Goal: Task Accomplishment & Management: Manage account settings

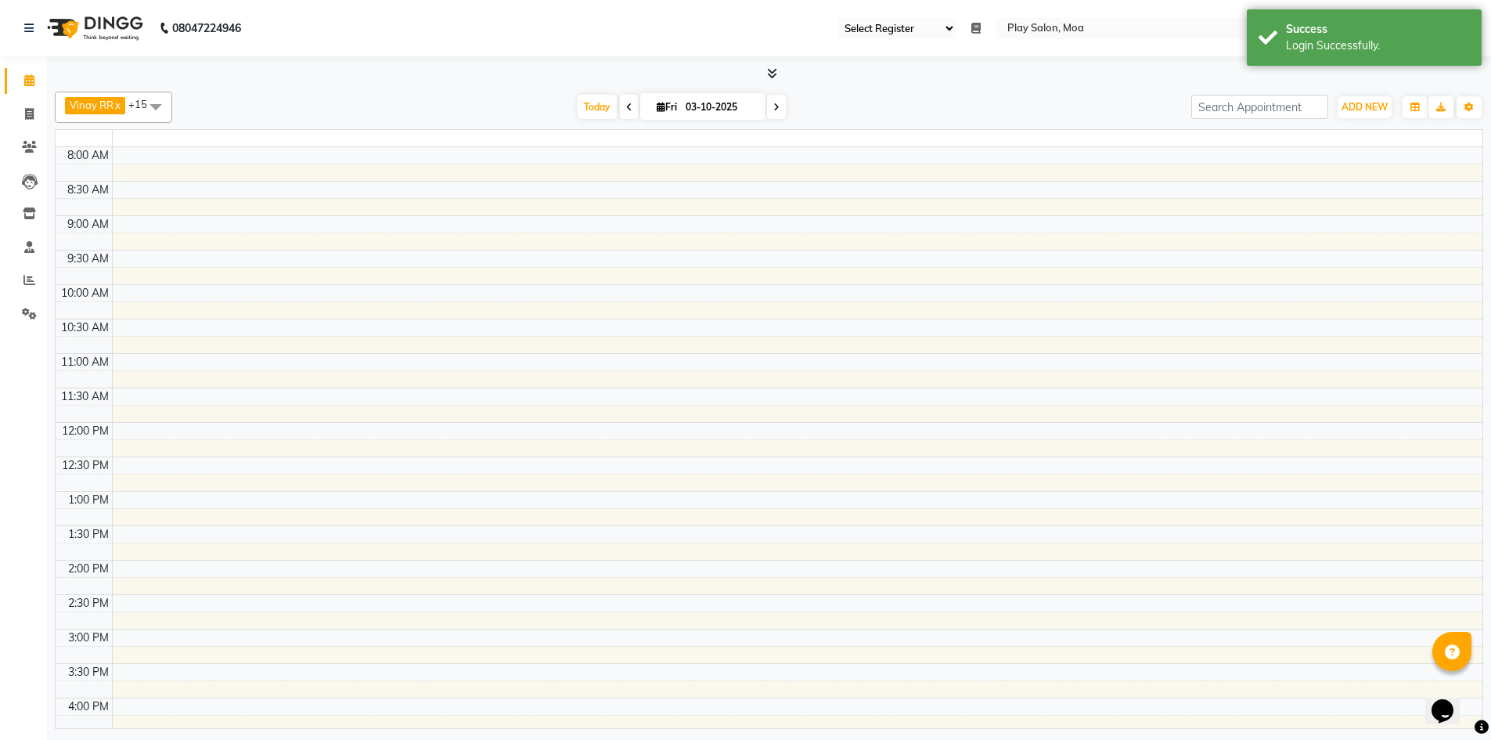
select select "93"
select select "en"
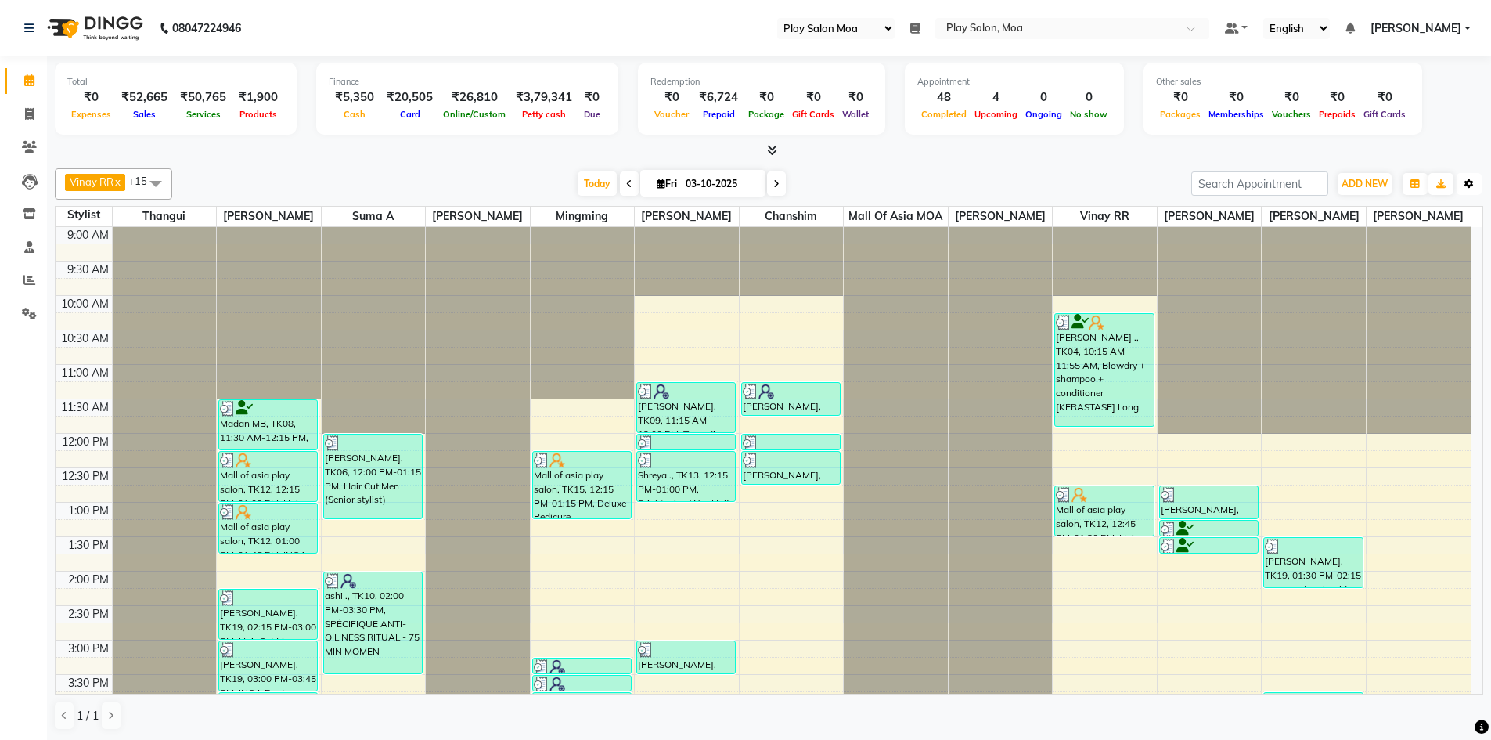
click at [1464, 182] on button "Toggle Dropdown" at bounding box center [1469, 184] width 25 height 22
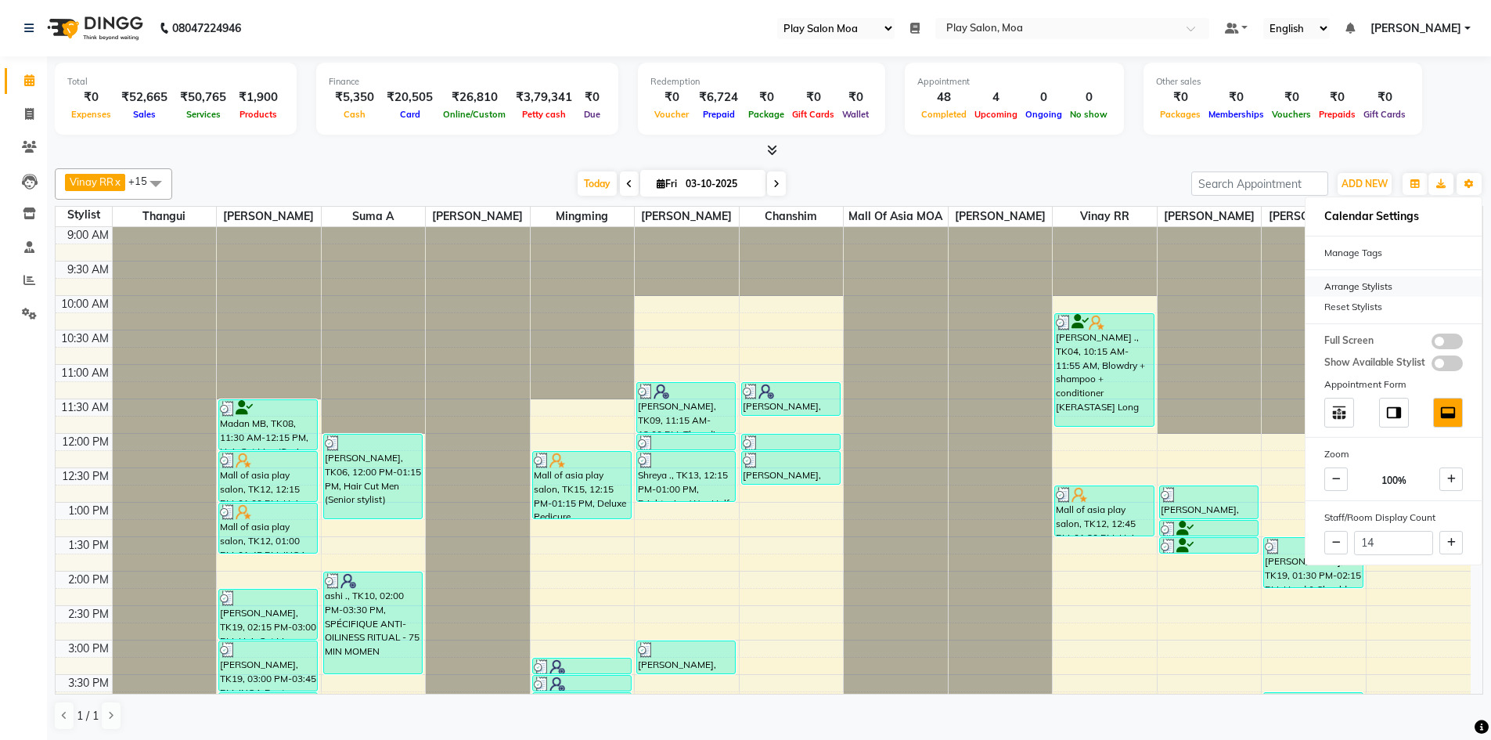
click at [1362, 279] on div "Arrange Stylists" at bounding box center [1394, 286] width 176 height 20
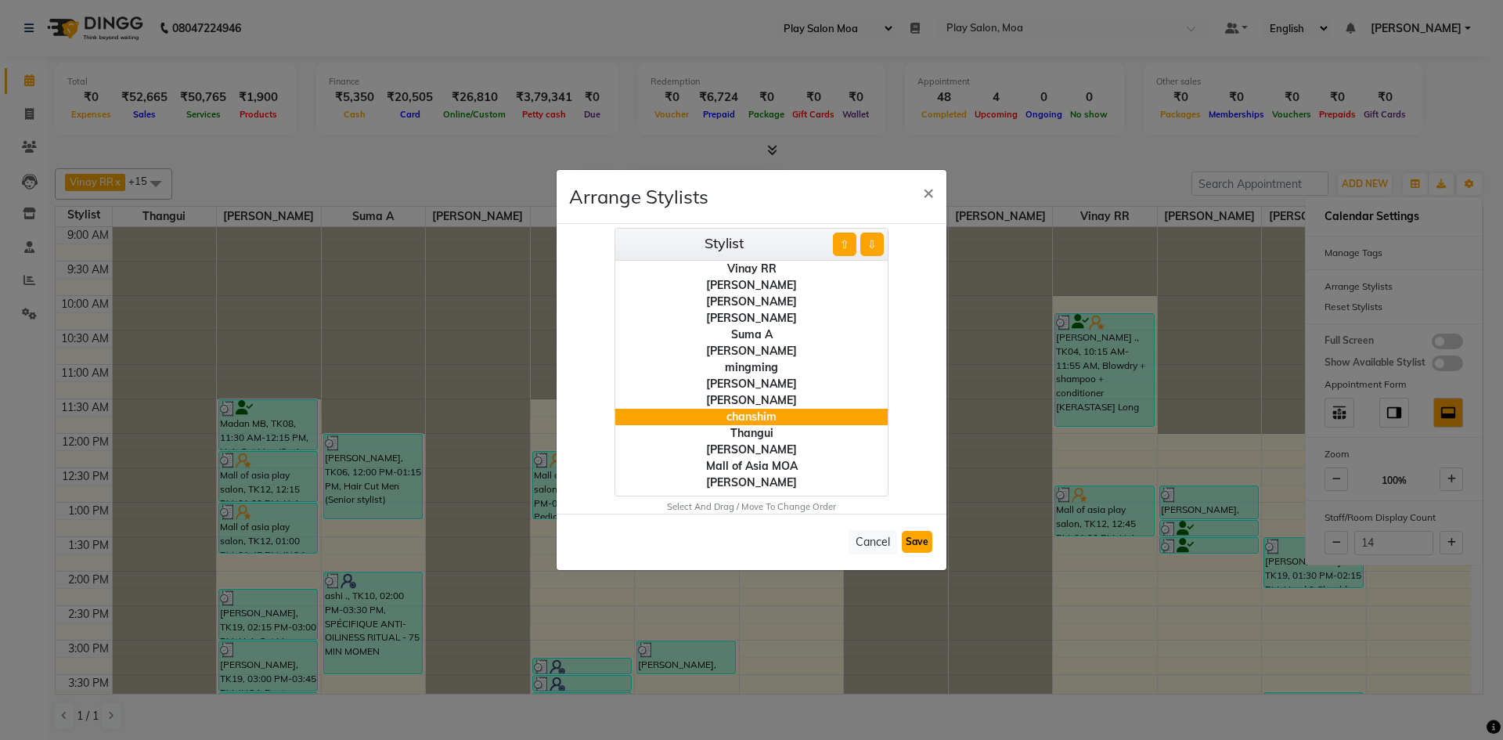
click at [924, 548] on button "Save" at bounding box center [917, 542] width 31 height 22
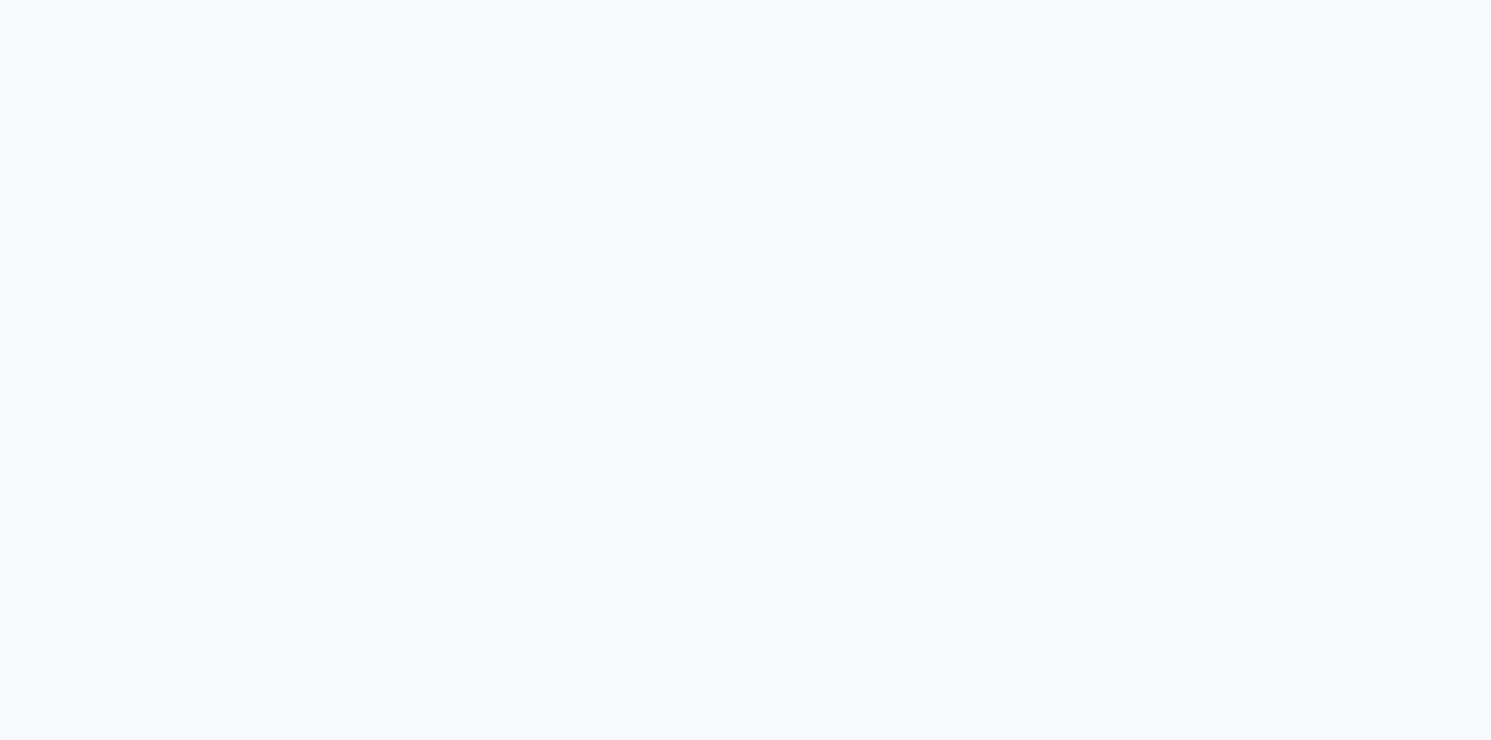
select select "93"
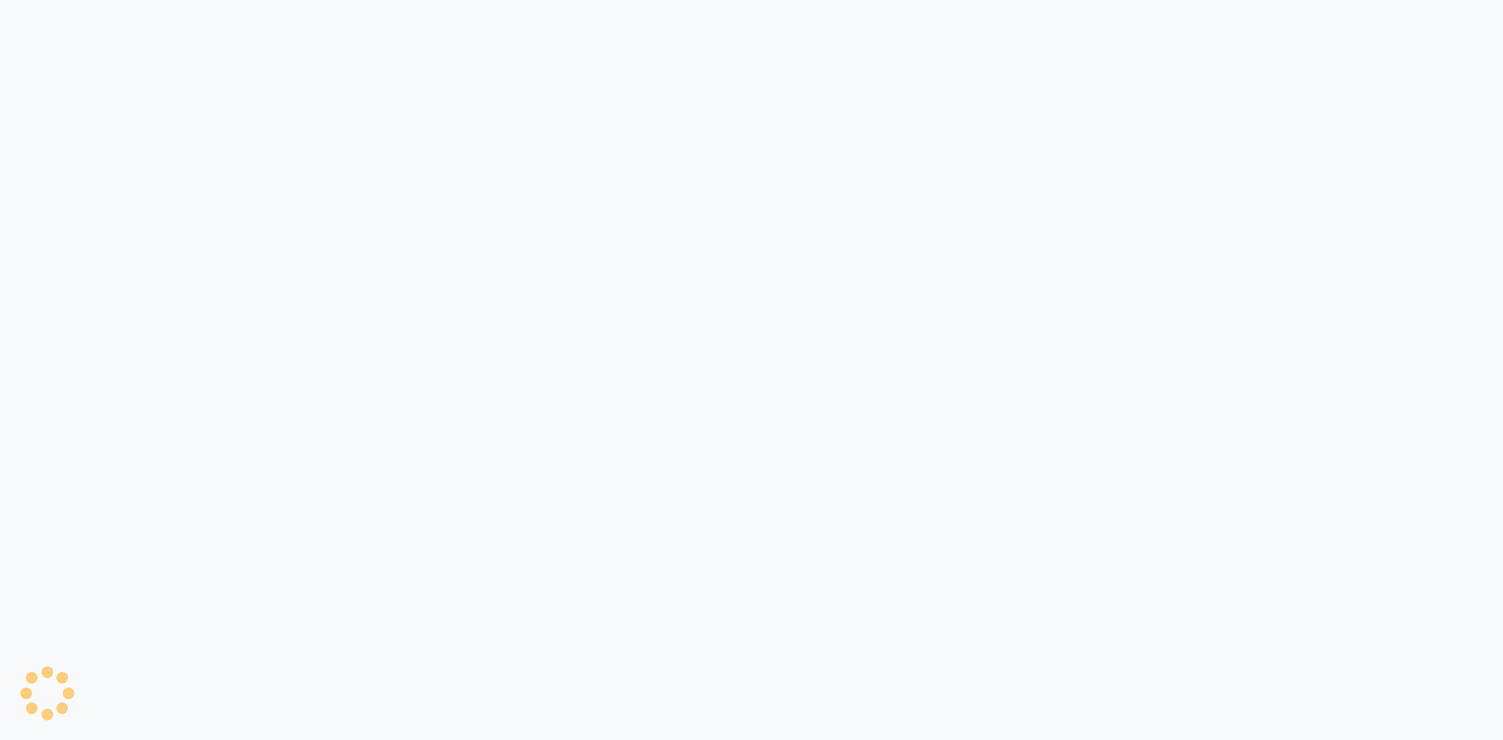
select select "93"
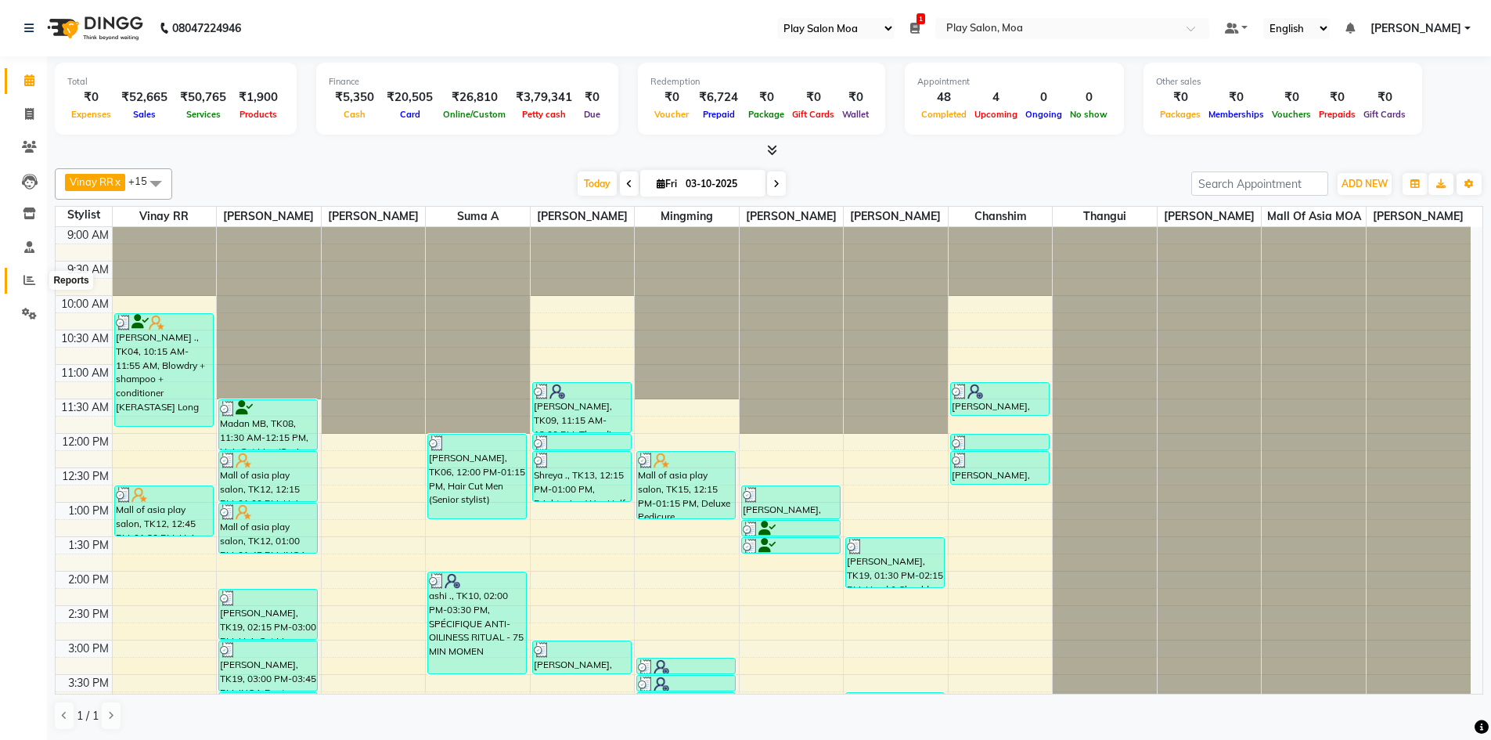
click at [24, 275] on icon at bounding box center [29, 280] width 12 height 12
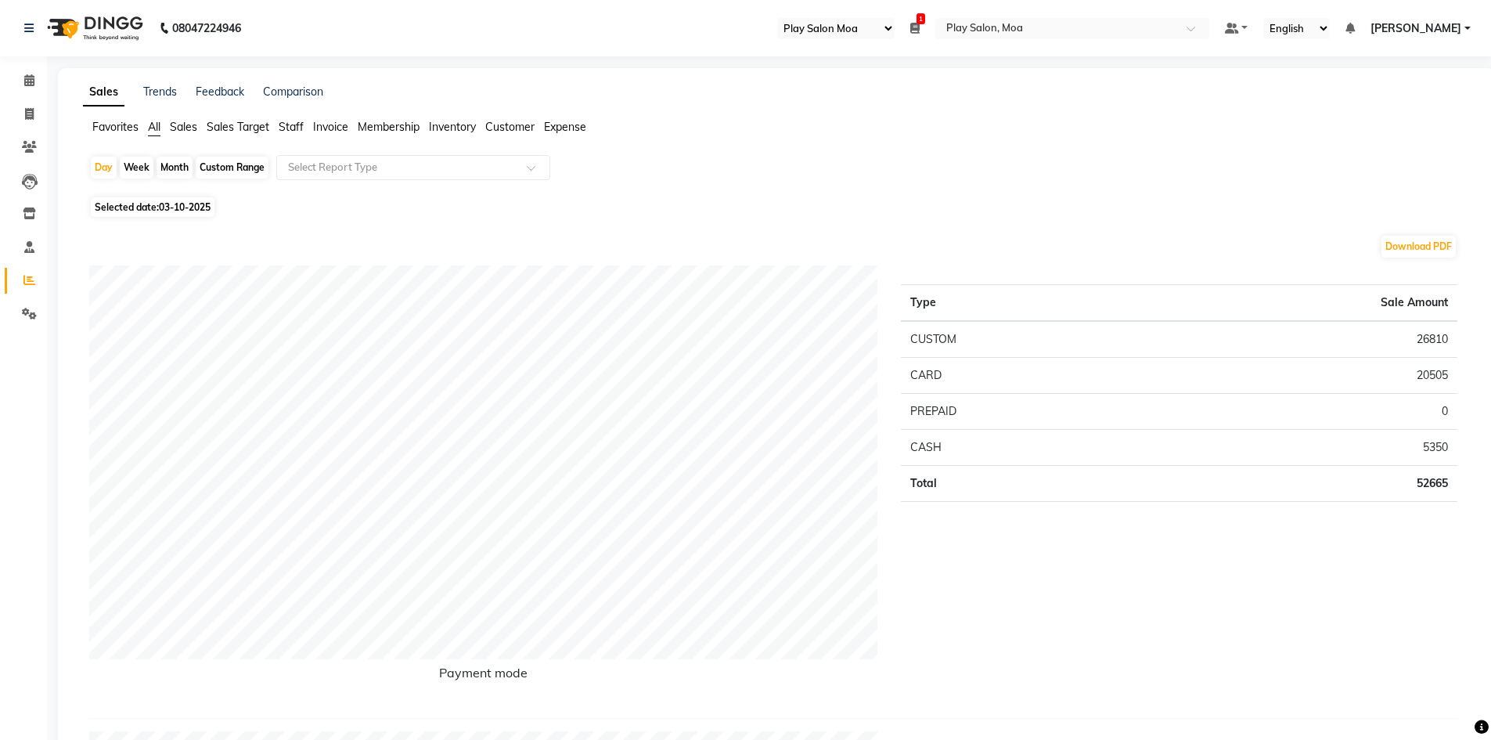
click at [292, 131] on span "Staff" at bounding box center [291, 127] width 25 height 14
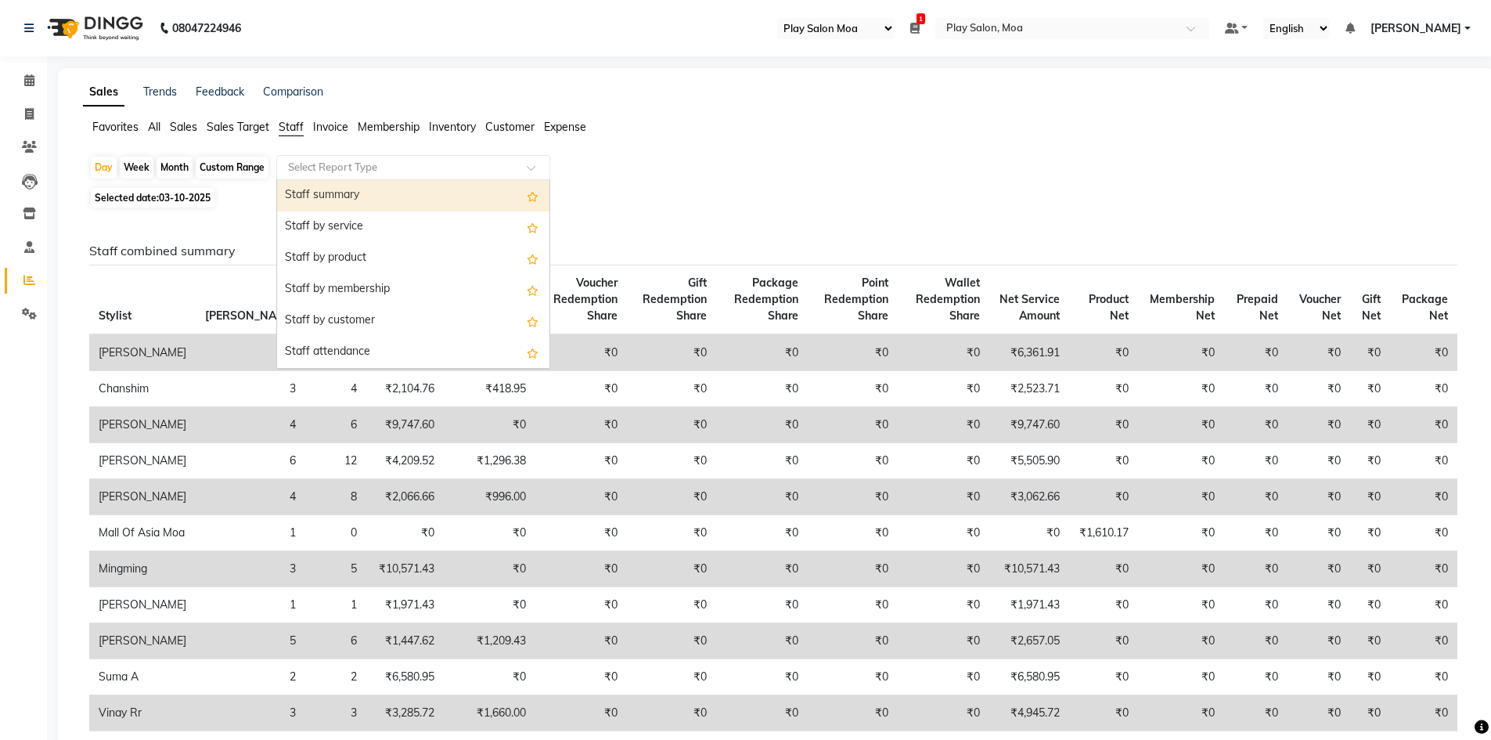
click at [452, 166] on input "text" at bounding box center [397, 168] width 225 height 16
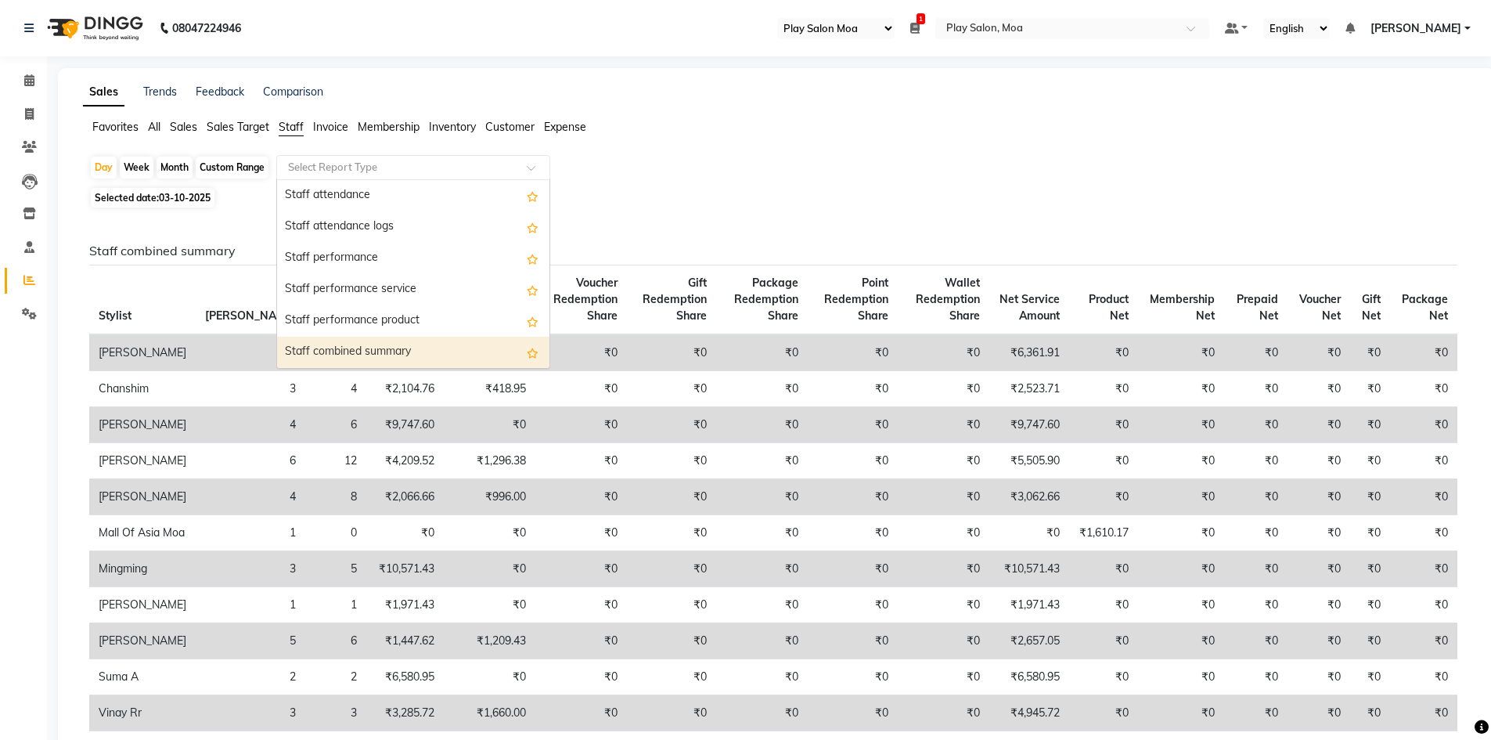
click at [343, 348] on div "Staff combined summary" at bounding box center [413, 352] width 272 height 31
select select "full_report"
select select "csv"
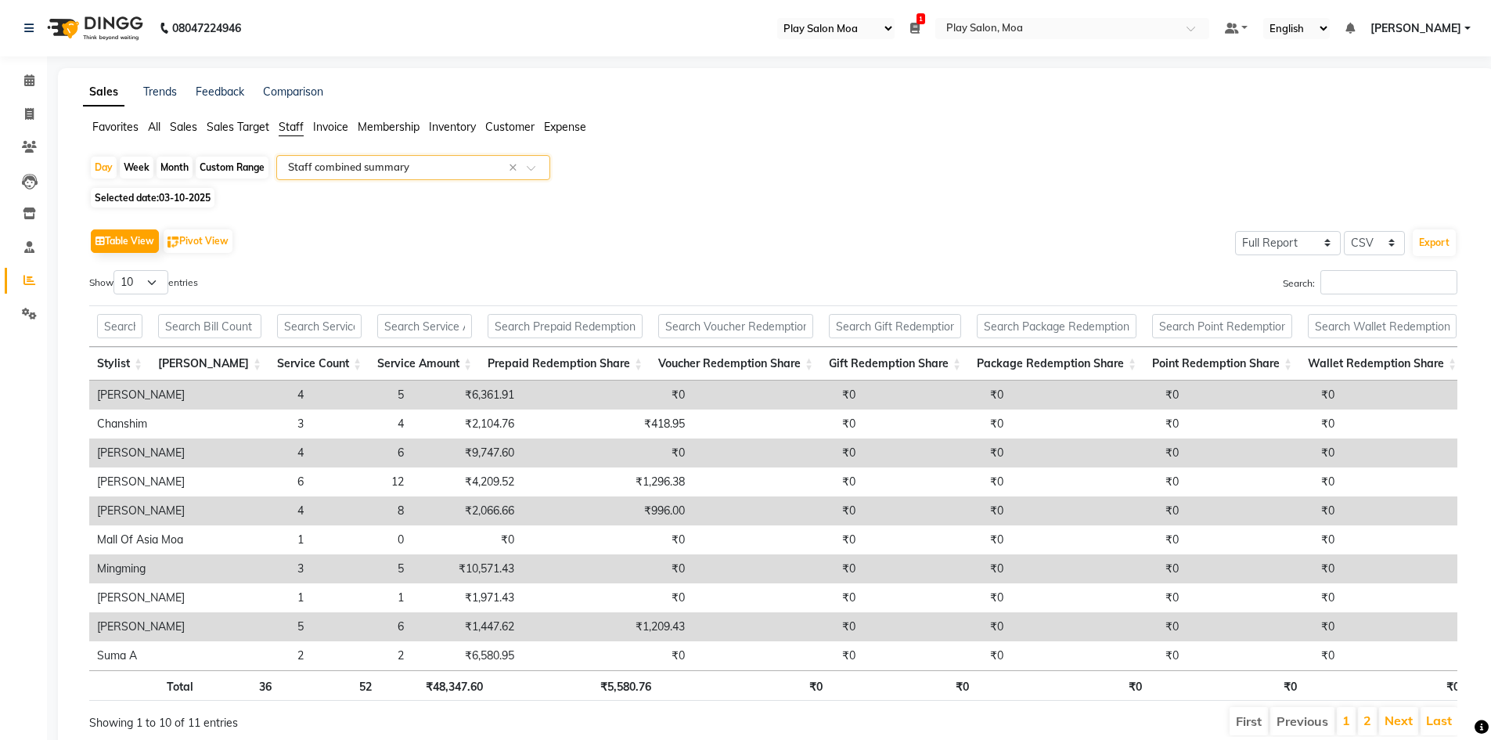
scroll to position [0, 38]
click at [25, 81] on icon at bounding box center [29, 80] width 10 height 12
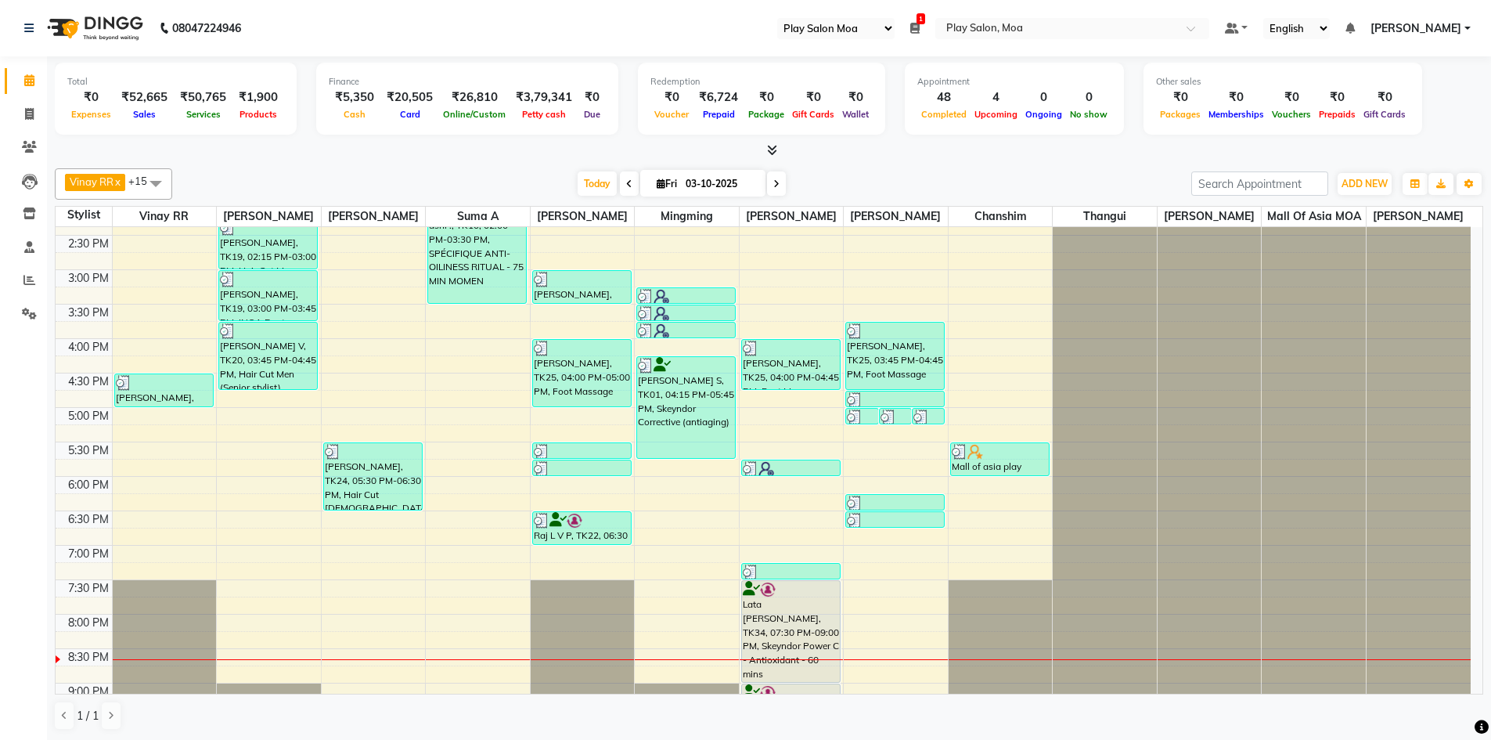
scroll to position [200, 0]
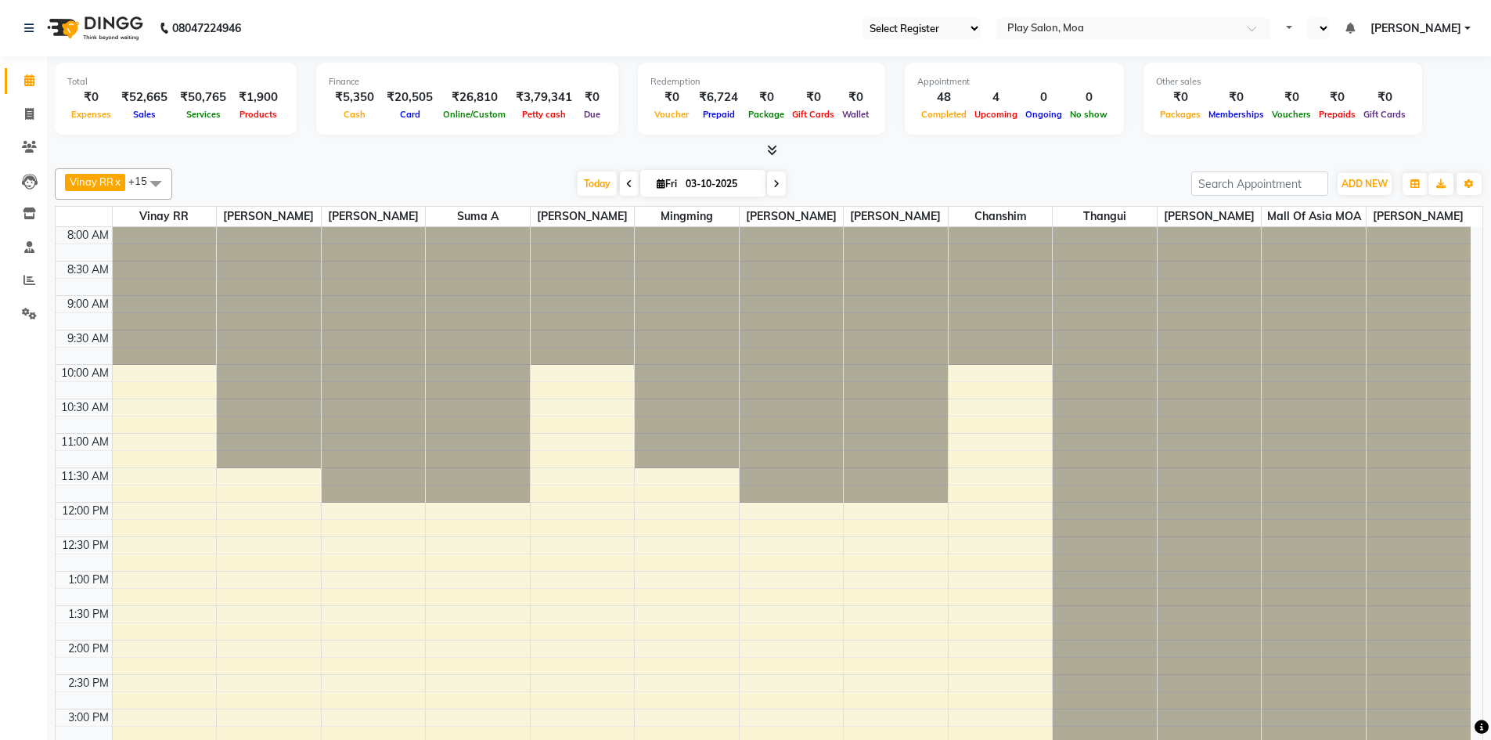
select select "93"
select select "en"
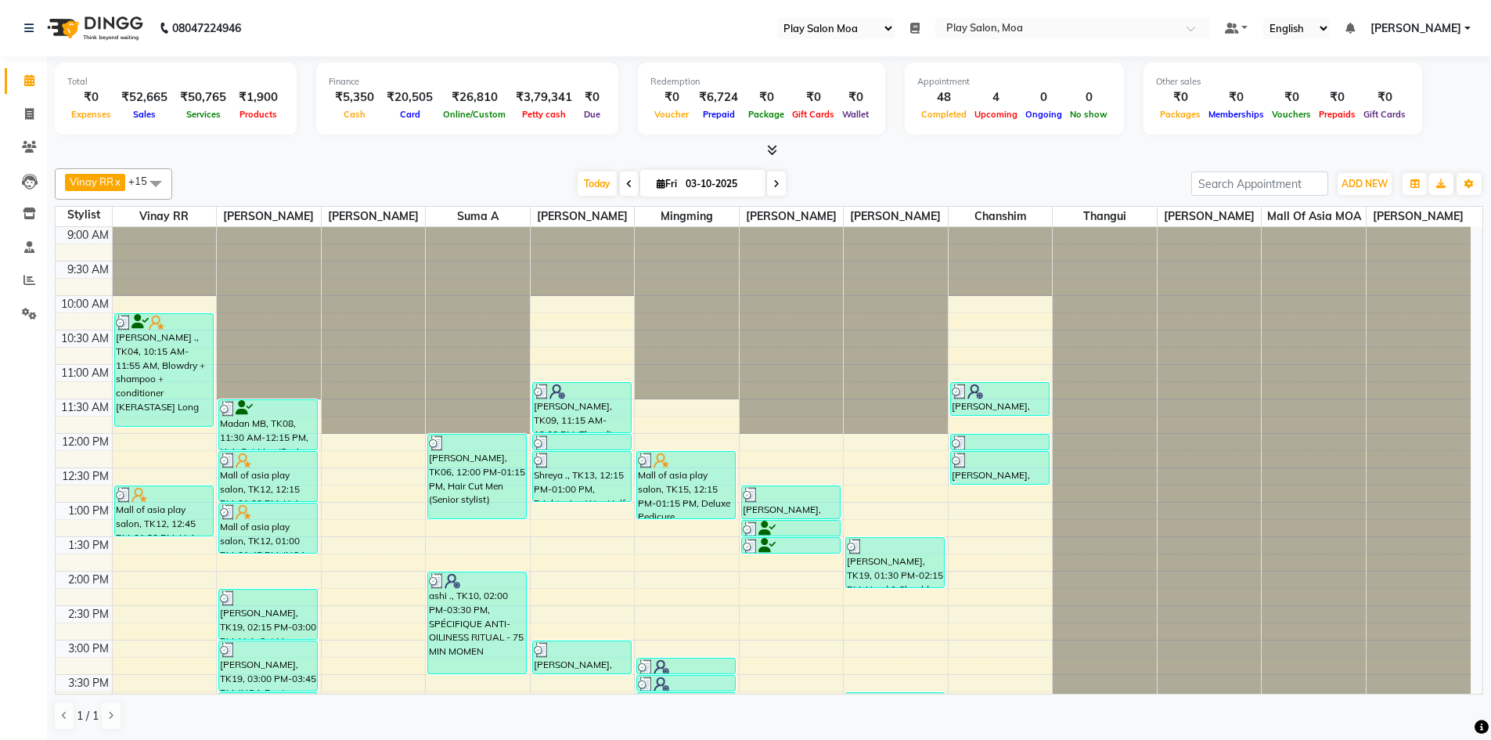
click at [778, 182] on icon at bounding box center [776, 183] width 6 height 9
type input "04-10-2025"
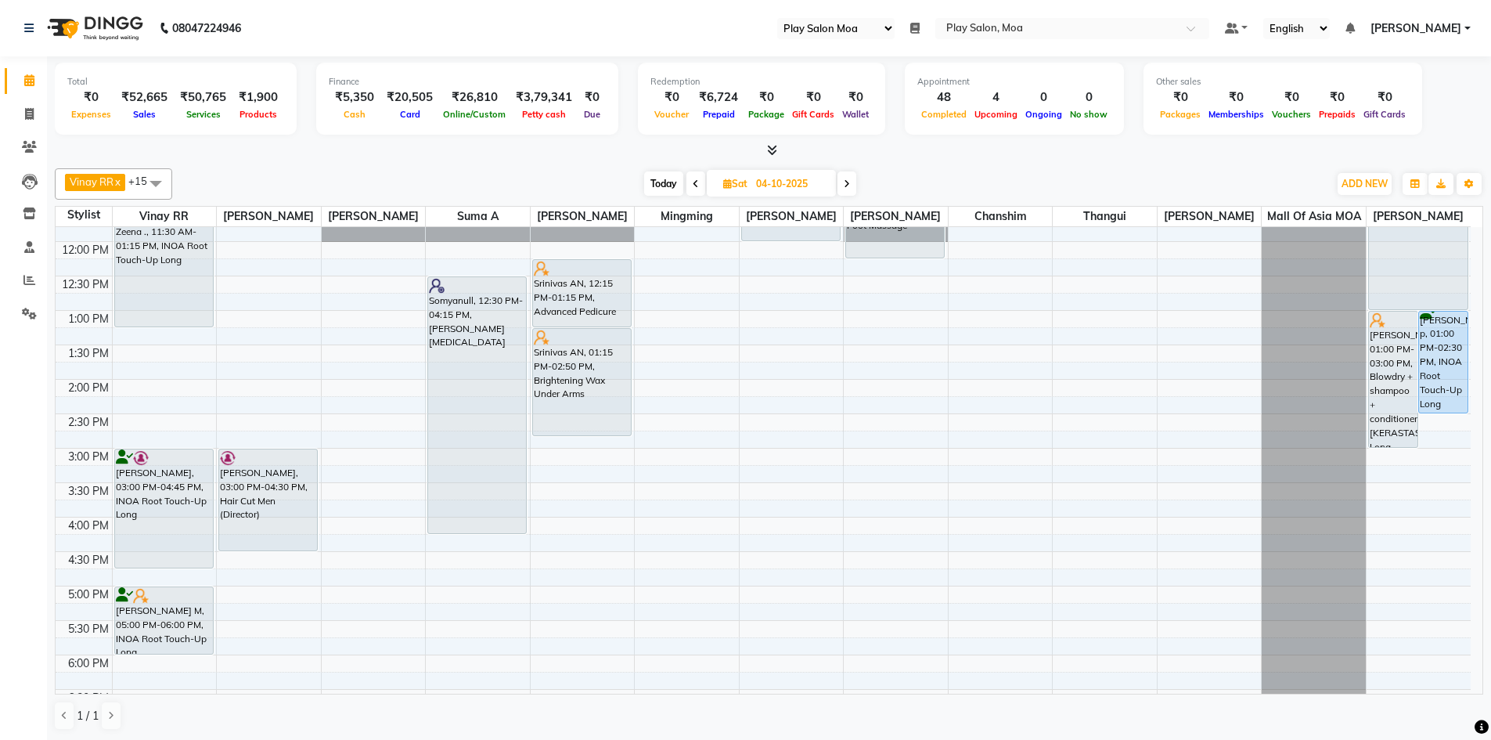
scroll to position [235, 0]
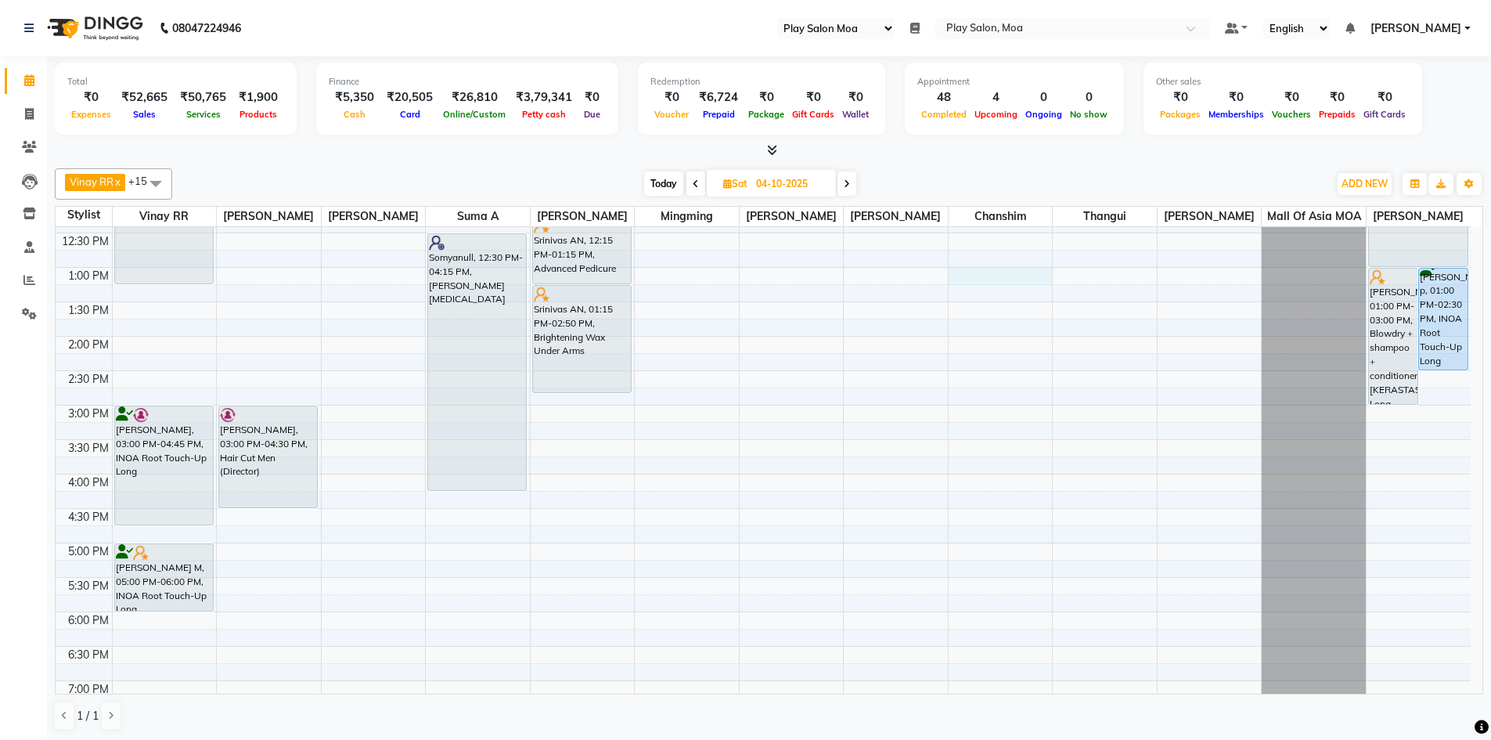
click at [989, 288] on div "9:00 AM 9:30 AM 10:00 AM 10:30 AM 11:00 AM 11:30 AM 12:00 PM 12:30 PM 1:00 PM 1…" at bounding box center [763, 474] width 1415 height 964
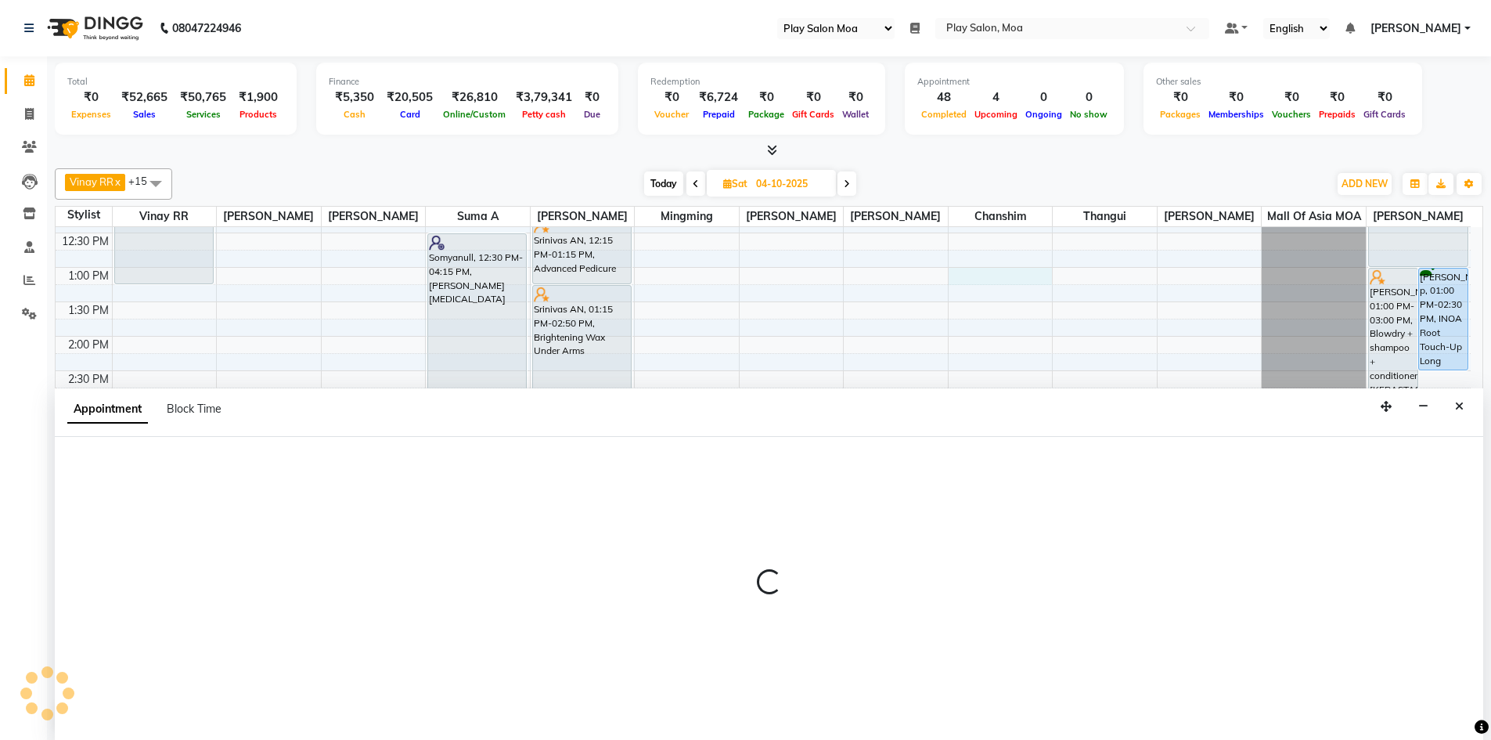
scroll to position [1, 0]
select select "87414"
select select "780"
select select "tentative"
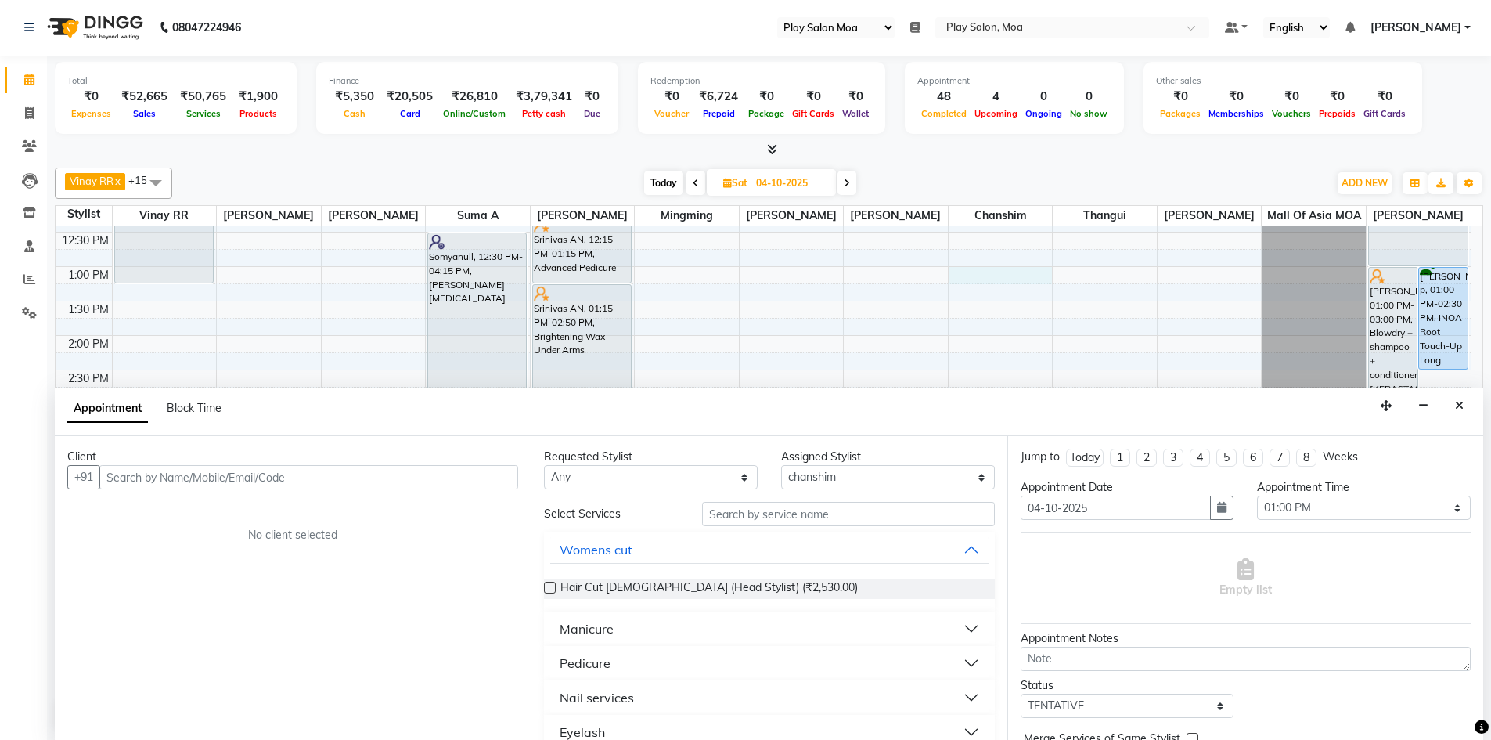
click at [146, 477] on input "text" at bounding box center [308, 477] width 419 height 24
type input "7349034527"
click at [489, 486] on button "Add Client" at bounding box center [485, 477] width 65 height 24
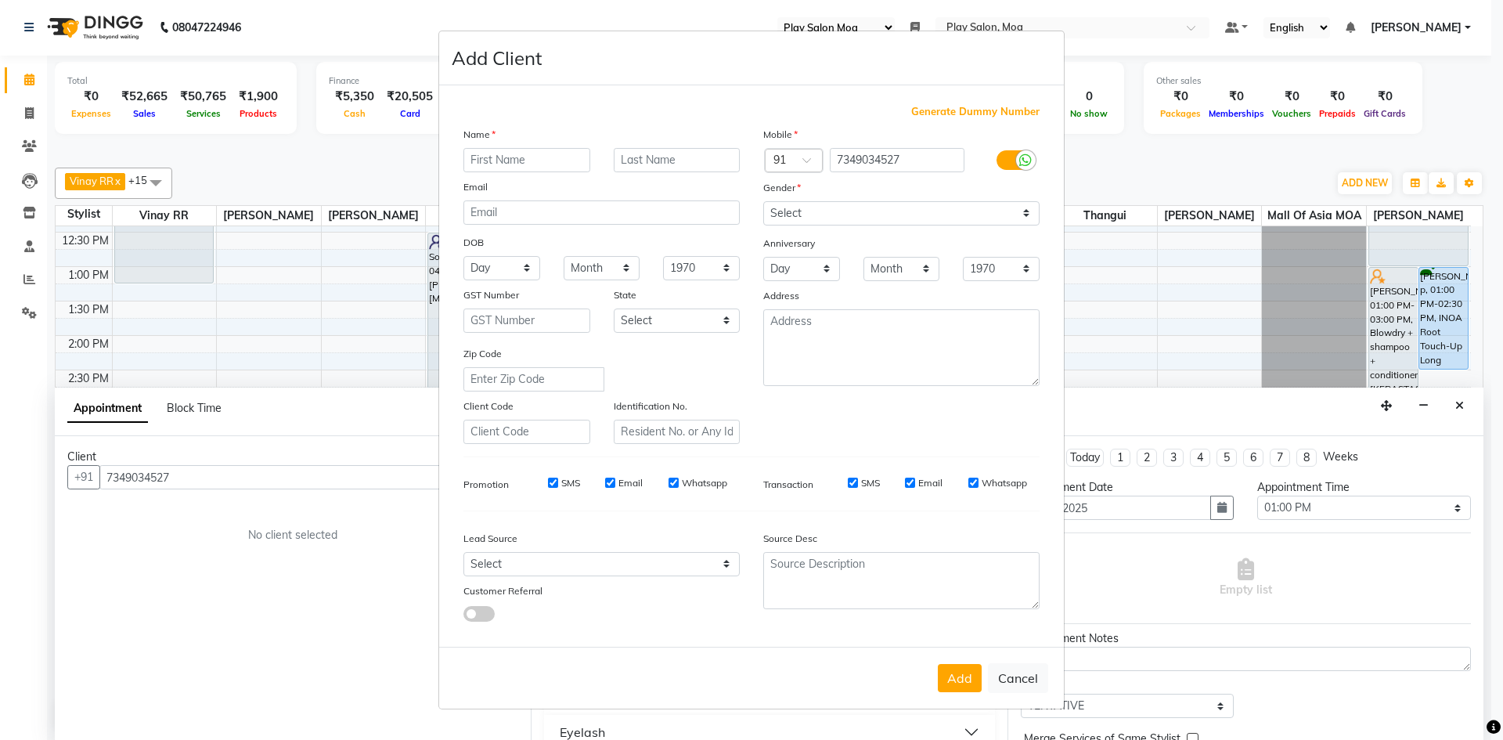
click at [519, 159] on input "text" at bounding box center [526, 160] width 127 height 24
type input "Adriana"
click at [661, 158] on input "text" at bounding box center [677, 160] width 127 height 24
type input "[PERSON_NAME]"
click at [1020, 208] on select "Select Male Female Other Prefer Not To Say" at bounding box center [901, 213] width 276 height 24
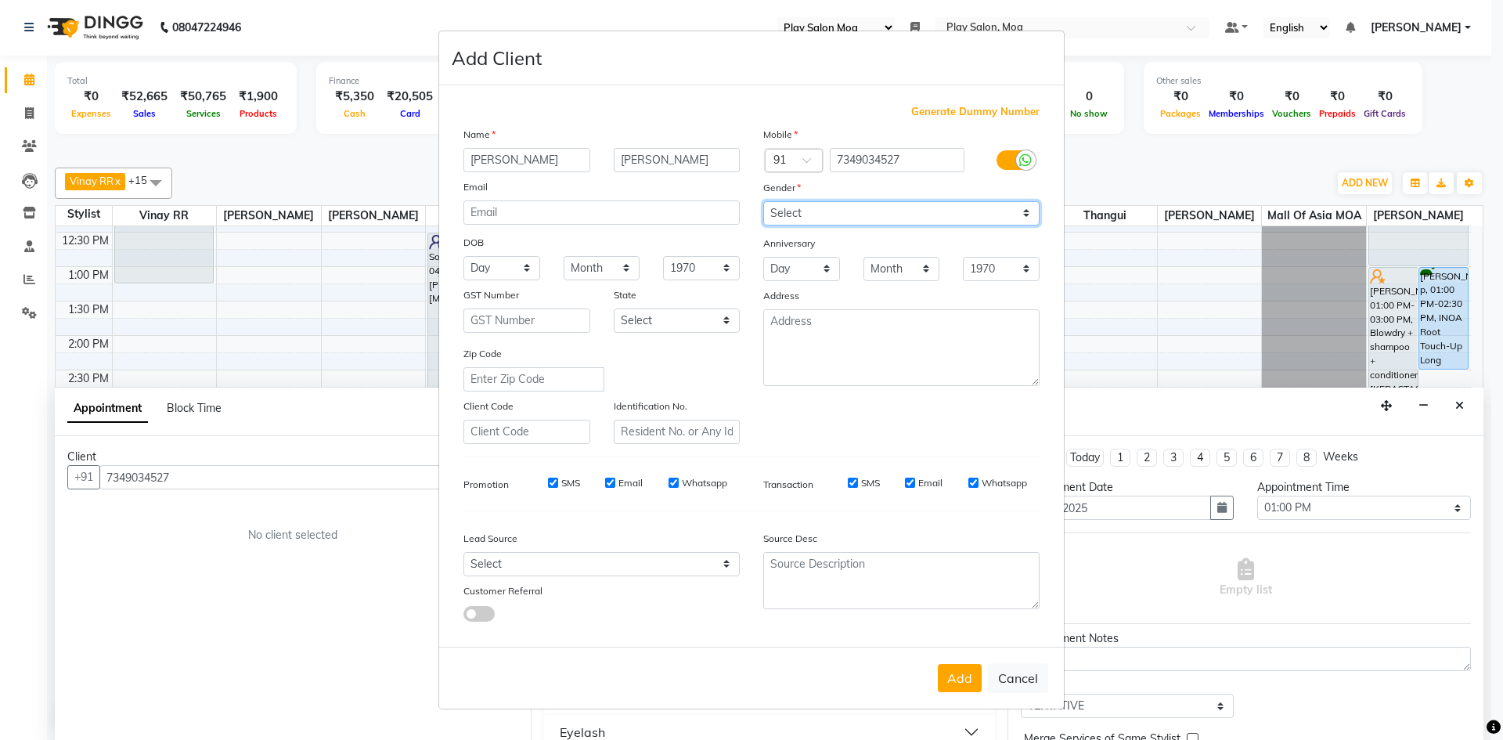
select select "female"
click at [763, 201] on select "Select Male Female Other Prefer Not To Say" at bounding box center [901, 213] width 276 height 24
click at [963, 672] on button "Add" at bounding box center [960, 678] width 44 height 28
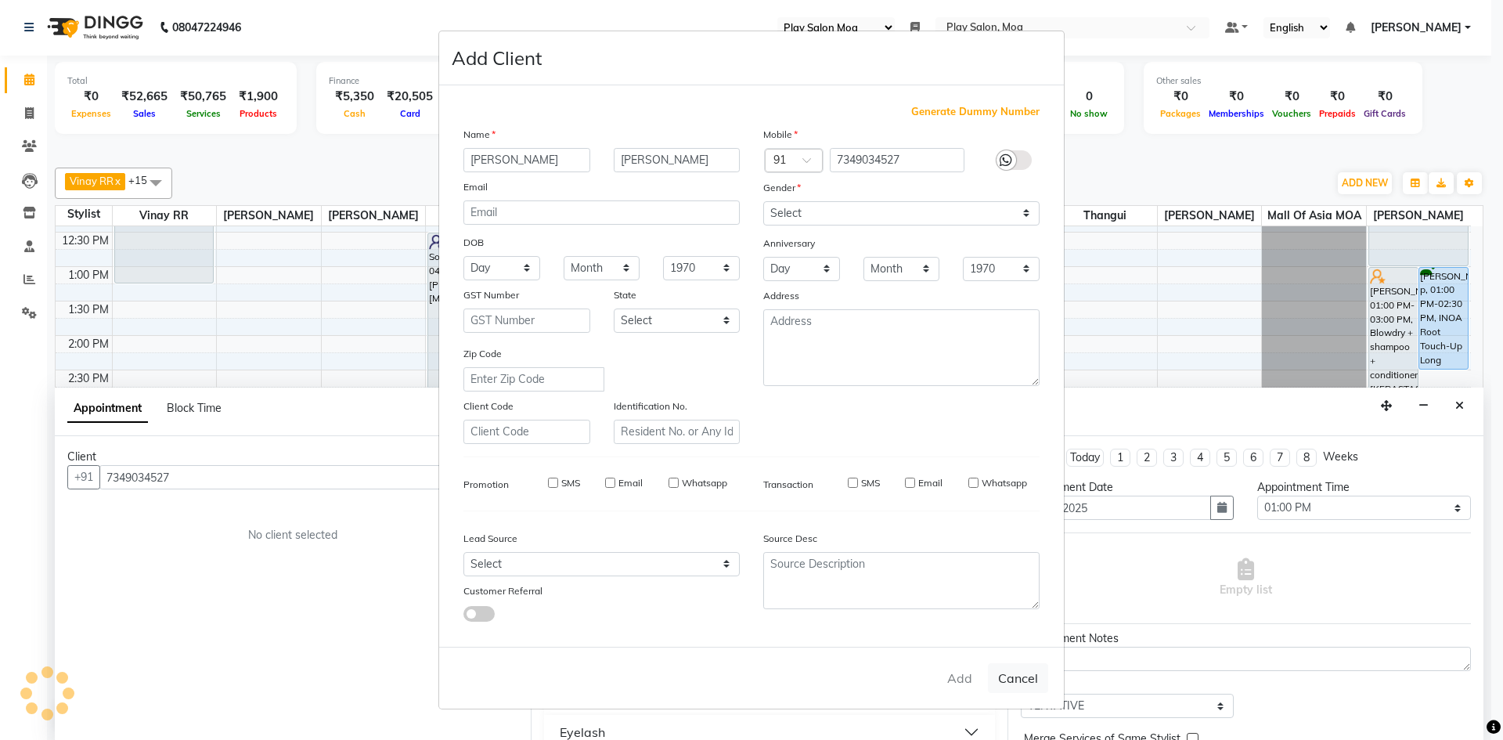
select select
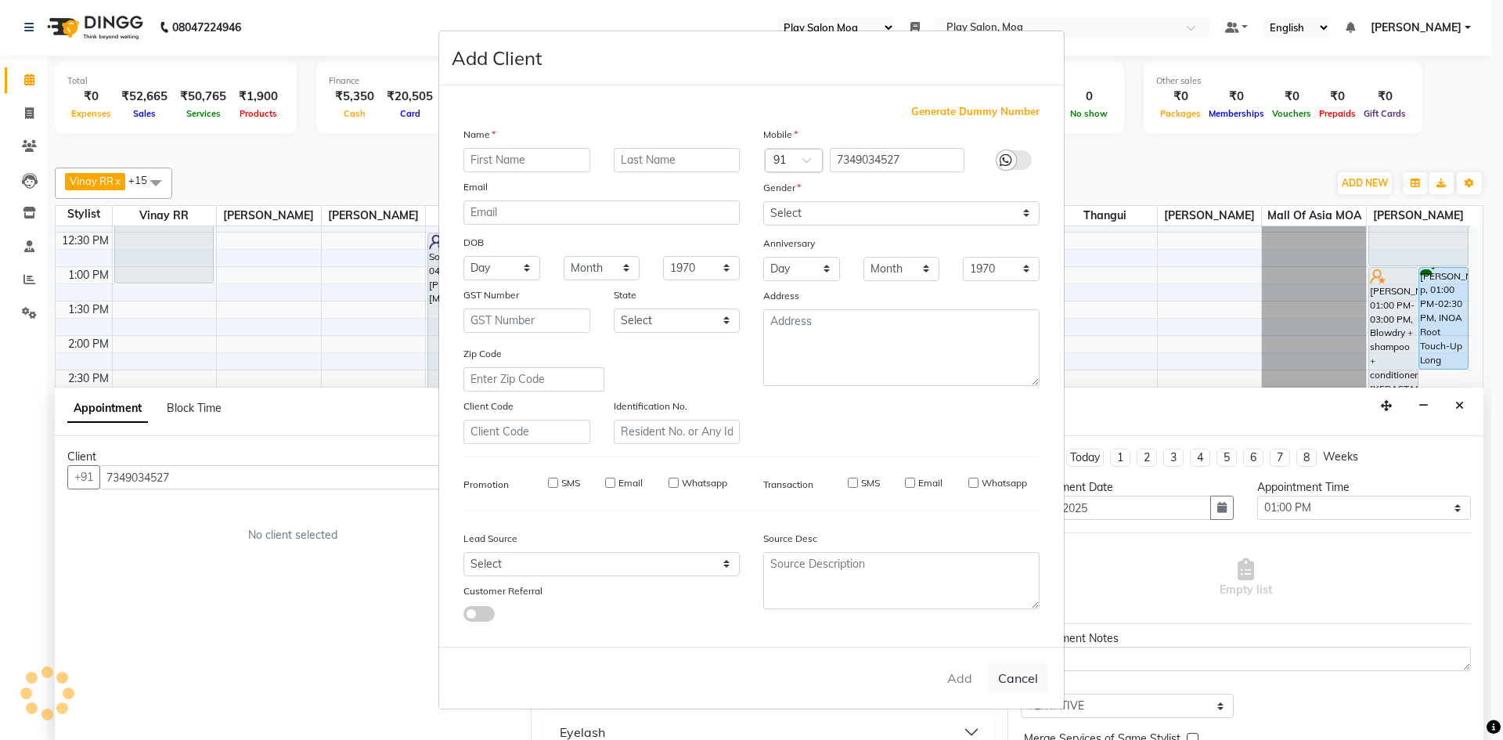
select select
checkbox input "false"
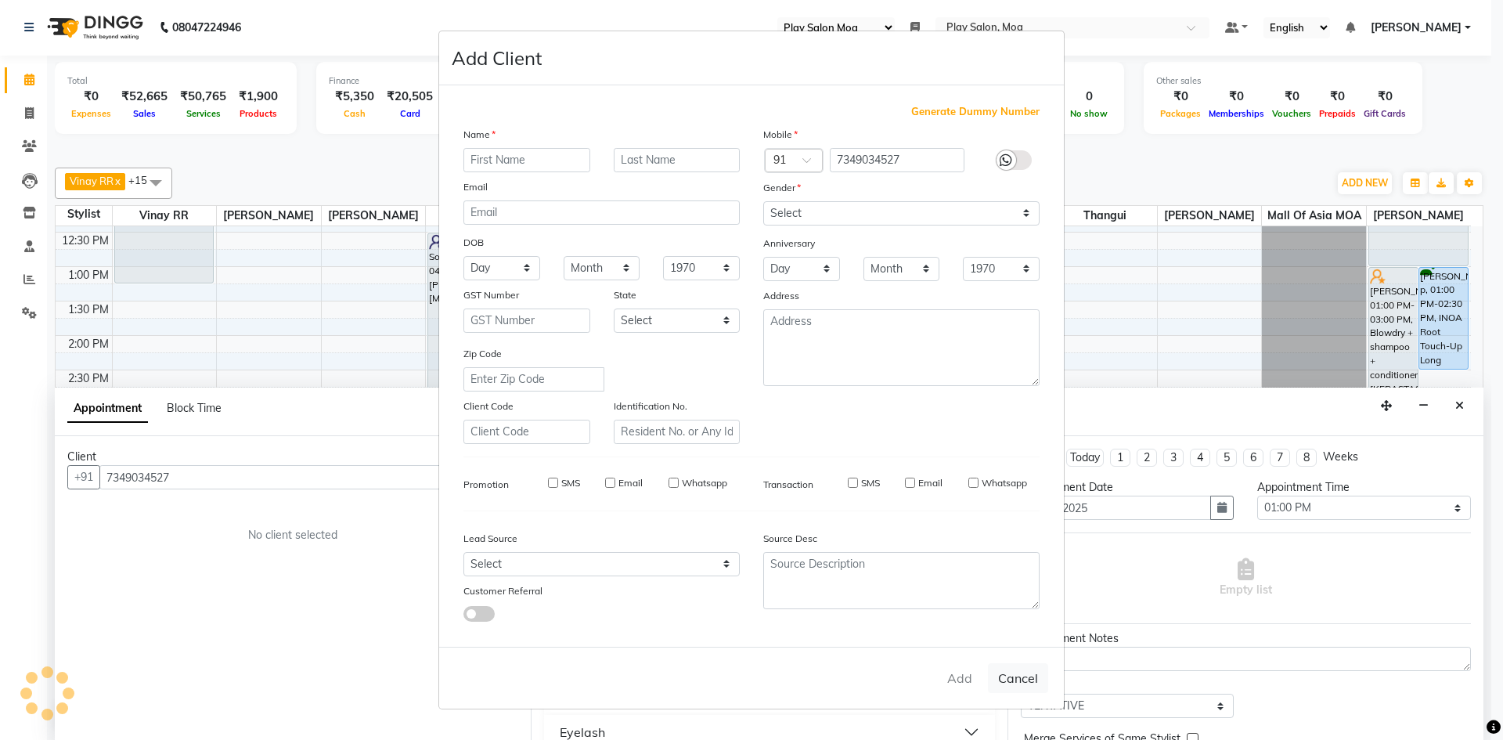
checkbox input "false"
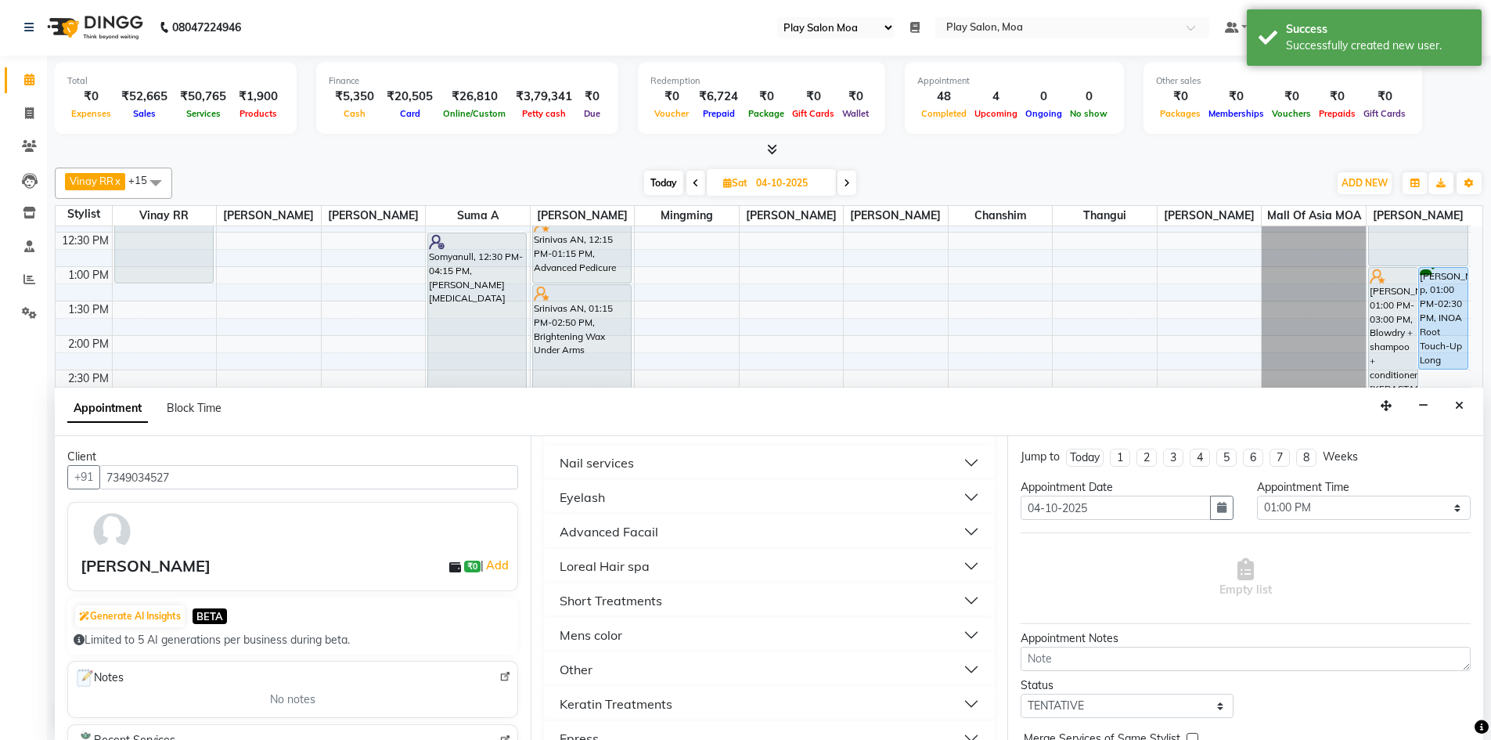
scroll to position [0, 0]
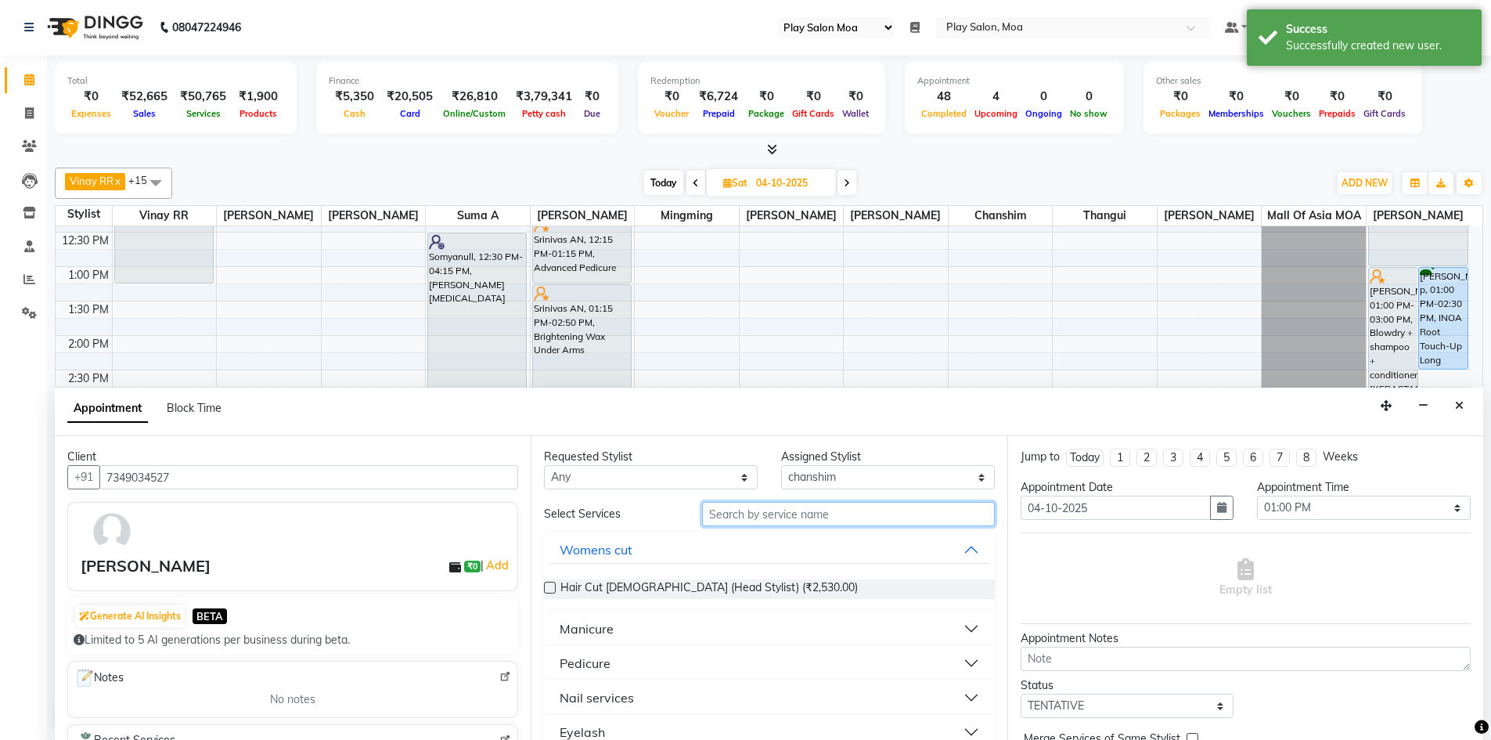
click at [725, 513] on input "text" at bounding box center [848, 514] width 293 height 24
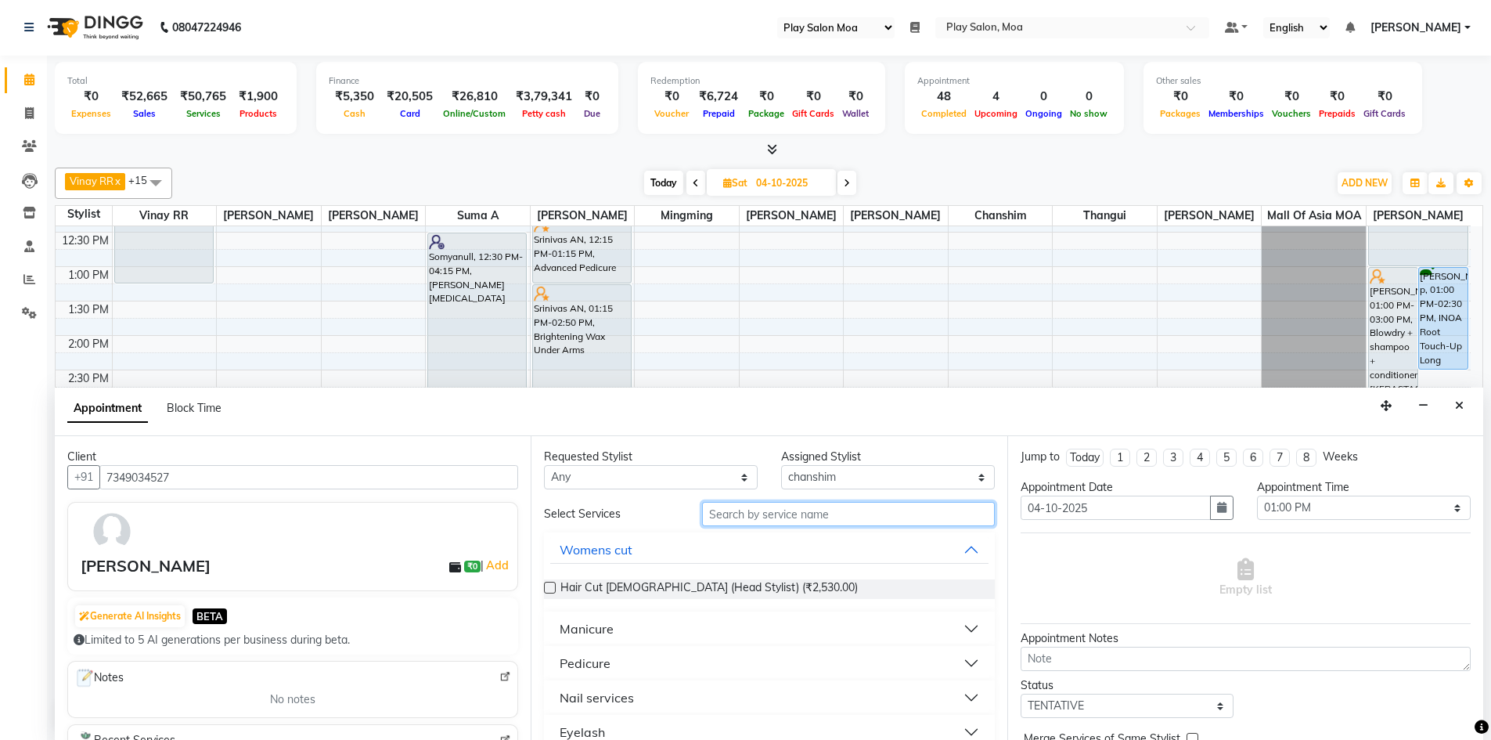
click at [748, 508] on input "text" at bounding box center [848, 514] width 293 height 24
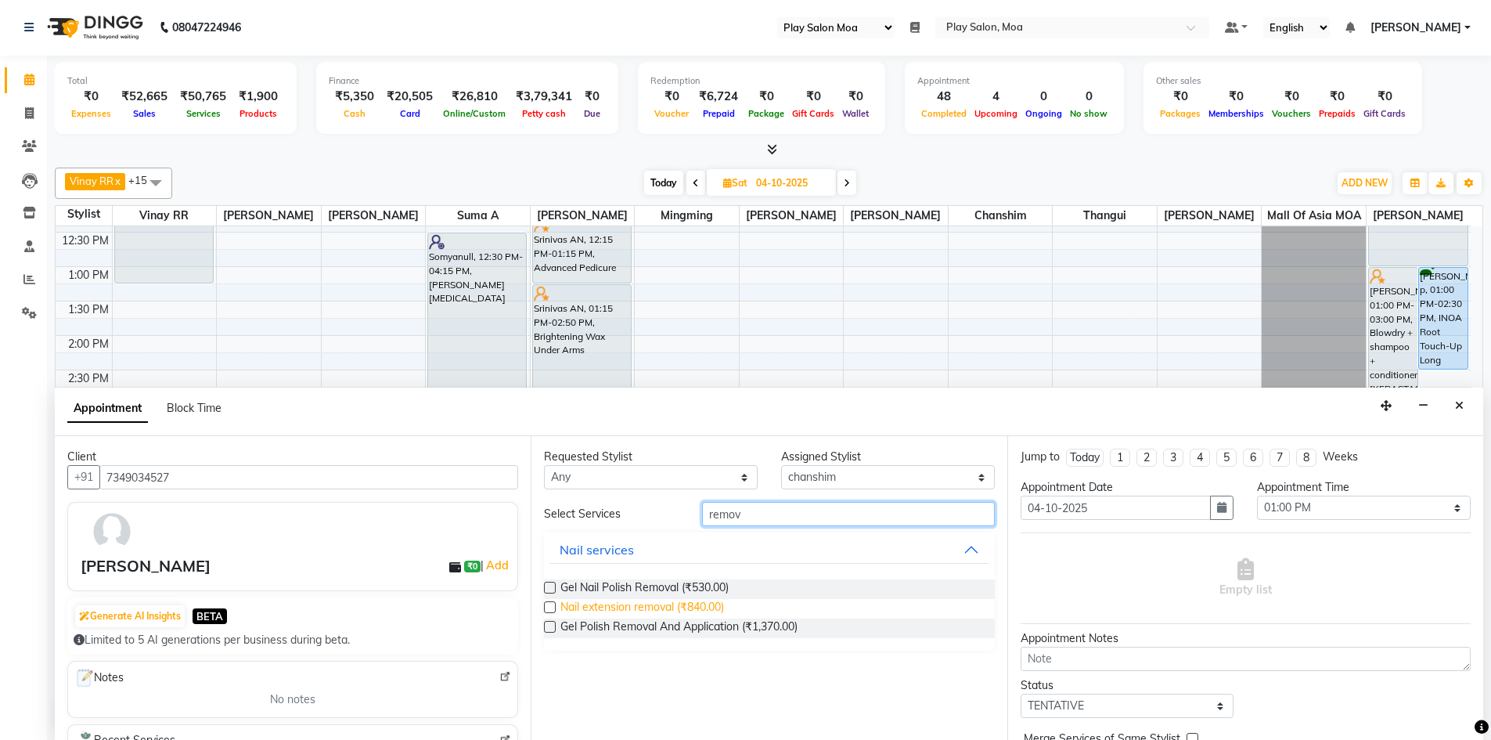
type input "remov"
click at [618, 607] on span "Nail extension removal (₹840.00)" at bounding box center [642, 609] width 164 height 20
checkbox input "false"
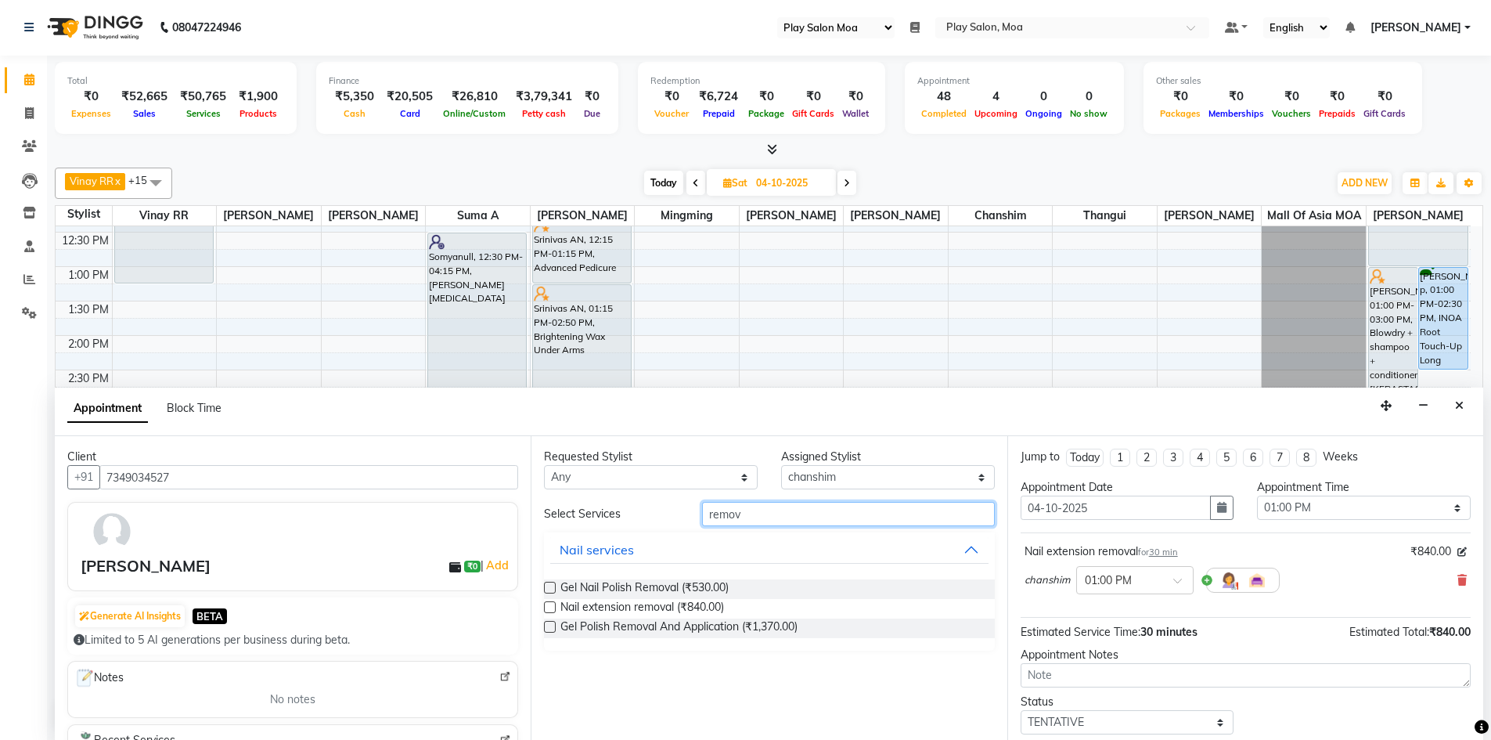
click at [802, 514] on input "remov" at bounding box center [848, 514] width 293 height 24
type input "r"
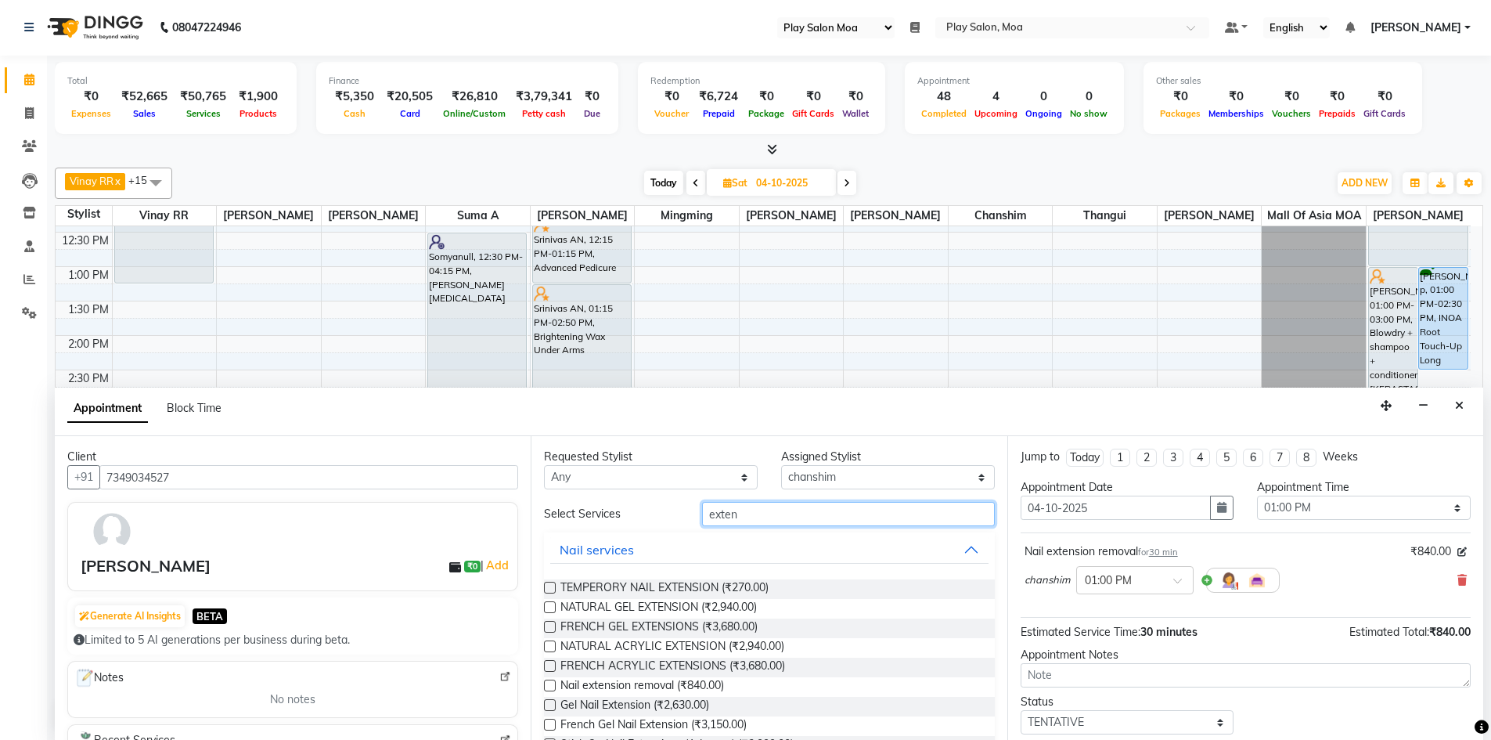
click at [775, 511] on input "exten" at bounding box center [848, 514] width 293 height 24
type input "e"
type input "g"
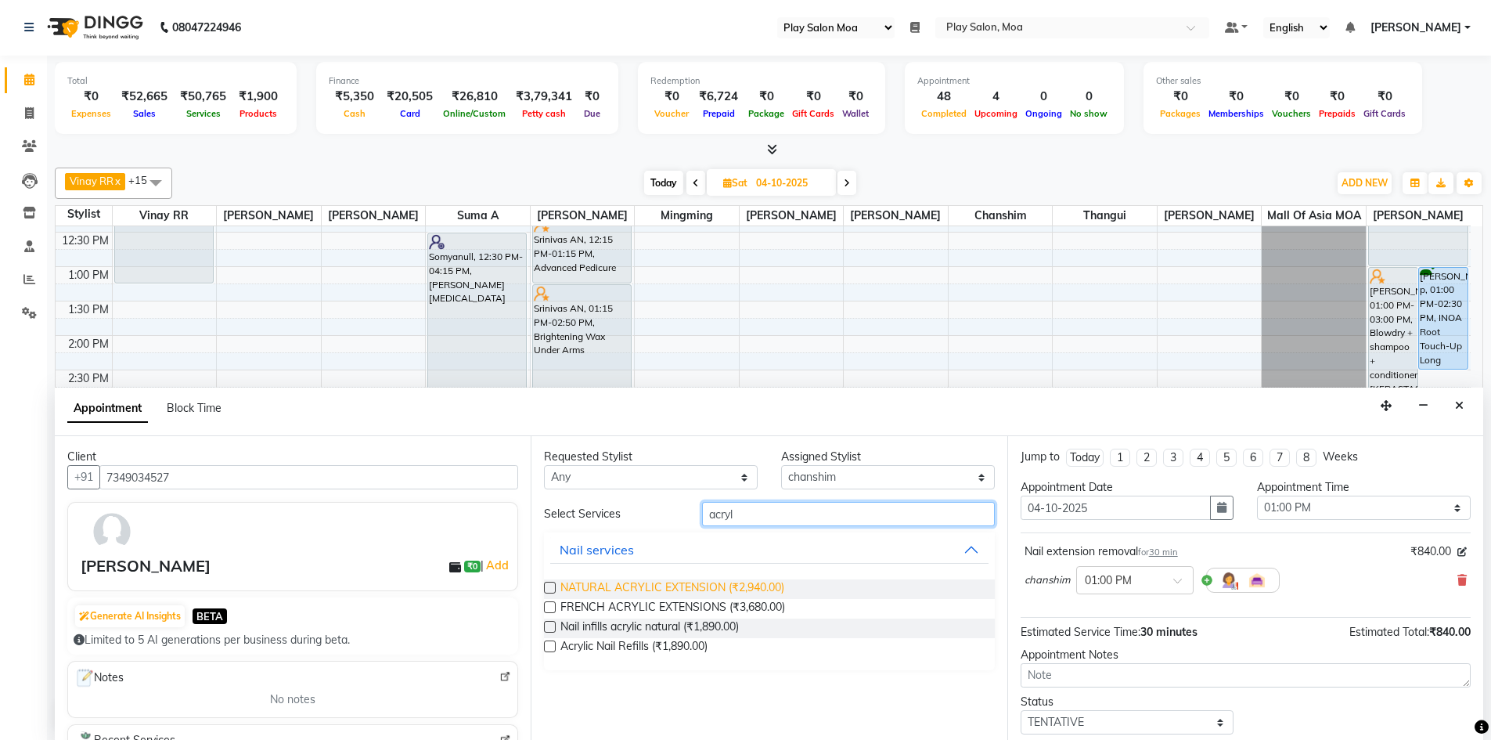
type input "acryl"
click at [679, 590] on span "NATURAL ACRYLIC EXTENSION (₹2,940.00)" at bounding box center [672, 589] width 224 height 20
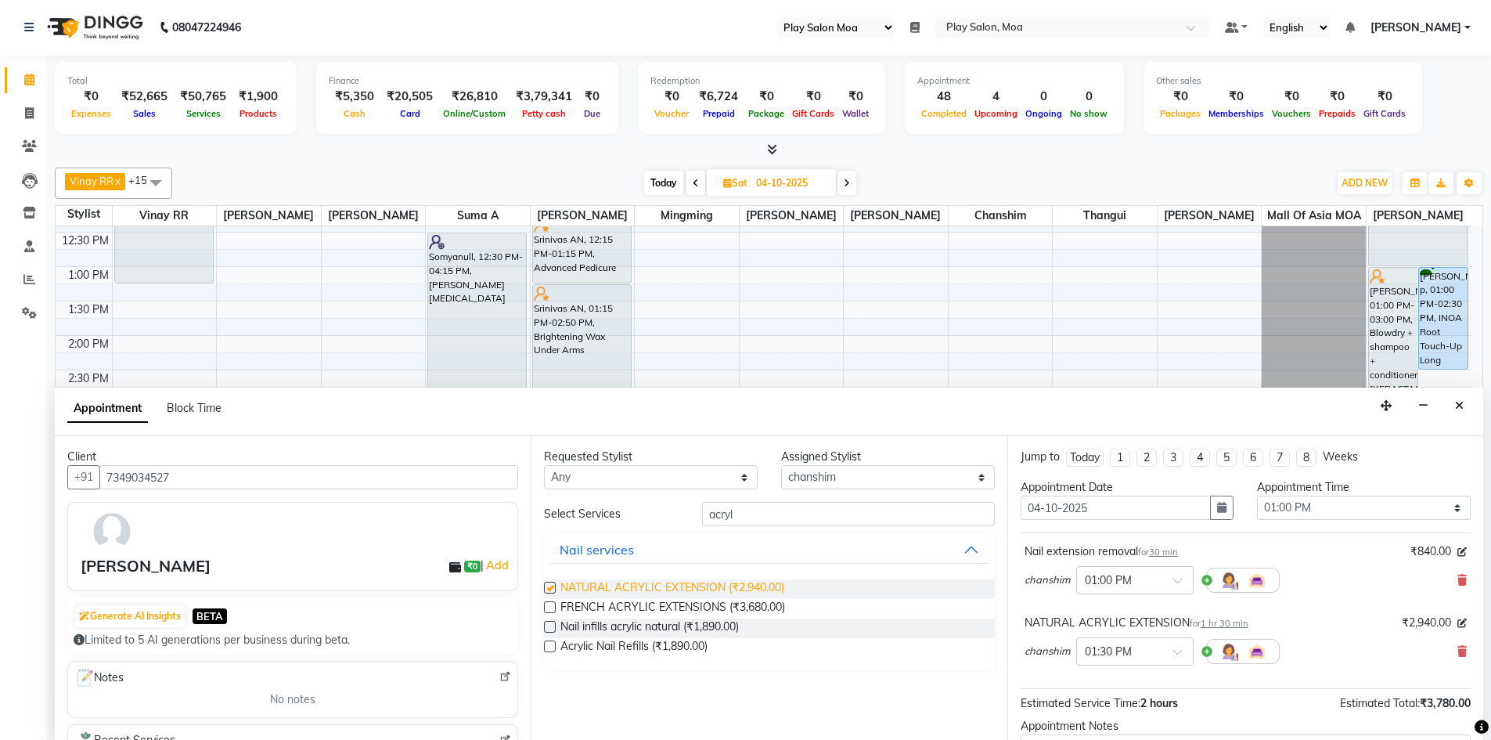
checkbox input "false"
click at [779, 517] on input "acryl" at bounding box center [848, 514] width 293 height 24
type input "a"
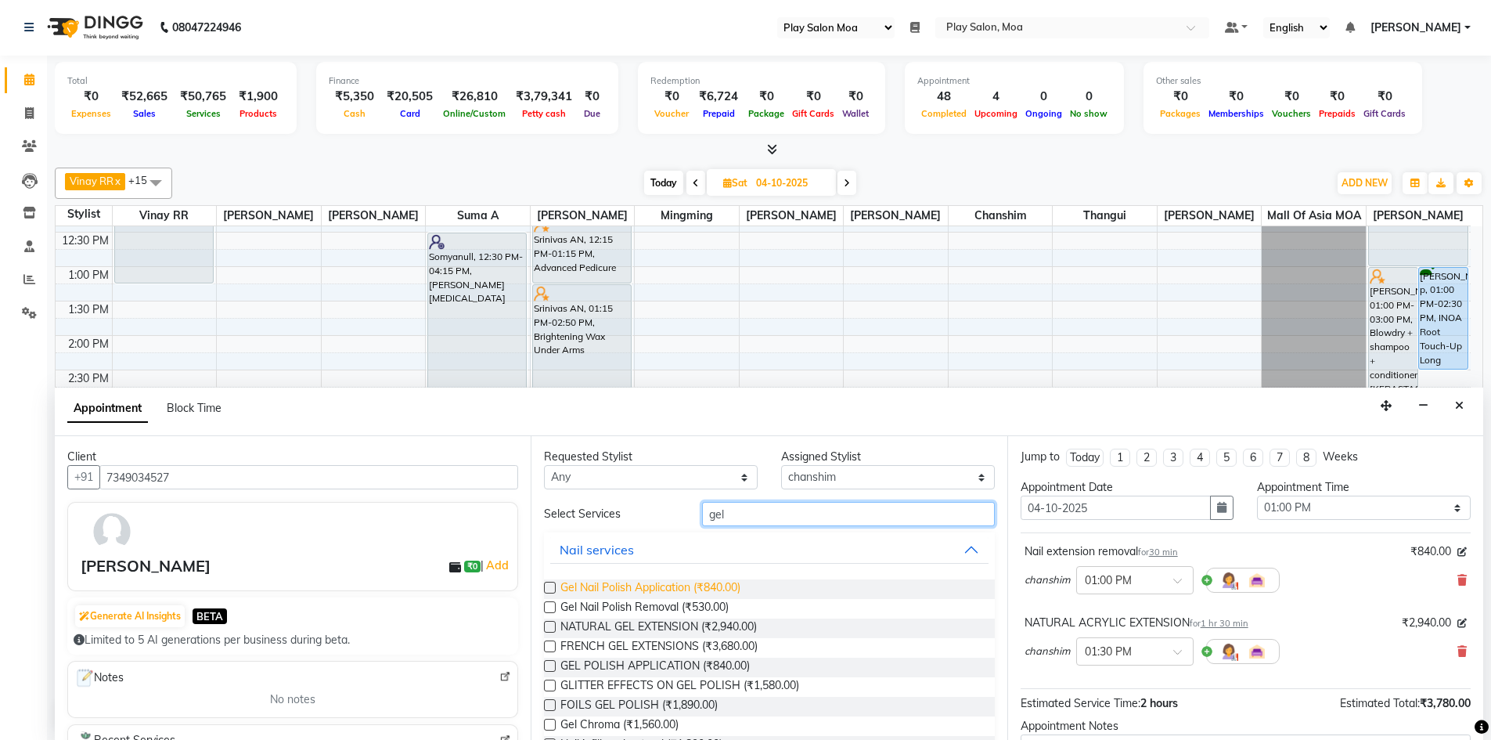
type input "gel"
click at [668, 582] on span "Gel Nail Polish Application (₹840.00)" at bounding box center [650, 589] width 180 height 20
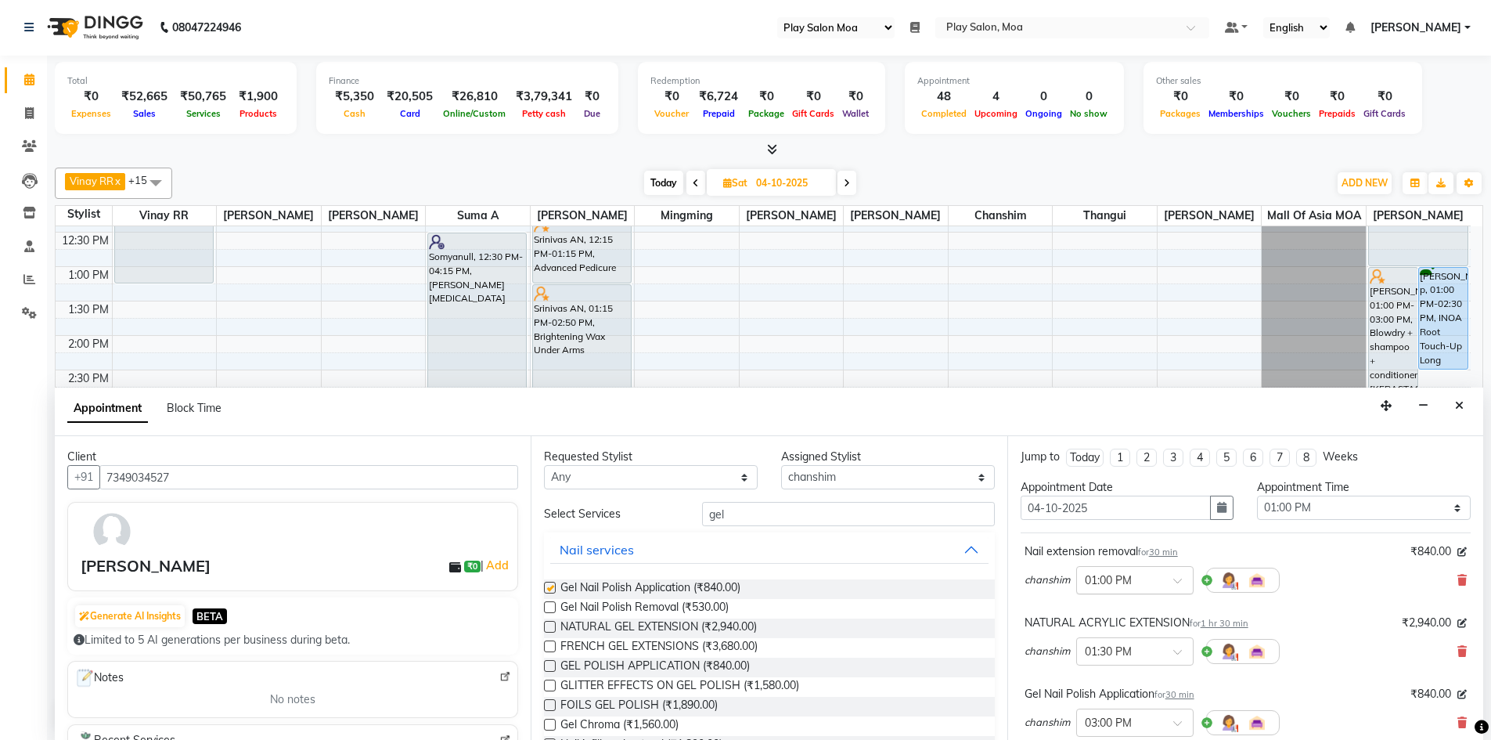
checkbox input "false"
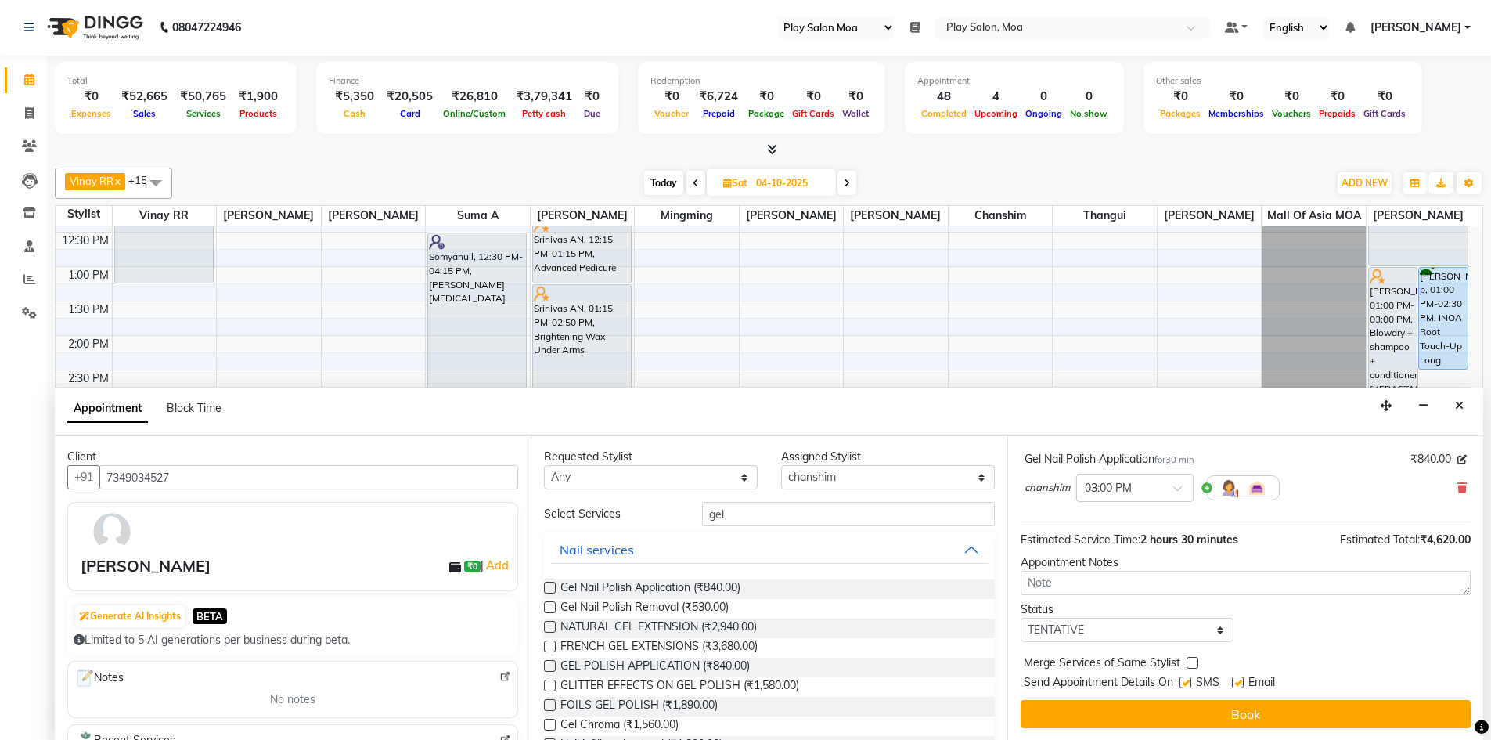
scroll to position [236, 0]
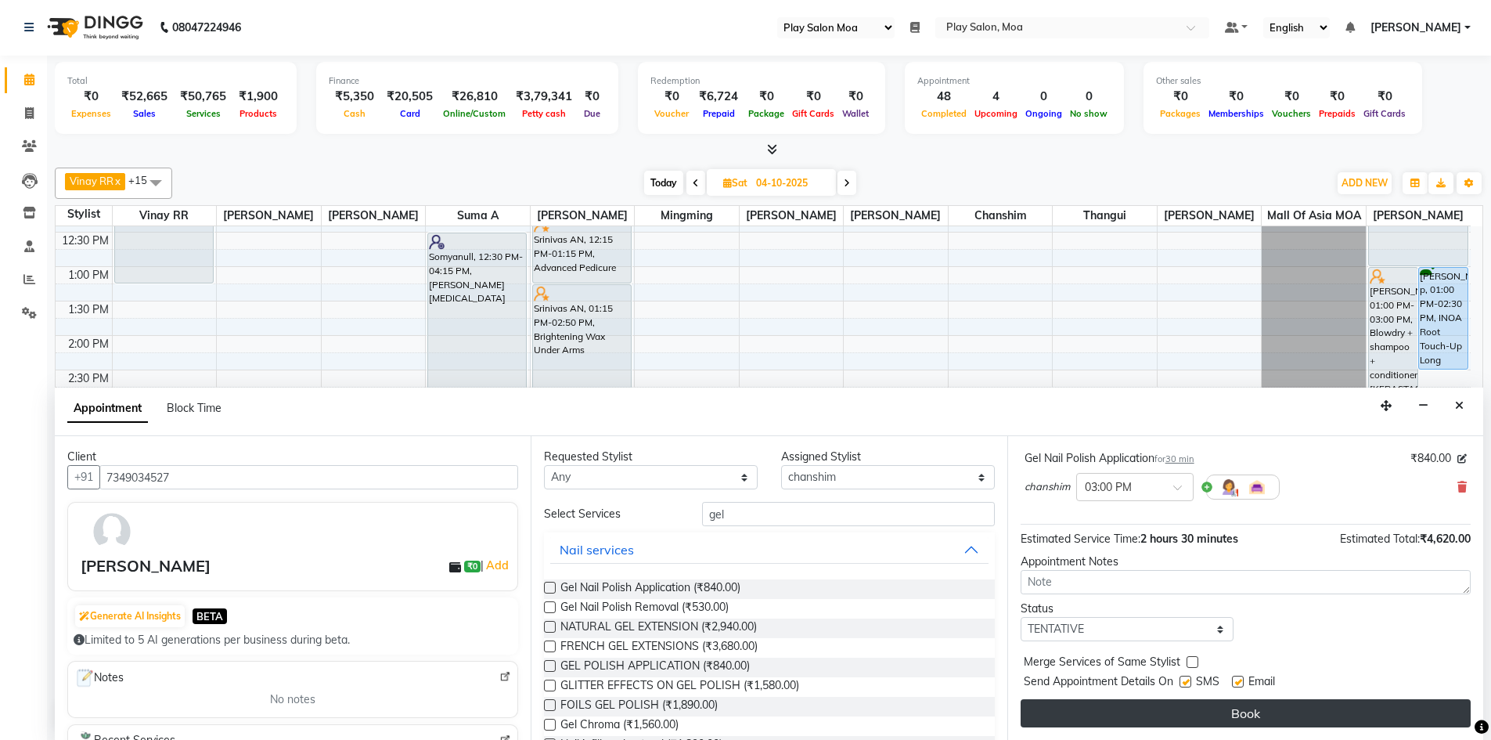
click at [1227, 709] on button "Book" at bounding box center [1246, 713] width 450 height 28
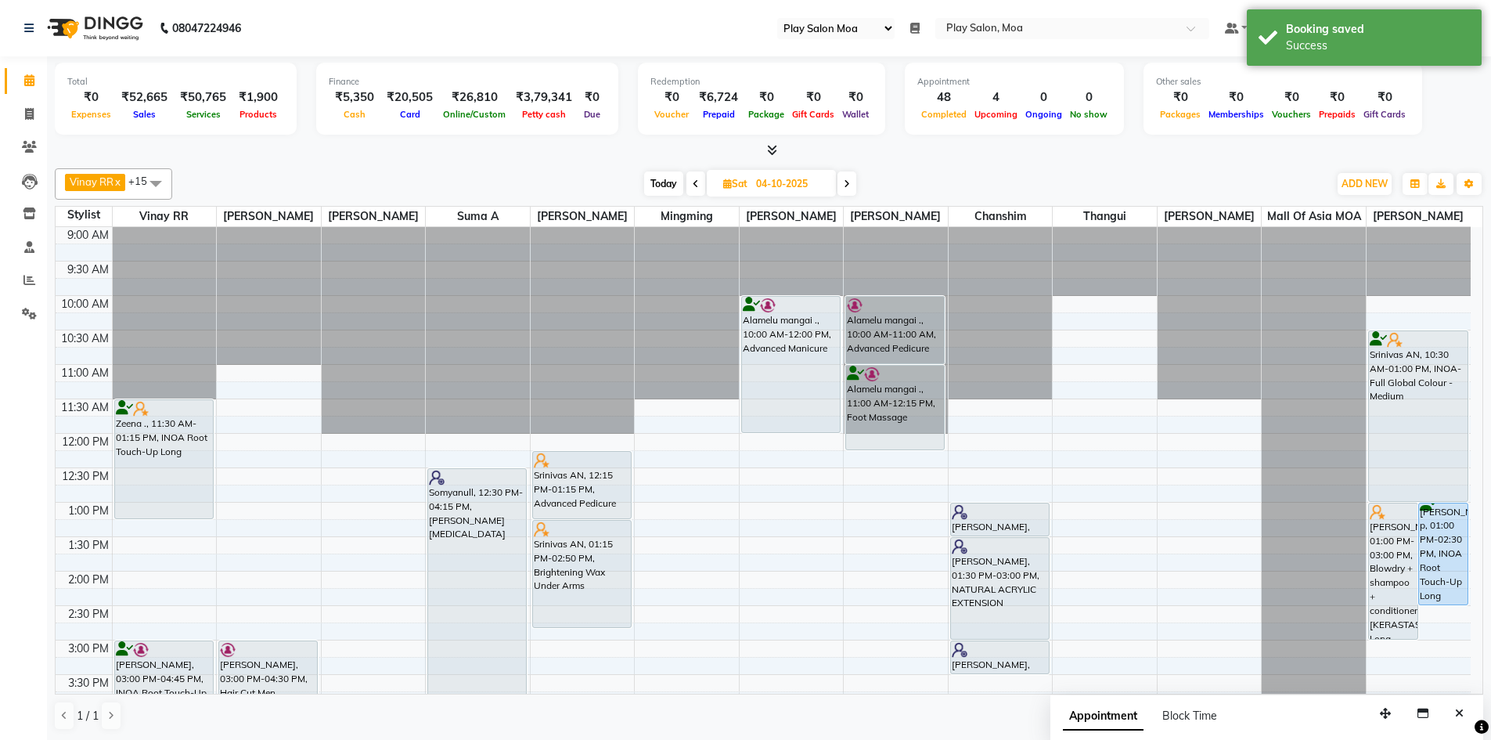
scroll to position [157, 0]
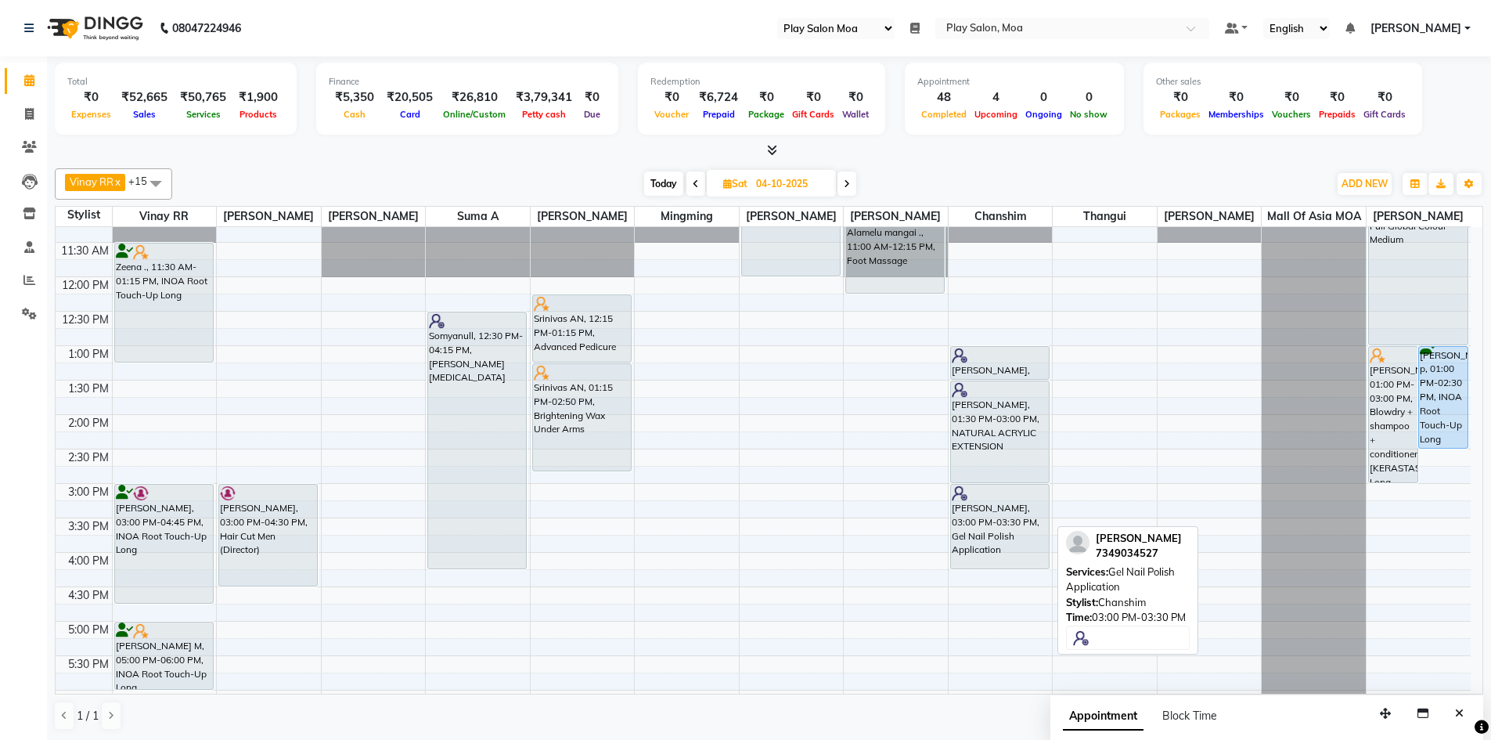
drag, startPoint x: 998, startPoint y: 530, endPoint x: 1000, endPoint y: 569, distance: 39.2
click at [1000, 569] on div "Adriana Guevara, 01:00 PM-01:30 PM, Nail extension removal Adriana Guevara, 01:…" at bounding box center [1001, 552] width 104 height 964
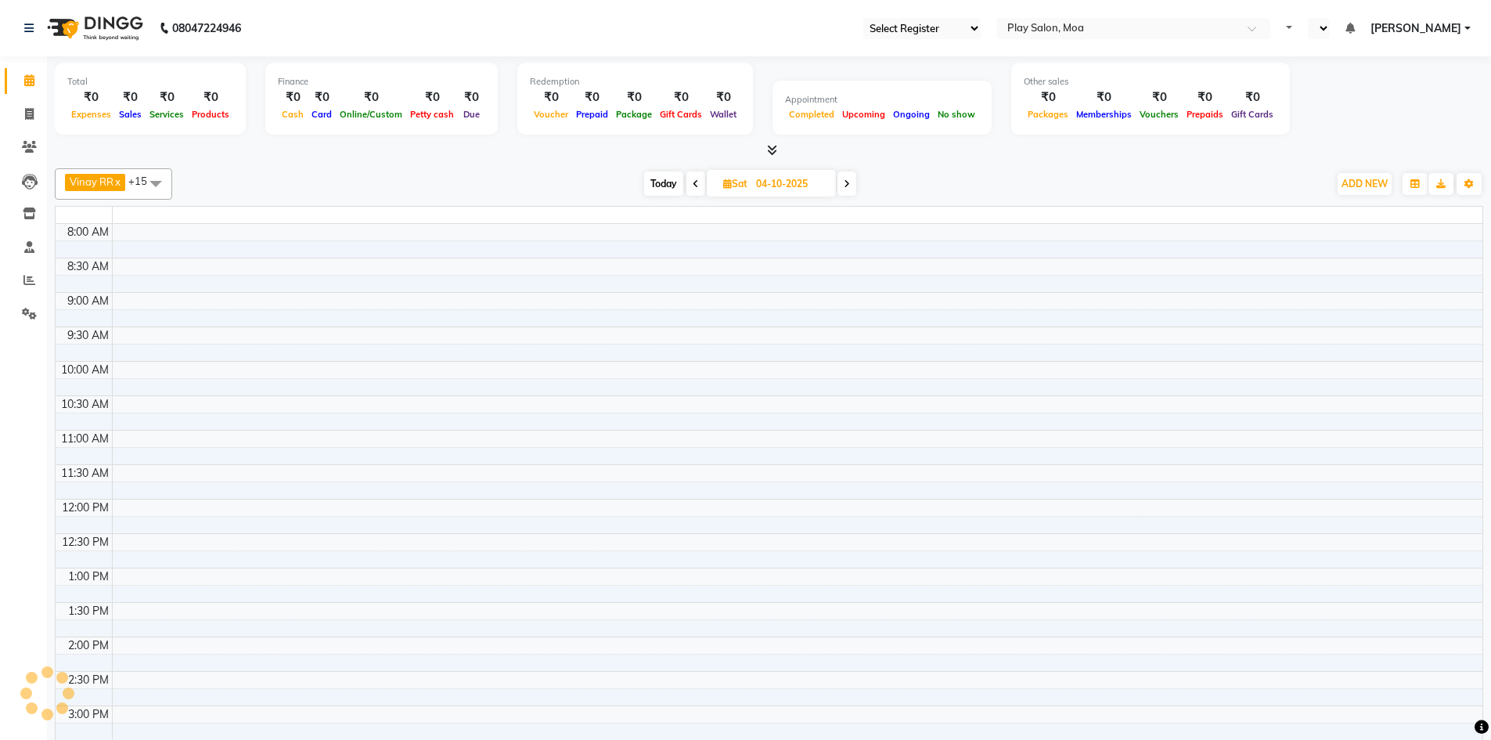
select select "93"
select select "en"
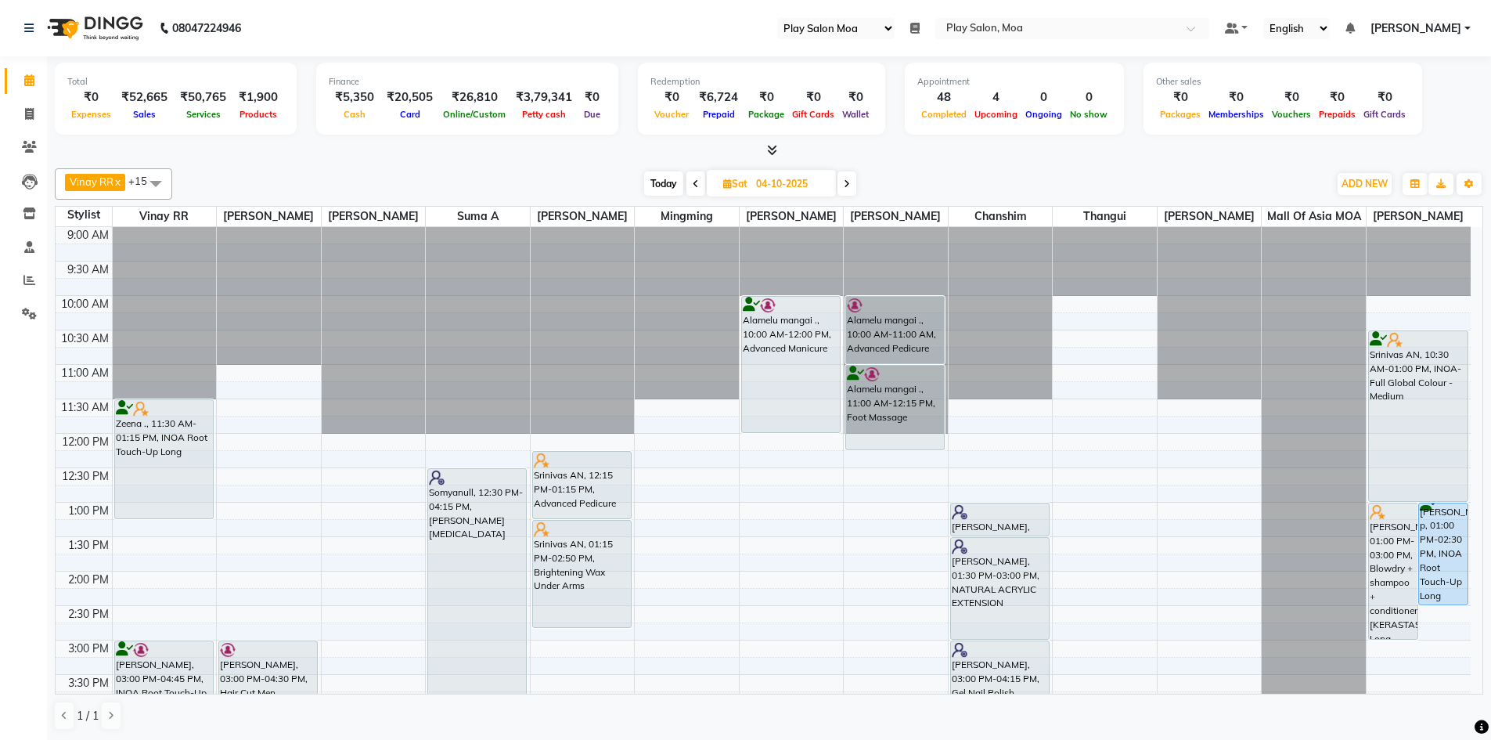
drag, startPoint x: 660, startPoint y: 182, endPoint x: 658, endPoint y: 171, distance: 10.3
click at [660, 182] on span "Today" at bounding box center [663, 183] width 39 height 24
type input "03-10-2025"
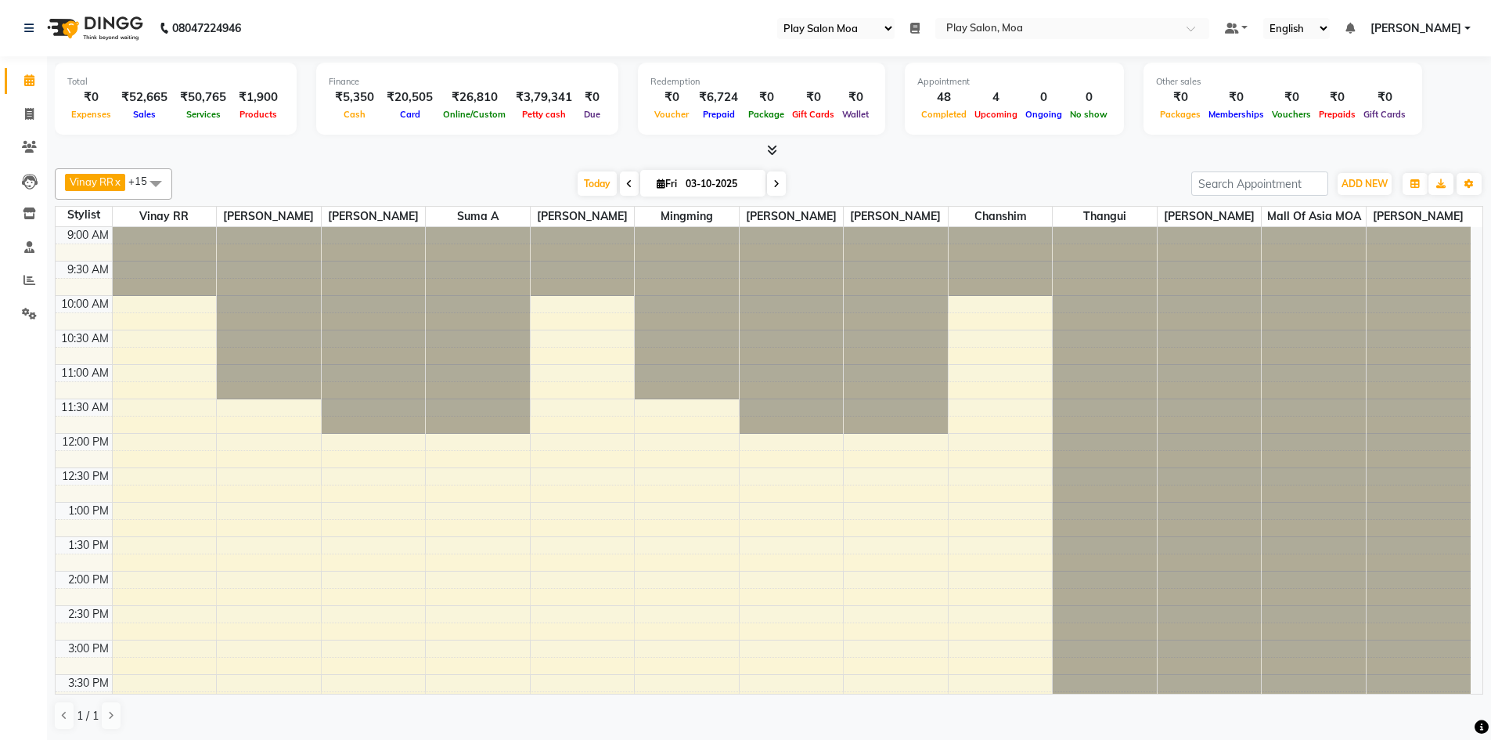
scroll to position [470, 0]
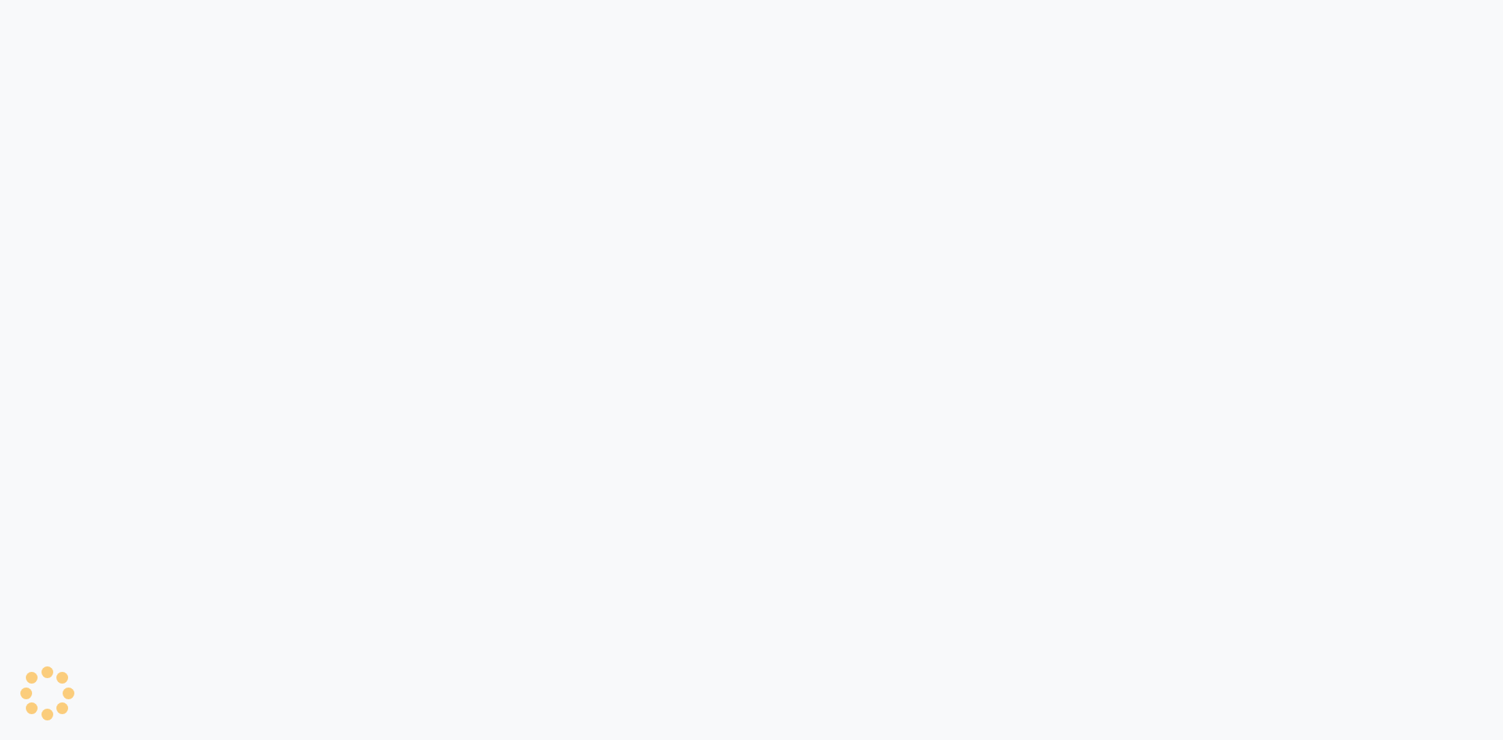
select select "93"
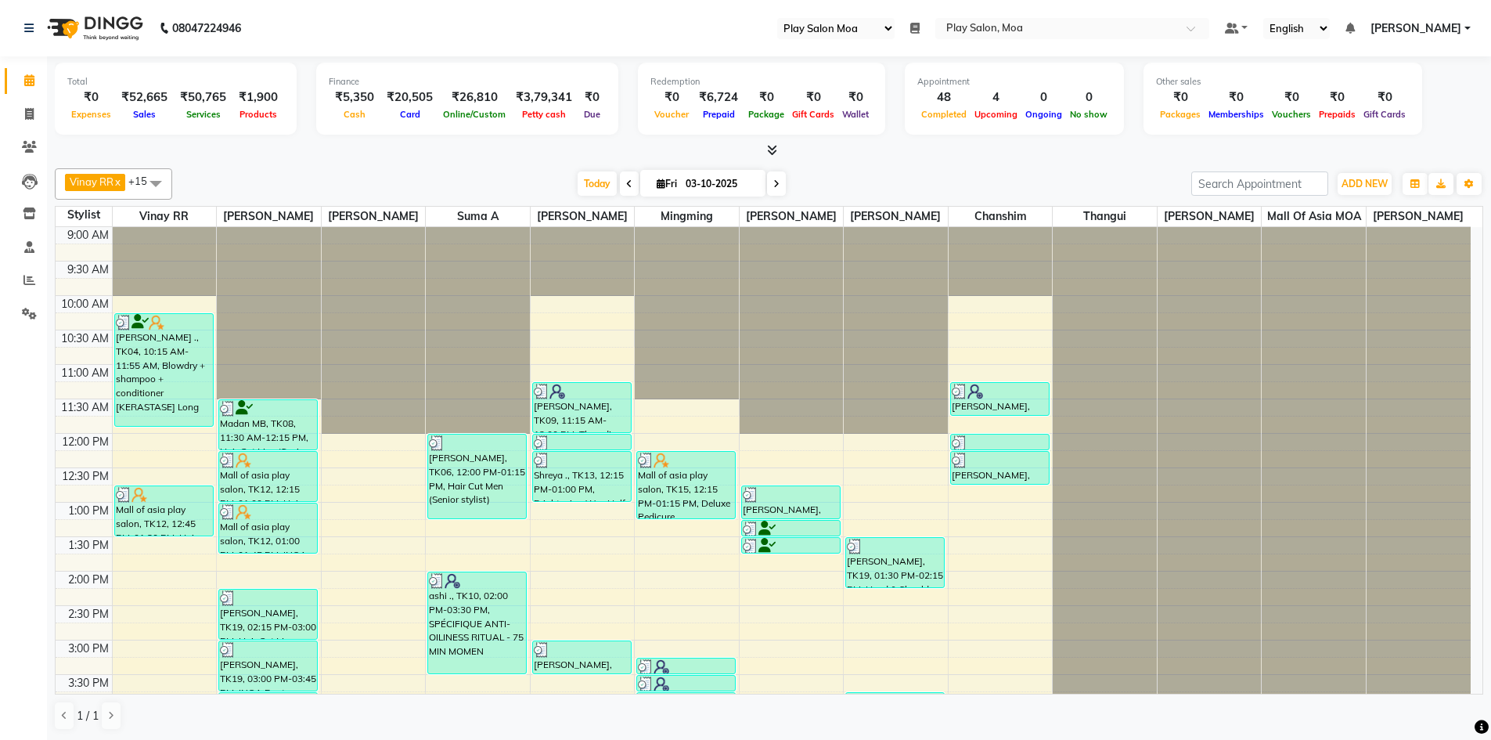
click at [920, 34] on span at bounding box center [914, 28] width 9 height 14
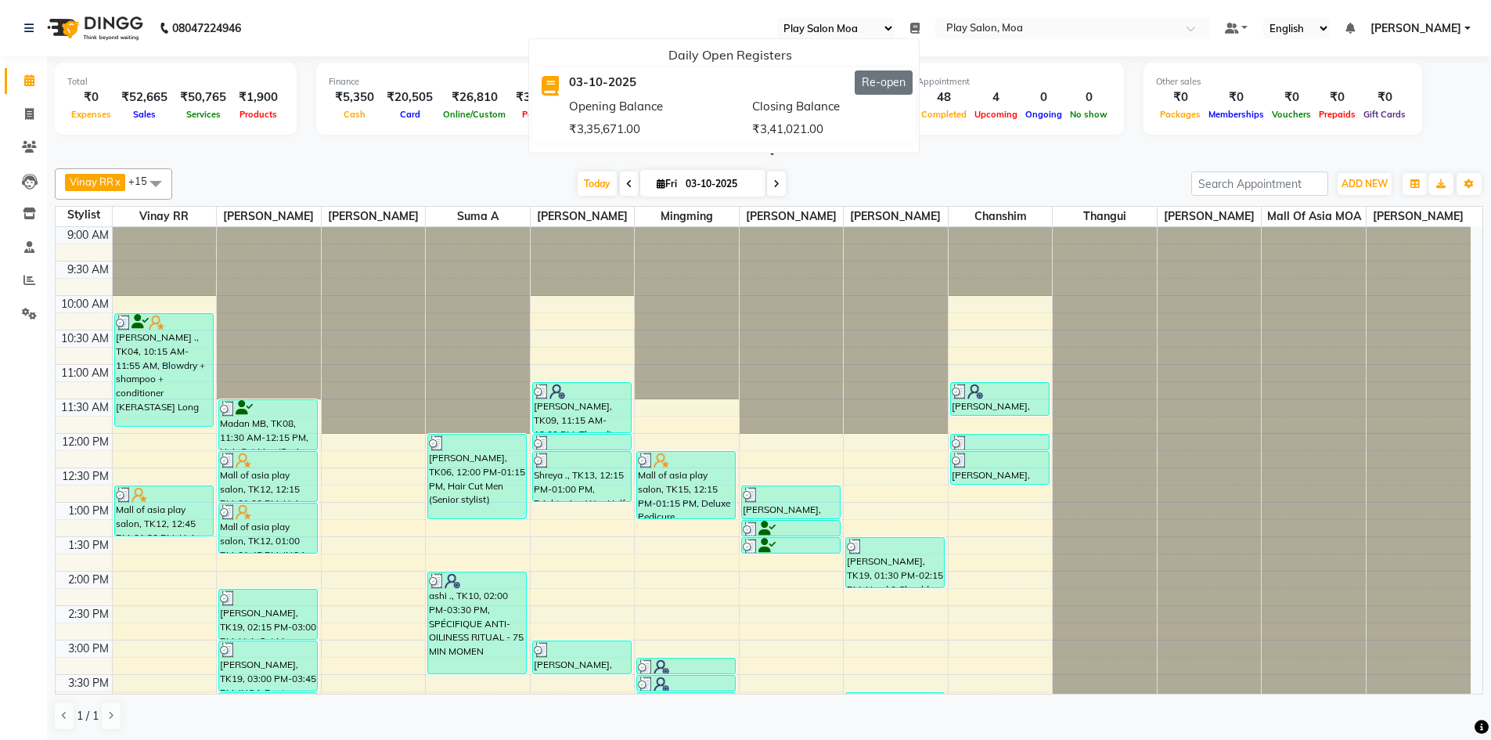
click at [913, 86] on button "Re-open" at bounding box center [884, 82] width 58 height 24
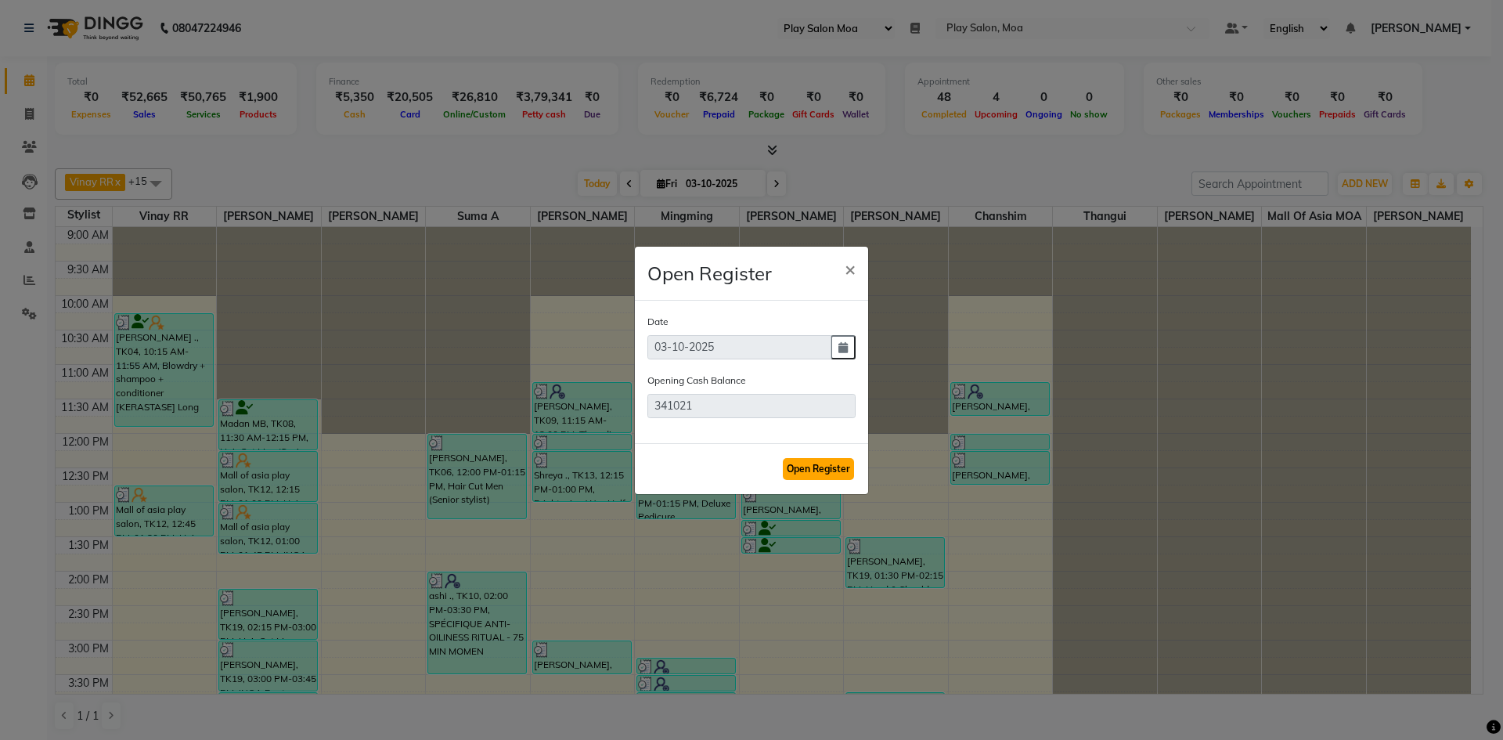
click at [810, 471] on button "Open Register" at bounding box center [818, 469] width 71 height 22
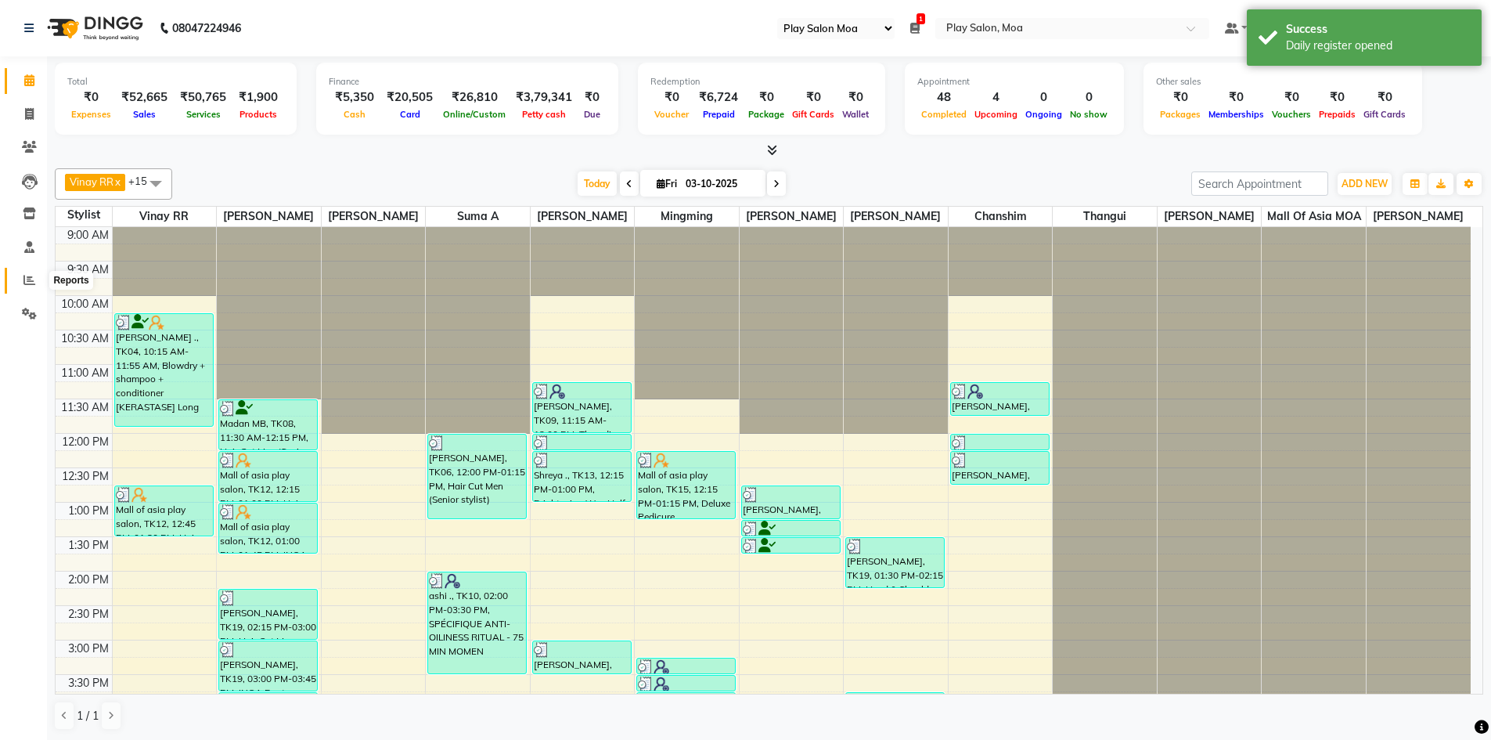
click at [32, 273] on span at bounding box center [29, 281] width 27 height 18
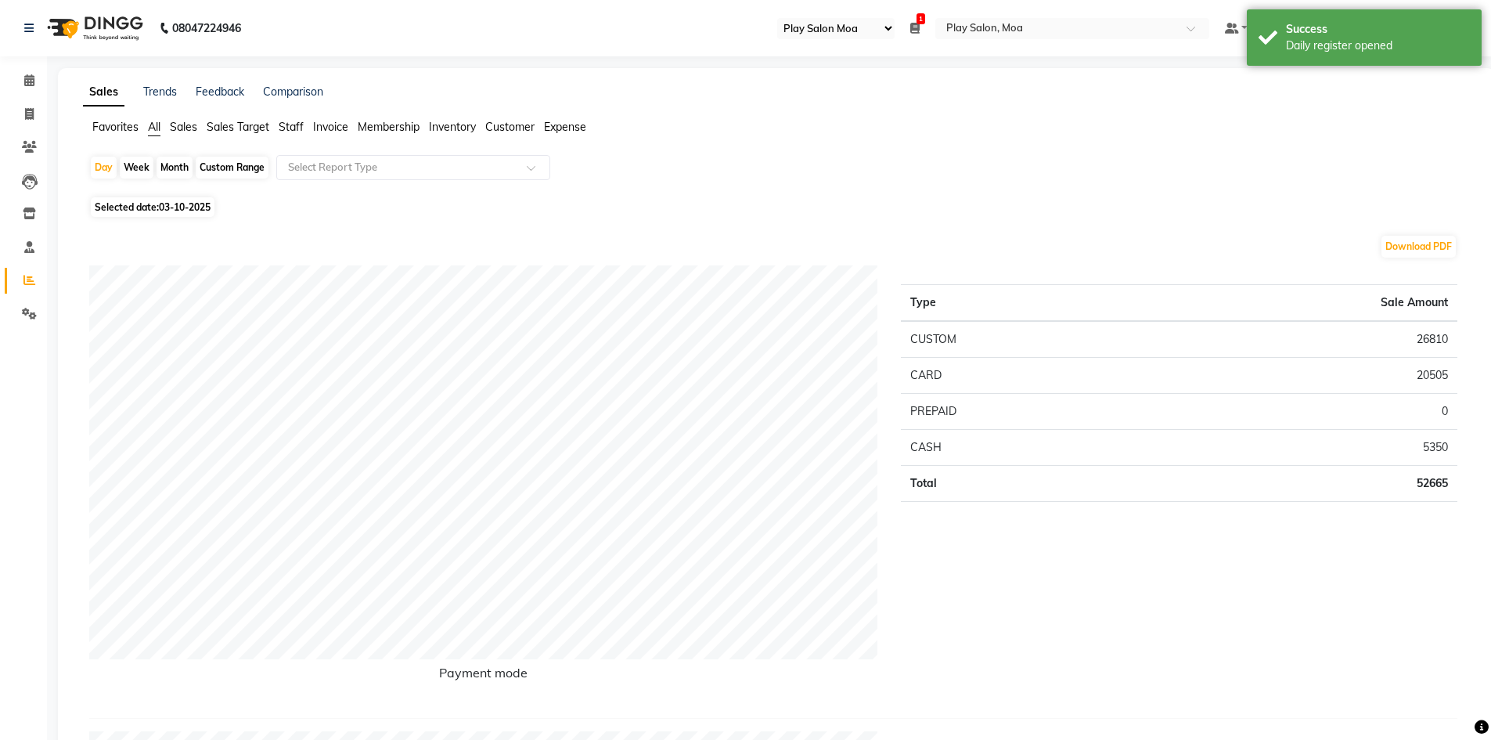
click at [287, 126] on span "Staff" at bounding box center [291, 127] width 25 height 14
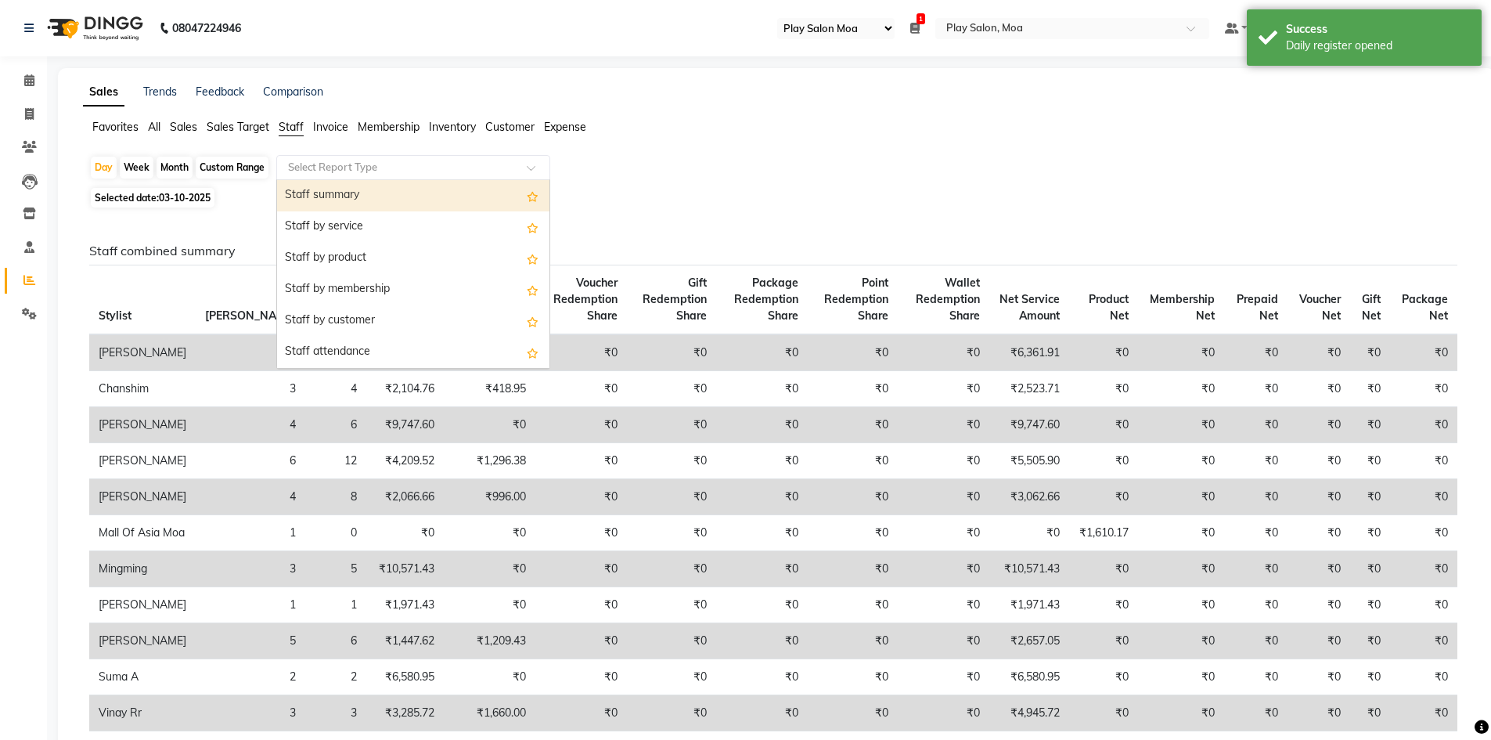
click at [475, 165] on input "text" at bounding box center [397, 168] width 225 height 16
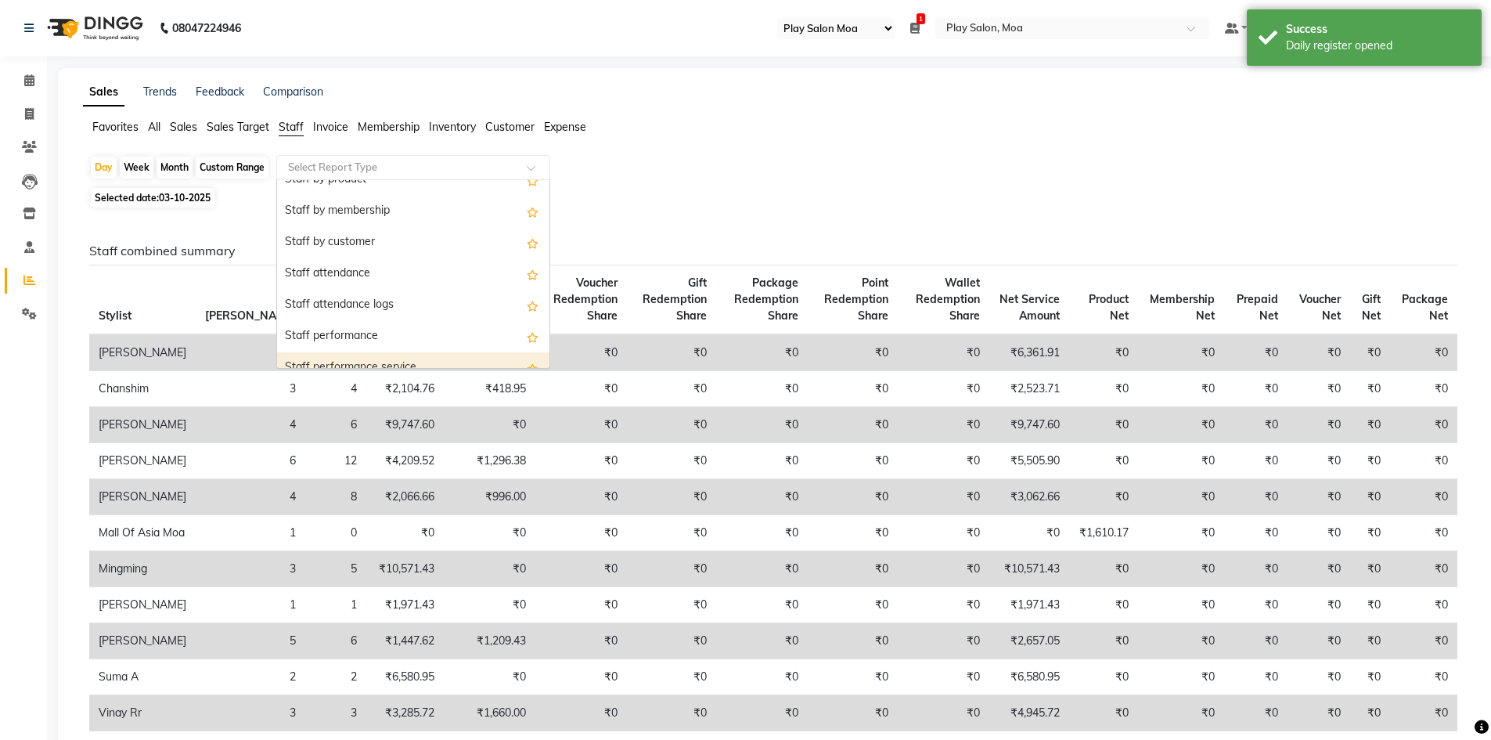
scroll to position [157, 0]
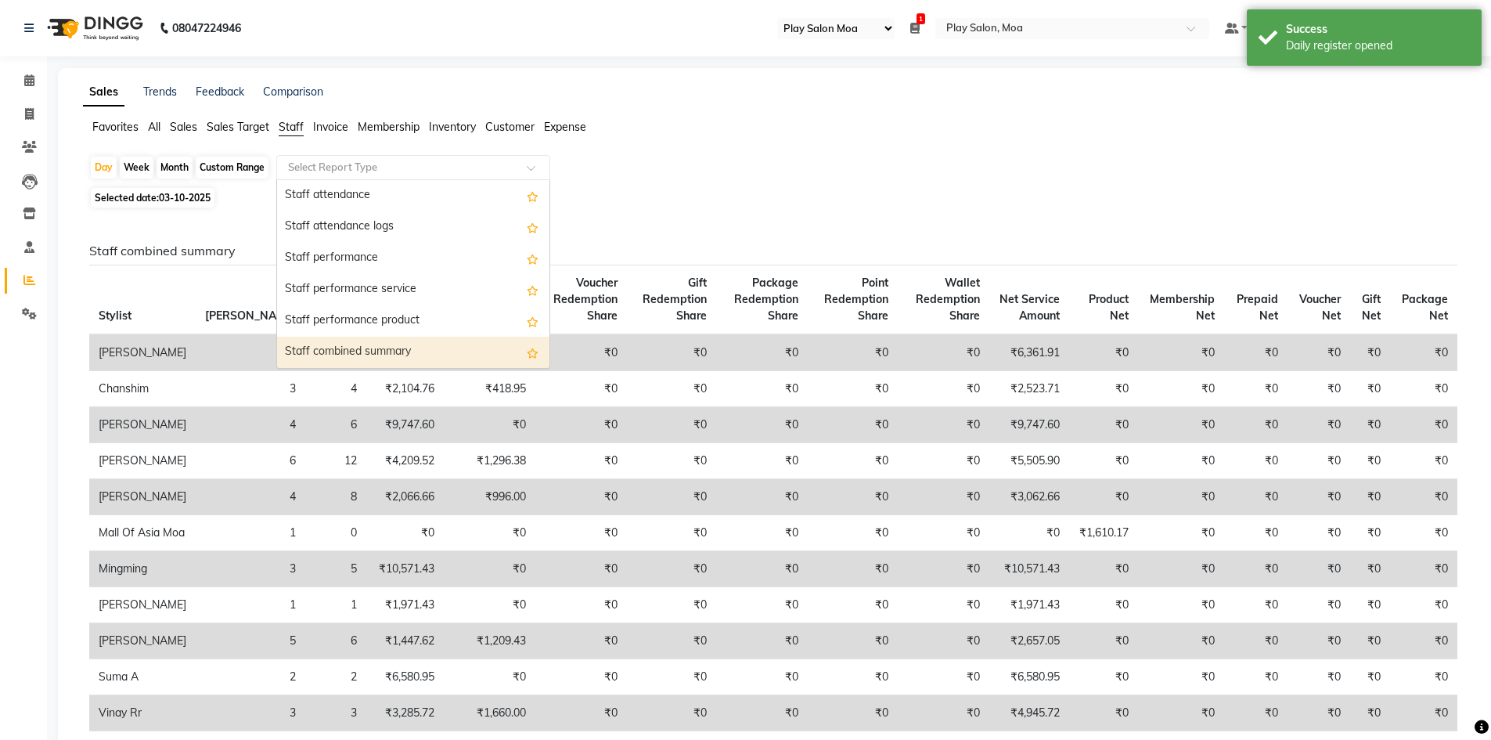
click at [393, 351] on div "Staff combined summary" at bounding box center [413, 352] width 272 height 31
select select "full_report"
select select "csv"
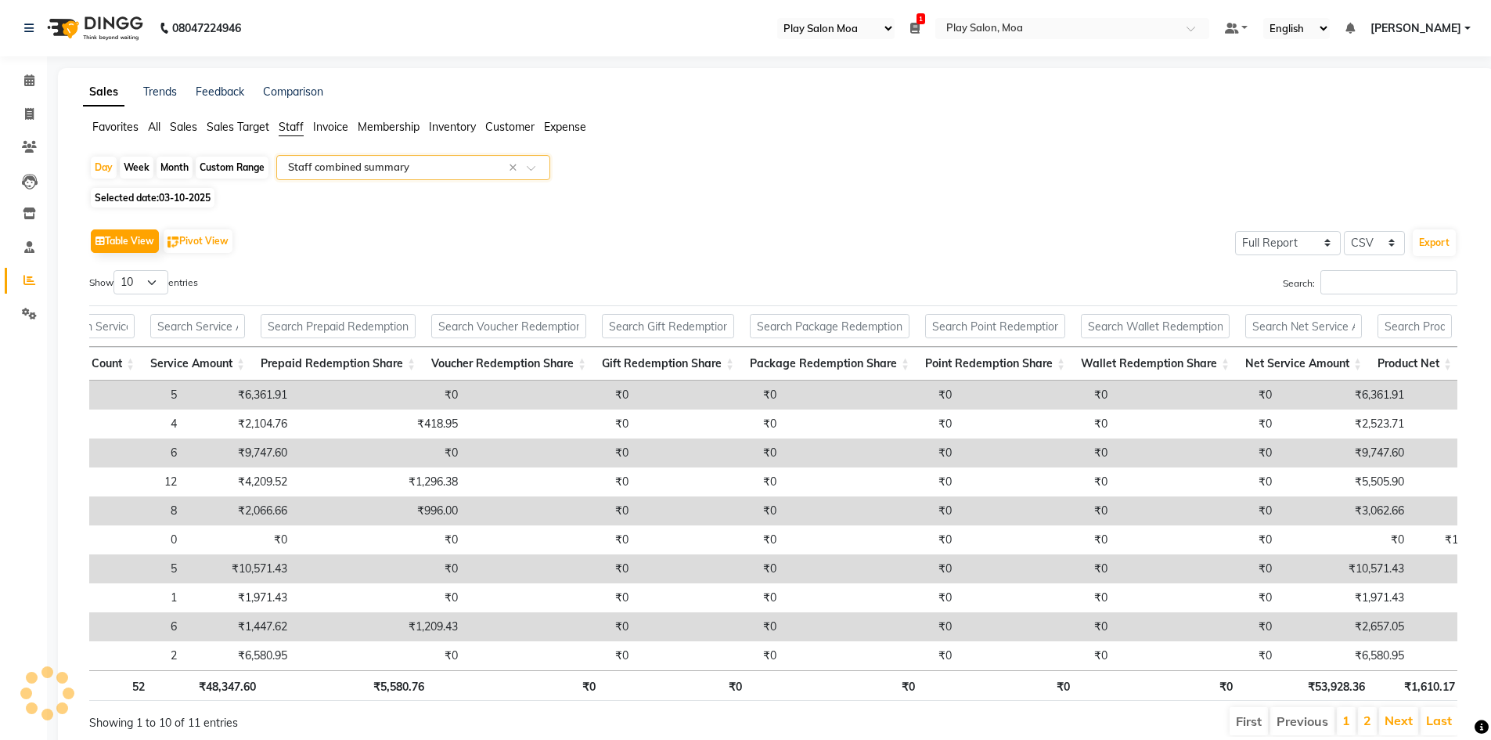
scroll to position [0, 0]
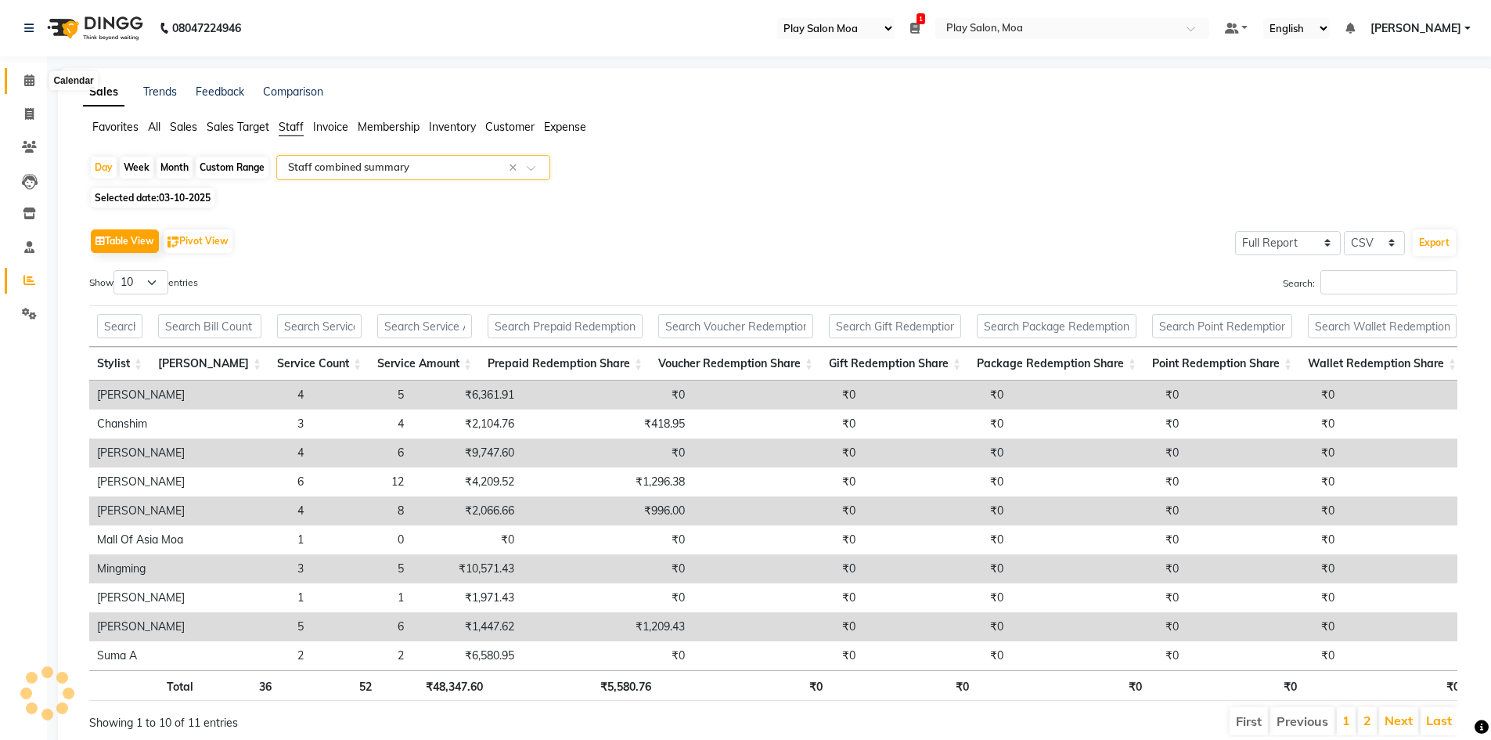
click at [33, 83] on icon at bounding box center [29, 80] width 10 height 12
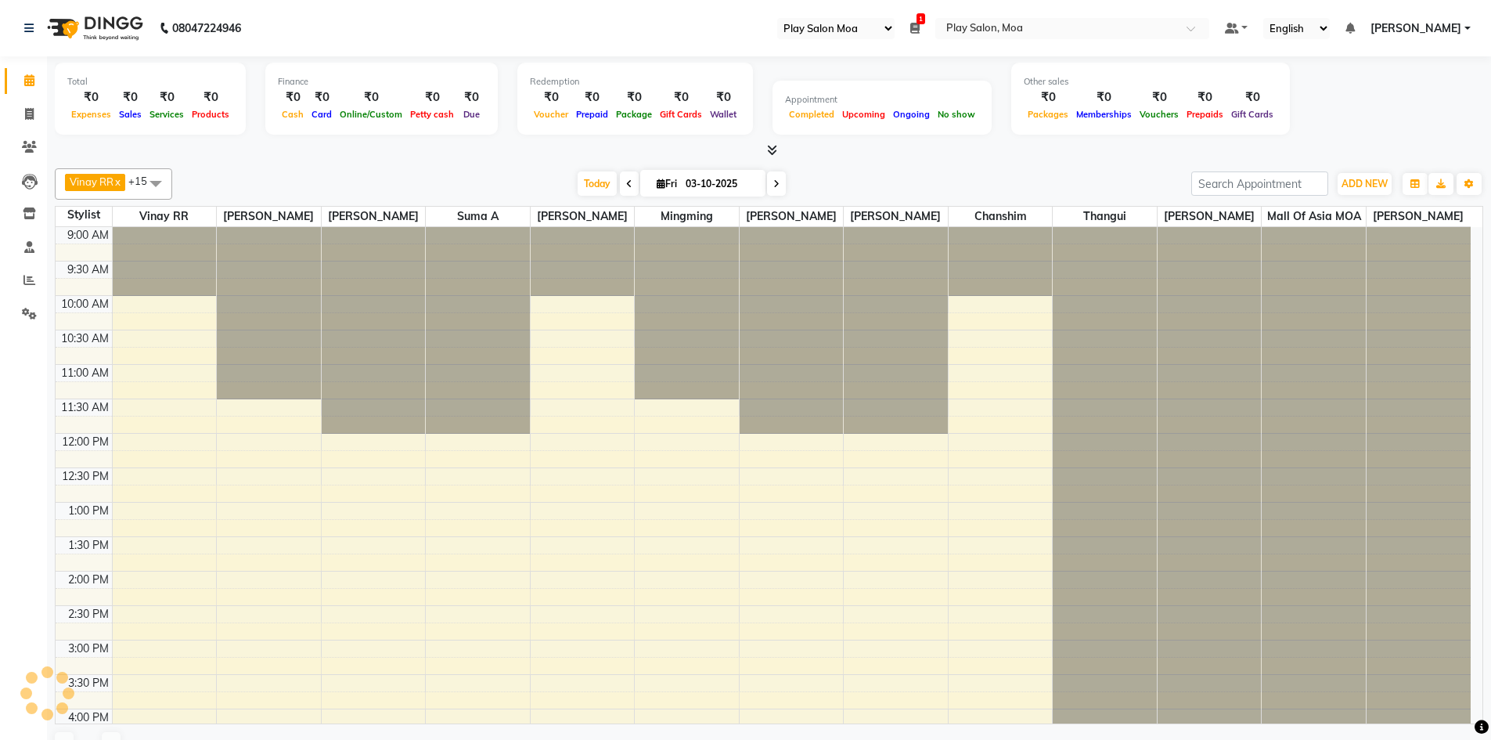
scroll to position [459, 0]
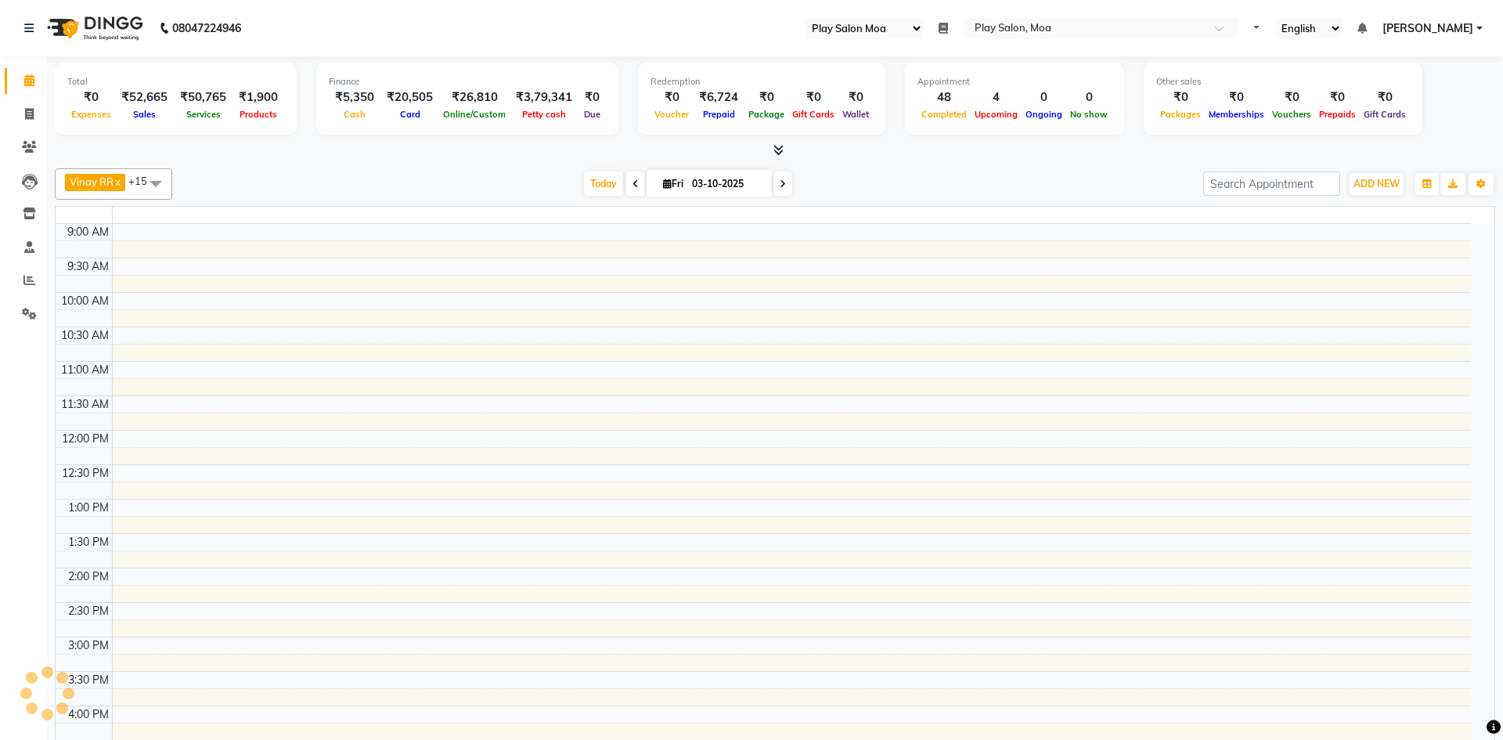
select select "93"
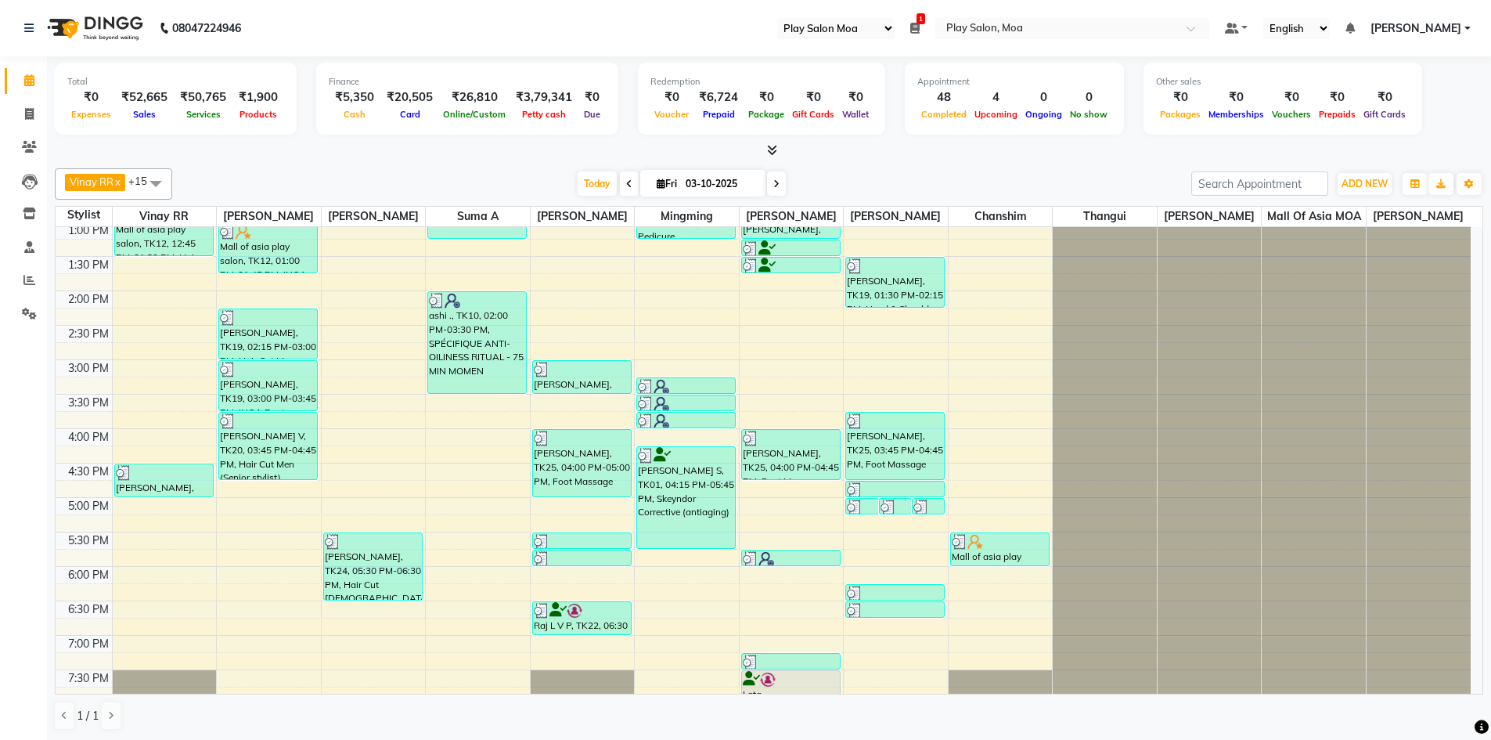
scroll to position [279, 0]
click at [164, 182] on span at bounding box center [155, 183] width 31 height 30
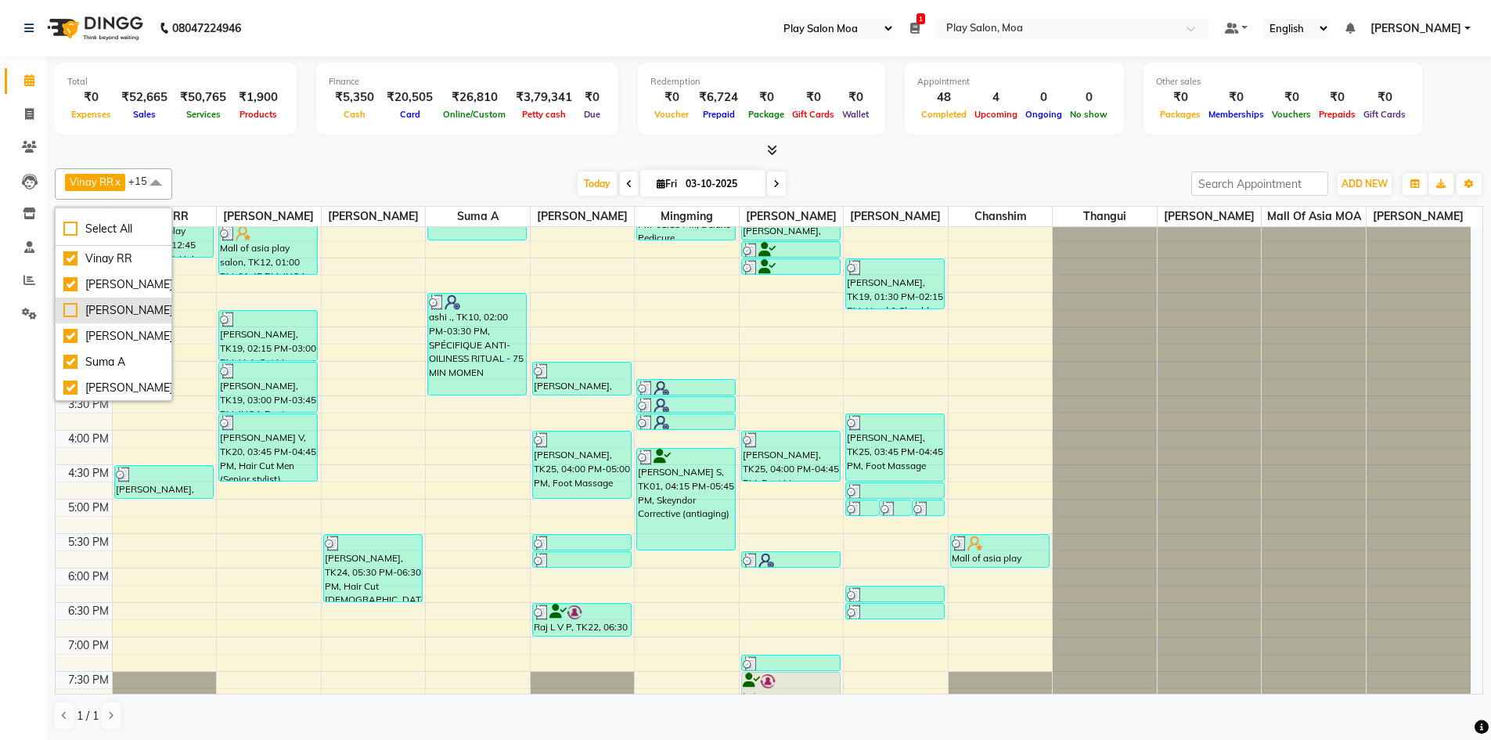
click at [74, 313] on div "[PERSON_NAME]" at bounding box center [113, 310] width 100 height 16
checkbox input "true"
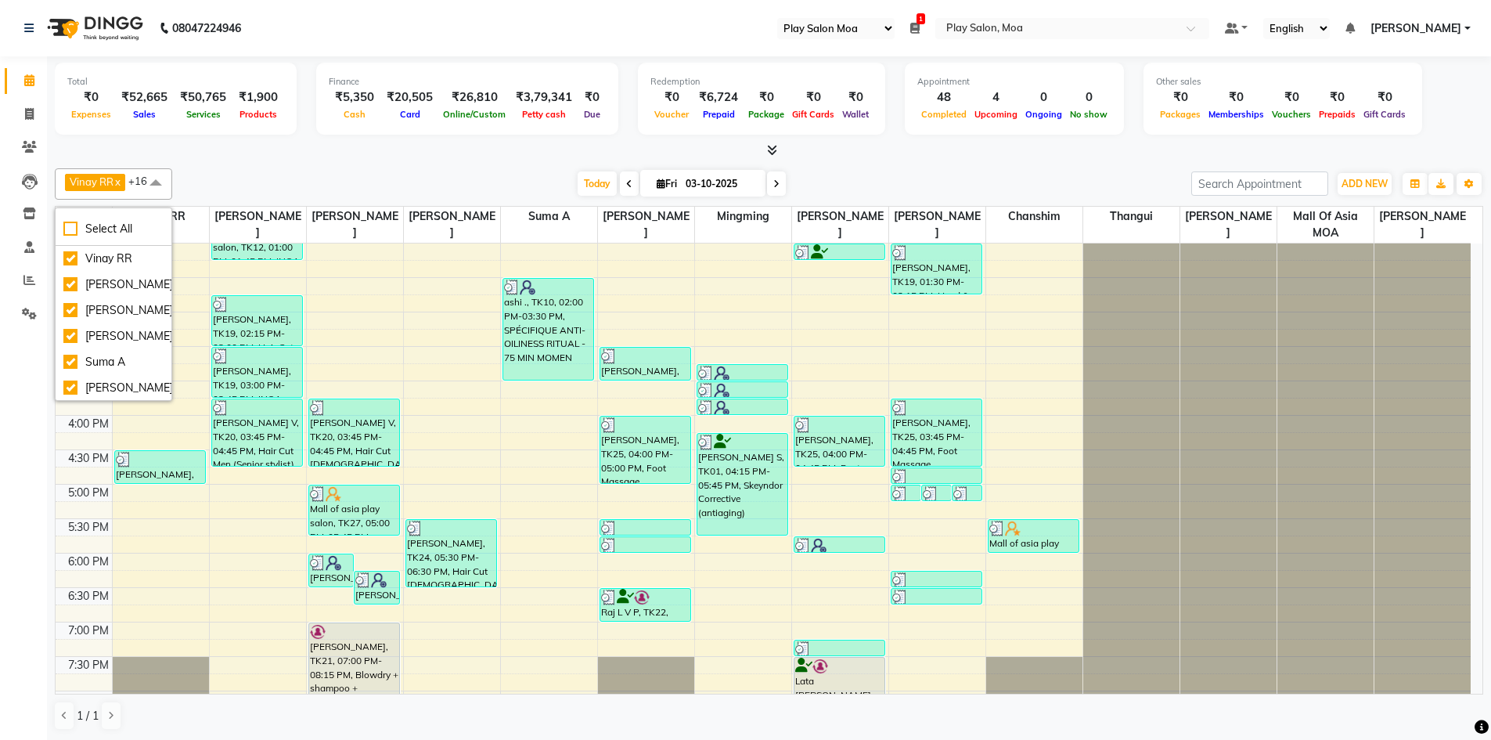
scroll to position [435, 0]
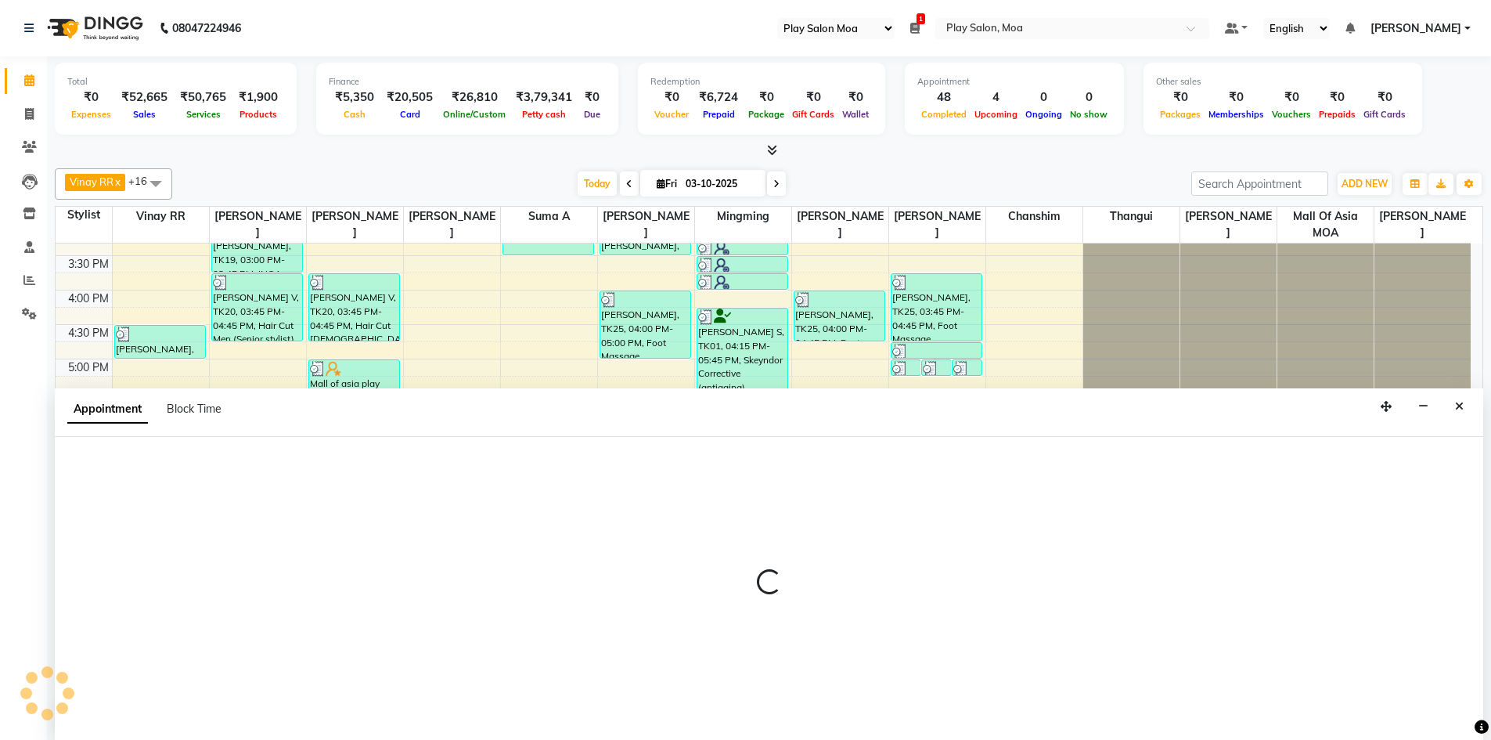
scroll to position [1, 0]
select select "81374"
select select "1200"
select select "tentative"
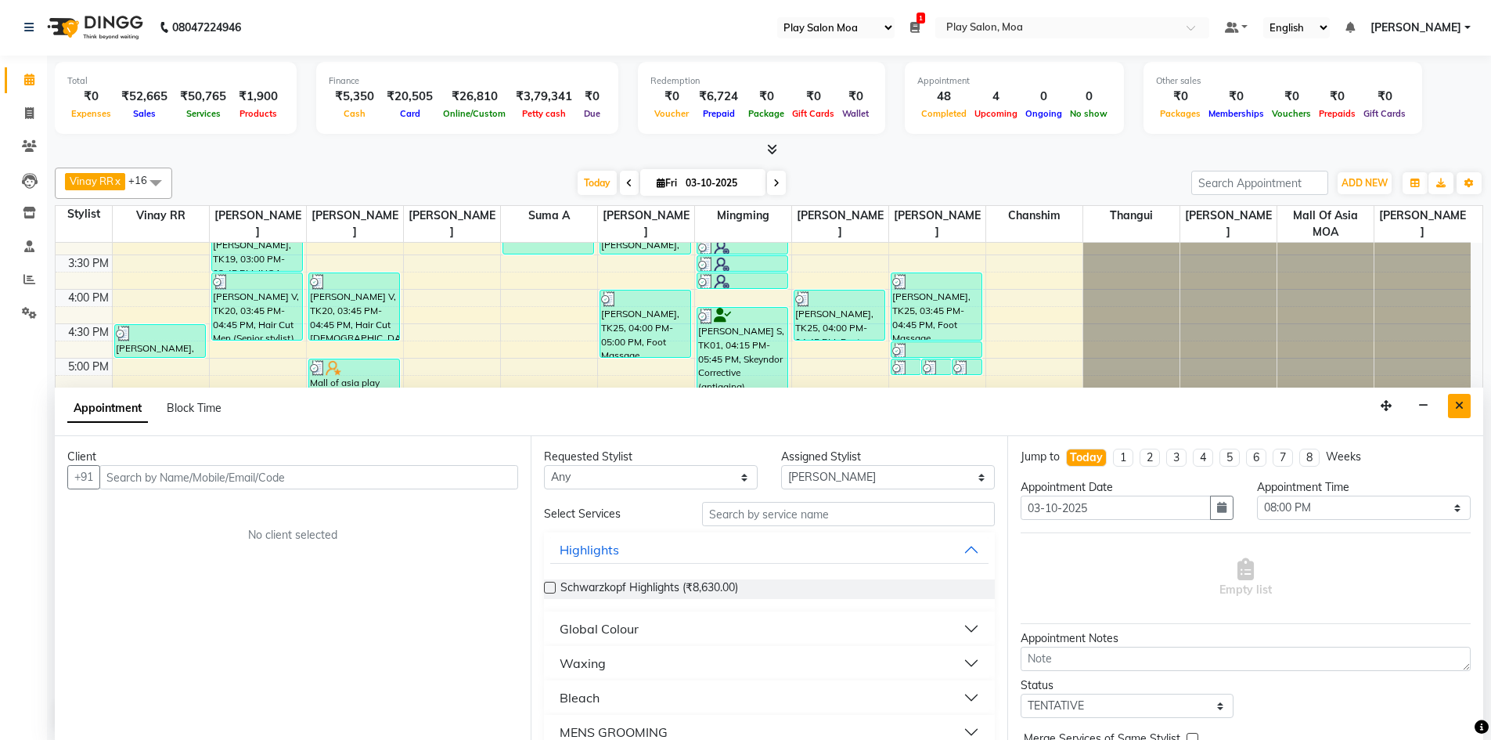
click at [1463, 404] on icon "Close" at bounding box center [1459, 405] width 9 height 11
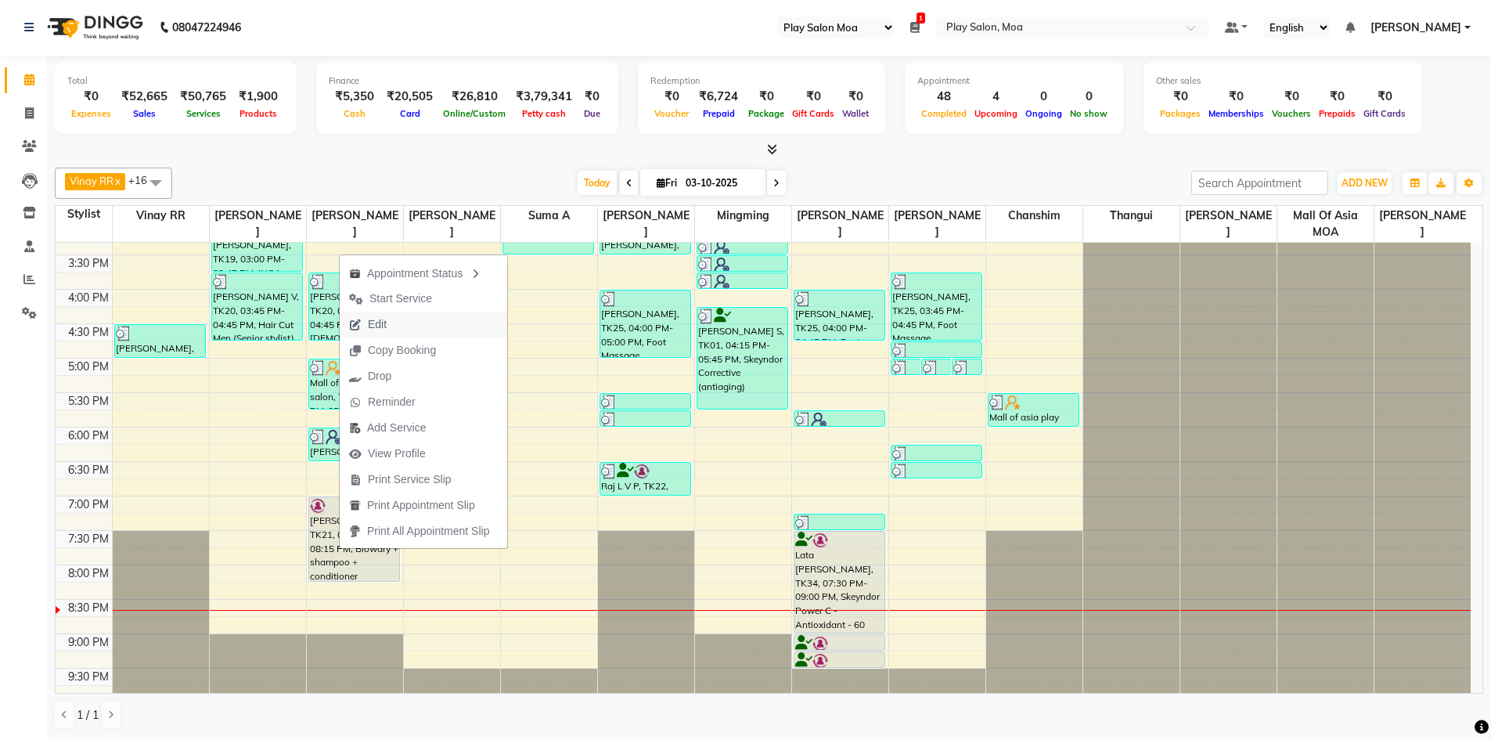
click at [401, 319] on button "Edit" at bounding box center [424, 325] width 168 height 26
select select "1140"
select select "tentative"
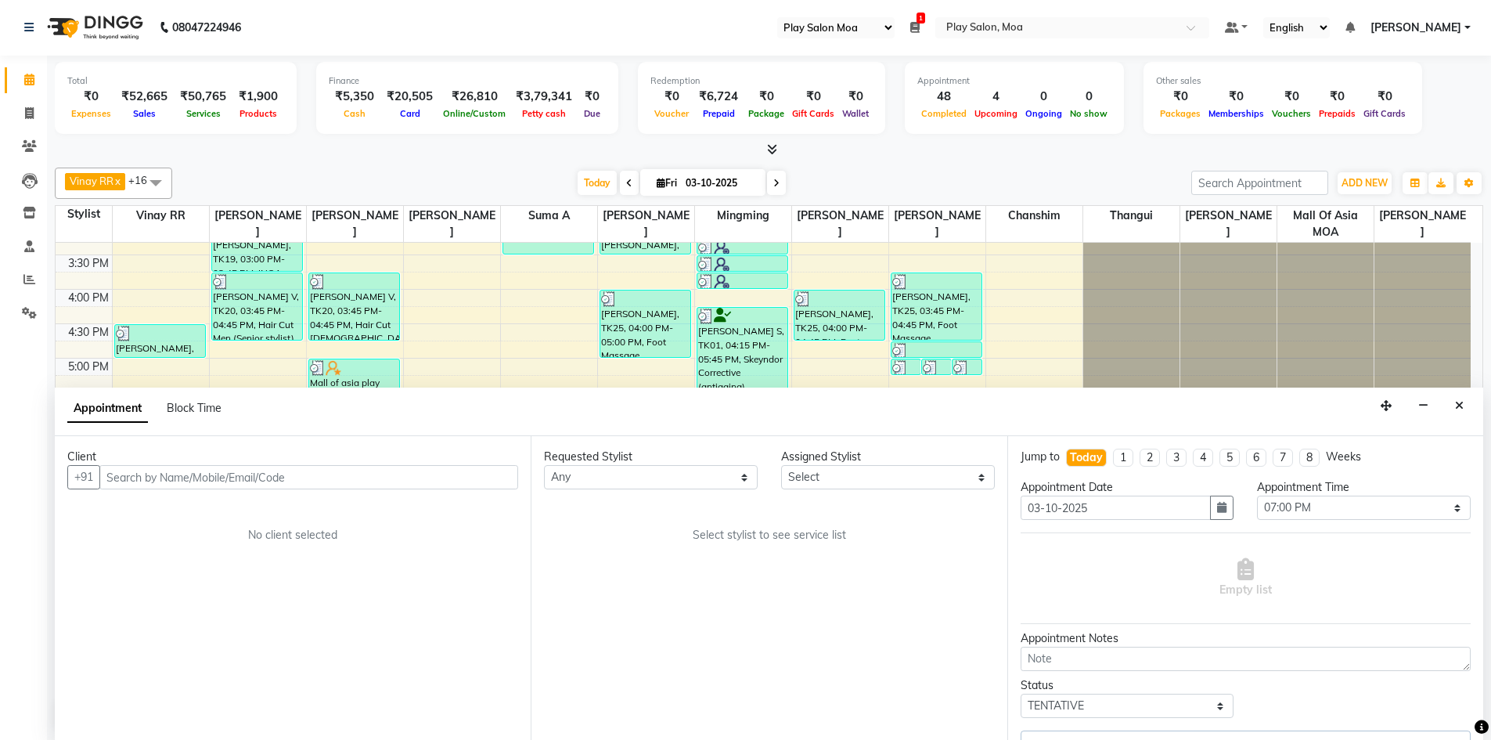
scroll to position [513, 0]
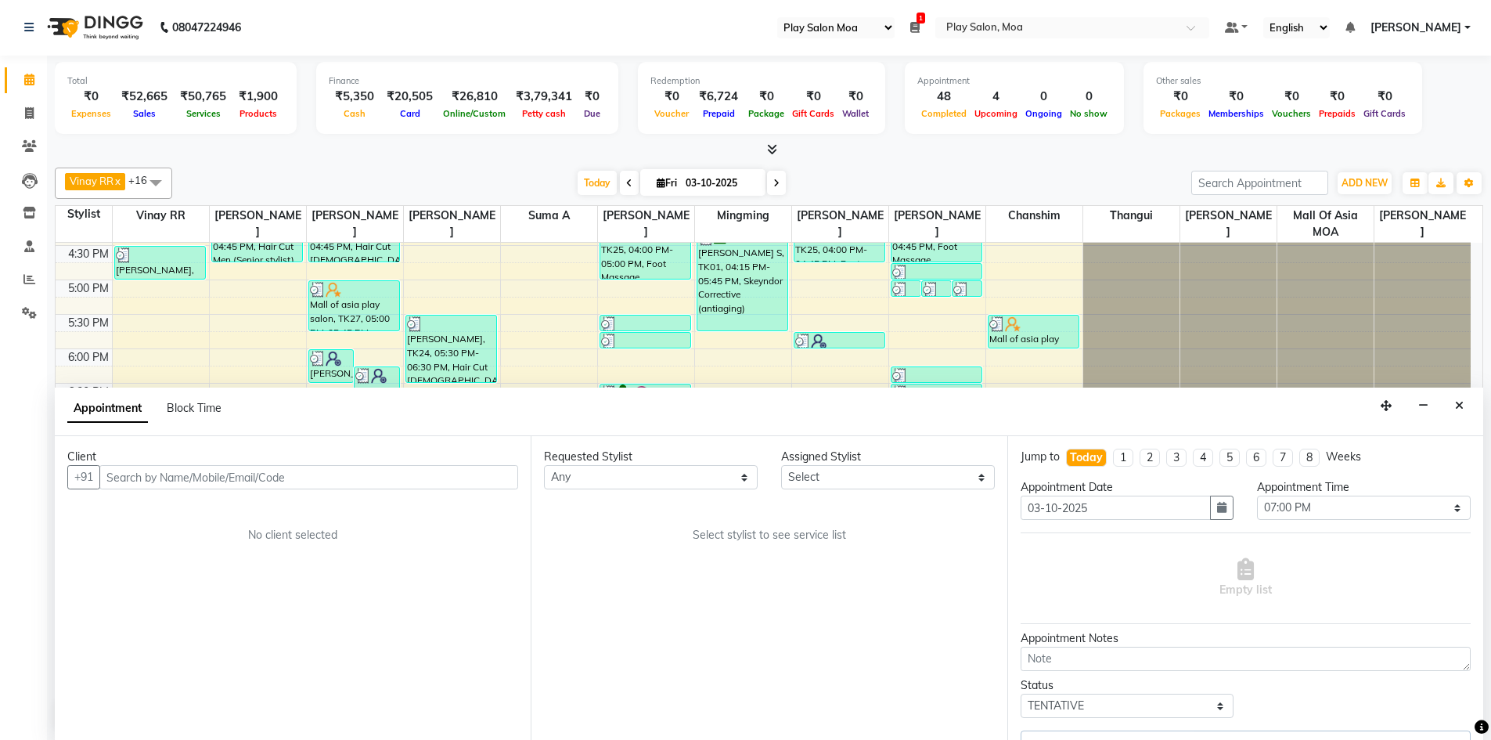
select select "92279"
select select "4218"
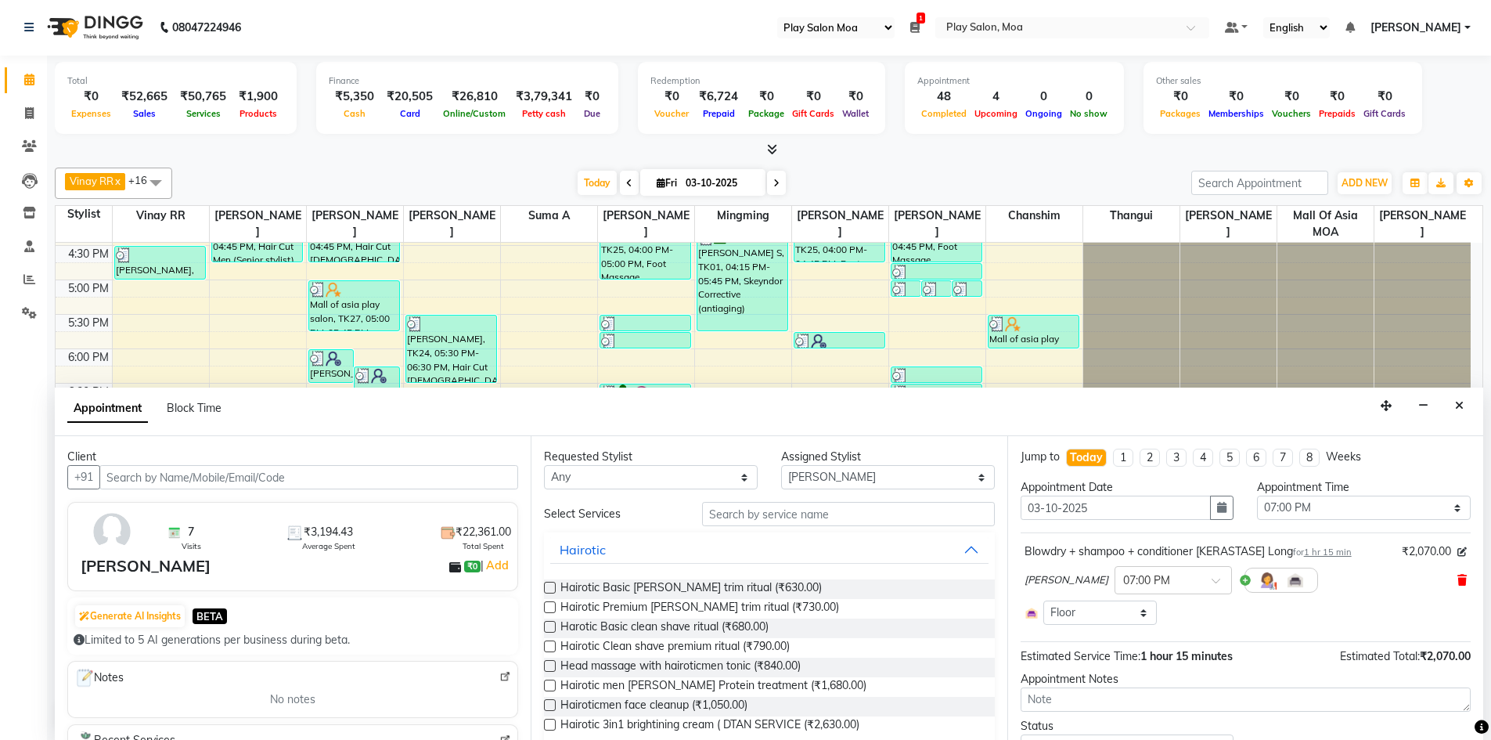
click at [1457, 579] on icon at bounding box center [1461, 580] width 9 height 11
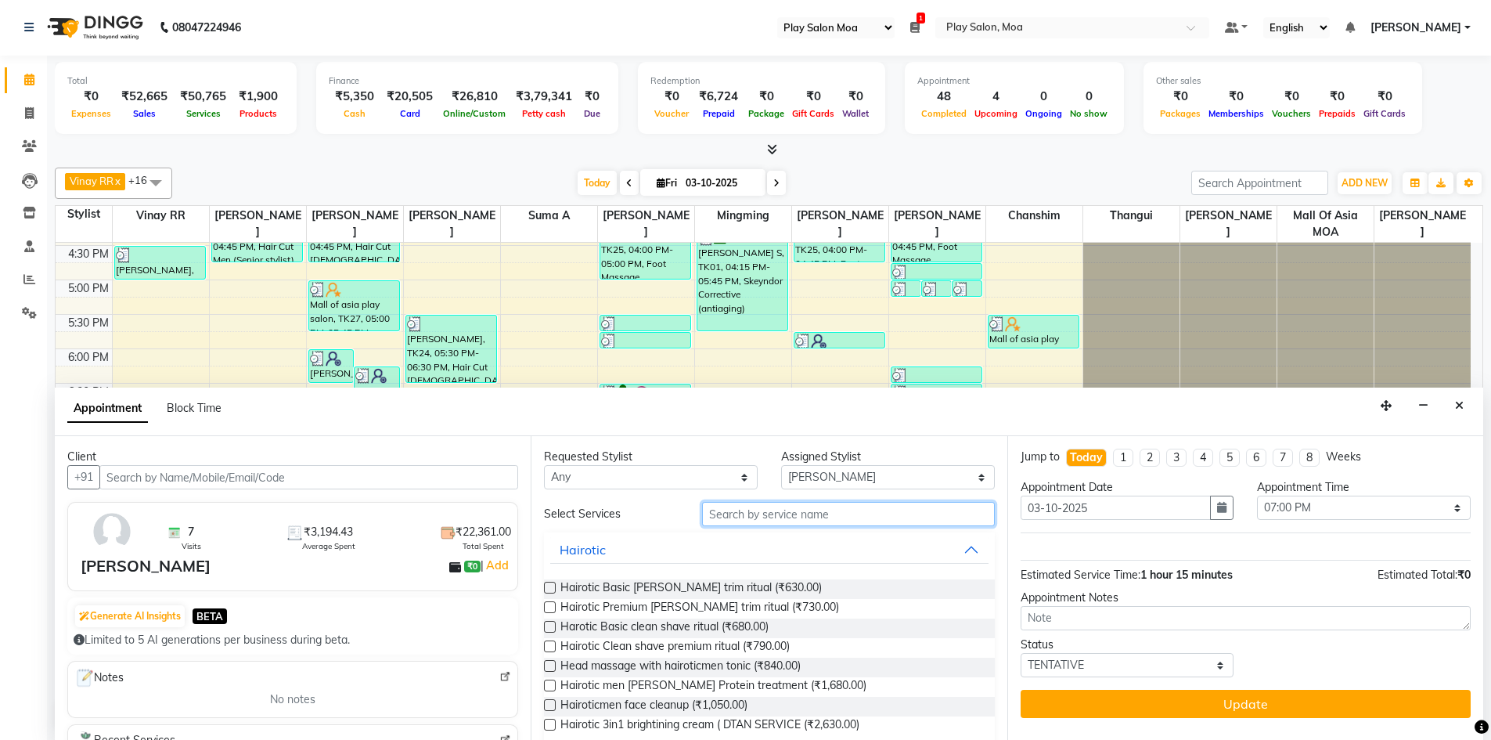
click at [790, 511] on input "text" at bounding box center [848, 514] width 293 height 24
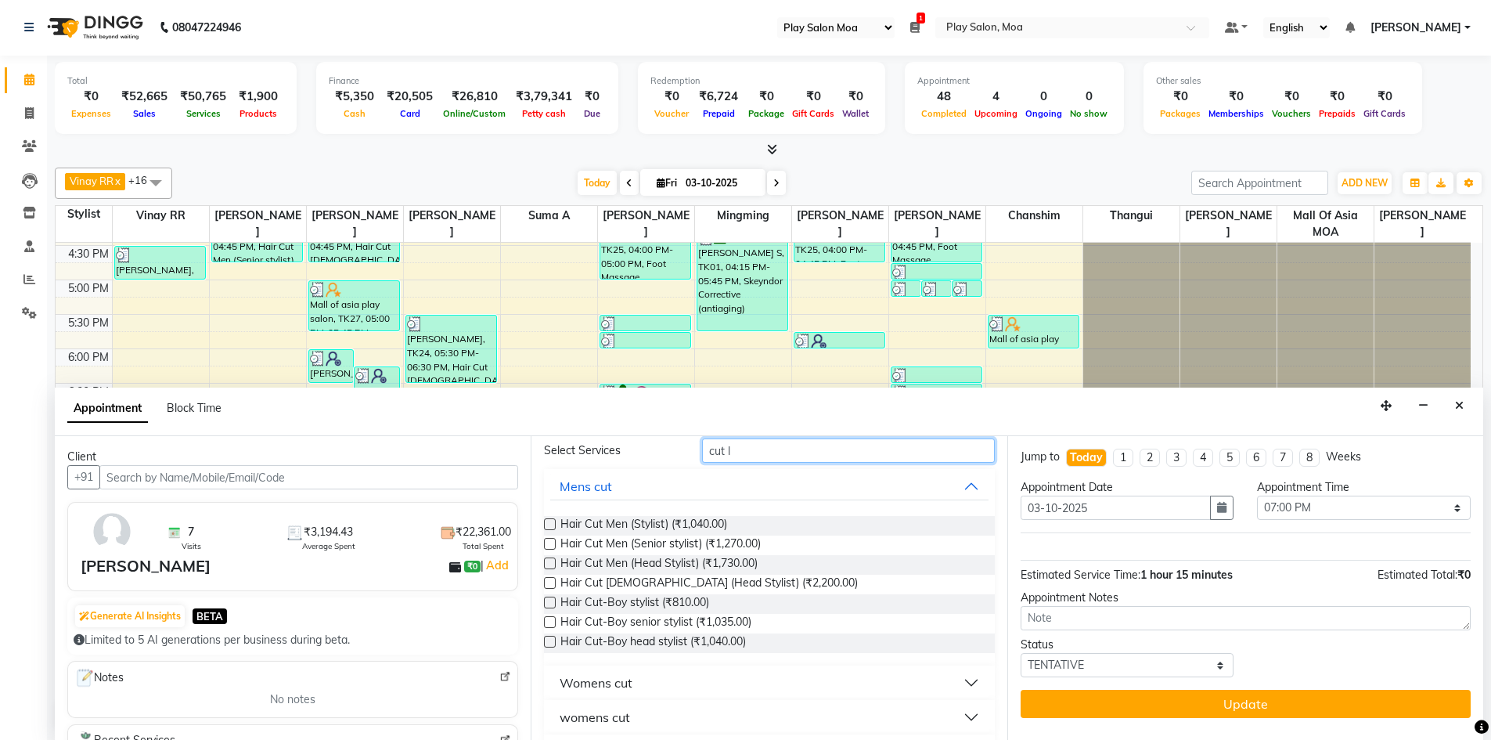
scroll to position [139, 0]
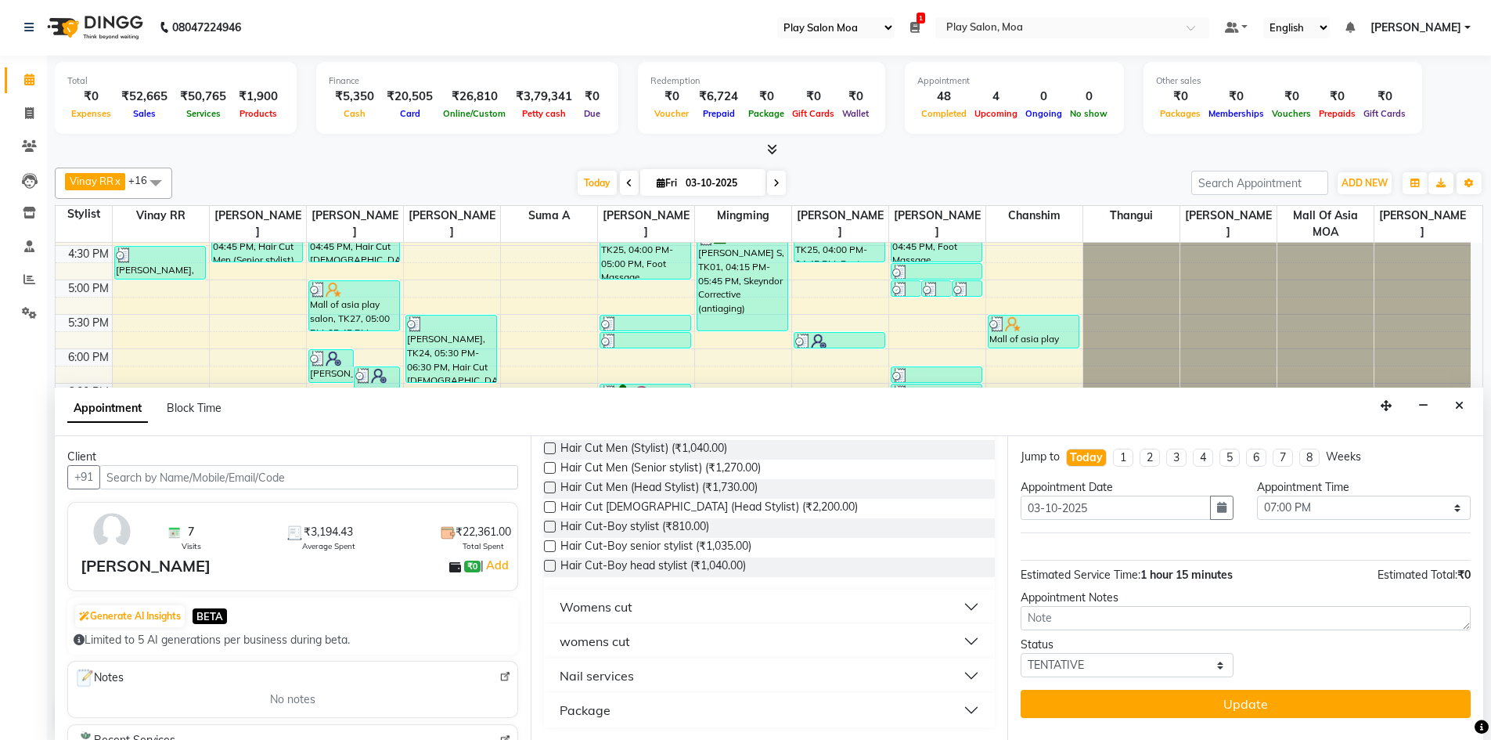
type input "cut l"
click at [643, 641] on button "womens cut" at bounding box center [769, 641] width 438 height 28
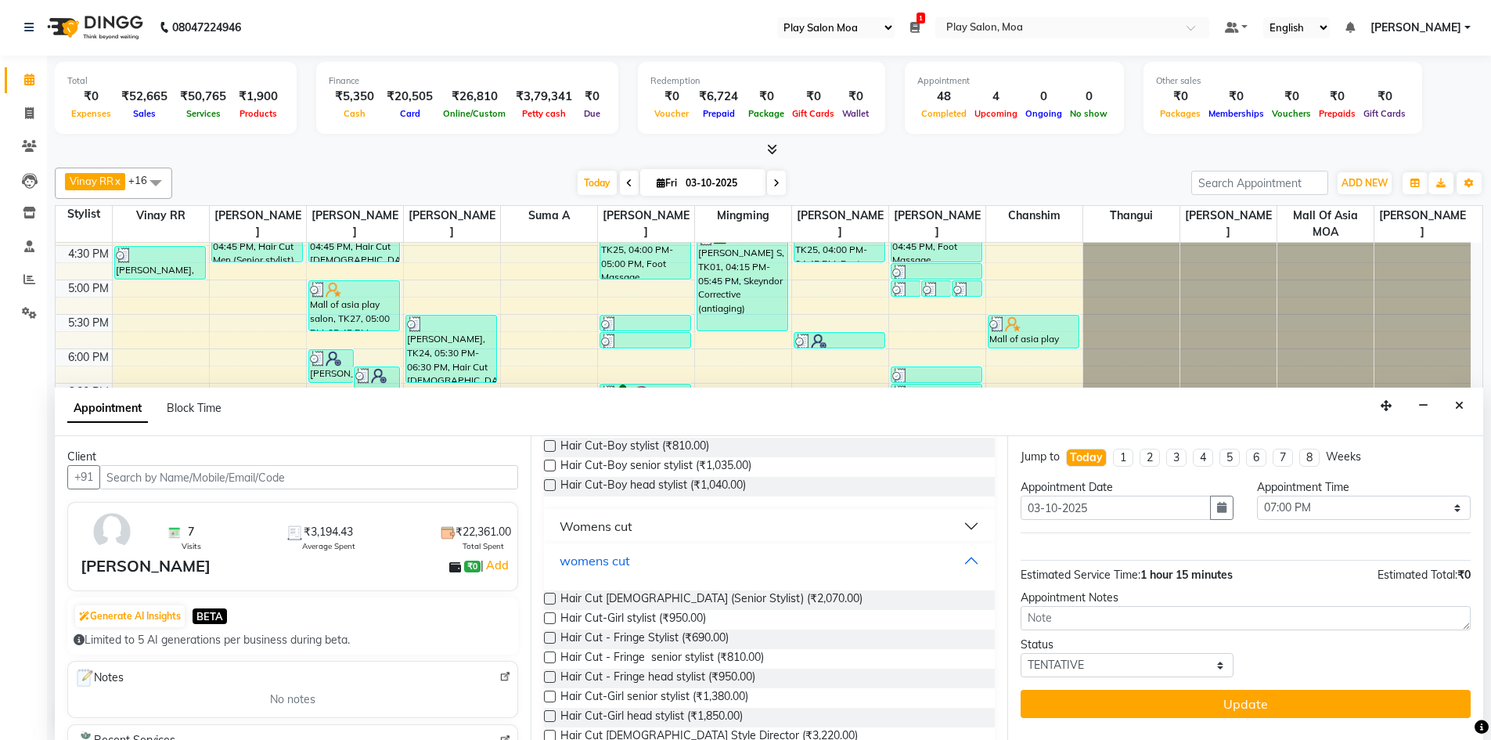
scroll to position [321, 0]
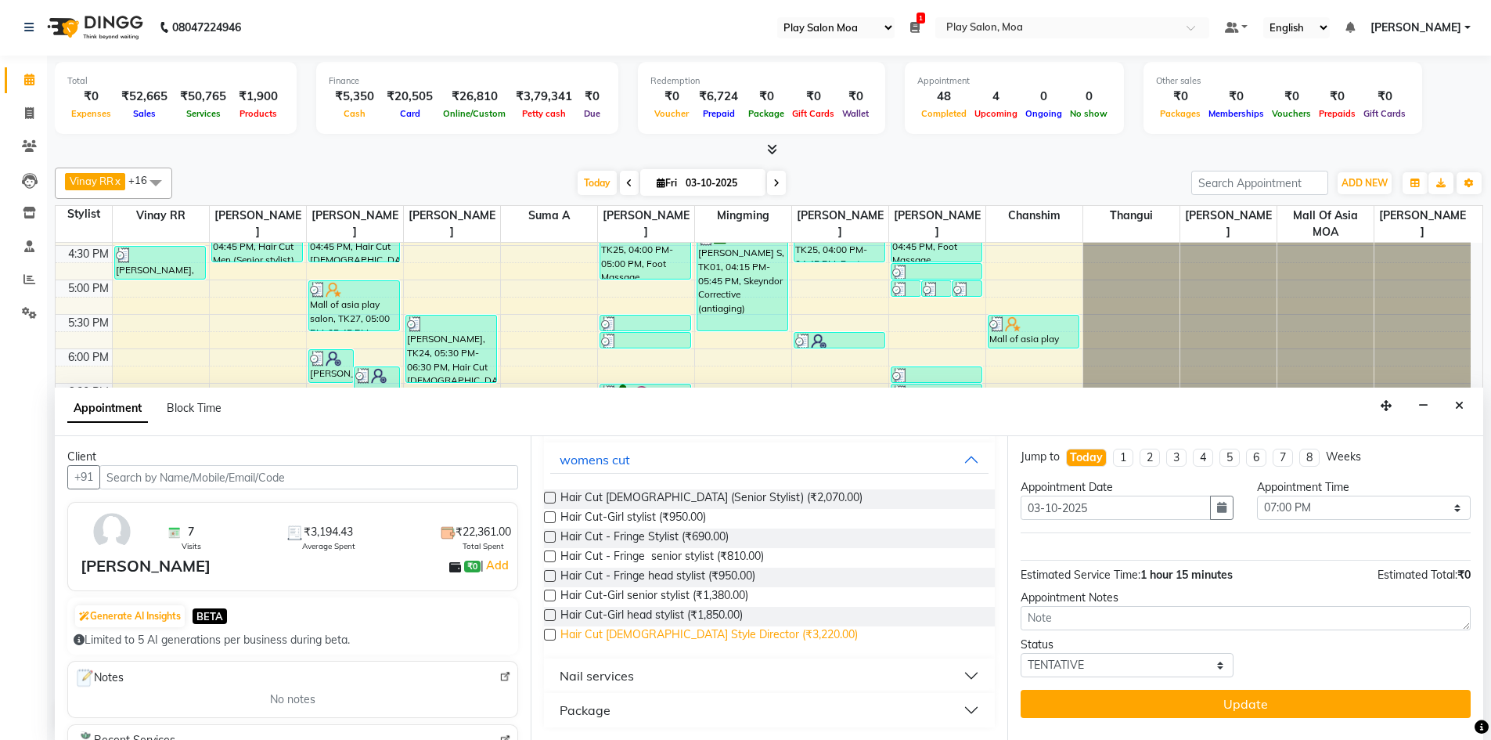
click at [700, 636] on span "Hair Cut lady Style Director (₹3,220.00)" at bounding box center [708, 636] width 297 height 20
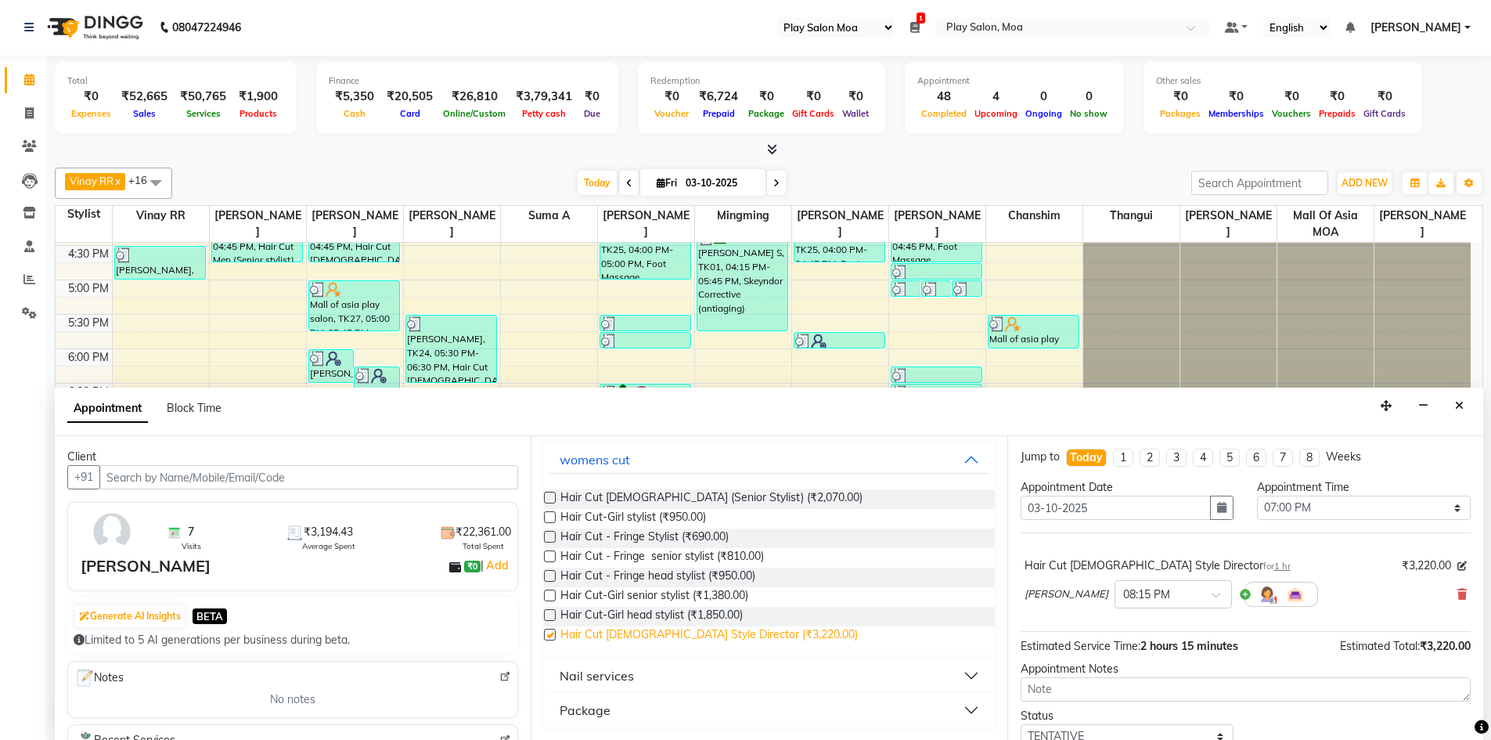
checkbox input "false"
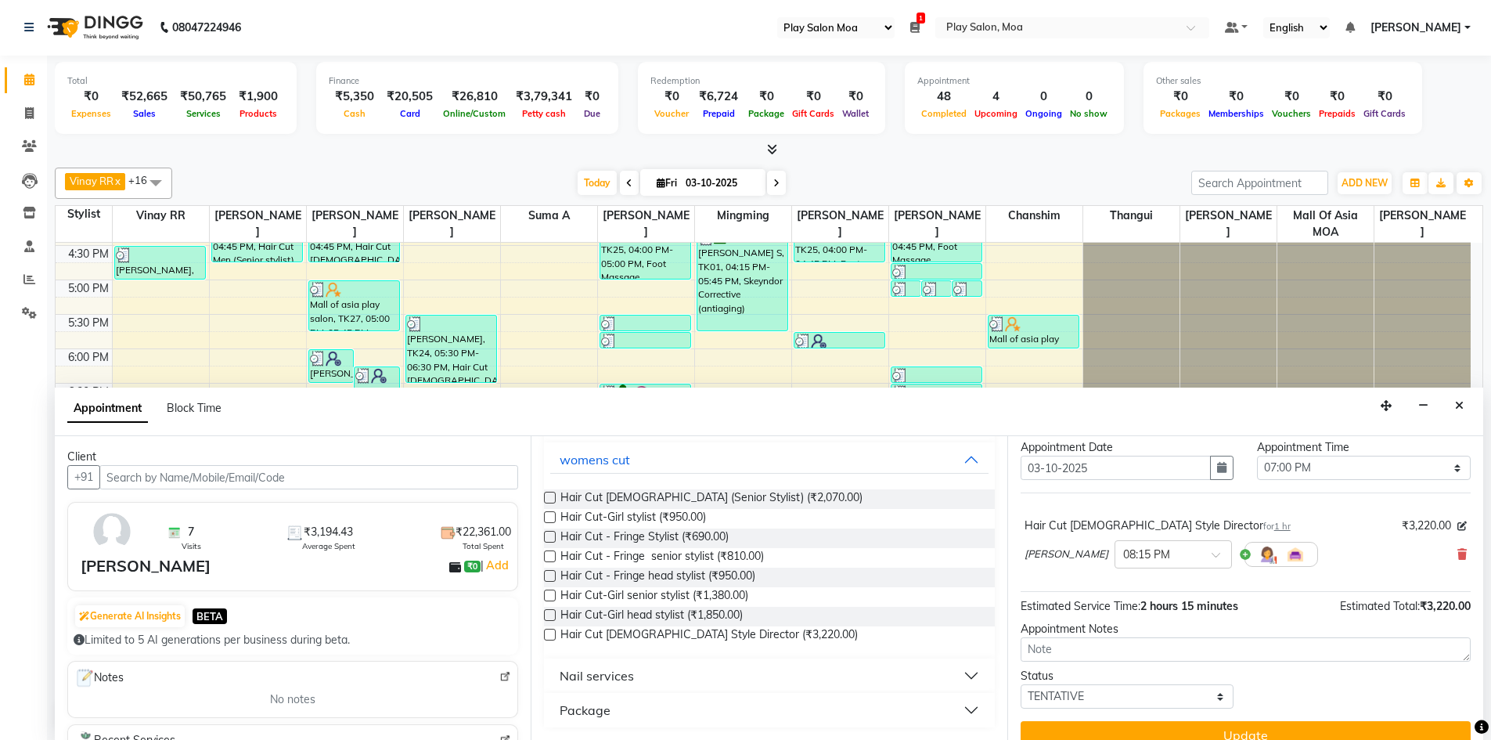
scroll to position [62, 0]
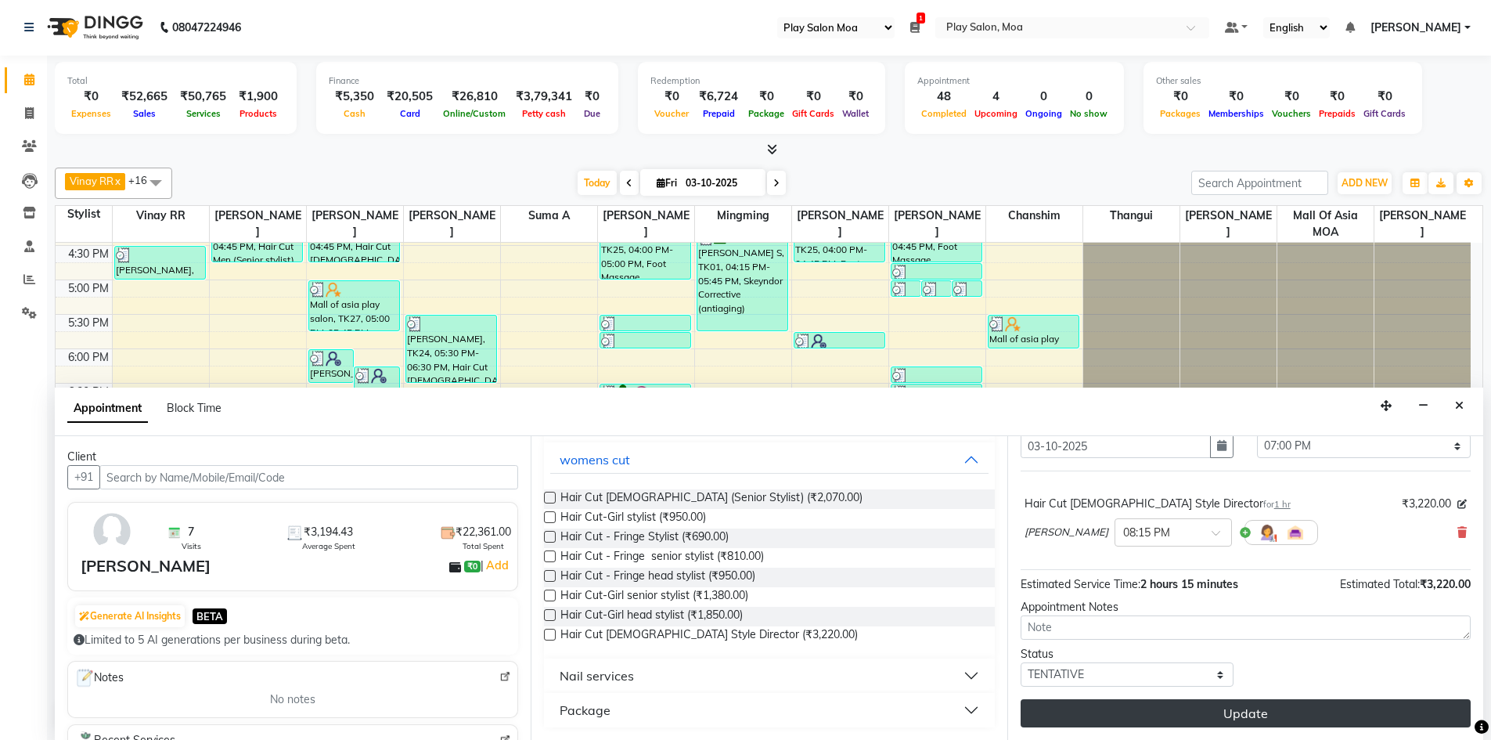
click at [1245, 715] on button "Update" at bounding box center [1246, 713] width 450 height 28
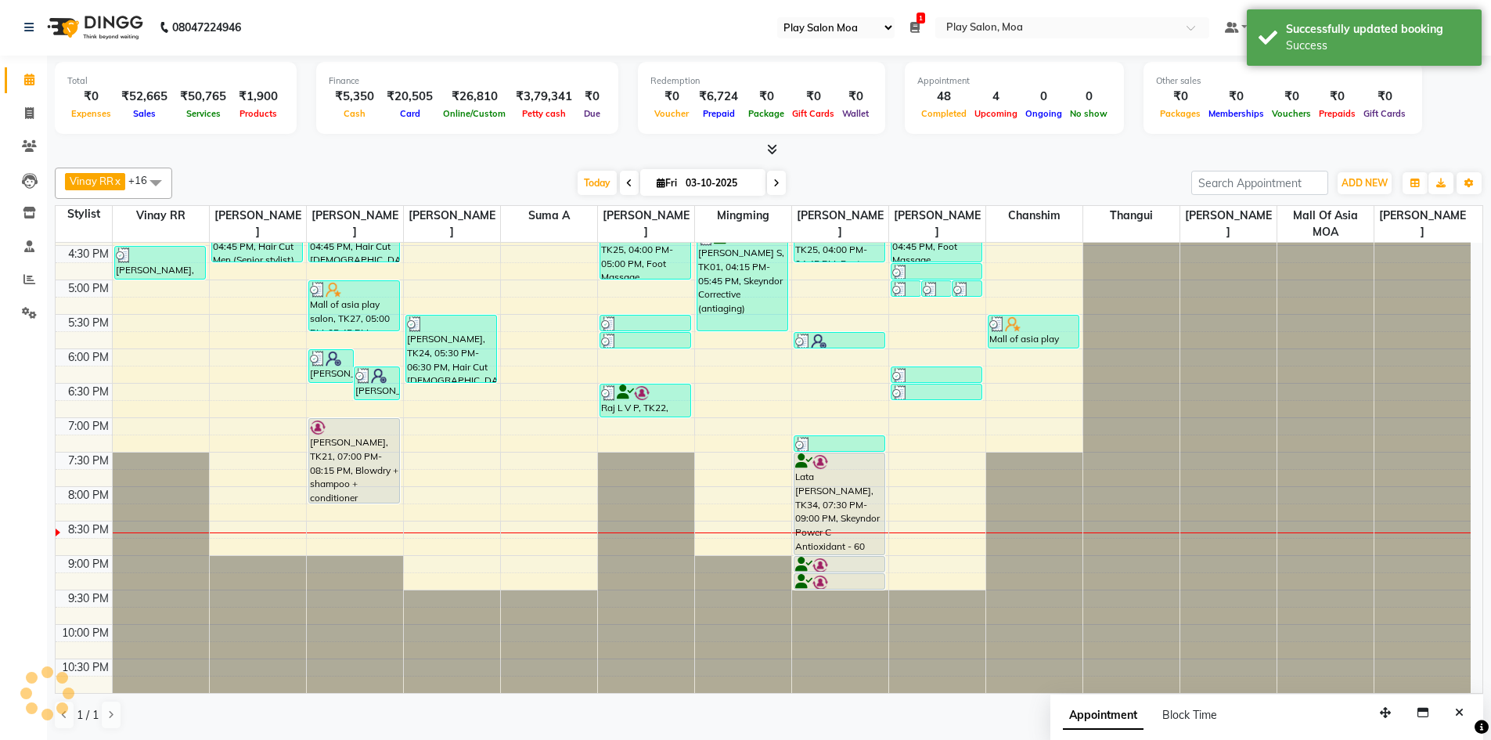
scroll to position [0, 0]
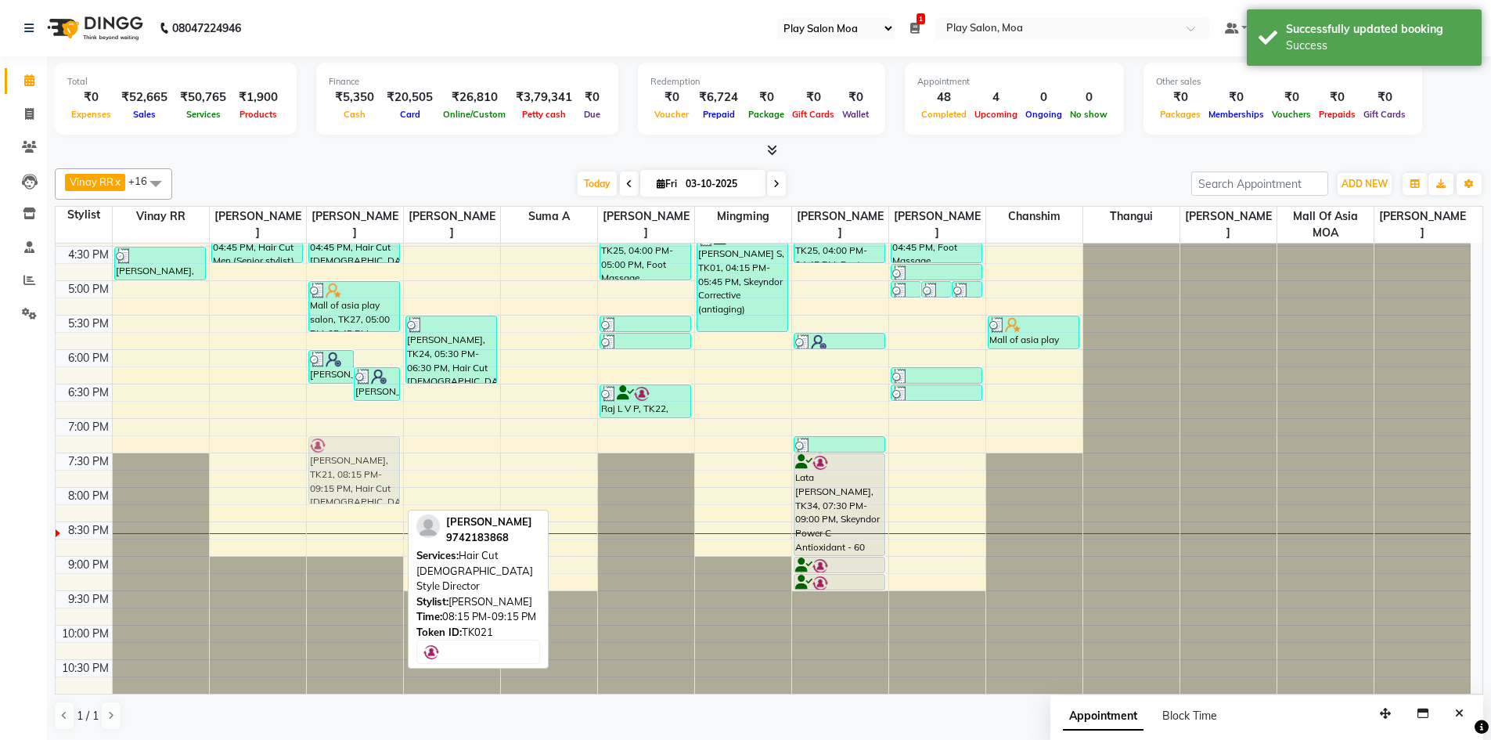
drag, startPoint x: 340, startPoint y: 517, endPoint x: 360, endPoint y: 451, distance: 69.4
click at [360, 451] on div "Murali J, TK31, 06:00 PM-06:30 PM, Hair Cut Men (Senior stylist) Murali J, TK31…" at bounding box center [355, 212] width 96 height 964
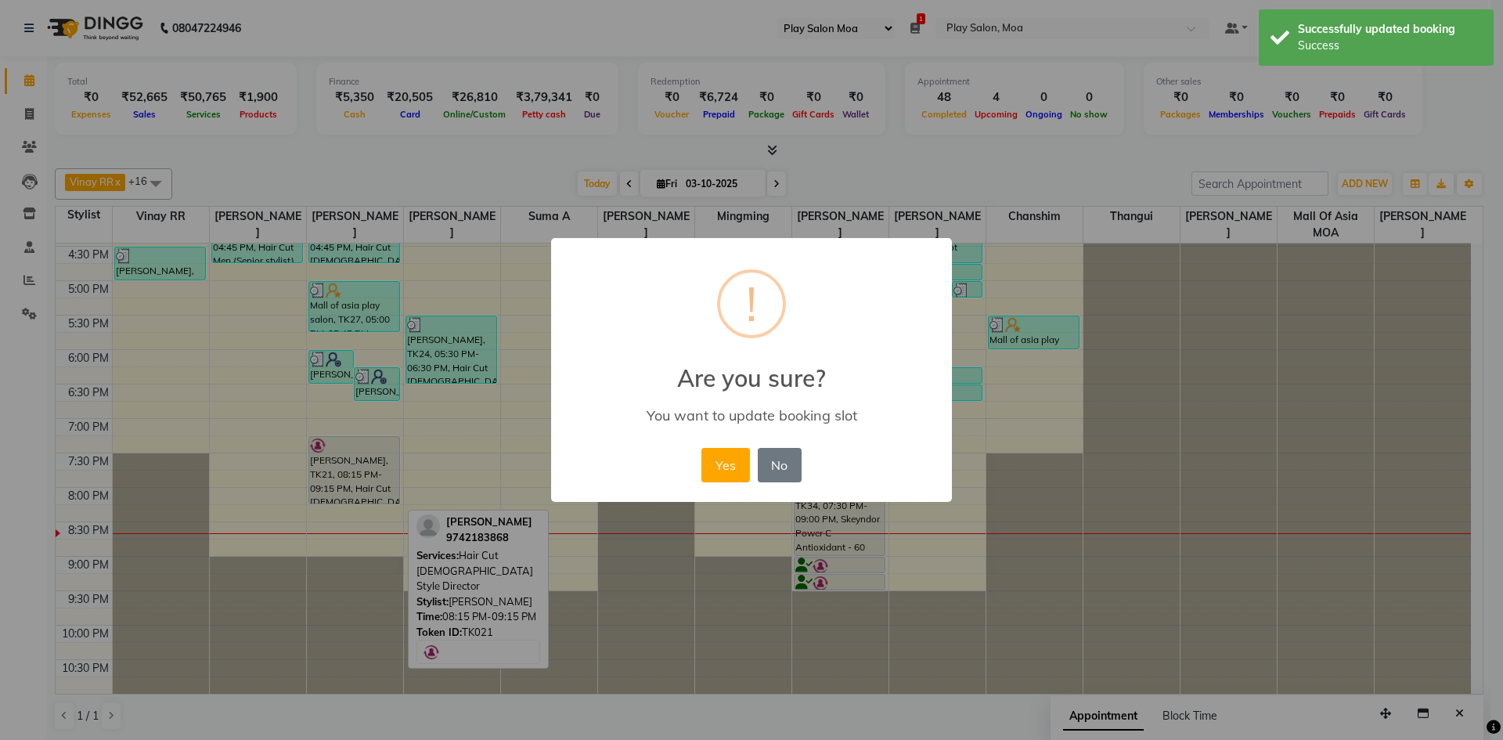
click at [753, 452] on div "Yes No No" at bounding box center [750, 465] width 107 height 42
click at [711, 456] on button "Yes" at bounding box center [725, 465] width 48 height 34
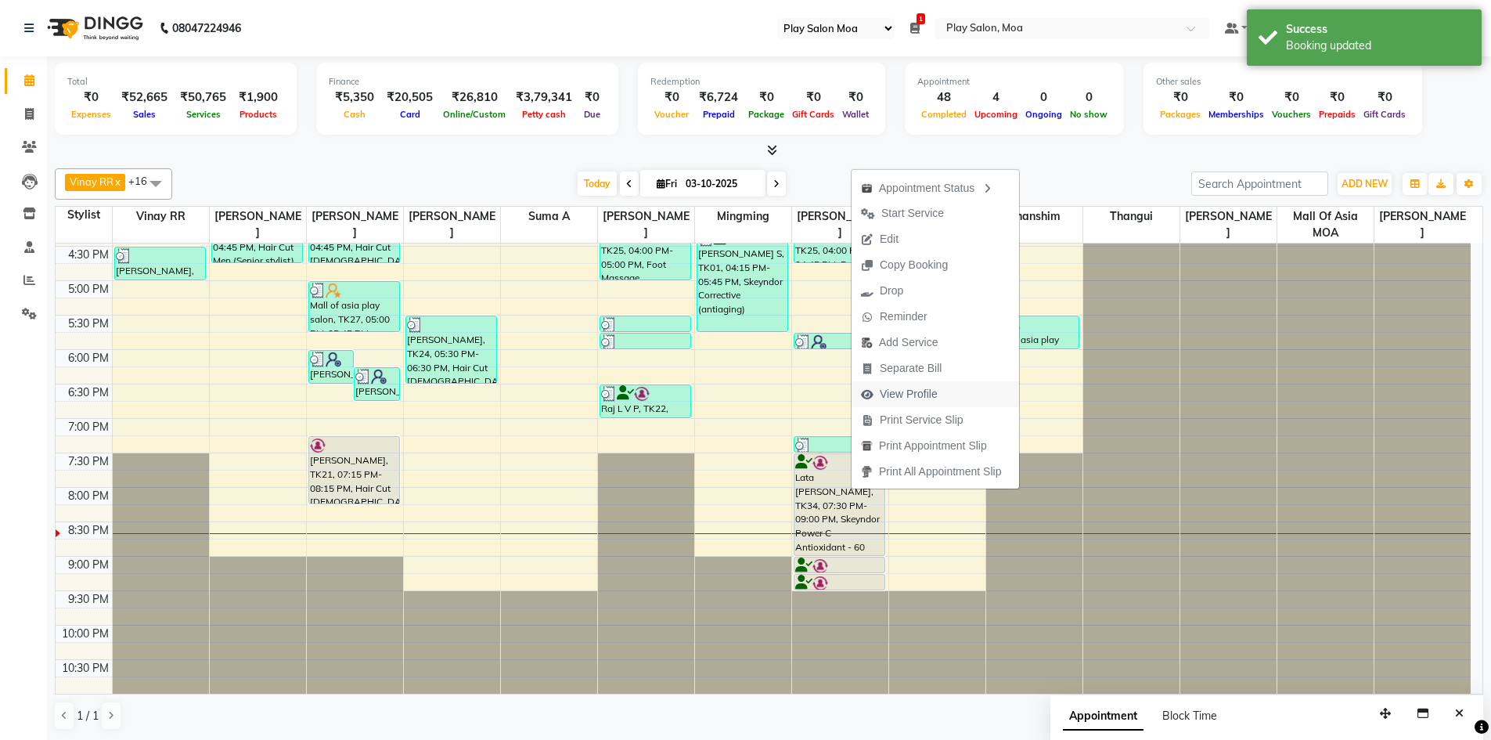
click at [917, 394] on span "View Profile" at bounding box center [909, 394] width 58 height 16
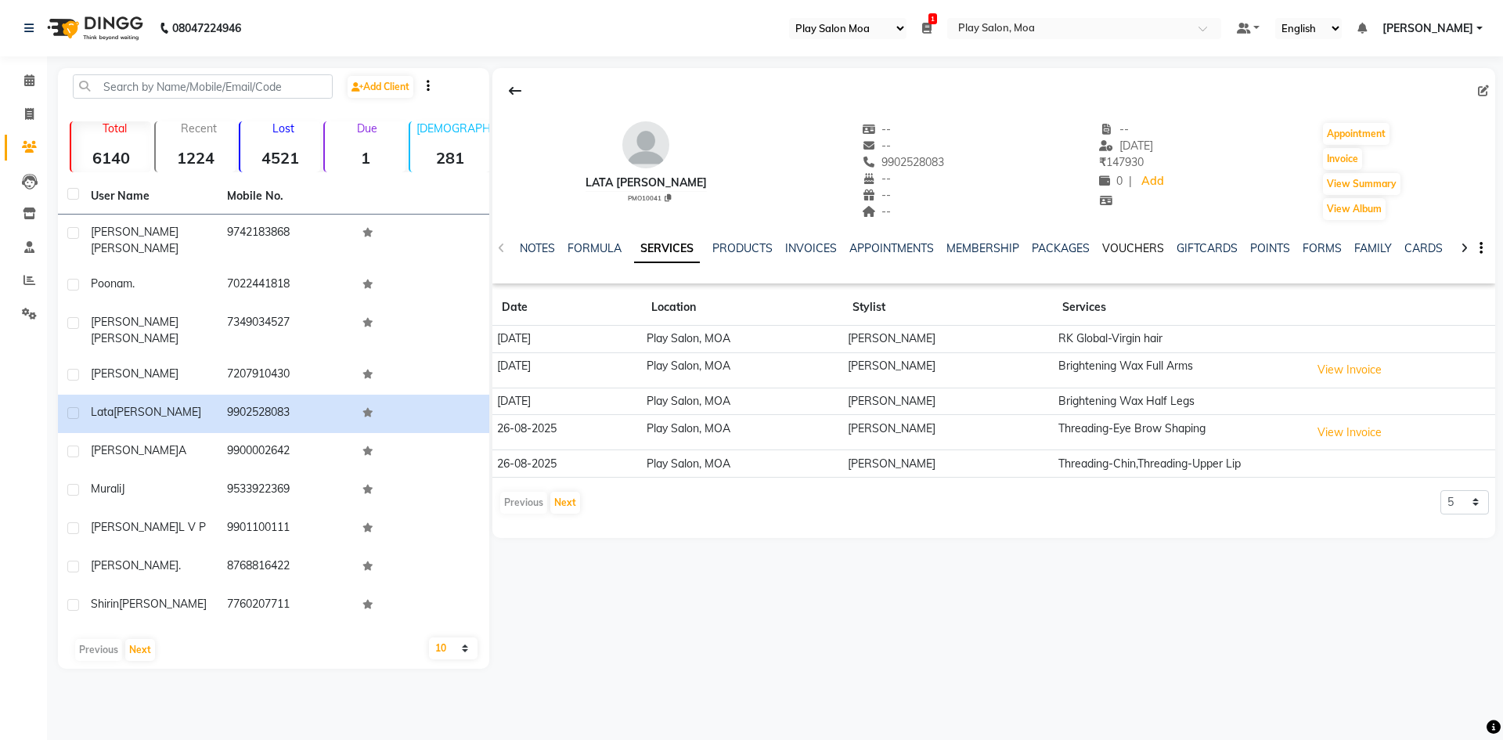
click at [1140, 250] on link "VOUCHERS" at bounding box center [1133, 248] width 62 height 14
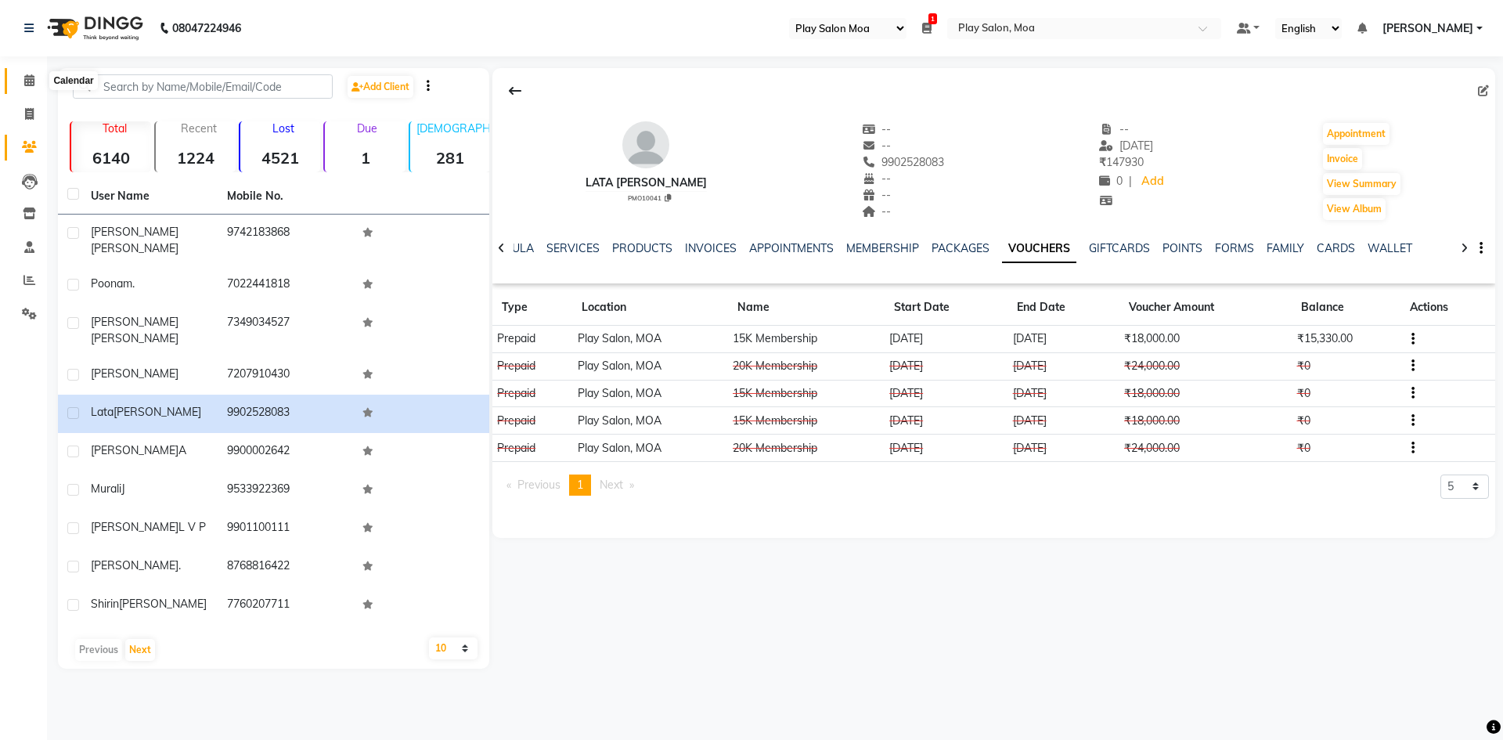
click at [31, 81] on icon at bounding box center [29, 80] width 10 height 12
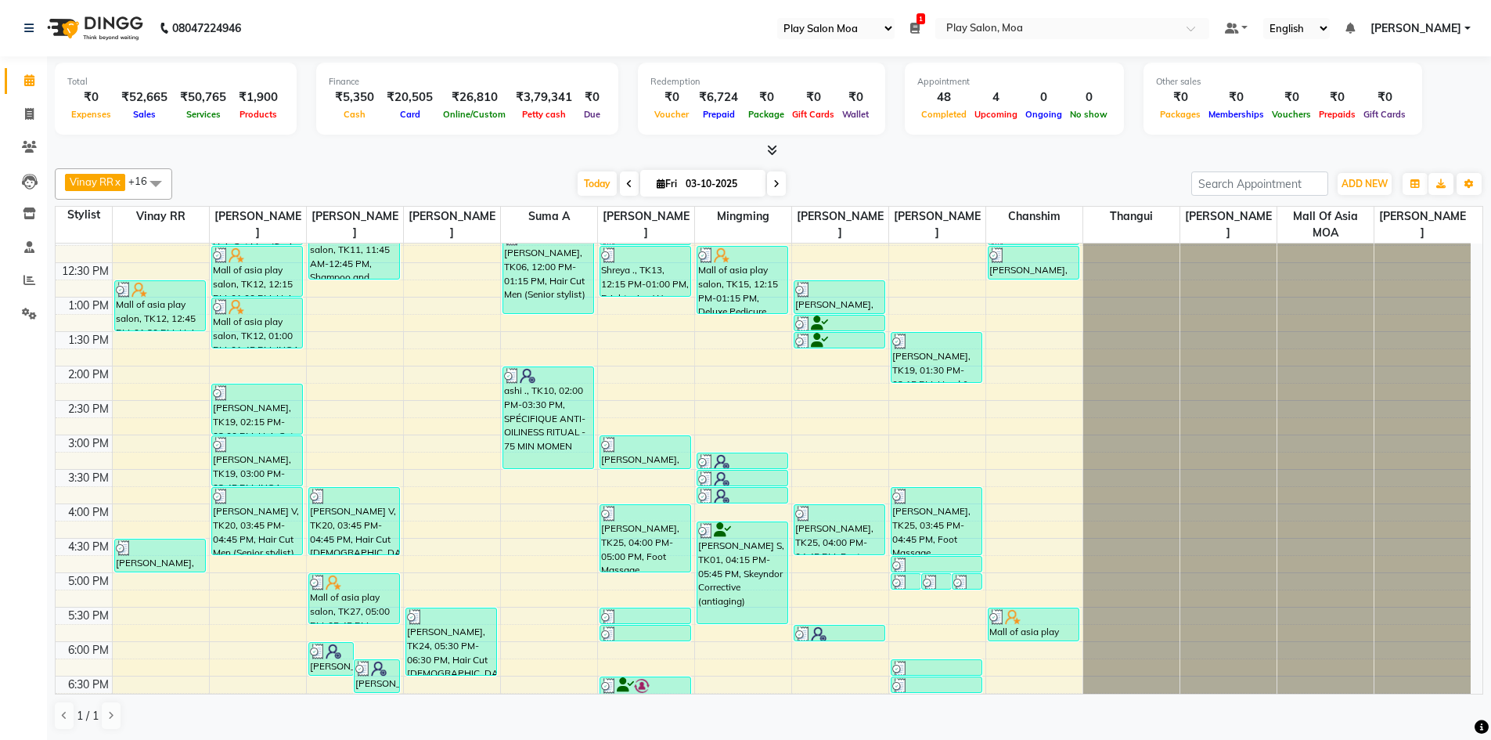
scroll to position [391, 0]
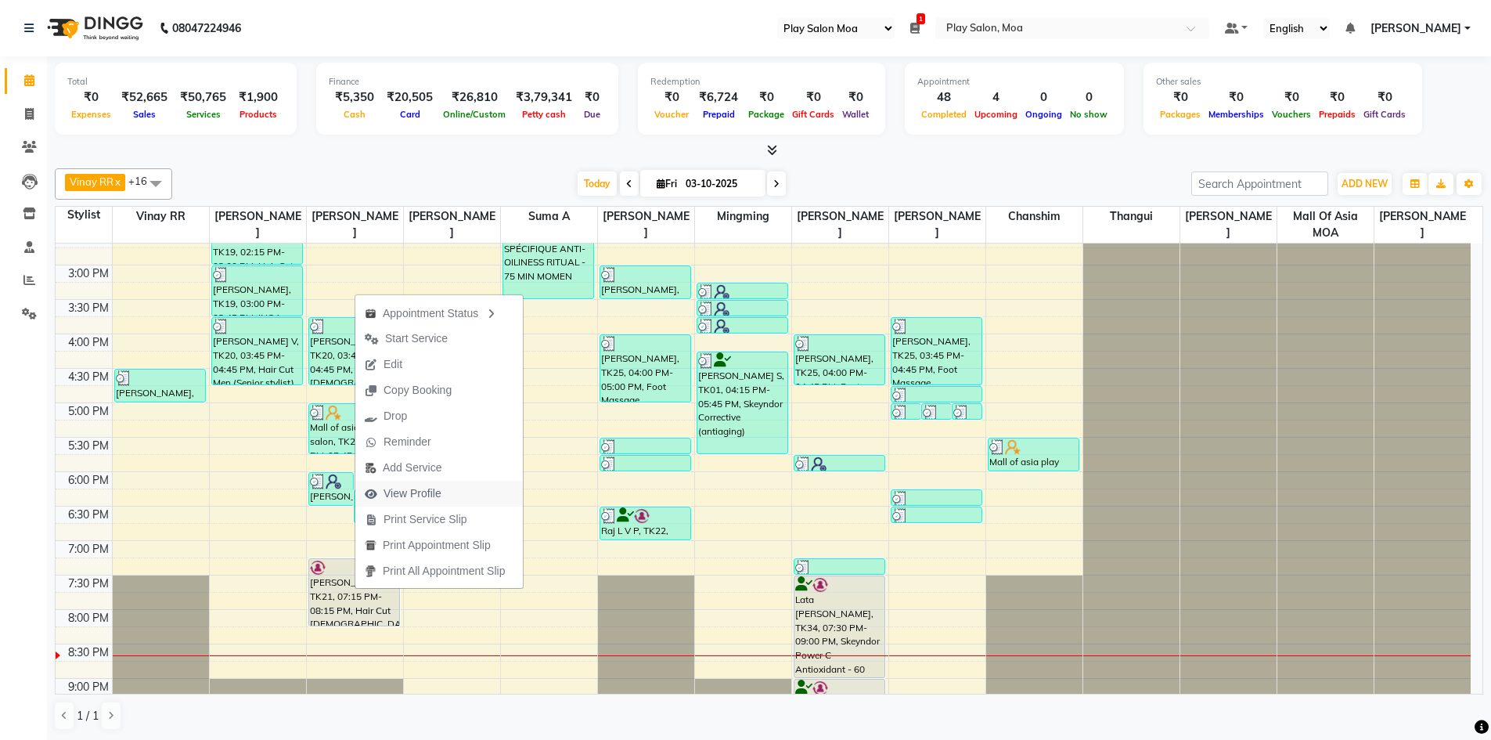
click at [426, 492] on span "View Profile" at bounding box center [413, 493] width 58 height 16
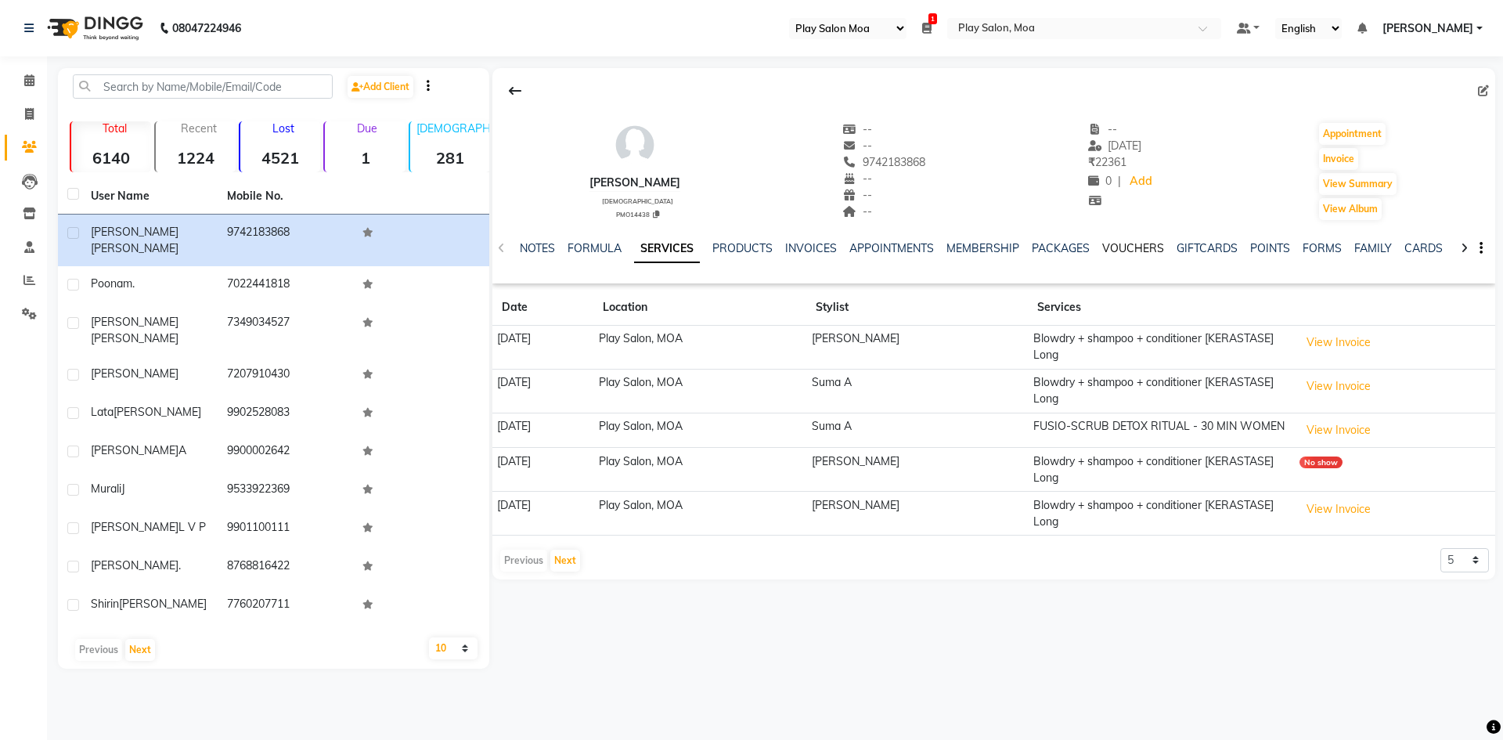
click at [1125, 247] on link "VOUCHERS" at bounding box center [1133, 248] width 62 height 14
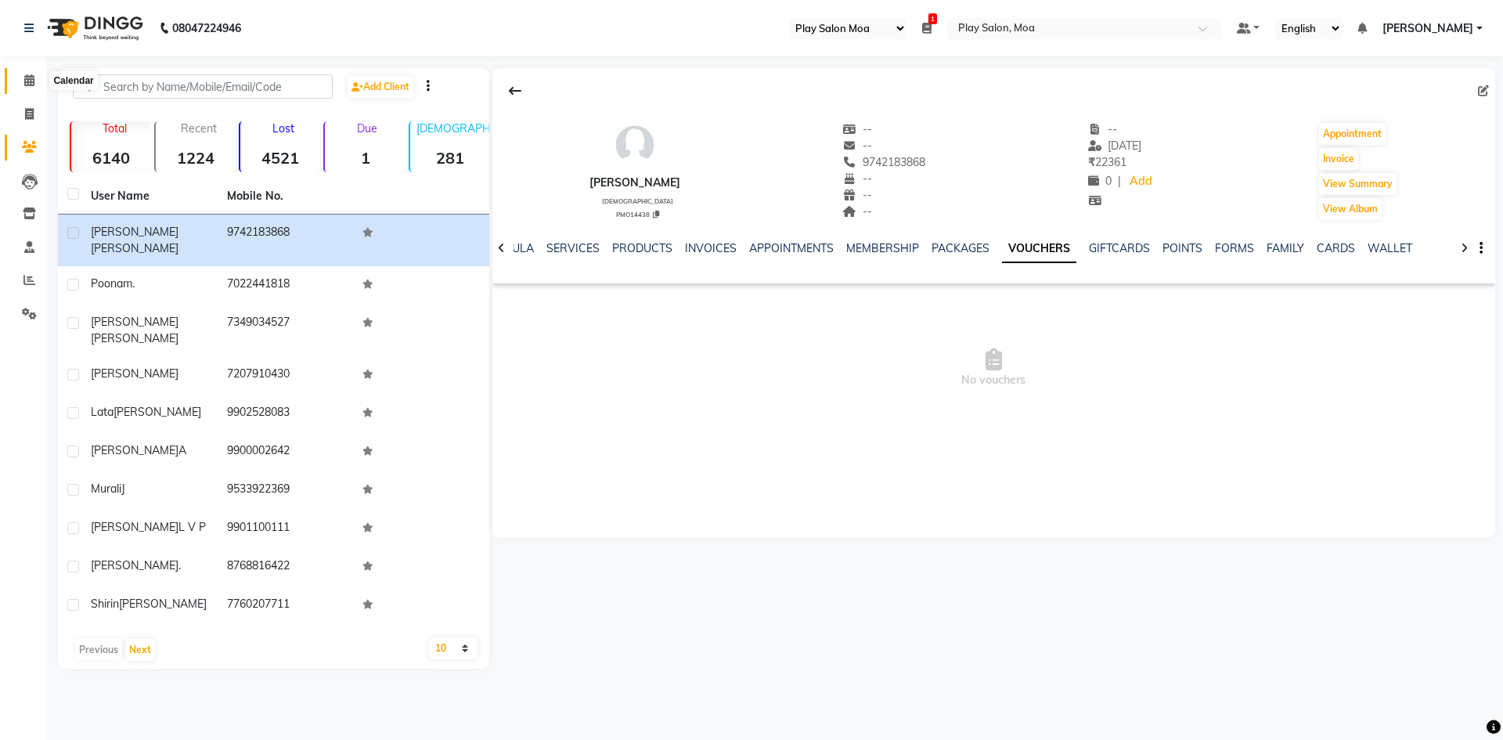
click at [29, 76] on icon at bounding box center [29, 80] width 10 height 12
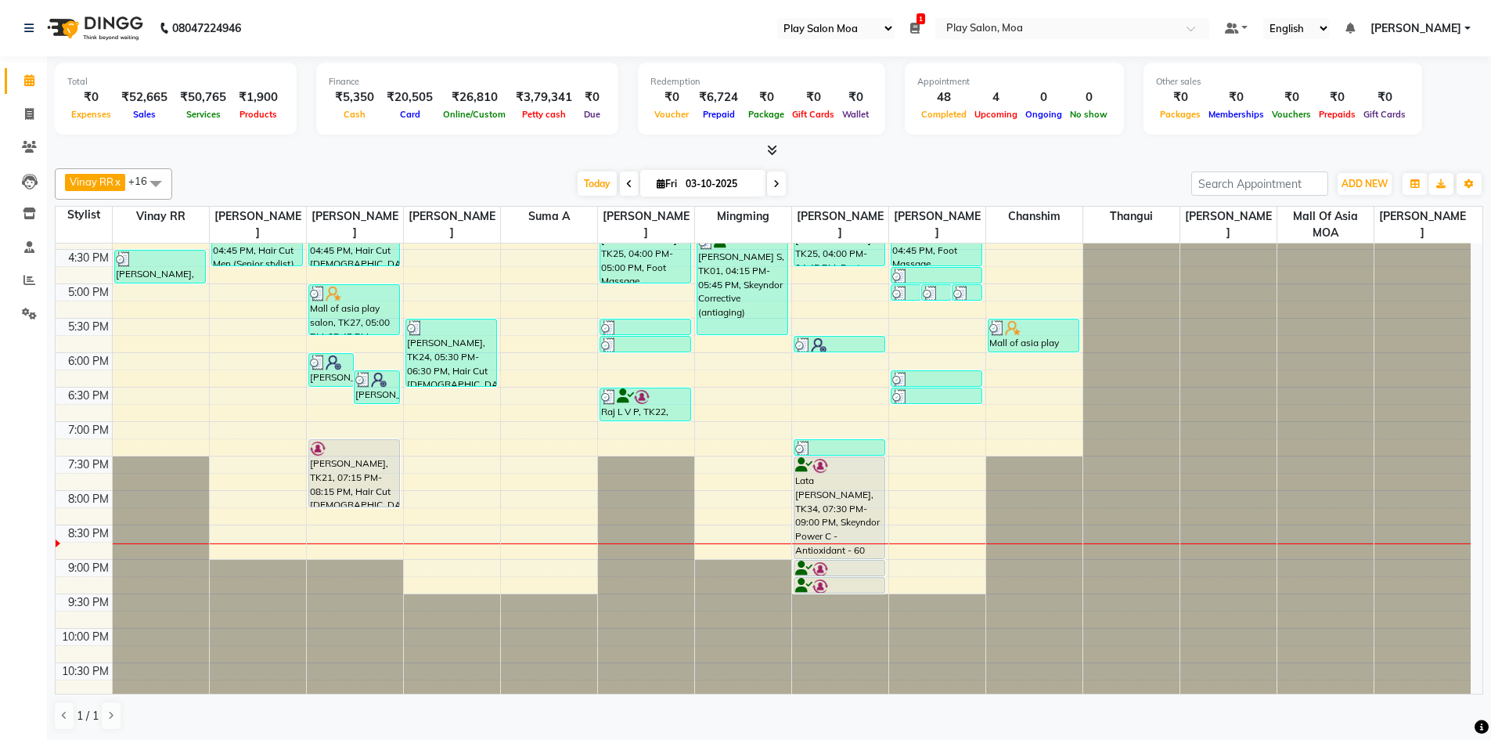
scroll to position [513, 0]
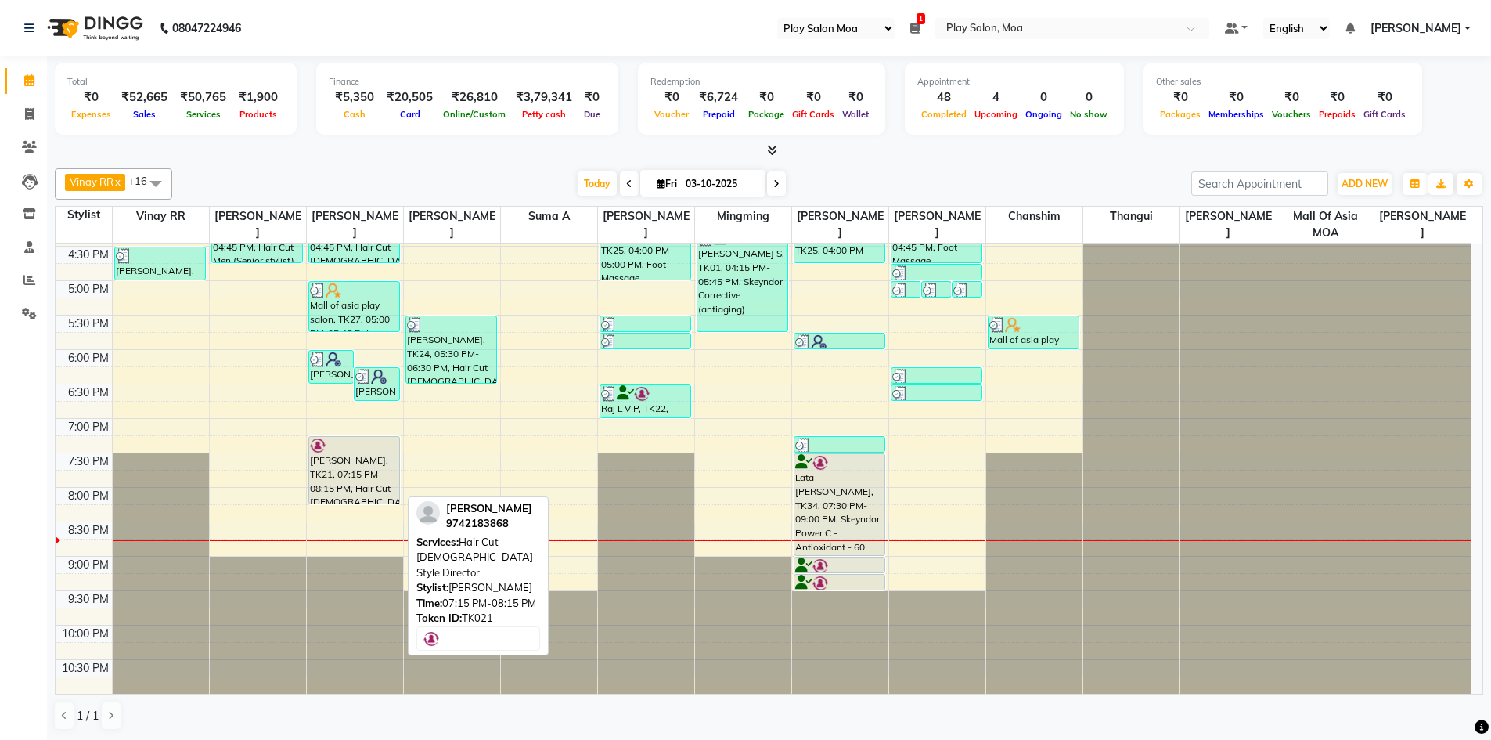
click at [351, 473] on div "[PERSON_NAME], TK21, 07:15 PM-08:15 PM, Hair Cut [DEMOGRAPHIC_DATA] Style Direc…" at bounding box center [354, 470] width 91 height 67
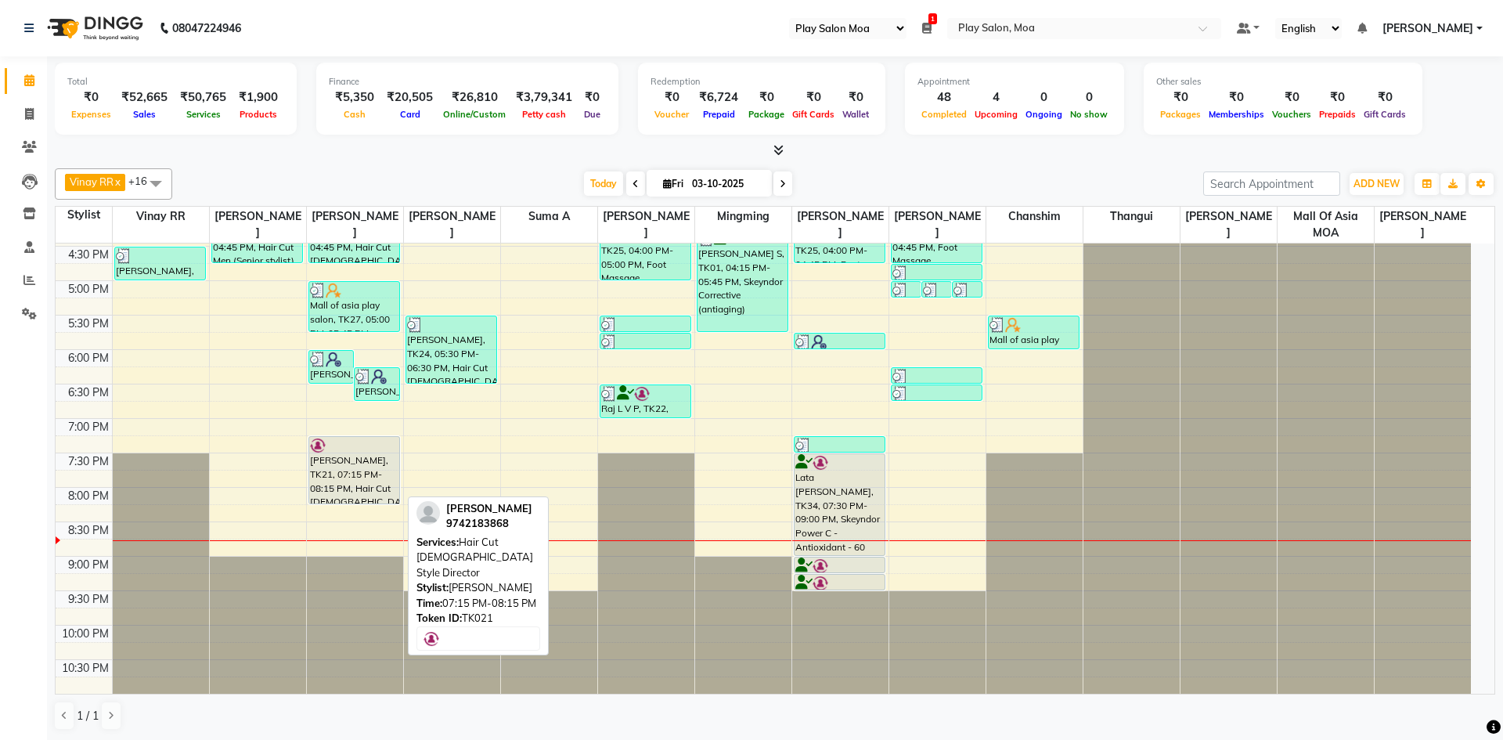
select select "7"
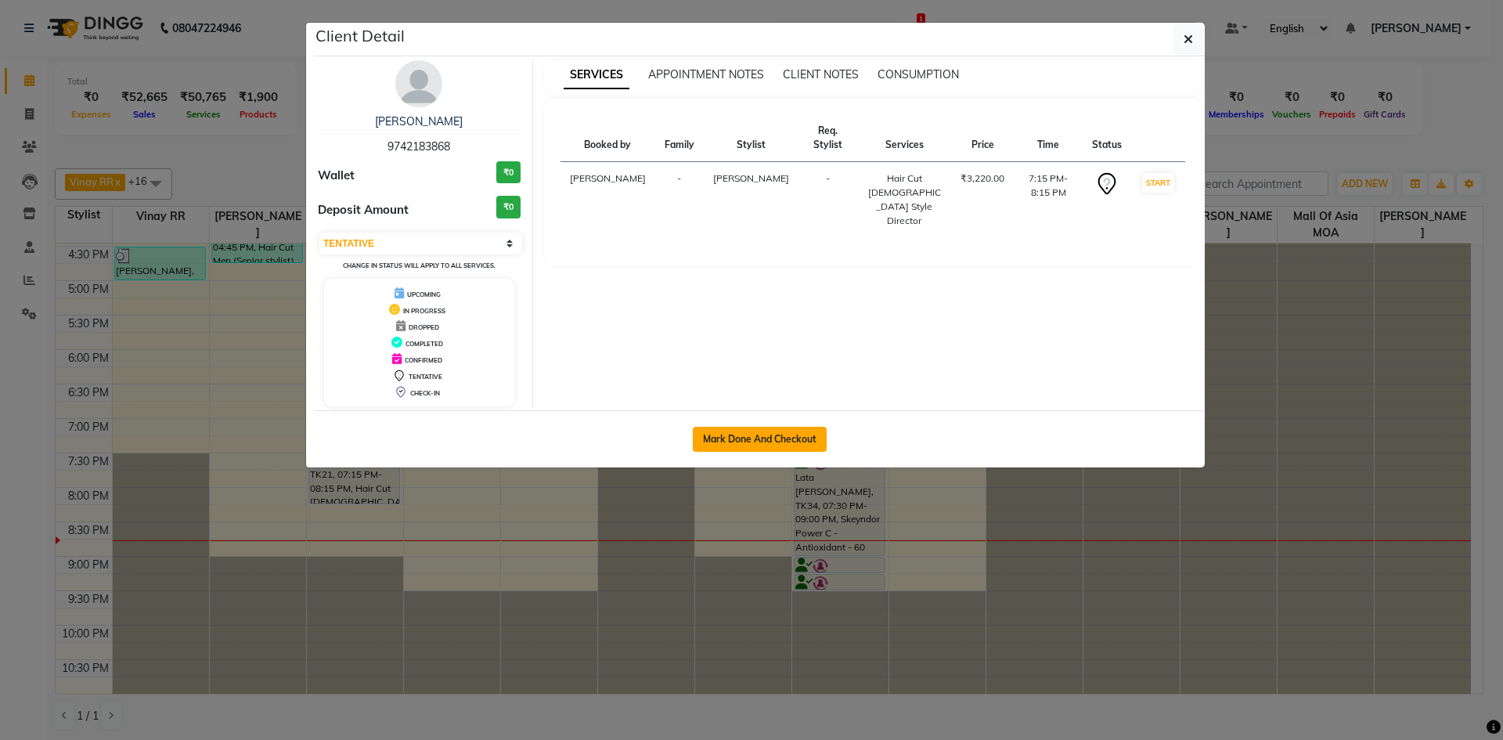
click at [736, 438] on button "Mark Done And Checkout" at bounding box center [760, 439] width 134 height 25
select select "service"
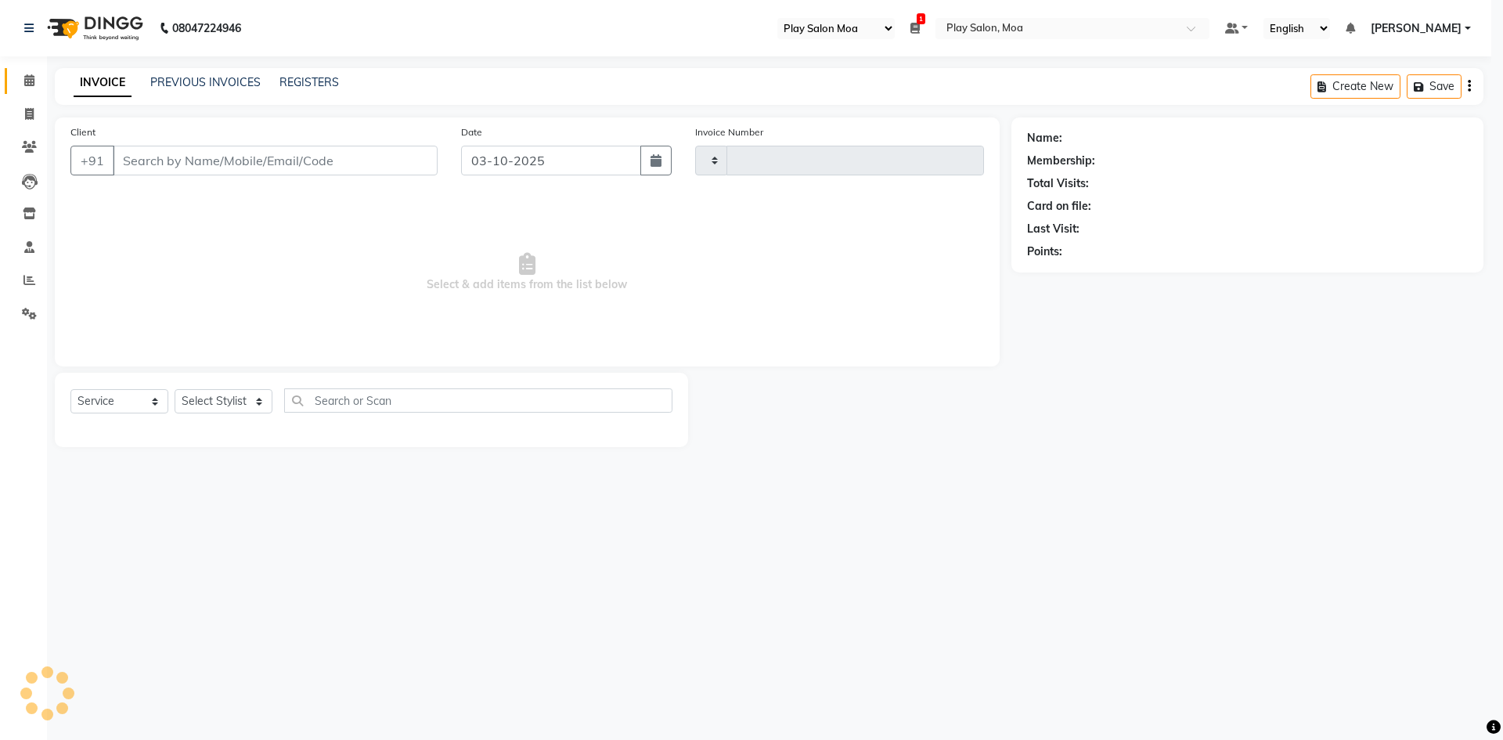
type input "4478"
select select "8354"
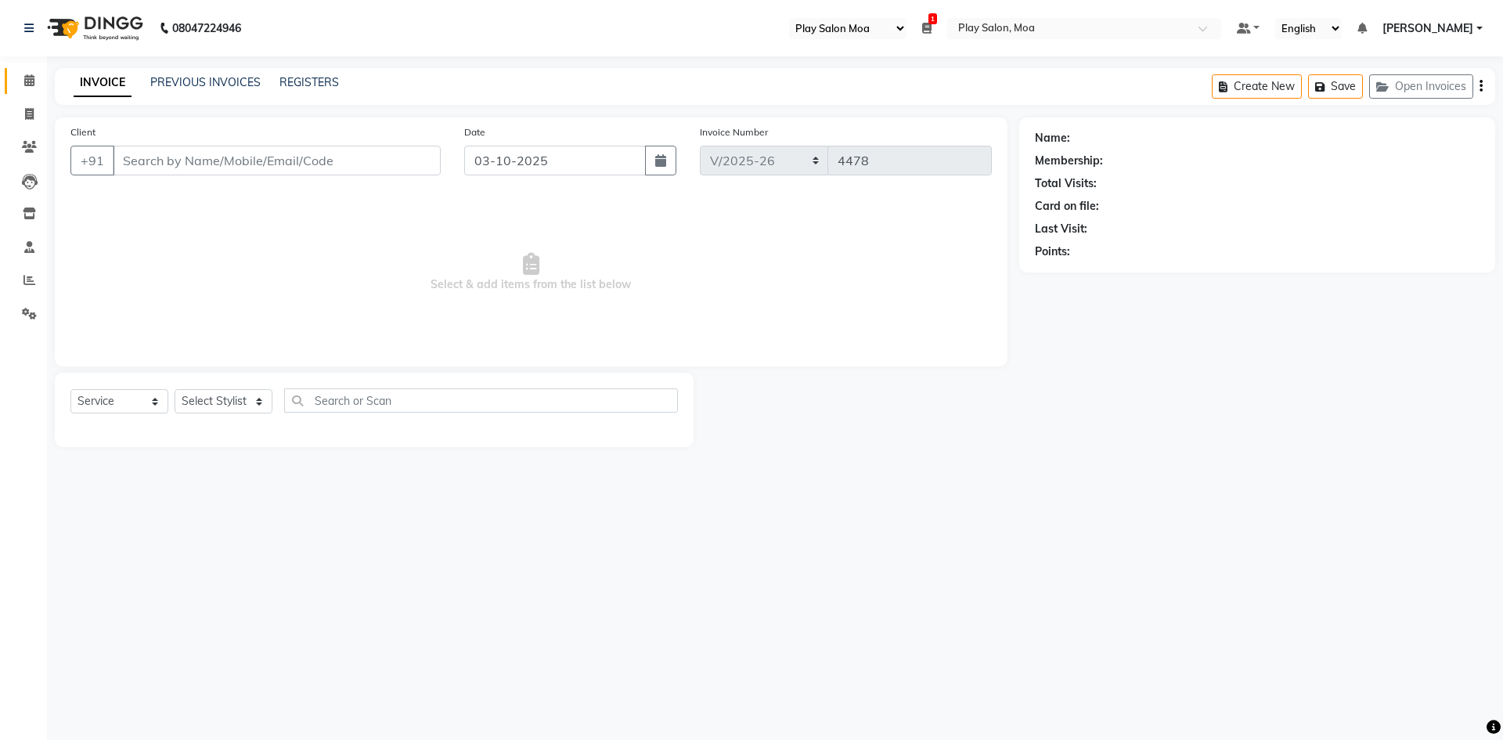
type input "9742183868"
select select "92279"
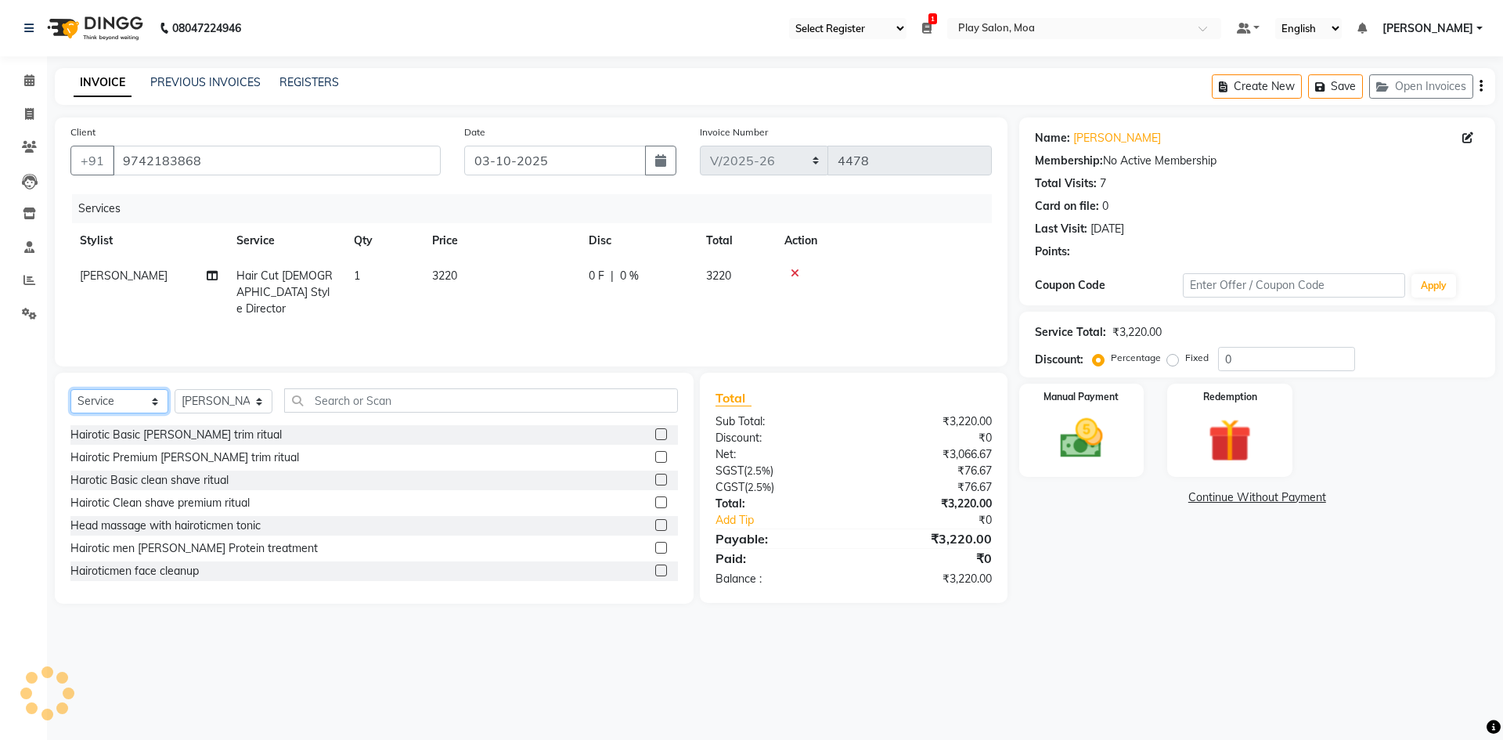
click at [156, 403] on select "Select Service Product Membership Package Voucher Prepaid Gift Card" at bounding box center [119, 401] width 98 height 24
select select "product"
click at [70, 389] on select "Select Service Product Membership Package Voucher Prepaid Gift Card" at bounding box center [119, 401] width 98 height 24
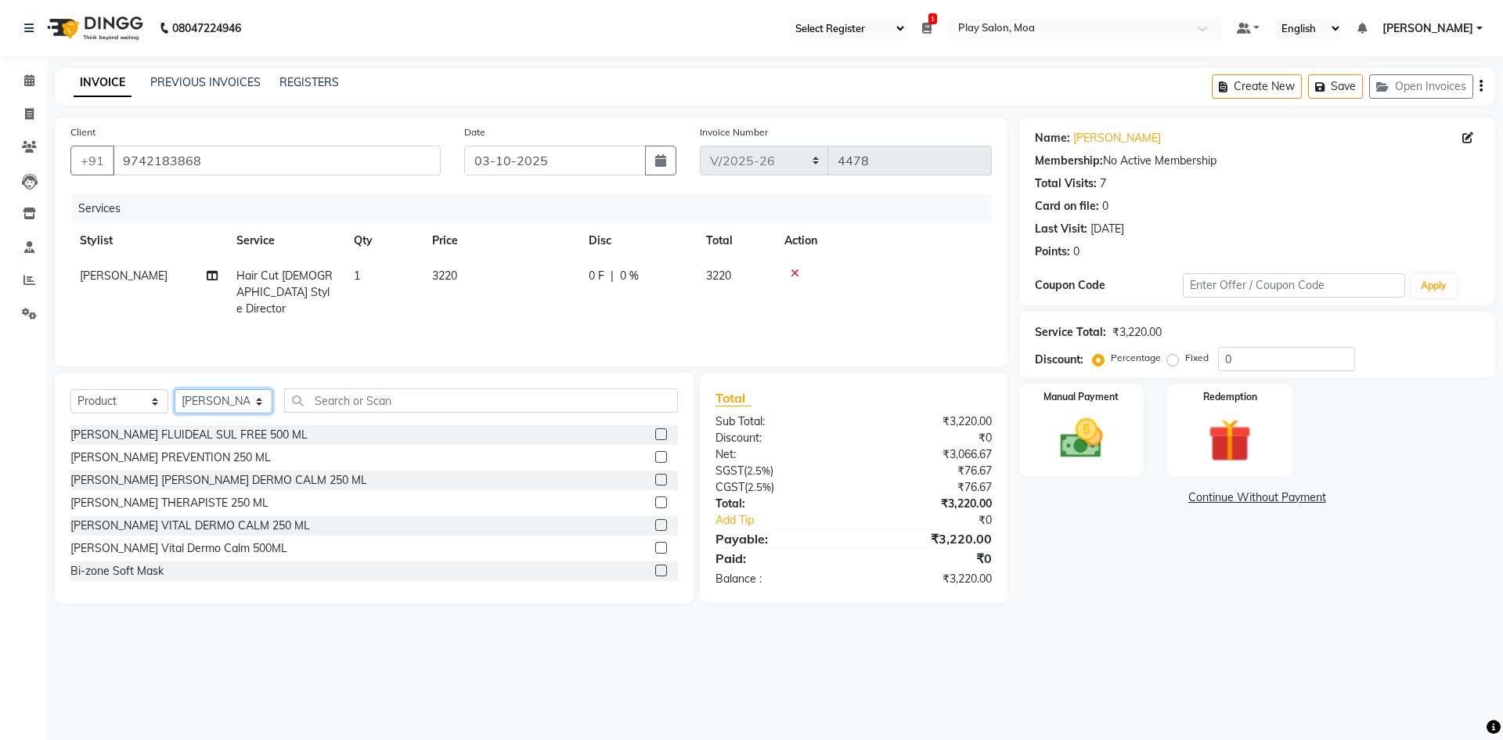
click at [232, 401] on select "Select Stylist Admin Anna D Aravind Asha M chanshim Faizan Alam Fakrul mazumber…" at bounding box center [224, 401] width 98 height 24
select select "81375"
click at [175, 389] on select "Select Stylist Admin Anna D Aravind Asha M chanshim Faizan Alam Fakrul mazumber…" at bounding box center [224, 401] width 98 height 24
click at [333, 401] on input "text" at bounding box center [481, 400] width 394 height 24
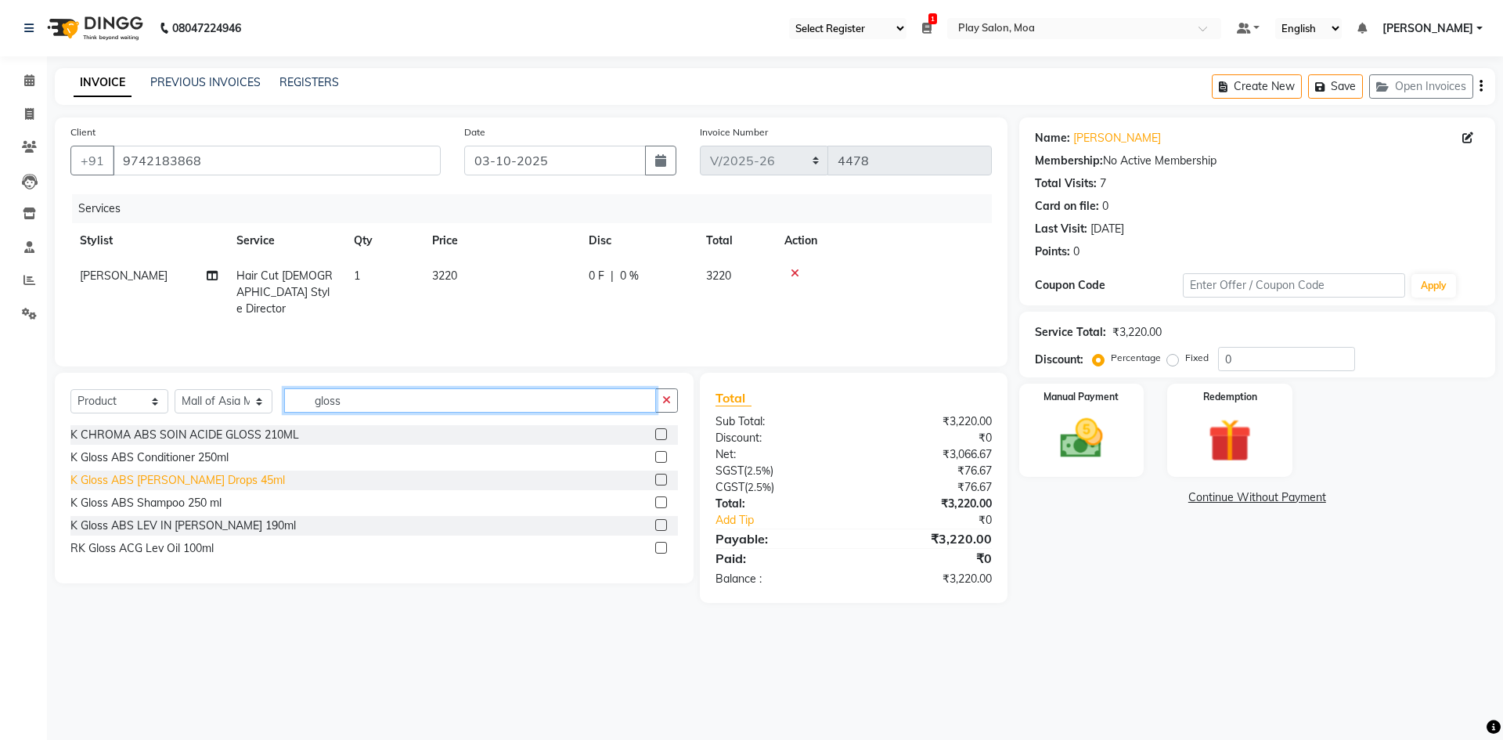
type input "gloss"
click at [221, 477] on div "K Gloss ABS [PERSON_NAME] Drops 45ml" at bounding box center [177, 480] width 214 height 16
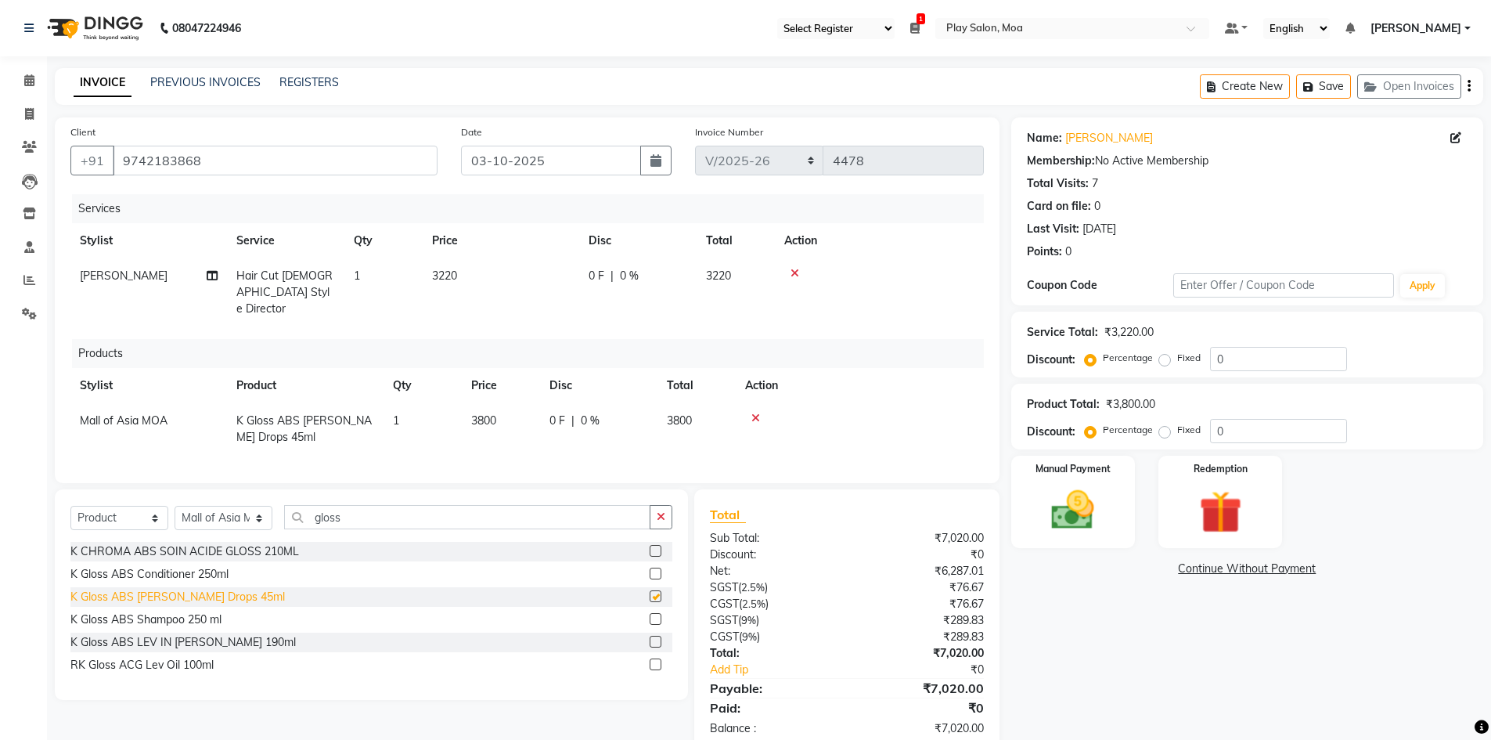
checkbox input "false"
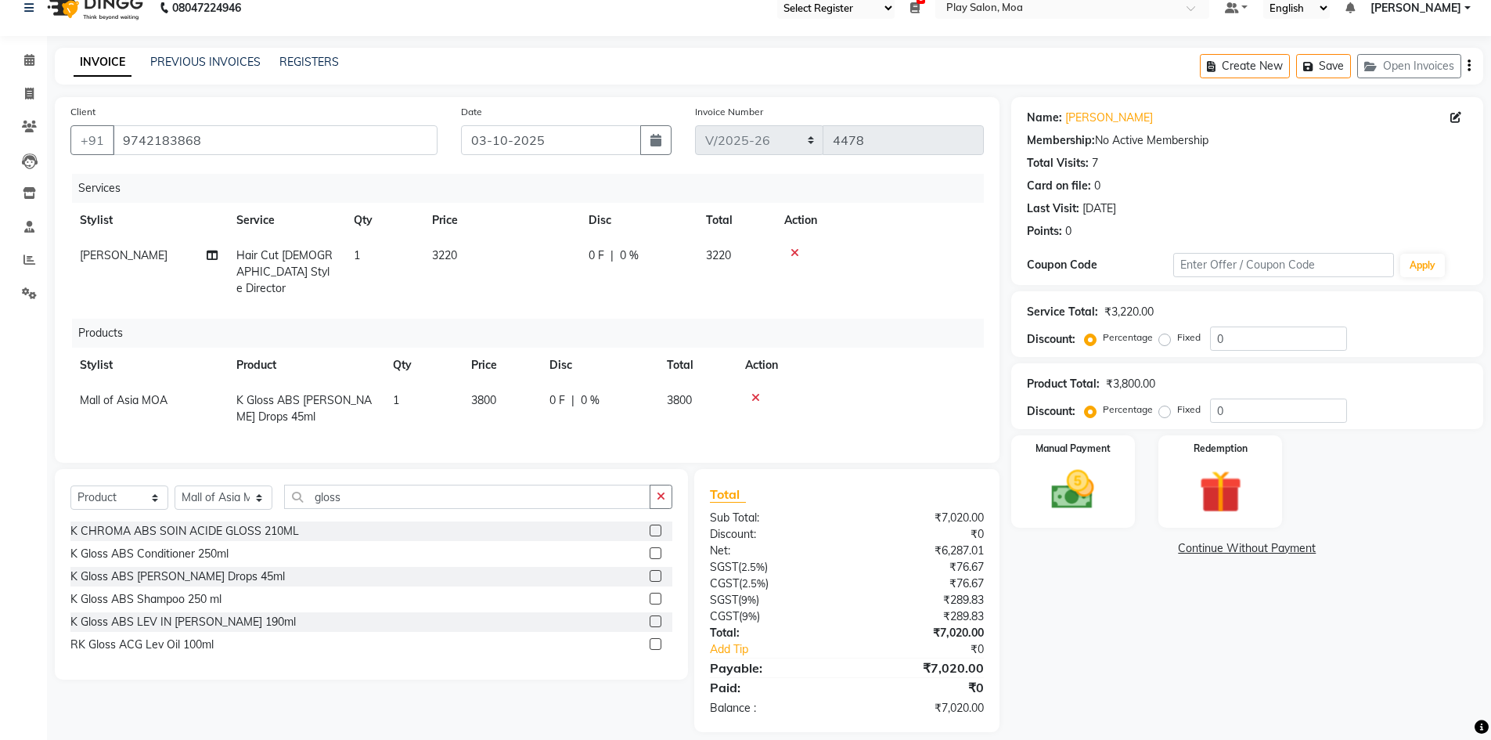
scroll to position [31, 0]
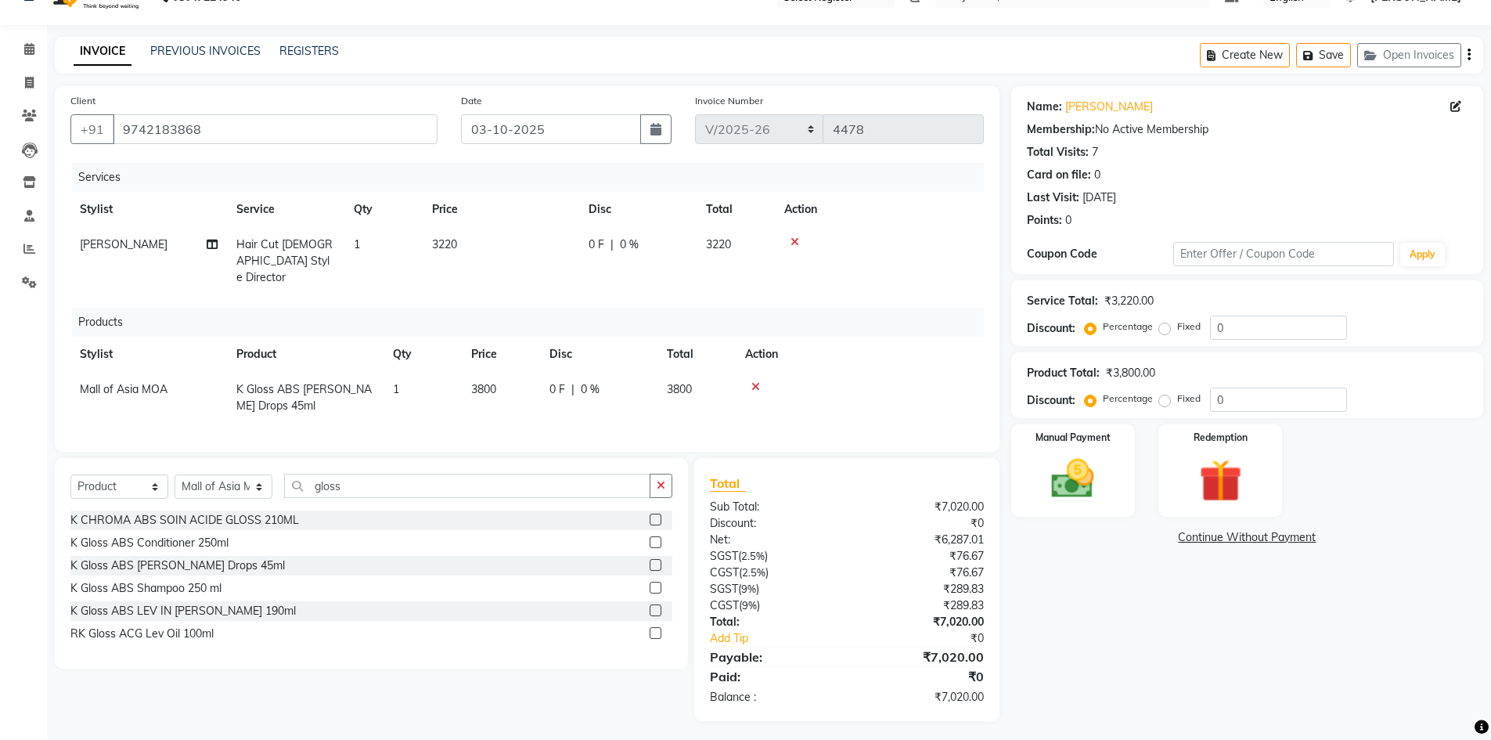
click at [1144, 661] on div "Name: Loveena Kamath Membership: No Active Membership Total Visits: 7 Card on f…" at bounding box center [1253, 403] width 484 height 635
click at [1068, 481] on img at bounding box center [1073, 478] width 72 height 51
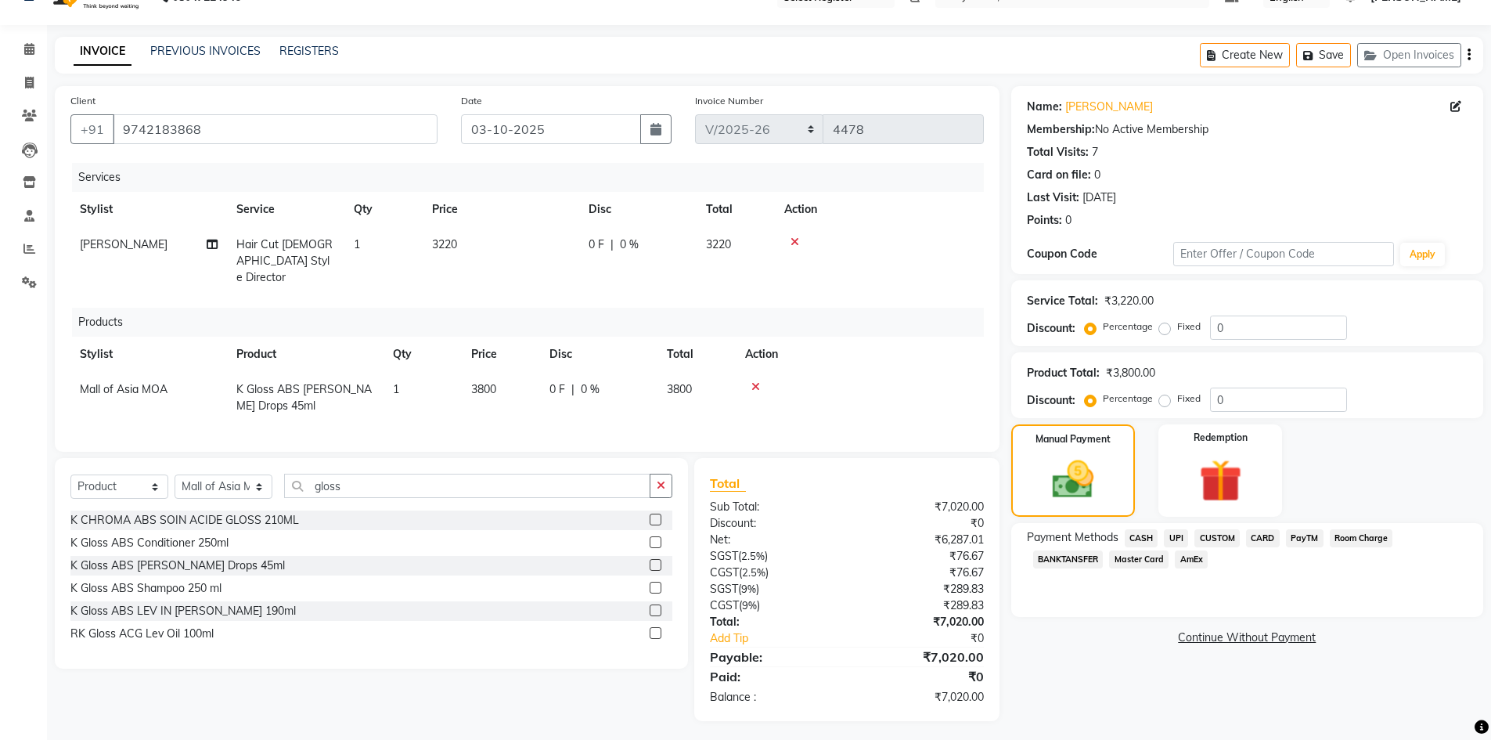
click at [1225, 535] on span "CUSTOM" at bounding box center [1216, 538] width 45 height 18
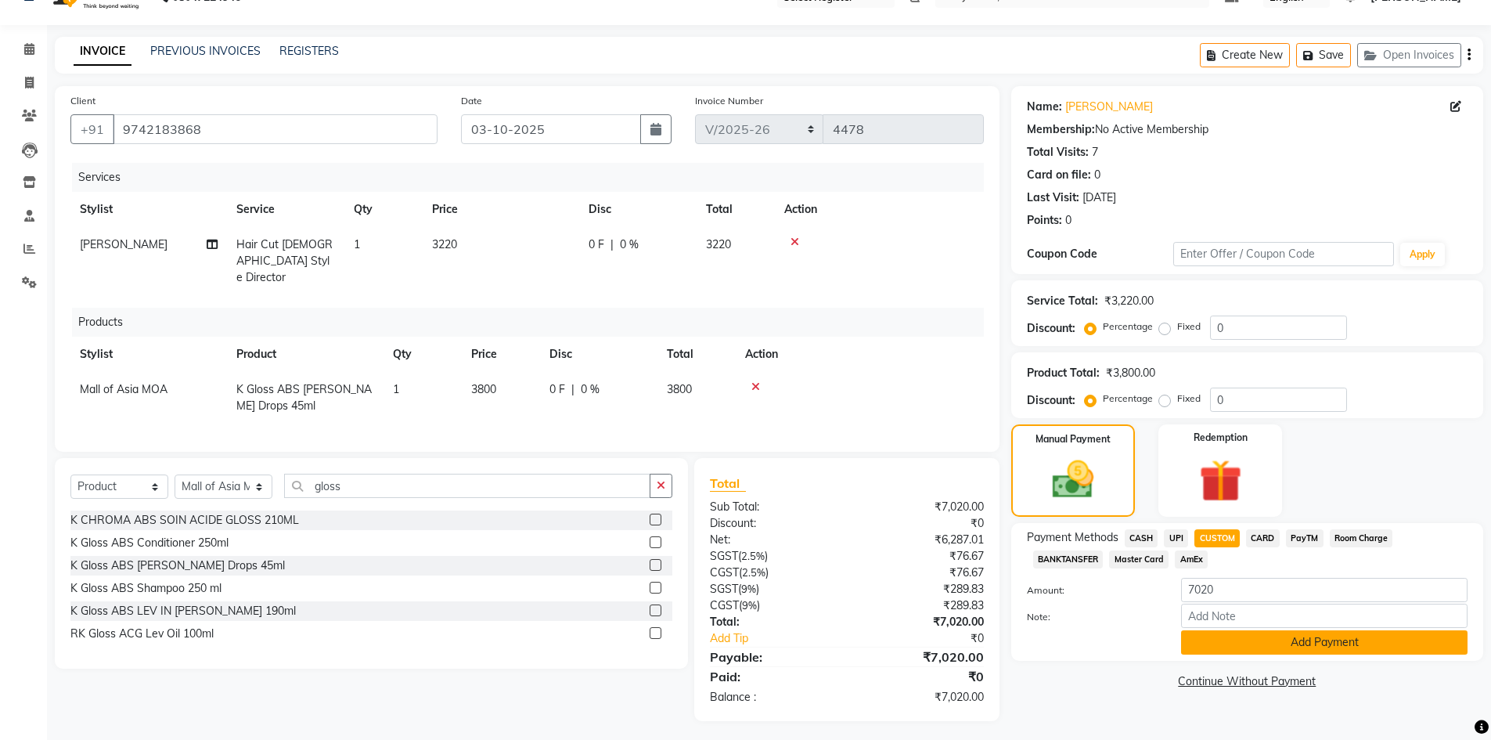
click at [1311, 640] on button "Add Payment" at bounding box center [1324, 642] width 286 height 24
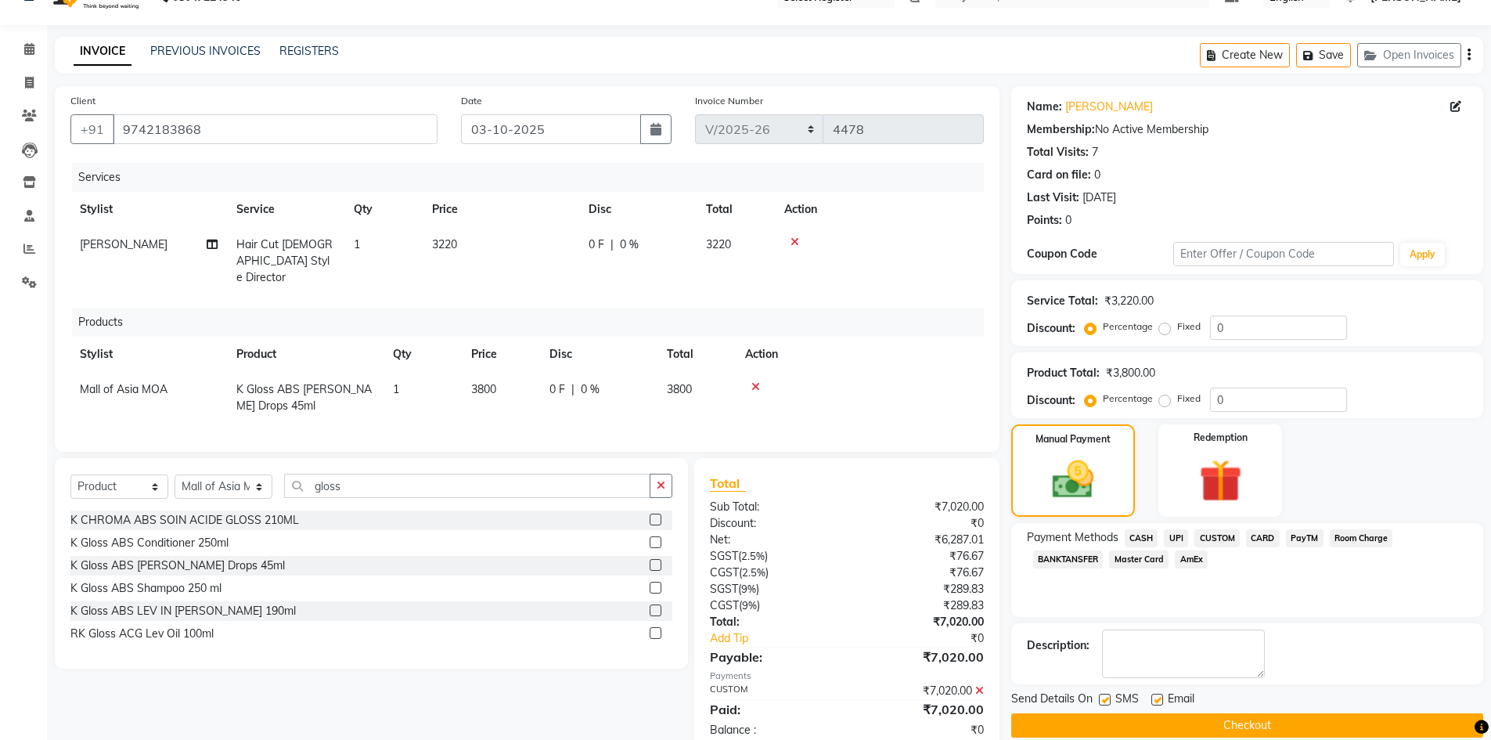
click at [1255, 720] on button "Checkout" at bounding box center [1247, 725] width 472 height 24
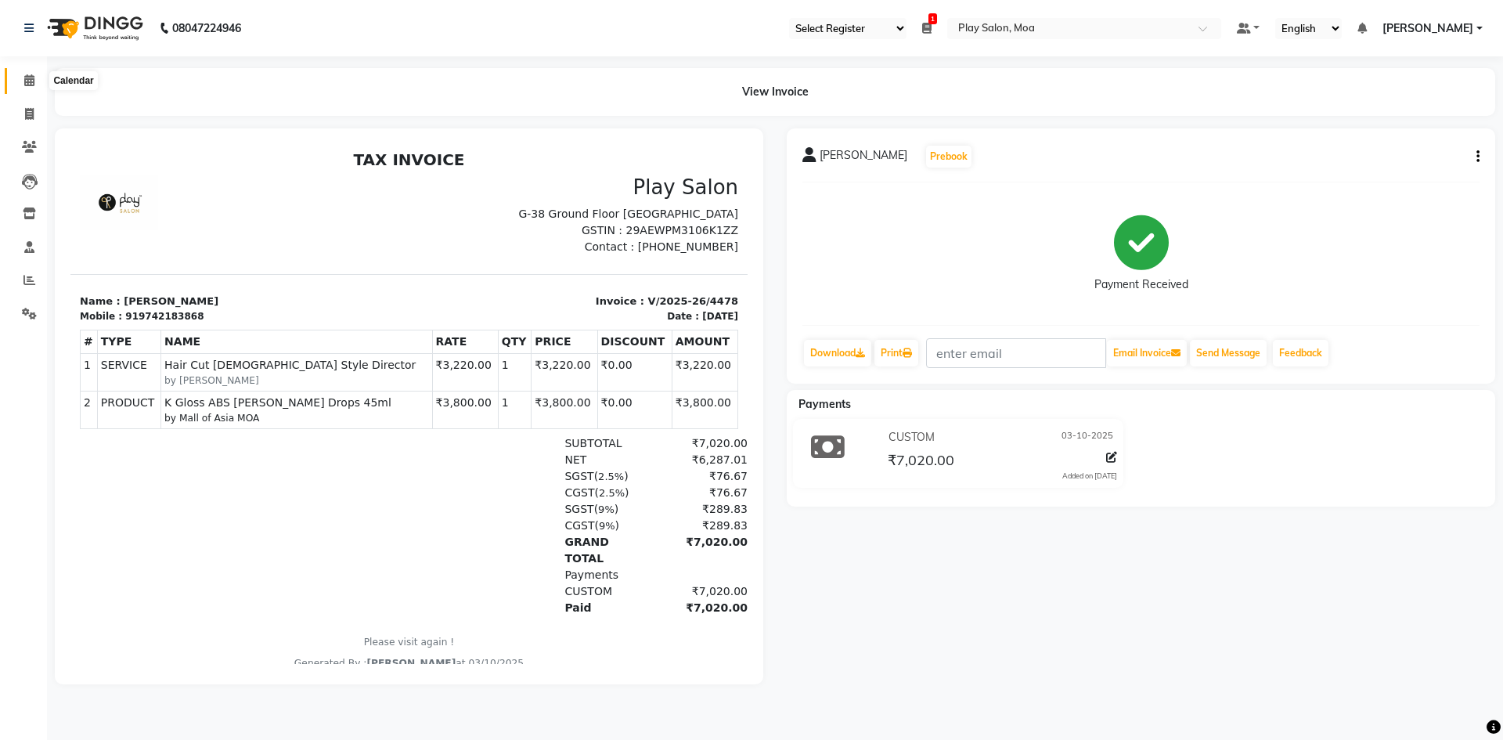
click at [33, 81] on icon at bounding box center [29, 80] width 10 height 12
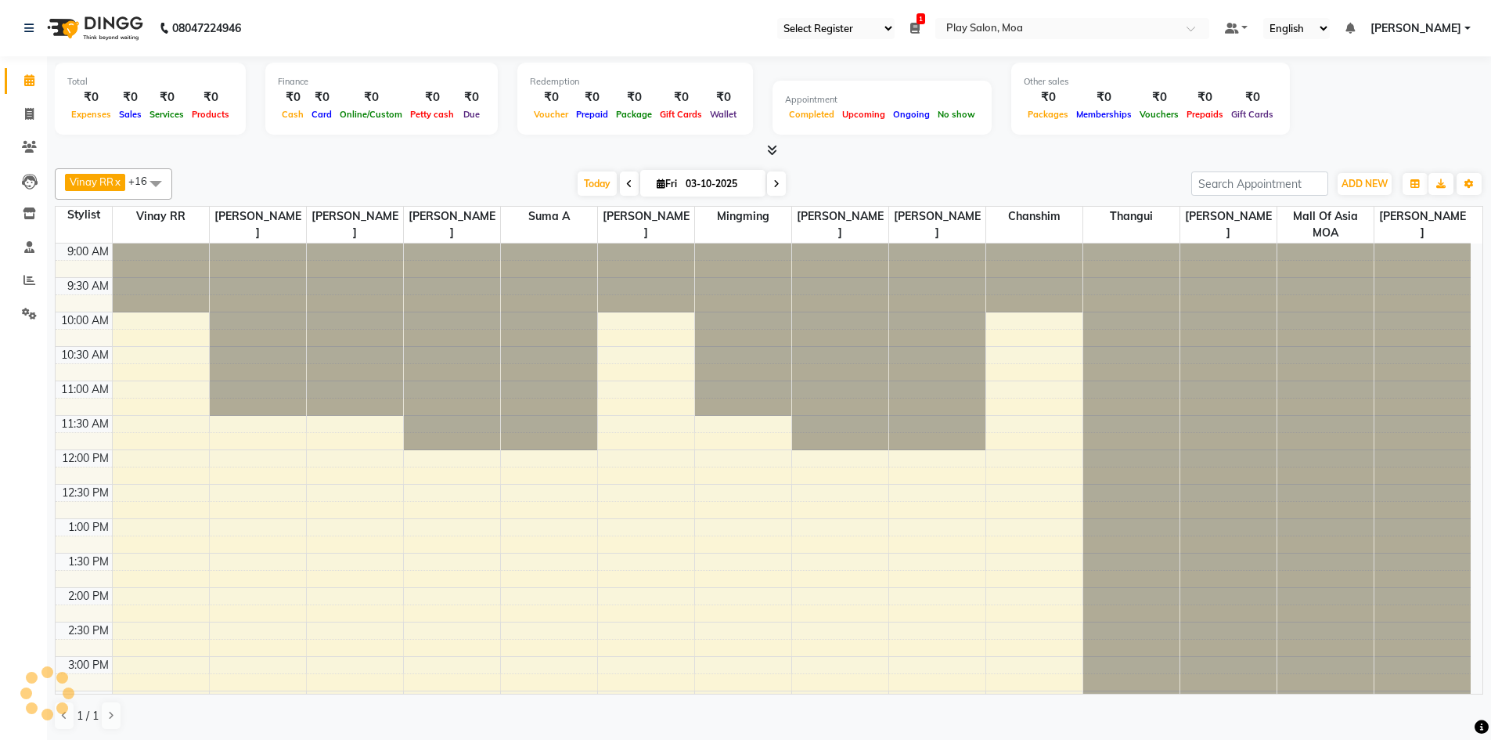
scroll to position [484, 0]
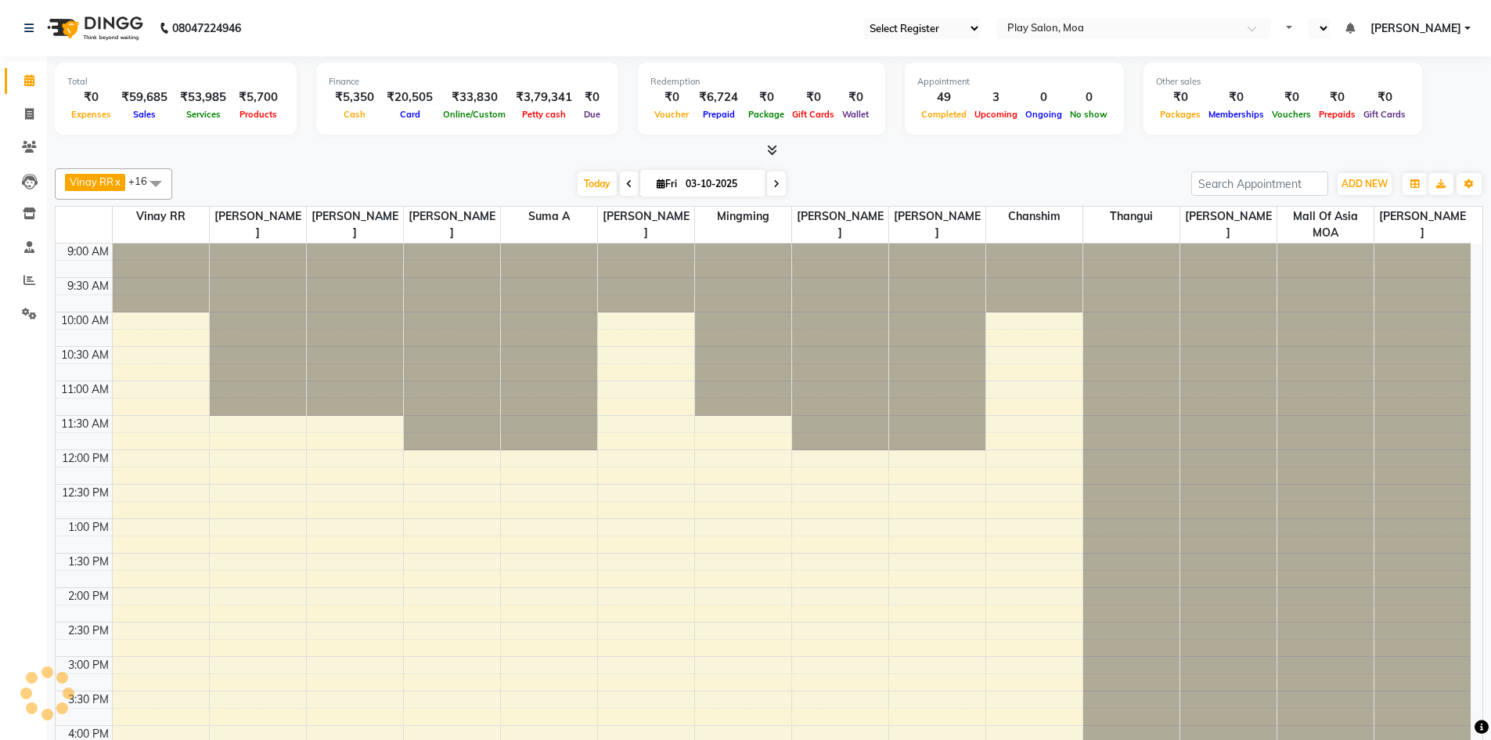
select select "93"
select select "en"
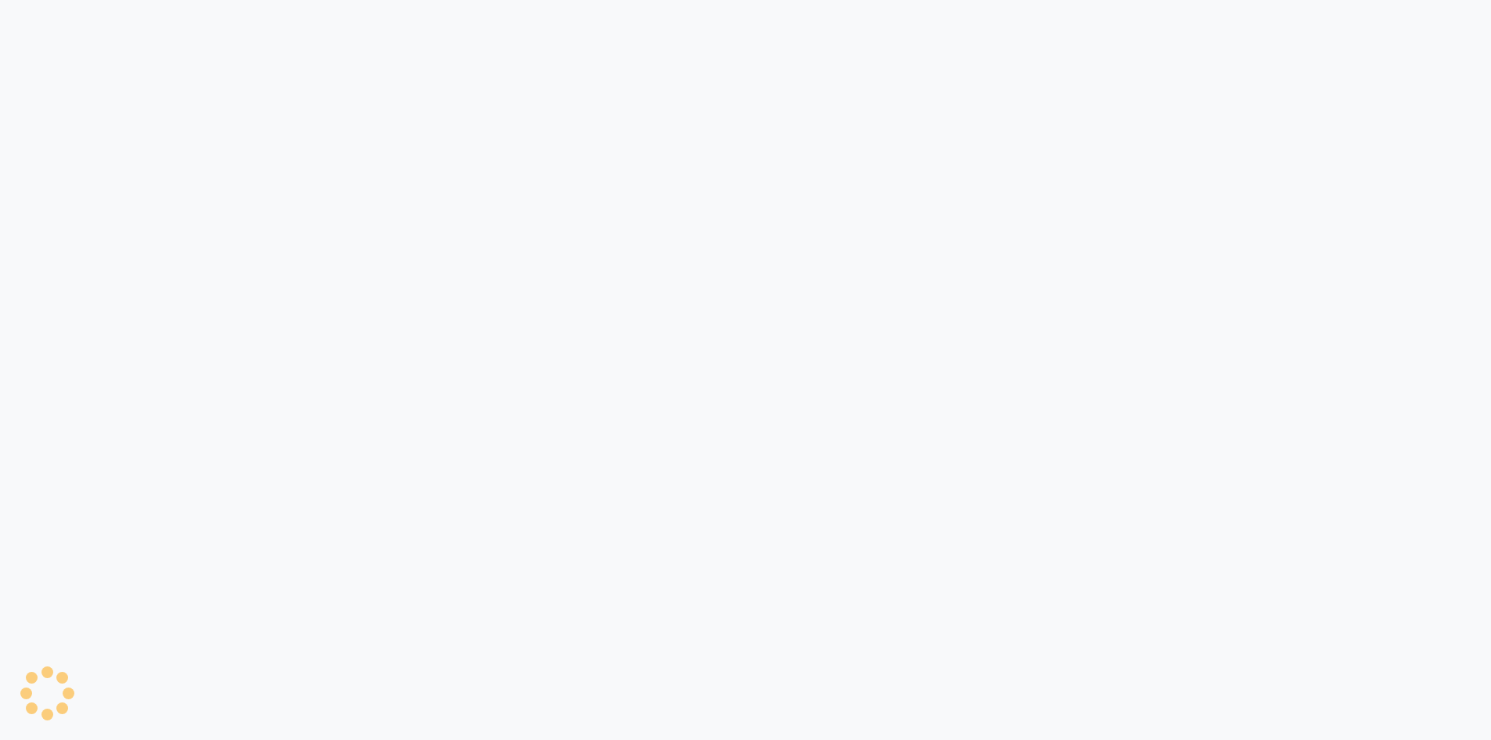
select select "93"
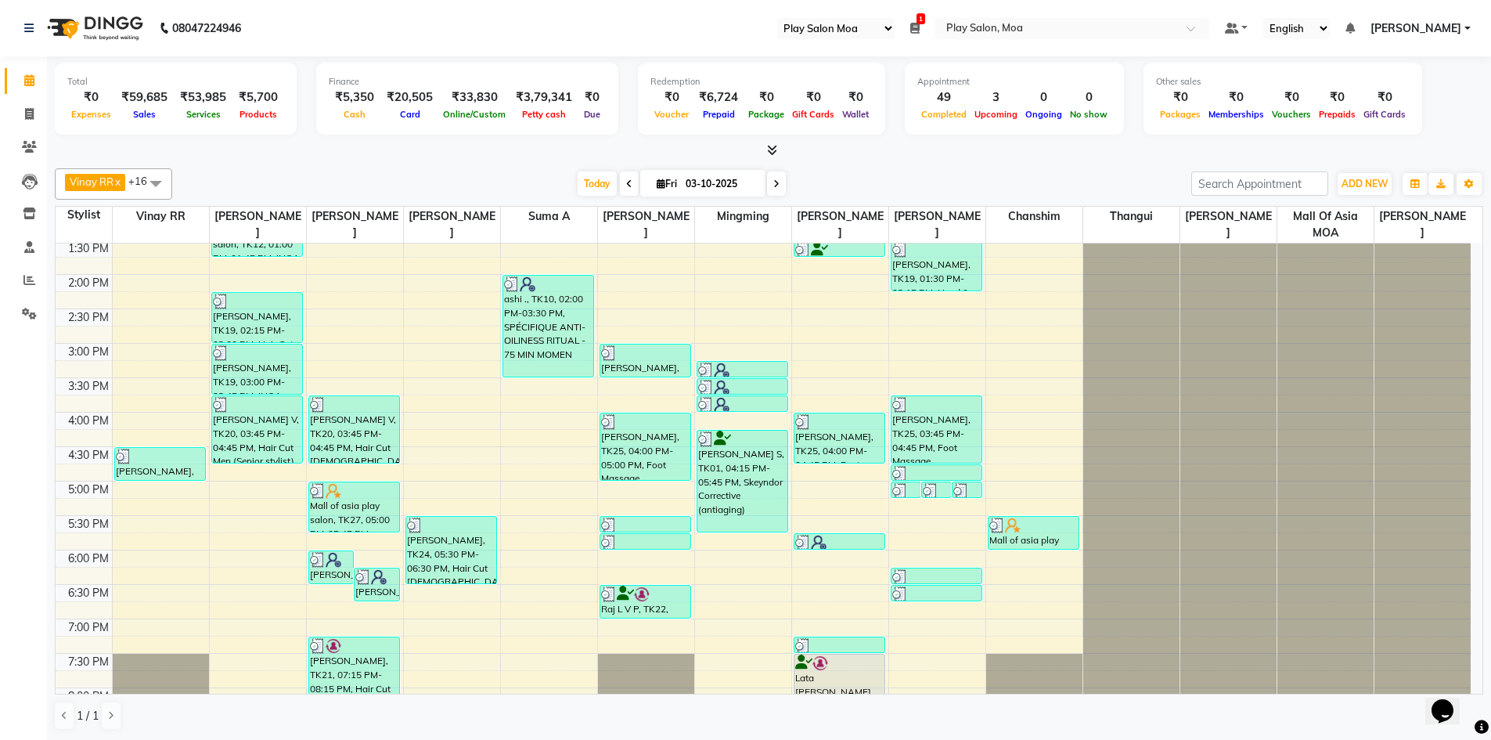
scroll to position [513, 0]
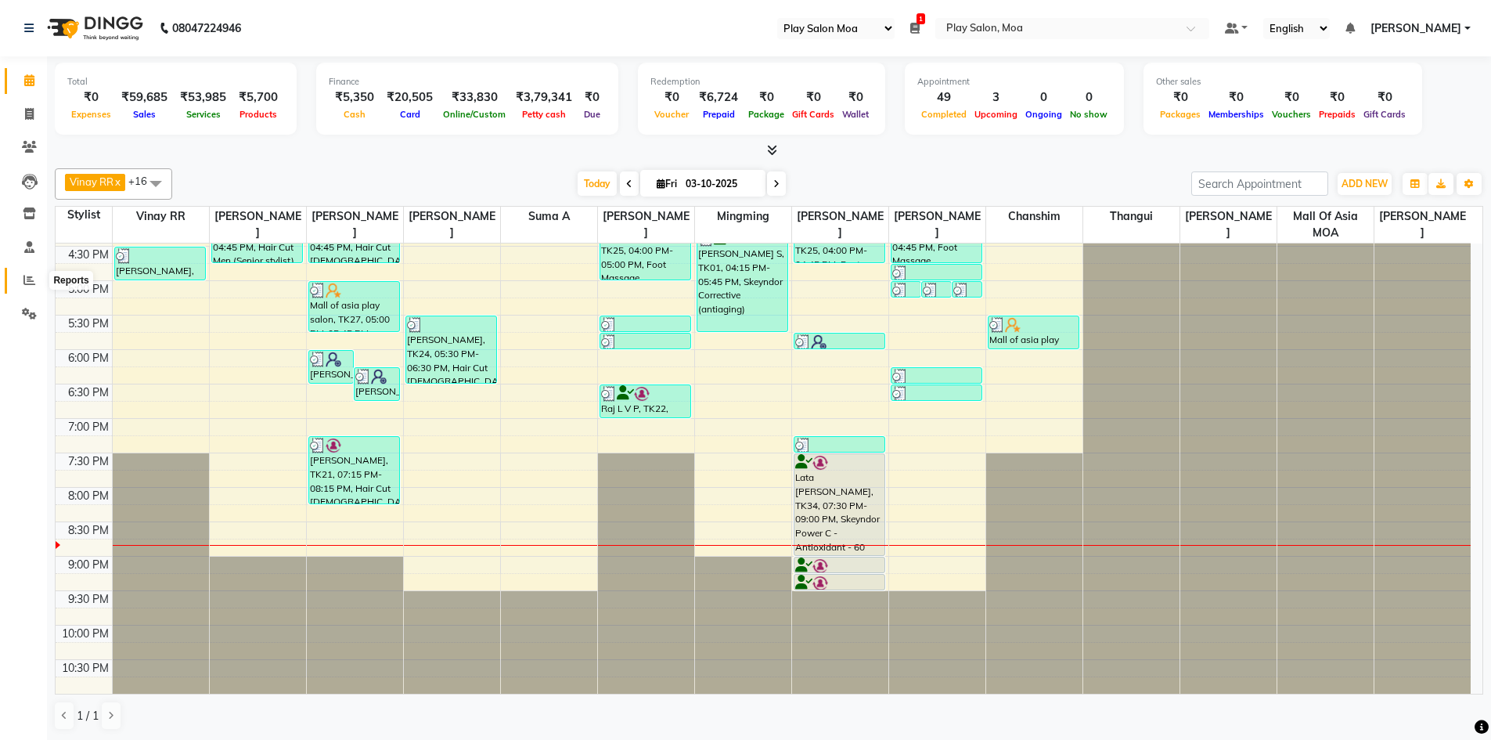
click at [34, 281] on icon at bounding box center [29, 280] width 12 height 12
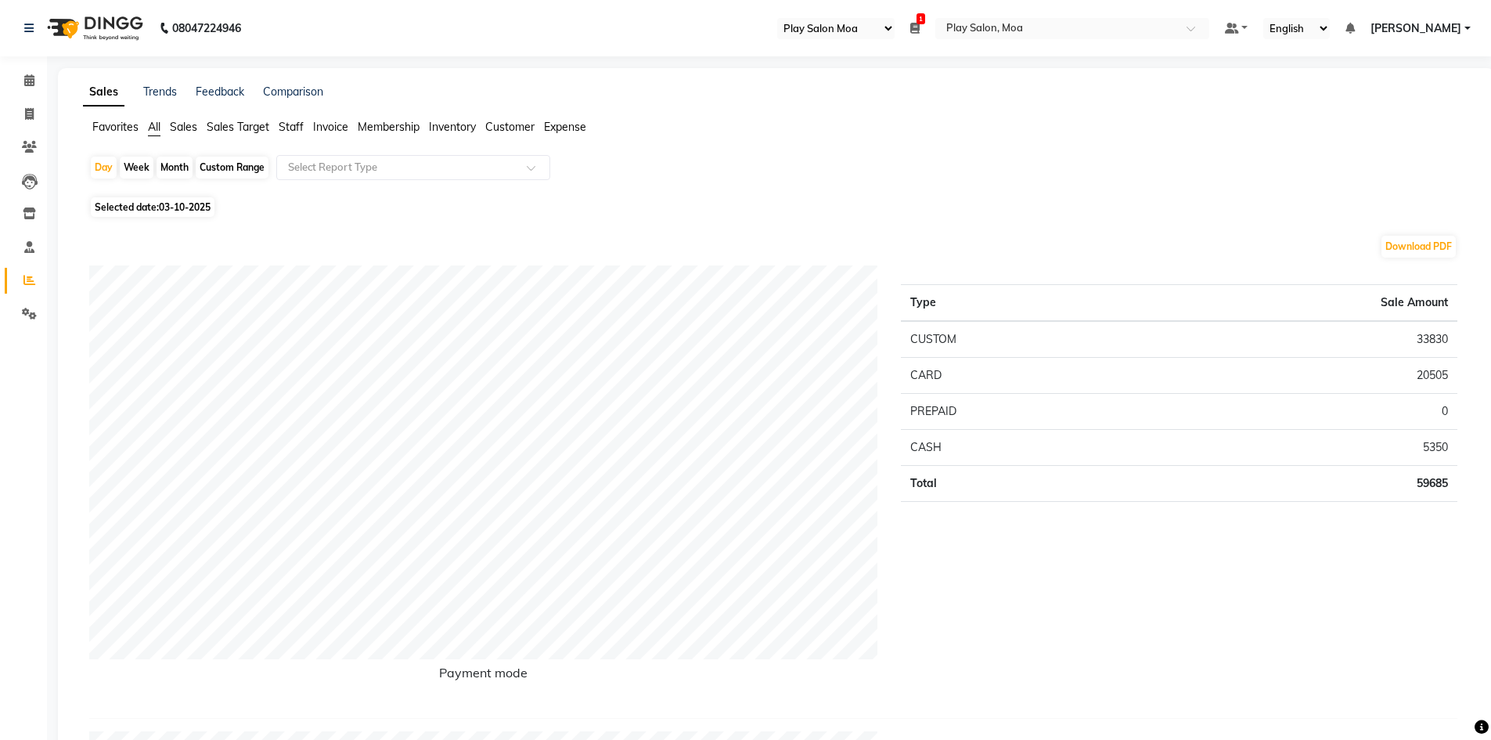
click at [294, 127] on span "Staff" at bounding box center [291, 127] width 25 height 14
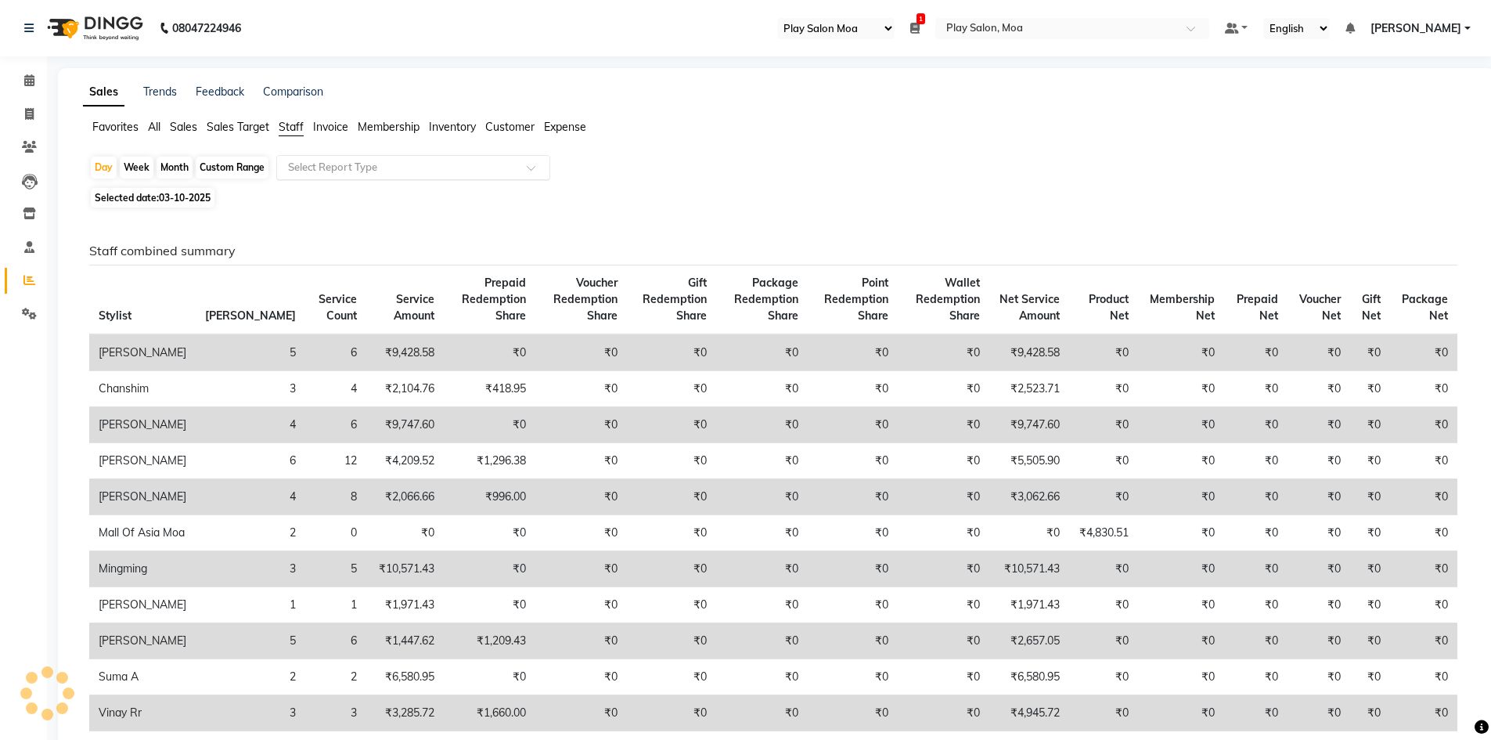
click at [500, 170] on input "text" at bounding box center [397, 168] width 225 height 16
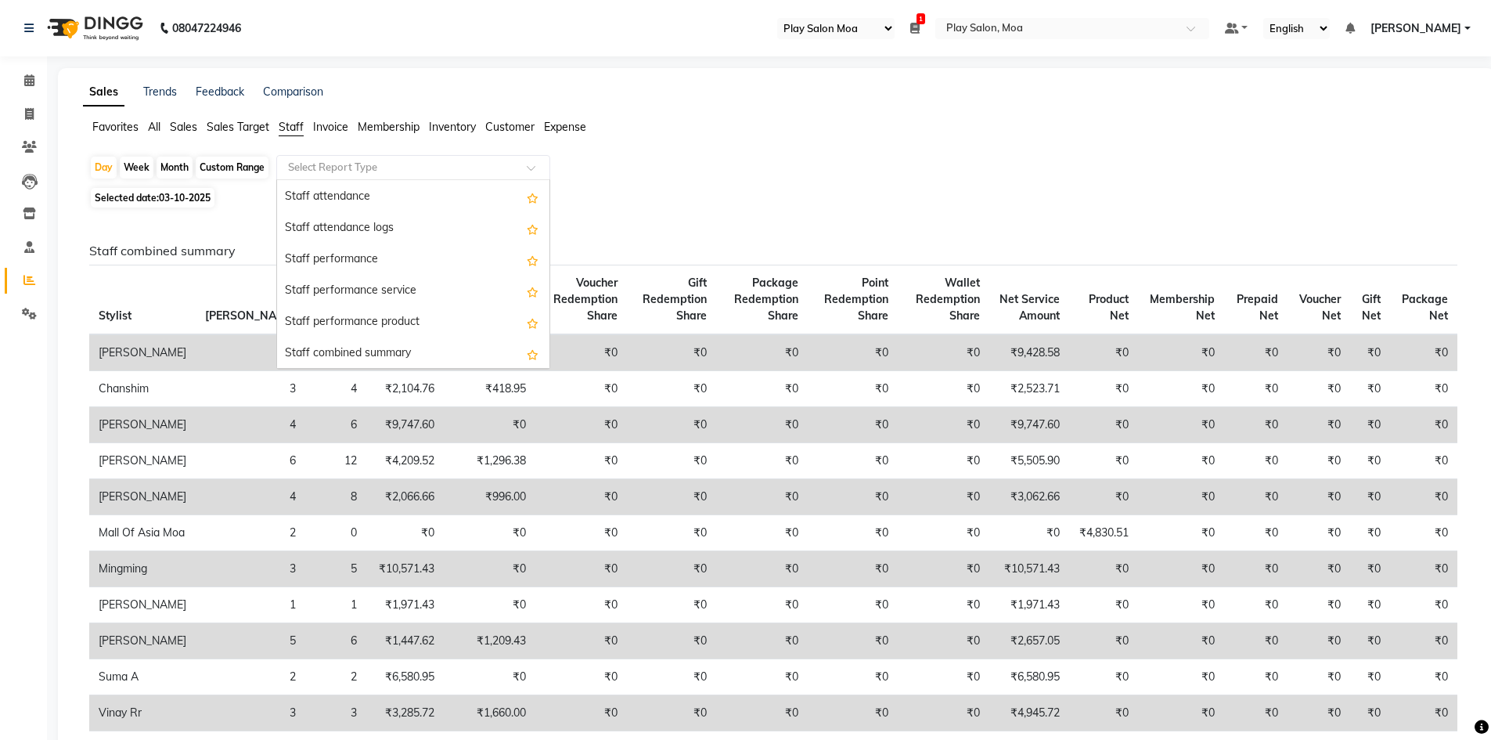
scroll to position [157, 0]
click at [395, 348] on div "Staff combined summary" at bounding box center [413, 352] width 272 height 31
select select "full_report"
select select "csv"
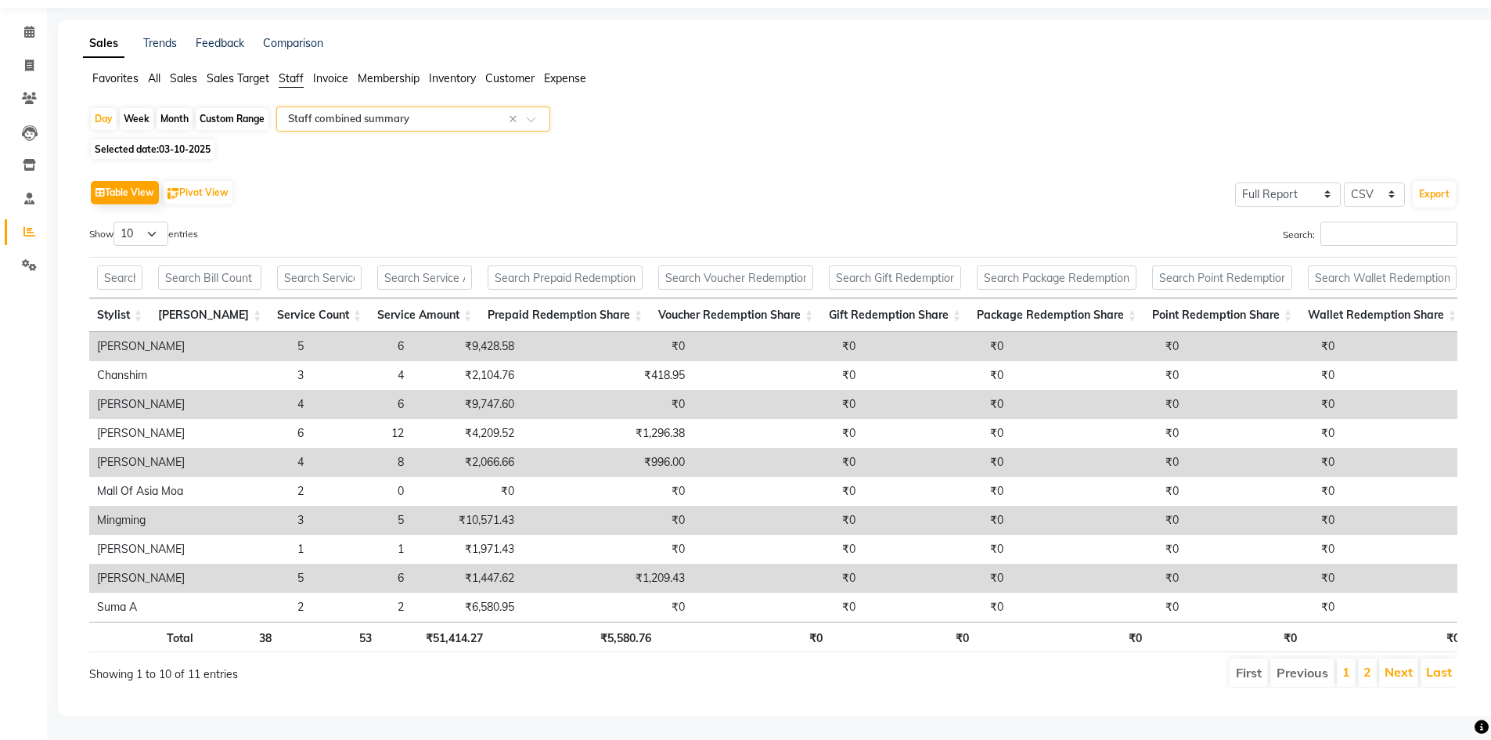
scroll to position [0, 0]
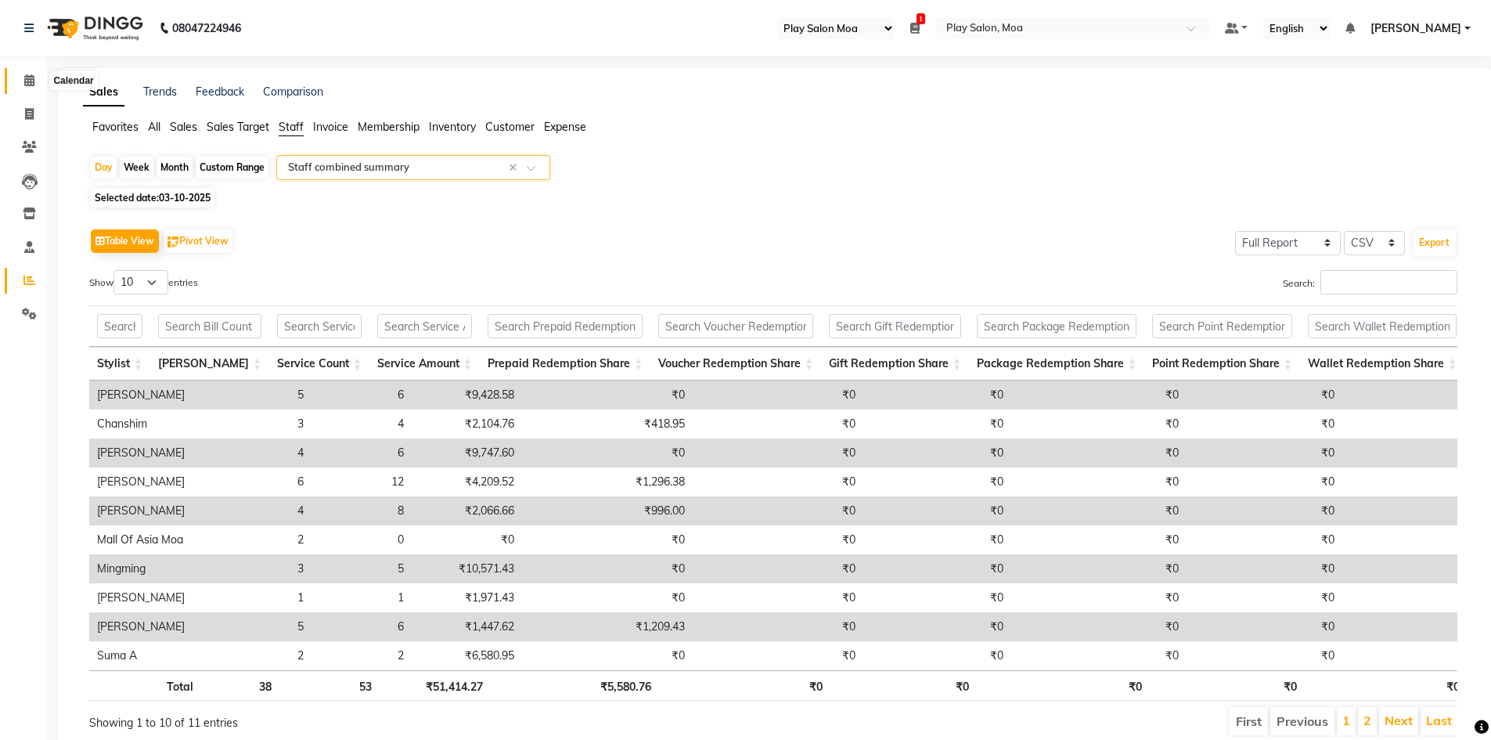
click at [34, 79] on icon at bounding box center [29, 80] width 10 height 12
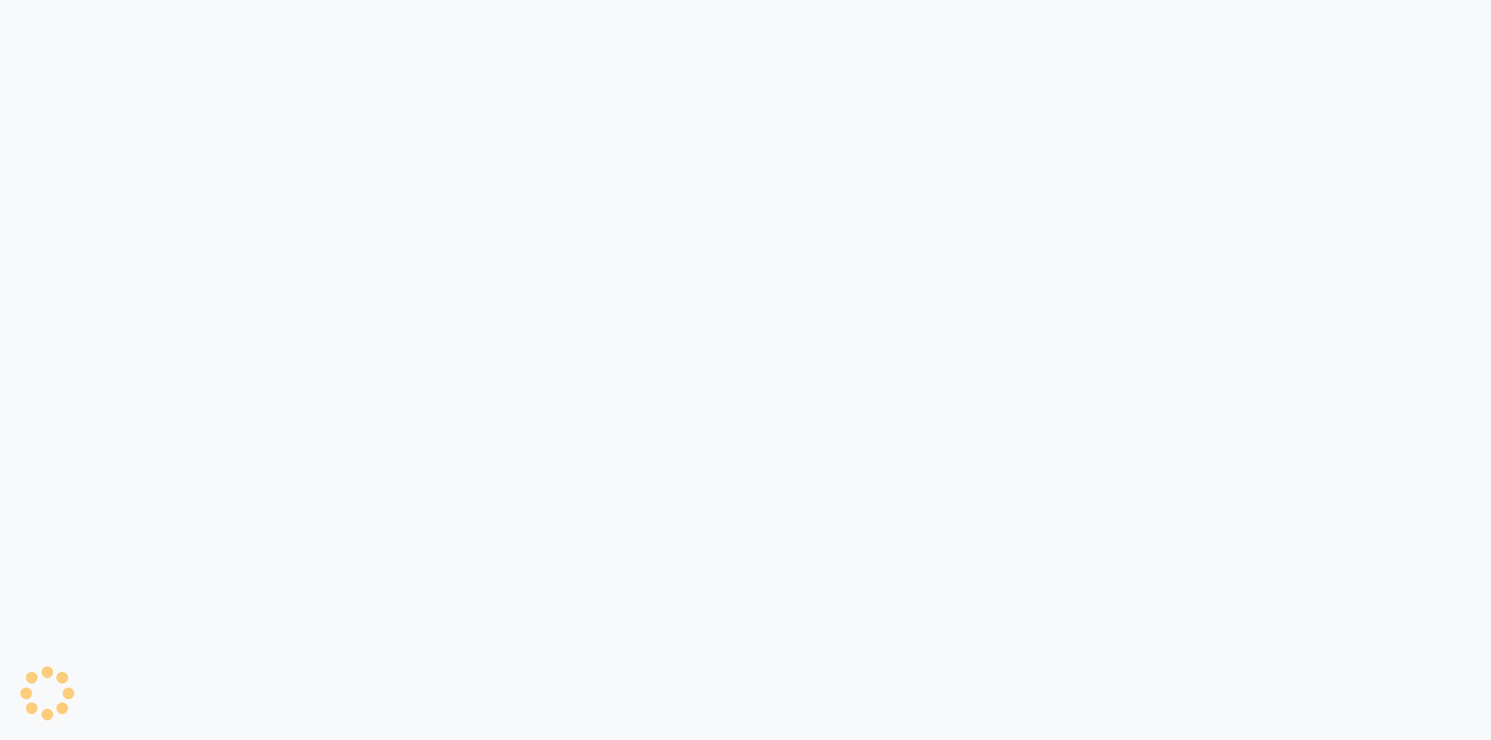
select select "93"
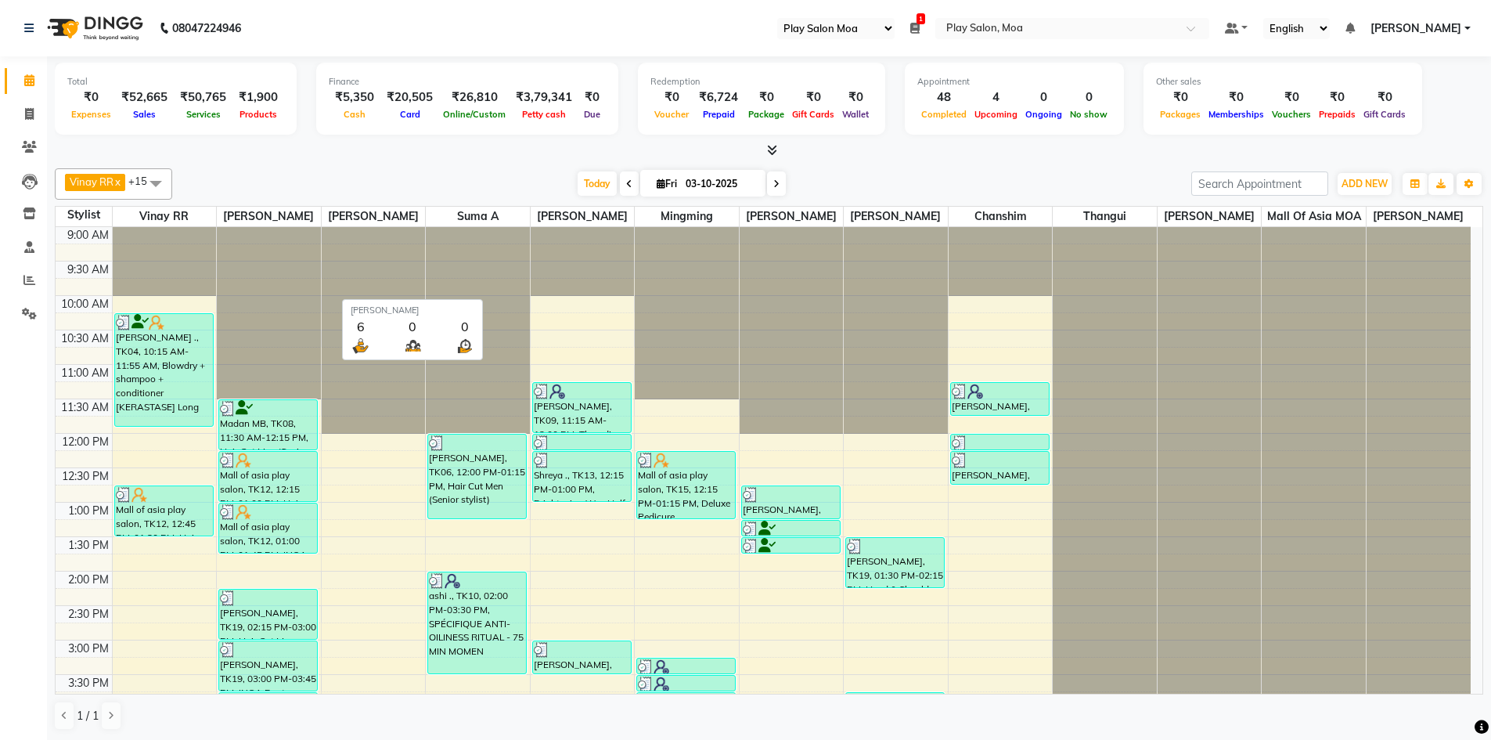
select select "93"
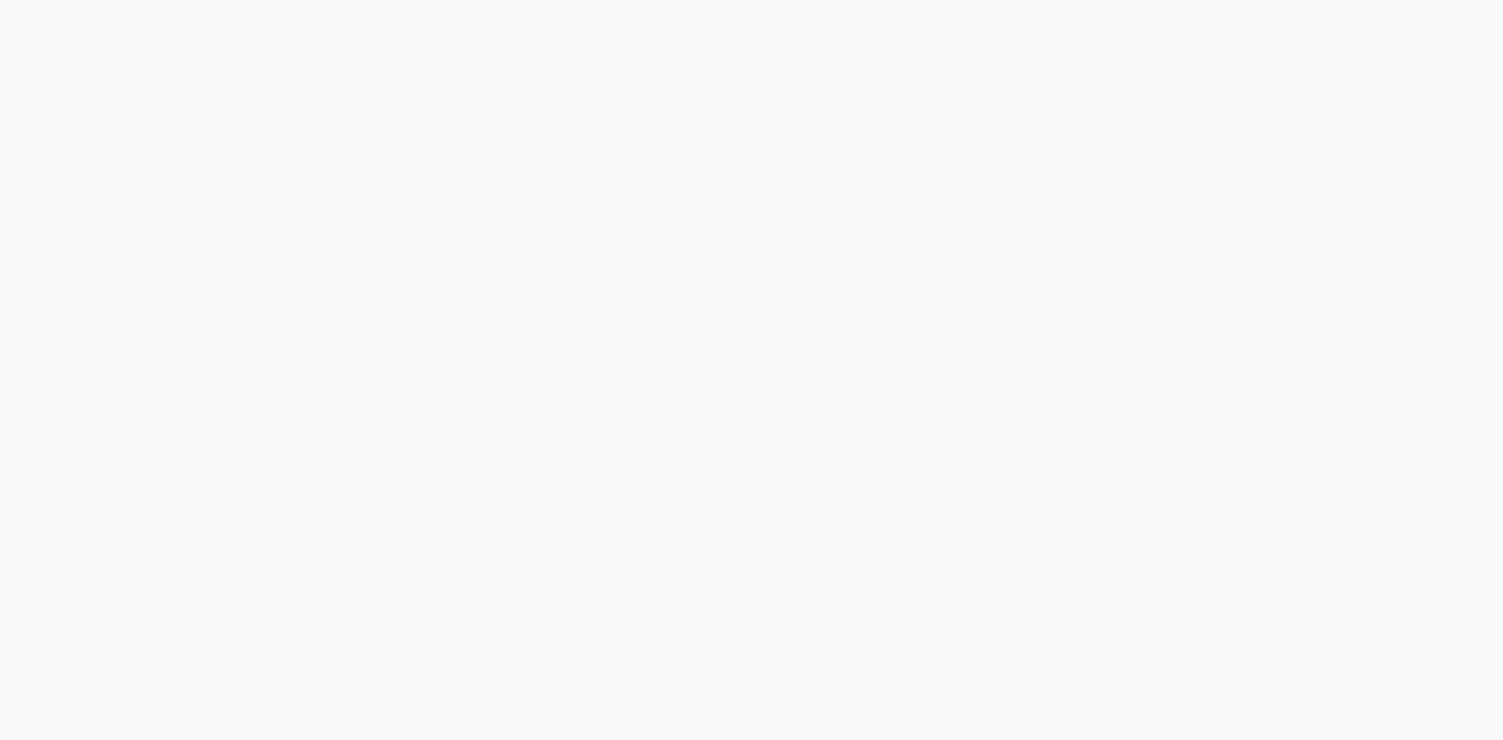
select select "93"
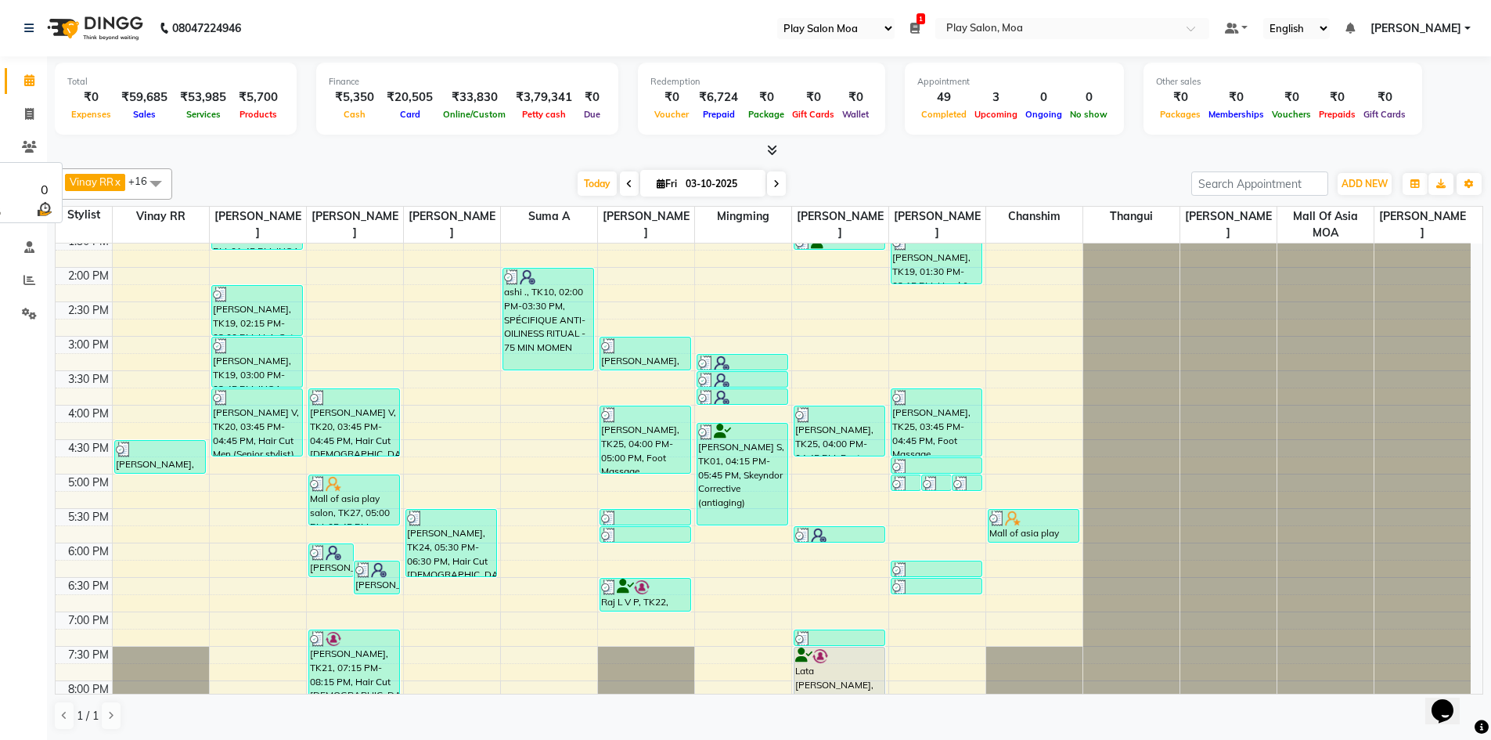
scroll to position [235, 0]
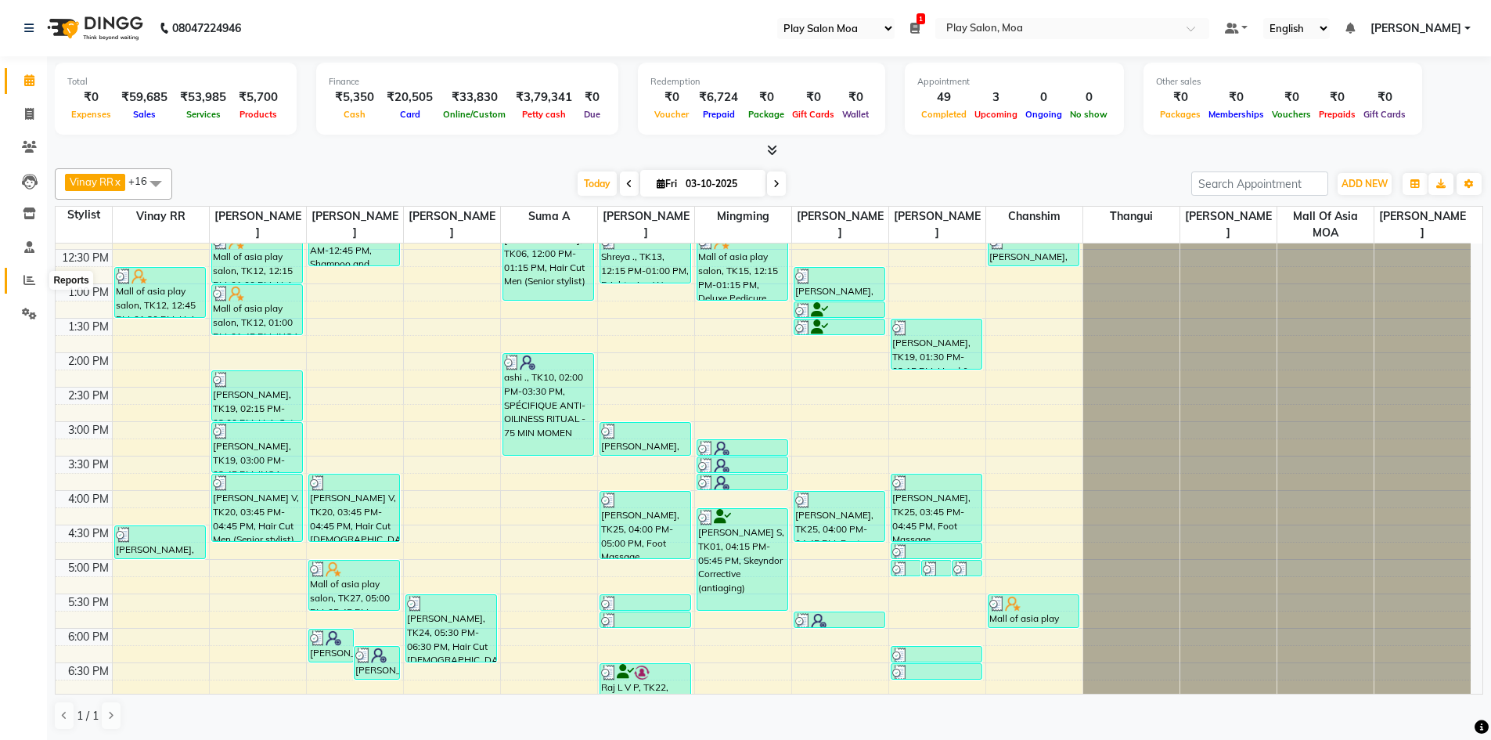
click at [26, 286] on span at bounding box center [29, 281] width 27 height 18
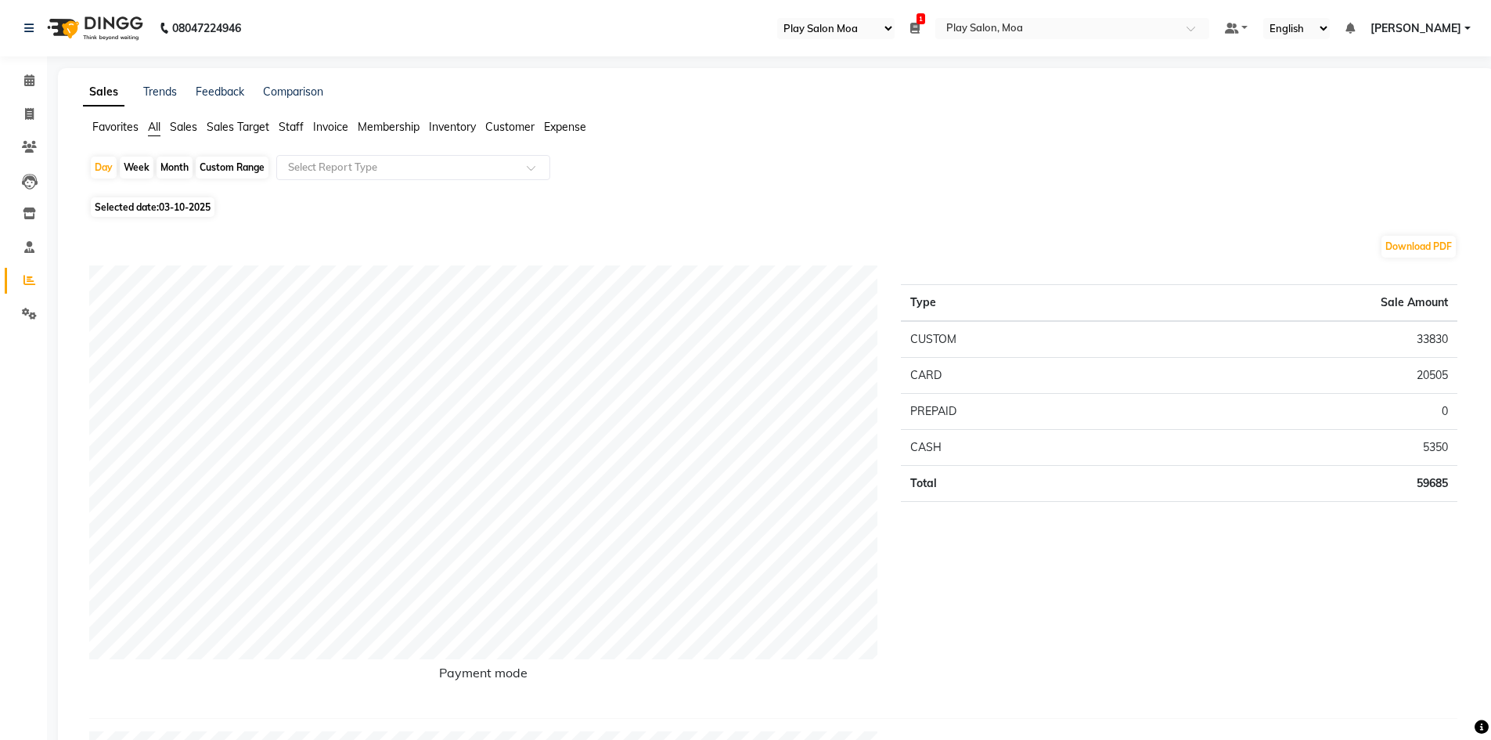
click at [286, 121] on span "Staff" at bounding box center [291, 127] width 25 height 14
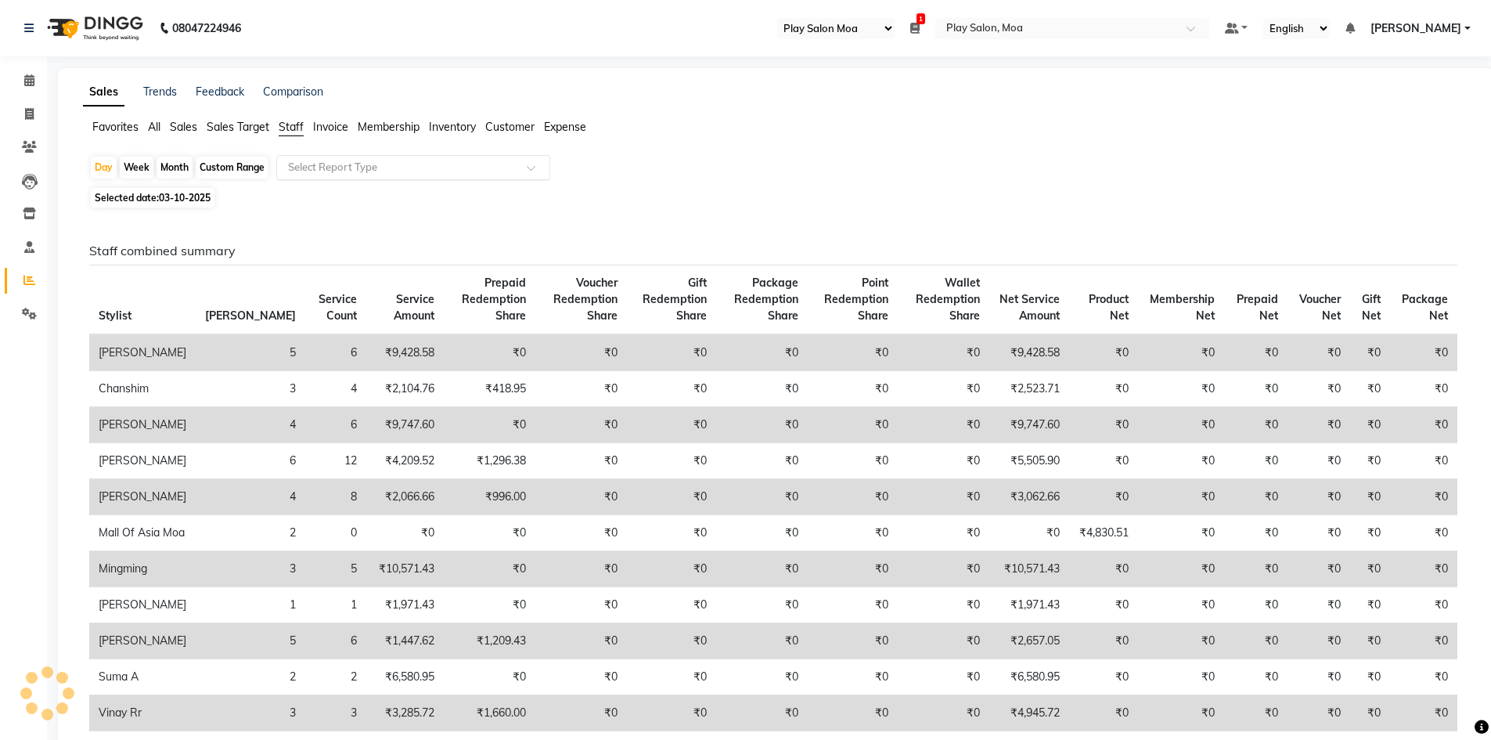
click at [458, 171] on input "text" at bounding box center [397, 168] width 225 height 16
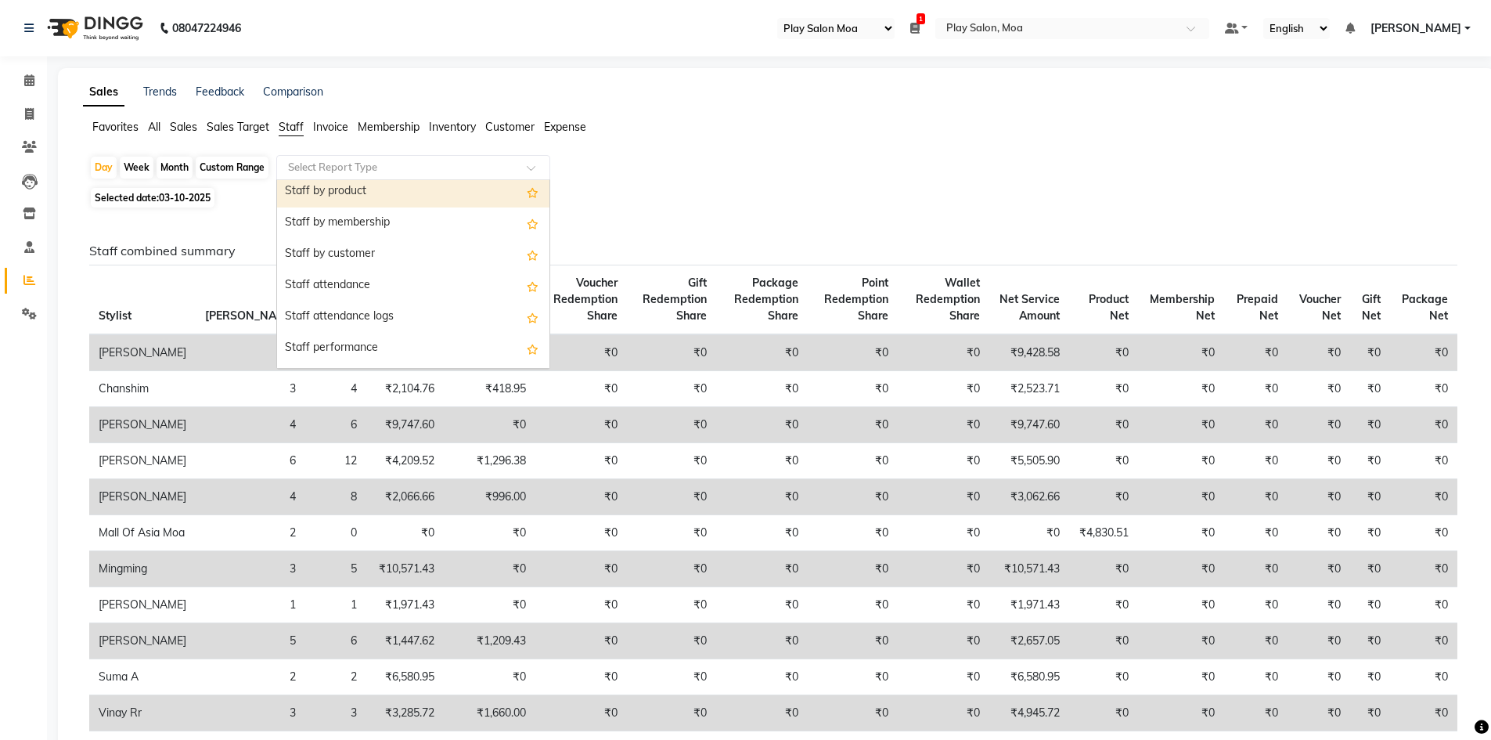
scroll to position [157, 0]
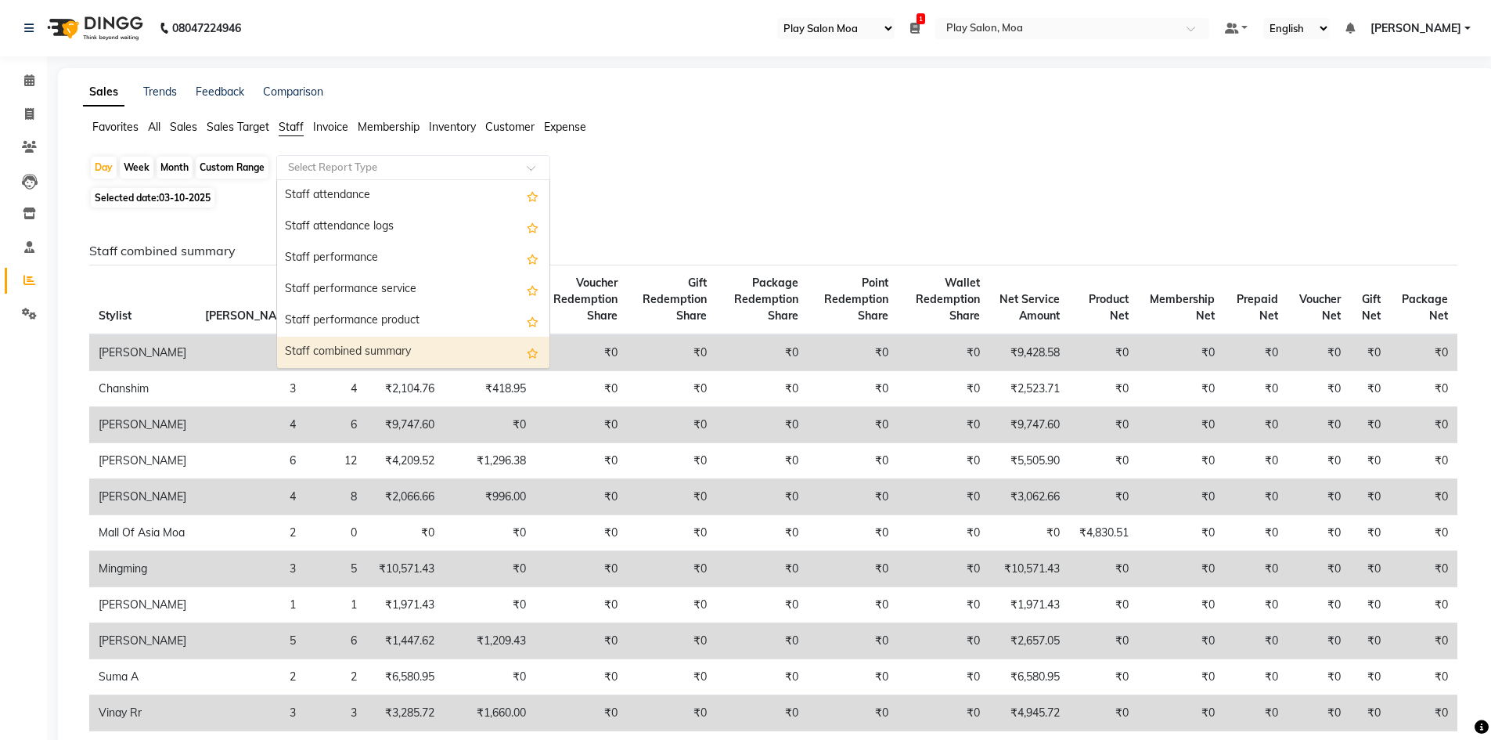
click at [366, 345] on div "Staff combined summary" at bounding box center [413, 352] width 272 height 31
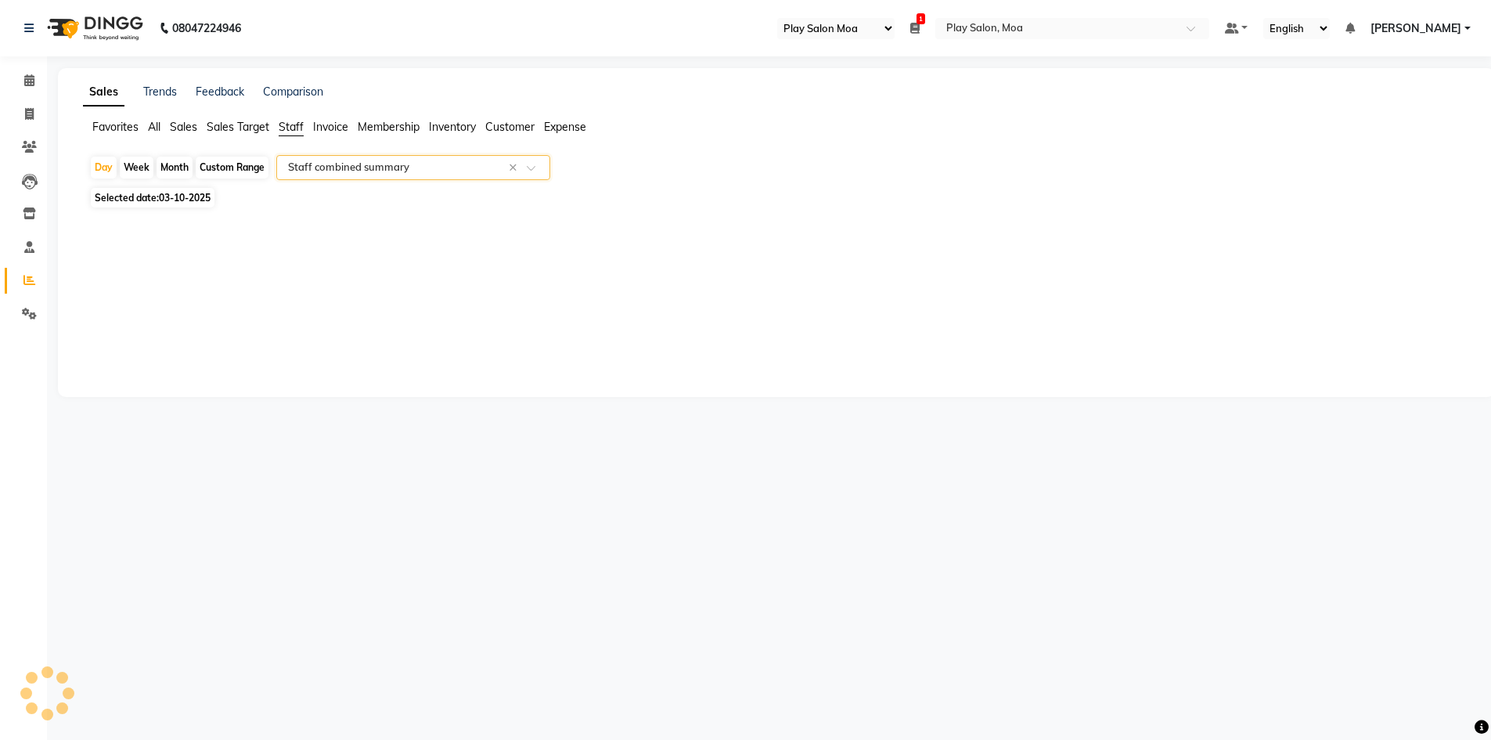
select select "full_report"
select select "csv"
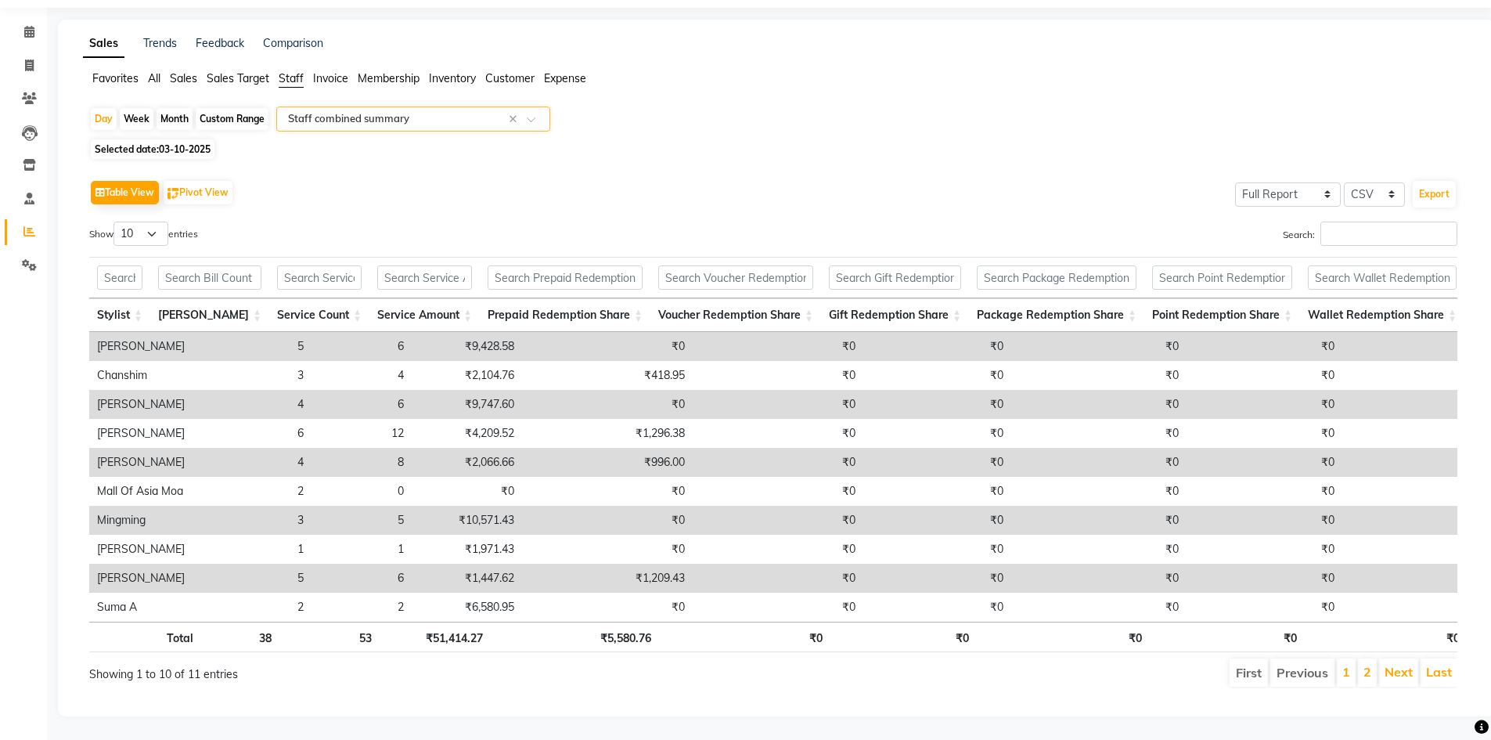
scroll to position [0, 0]
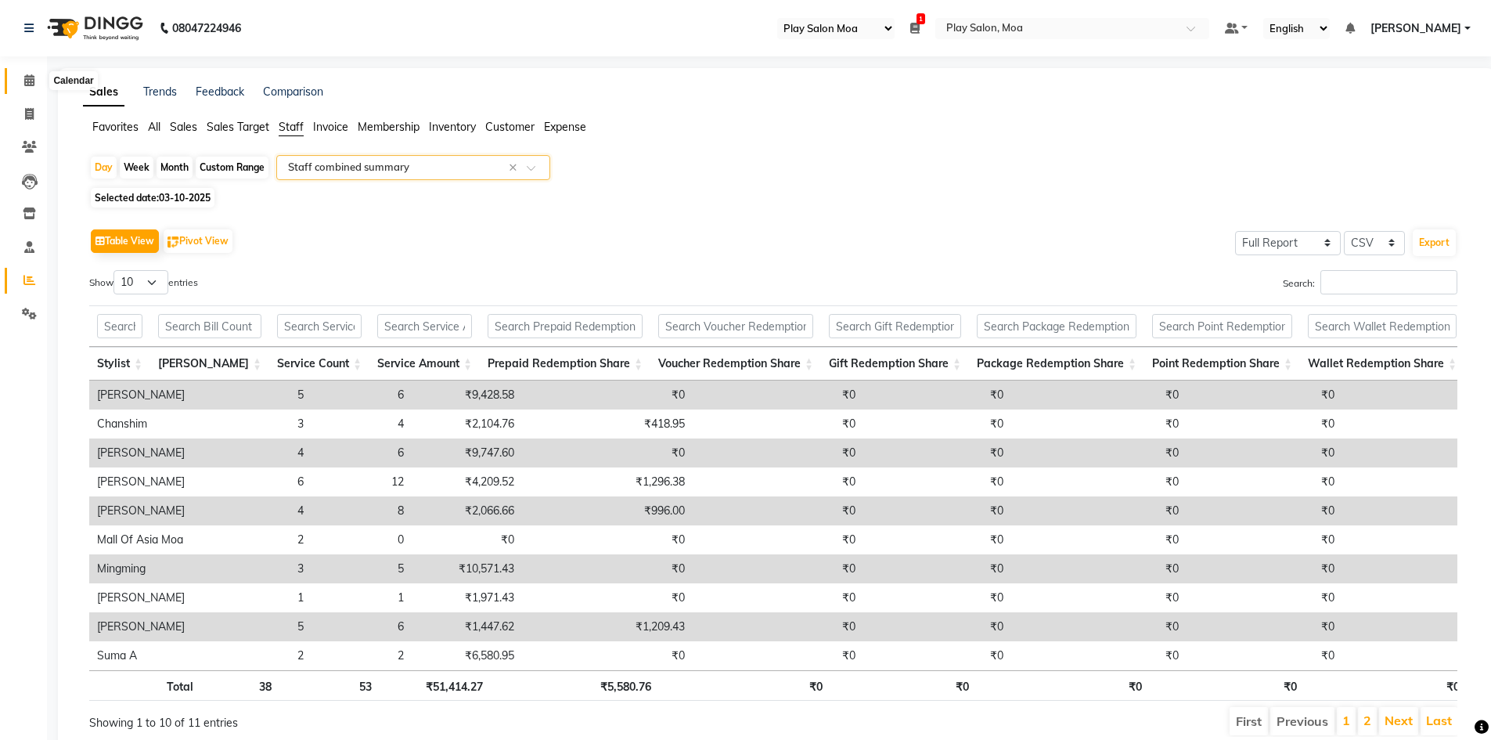
click at [34, 85] on icon at bounding box center [29, 80] width 10 height 12
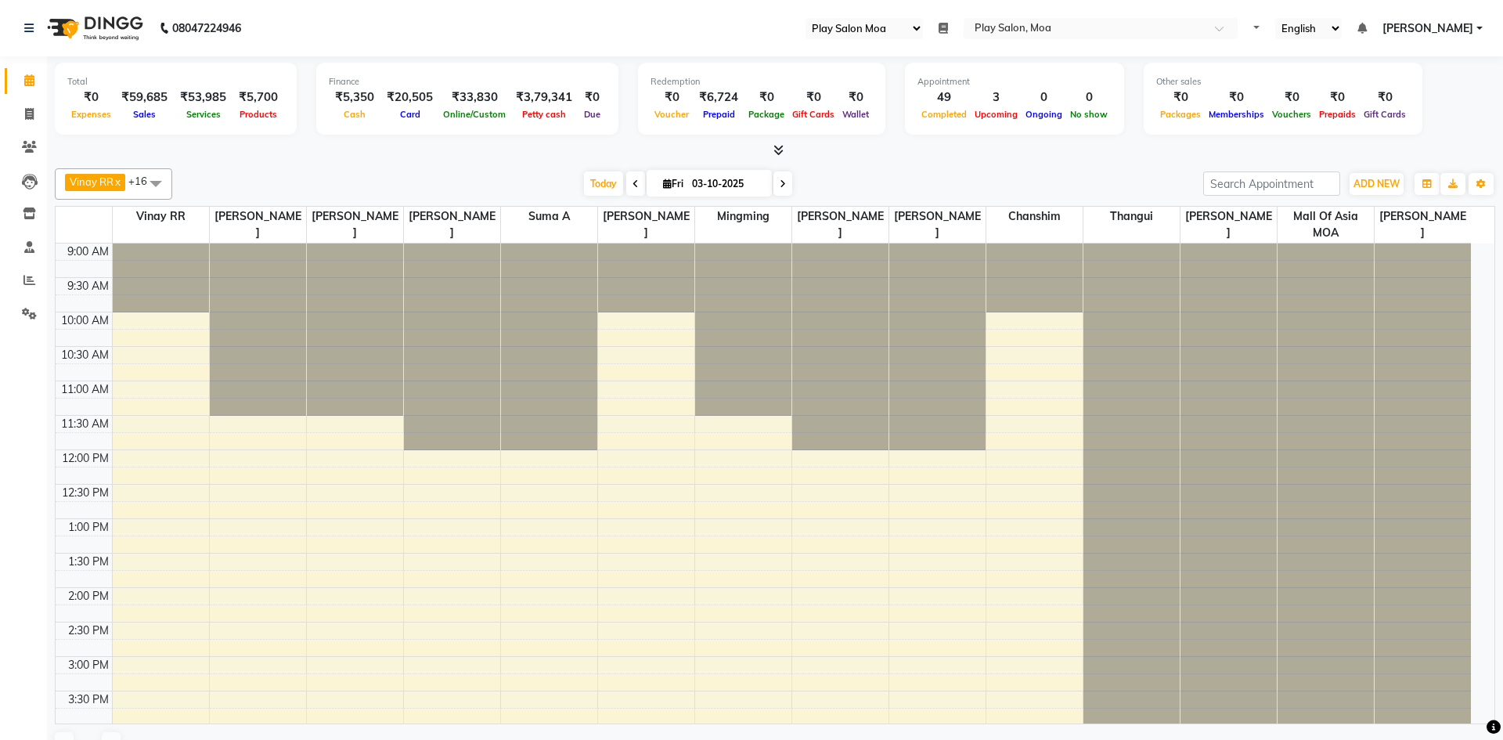
select select "93"
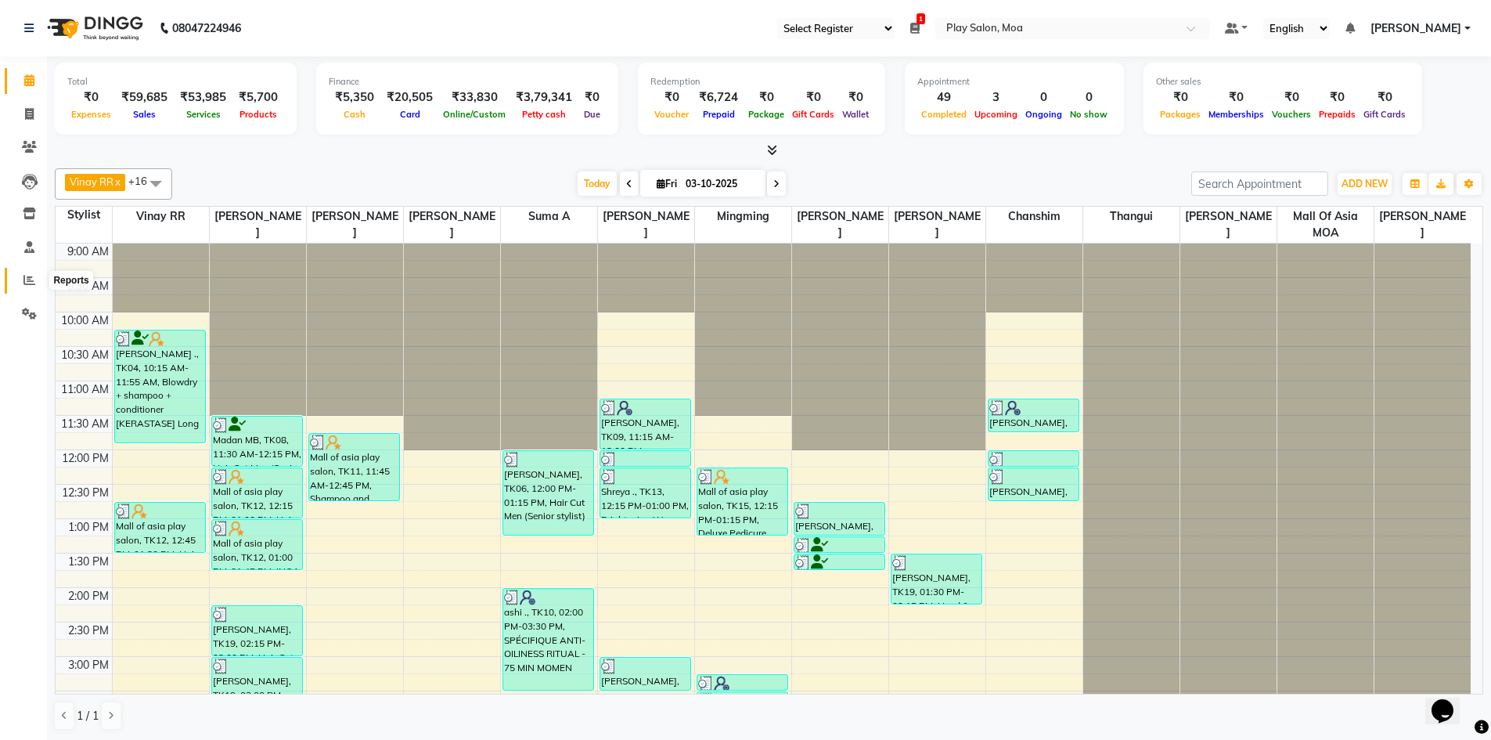
click at [37, 281] on span at bounding box center [29, 281] width 27 height 18
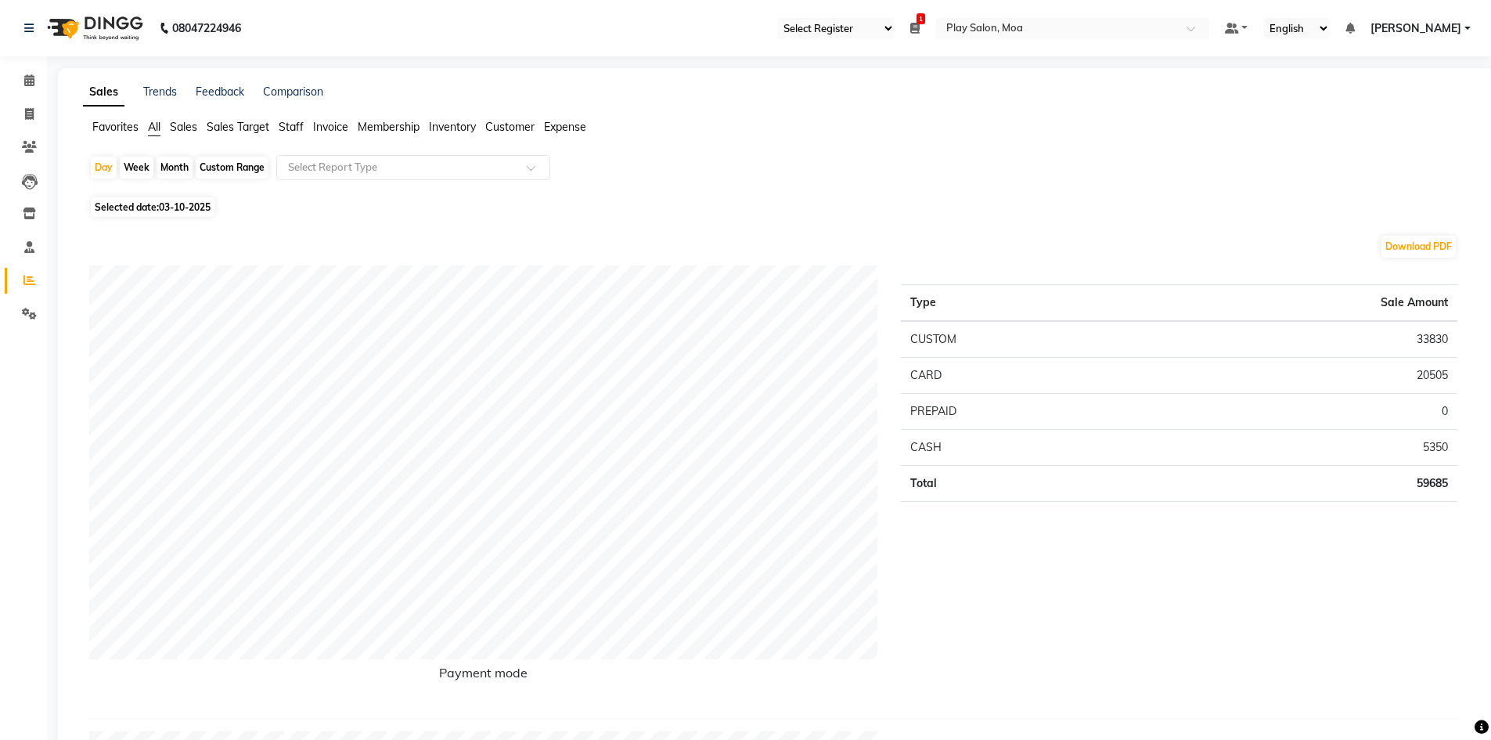
click at [290, 130] on span "Staff" at bounding box center [291, 127] width 25 height 14
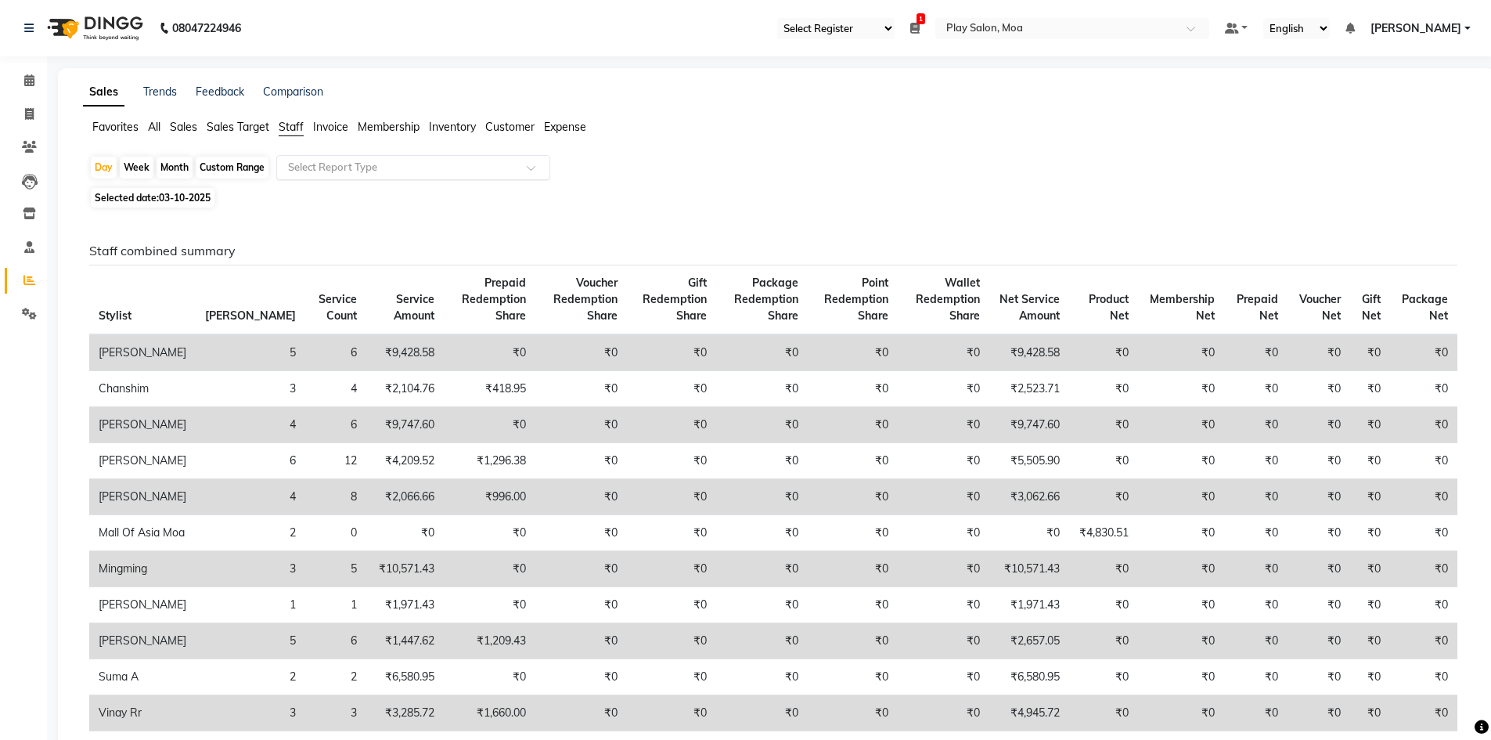
click at [495, 170] on input "text" at bounding box center [397, 168] width 225 height 16
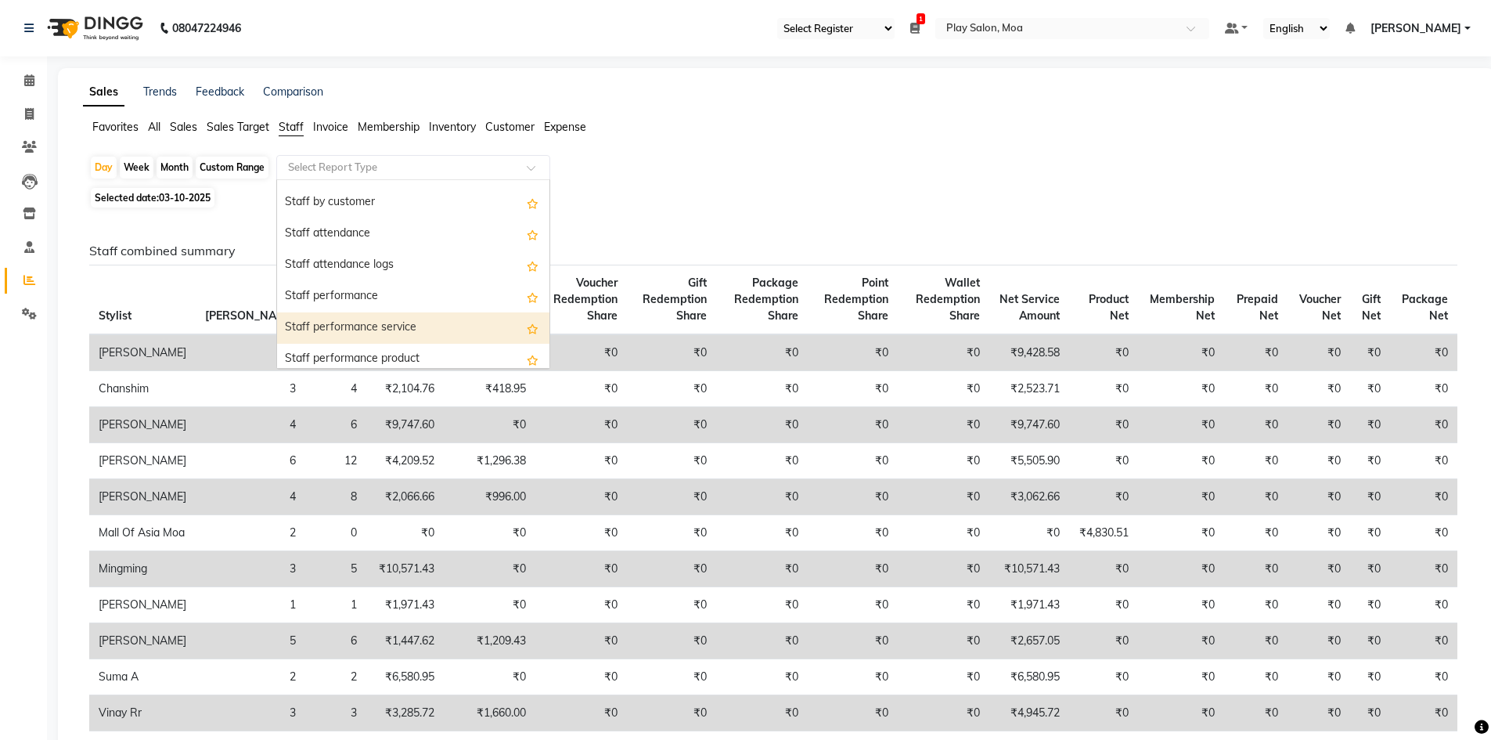
scroll to position [157, 0]
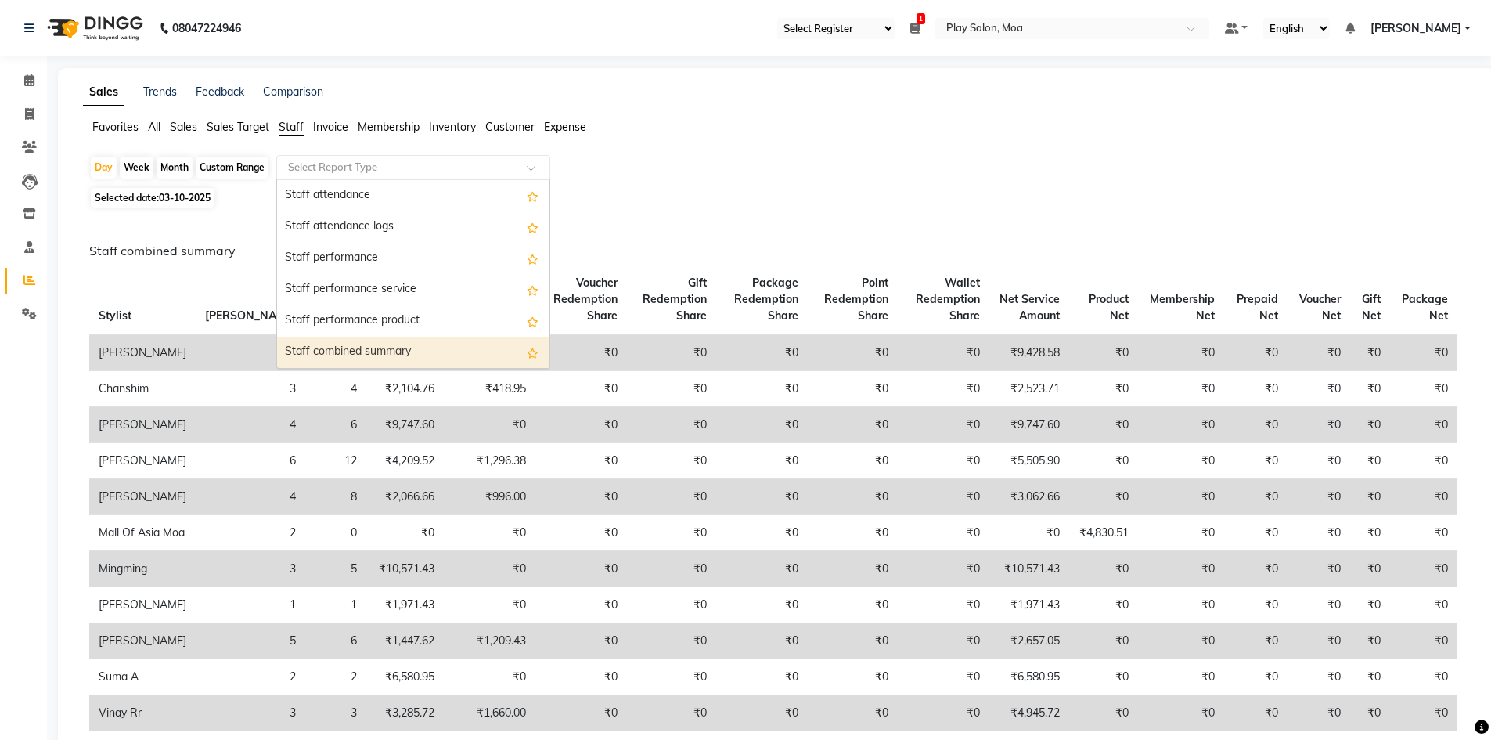
click at [398, 354] on div "Staff combined summary" at bounding box center [413, 352] width 272 height 31
select select "full_report"
select select "csv"
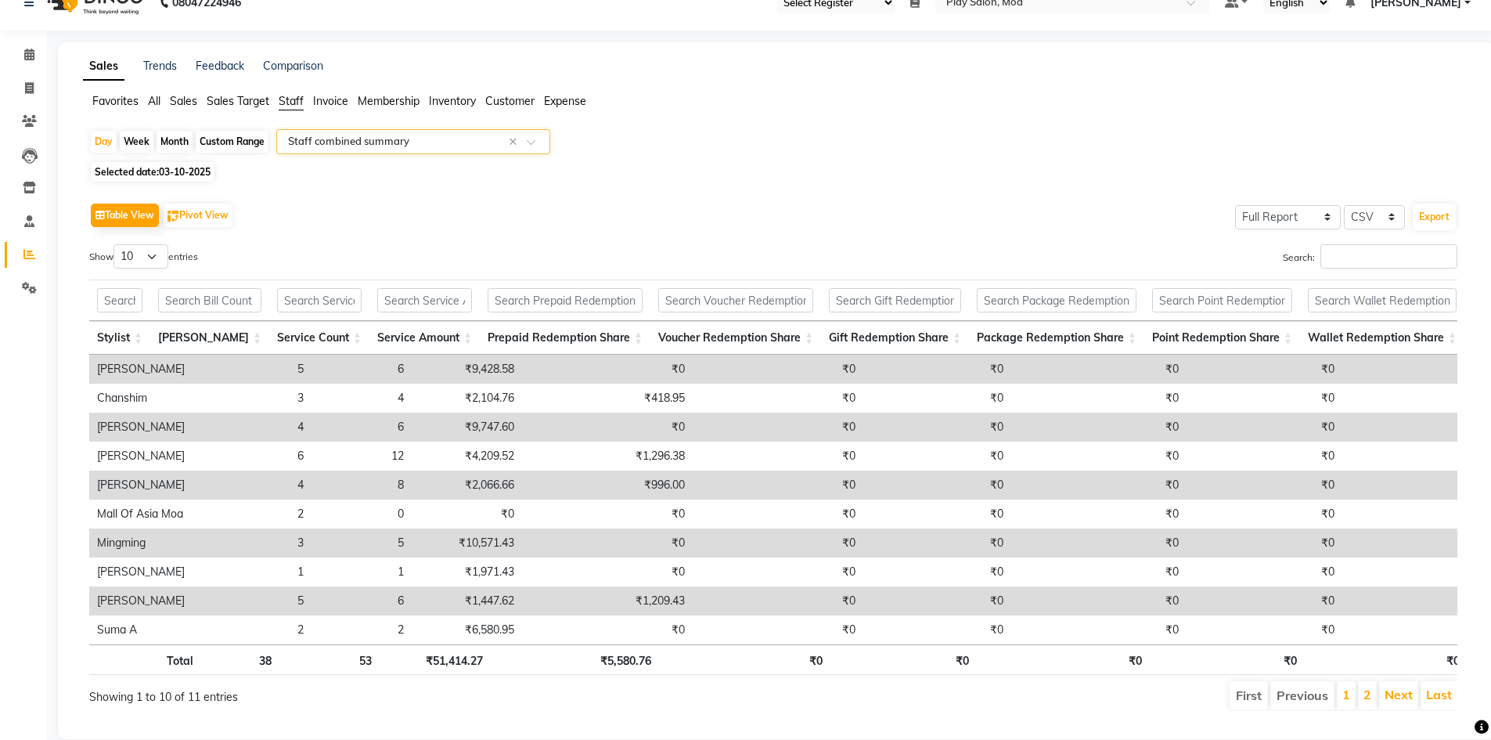
scroll to position [0, 0]
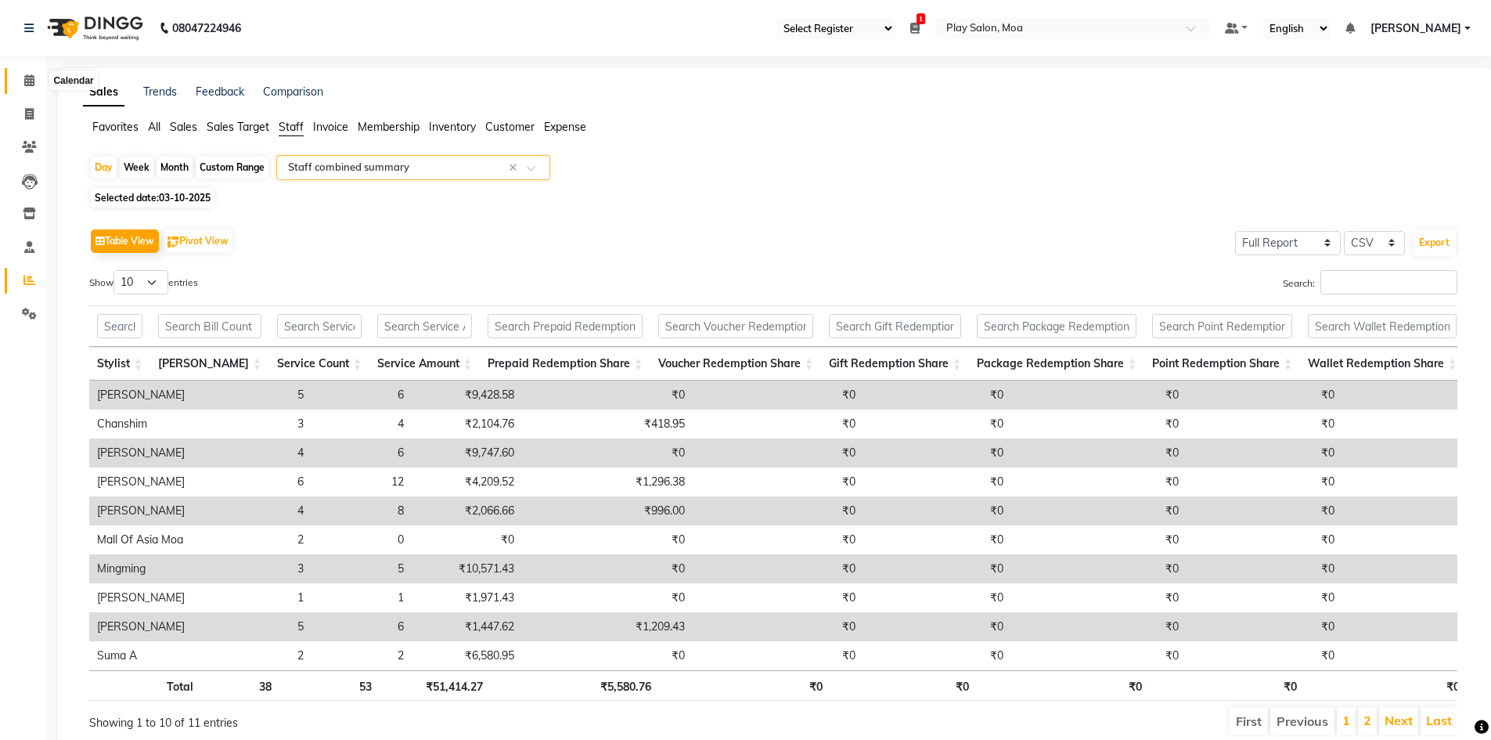
click at [33, 81] on icon at bounding box center [29, 80] width 10 height 12
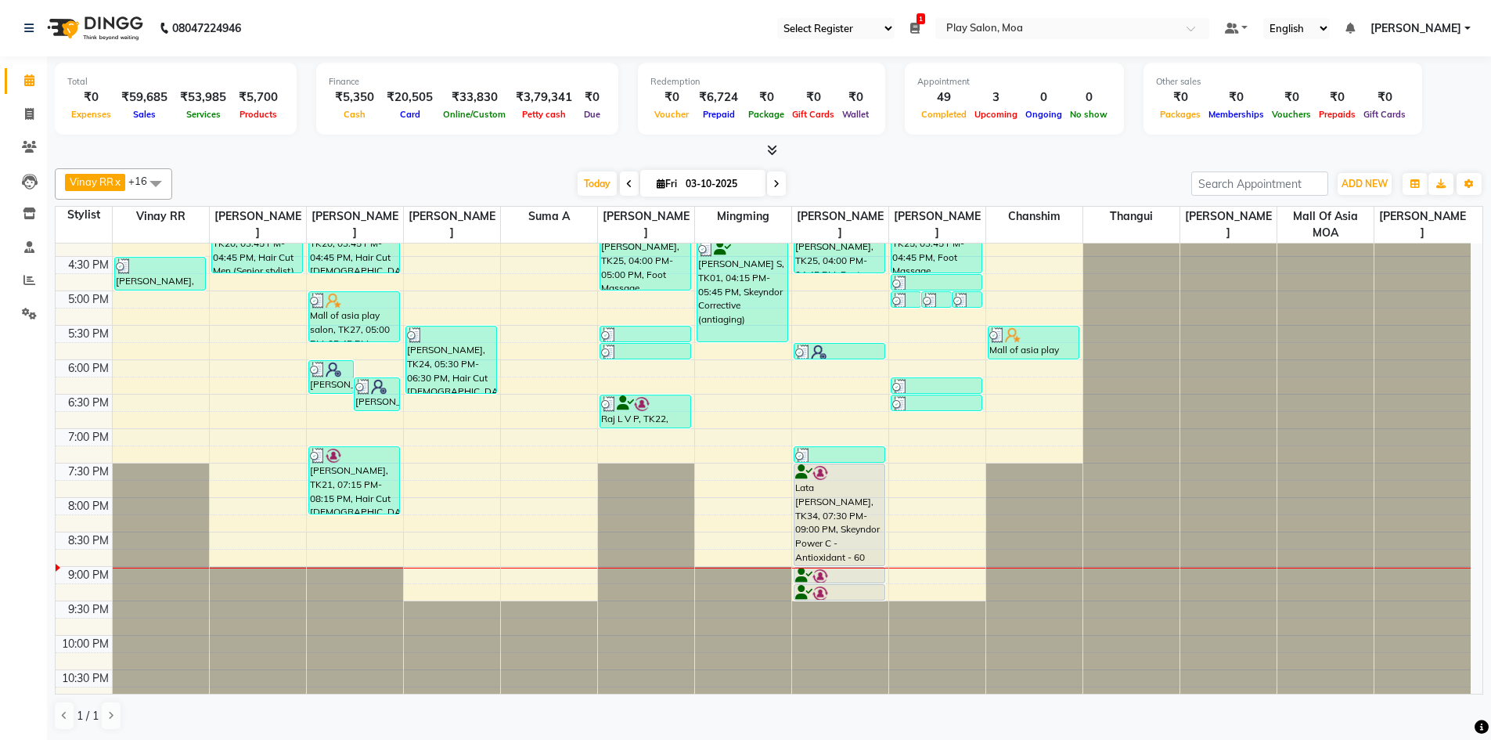
scroll to position [513, 0]
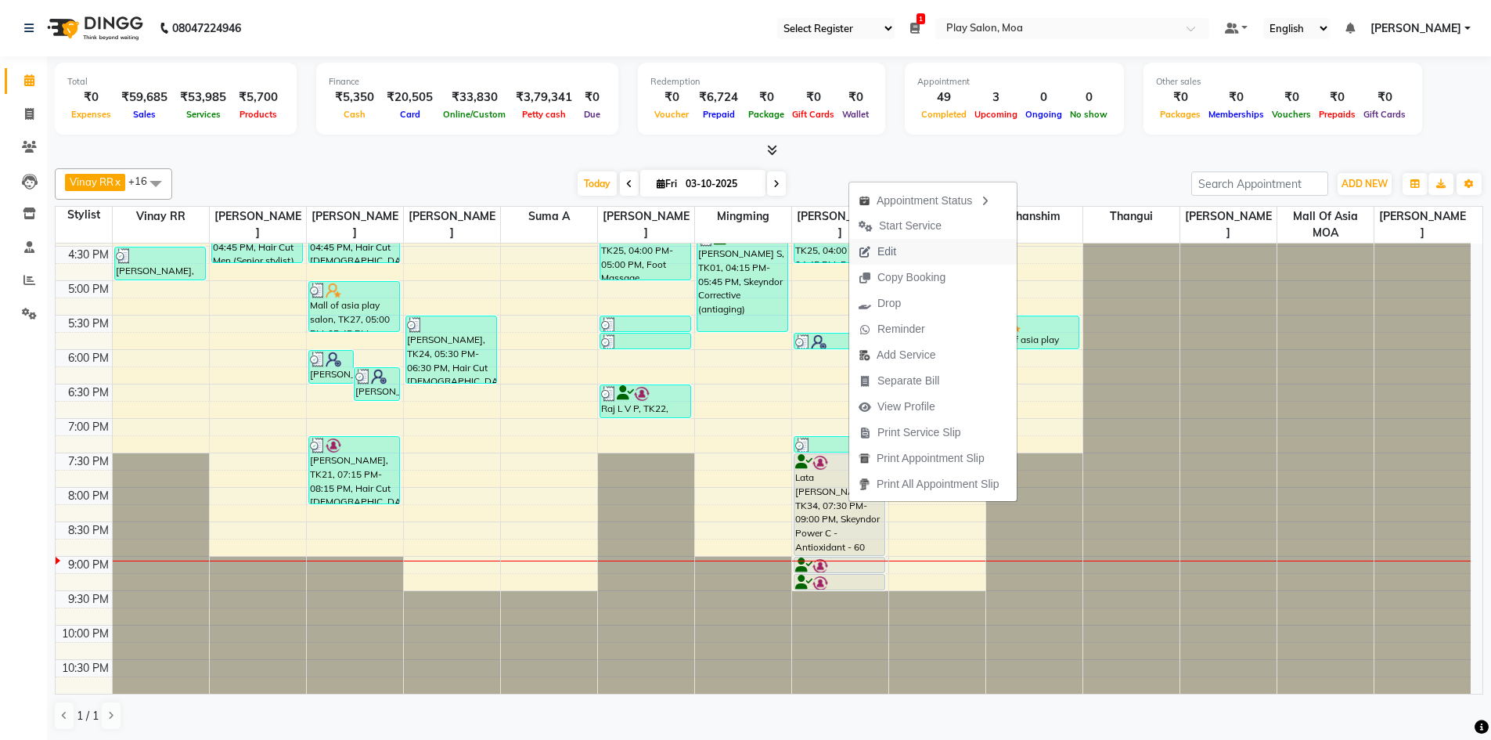
click at [907, 242] on button "Edit" at bounding box center [933, 252] width 168 height 26
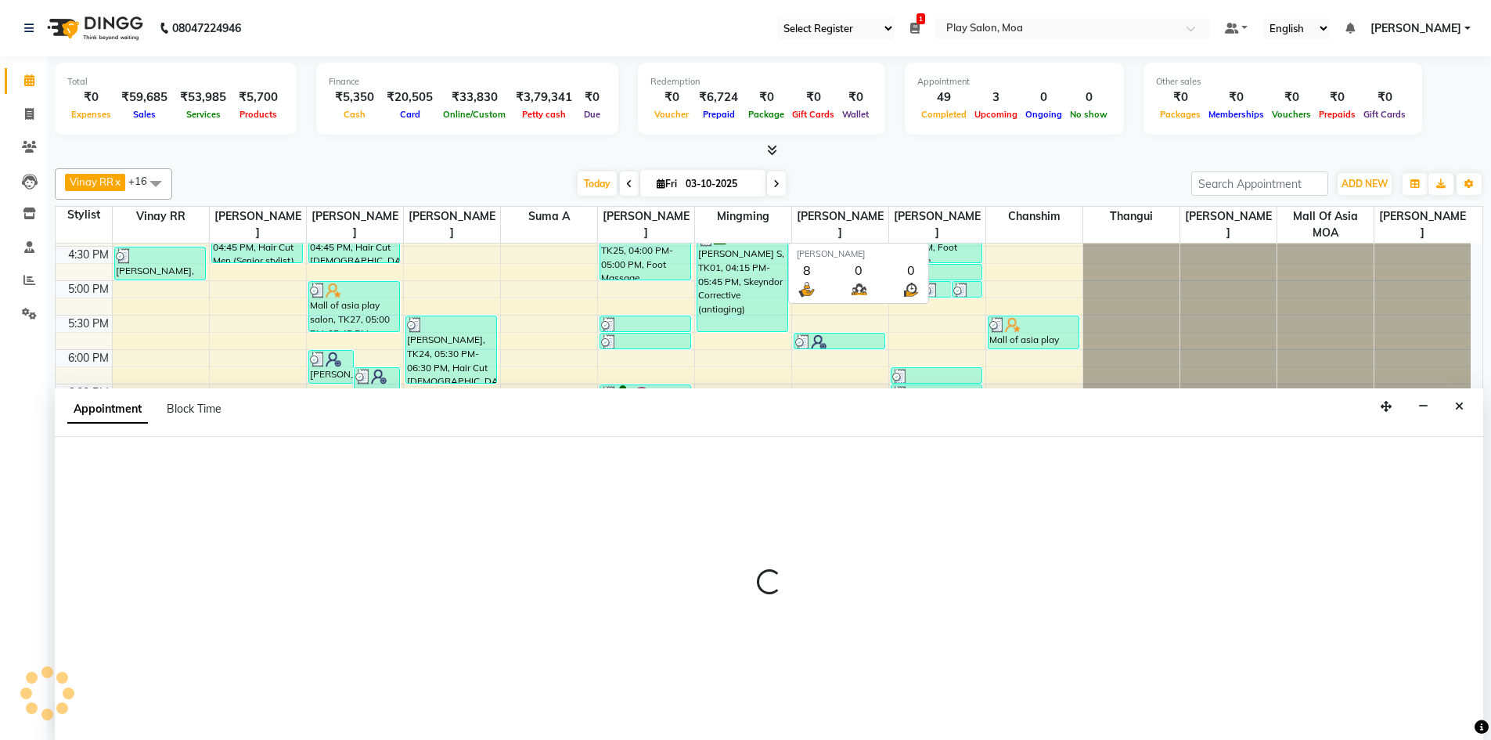
scroll to position [1, 0]
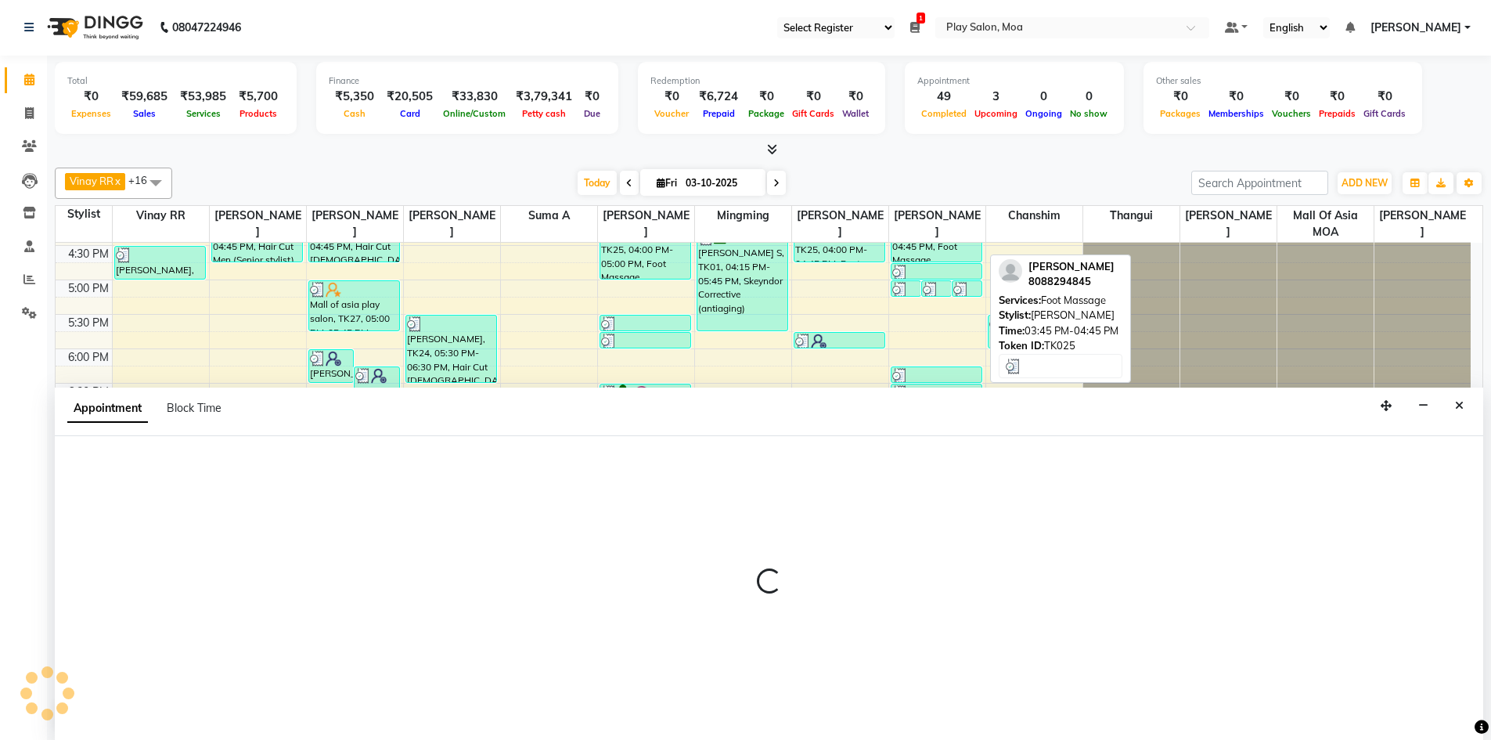
select select "tentative"
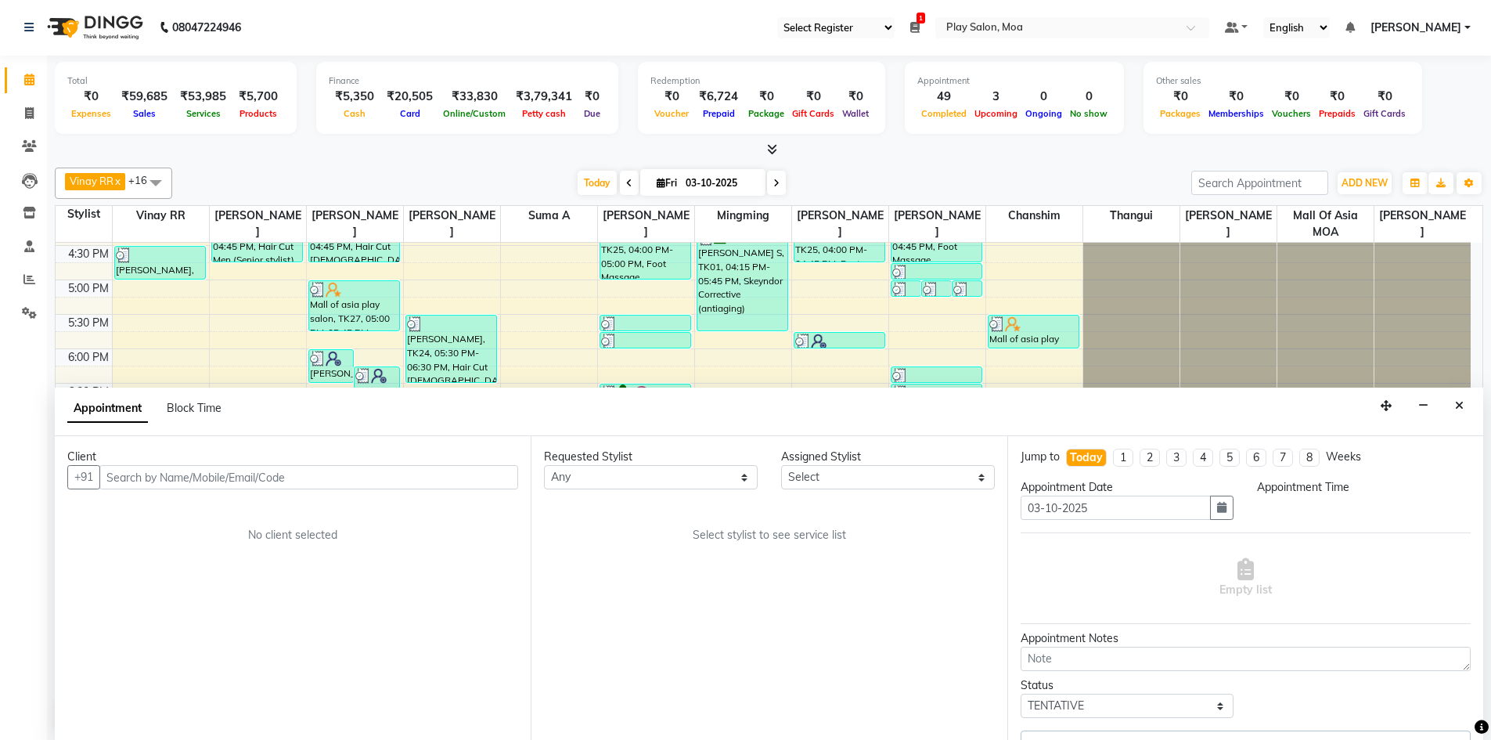
select select "81385"
select select "1170"
select select "4218"
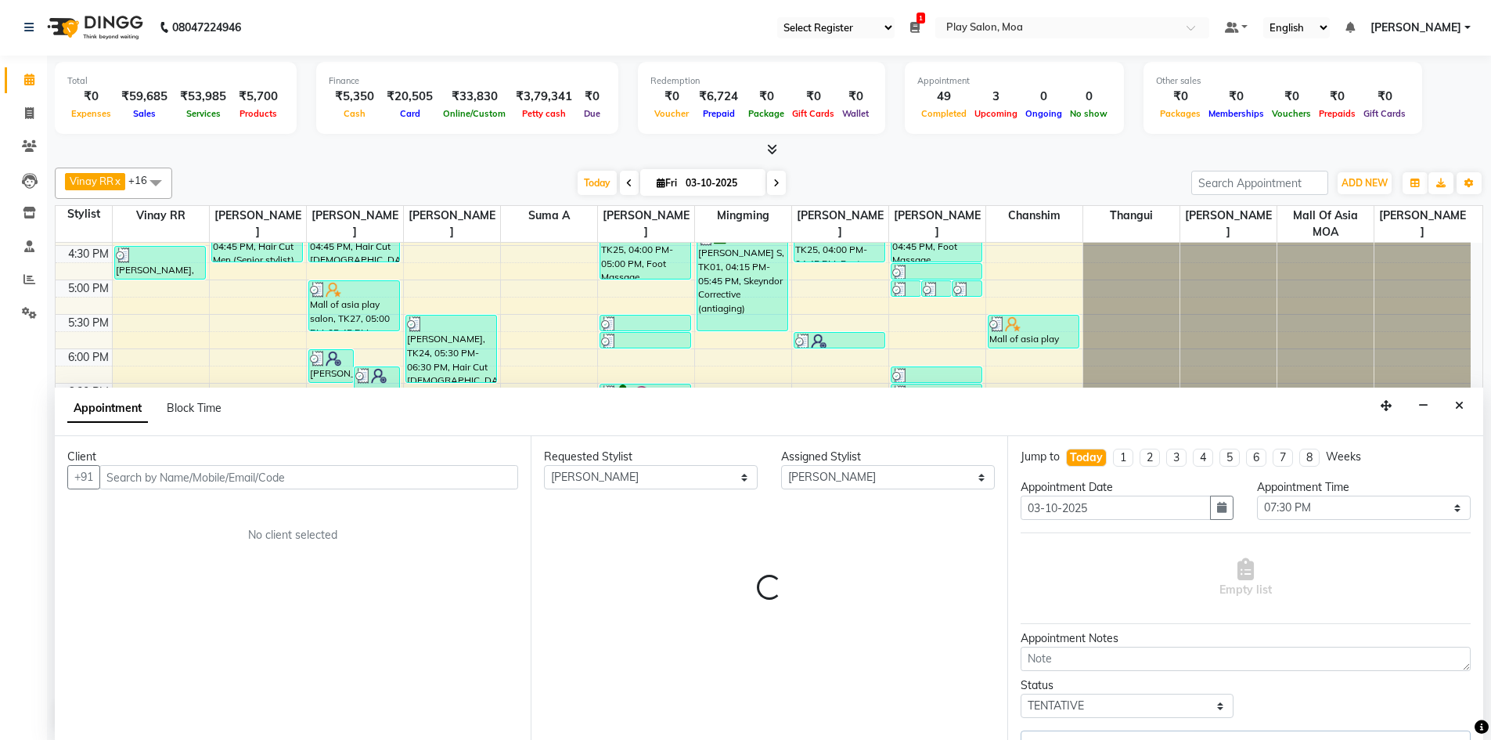
select select "4218"
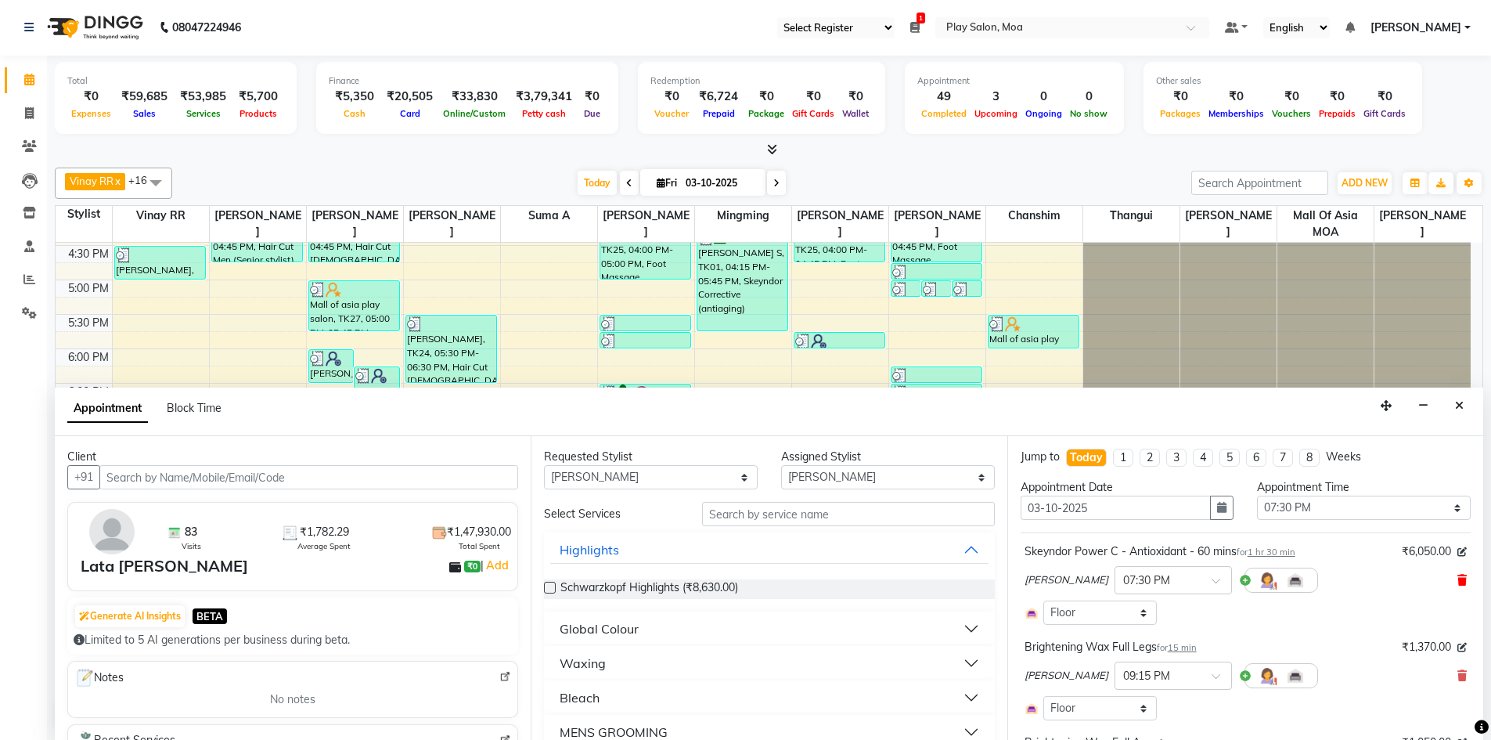
click at [1457, 579] on icon at bounding box center [1461, 580] width 9 height 11
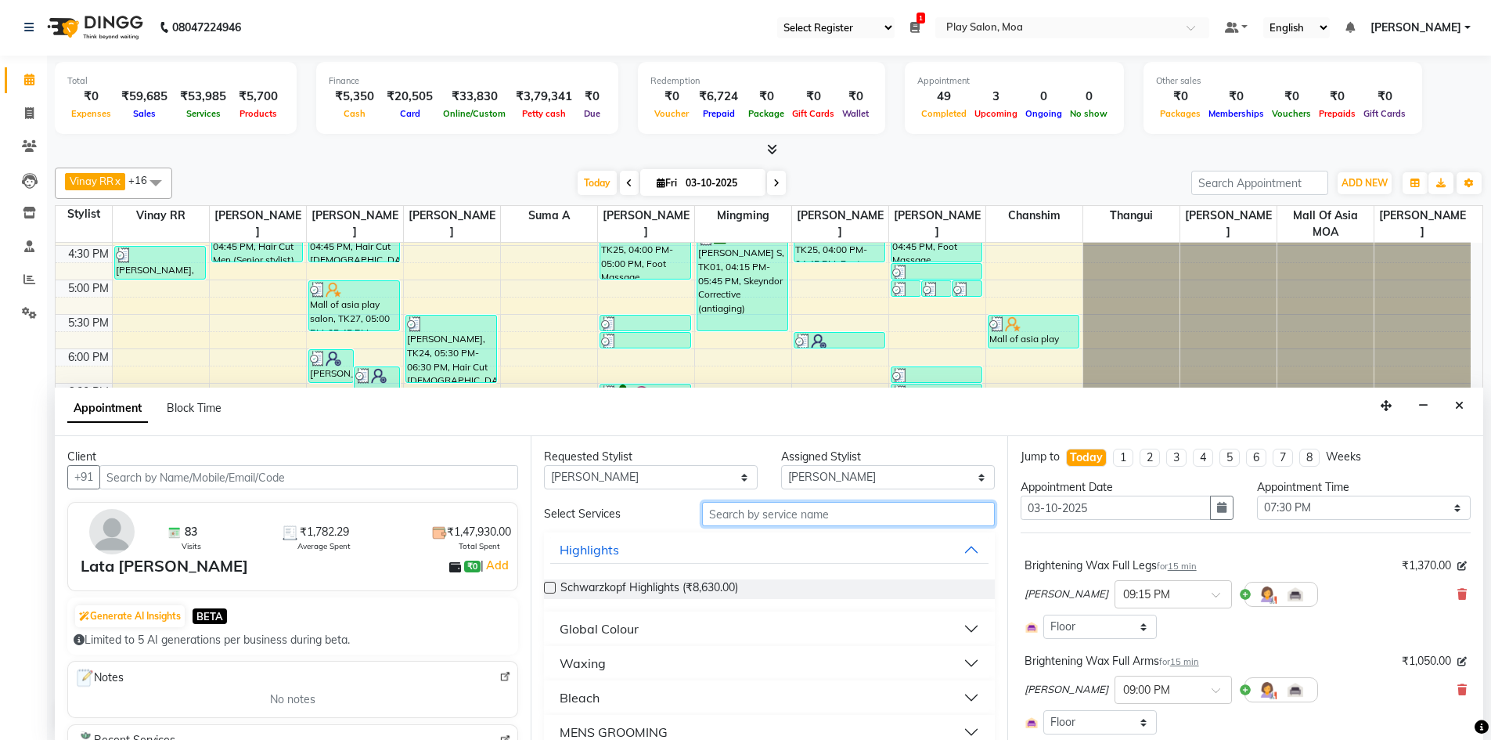
click at [780, 515] on input "text" at bounding box center [848, 514] width 293 height 24
type input "goji"
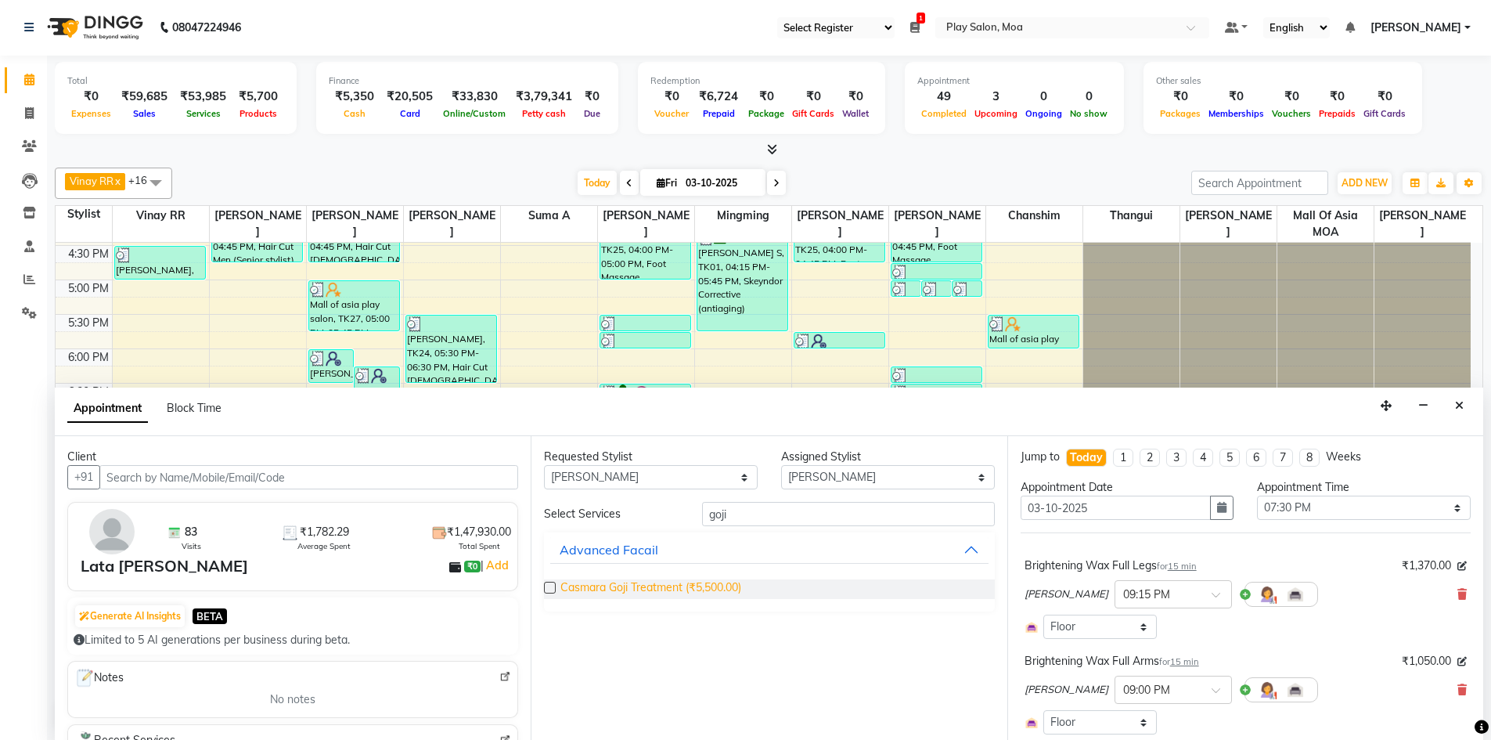
click at [675, 585] on span "Casmara Goji Treatment (₹5,500.00)" at bounding box center [650, 589] width 181 height 20
checkbox input "false"
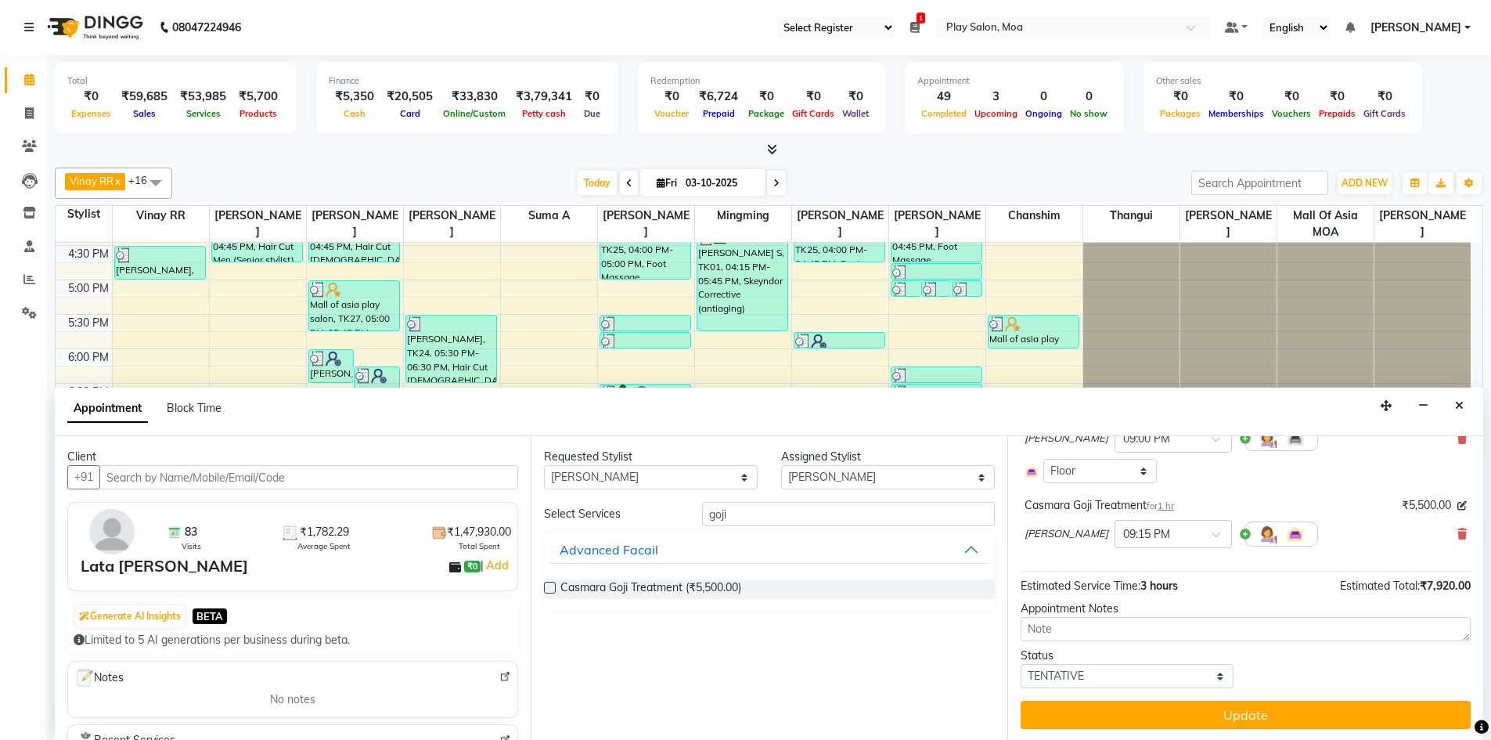
scroll to position [253, 0]
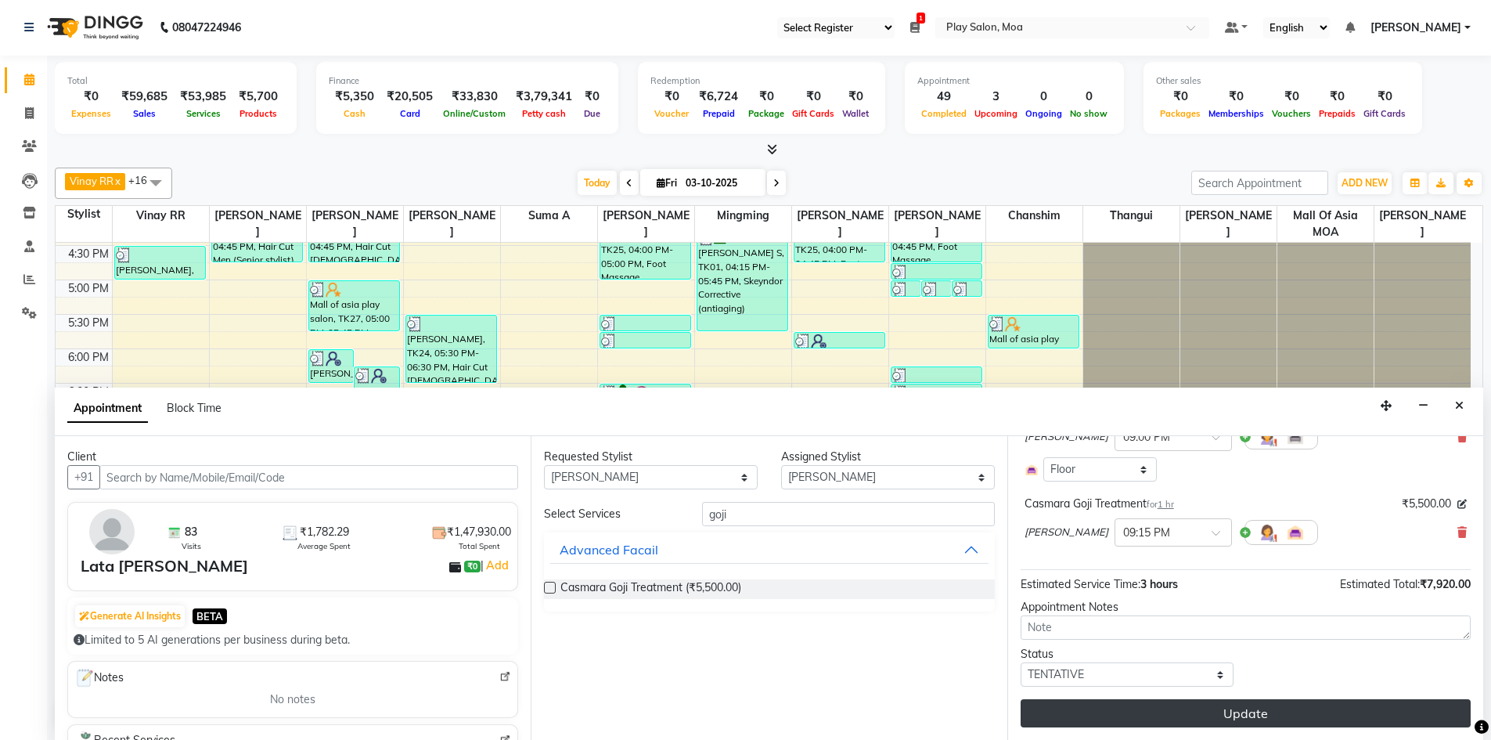
click at [1281, 715] on button "Update" at bounding box center [1246, 713] width 450 height 28
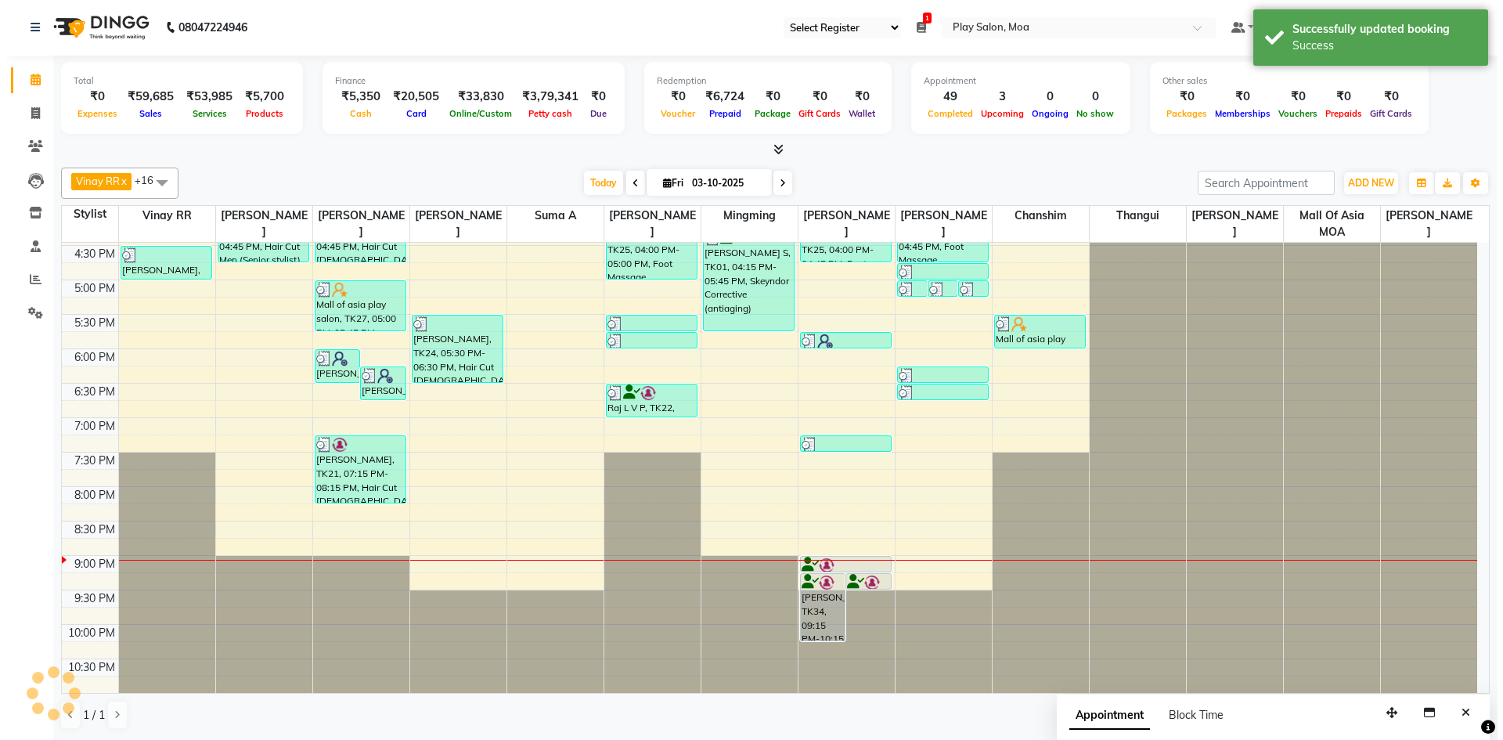
scroll to position [0, 0]
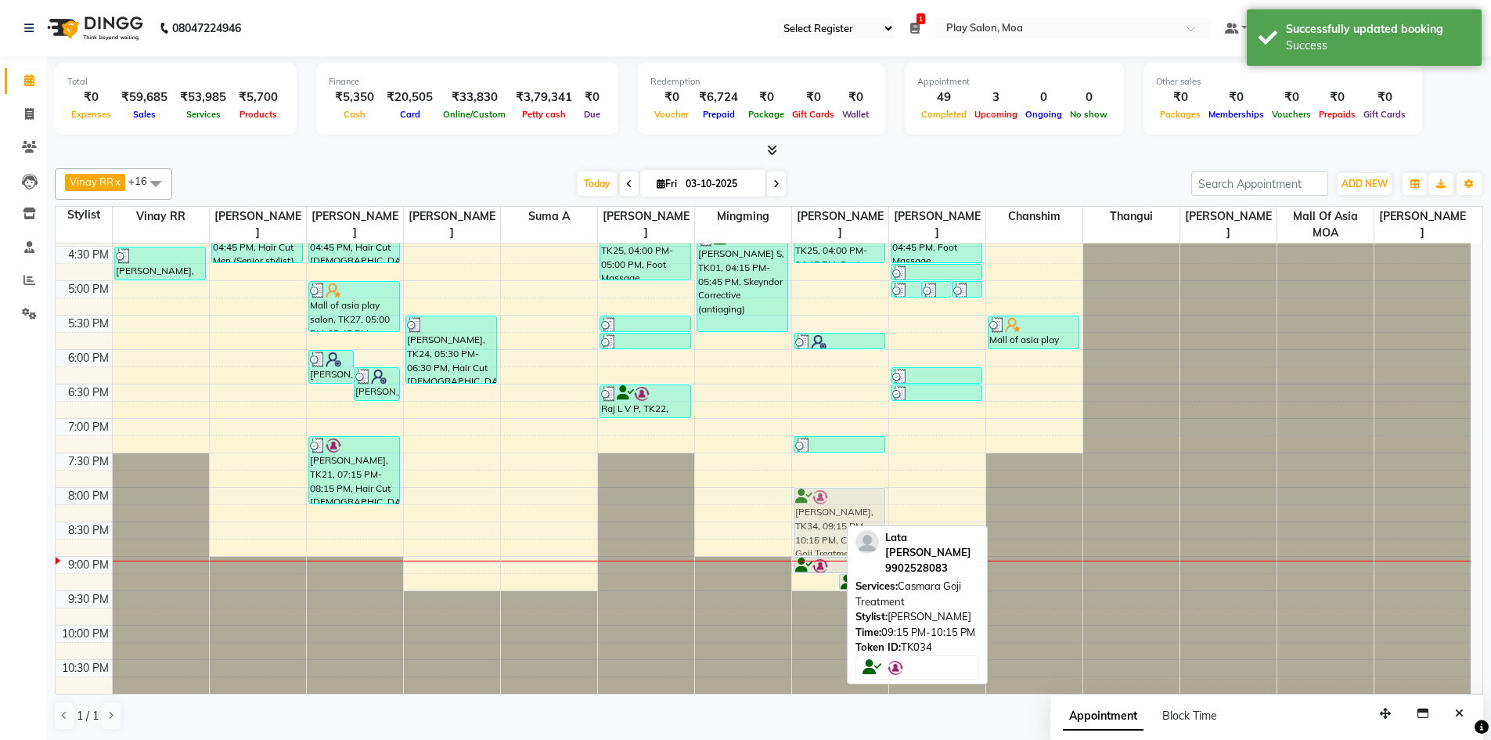
drag, startPoint x: 823, startPoint y: 616, endPoint x: 841, endPoint y: 528, distance: 90.3
click at [841, 528] on div "Lata Praveen Babu, TK34, 09:15 PM-10:15 PM, Casmara Goji Treatment Lata Praveen…" at bounding box center [840, 212] width 96 height 964
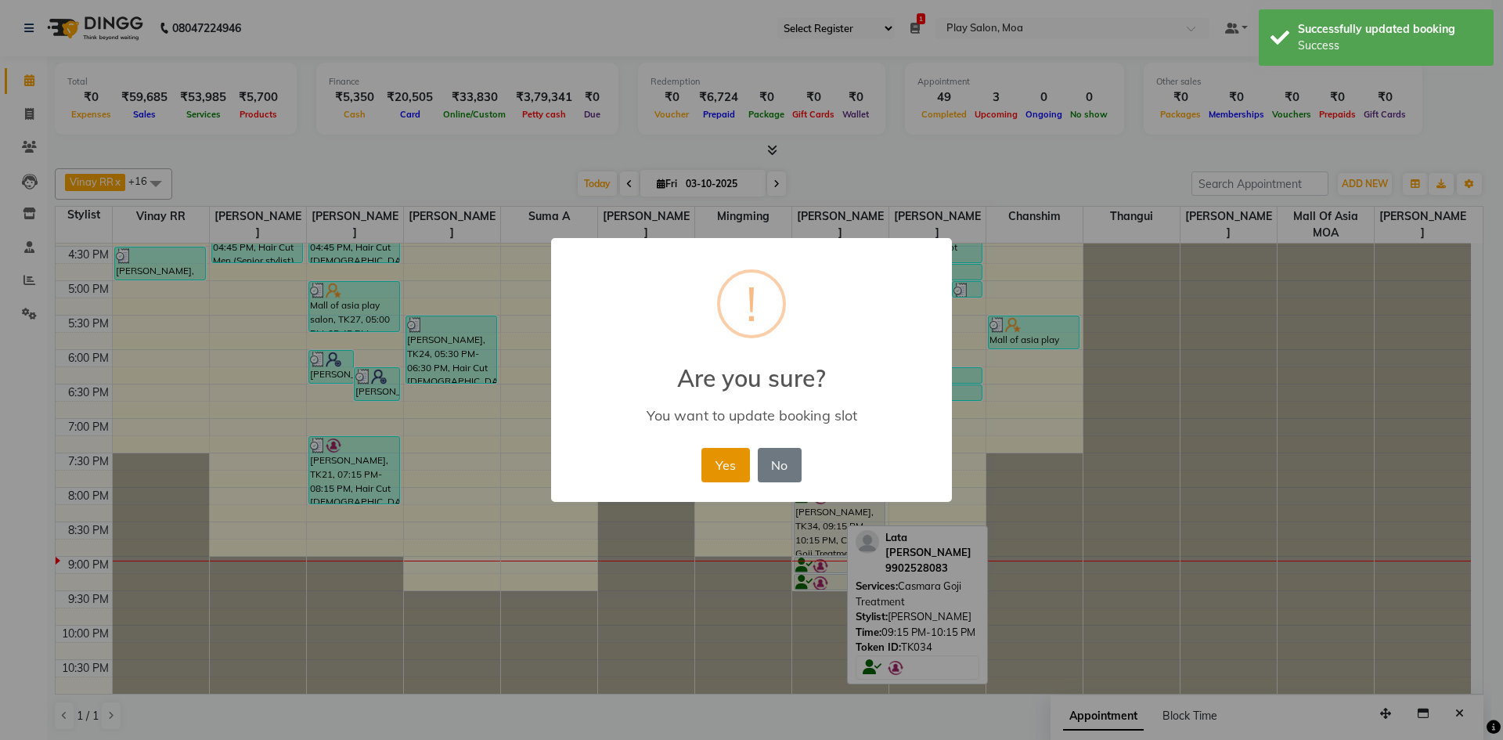
click at [709, 453] on button "Yes" at bounding box center [725, 465] width 48 height 34
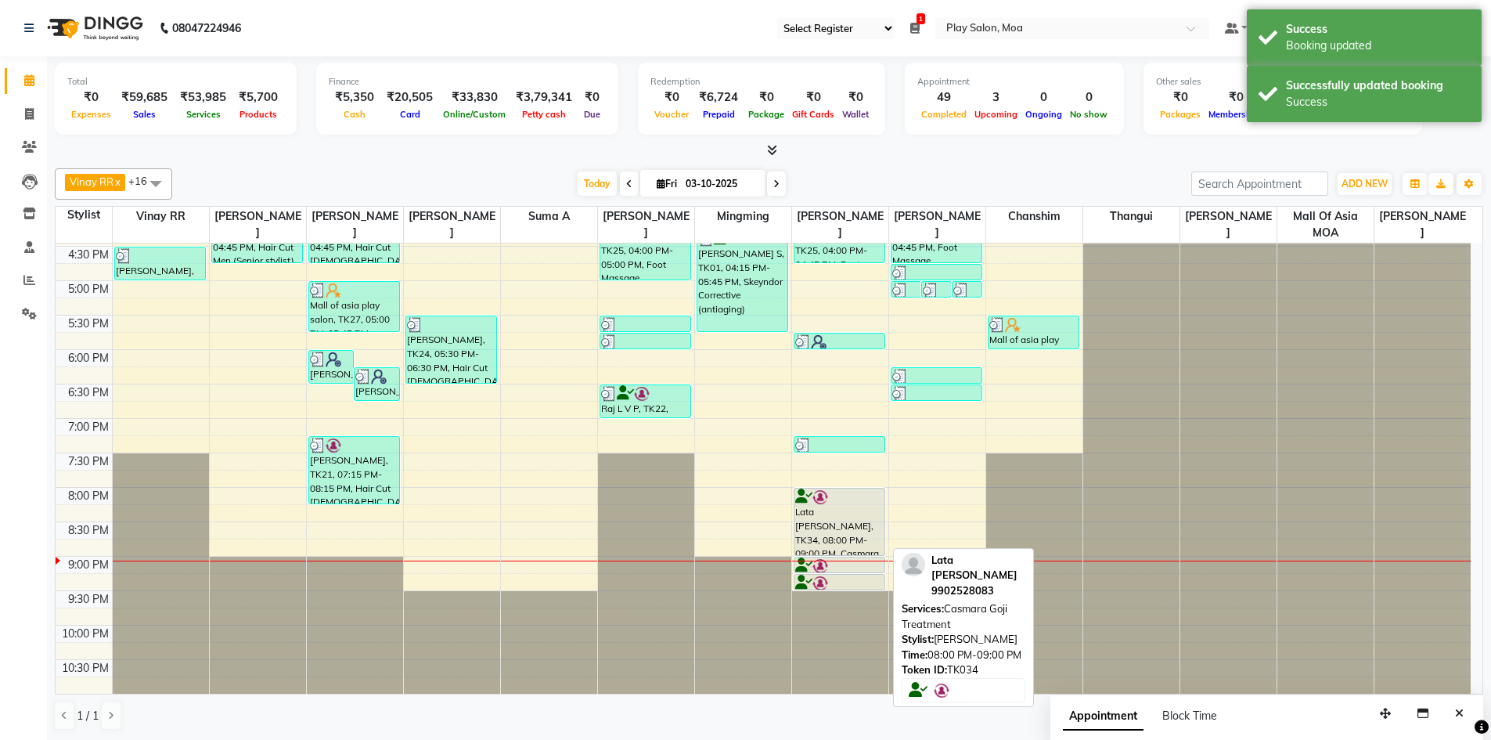
click at [836, 524] on div "Lata [PERSON_NAME], TK34, 08:00 PM-09:00 PM, Casmara Goji Treatment" at bounding box center [839, 521] width 91 height 67
select select "7"
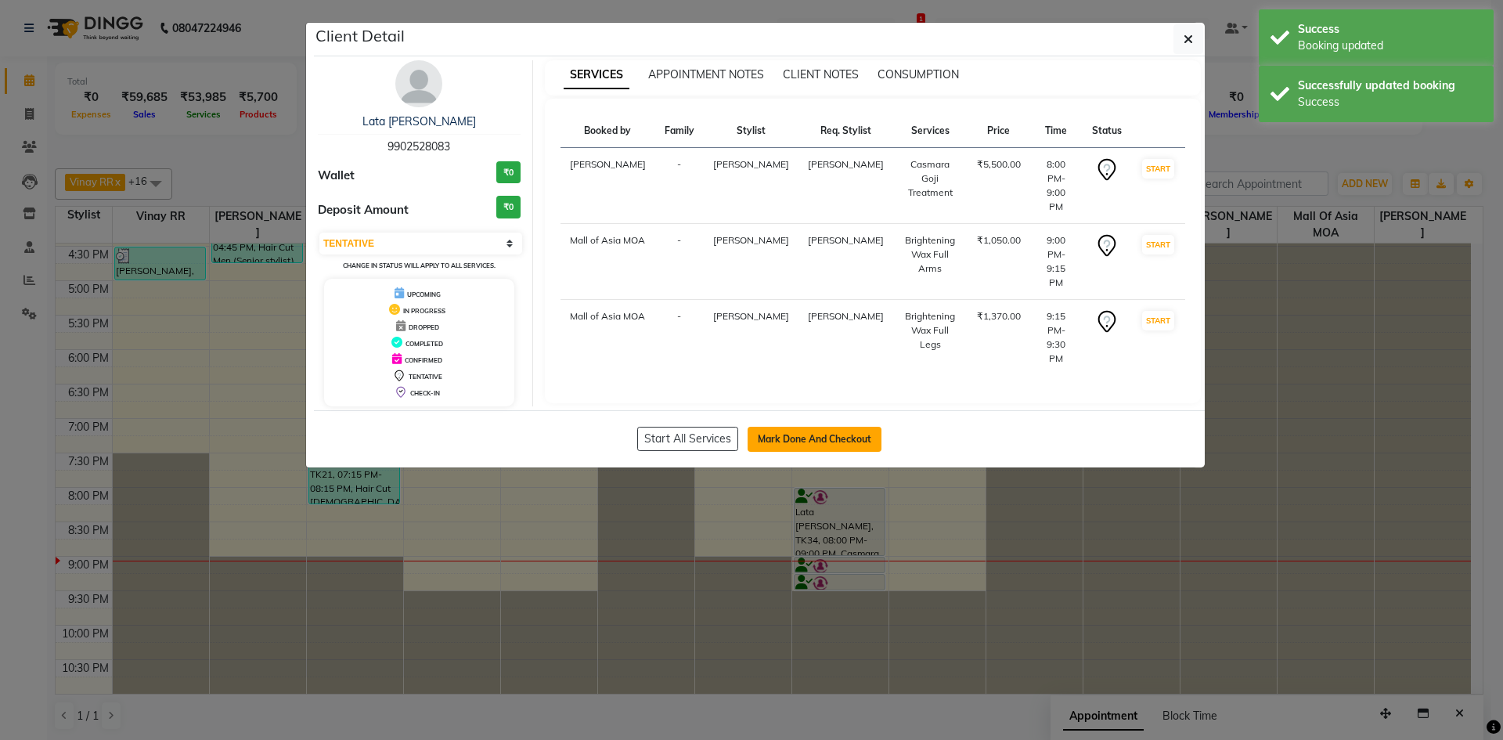
click at [803, 441] on button "Mark Done And Checkout" at bounding box center [815, 439] width 134 height 25
select select "service"
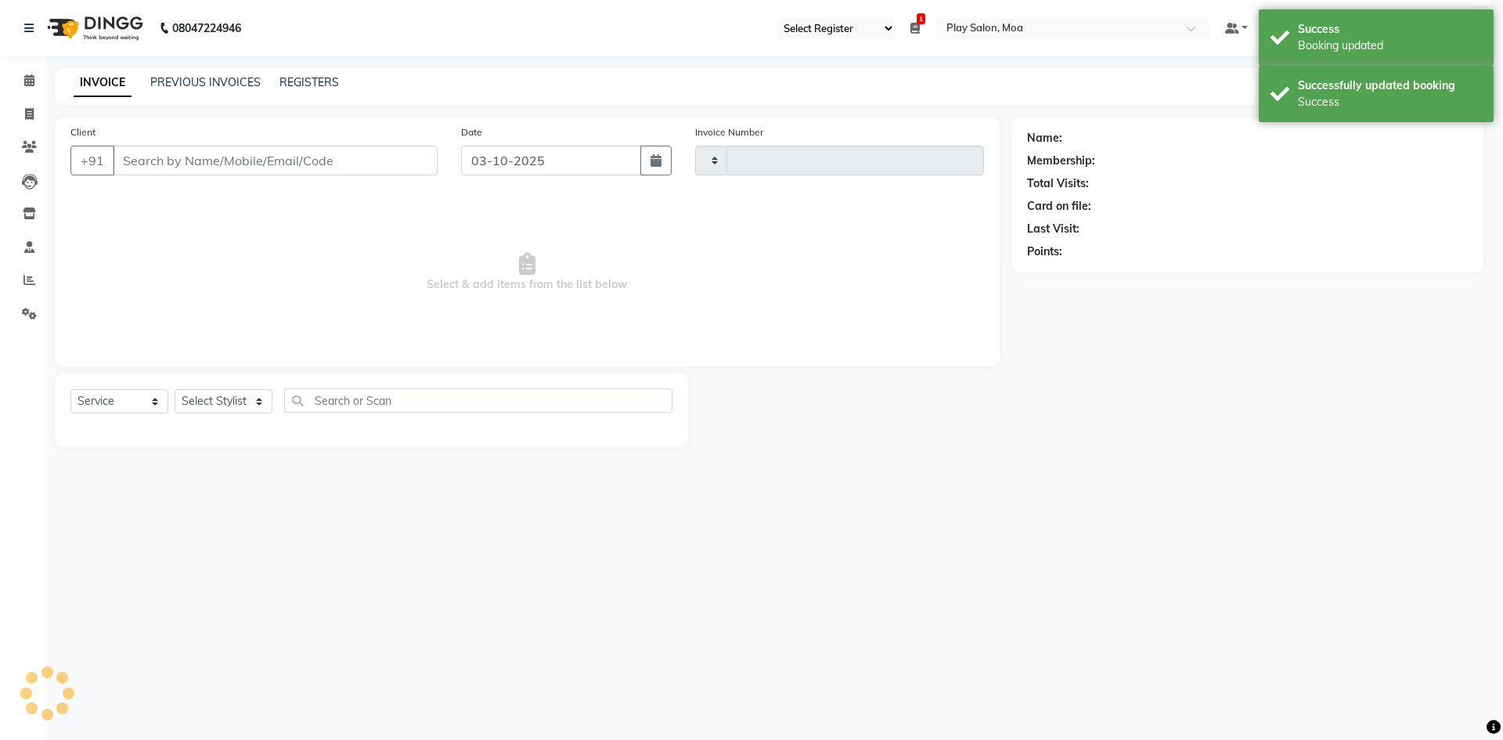
type input "4479"
select select "8354"
type input "9902528083"
select select "81385"
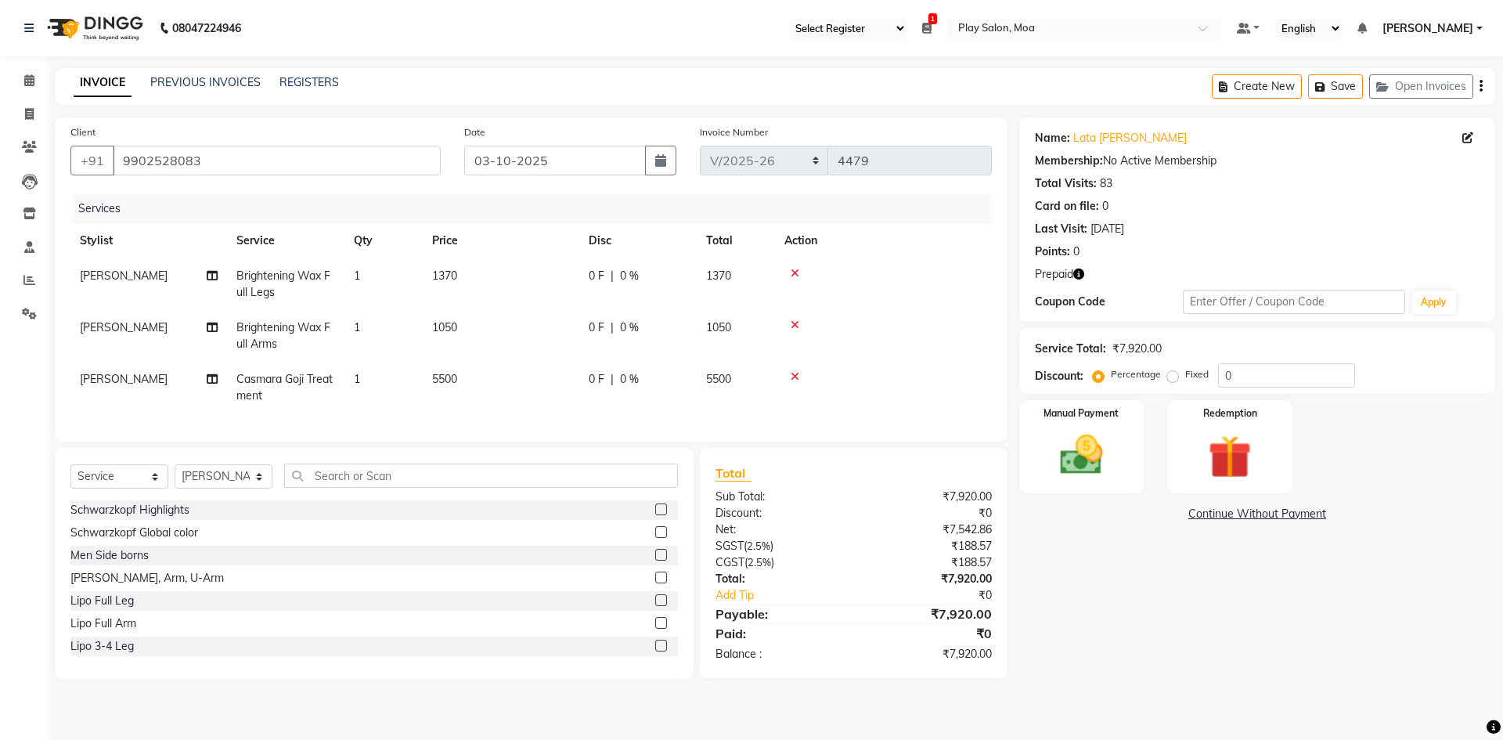
click at [456, 380] on span "5500" at bounding box center [444, 379] width 25 height 14
select select "81385"
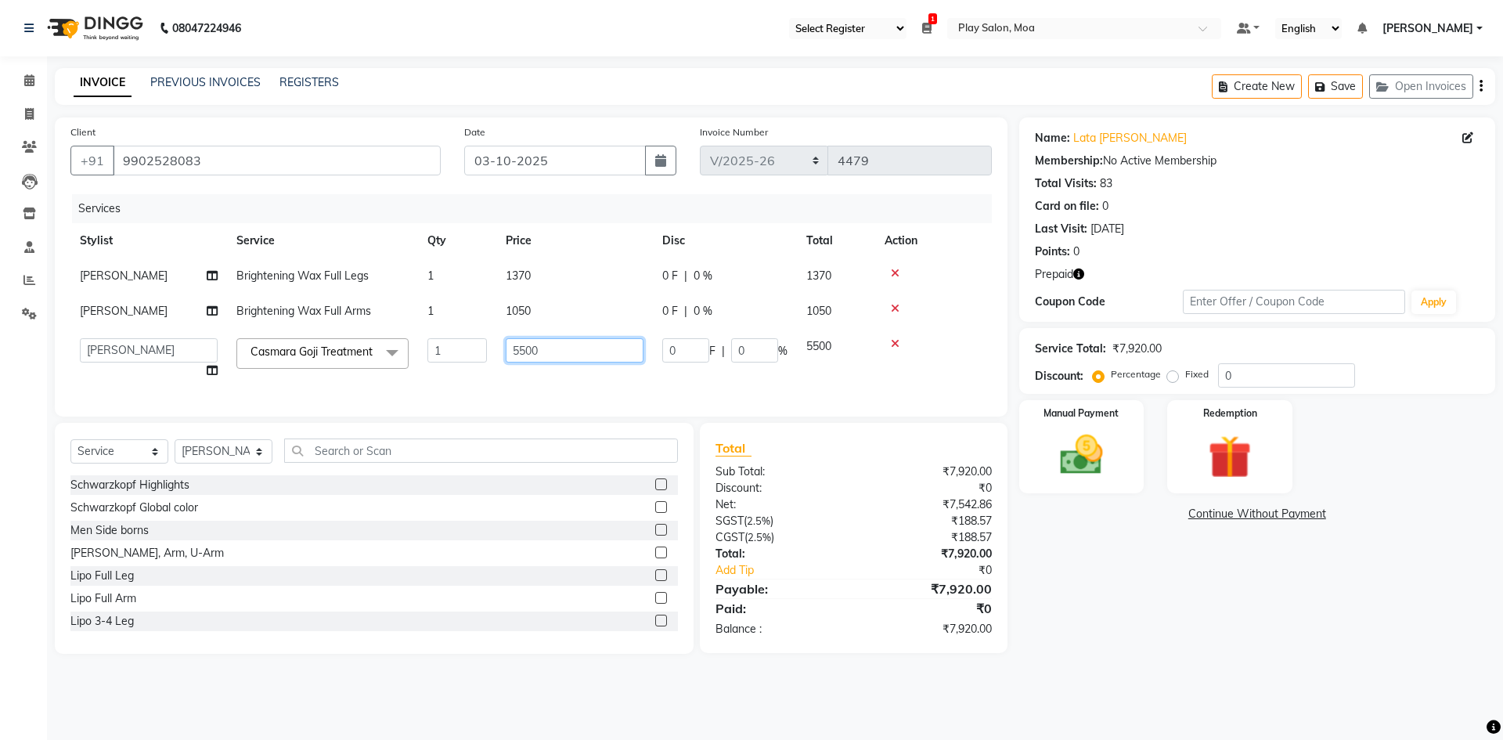
click at [559, 349] on input "5500" at bounding box center [575, 350] width 138 height 24
type input "5"
type input "6820"
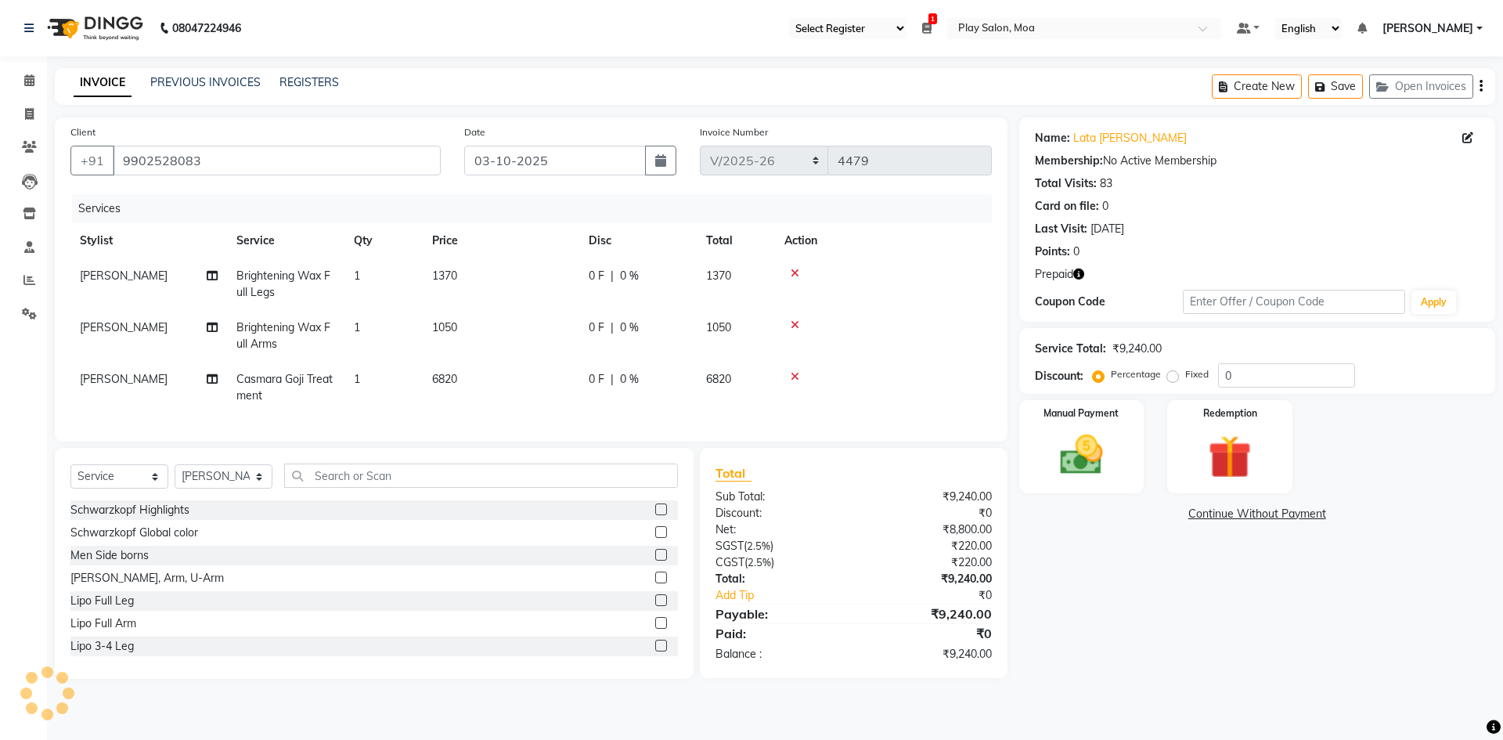
click at [1200, 628] on div "Name: Lata Praveen Babu Membership: No Active Membership Total Visits: 83 Card …" at bounding box center [1263, 397] width 488 height 561
click at [1206, 463] on img at bounding box center [1229, 457] width 73 height 56
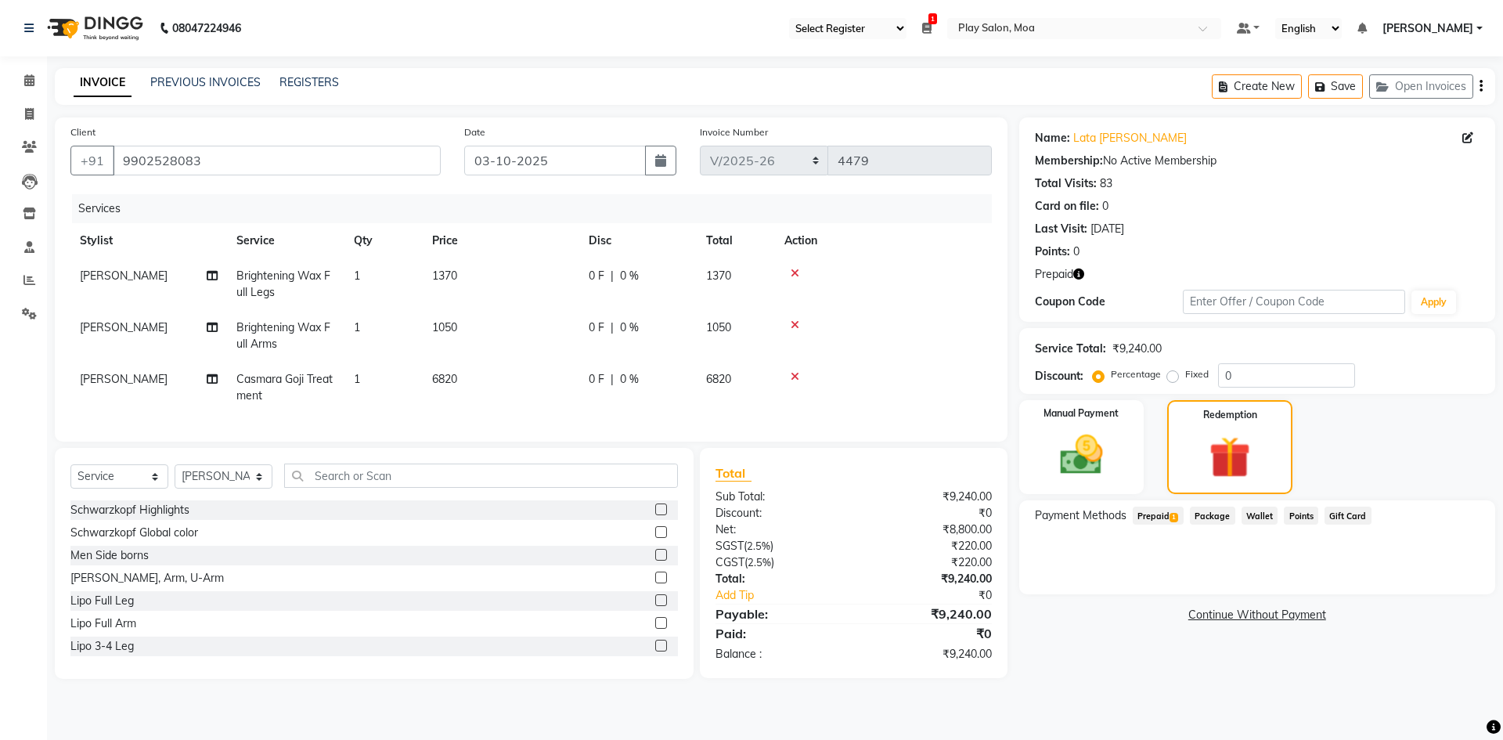
click at [1171, 521] on span "1" at bounding box center [1173, 517] width 9 height 9
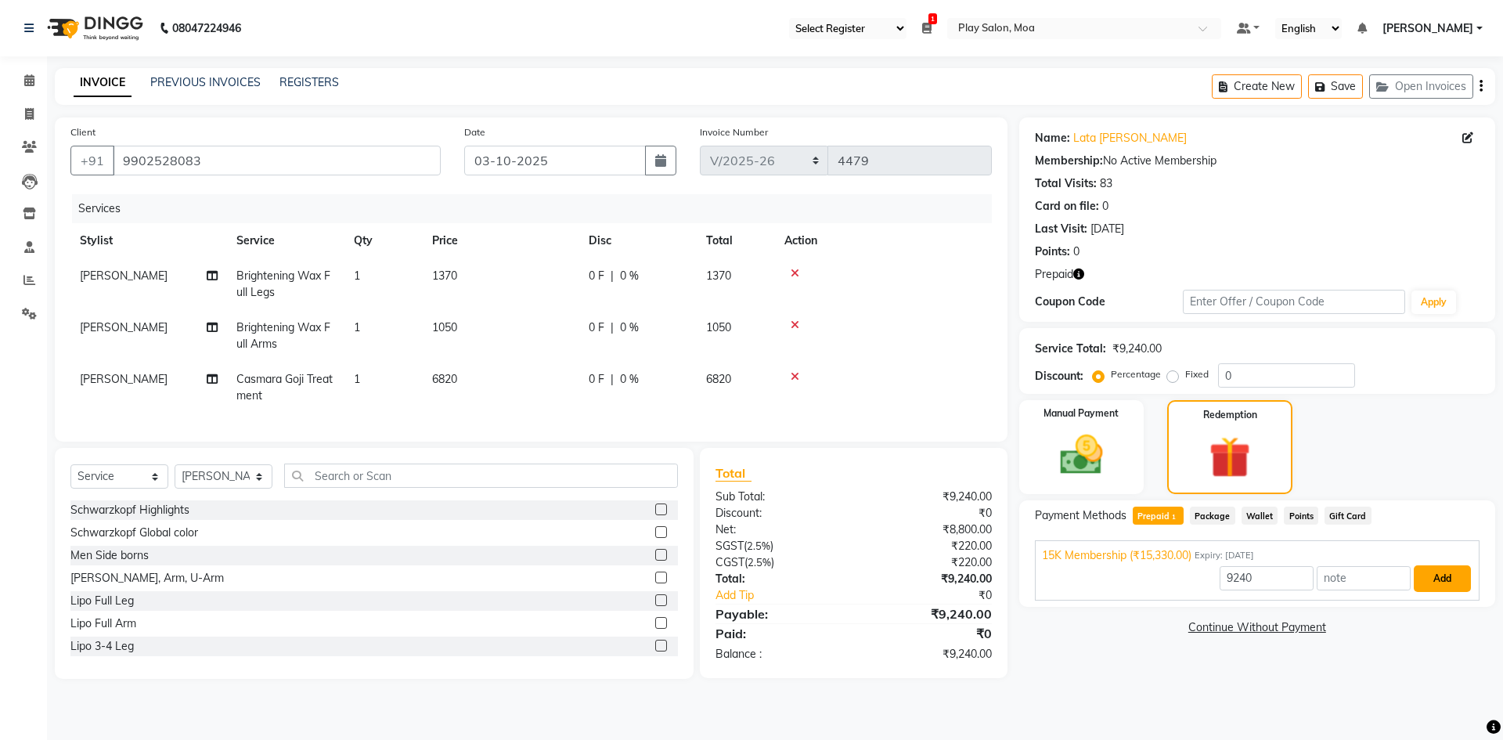
click at [1450, 577] on button "Add" at bounding box center [1442, 578] width 57 height 27
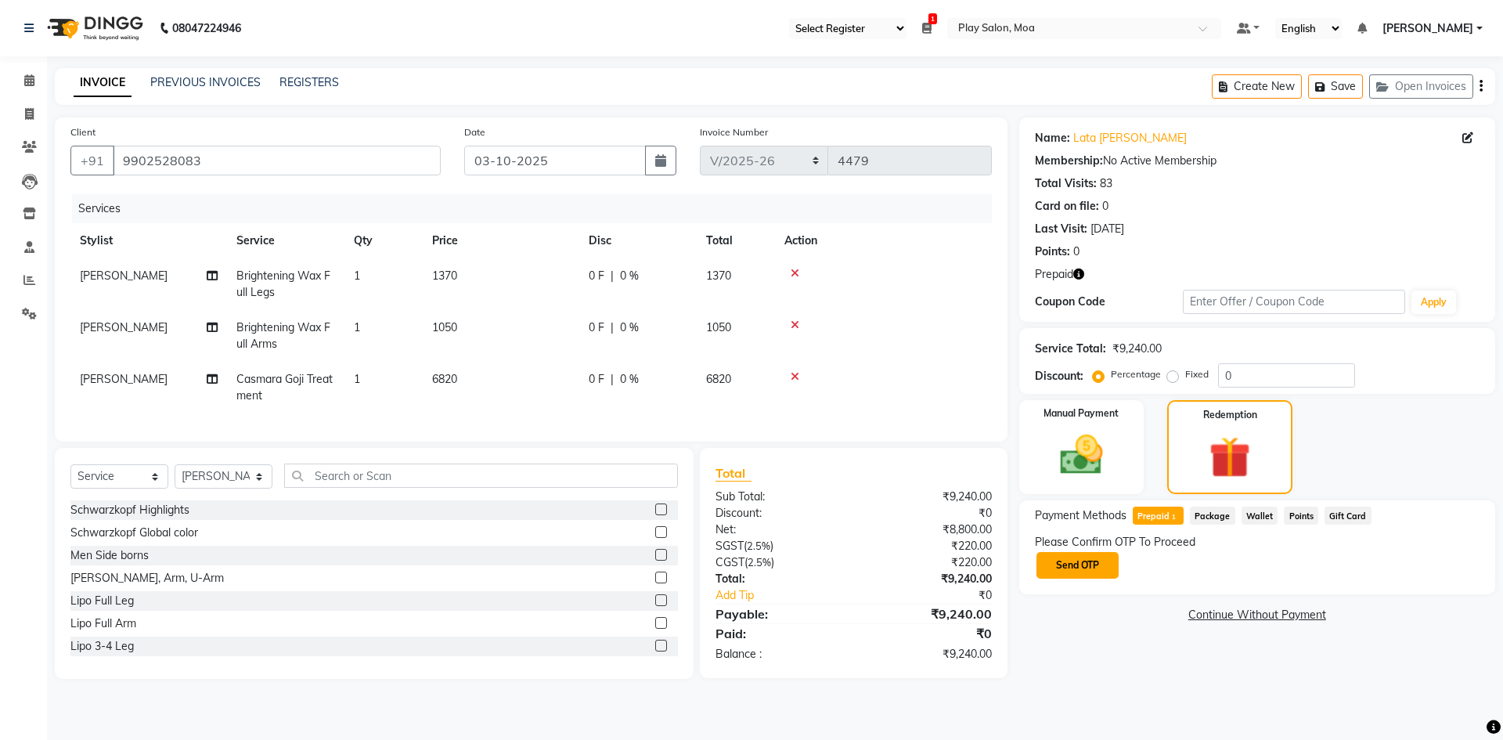
click at [1072, 557] on button "Send OTP" at bounding box center [1077, 565] width 82 height 27
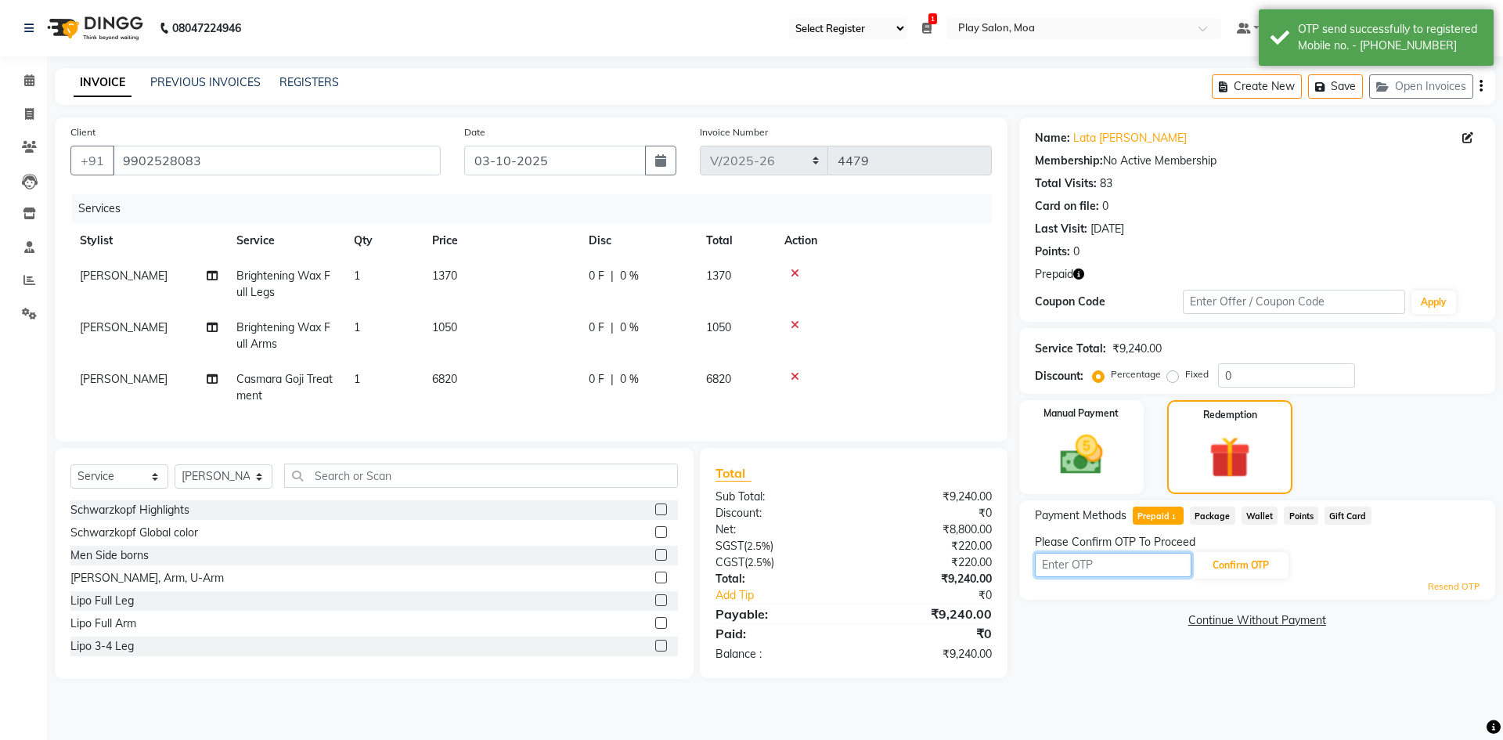
click at [1069, 561] on input "text" at bounding box center [1113, 565] width 157 height 24
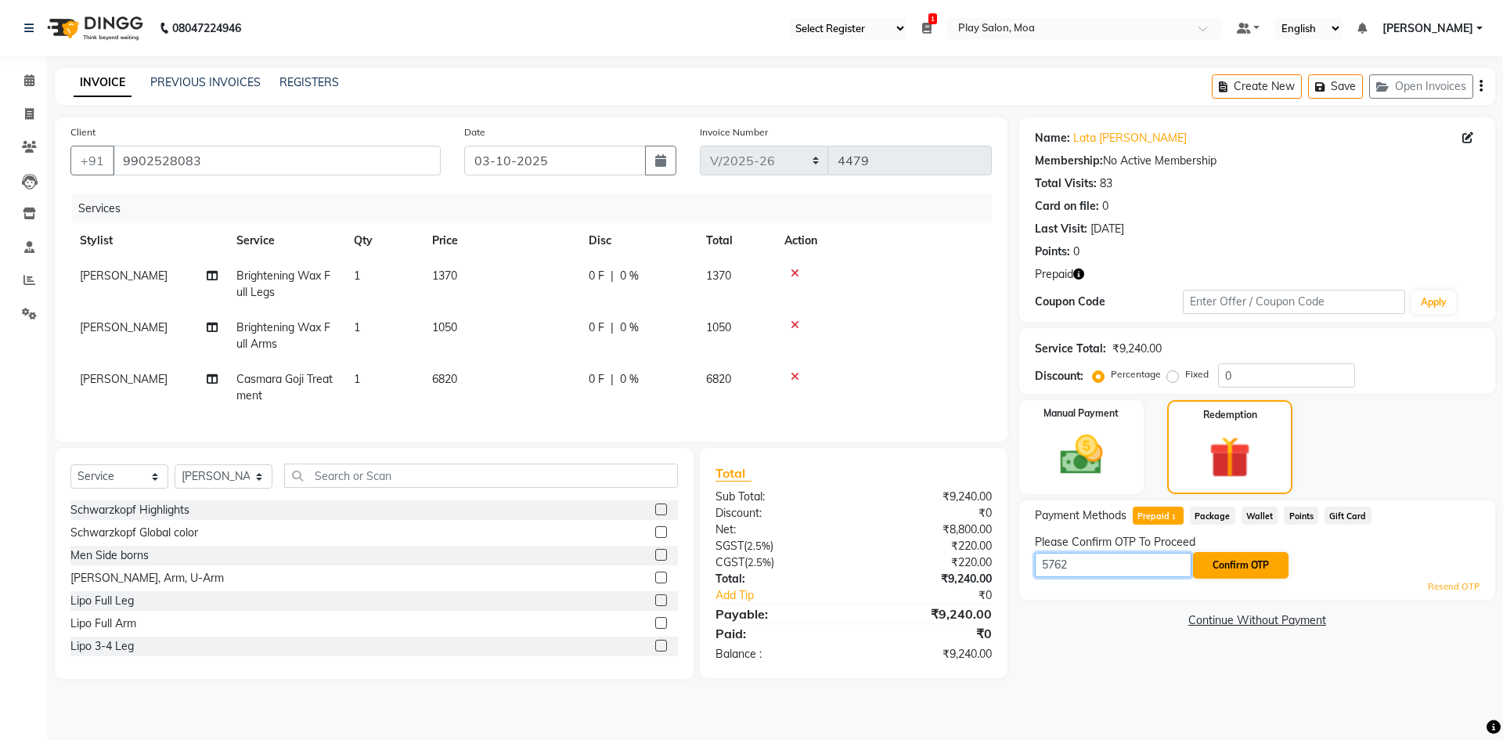
type input "5762"
click at [1248, 564] on button "Confirm OTP" at bounding box center [1240, 565] width 95 height 27
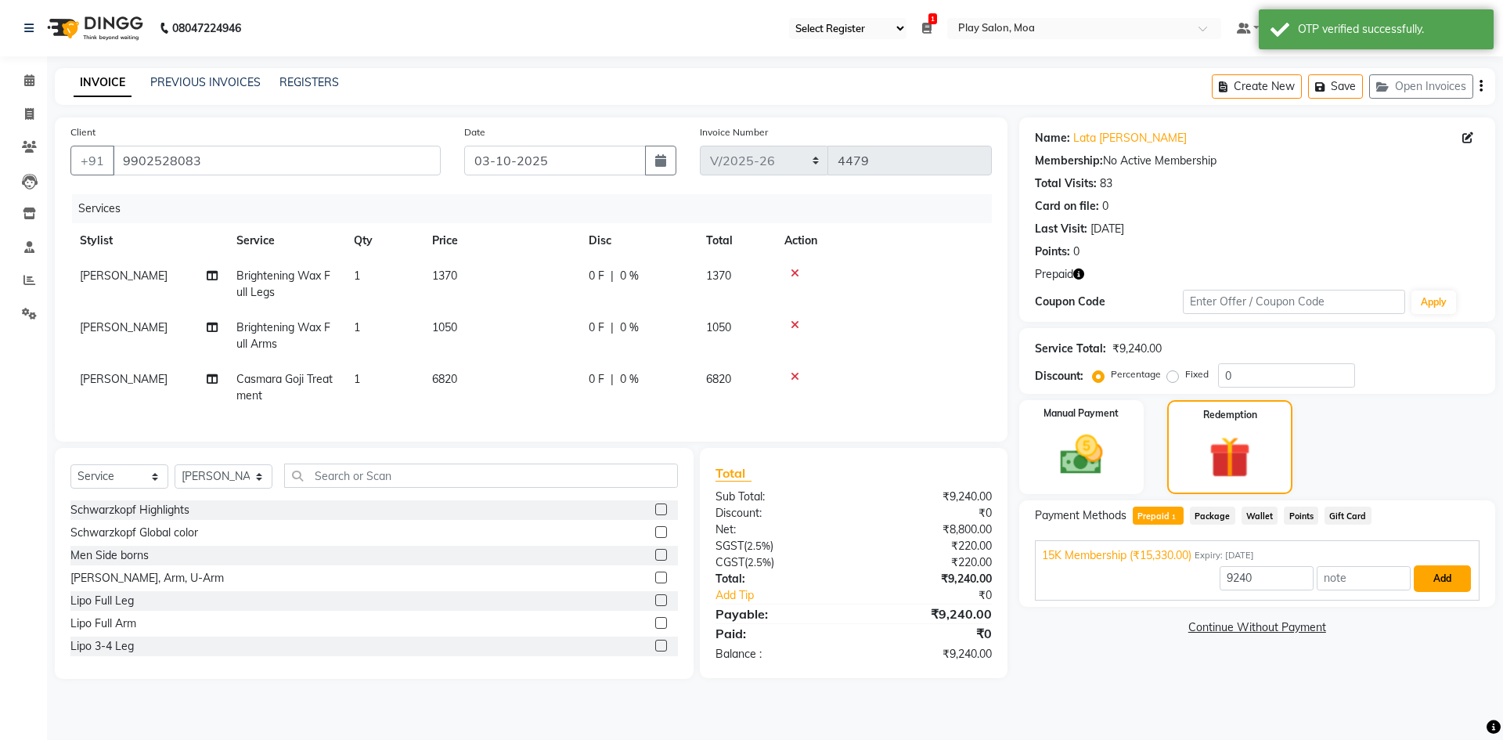
click at [1439, 580] on button "Add" at bounding box center [1442, 578] width 57 height 27
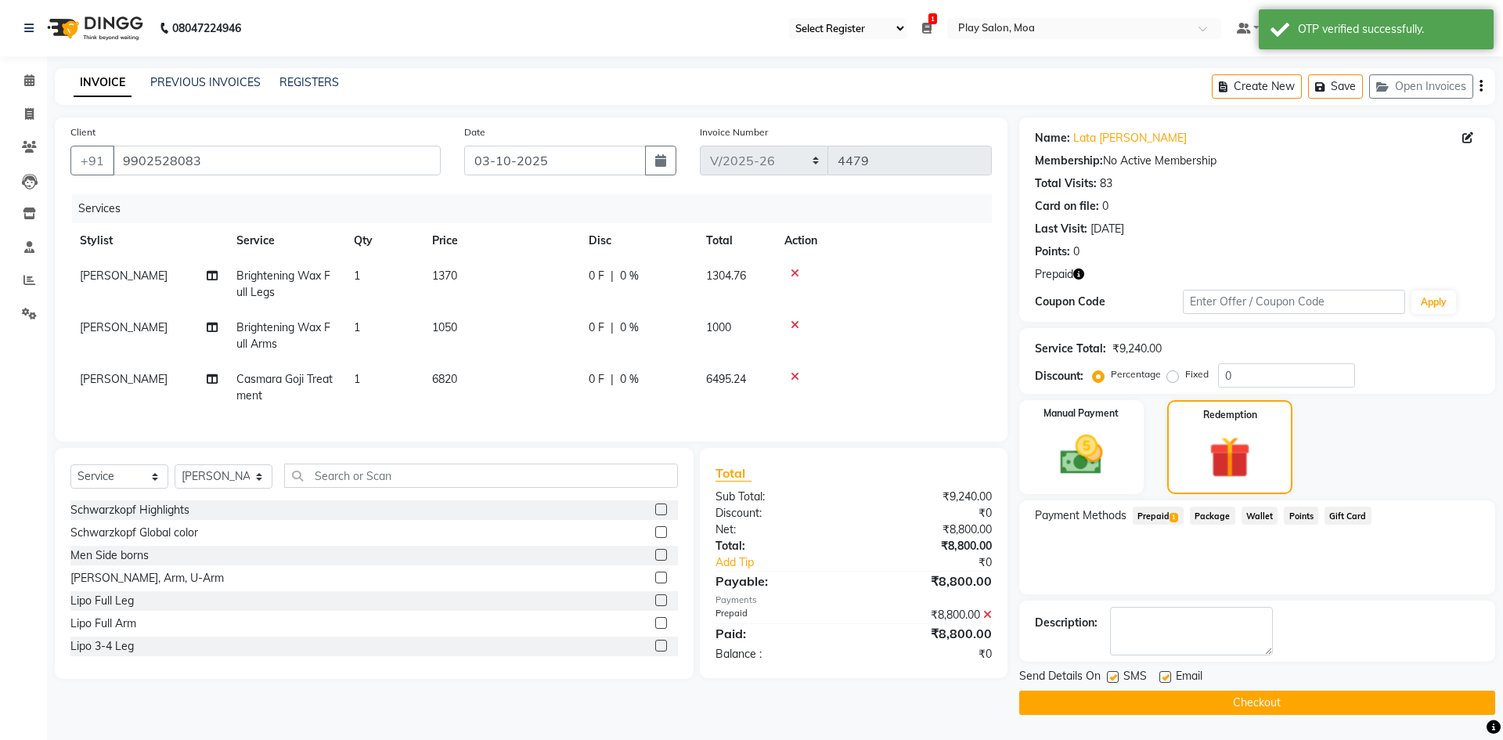
click at [1198, 694] on button "Checkout" at bounding box center [1257, 702] width 476 height 24
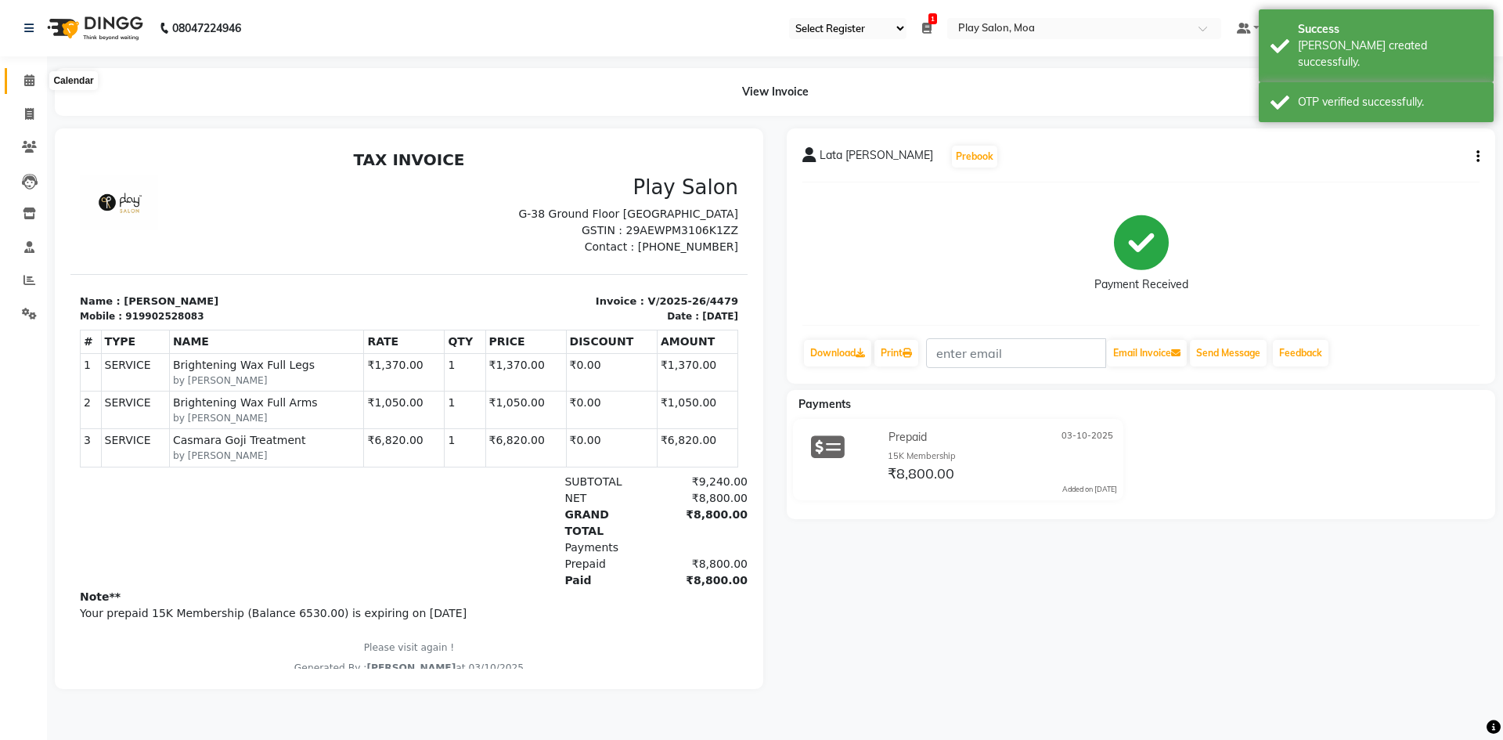
click at [39, 82] on span at bounding box center [29, 81] width 27 height 18
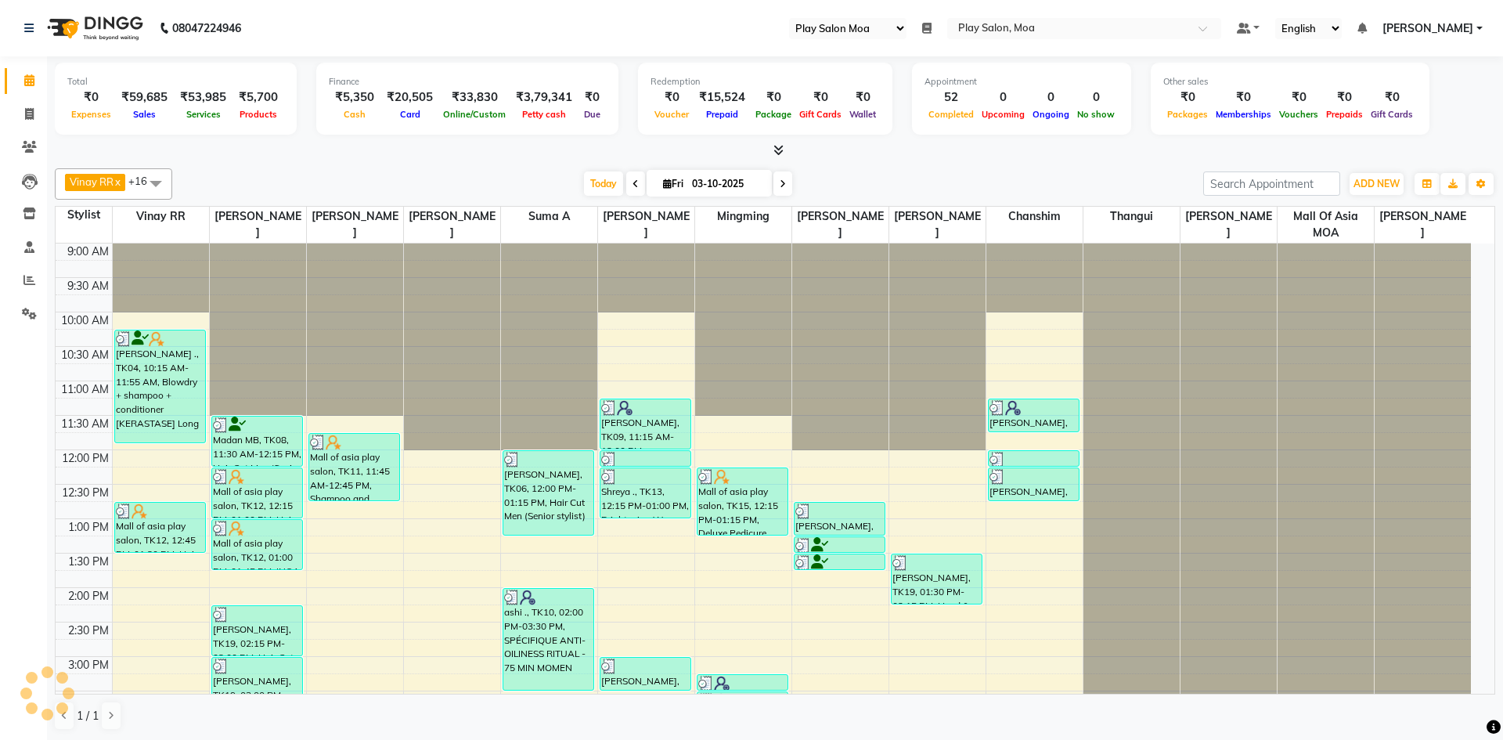
select select "93"
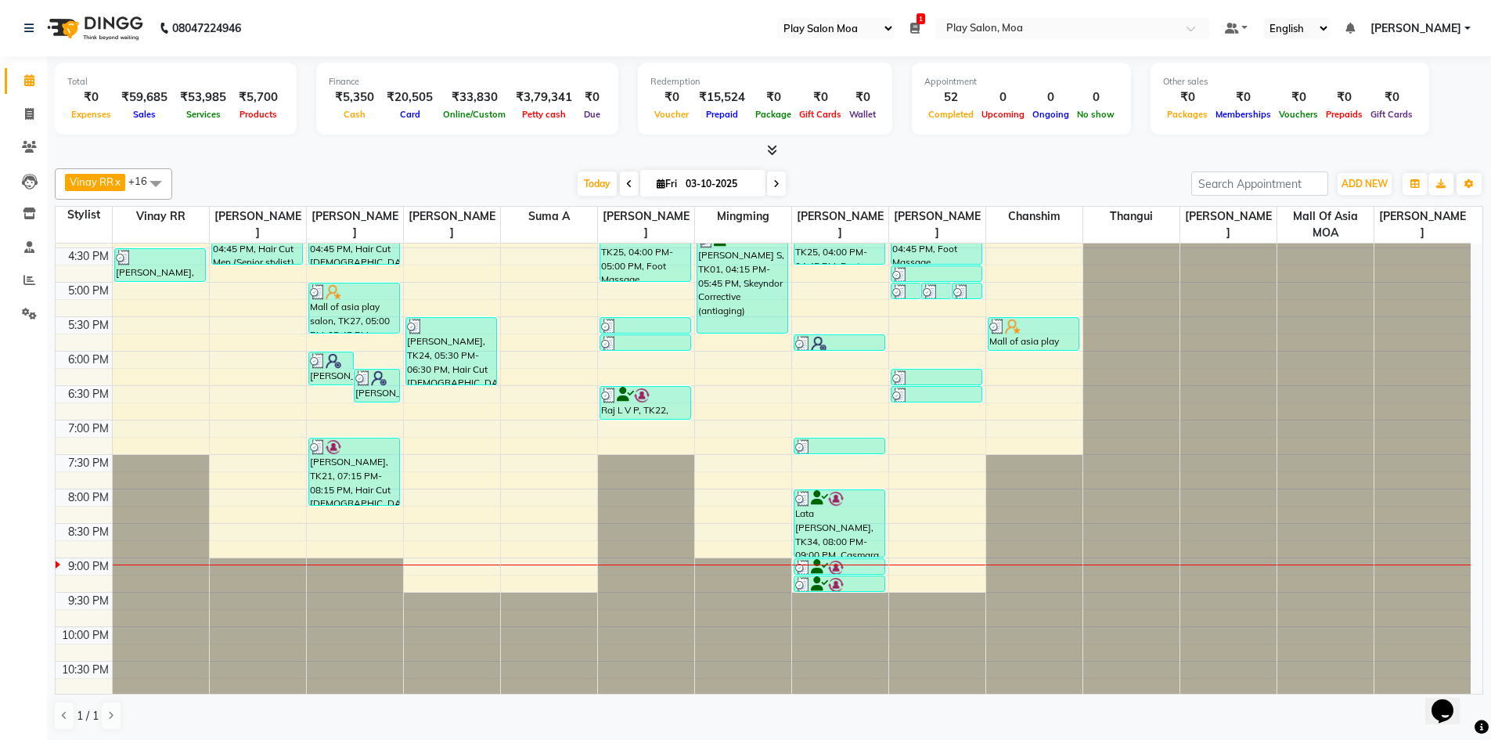
scroll to position [513, 0]
click at [31, 85] on icon at bounding box center [29, 80] width 10 height 12
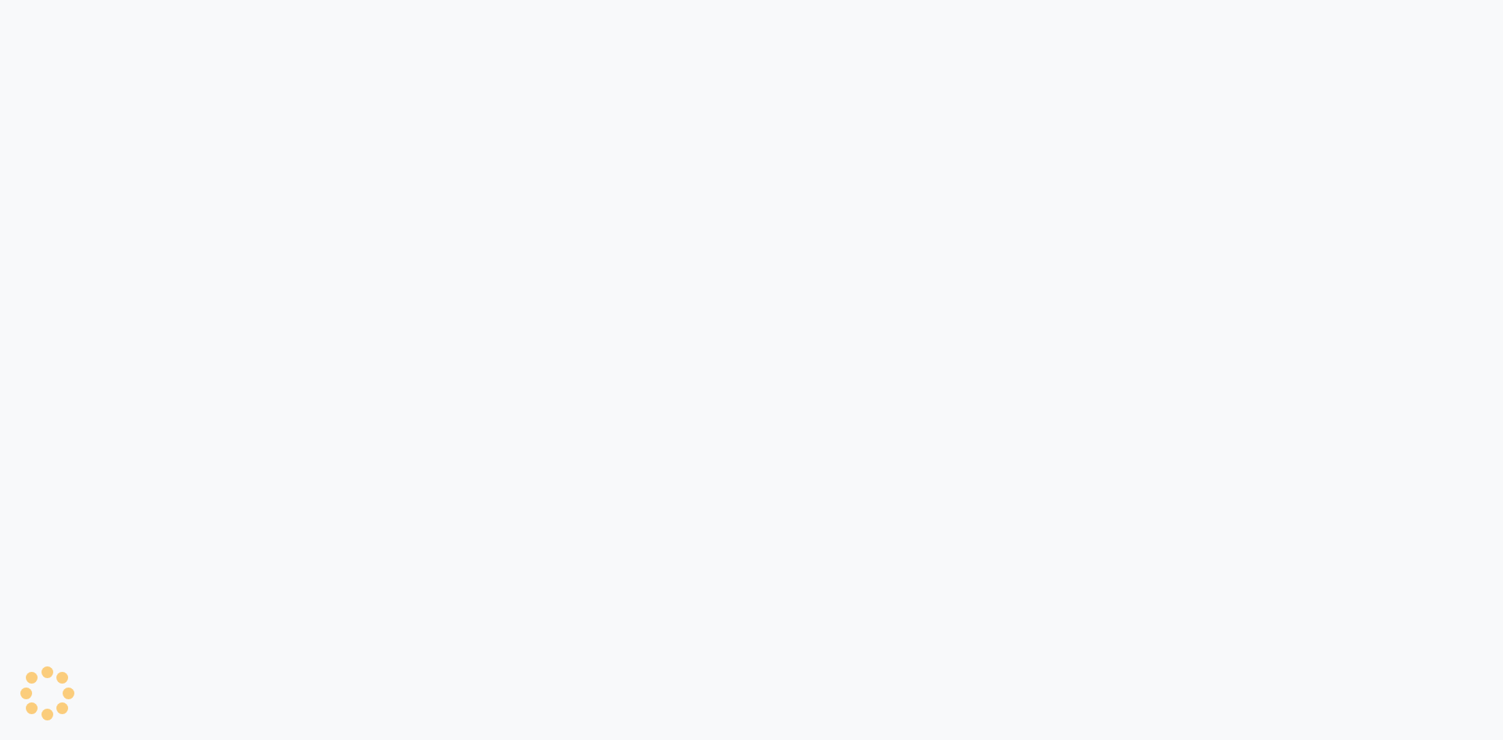
select select "93"
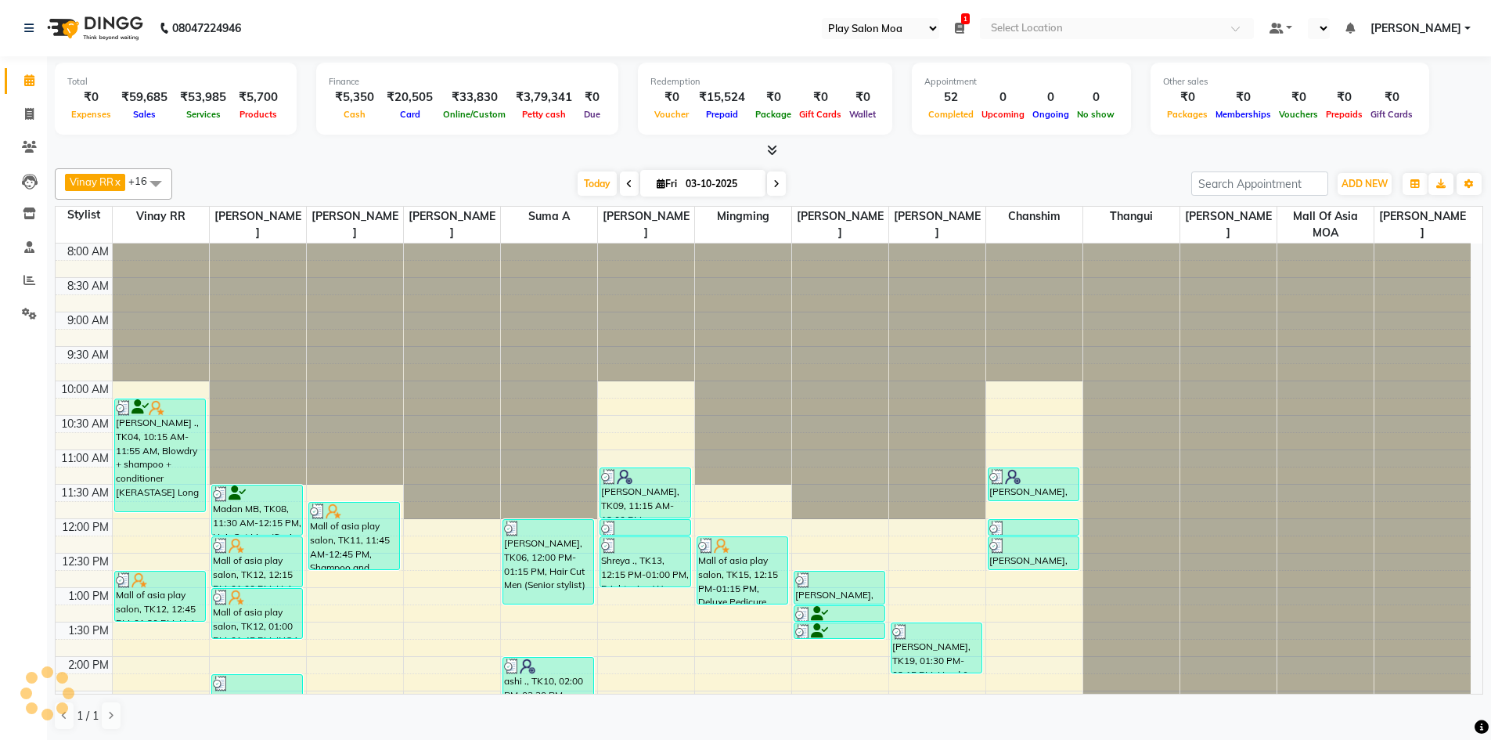
select select "en"
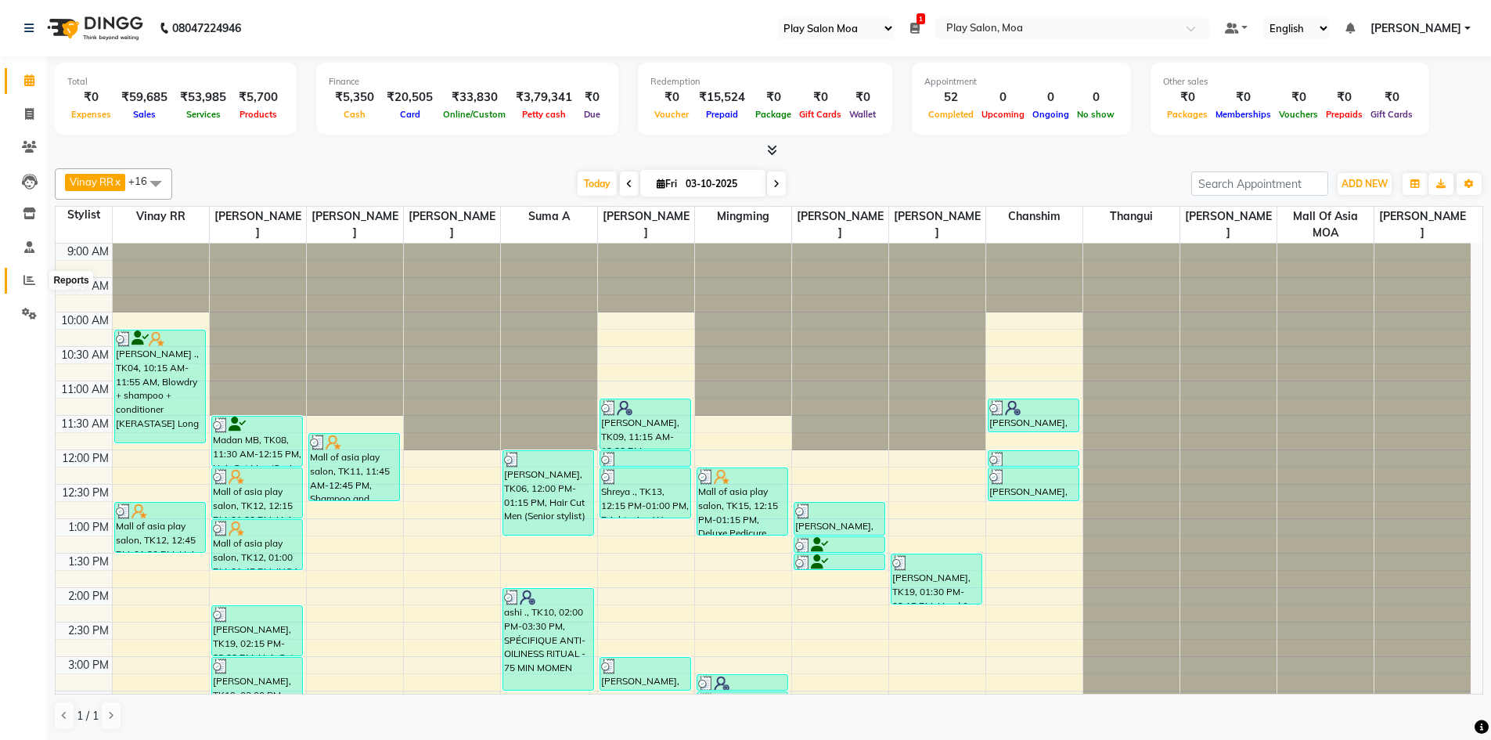
click at [33, 279] on icon at bounding box center [29, 280] width 12 height 12
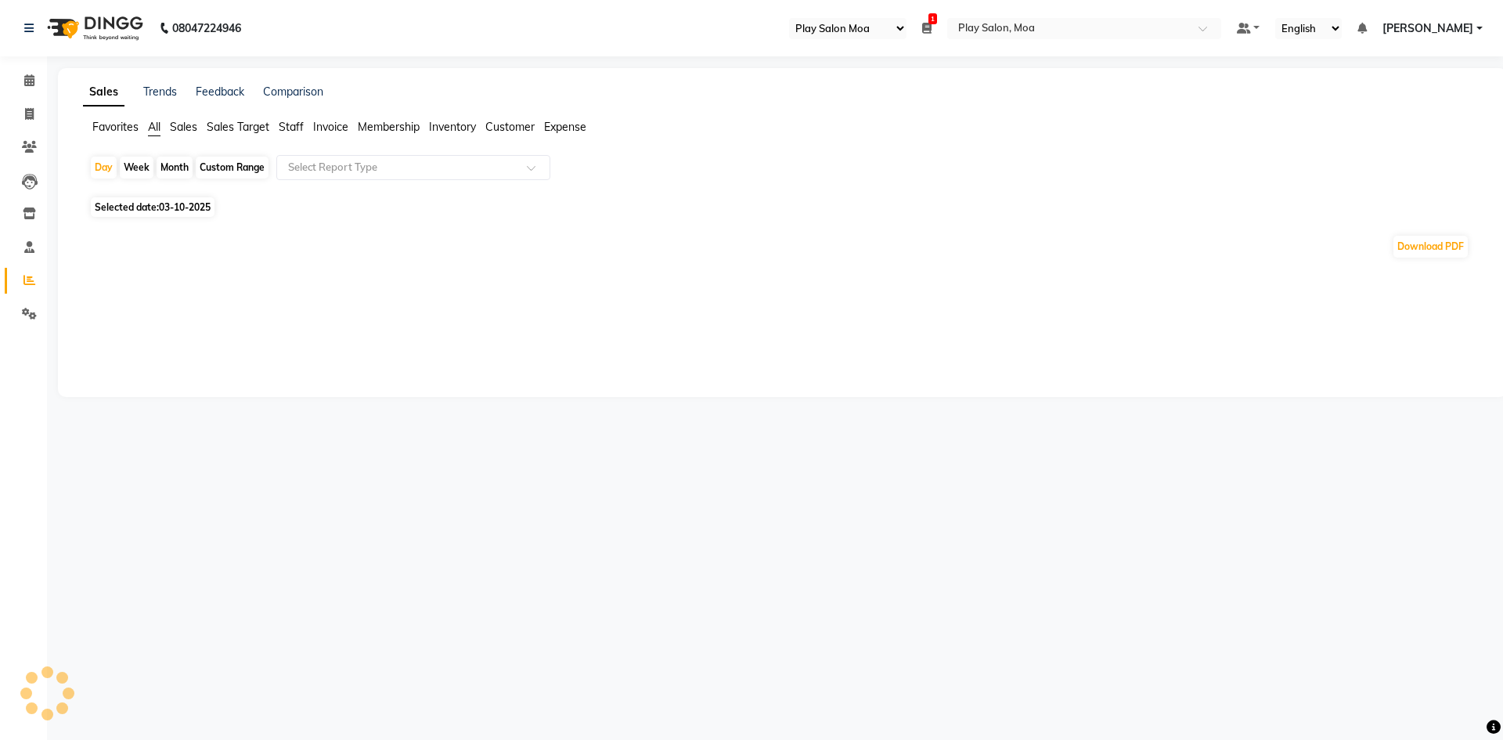
click at [287, 127] on span "Staff" at bounding box center [291, 127] width 25 height 14
click at [529, 171] on span at bounding box center [537, 172] width 20 height 16
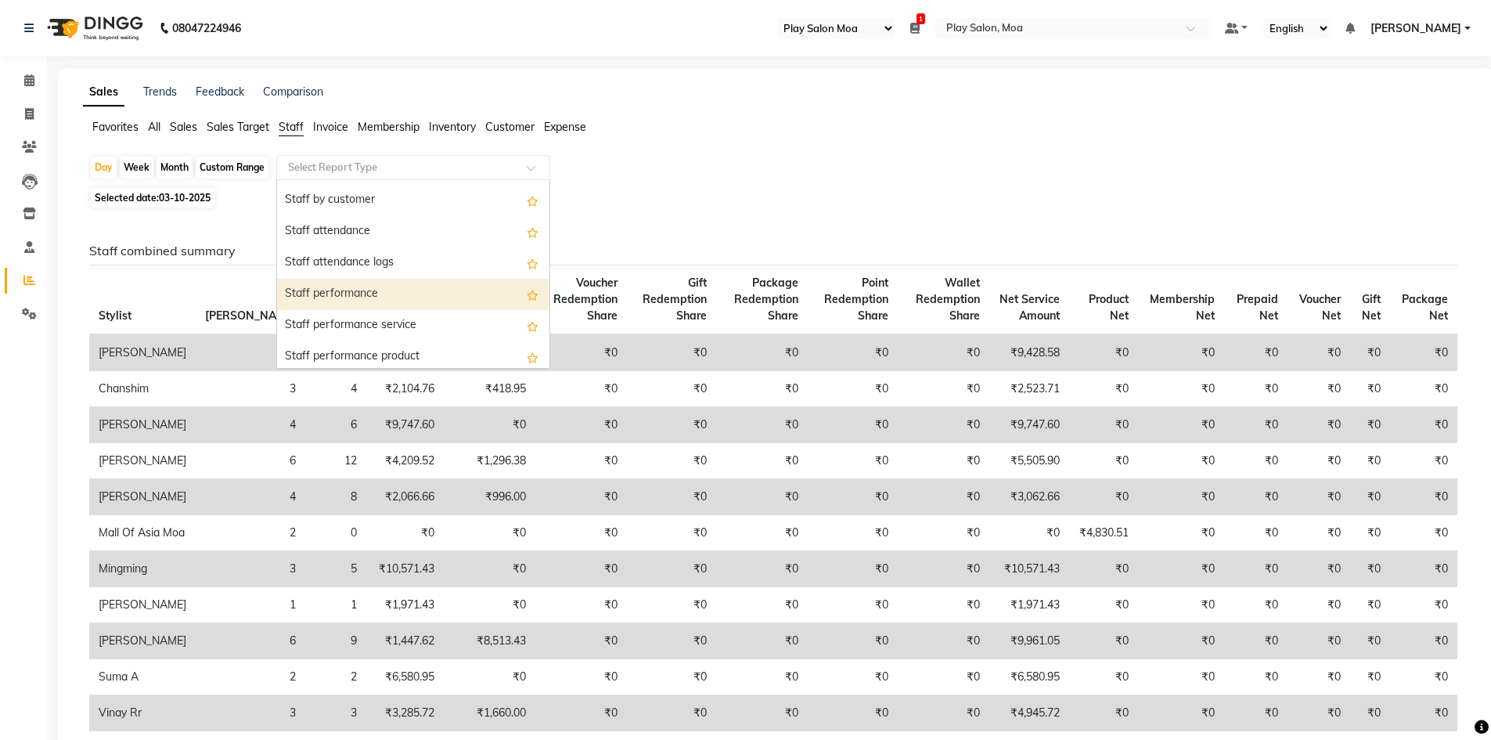
scroll to position [157, 0]
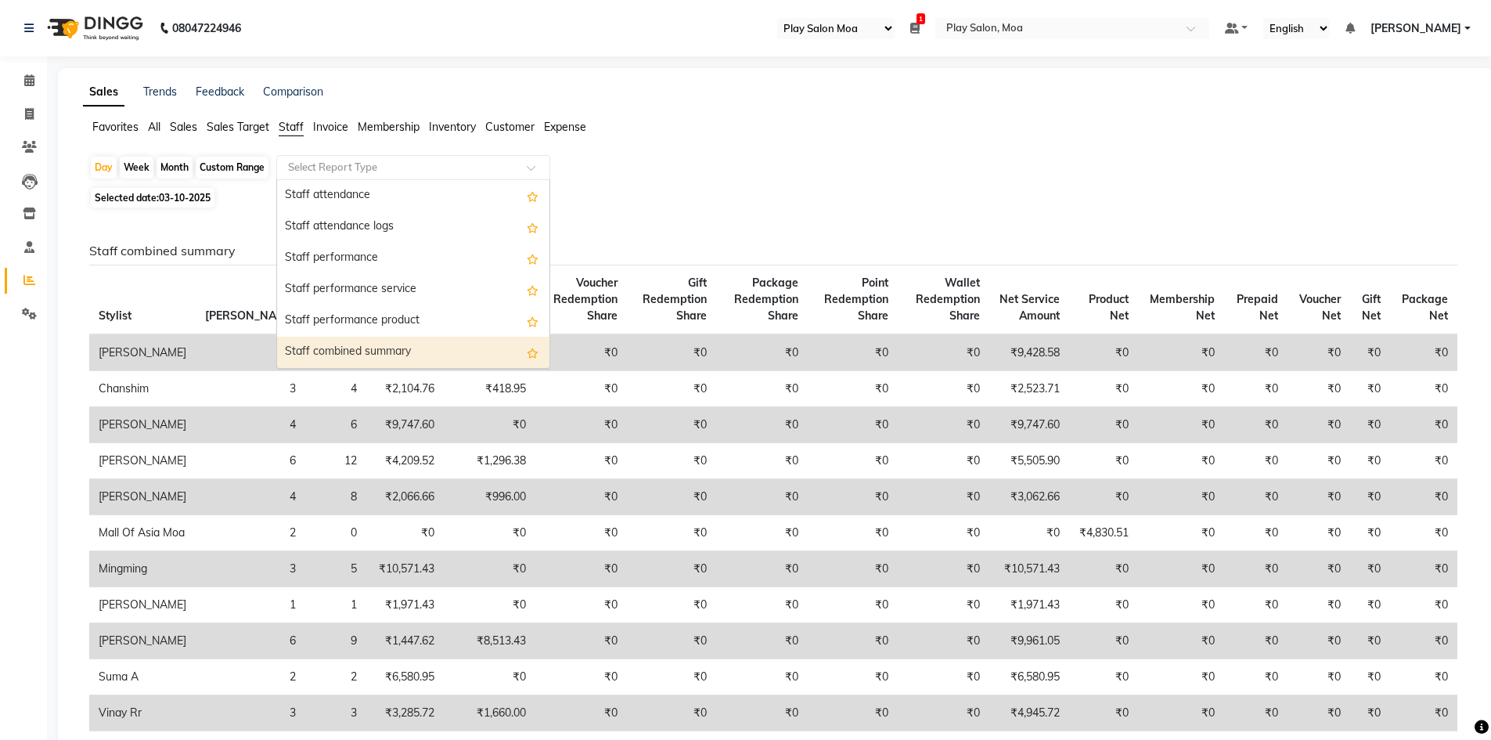
click at [381, 351] on div "Staff combined summary" at bounding box center [413, 352] width 272 height 31
select select "full_report"
select select "csv"
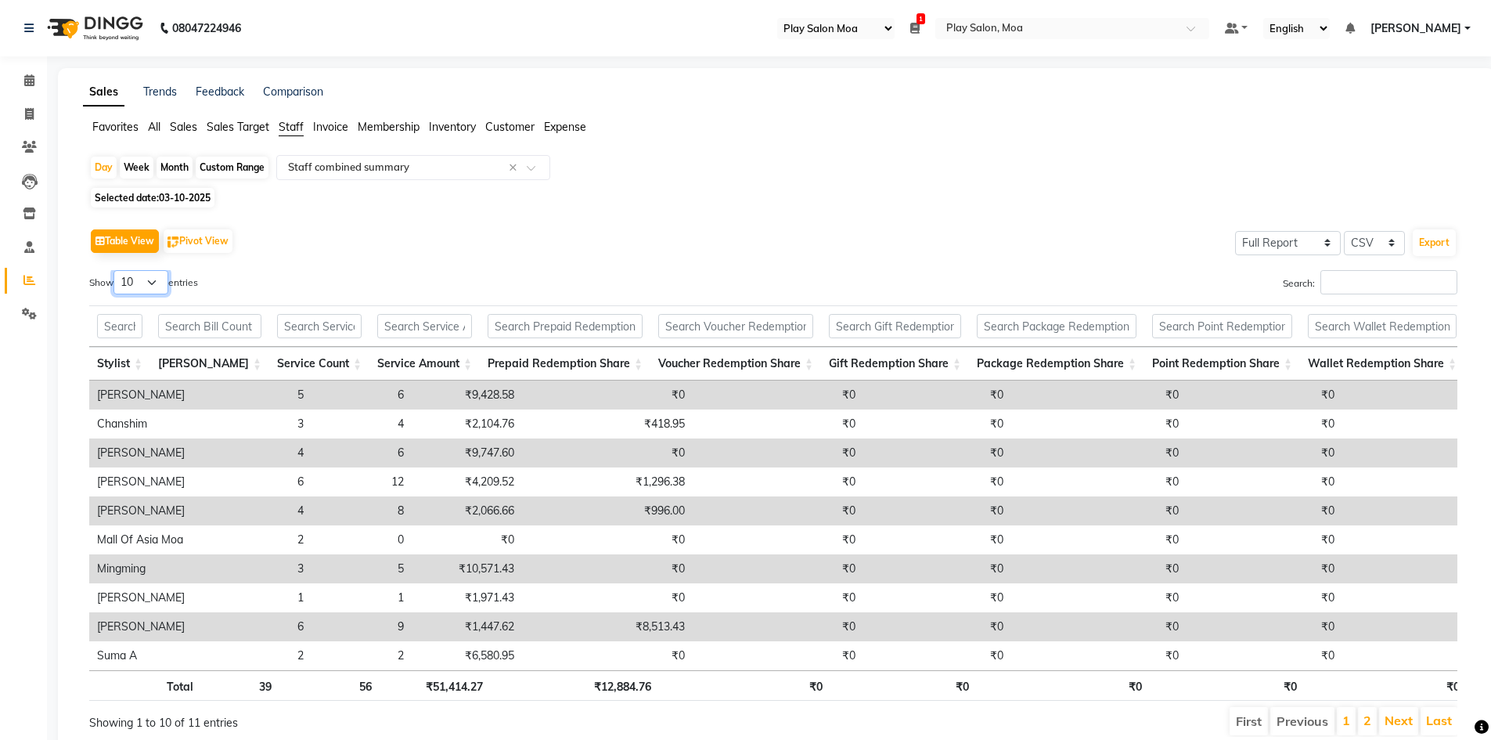
drag, startPoint x: 158, startPoint y: 278, endPoint x: 158, endPoint y: 294, distance: 15.7
click at [158, 279] on select "10 25 50 100" at bounding box center [140, 282] width 55 height 24
select select "50"
click at [116, 270] on select "10 25 50 100" at bounding box center [140, 282] width 55 height 24
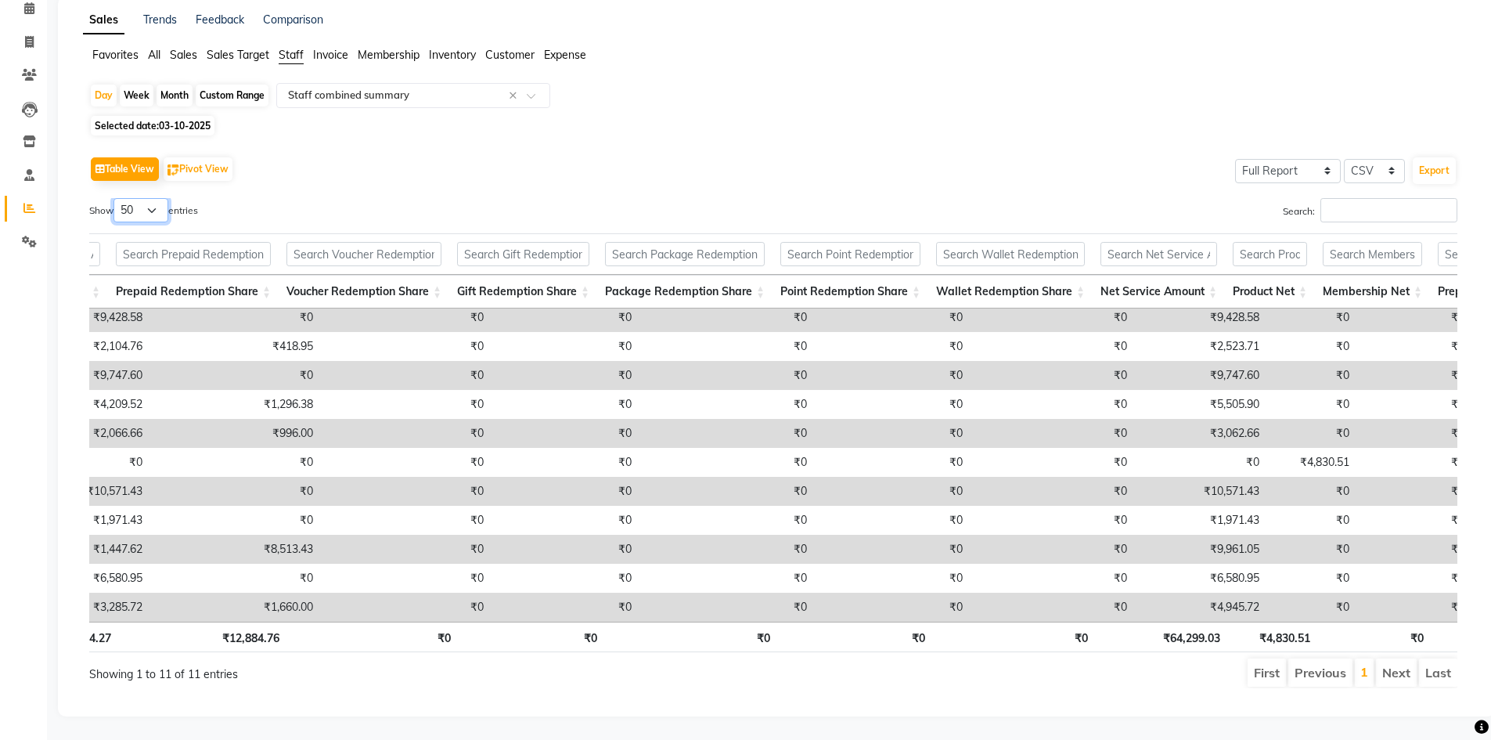
scroll to position [0, 165]
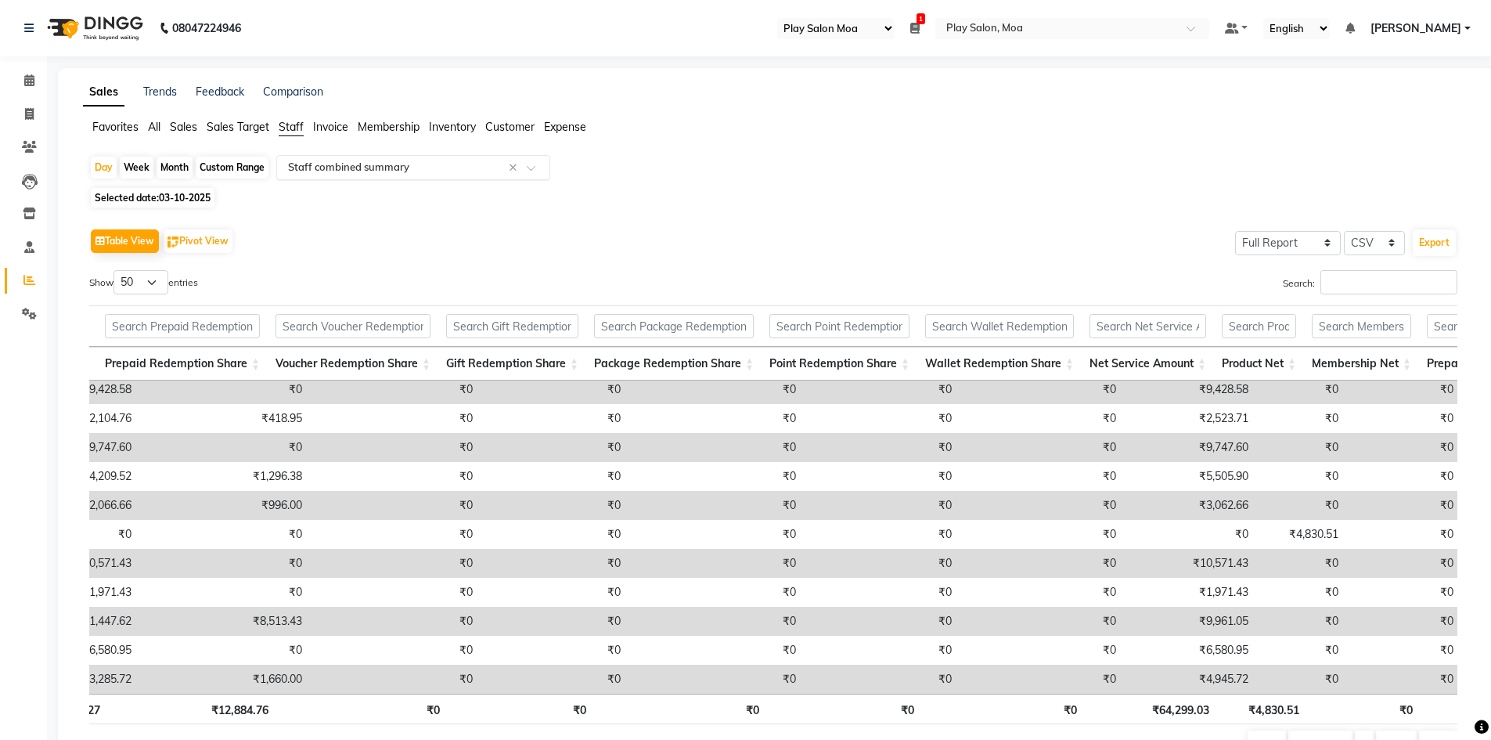
drag, startPoint x: 529, startPoint y: 167, endPoint x: 512, endPoint y: 178, distance: 20.4
click at [530, 167] on span at bounding box center [537, 172] width 20 height 16
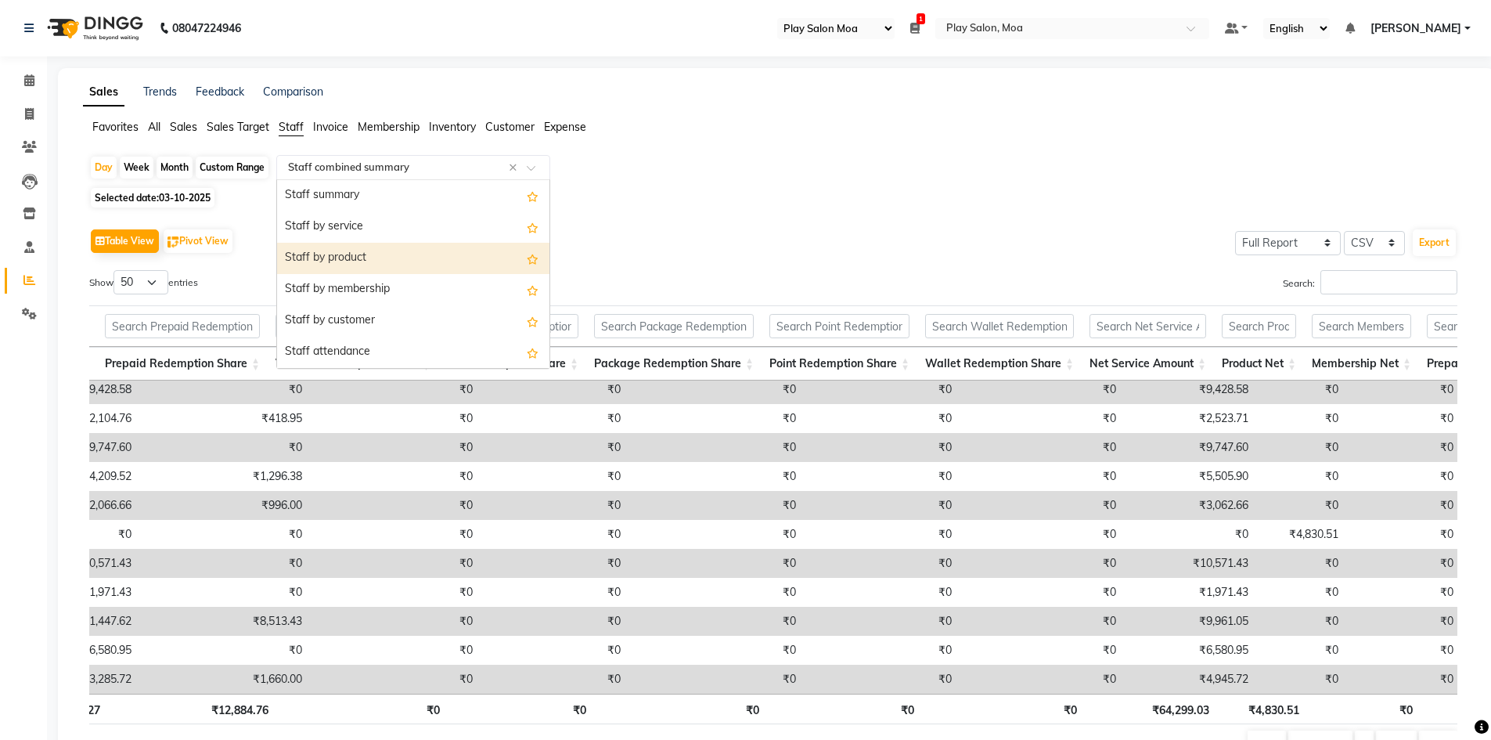
click at [392, 251] on div "Staff by product" at bounding box center [413, 258] width 272 height 31
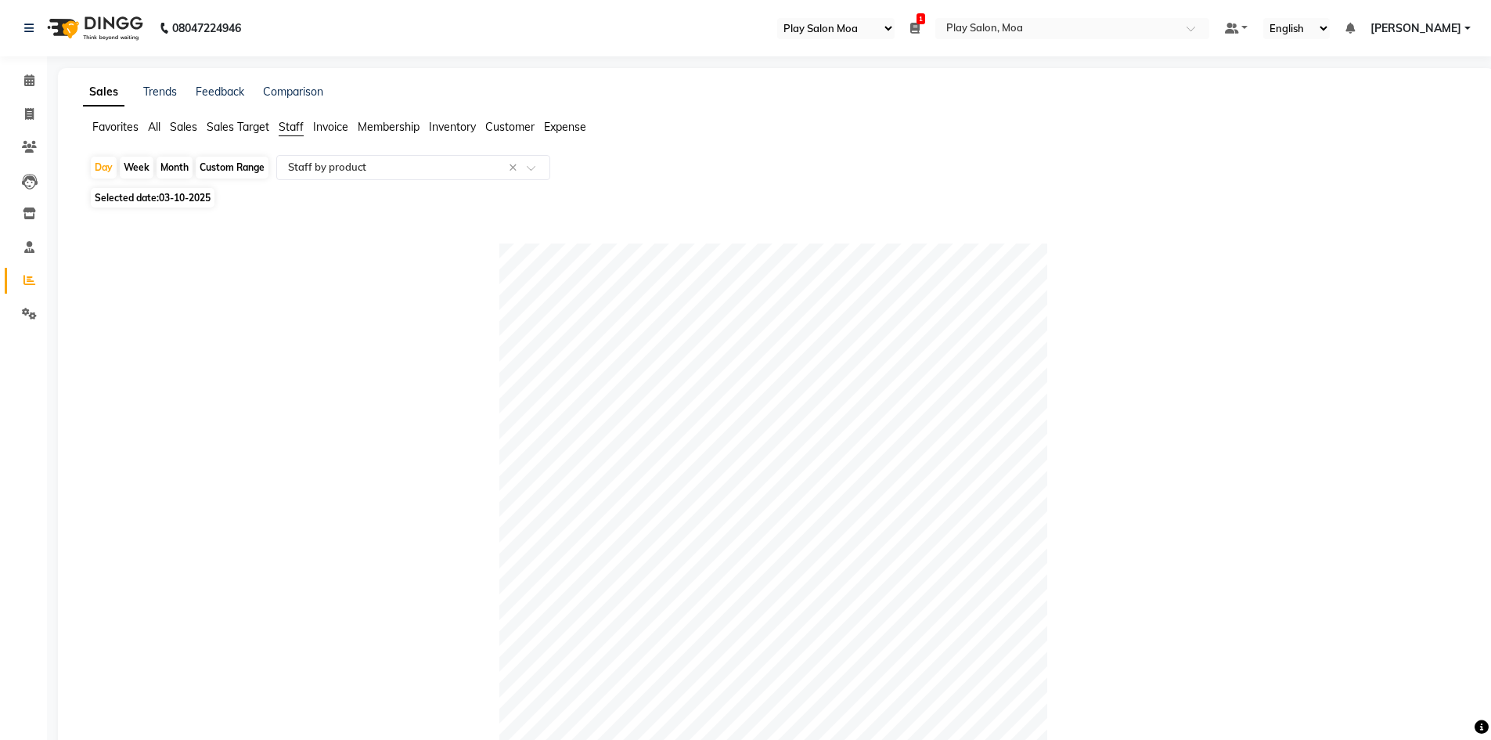
click at [189, 123] on span "Sales" at bounding box center [183, 127] width 27 height 14
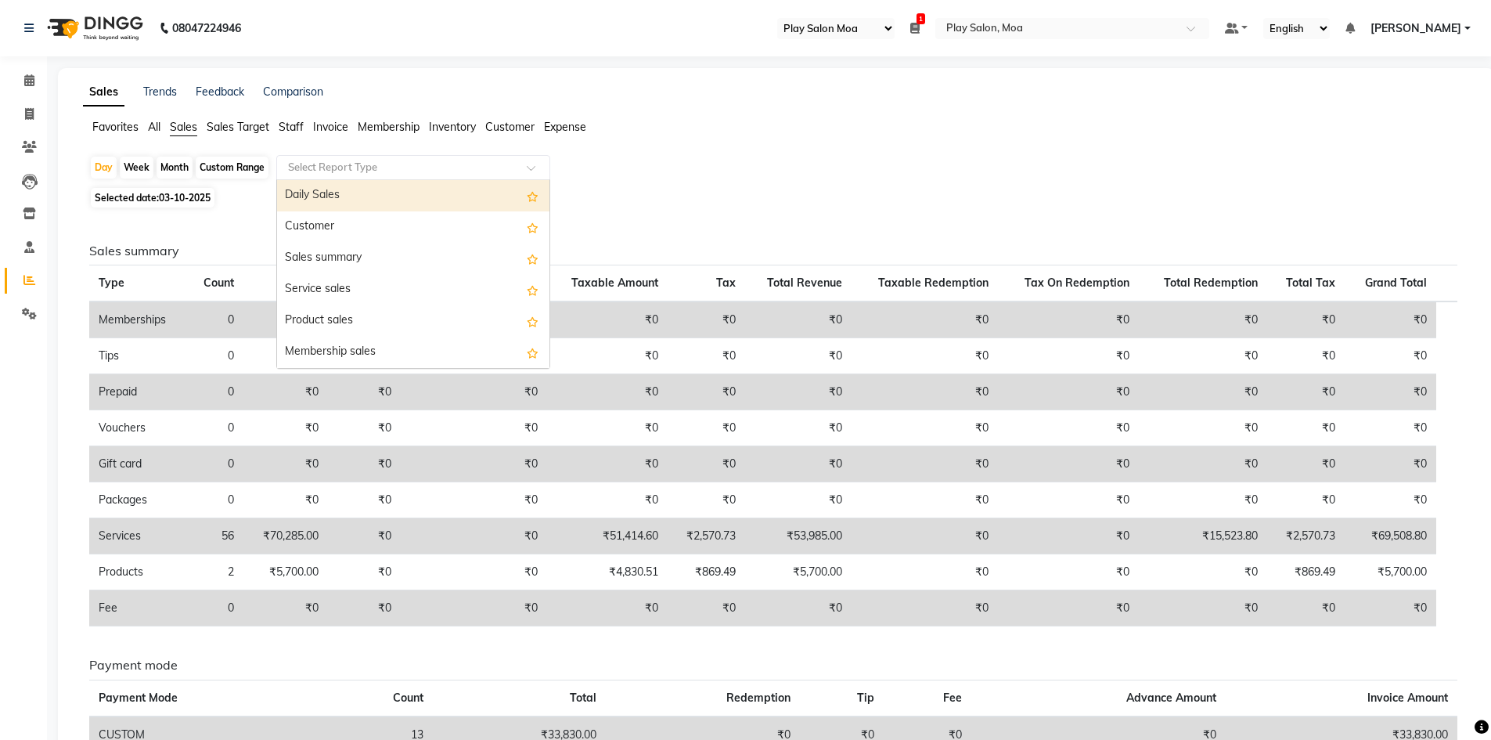
click at [515, 177] on div "Select Report Type" at bounding box center [413, 167] width 274 height 25
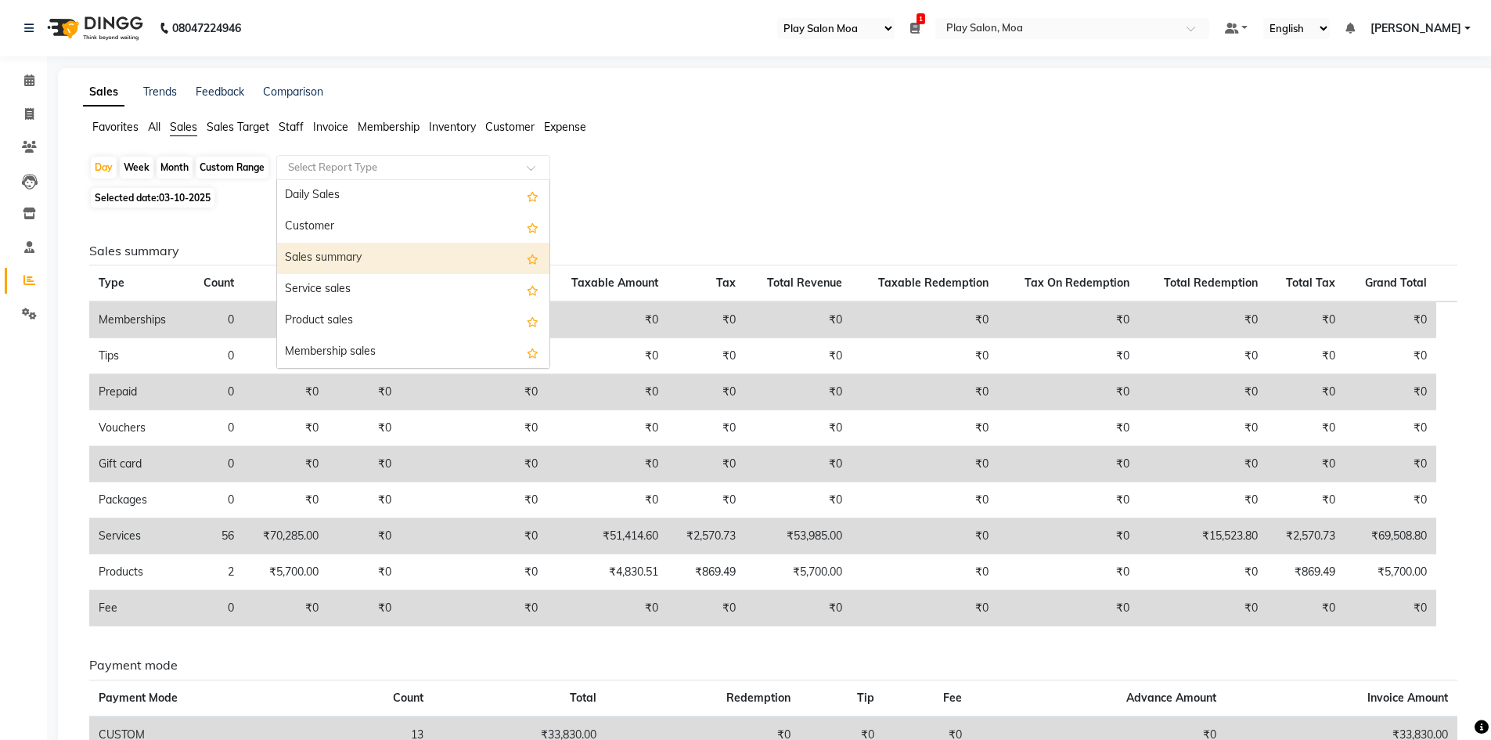
click at [401, 262] on div "Sales summary" at bounding box center [413, 258] width 272 height 31
select select "full_report"
select select "csv"
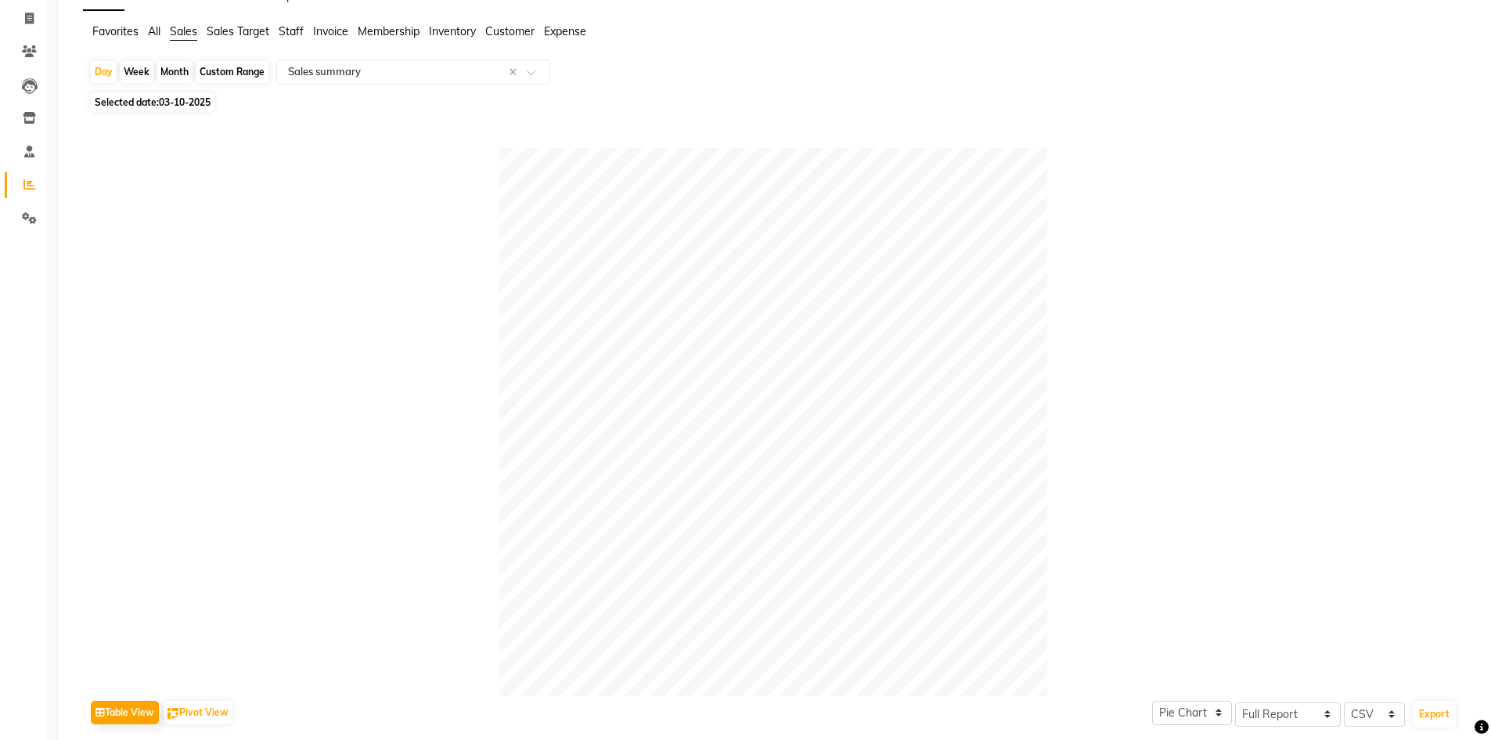
scroll to position [0, 0]
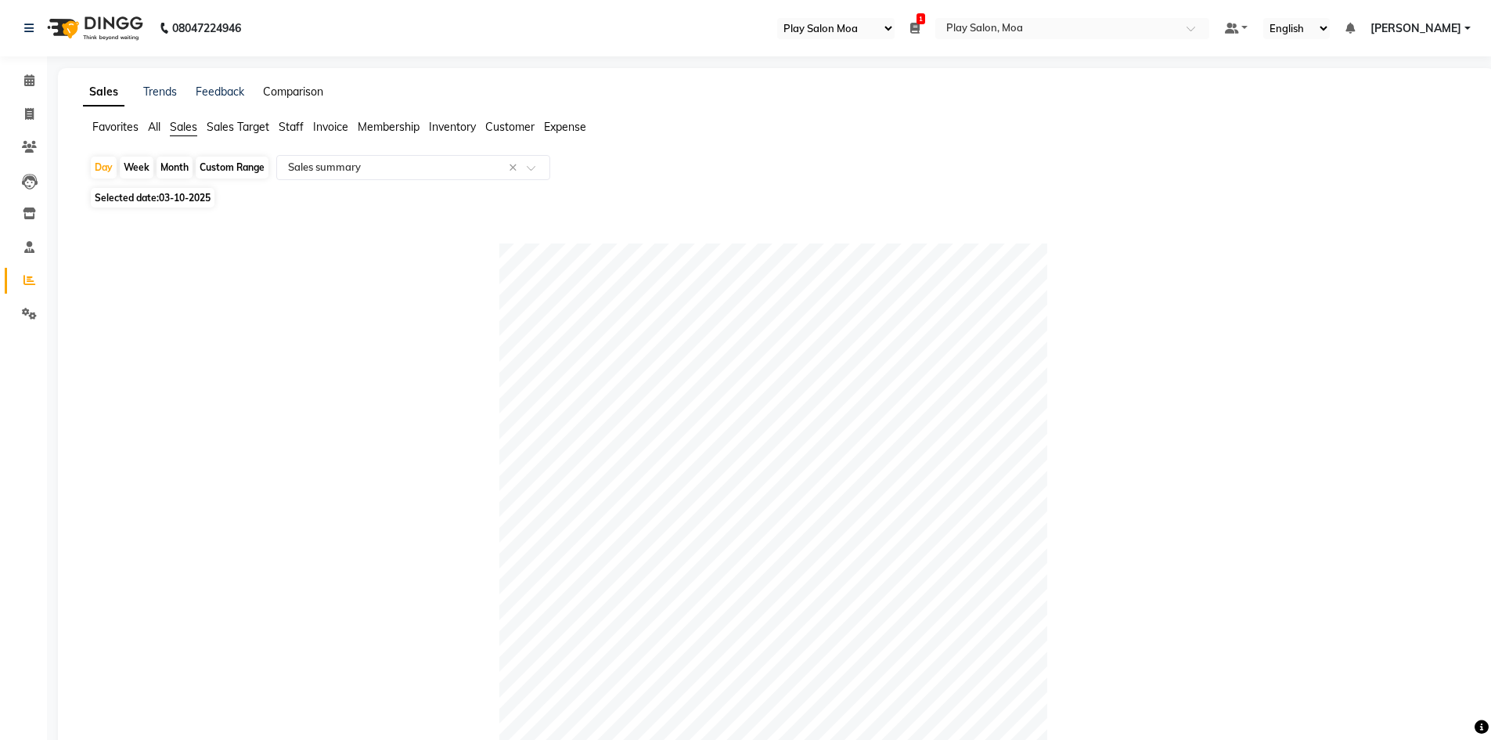
click at [301, 95] on link "Comparison" at bounding box center [293, 92] width 60 height 14
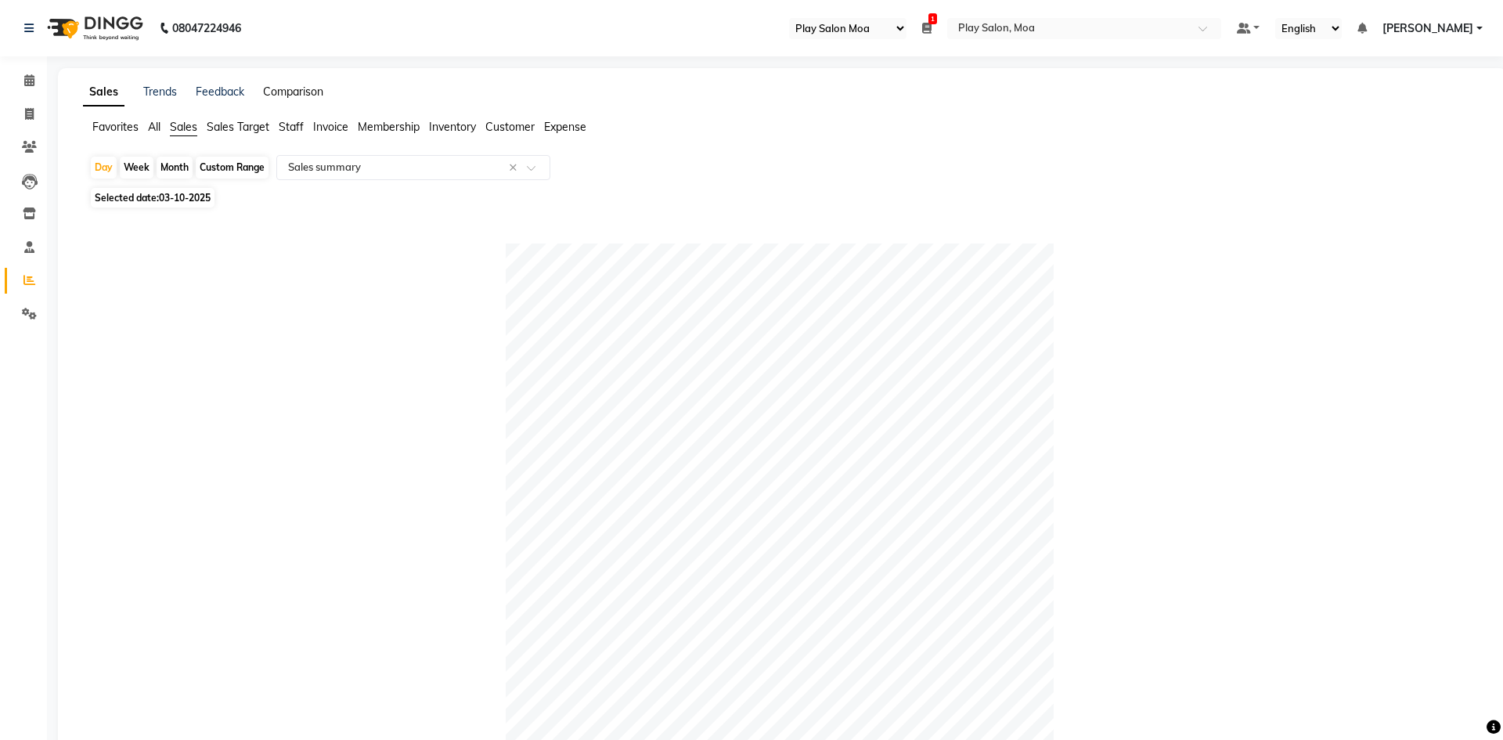
select select "single_date"
select select "single_date_dash"
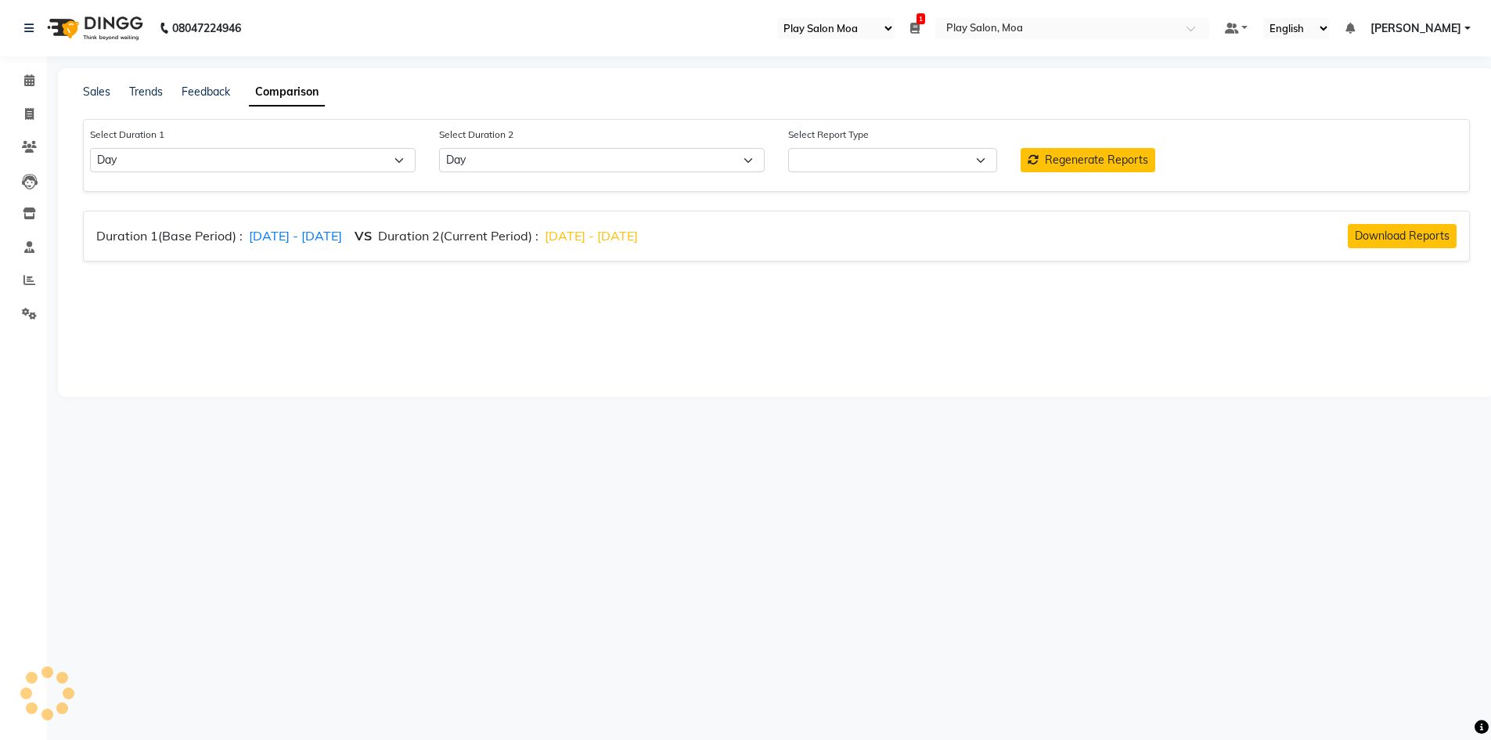
select select "comparison_report"
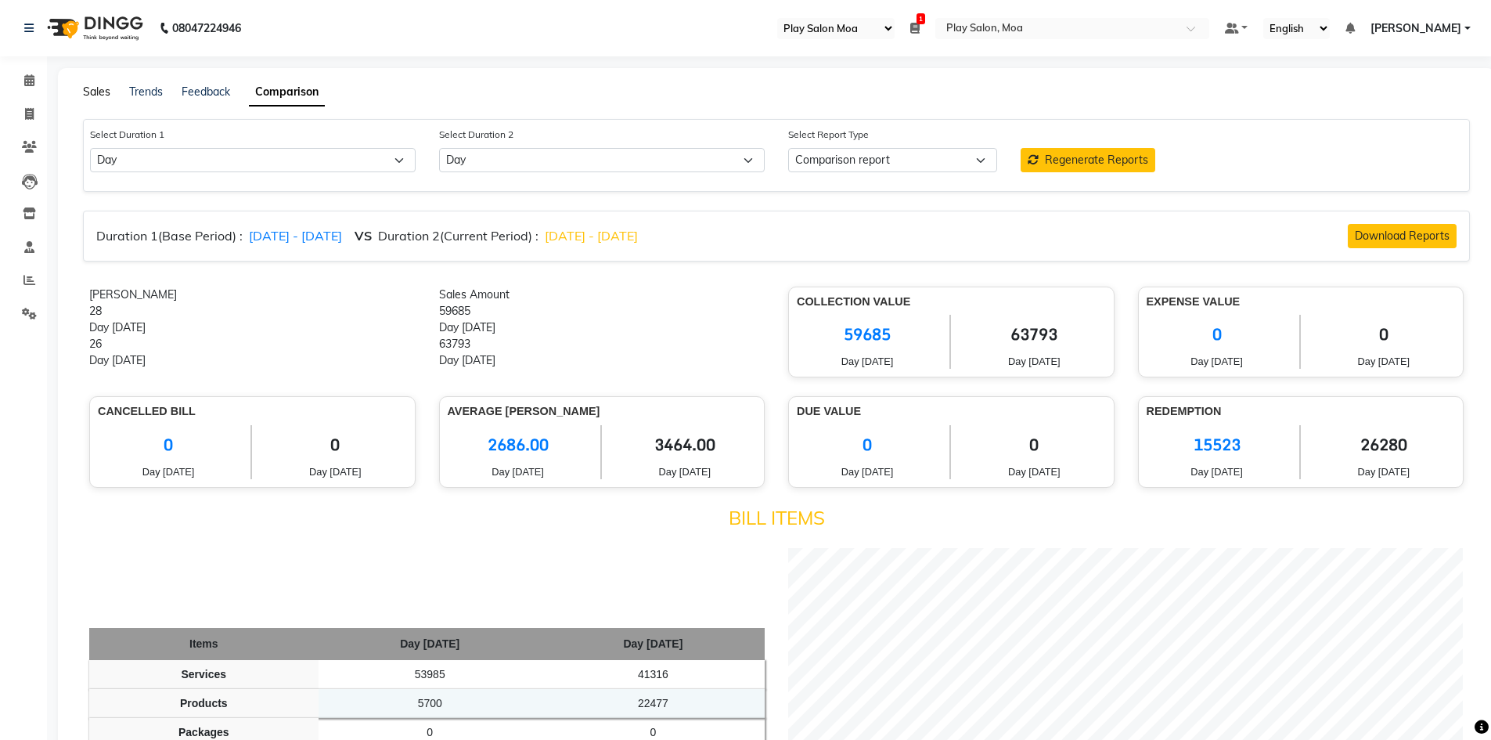
click at [99, 90] on link "Sales" at bounding box center [96, 92] width 27 height 14
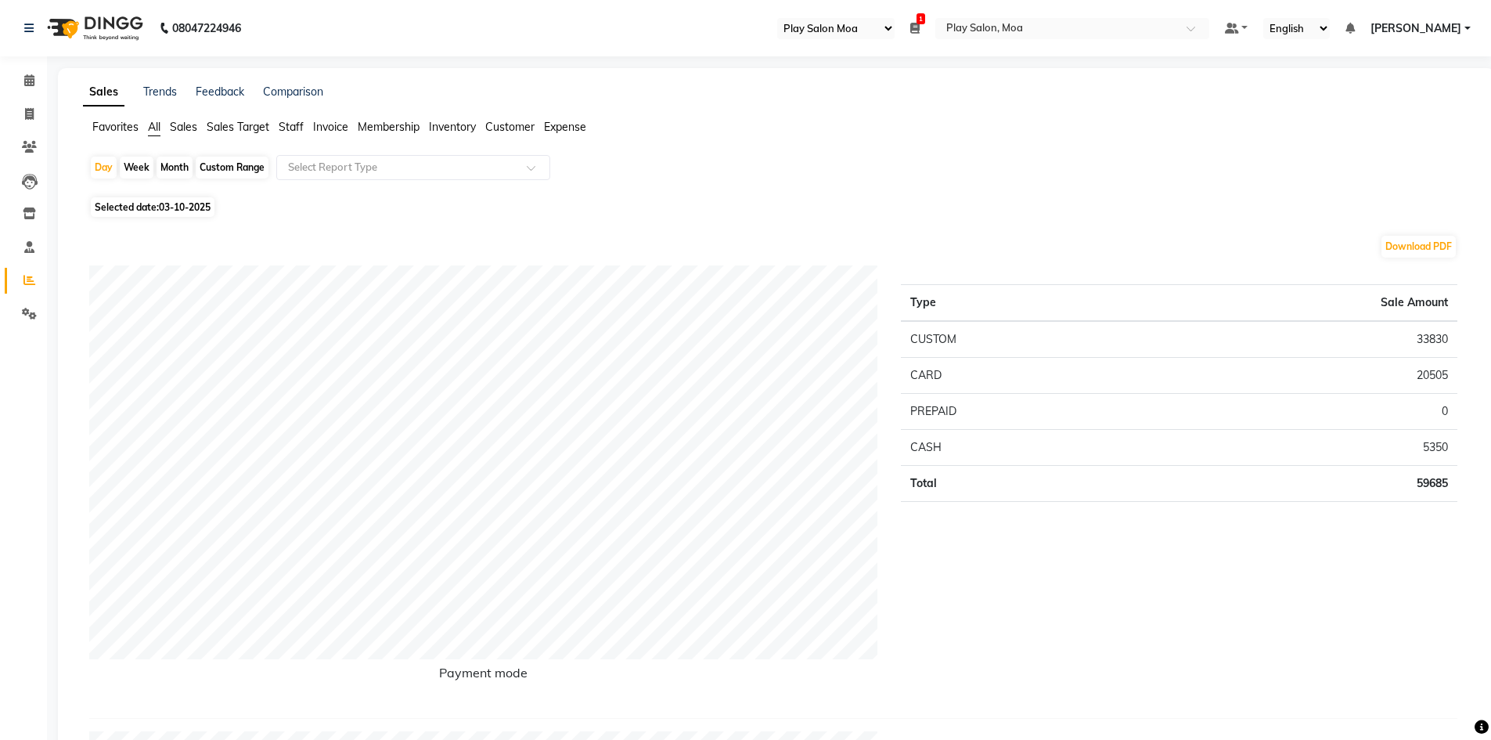
click at [184, 129] on span "Sales" at bounding box center [183, 127] width 27 height 14
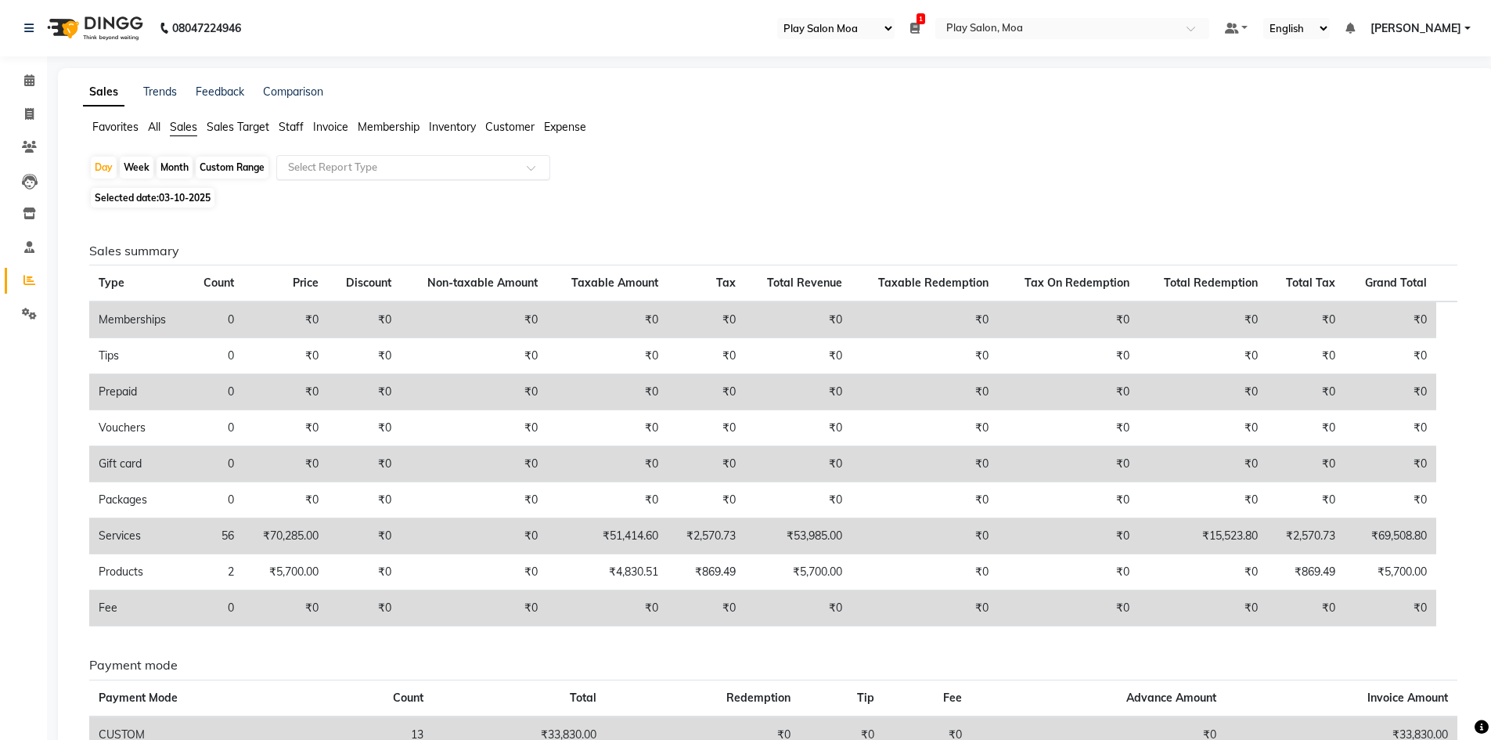
click at [509, 167] on input "text" at bounding box center [397, 168] width 225 height 16
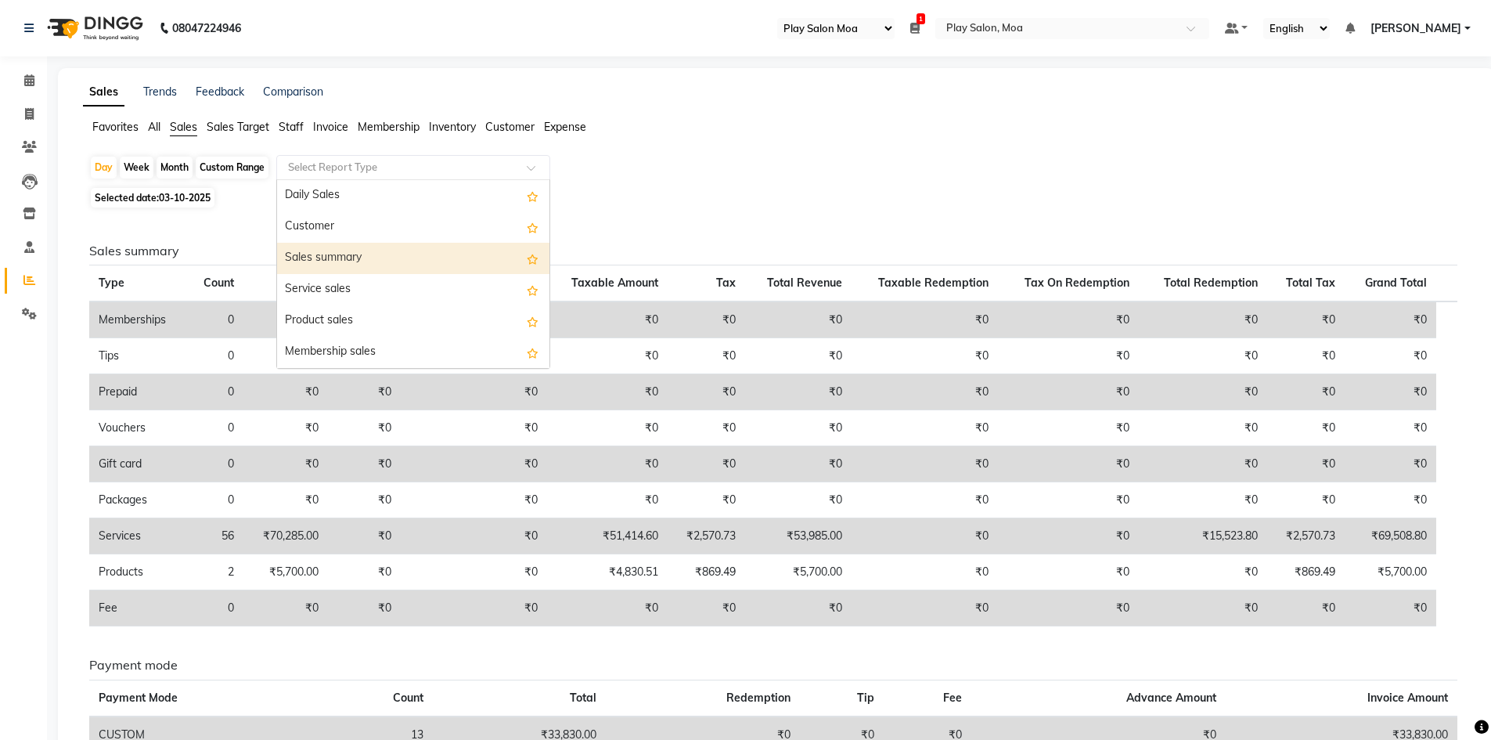
click at [380, 255] on div "Sales summary" at bounding box center [413, 258] width 272 height 31
select select "full_report"
select select "csv"
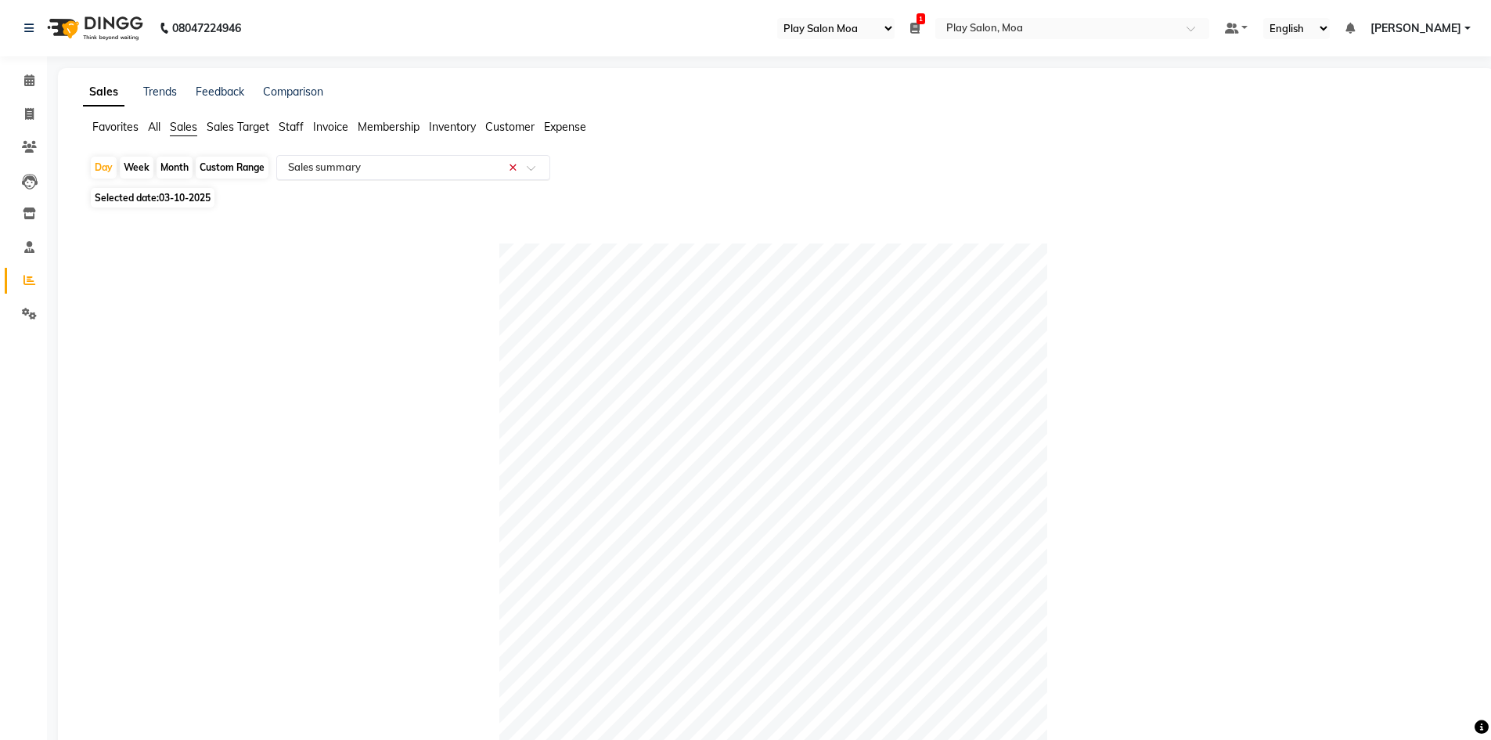
drag, startPoint x: 533, startPoint y: 162, endPoint x: 518, endPoint y: 175, distance: 19.4
click at [533, 163] on div at bounding box center [413, 168] width 272 height 16
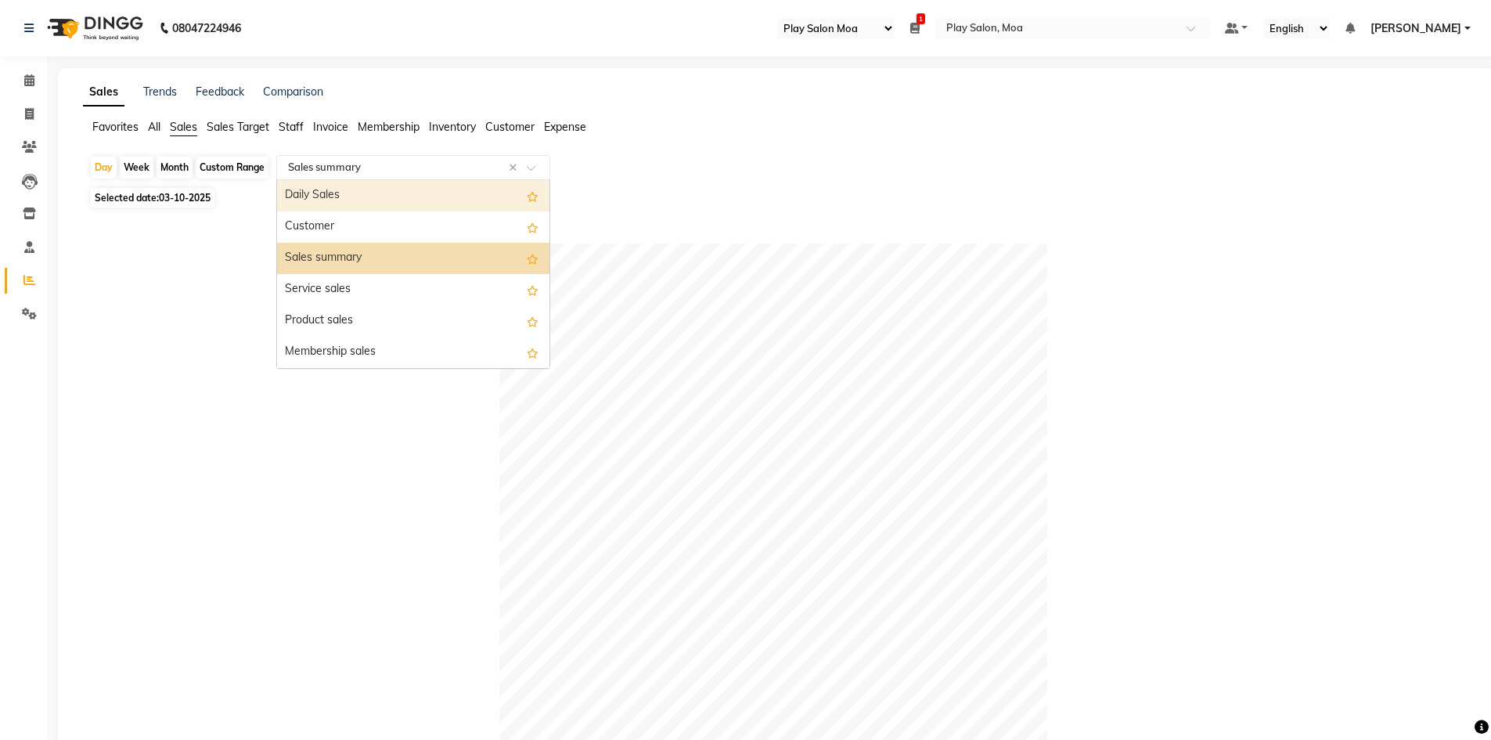
click at [447, 200] on div "Daily Sales" at bounding box center [413, 195] width 272 height 31
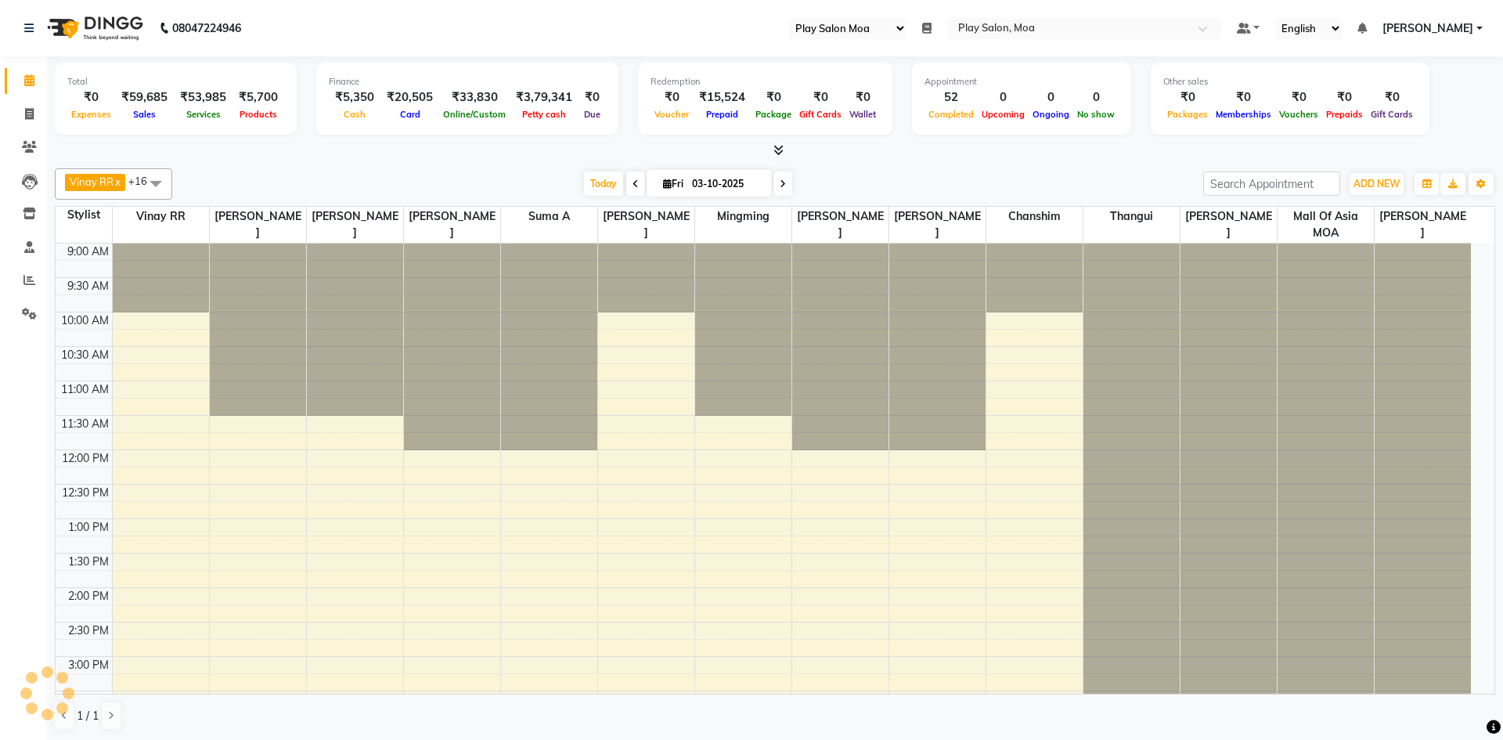
select select "93"
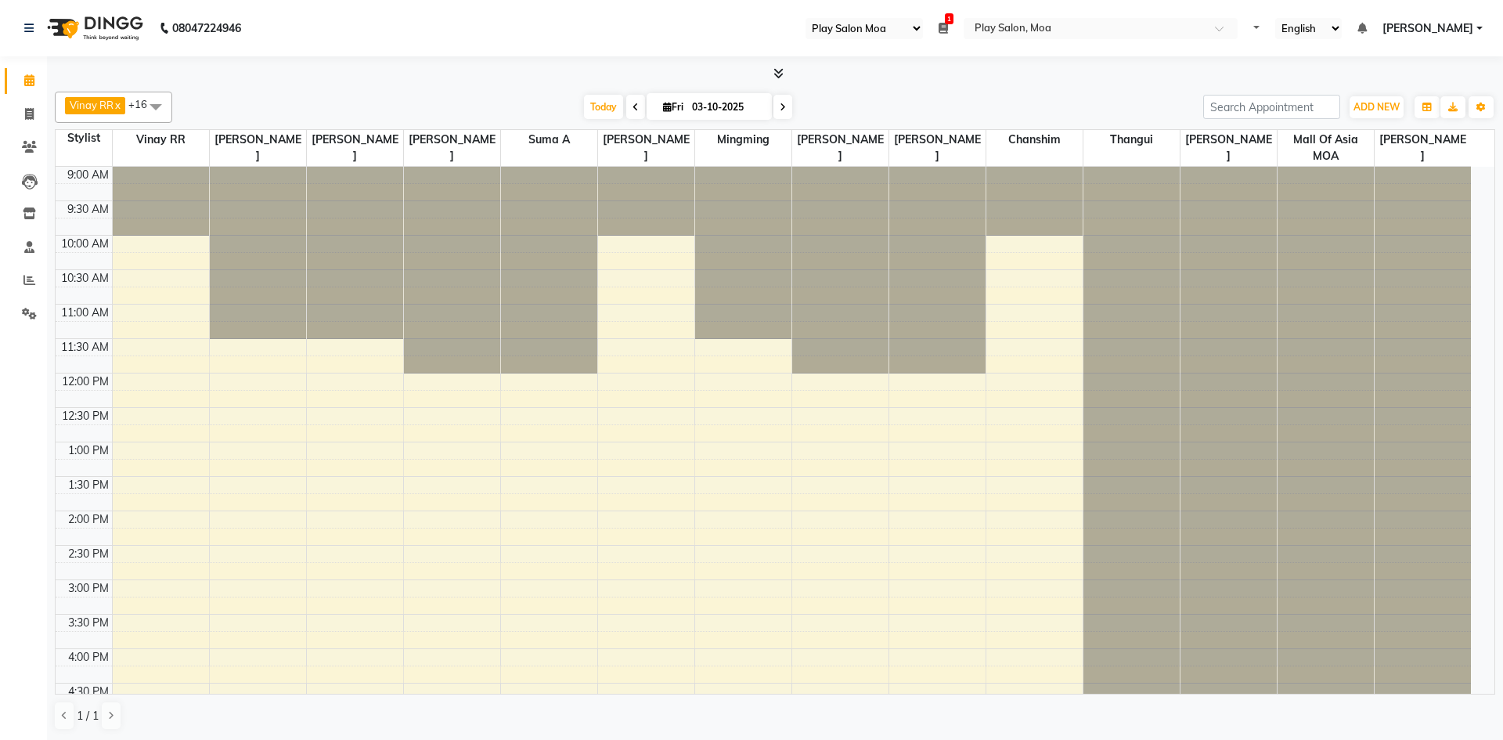
select select "93"
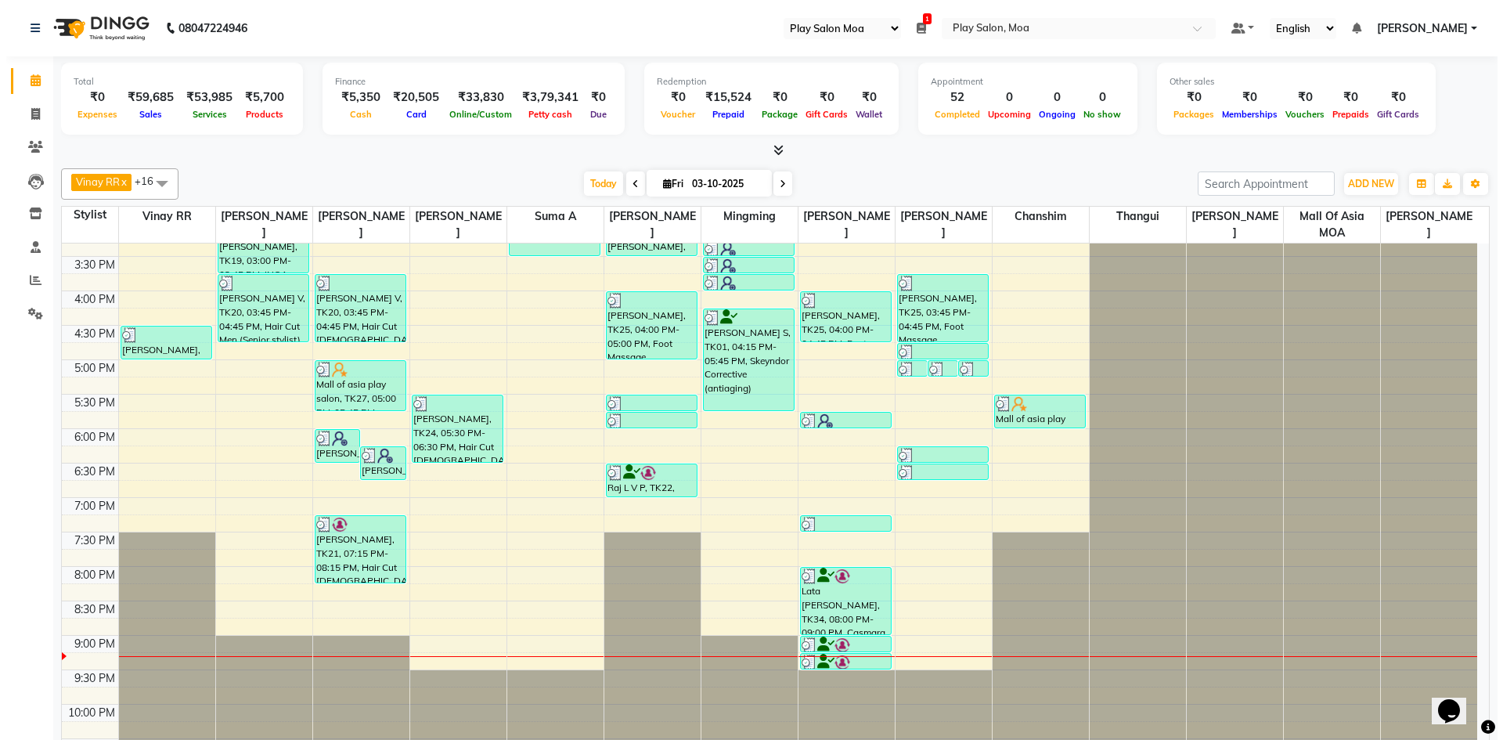
scroll to position [437, 0]
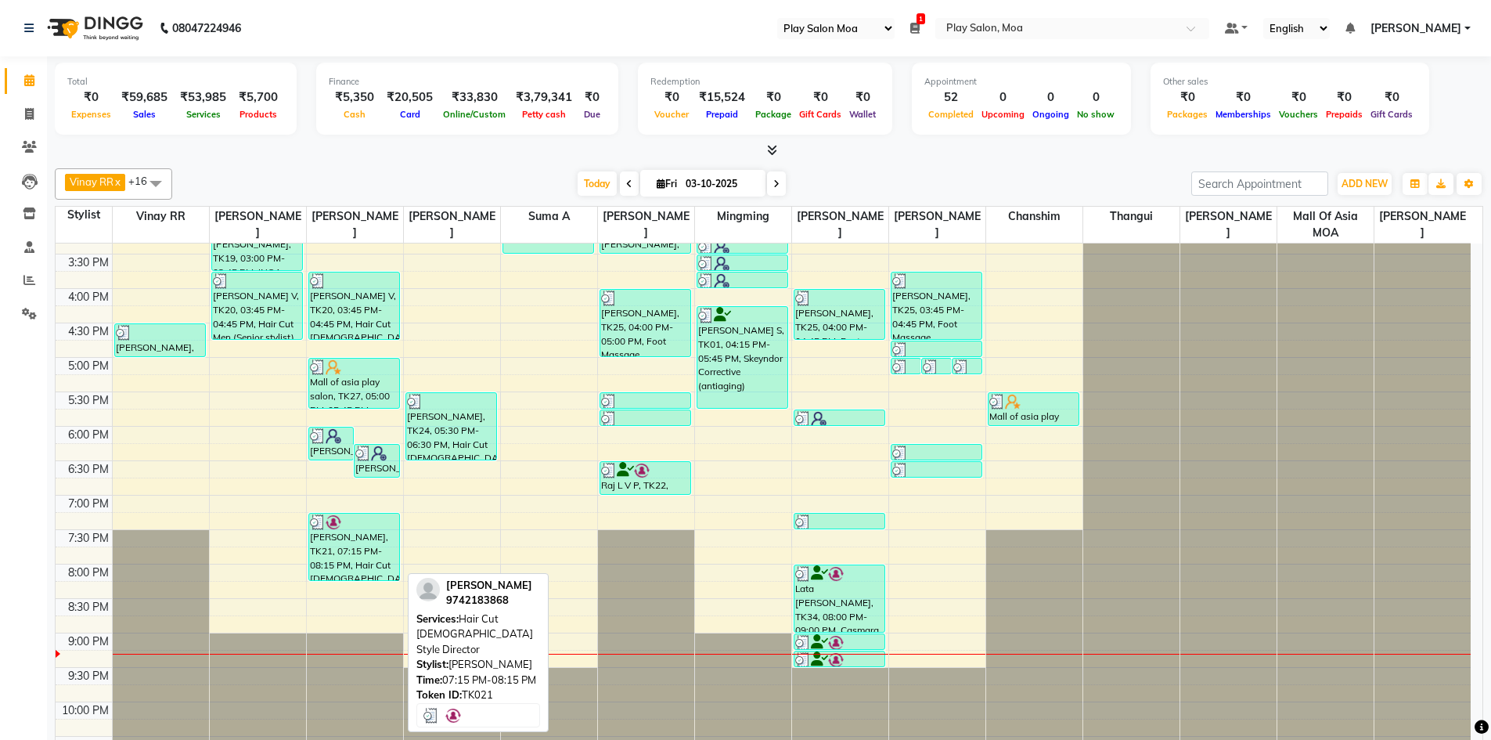
click at [353, 550] on div "[PERSON_NAME], TK21, 07:15 PM-08:15 PM, Hair Cut [DEMOGRAPHIC_DATA] Style Direc…" at bounding box center [354, 546] width 91 height 67
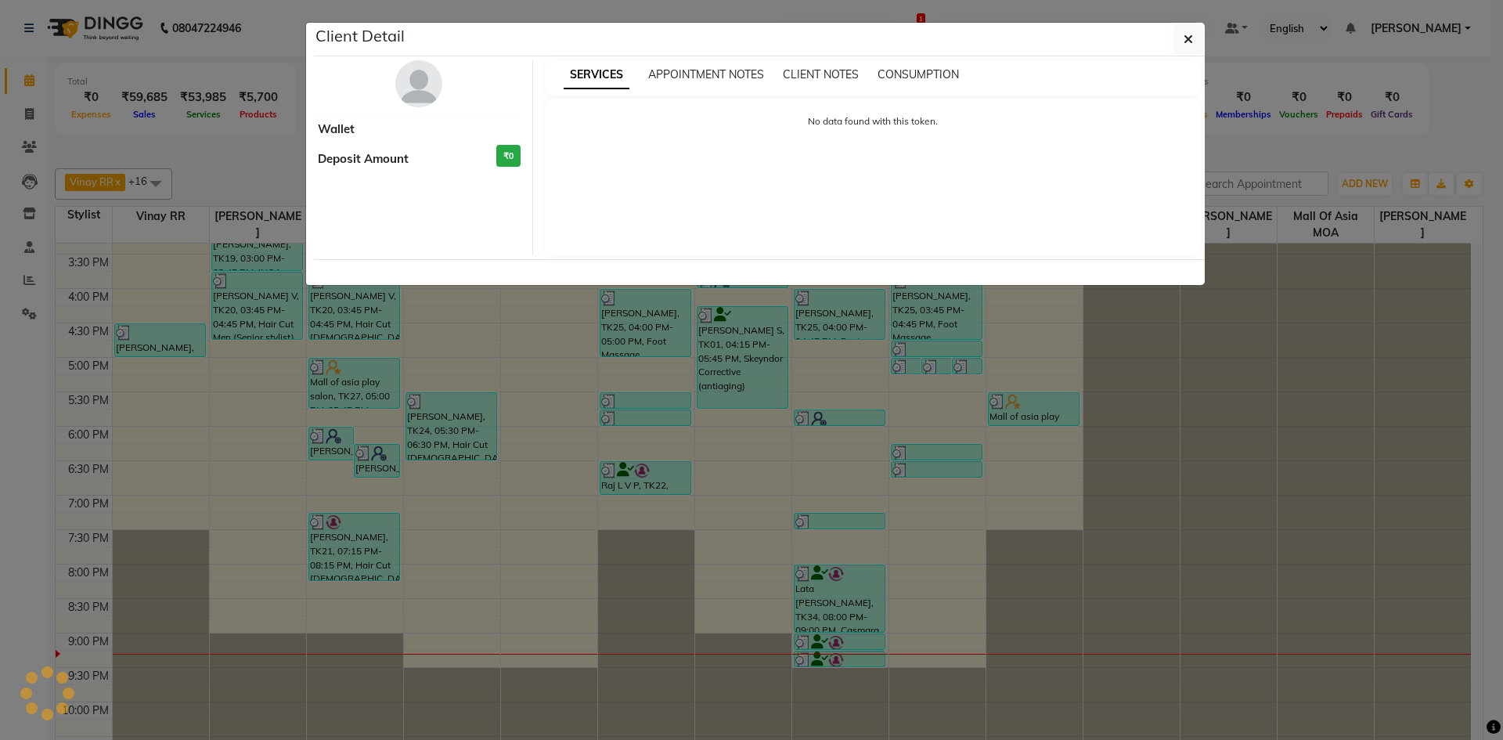
select select "3"
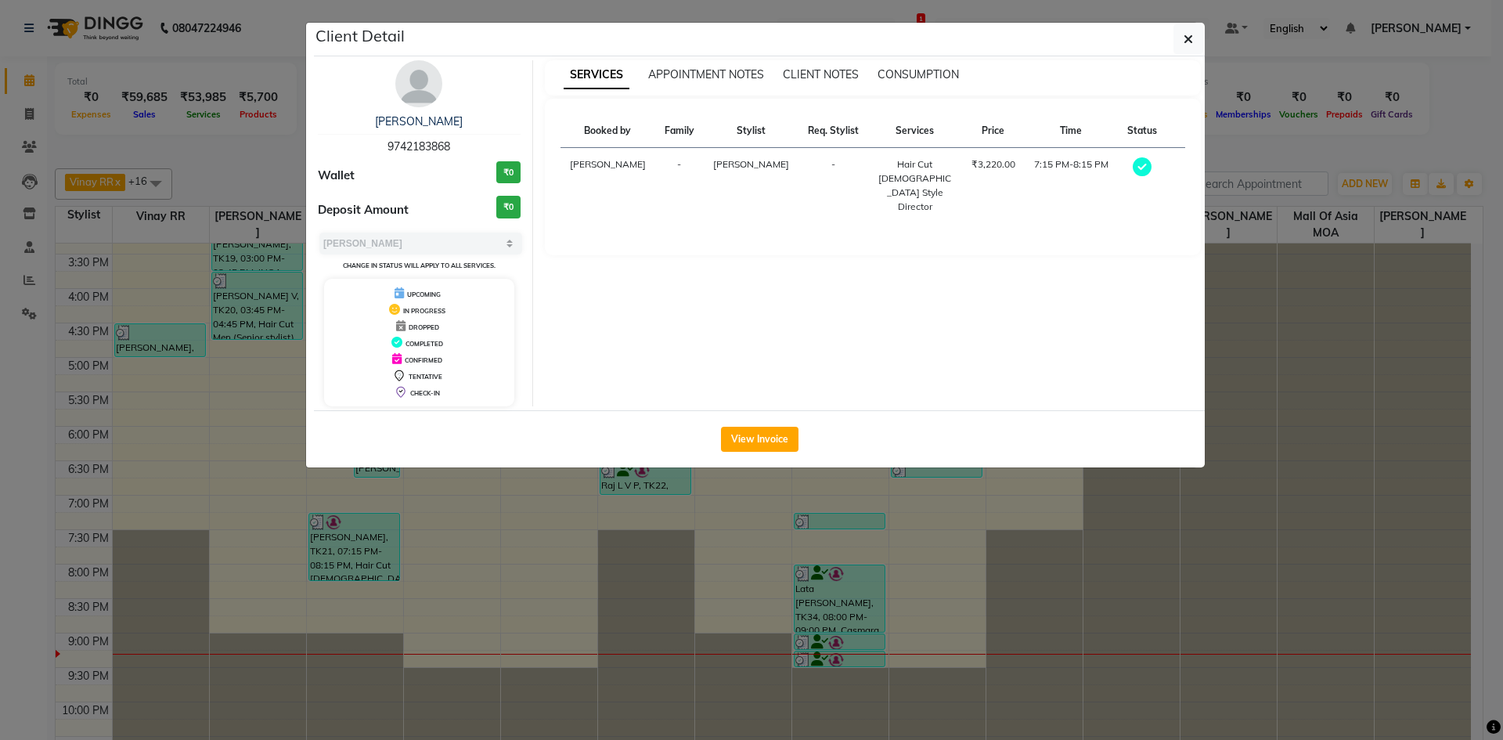
drag, startPoint x: 451, startPoint y: 145, endPoint x: 385, endPoint y: 146, distance: 65.8
click at [385, 146] on div "LOVEENA KAMATH 9742183868" at bounding box center [419, 133] width 203 height 41
copy span "9742183868"
click at [1191, 39] on icon "button" at bounding box center [1187, 39] width 9 height 13
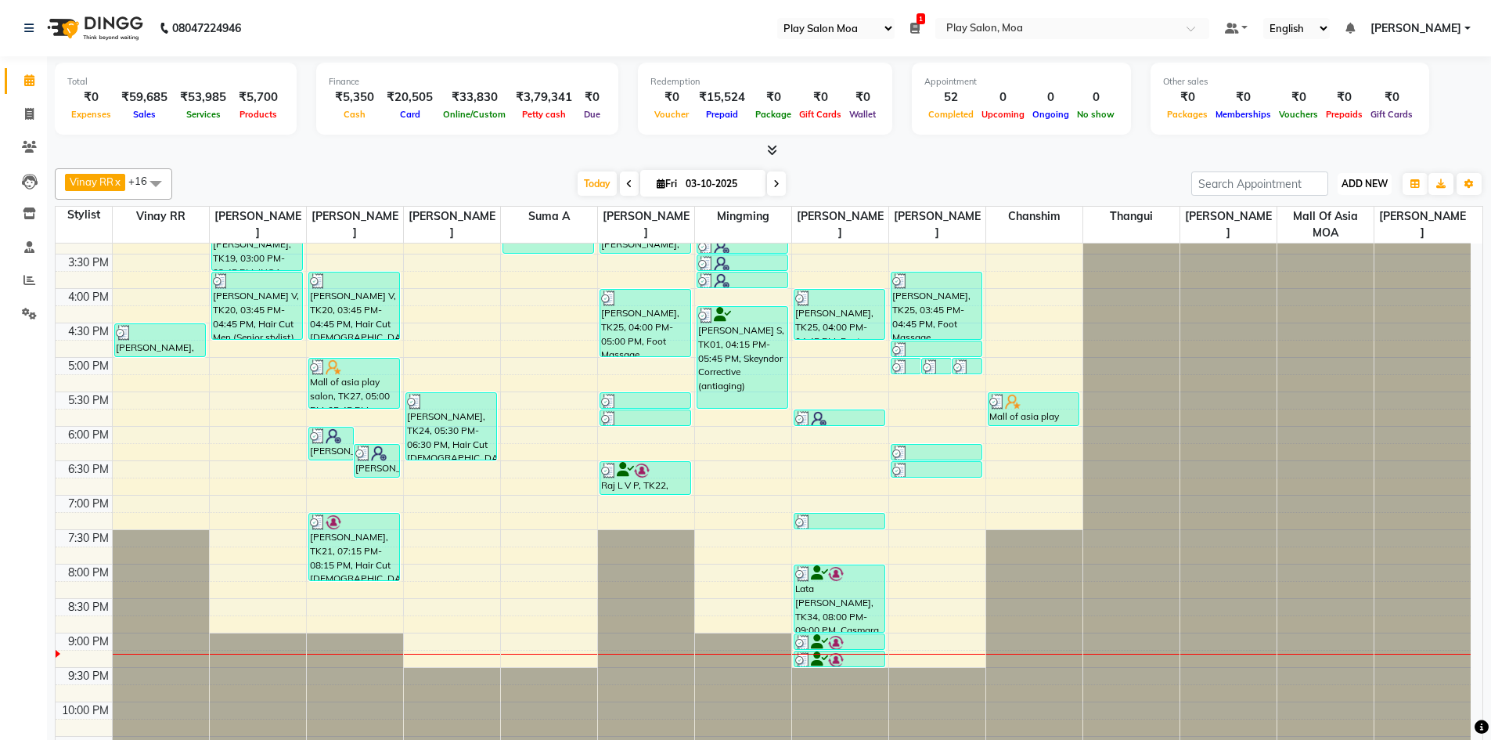
click at [1381, 186] on span "ADD NEW" at bounding box center [1365, 184] width 46 height 12
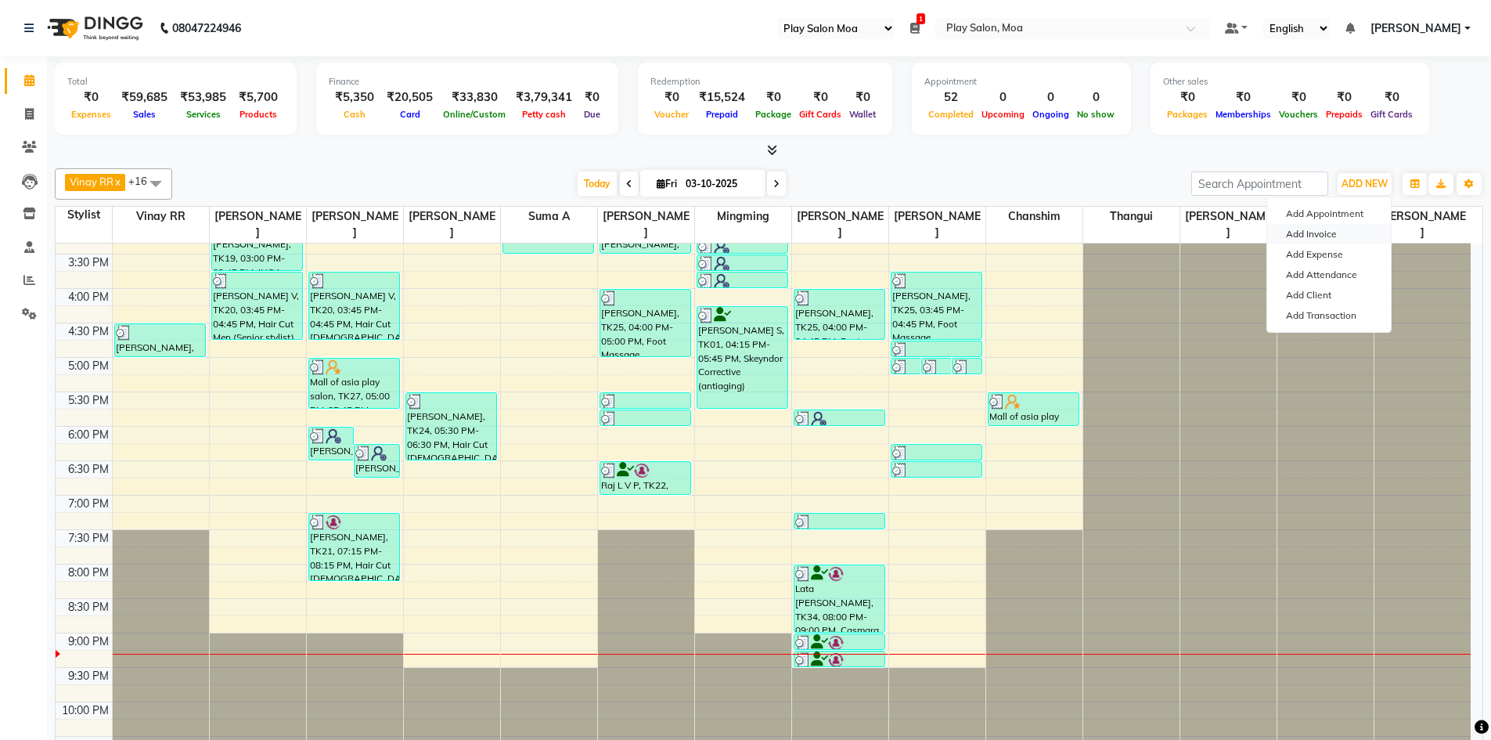
click at [1354, 243] on link "Add Invoice" at bounding box center [1329, 234] width 124 height 20
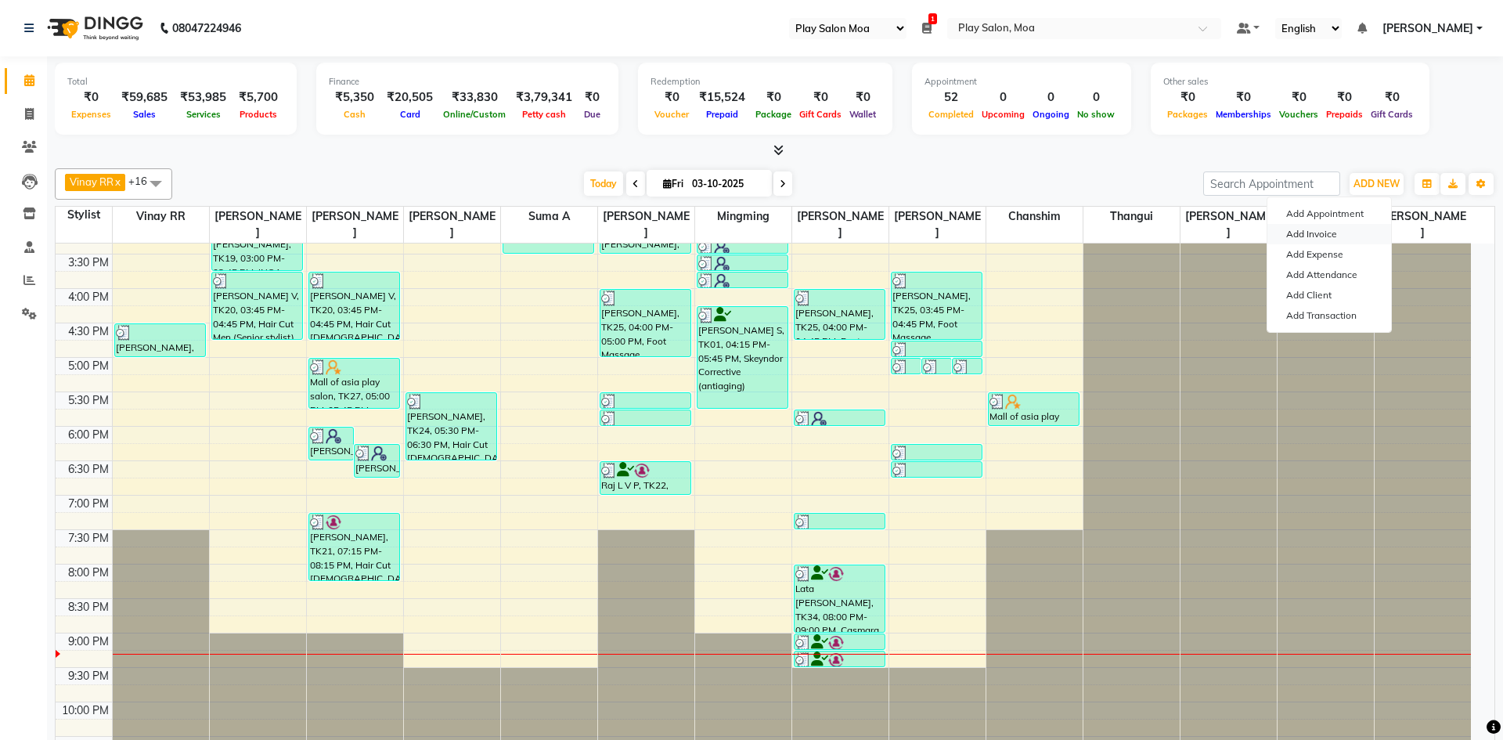
select select "8354"
select select "service"
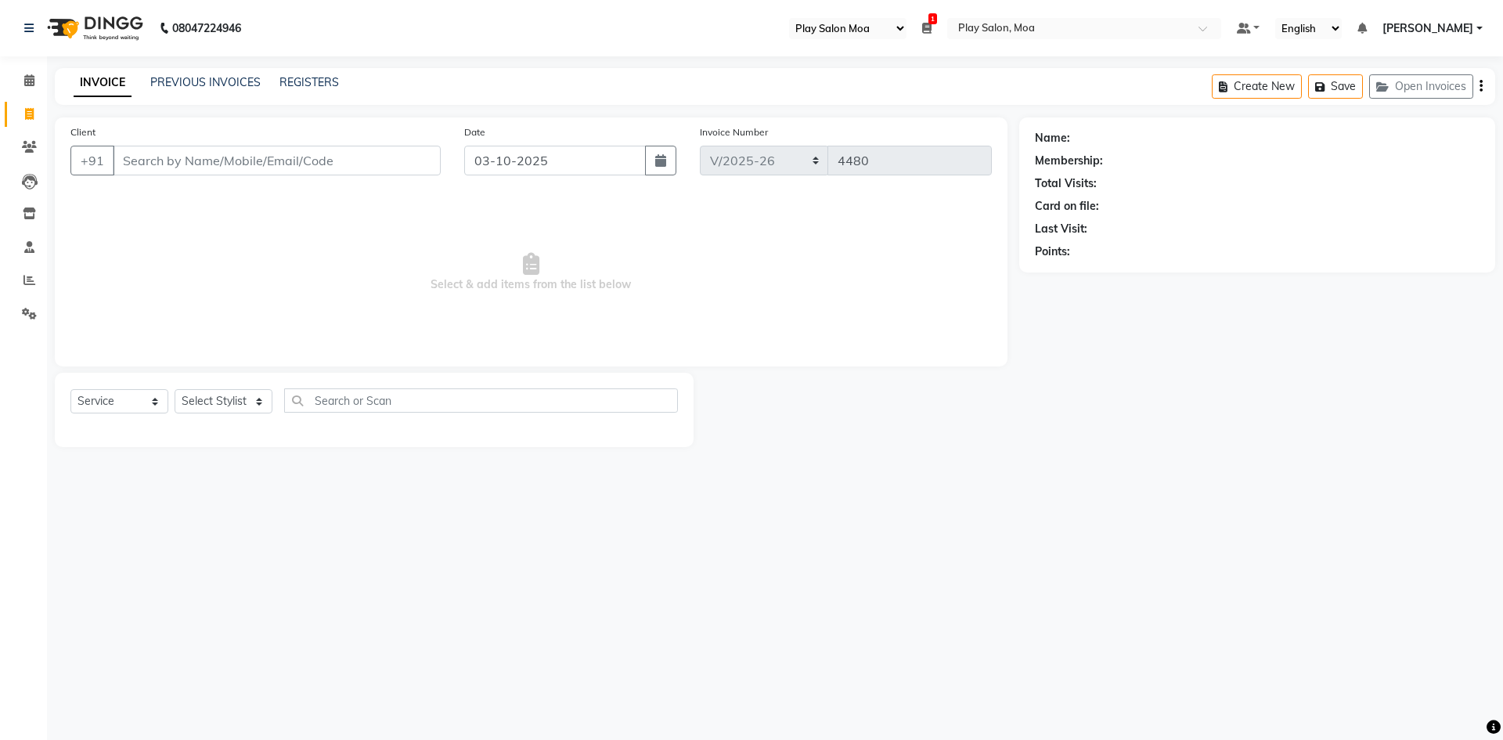
drag, startPoint x: 288, startPoint y: 163, endPoint x: 322, endPoint y: 168, distance: 34.1
click at [288, 162] on input "Client" at bounding box center [277, 161] width 328 height 30
type input "9742183868"
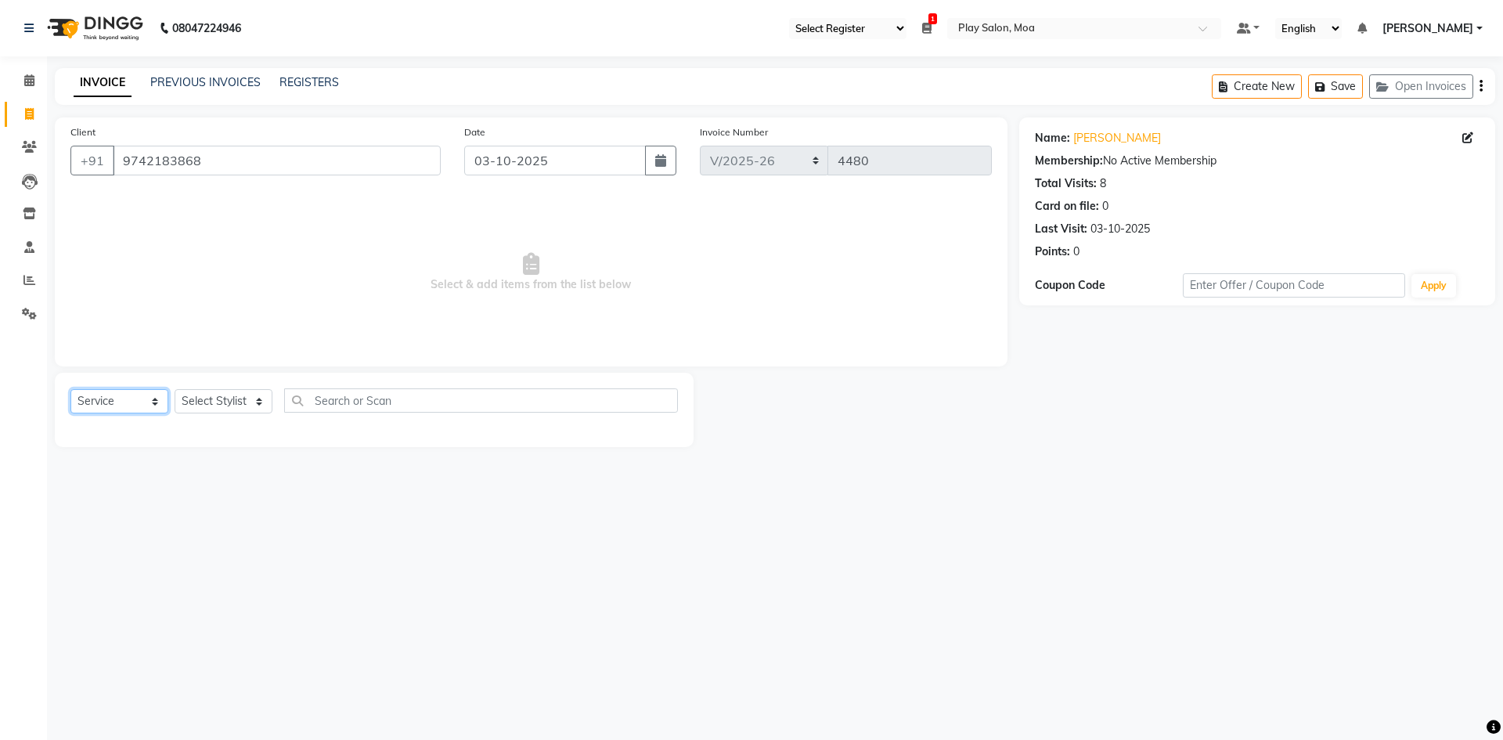
click at [136, 393] on select "Select Service Product Membership Package Voucher Prepaid Gift Card" at bounding box center [119, 401] width 98 height 24
select select "product"
click at [70, 389] on select "Select Service Product Membership Package Voucher Prepaid Gift Card" at bounding box center [119, 401] width 98 height 24
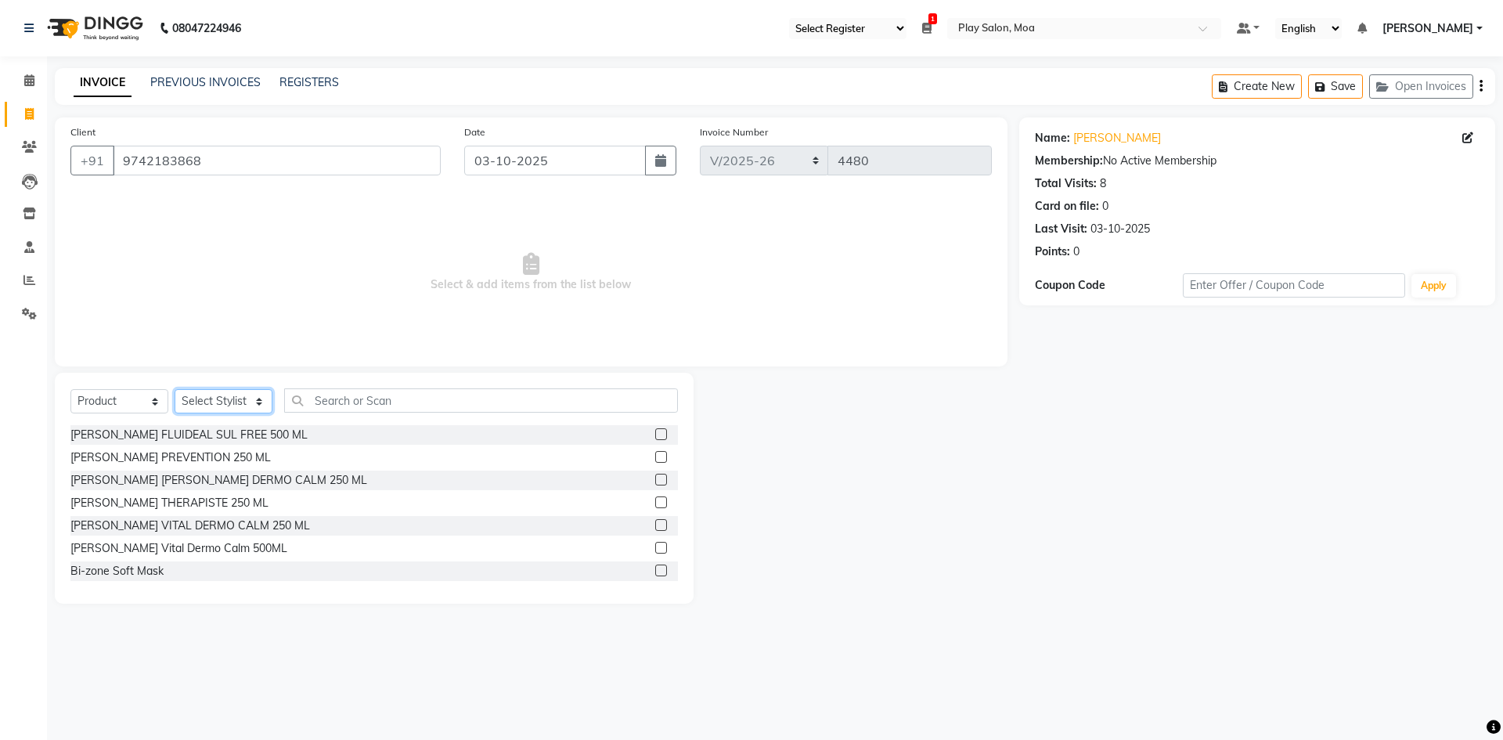
click at [243, 407] on select "Select Stylist Admin Anna D Aravind Asha M chanshim Faizan Alam Fakrul mazumber…" at bounding box center [224, 401] width 98 height 24
select select "81375"
click at [175, 389] on select "Select Stylist Admin Anna D Aravind Asha M chanshim Faizan Alam Fakrul mazumber…" at bounding box center [224, 401] width 98 height 24
click at [332, 398] on input "text" at bounding box center [481, 400] width 394 height 24
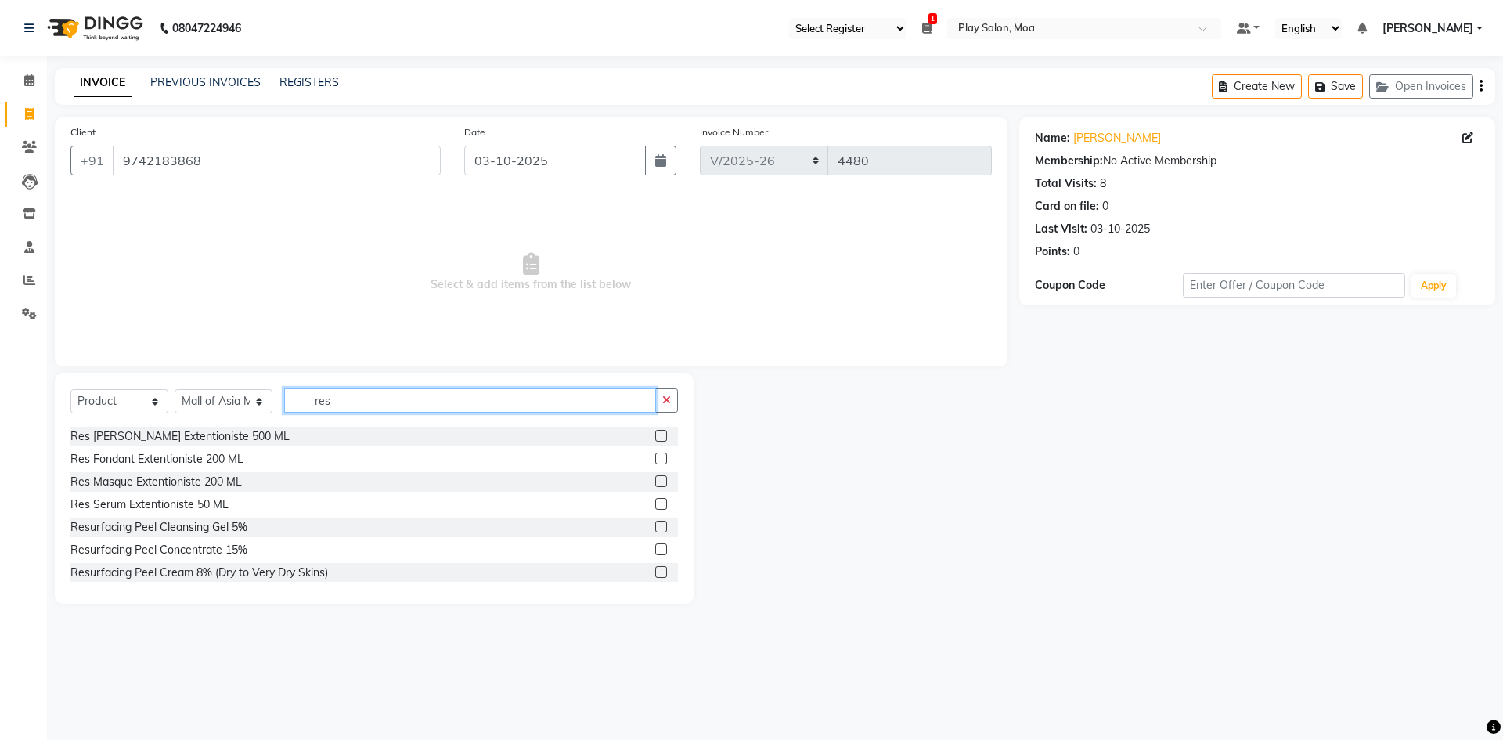
scroll to position [235, 0]
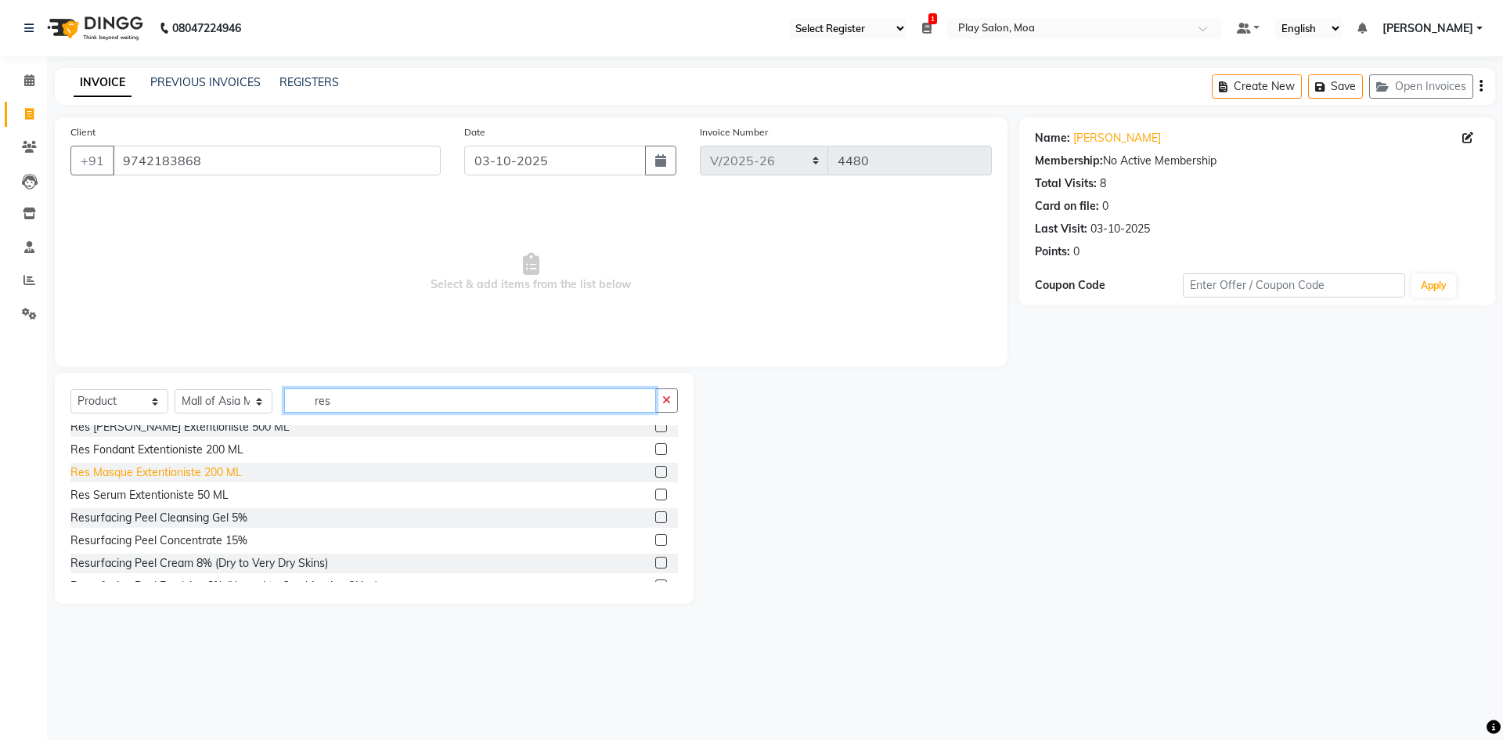
type input "res"
click at [205, 470] on div "Res Masque Extentioniste 200 ML" at bounding box center [155, 472] width 171 height 16
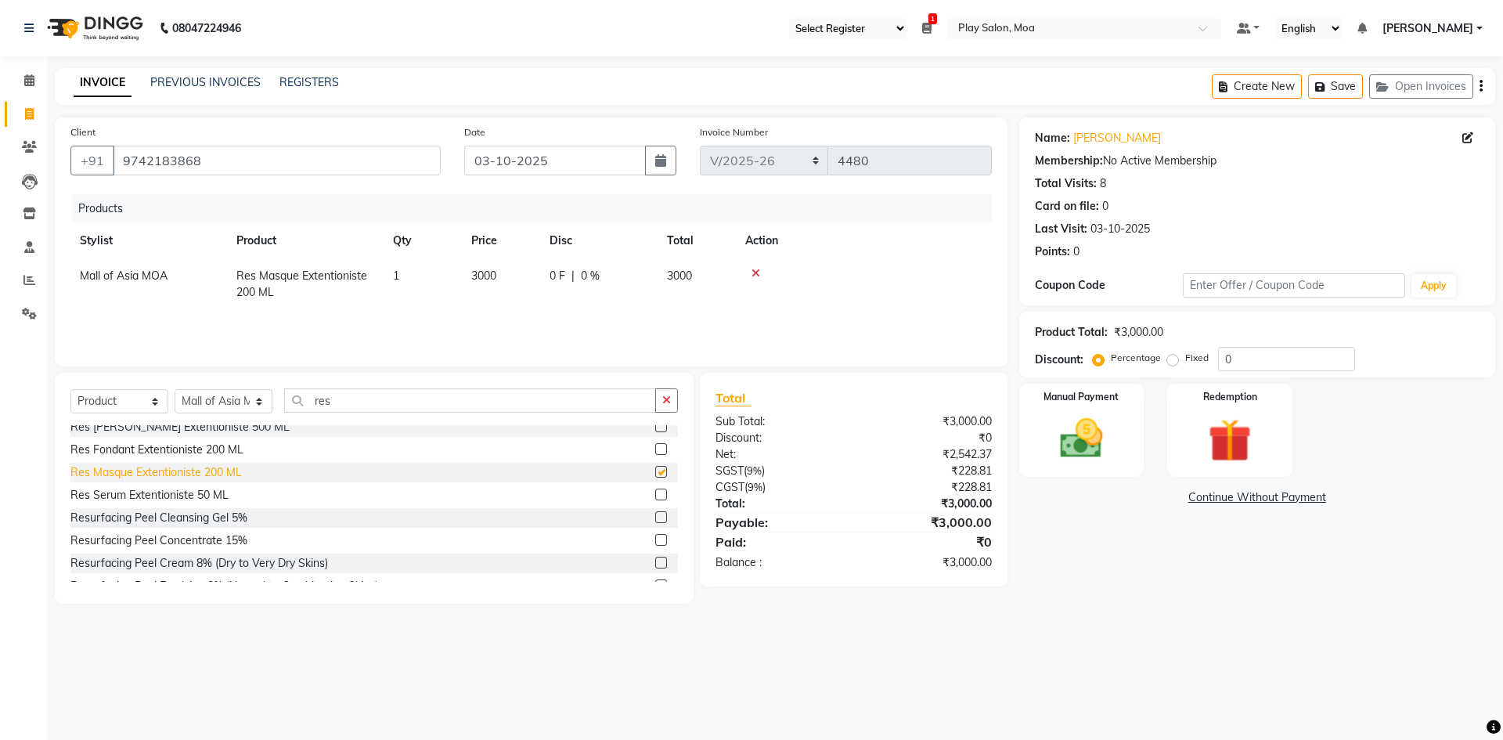
checkbox input "false"
click at [482, 274] on span "3000" at bounding box center [483, 275] width 25 height 14
select select "81375"
click at [529, 280] on input "3000" at bounding box center [500, 280] width 59 height 24
type input "3850"
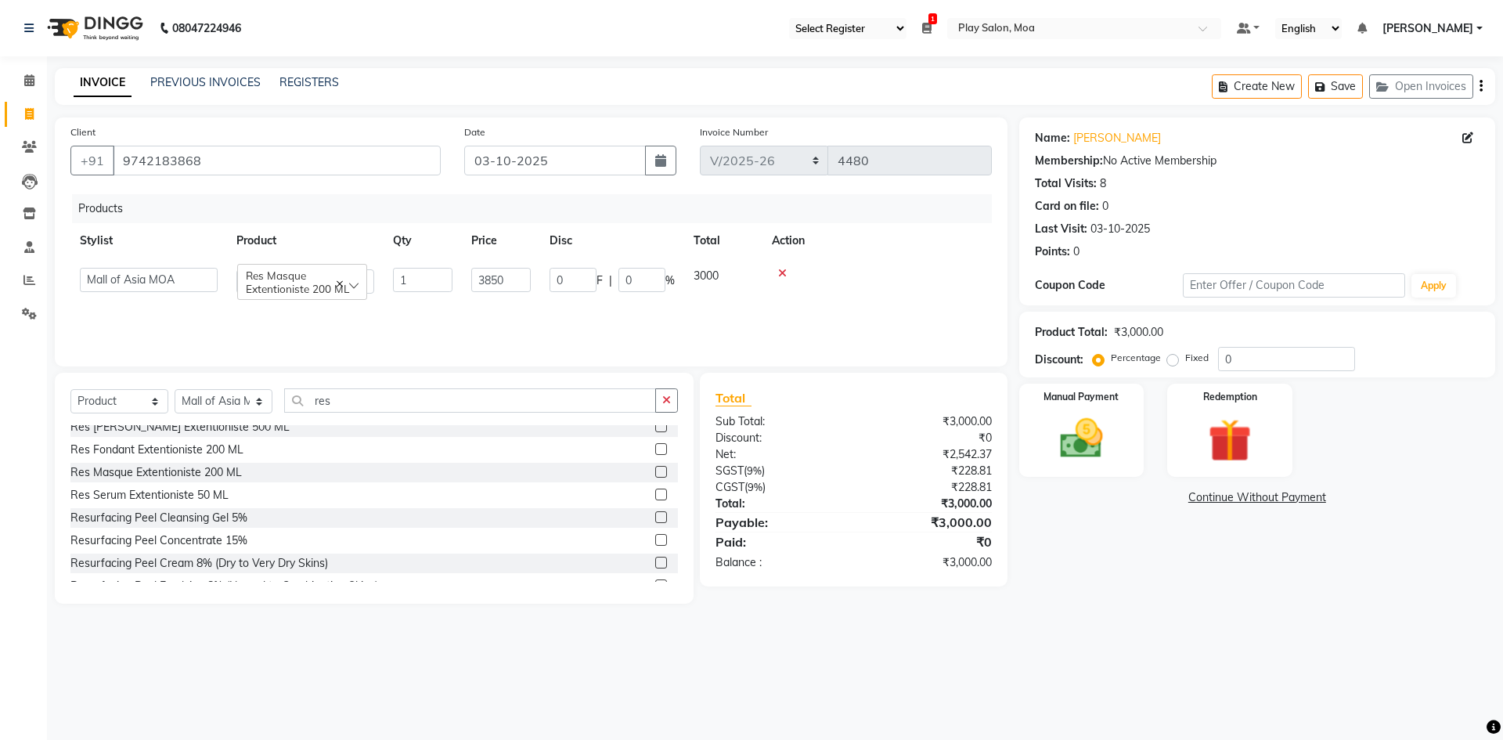
click at [1042, 600] on div "Name: Loveena Kamath Membership: No Active Membership Total Visits: 8 Card on f…" at bounding box center [1263, 360] width 488 height 486
click at [1087, 443] on img at bounding box center [1081, 438] width 73 height 52
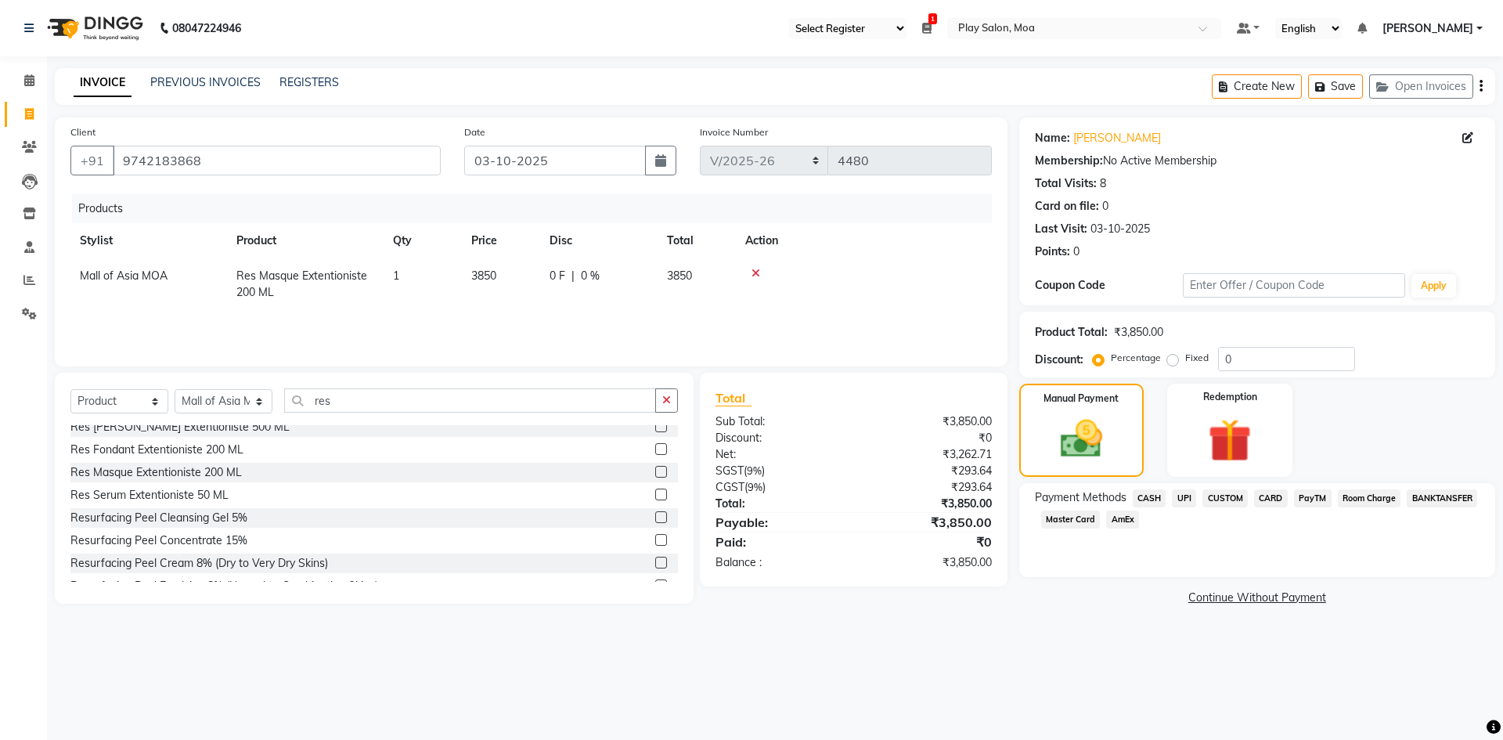
click at [1227, 499] on span "CUSTOM" at bounding box center [1224, 498] width 45 height 18
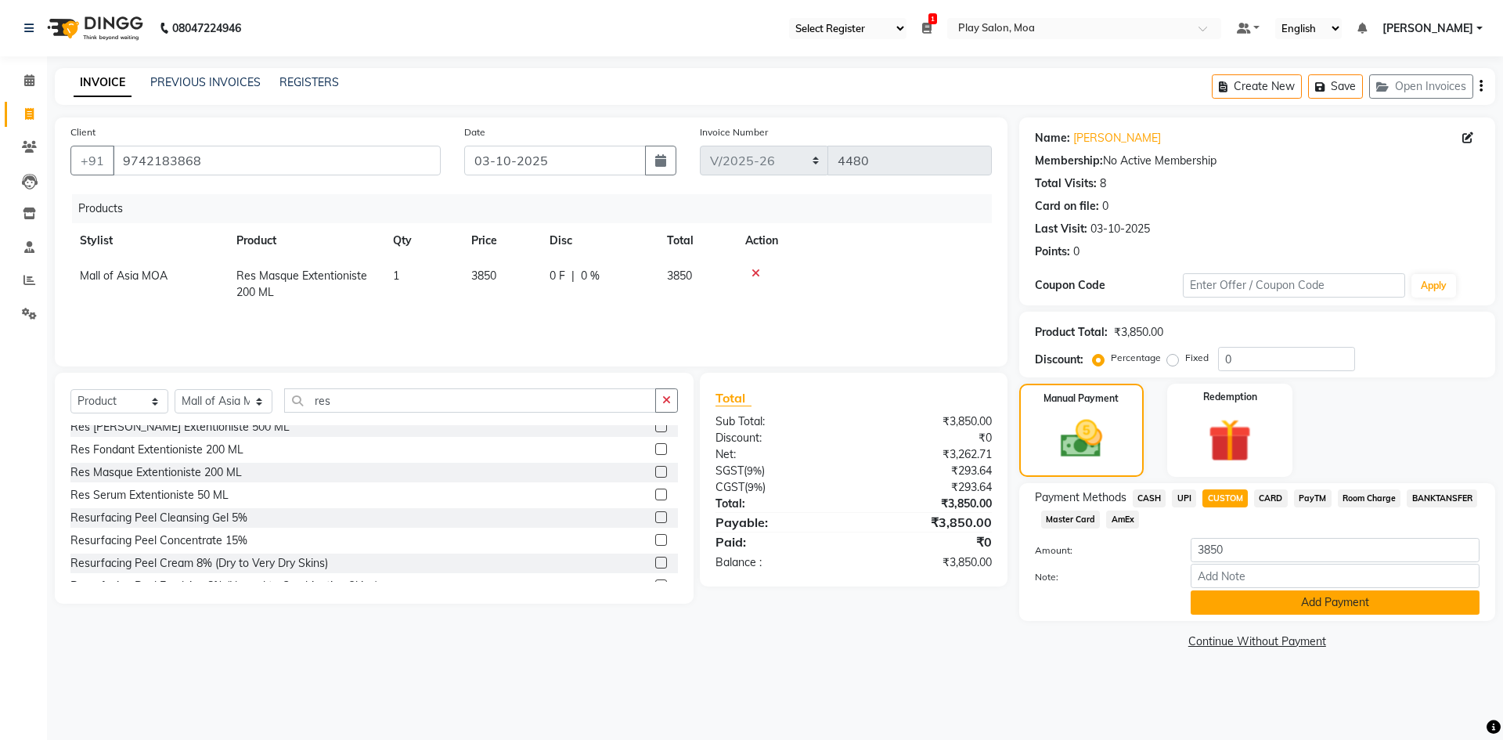
click at [1289, 602] on button "Add Payment" at bounding box center [1335, 602] width 289 height 24
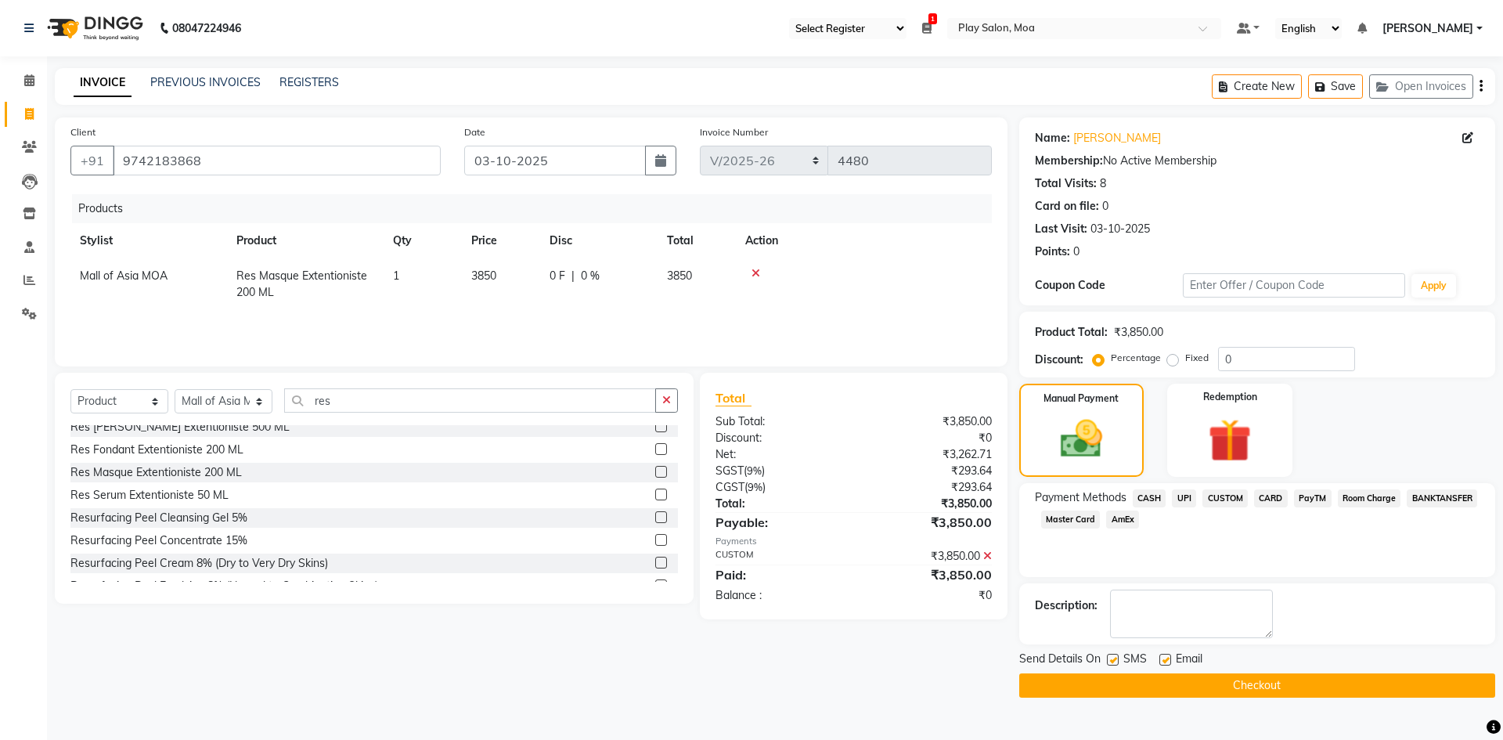
click at [1268, 683] on button "Checkout" at bounding box center [1257, 685] width 476 height 24
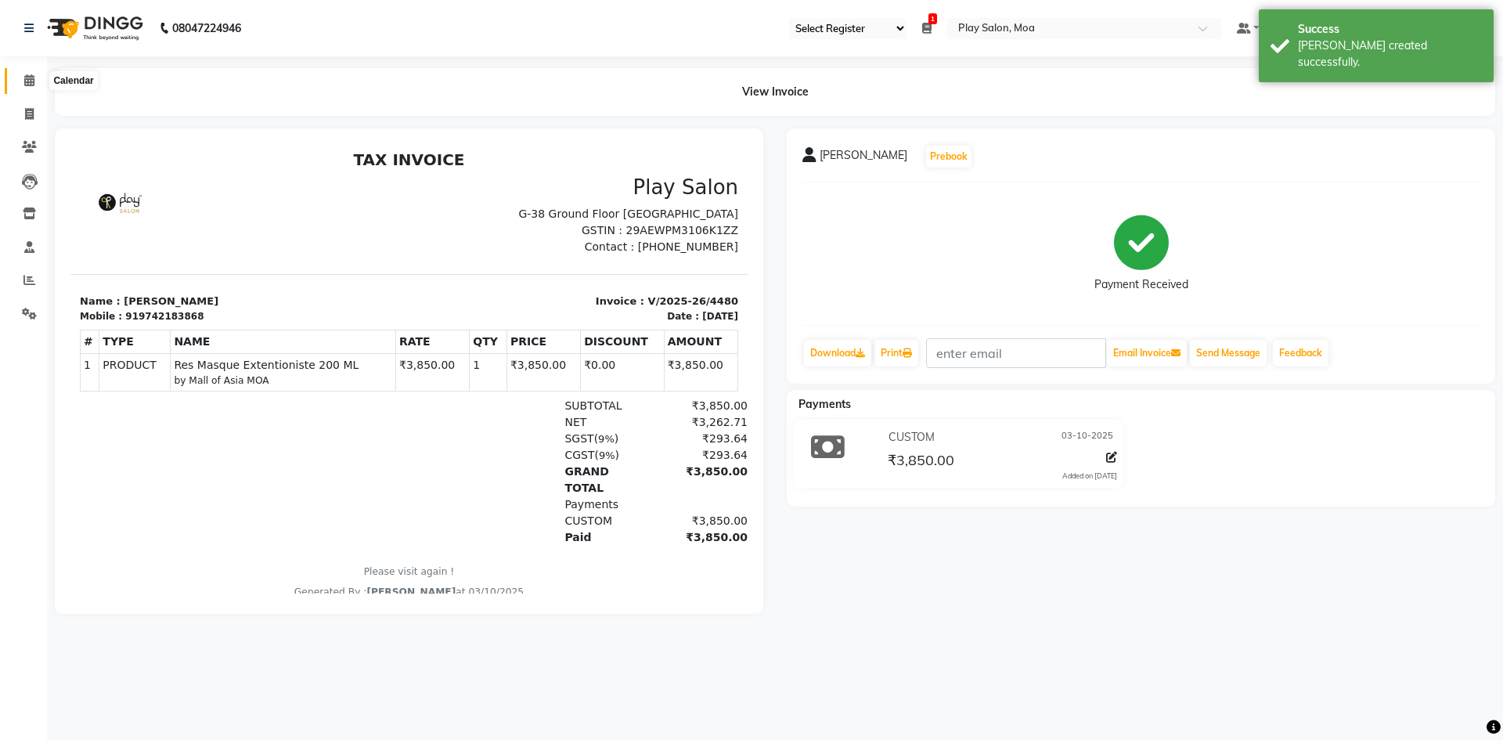
click at [34, 83] on icon at bounding box center [29, 80] width 10 height 12
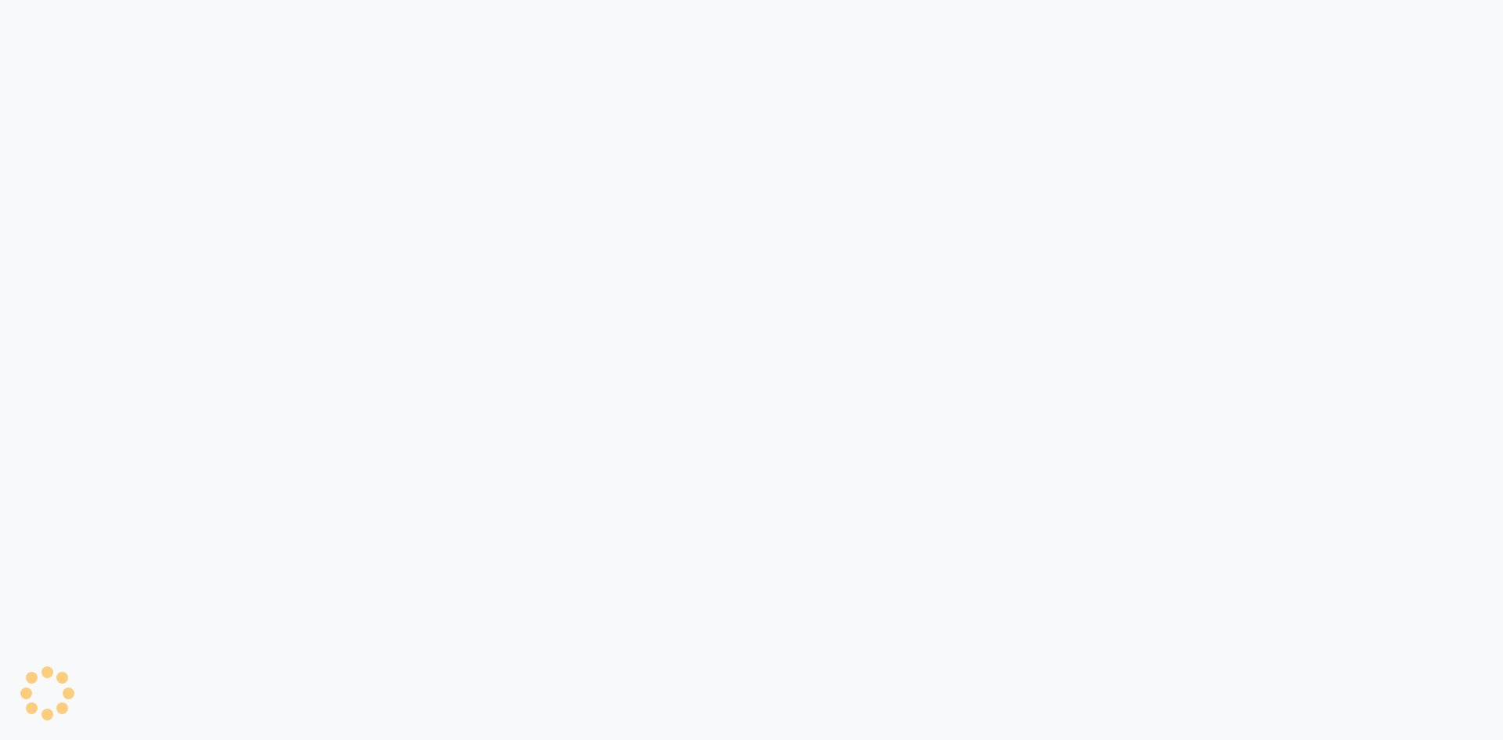
select select "93"
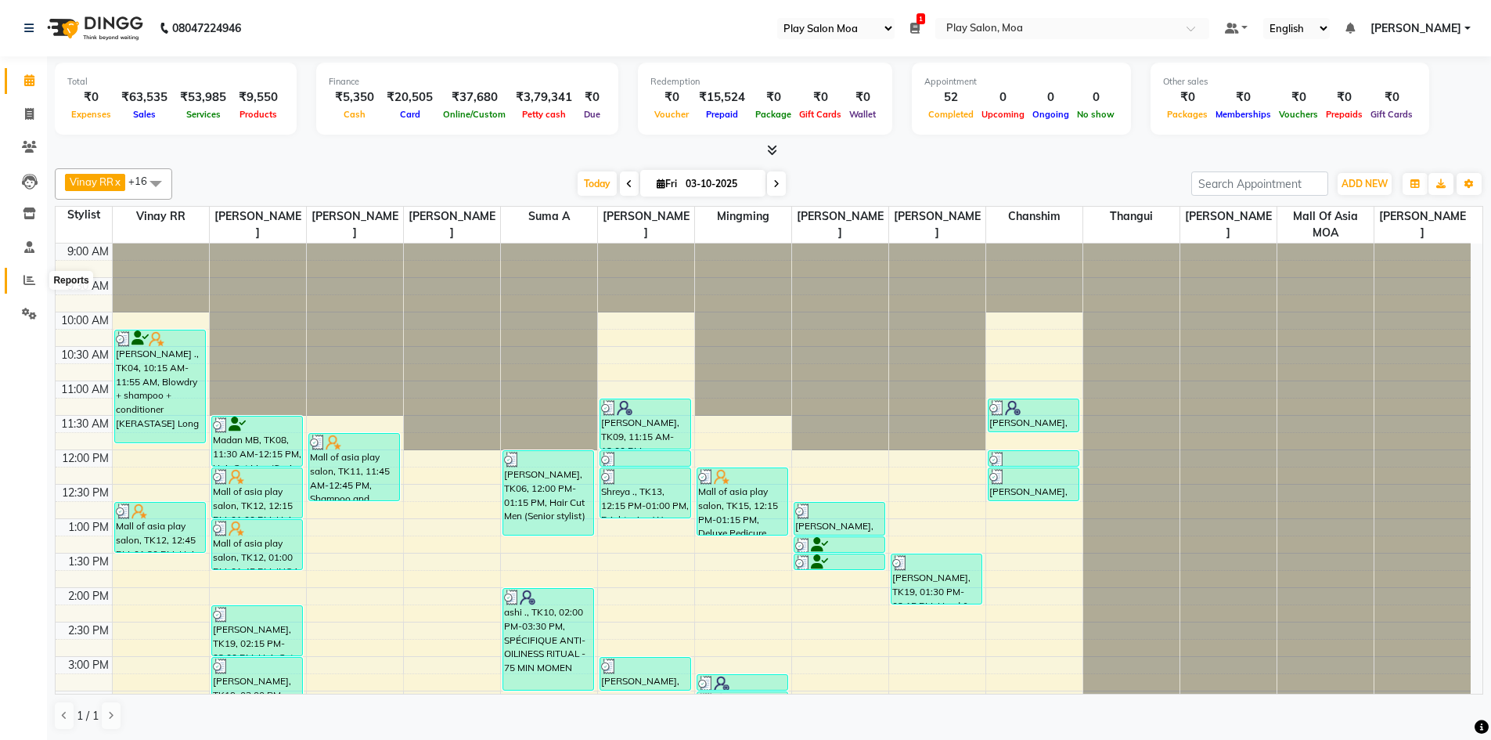
click at [30, 284] on icon at bounding box center [29, 280] width 12 height 12
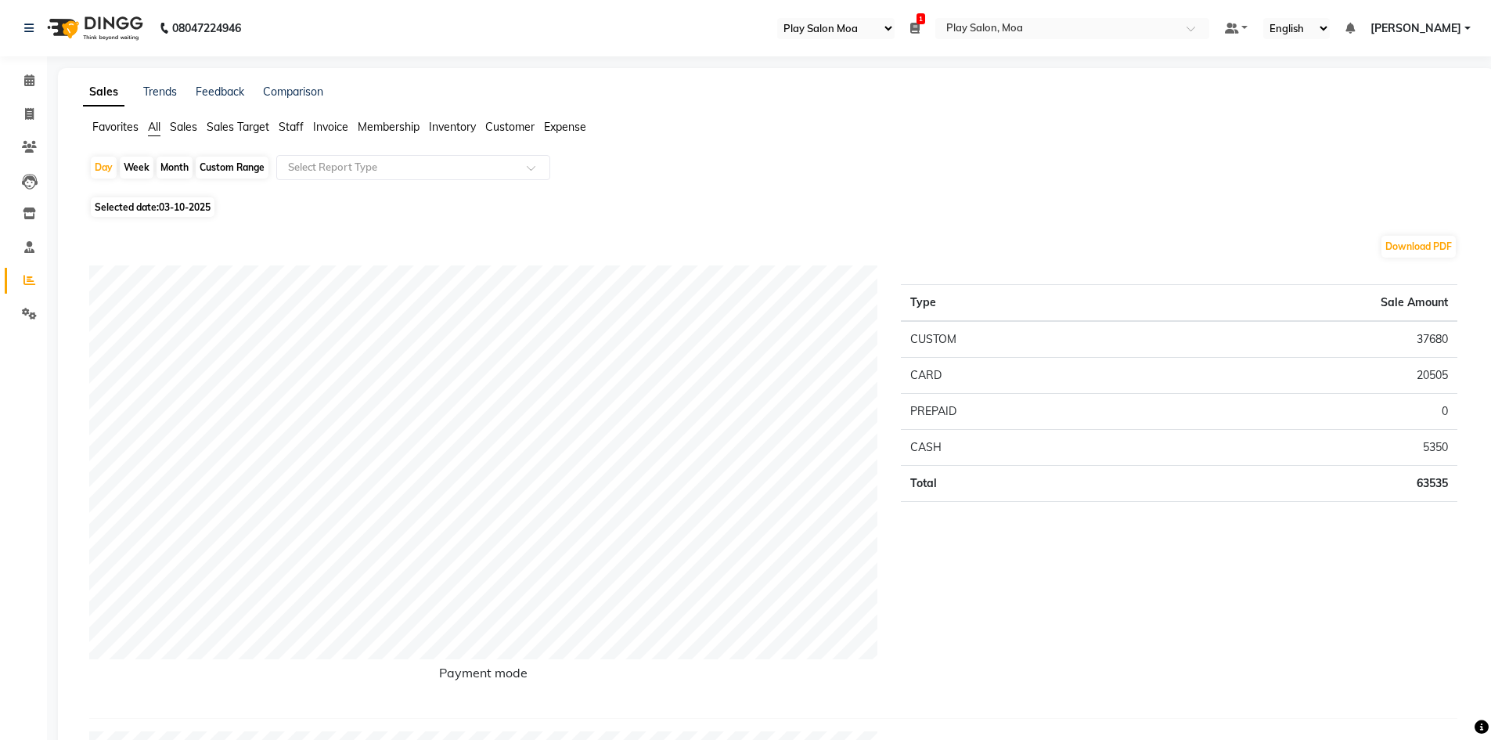
click at [184, 128] on span "Sales" at bounding box center [183, 127] width 27 height 14
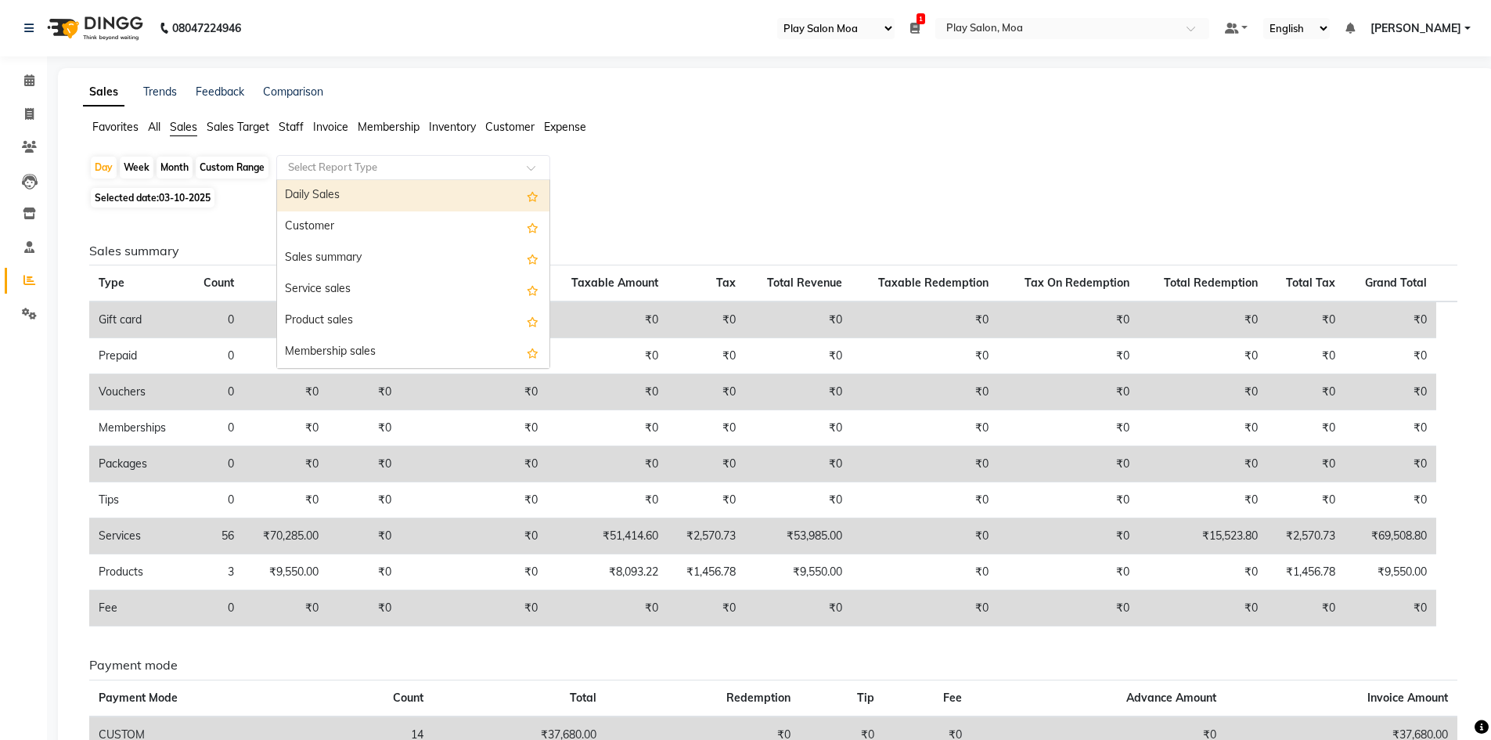
click at [534, 168] on span at bounding box center [537, 172] width 20 height 16
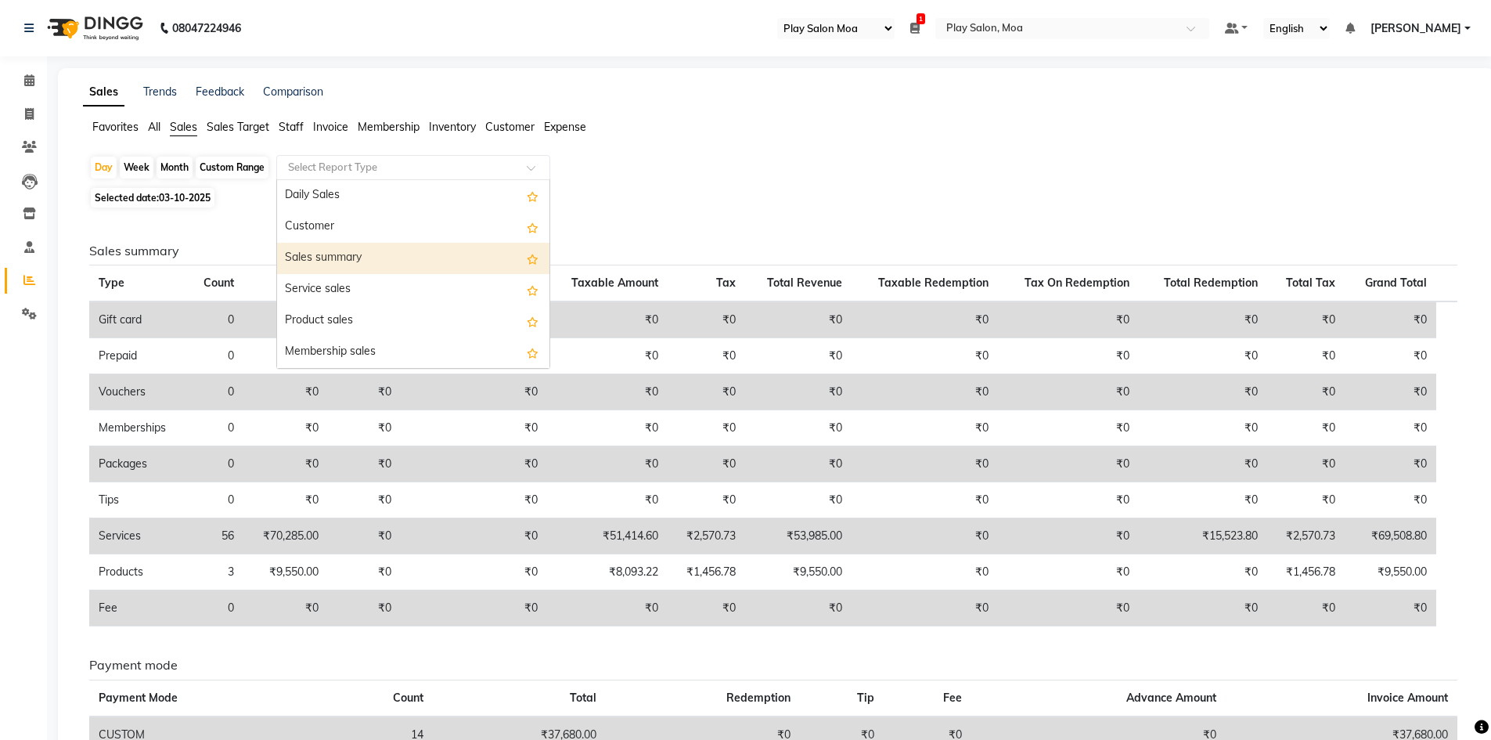
click at [410, 263] on div "Sales summary" at bounding box center [413, 258] width 272 height 31
select select "full_report"
select select "csv"
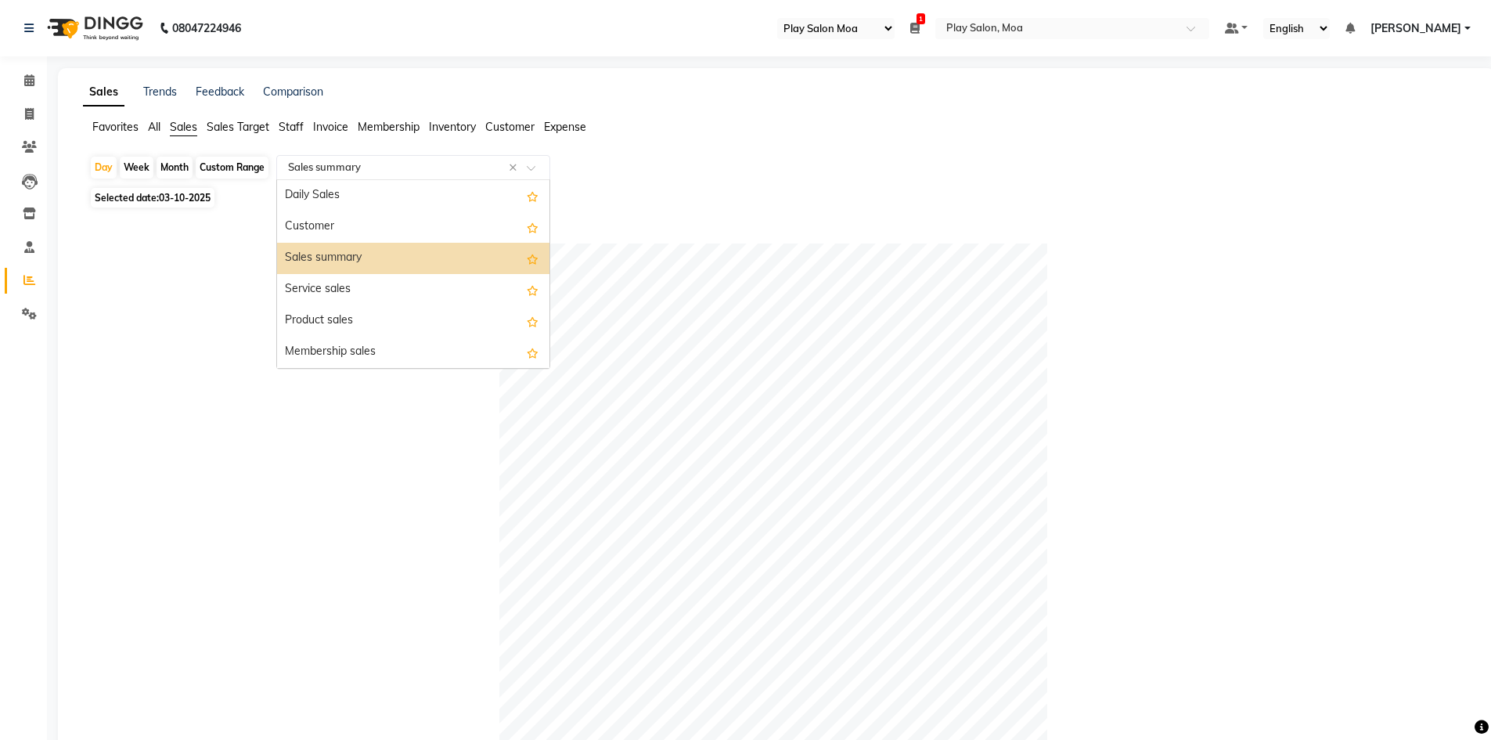
click at [536, 167] on span at bounding box center [537, 172] width 20 height 16
click at [457, 201] on div "Daily Sales" at bounding box center [413, 195] width 272 height 31
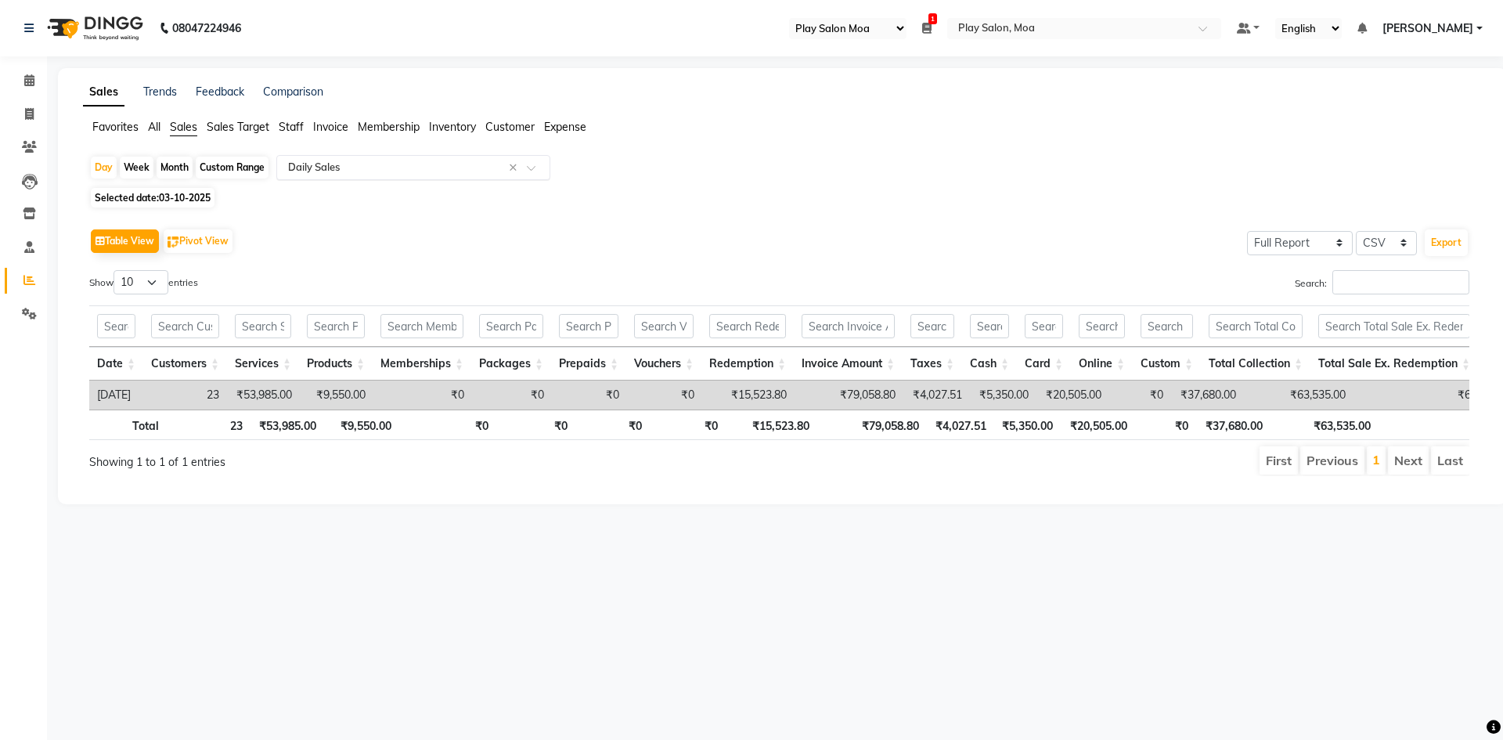
drag, startPoint x: 532, startPoint y: 163, endPoint x: 527, endPoint y: 175, distance: 13.0
click at [533, 164] on div "Select Report Type × Daily Sales ×" at bounding box center [413, 167] width 274 height 25
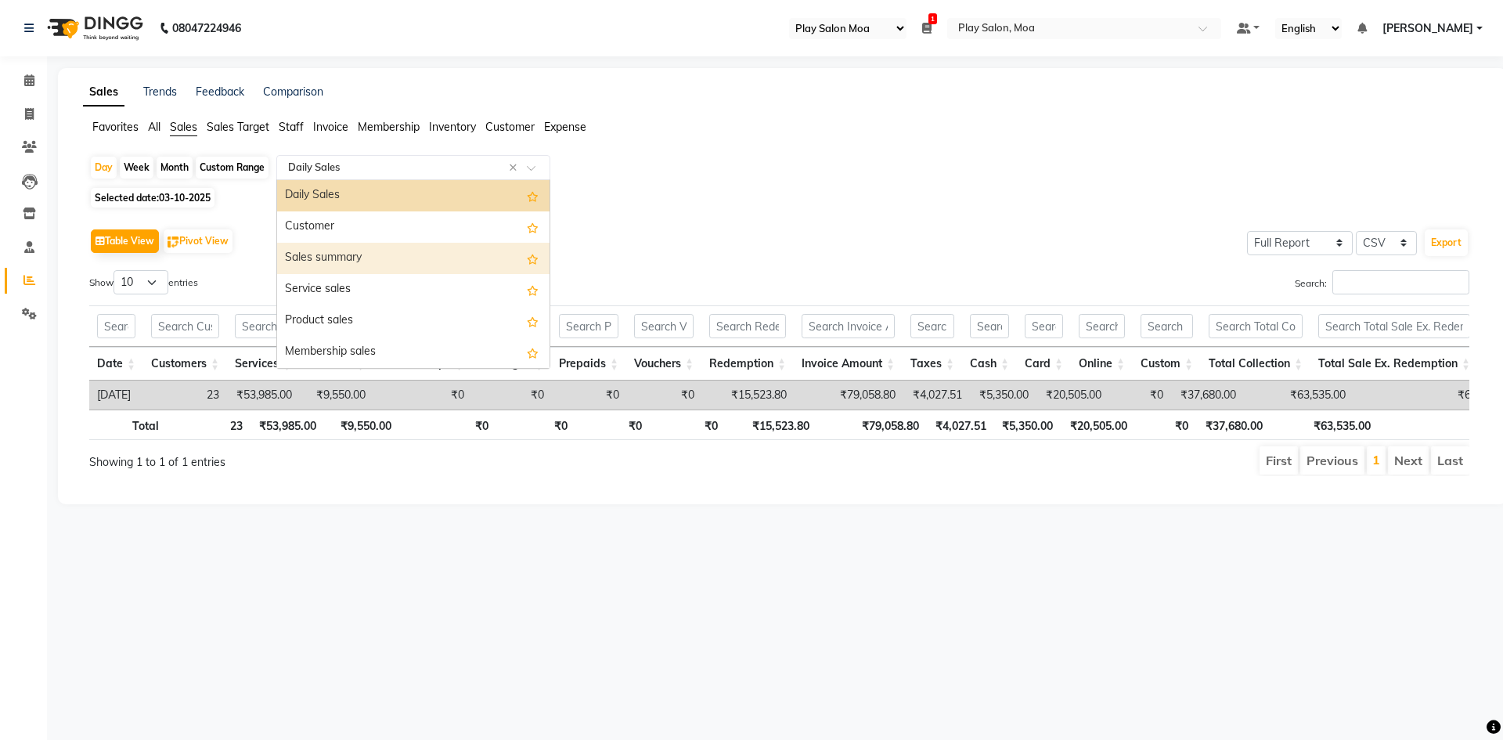
click at [438, 250] on div "Sales summary" at bounding box center [413, 258] width 272 height 31
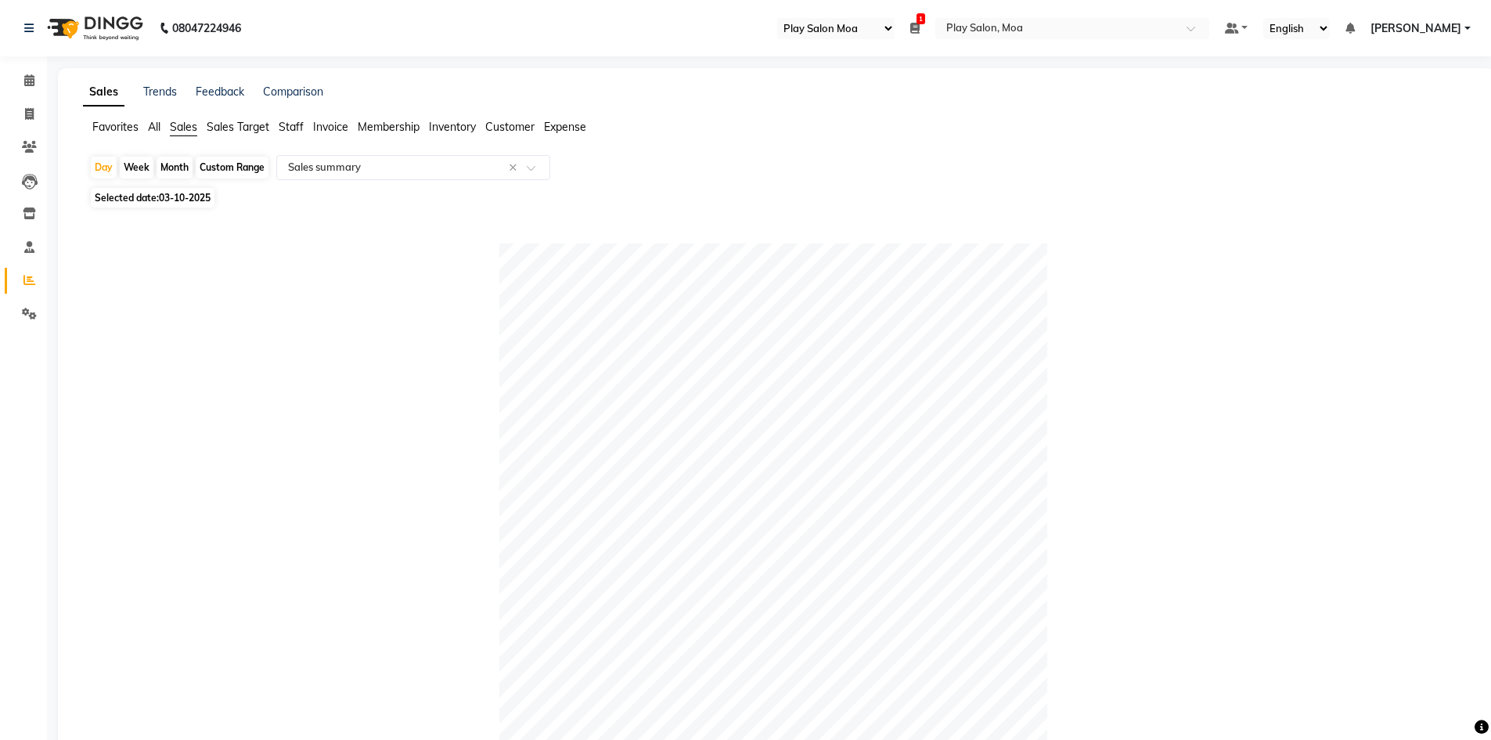
click at [159, 128] on span "All" at bounding box center [154, 127] width 13 height 14
click at [315, 171] on input "text" at bounding box center [397, 168] width 225 height 16
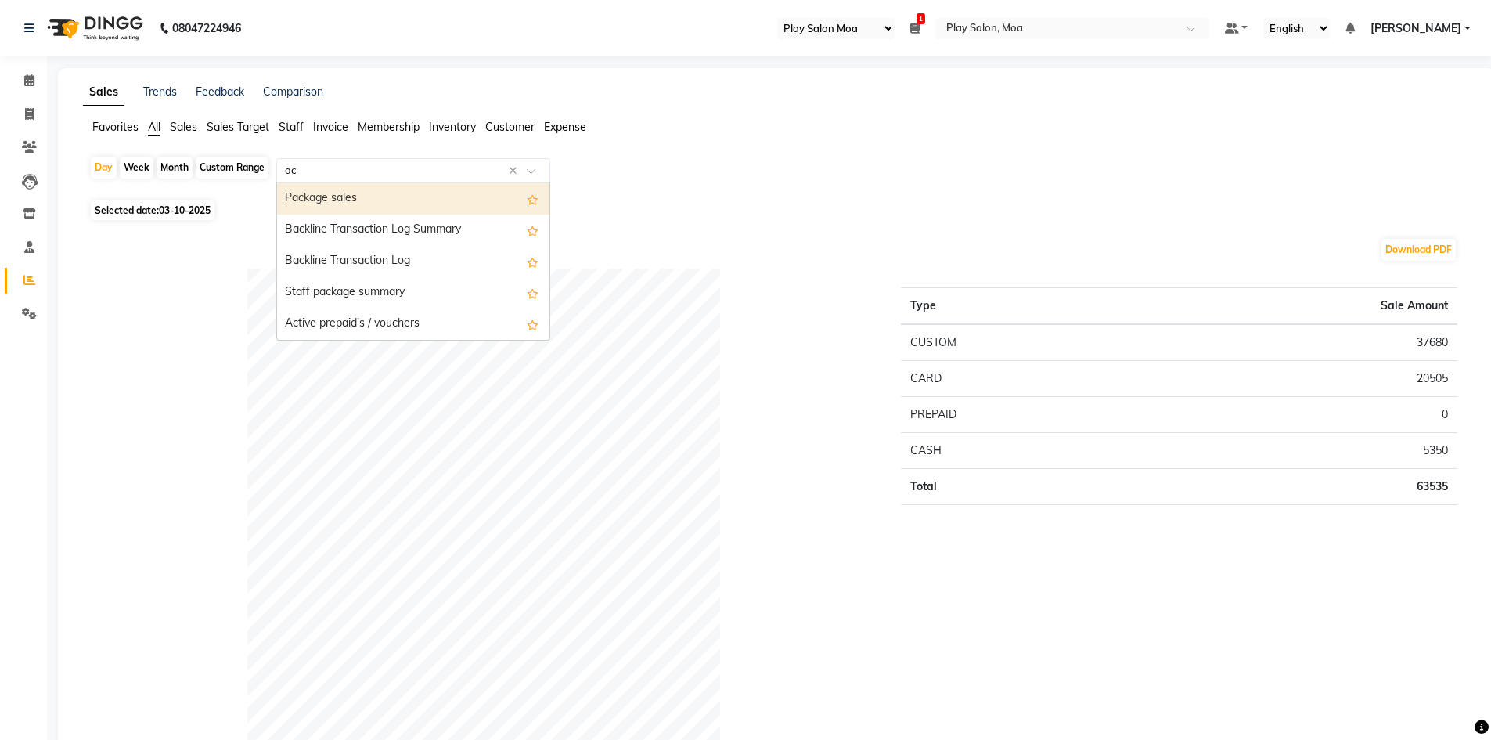
type input "act"
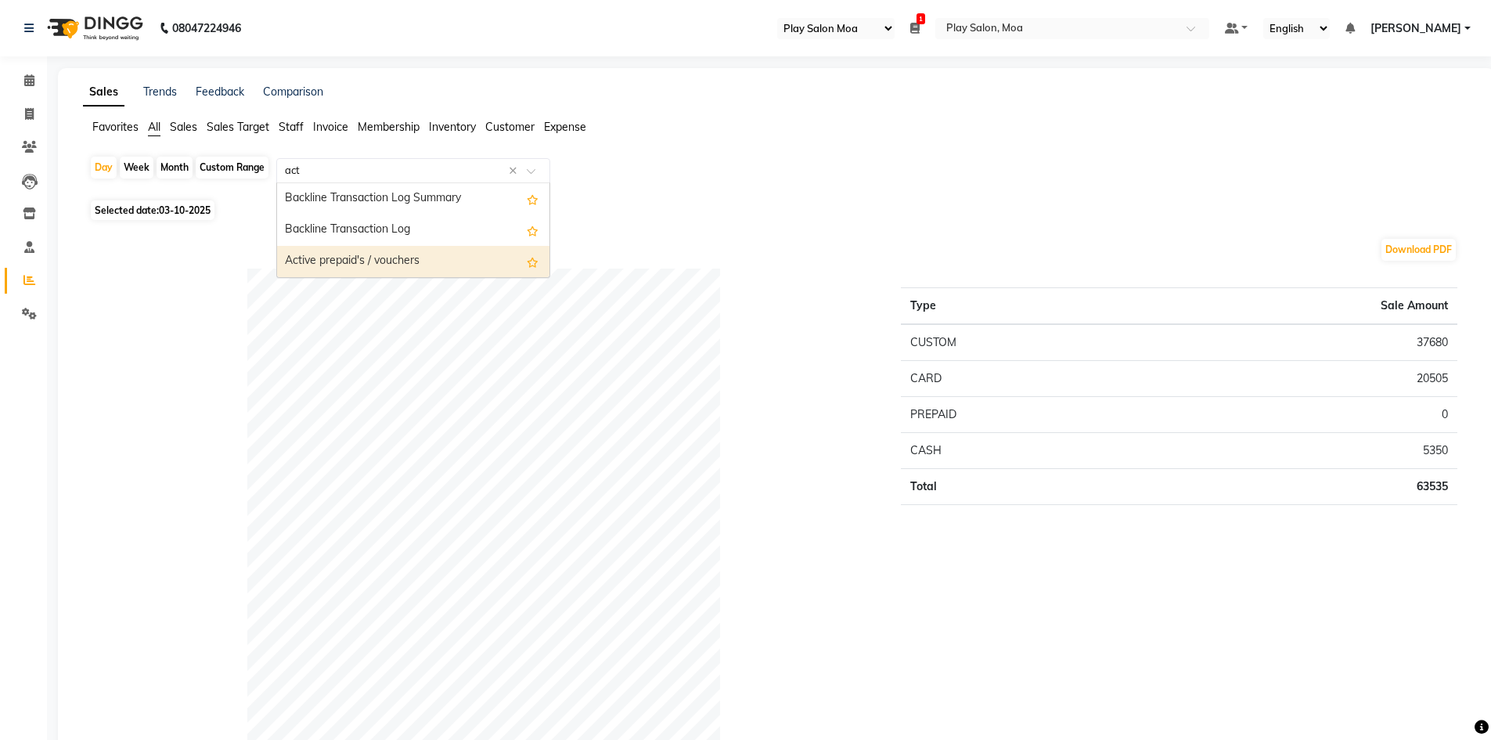
click at [348, 261] on div "Active prepaid's / vouchers" at bounding box center [413, 261] width 272 height 31
select select "full_report"
select select "csv"
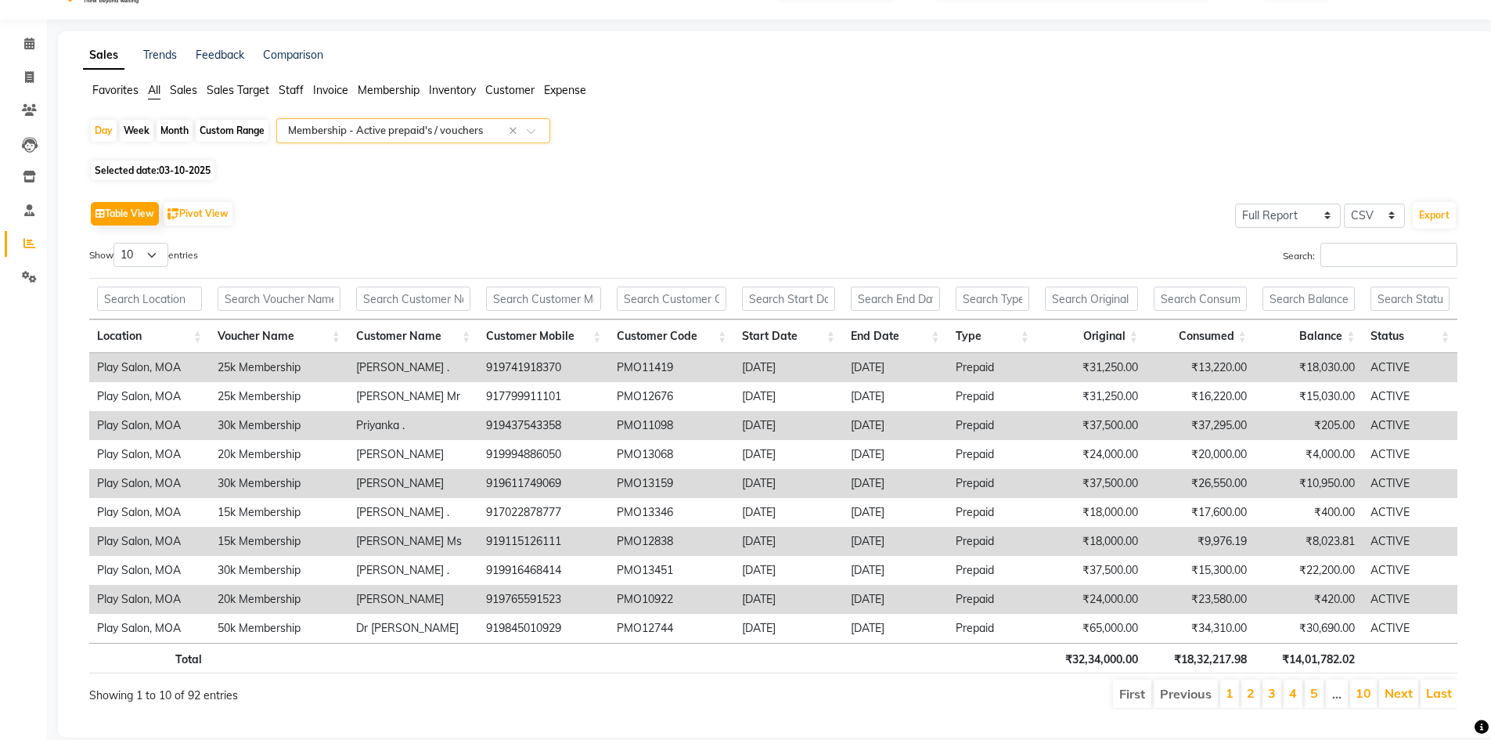
scroll to position [70, 0]
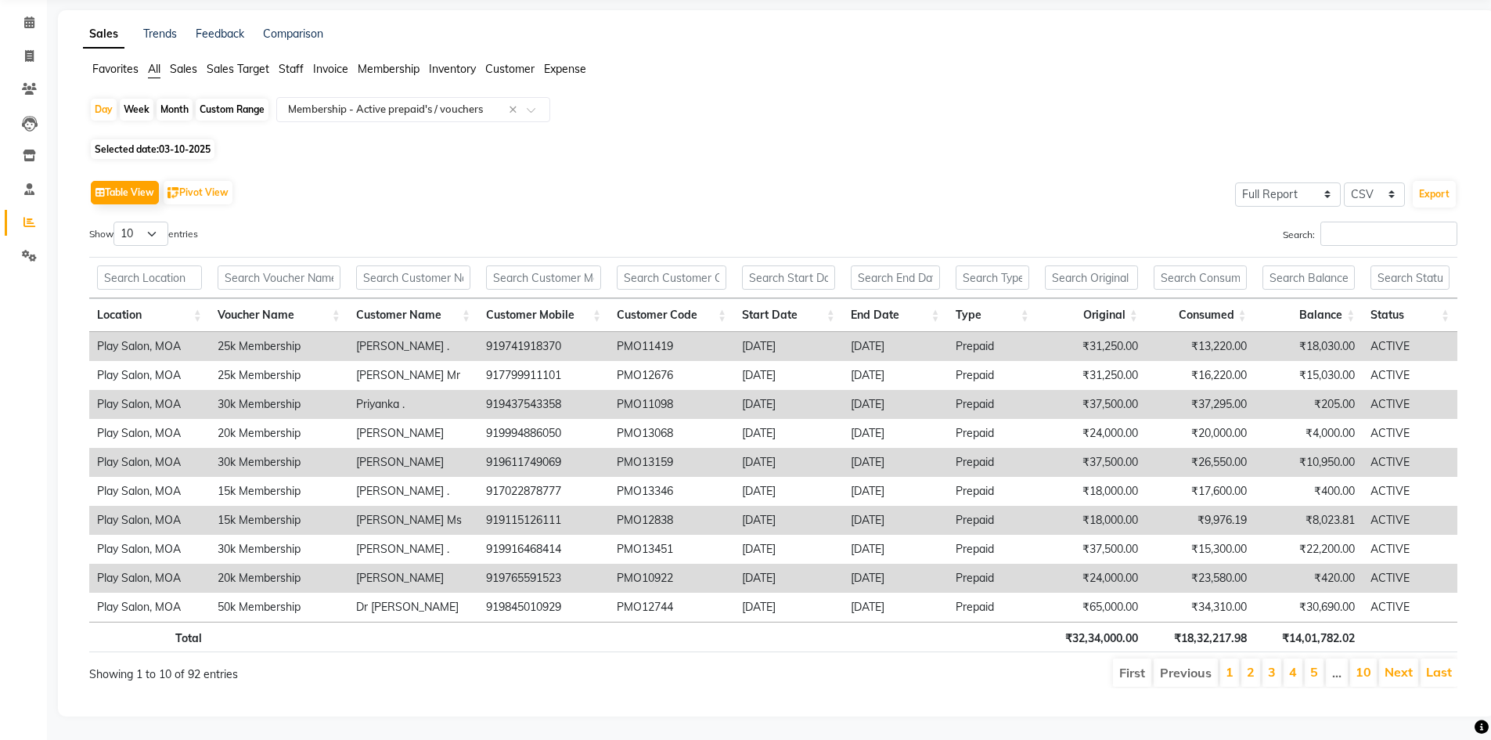
click at [179, 62] on span "Sales" at bounding box center [183, 69] width 27 height 14
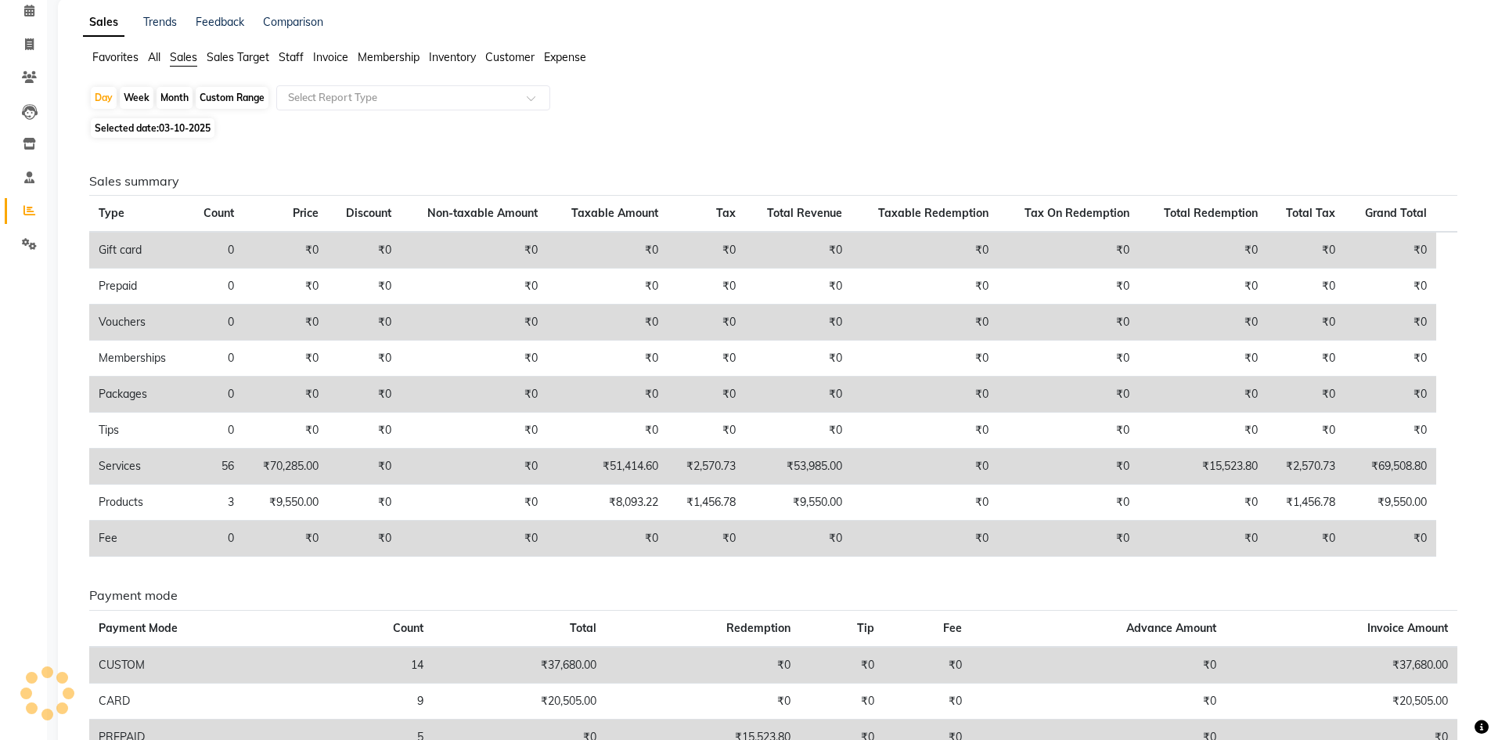
scroll to position [0, 0]
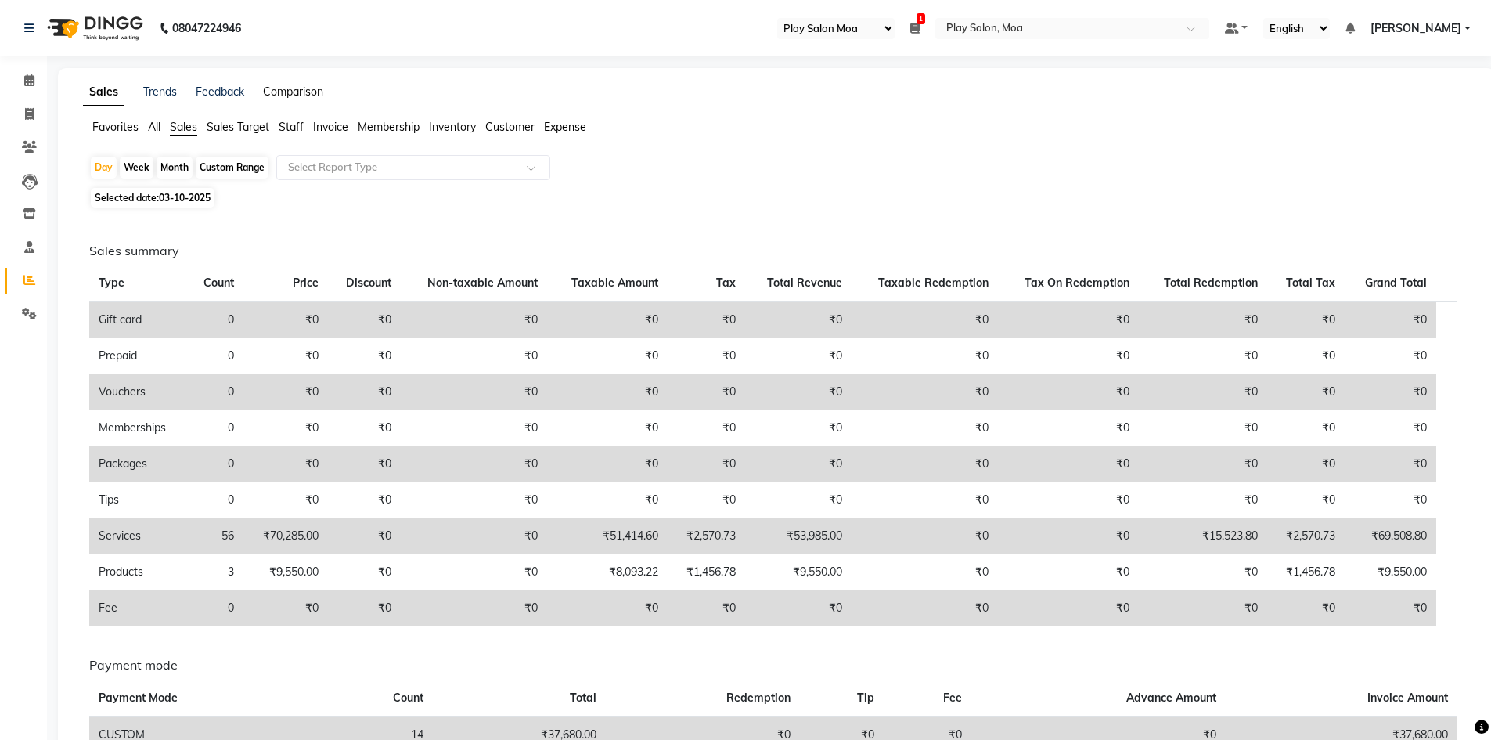
click at [306, 89] on link "Comparison" at bounding box center [293, 92] width 60 height 14
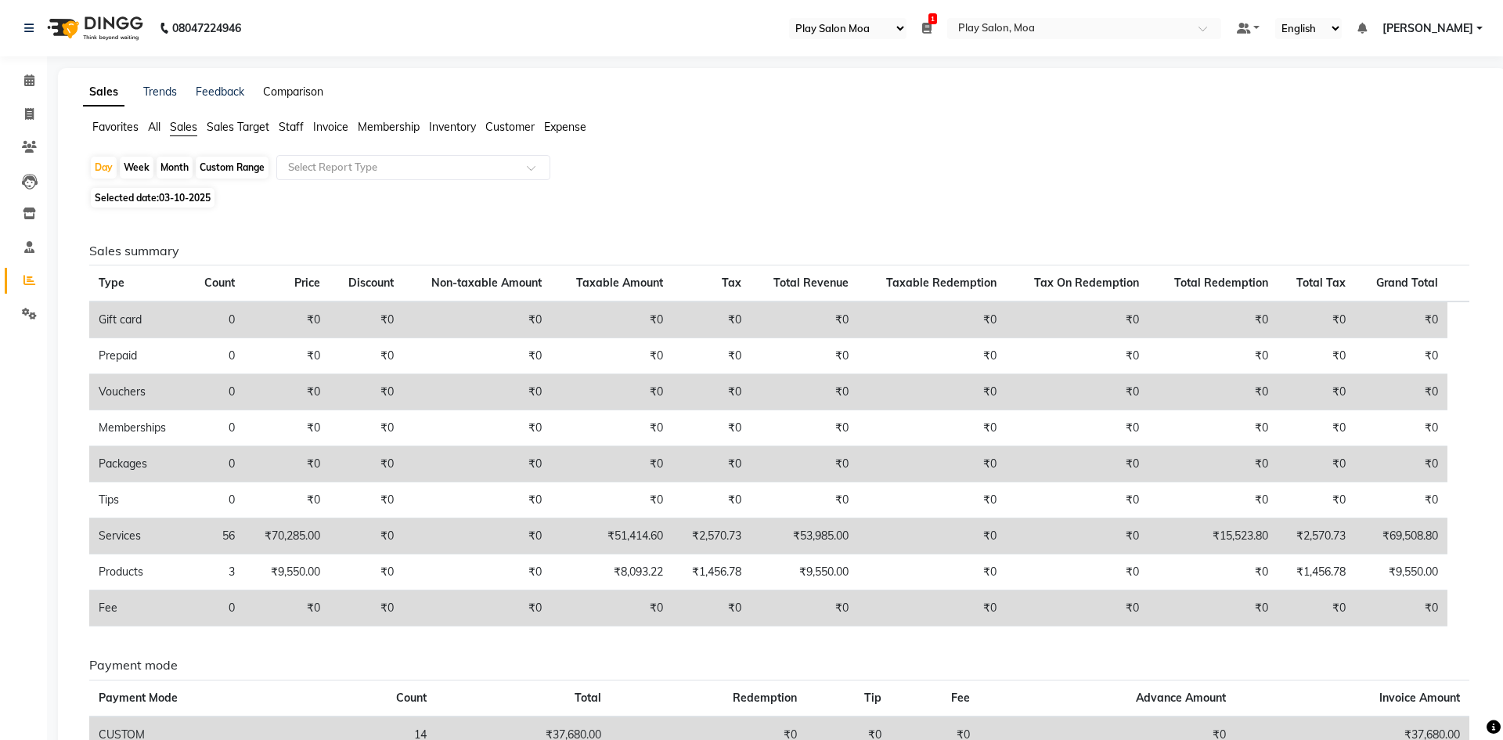
select select "single_date"
select select "single_date_dash"
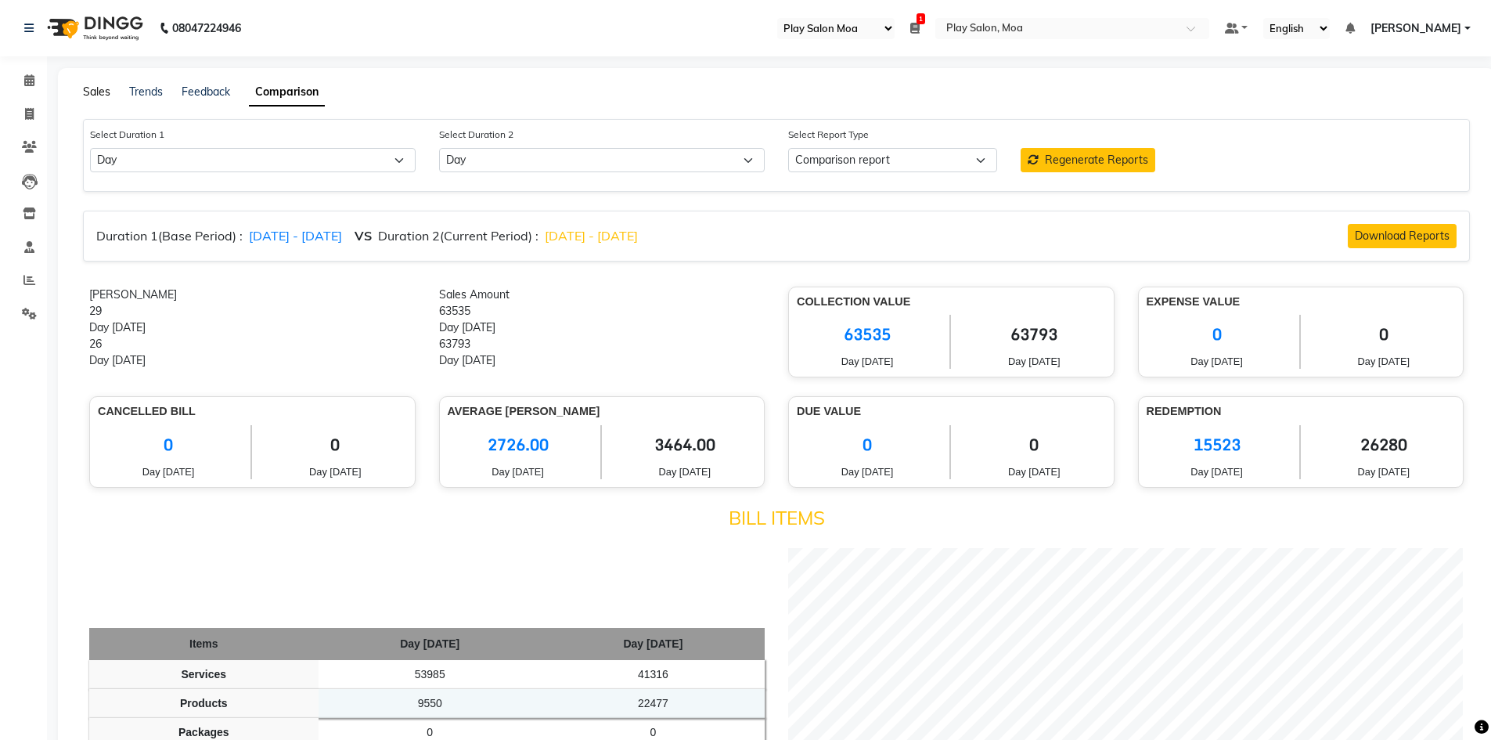
drag, startPoint x: 95, startPoint y: 88, endPoint x: 85, endPoint y: 92, distance: 10.9
click at [95, 88] on link "Sales" at bounding box center [96, 92] width 27 height 14
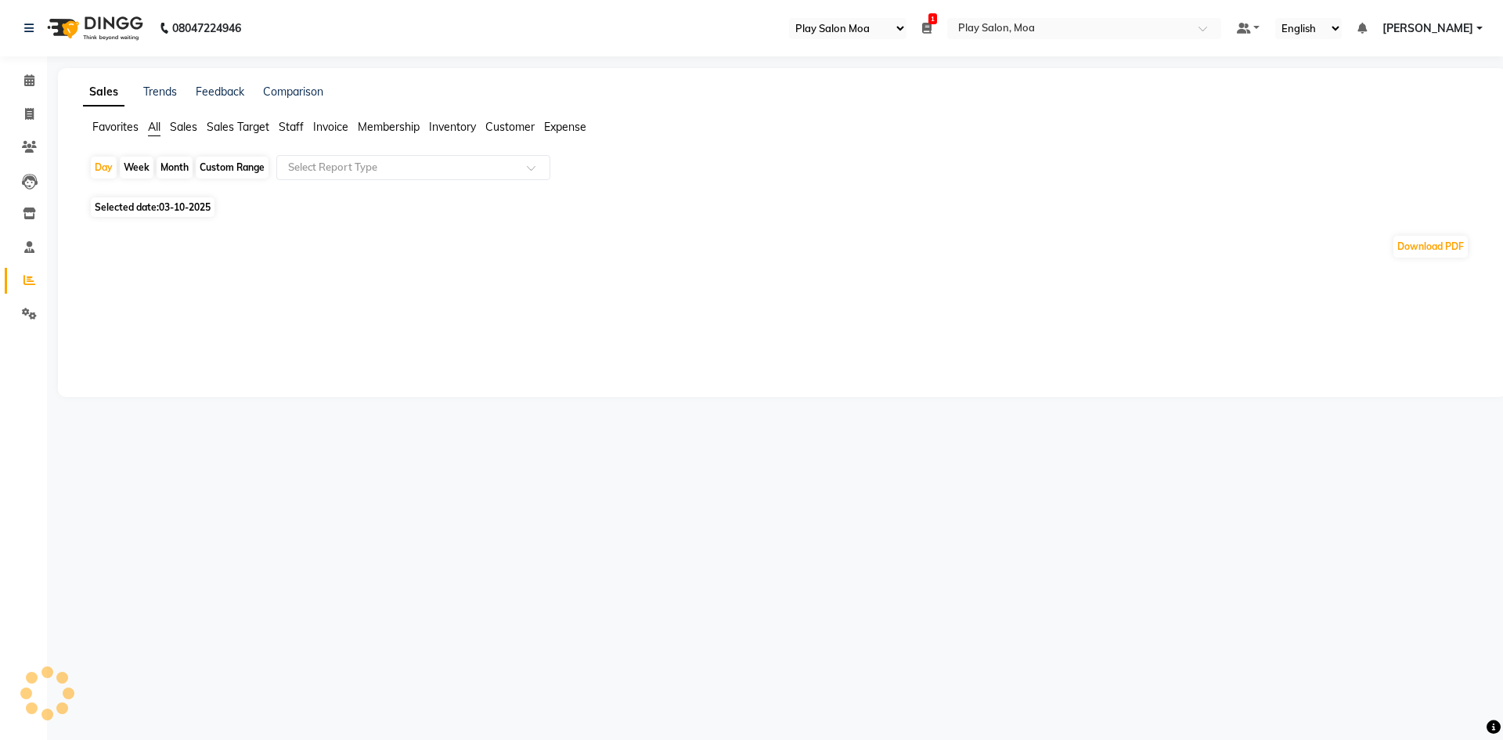
click at [178, 125] on span "Sales" at bounding box center [183, 127] width 27 height 14
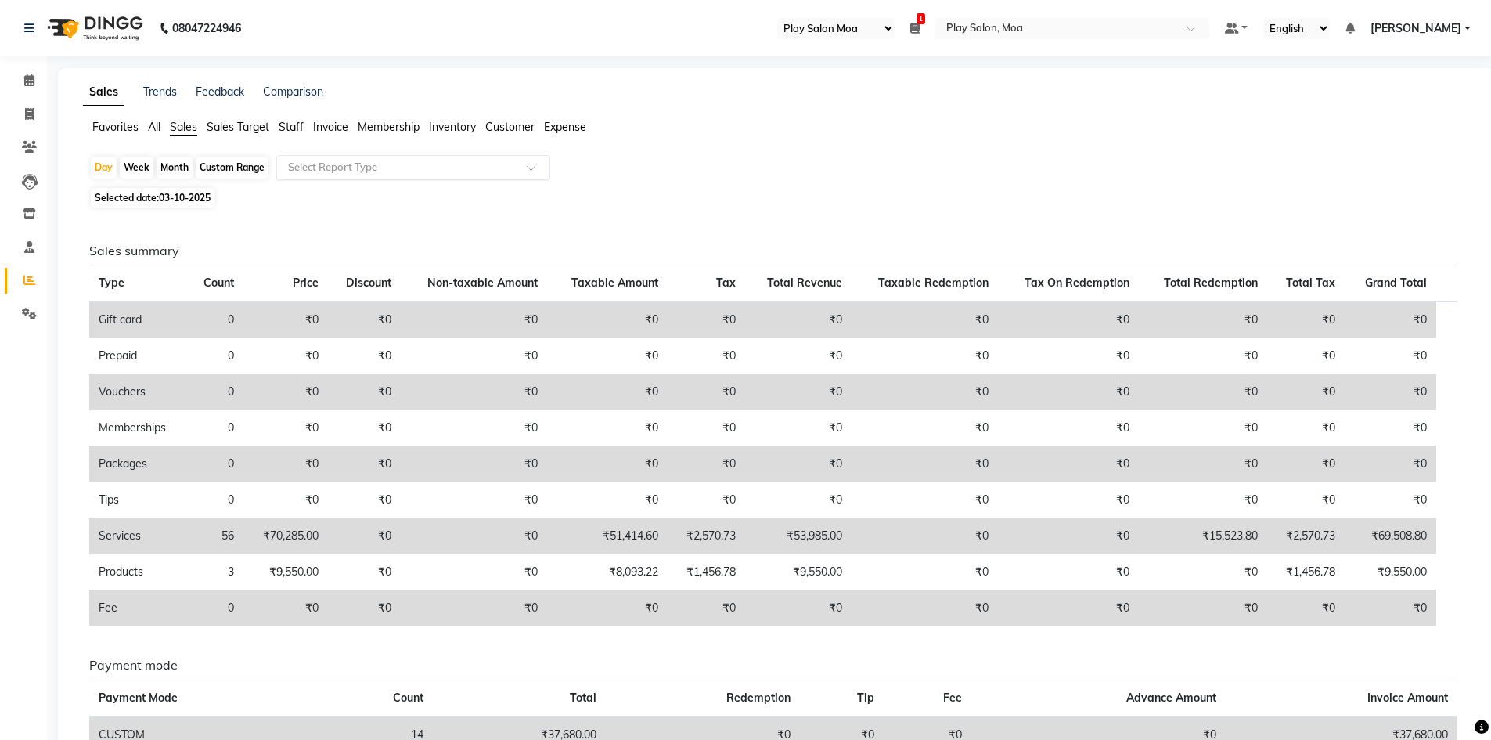
click at [531, 164] on span at bounding box center [537, 172] width 20 height 16
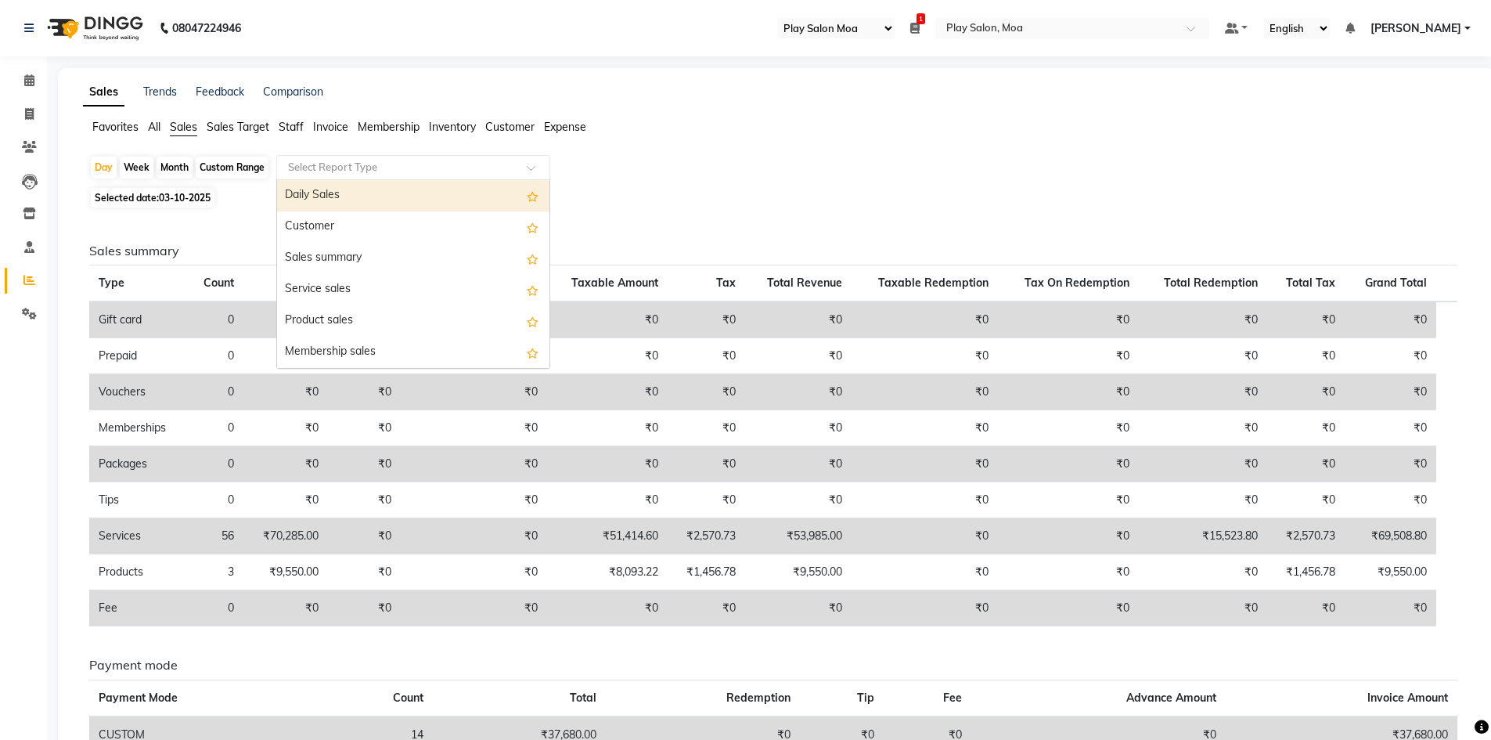
click at [382, 194] on div "Daily Sales" at bounding box center [413, 195] width 272 height 31
select select "full_report"
select select "csv"
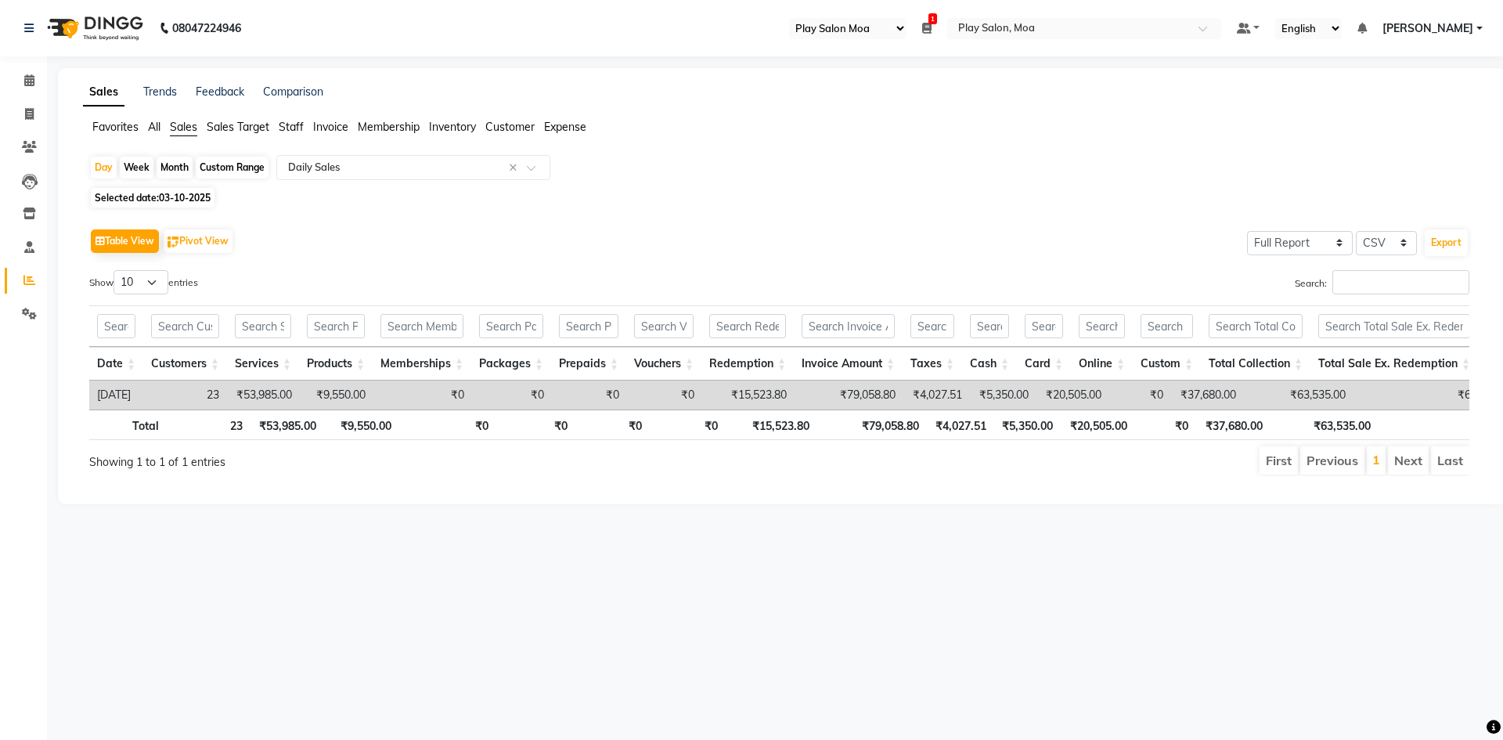
click at [178, 171] on div "Month" at bounding box center [175, 168] width 36 height 22
select select "10"
select select "2025"
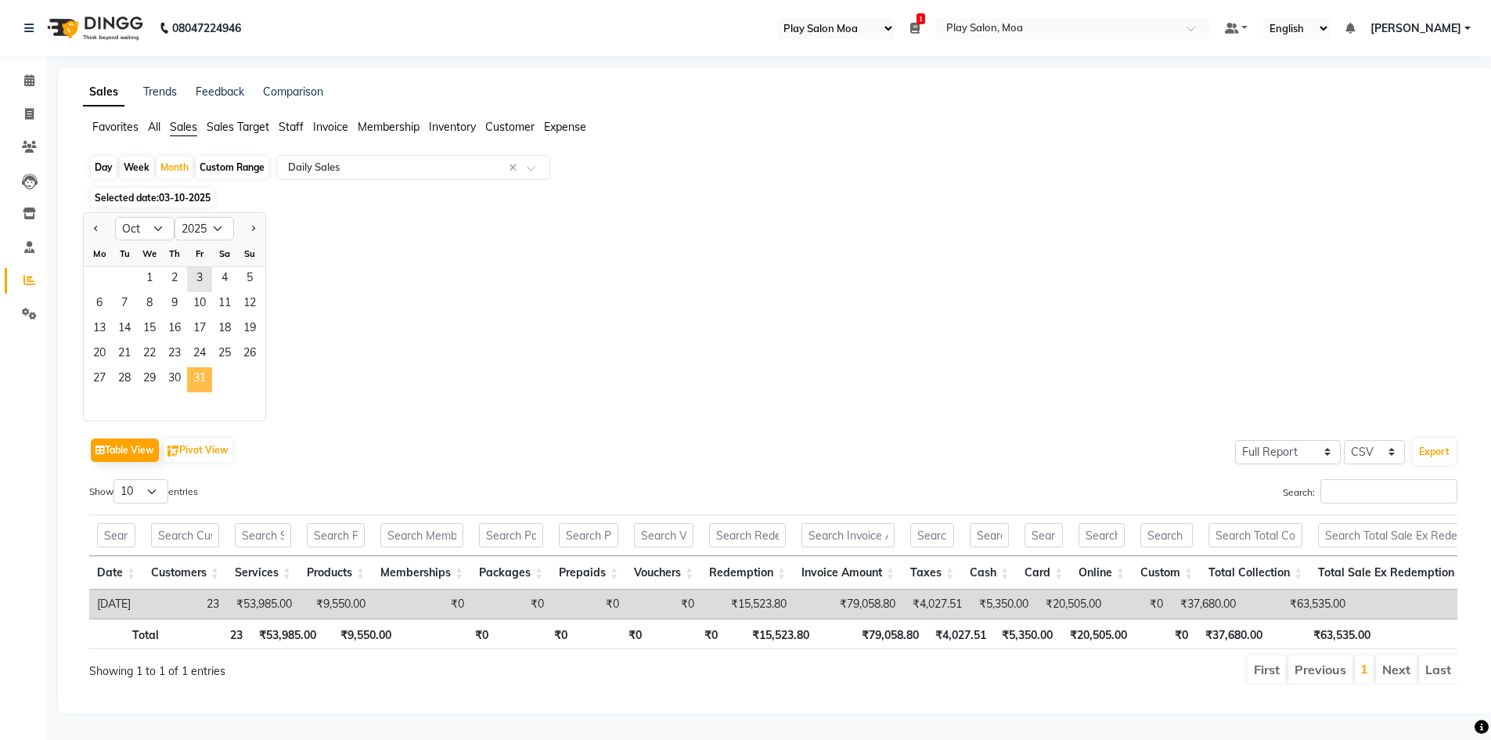
click at [193, 377] on span "31" at bounding box center [199, 379] width 25 height 25
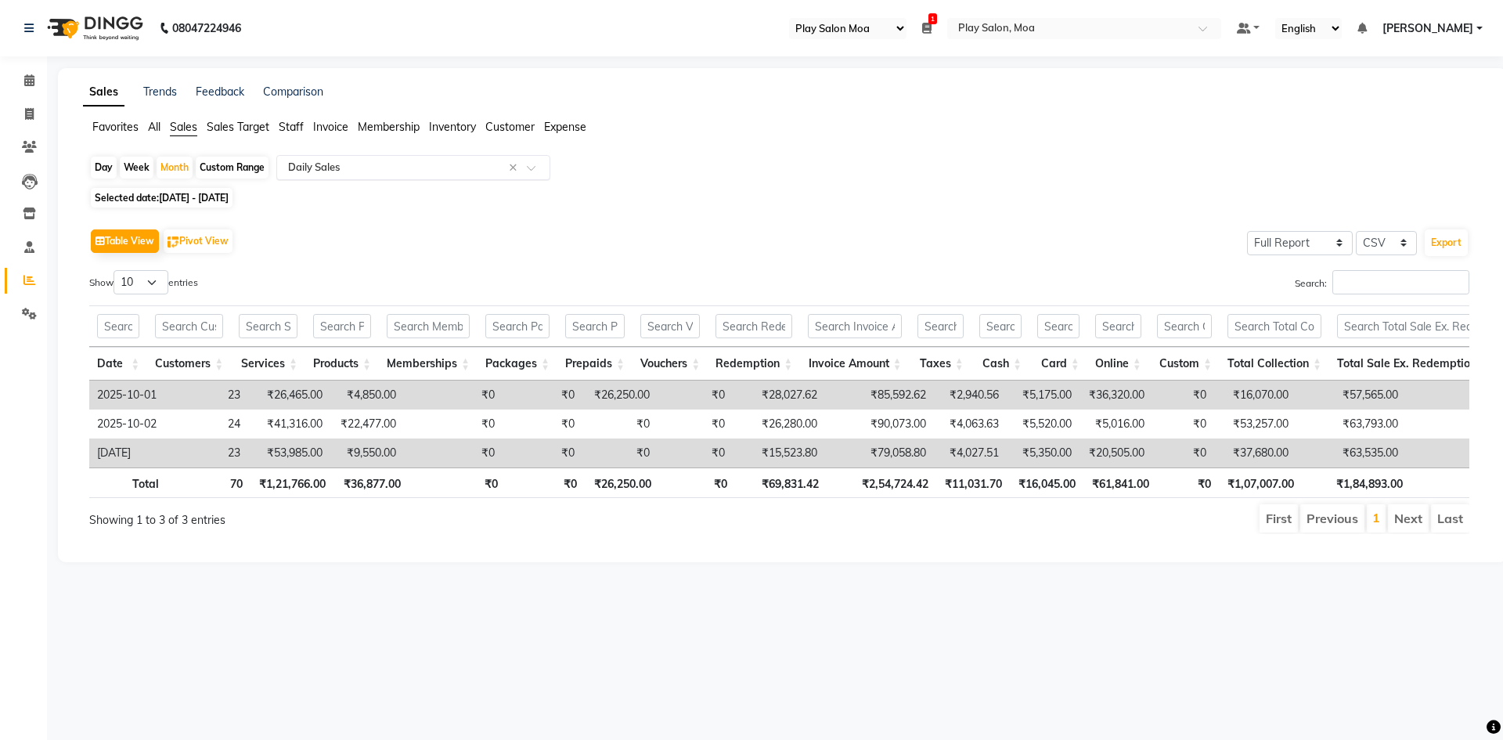
click at [535, 167] on span at bounding box center [537, 172] width 20 height 16
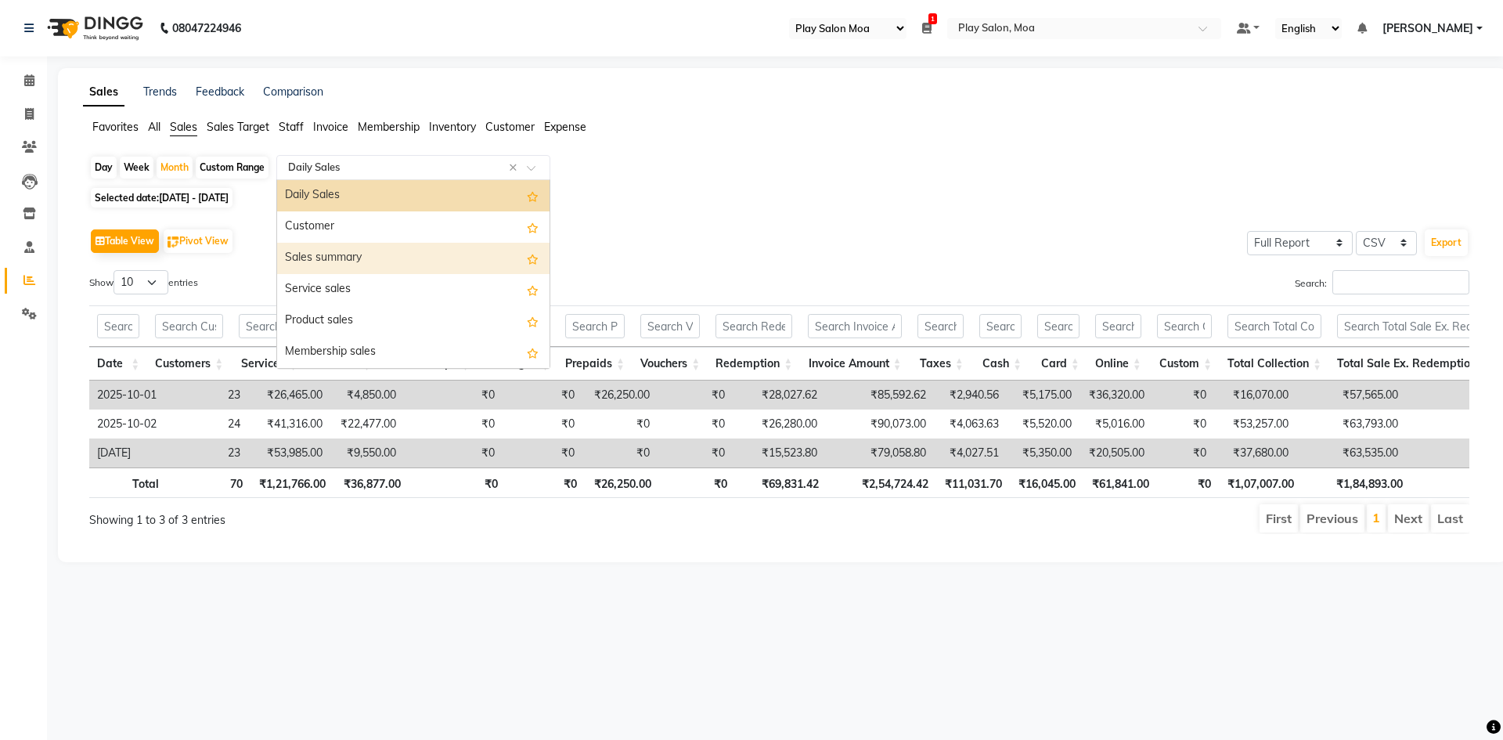
click at [420, 261] on div "Sales summary" at bounding box center [413, 258] width 272 height 31
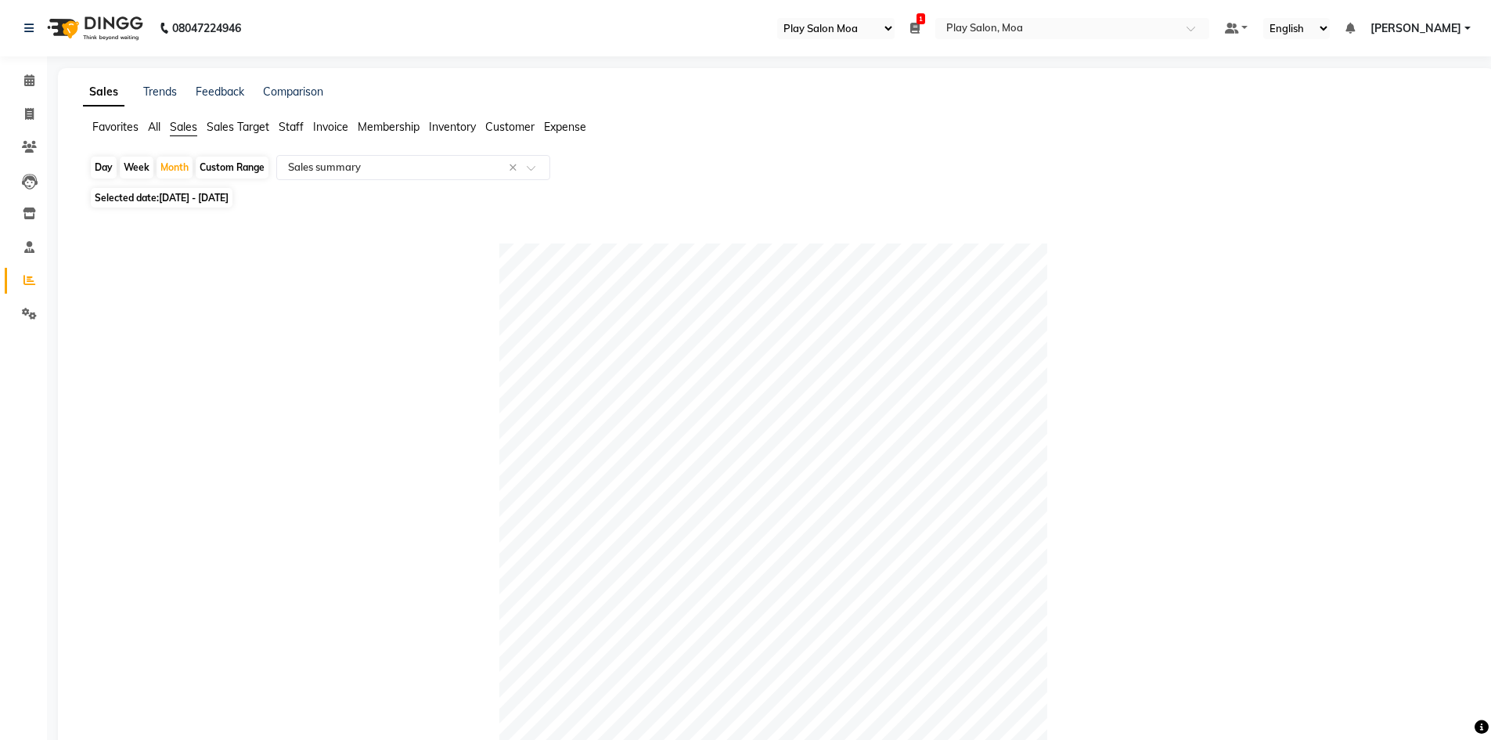
click at [102, 168] on div "Day" at bounding box center [104, 168] width 26 height 22
select select "10"
select select "2025"
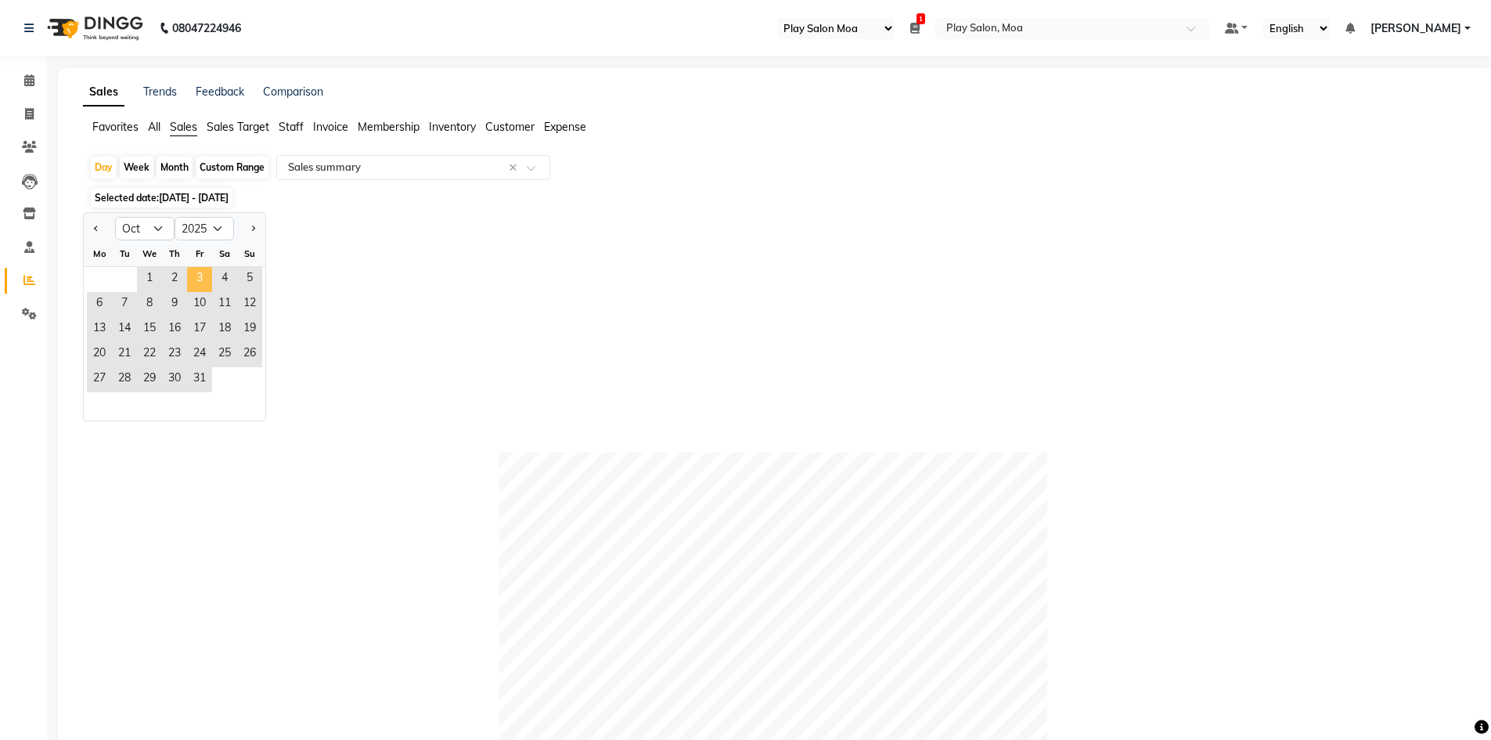
click at [200, 279] on span "3" at bounding box center [199, 279] width 25 height 25
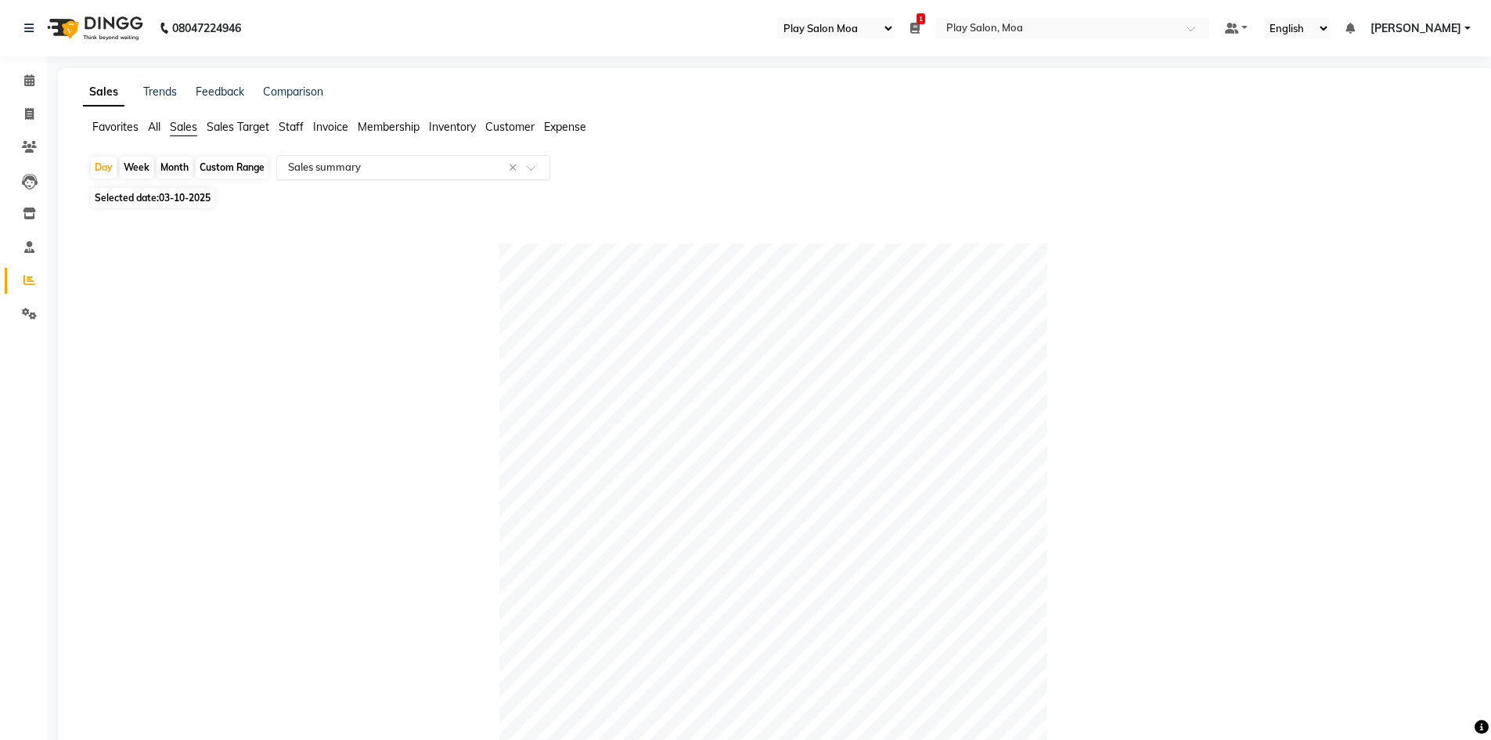
drag, startPoint x: 539, startPoint y: 163, endPoint x: 524, endPoint y: 164, distance: 15.7
click at [539, 163] on div at bounding box center [413, 168] width 272 height 16
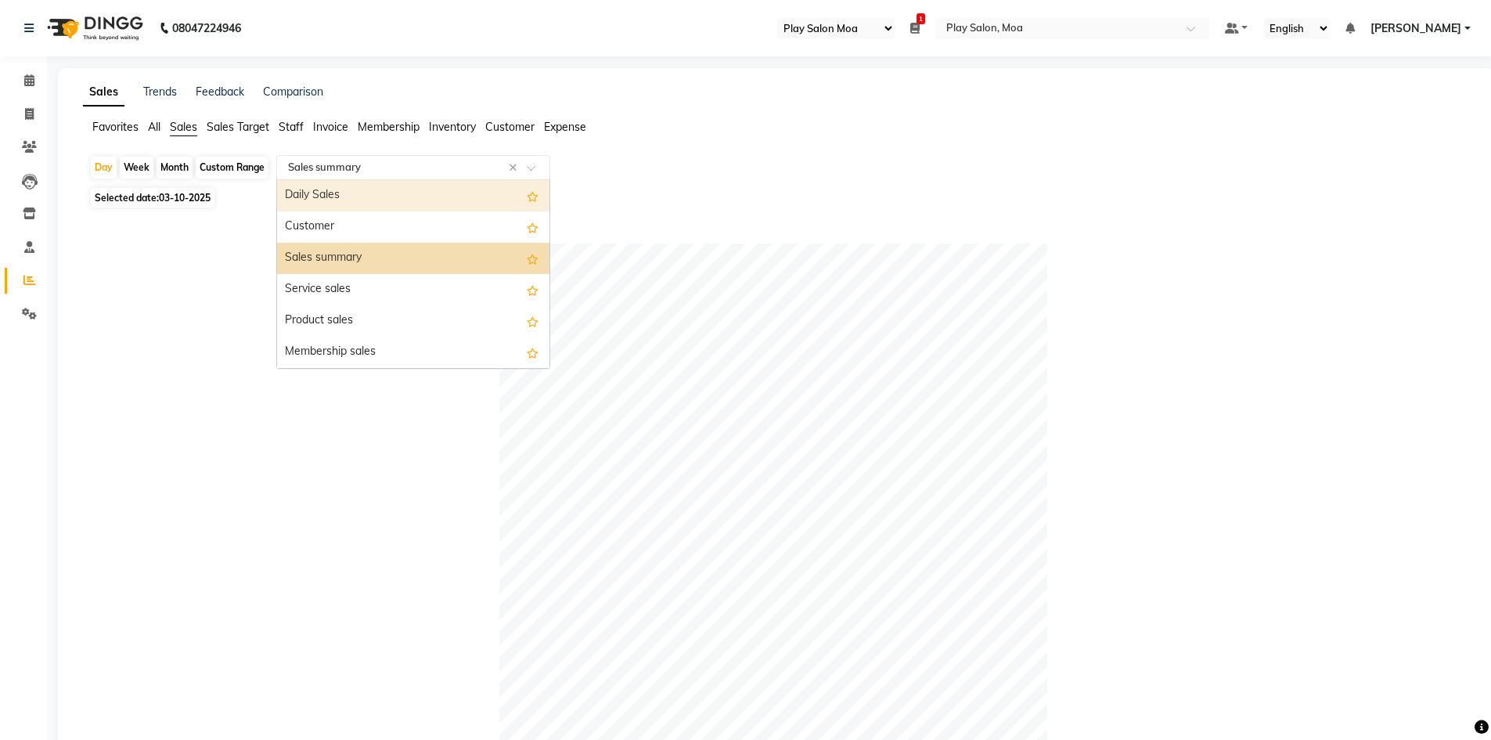
click at [445, 193] on div "Daily Sales" at bounding box center [413, 195] width 272 height 31
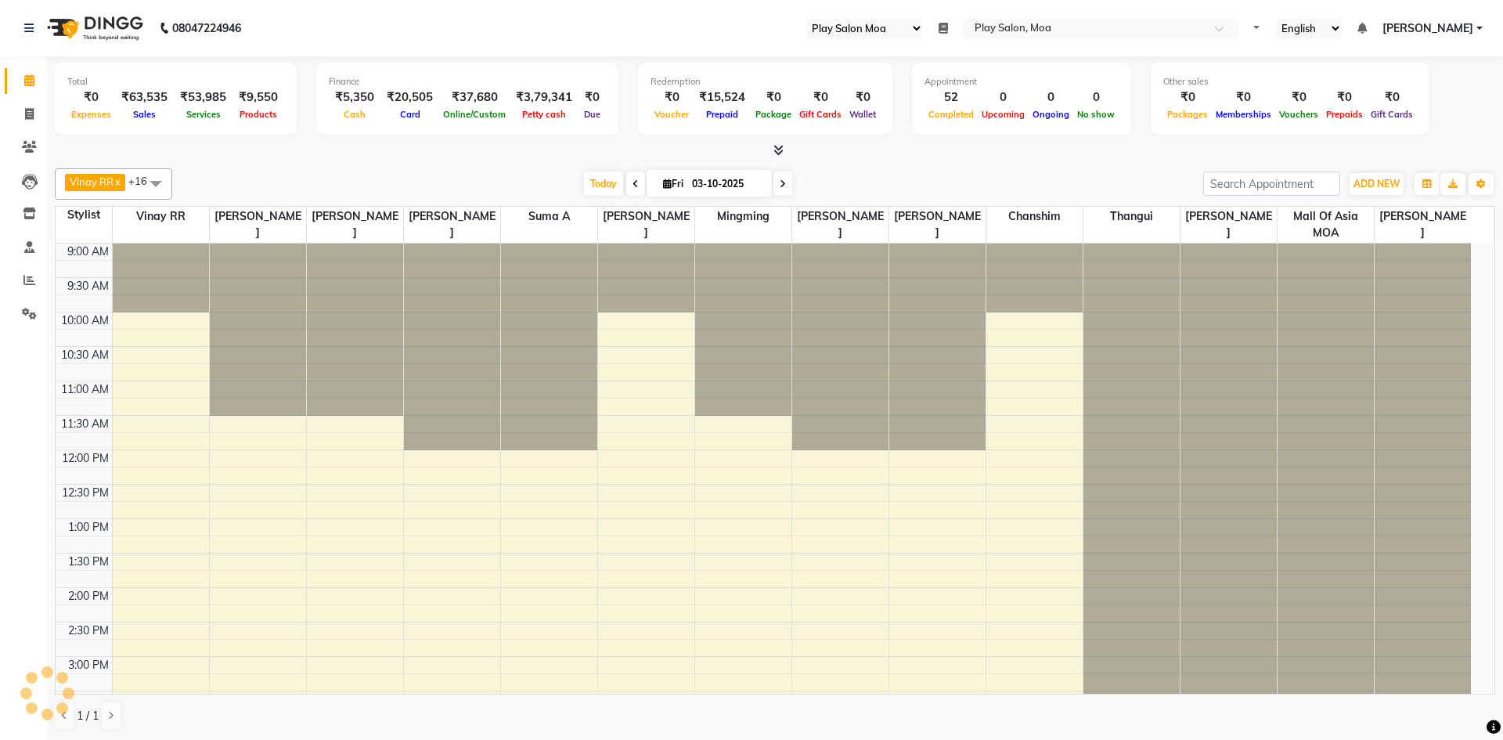
select select "93"
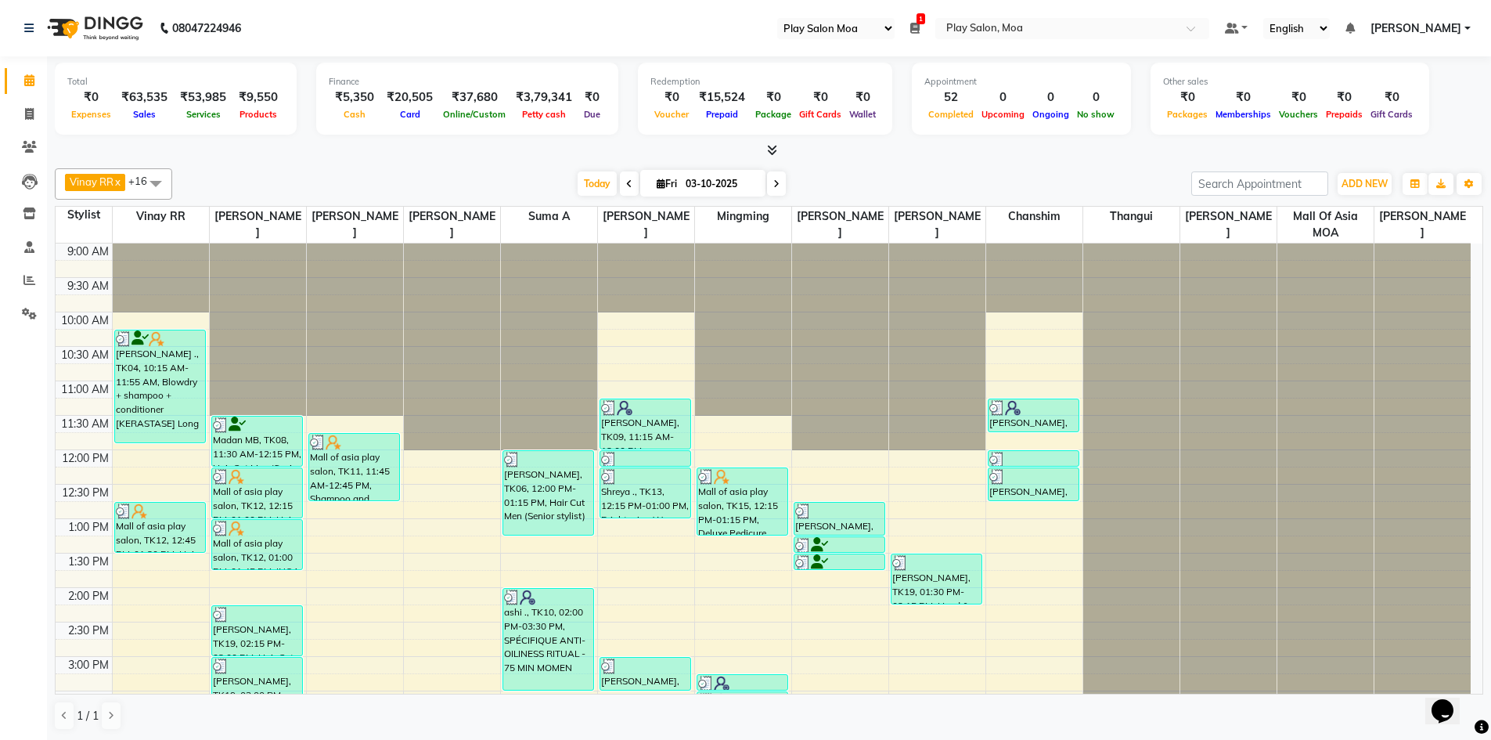
click at [773, 182] on icon at bounding box center [776, 183] width 6 height 9
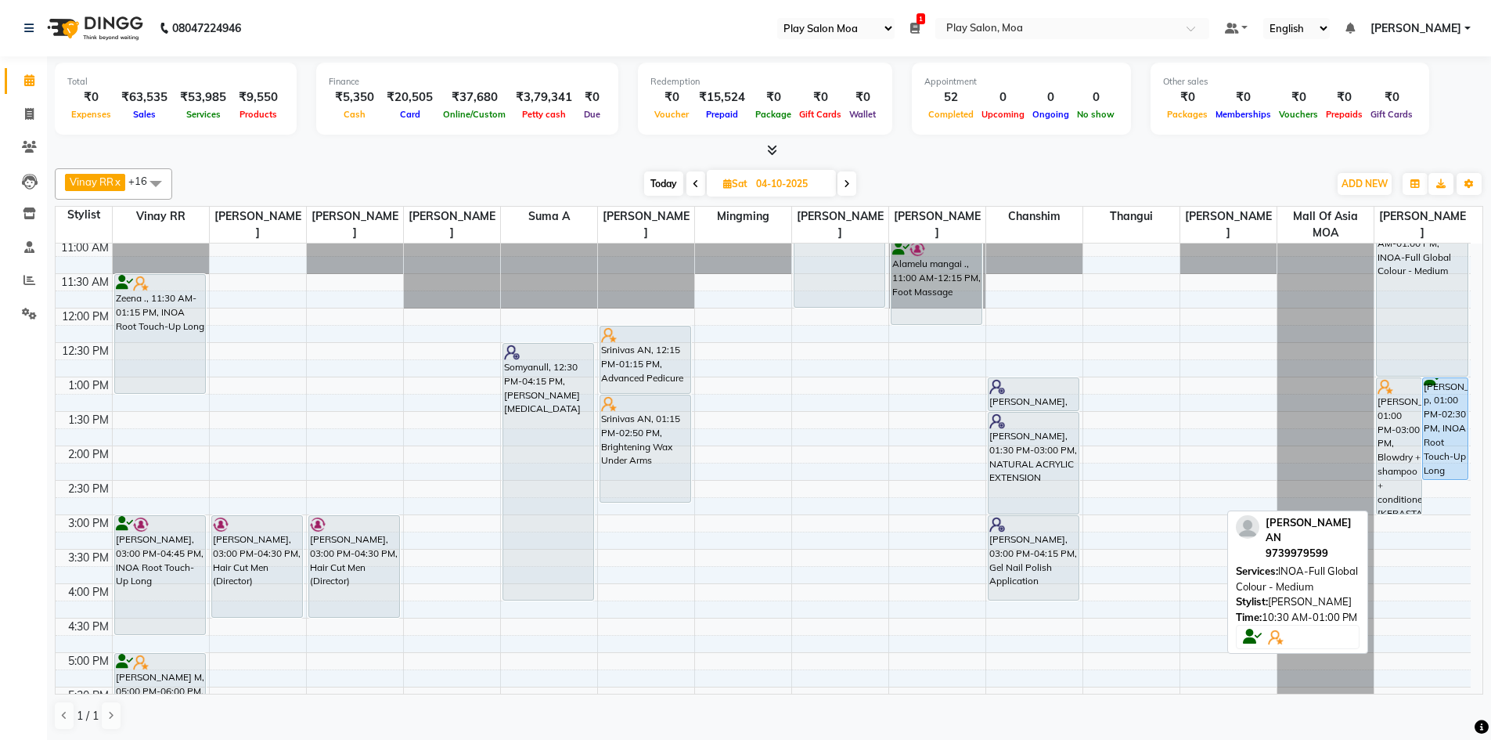
scroll to position [157, 0]
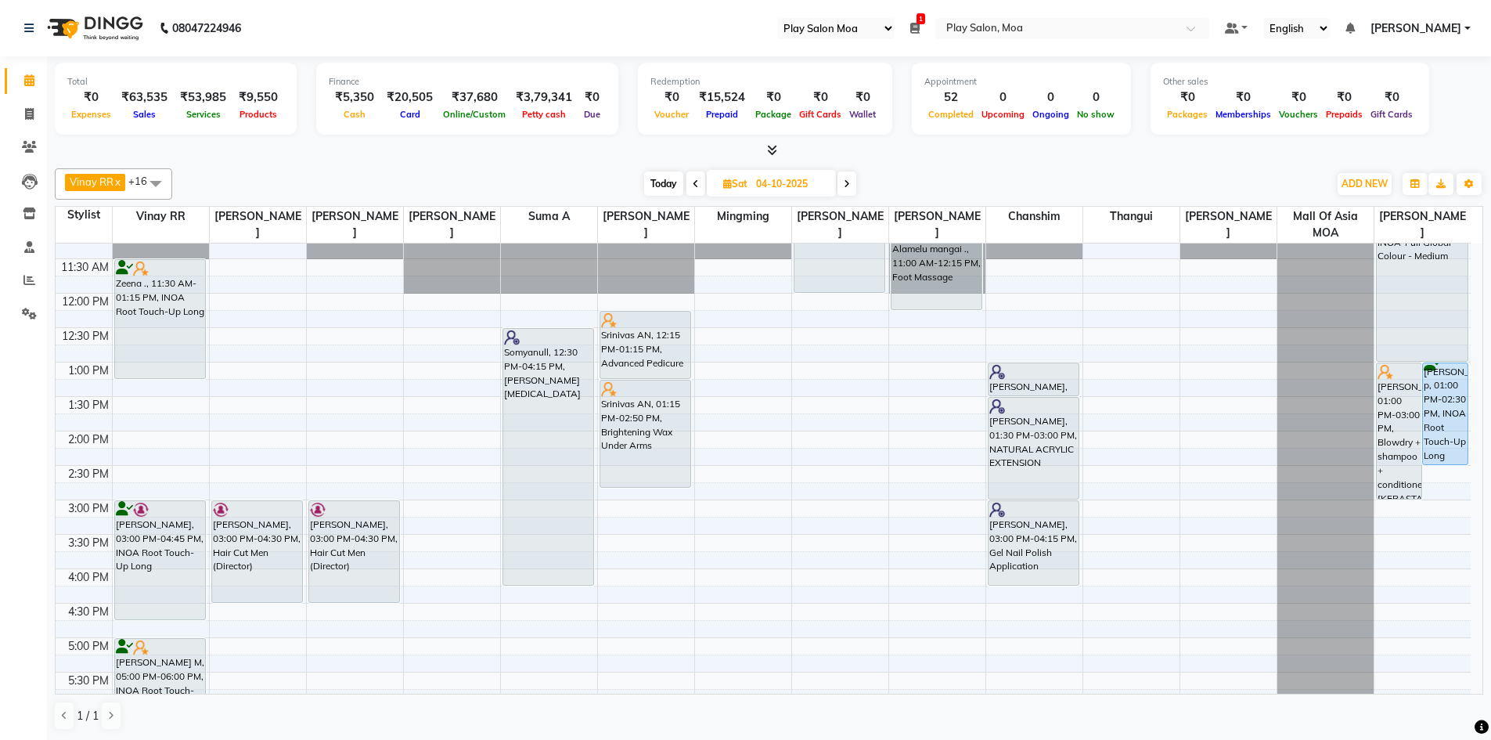
click at [668, 182] on span "Today" at bounding box center [663, 183] width 39 height 24
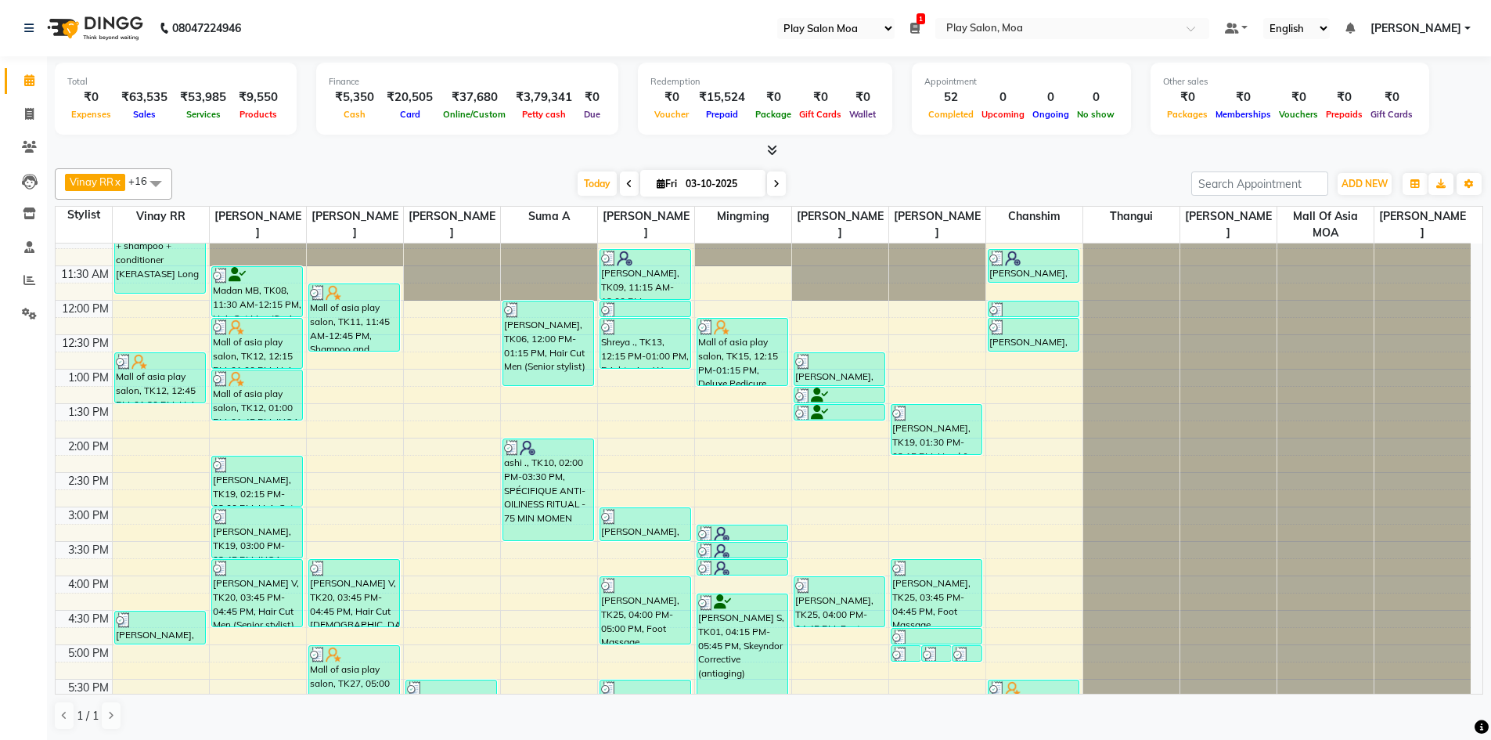
scroll to position [357, 0]
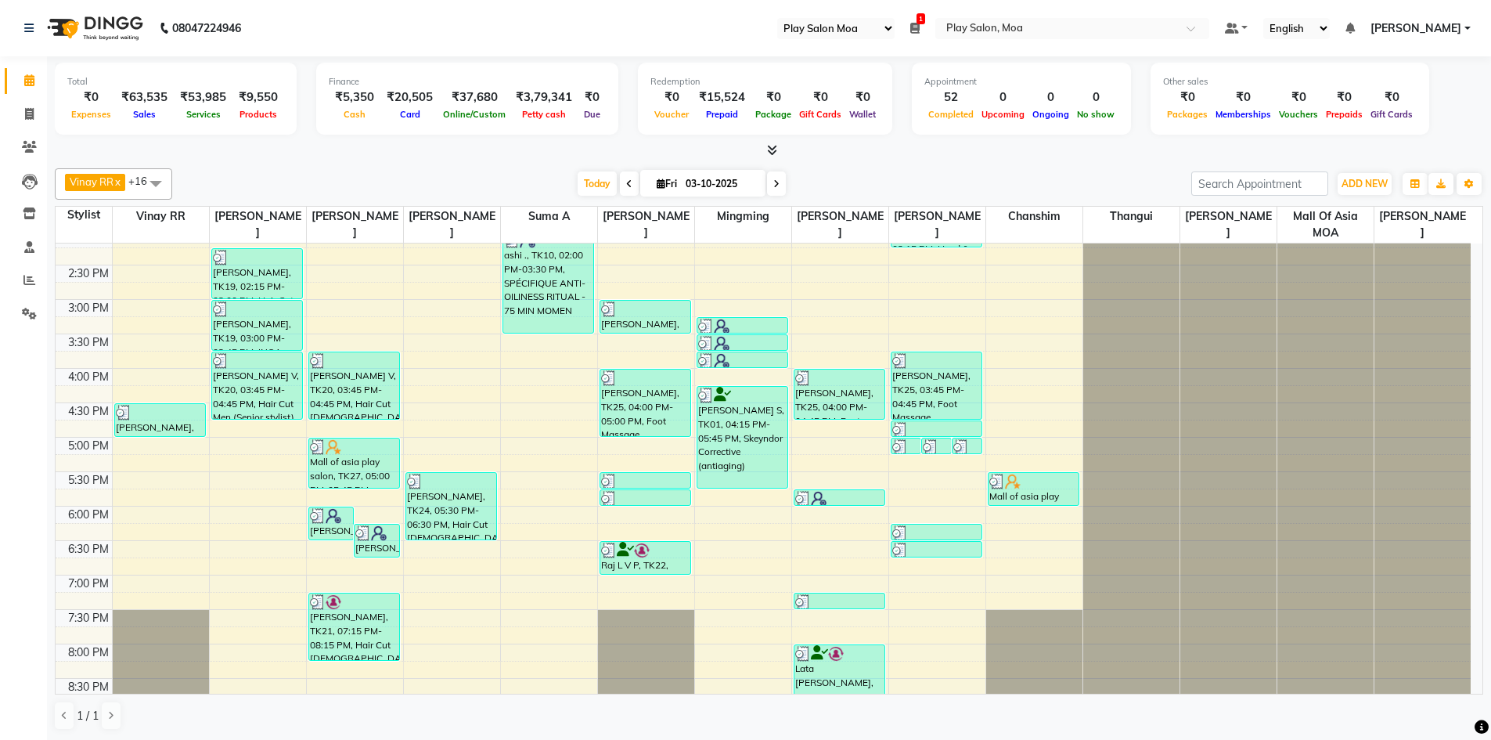
click at [773, 184] on icon at bounding box center [776, 183] width 6 height 9
type input "04-10-2025"
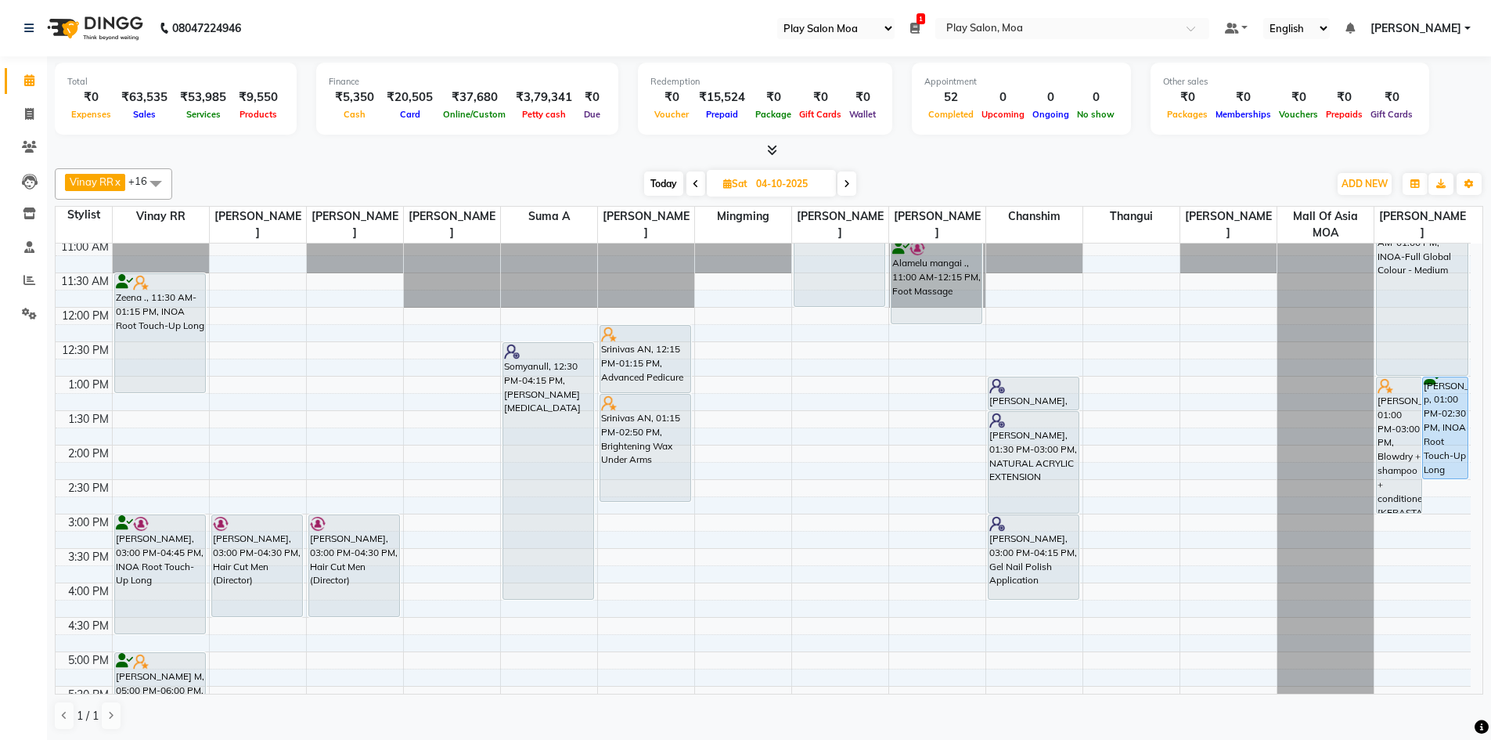
scroll to position [0, 0]
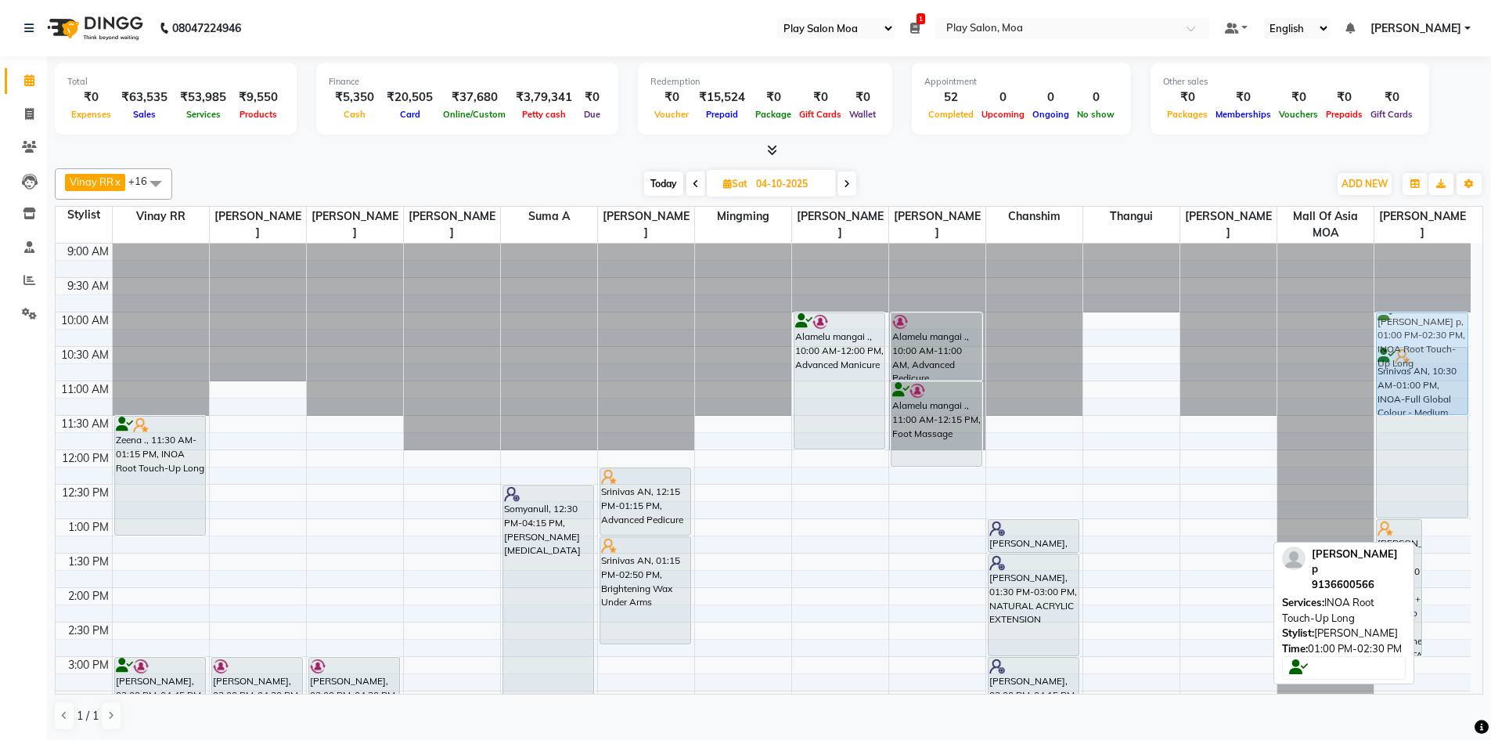
drag, startPoint x: 1450, startPoint y: 577, endPoint x: 1424, endPoint y: 376, distance: 202.0
click at [1424, 376] on div "Pam M, 01:00 PM-03:00 PM, Blowdry + shampoo + conditioner [KERASTASE] Long Sona…" at bounding box center [1422, 725] width 97 height 964
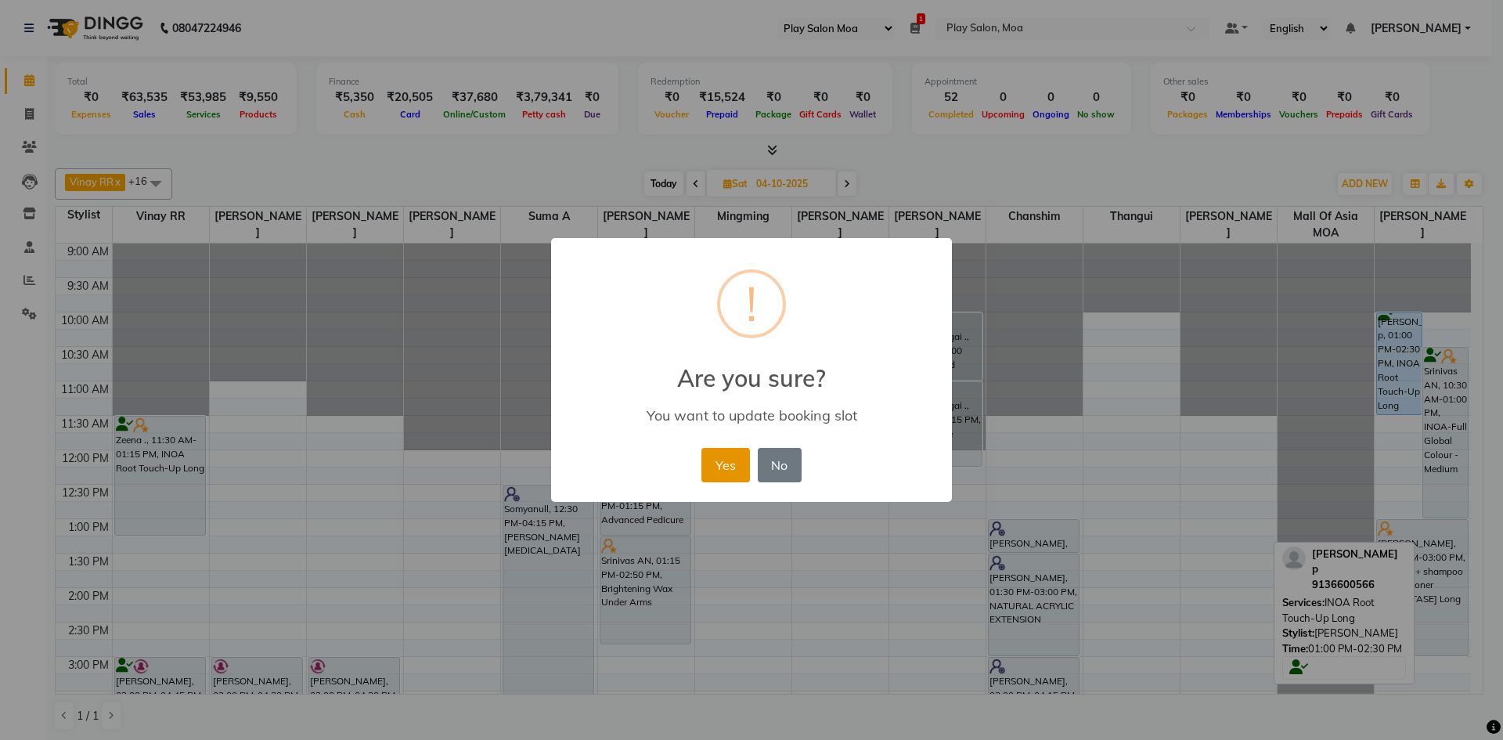
drag, startPoint x: 716, startPoint y: 463, endPoint x: 844, endPoint y: 466, distance: 127.6
click at [717, 463] on button "Yes" at bounding box center [725, 465] width 48 height 34
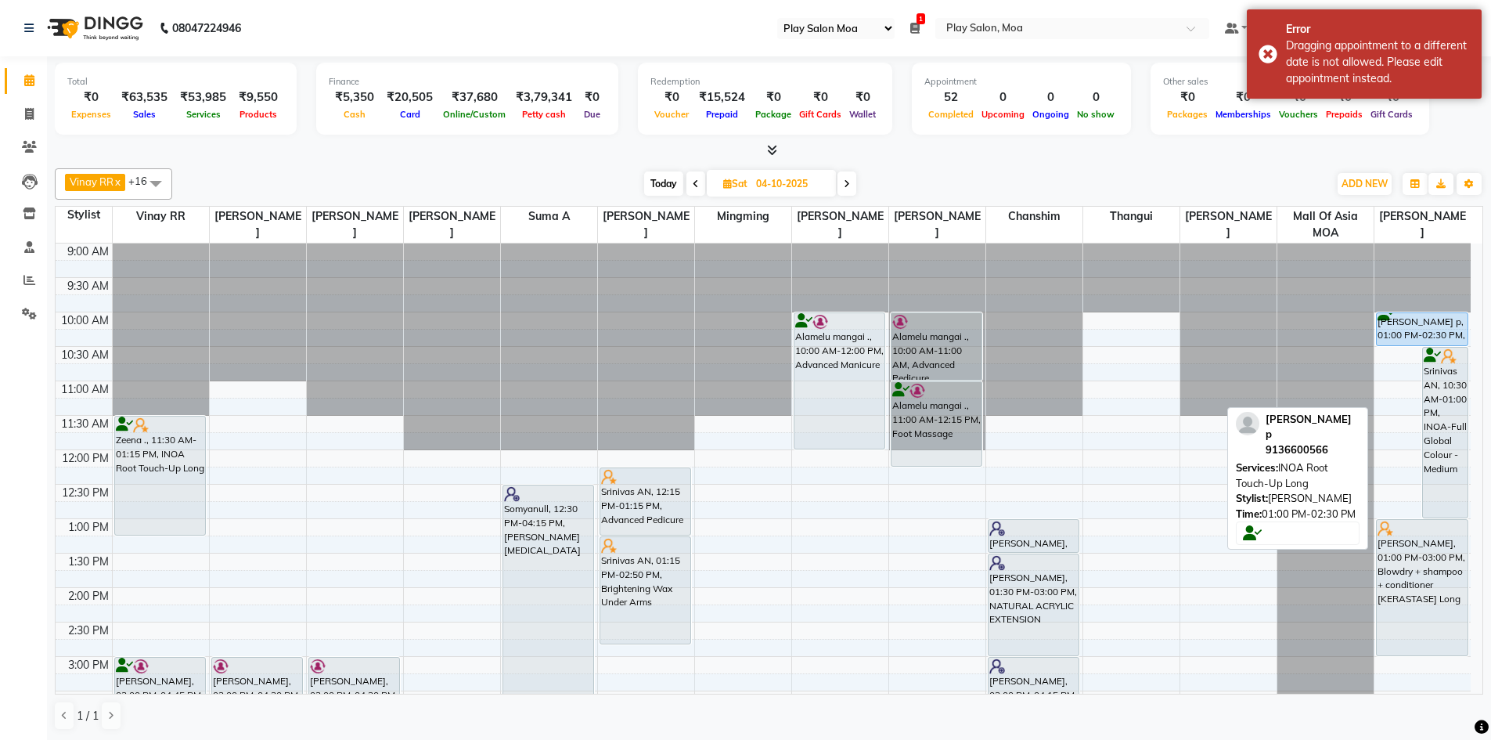
drag, startPoint x: 1402, startPoint y: 411, endPoint x: 1397, endPoint y: 331, distance: 80.0
click at [1397, 331] on div "Sonal p, 01:00 PM-02:30 PM, INOA Root Touch-Up Long Srinivas AN, 10:30 AM-01:00…" at bounding box center [1422, 725] width 97 height 964
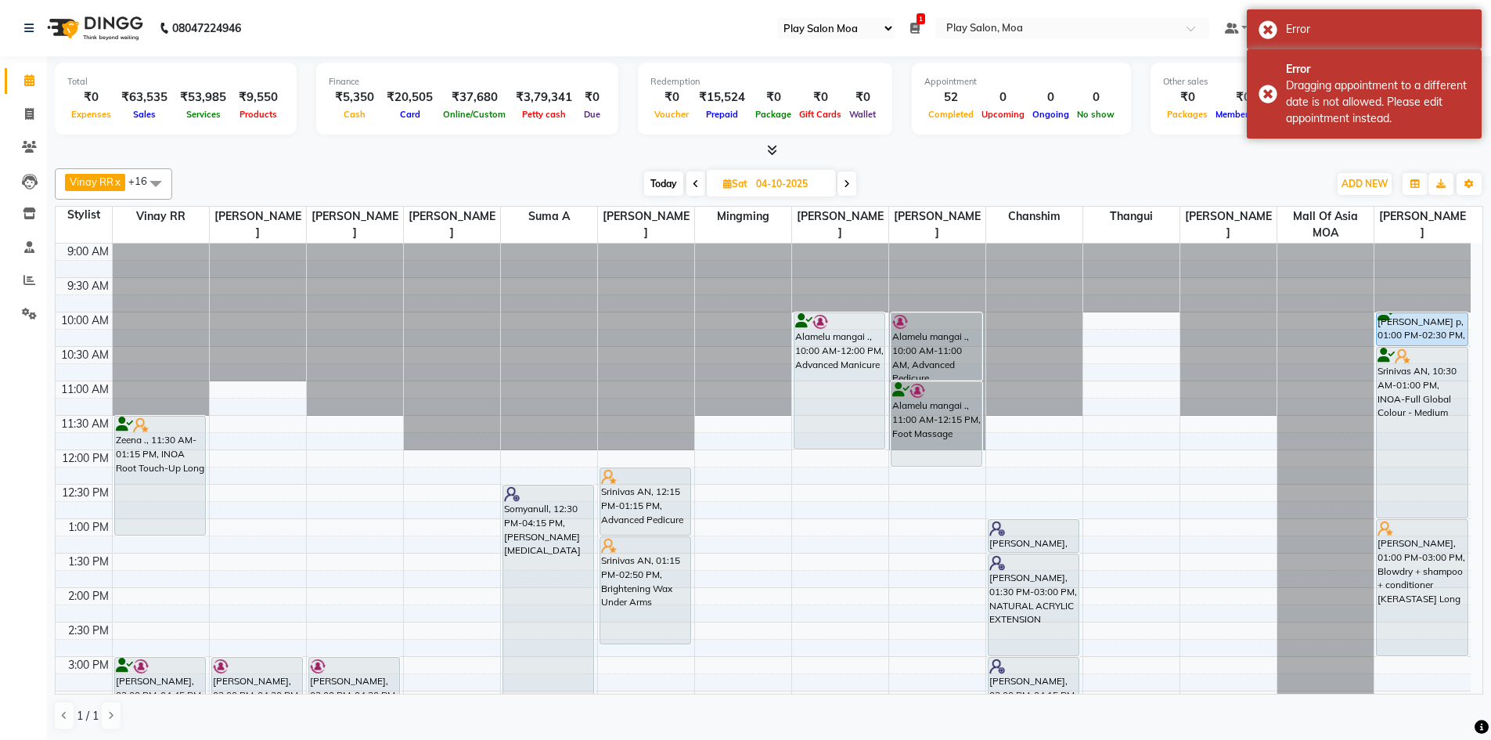
click at [1338, 243] on div at bounding box center [1325, 243] width 96 height 0
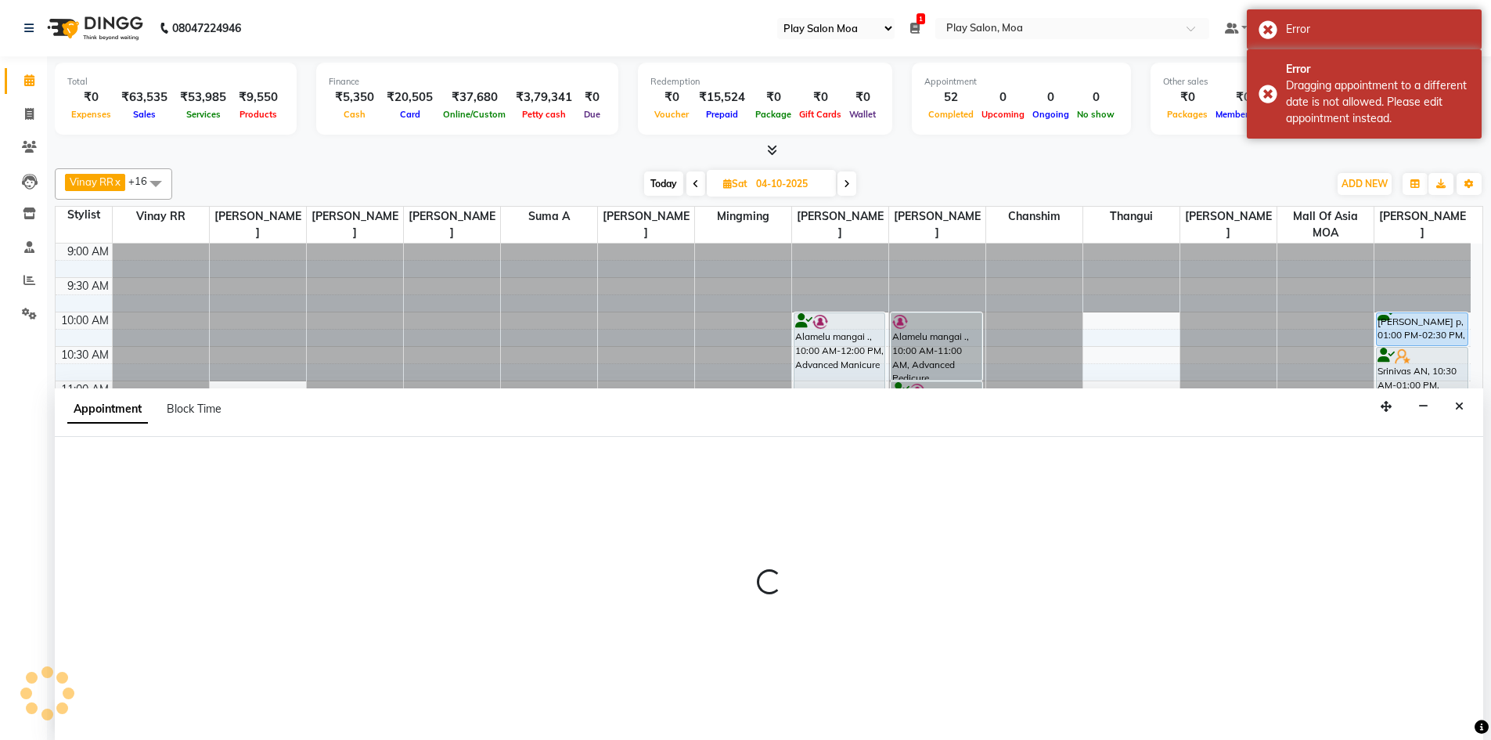
scroll to position [1, 0]
select select "81375"
select select "780"
select select "tentative"
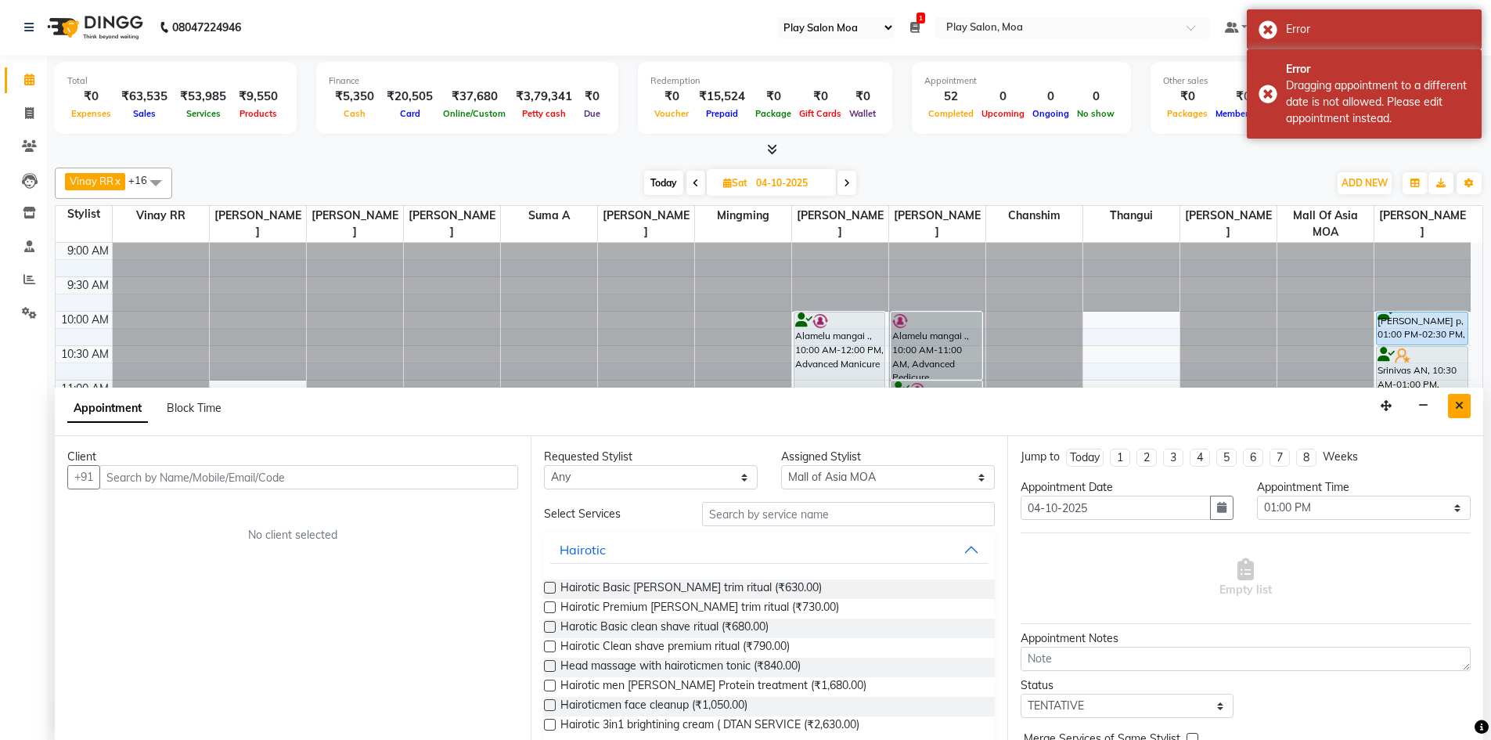
click at [1464, 400] on button "Close" at bounding box center [1459, 406] width 23 height 24
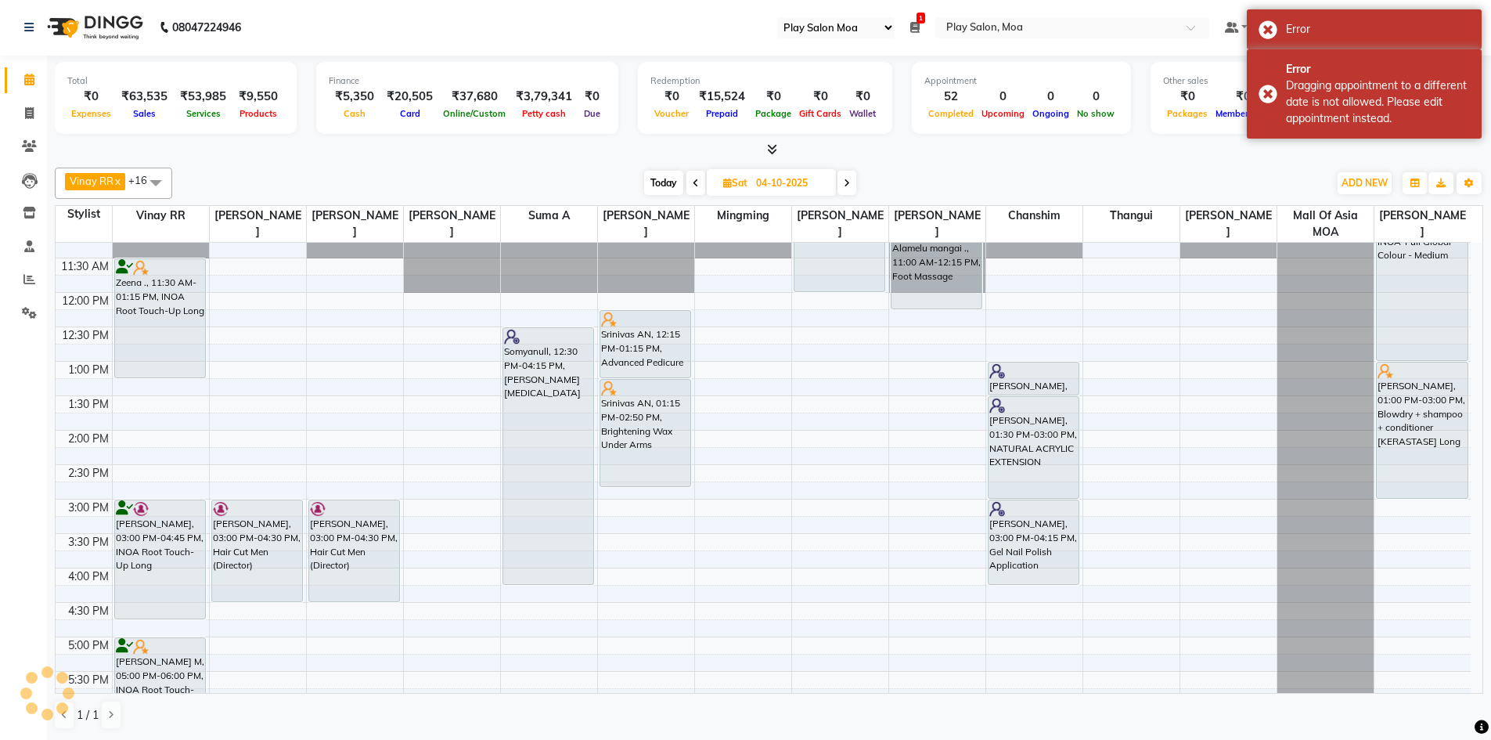
scroll to position [0, 0]
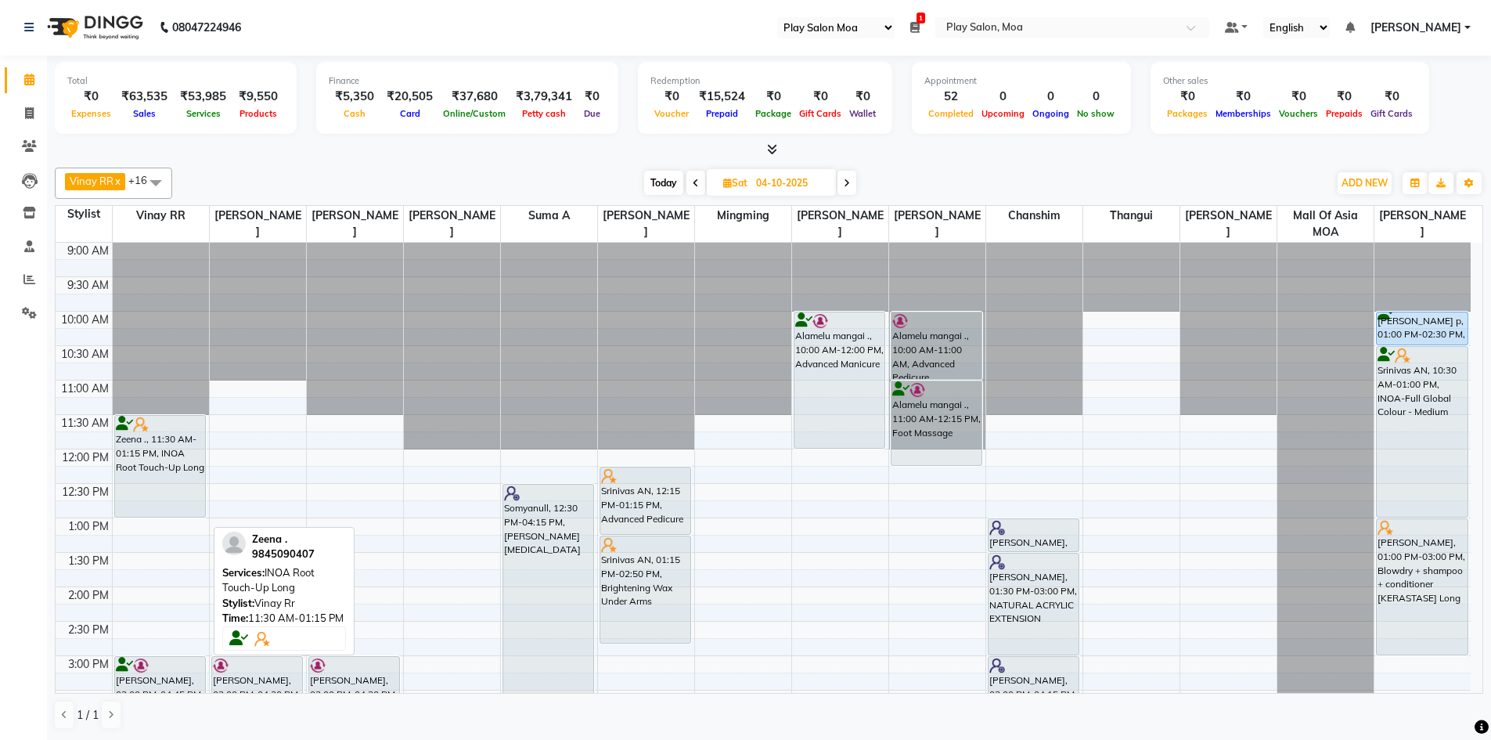
drag, startPoint x: 150, startPoint y: 531, endPoint x: 154, endPoint y: 515, distance: 16.9
click at [154, 515] on div "Zeena ., 11:30 AM-01:15 PM, INOA Root Touch-Up Long Kiran Reynolds, 03:00 PM-04…" at bounding box center [161, 725] width 96 height 964
click at [842, 455] on div "9:00 AM 9:30 AM 10:00 AM 10:30 AM 11:00 AM 11:30 AM 12:00 PM 12:30 PM 1:00 PM 1…" at bounding box center [763, 725] width 1415 height 964
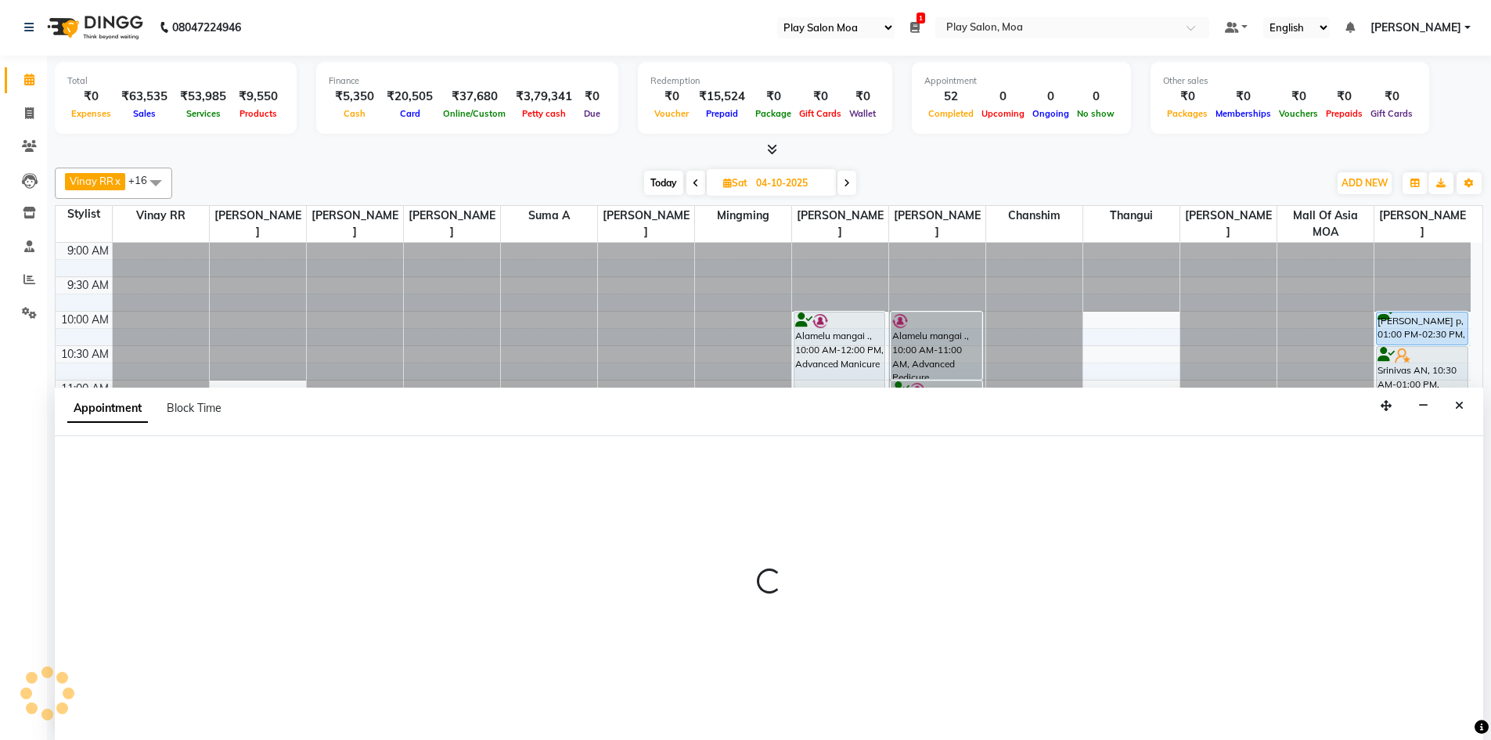
select select "81385"
select select "tentative"
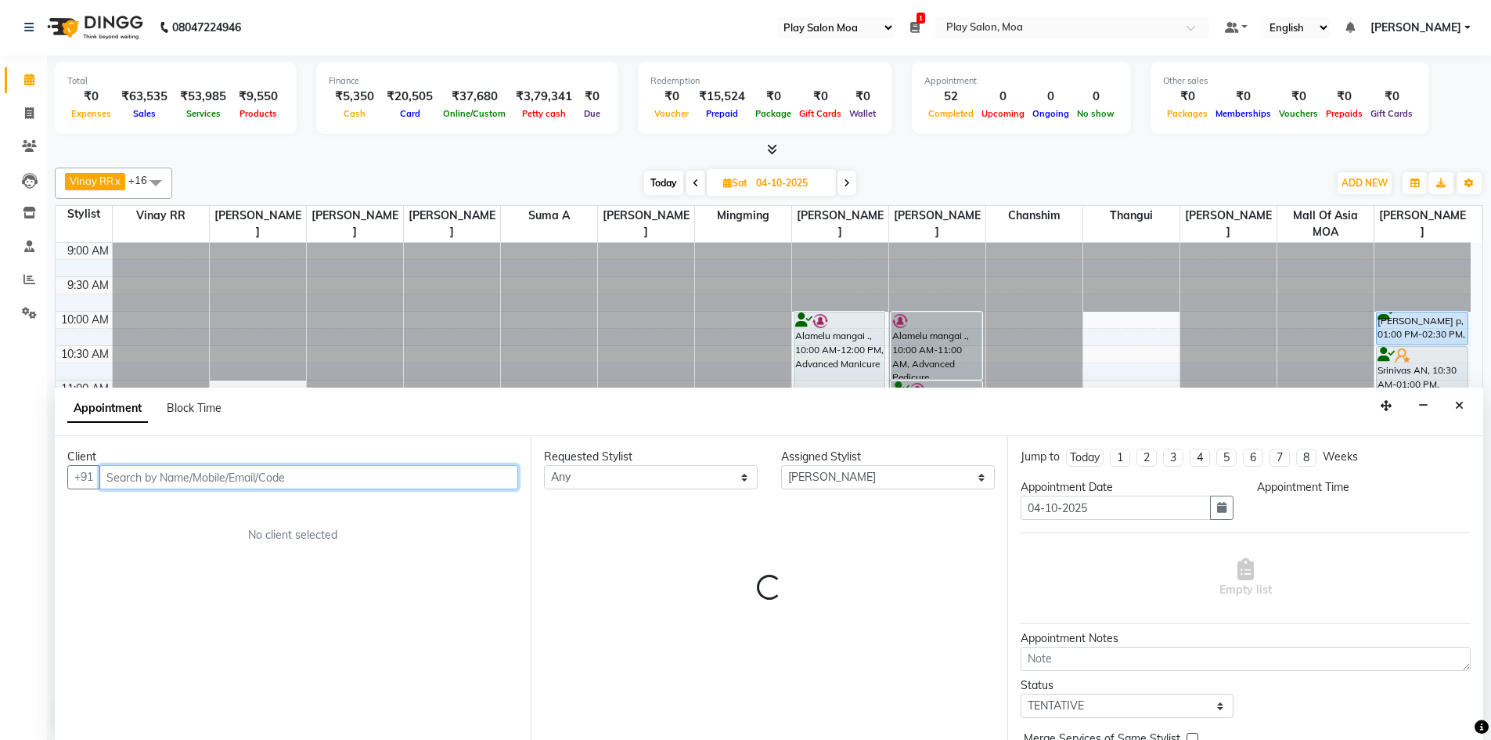
select select "720"
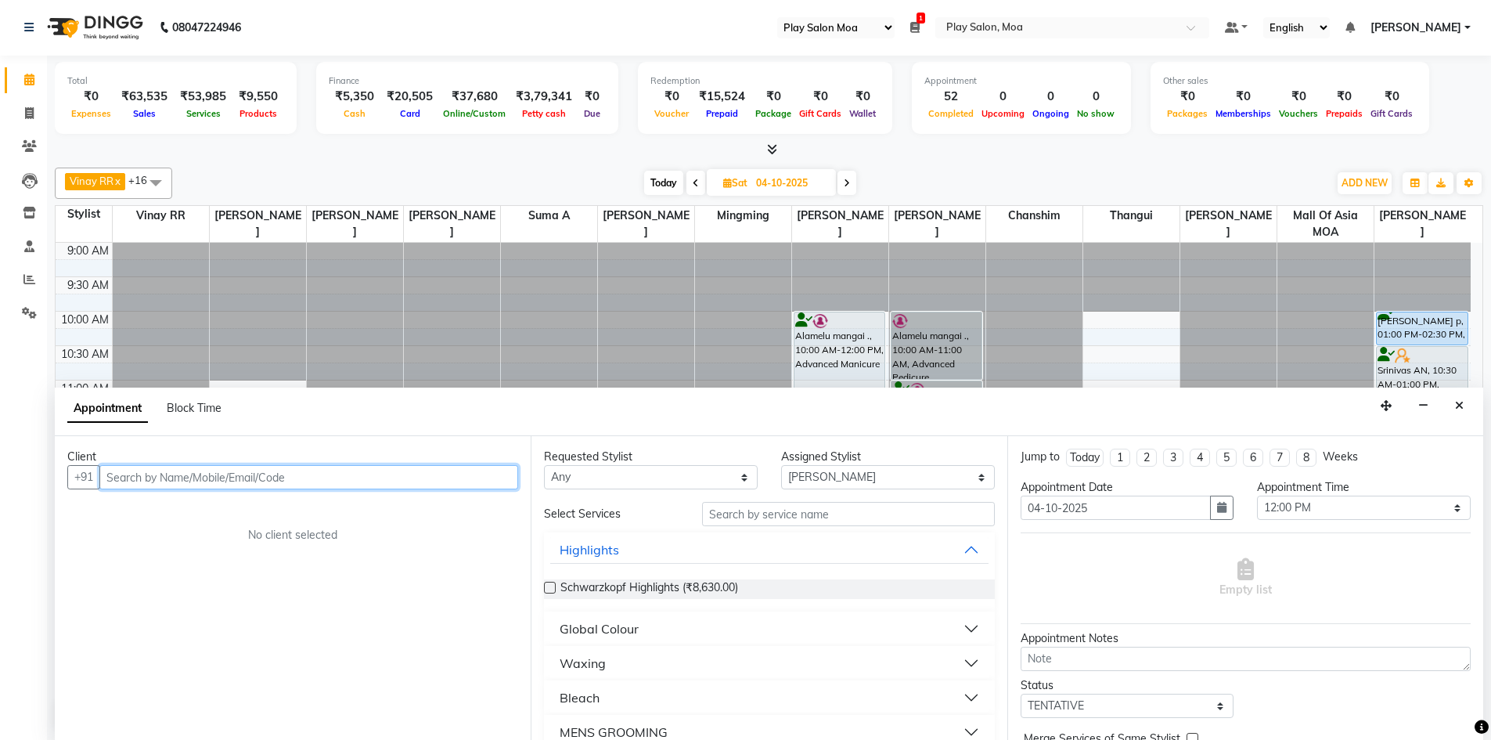
click at [152, 480] on input "text" at bounding box center [308, 477] width 419 height 24
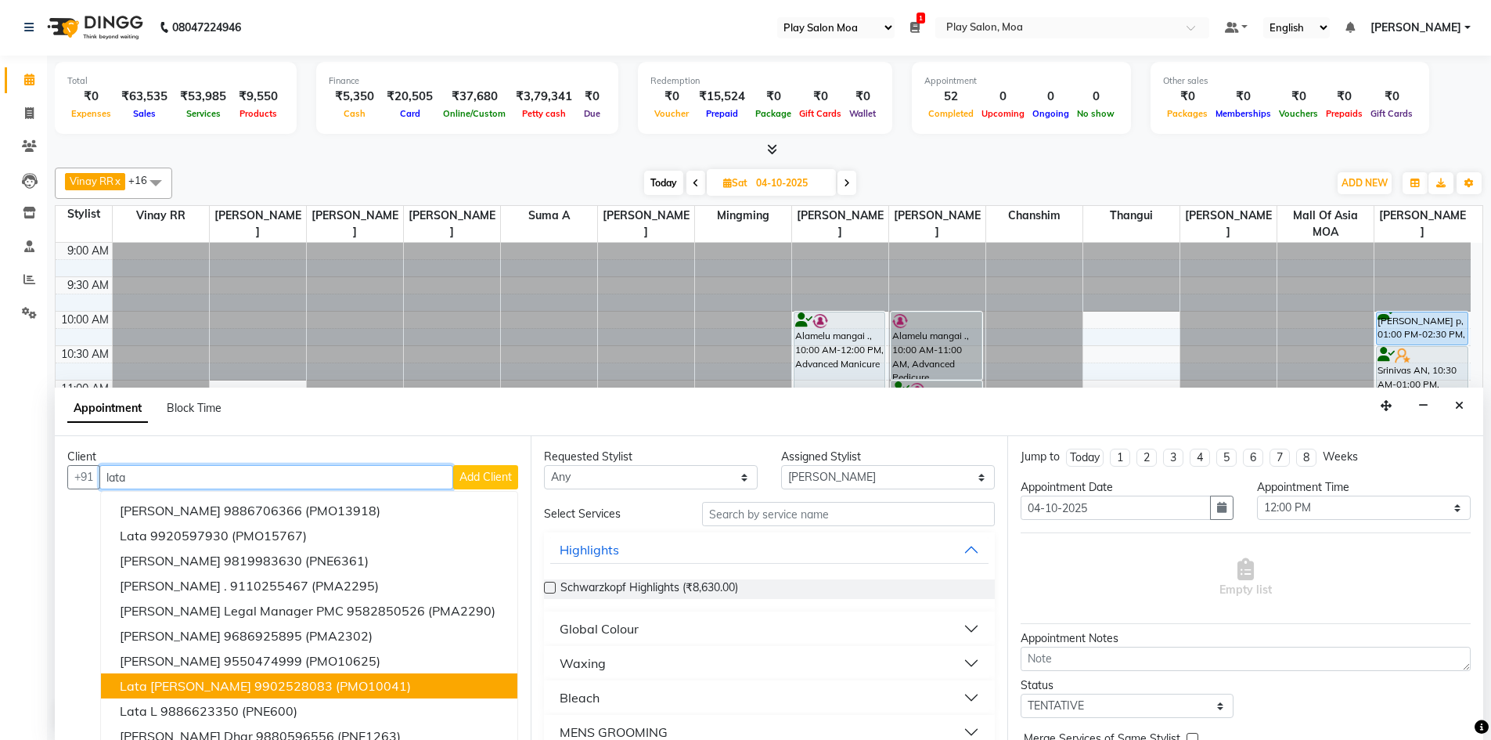
click at [254, 684] on ngb-highlight "9902528083" at bounding box center [293, 686] width 78 height 16
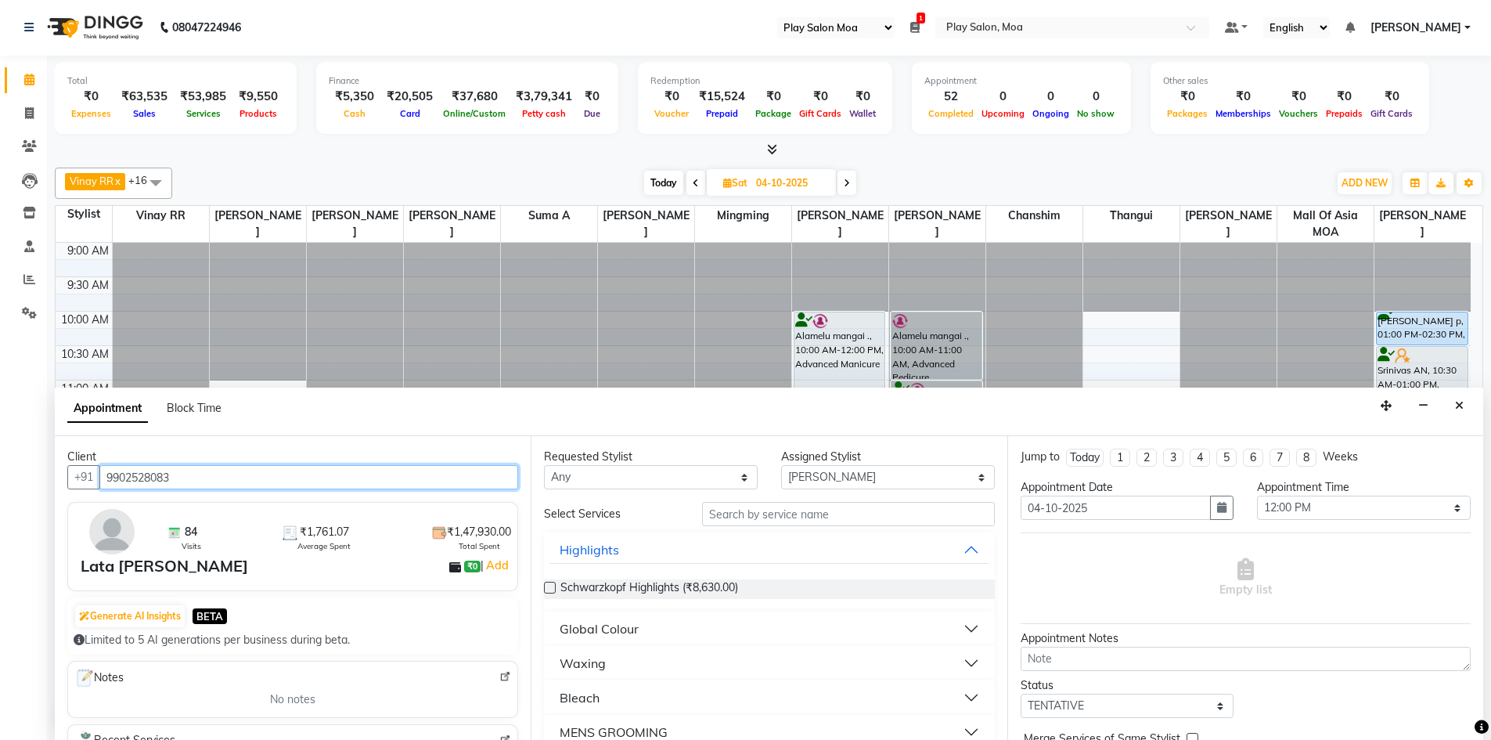
type input "9902528083"
click at [731, 479] on select "Any Anna D Aravind chanshim Faizan Alam Hamsa R Jennifer Swargiary Kavya M Mall…" at bounding box center [651, 477] width 214 height 24
select select "81385"
click at [544, 465] on select "Any Anna D Aravind chanshim Faizan Alam Hamsa R Jennifer Swargiary Kavya M Mall…" at bounding box center [651, 477] width 214 height 24
click at [732, 510] on input "text" at bounding box center [848, 514] width 293 height 24
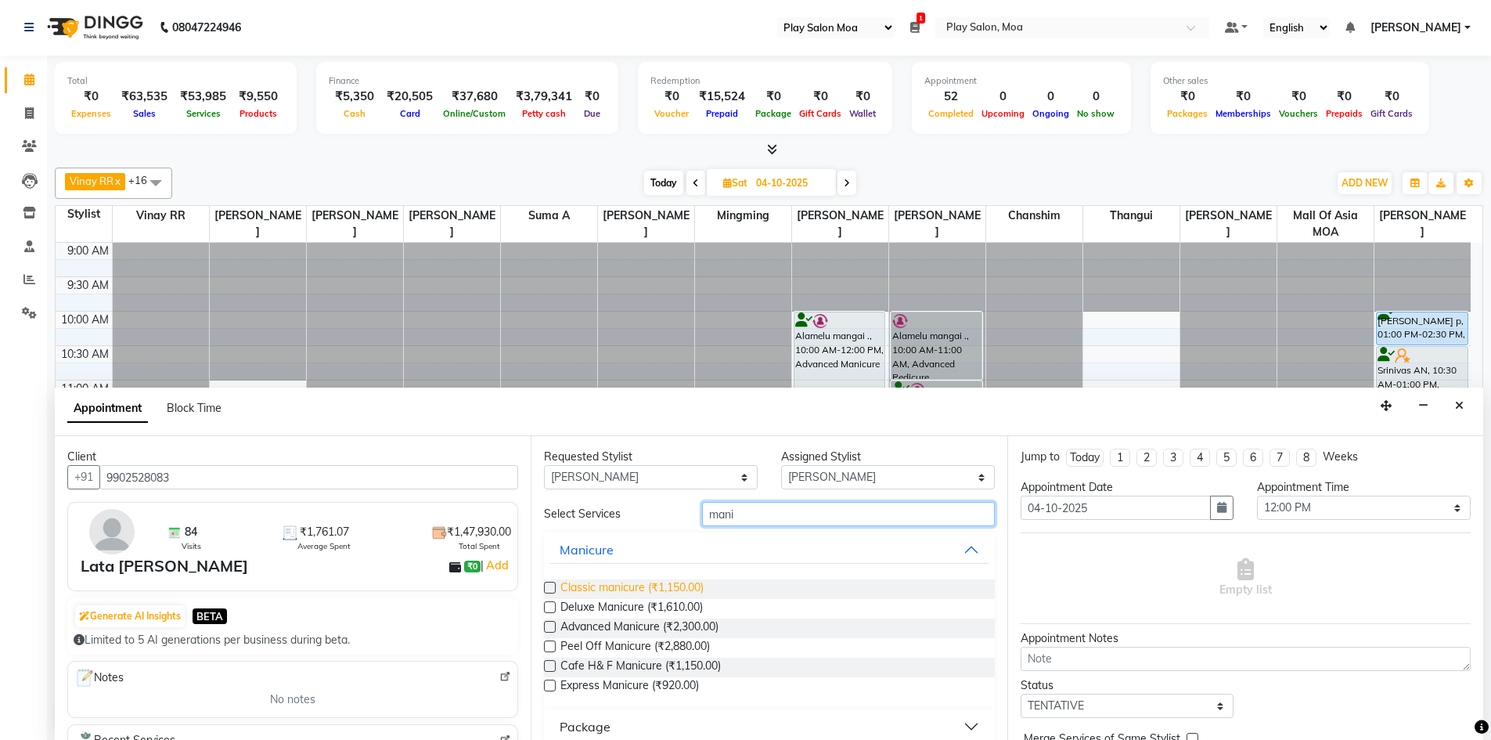
type input "mani"
click at [626, 587] on span "Classic manicure (₹1,150.00)" at bounding box center [631, 589] width 143 height 20
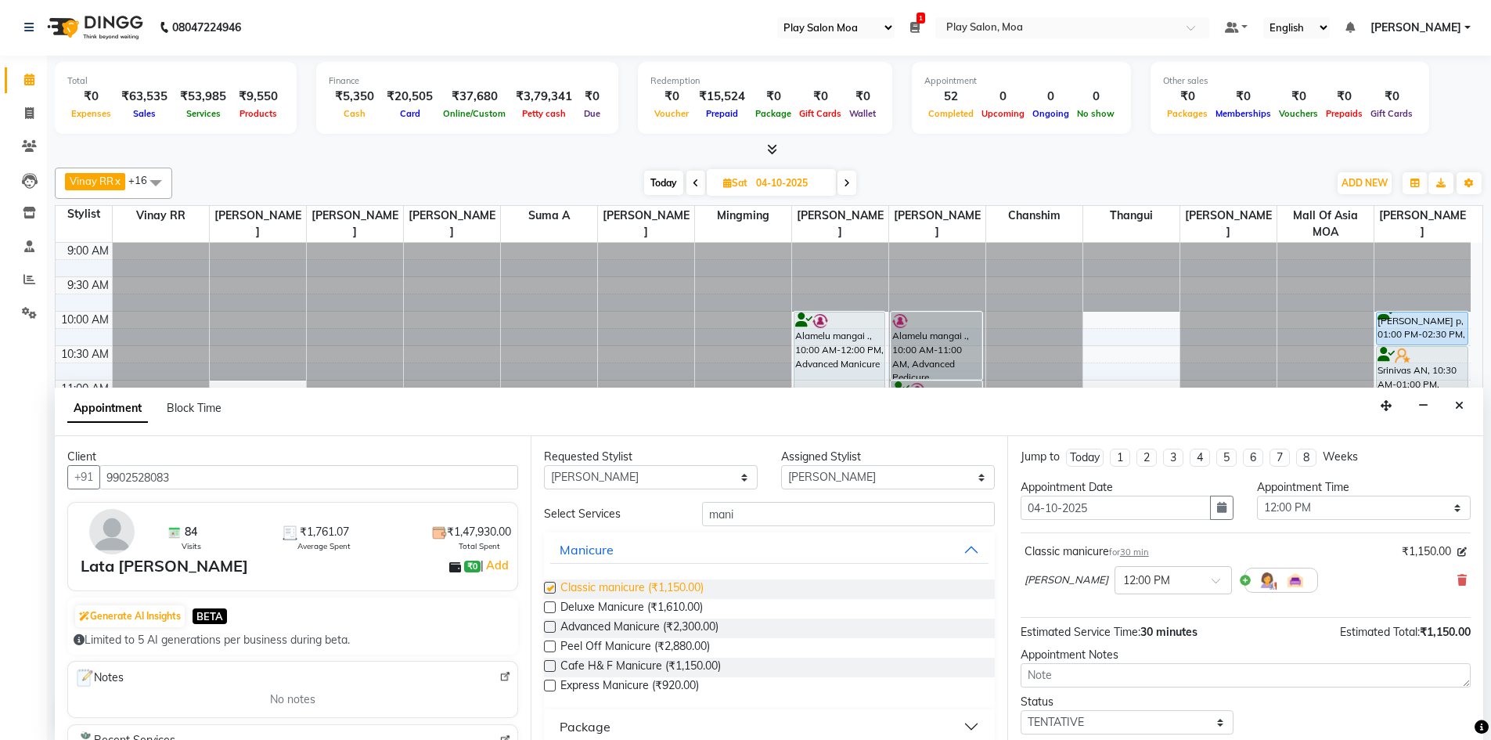
checkbox input "false"
click at [755, 516] on input "mani" at bounding box center [848, 514] width 293 height 24
type input "m"
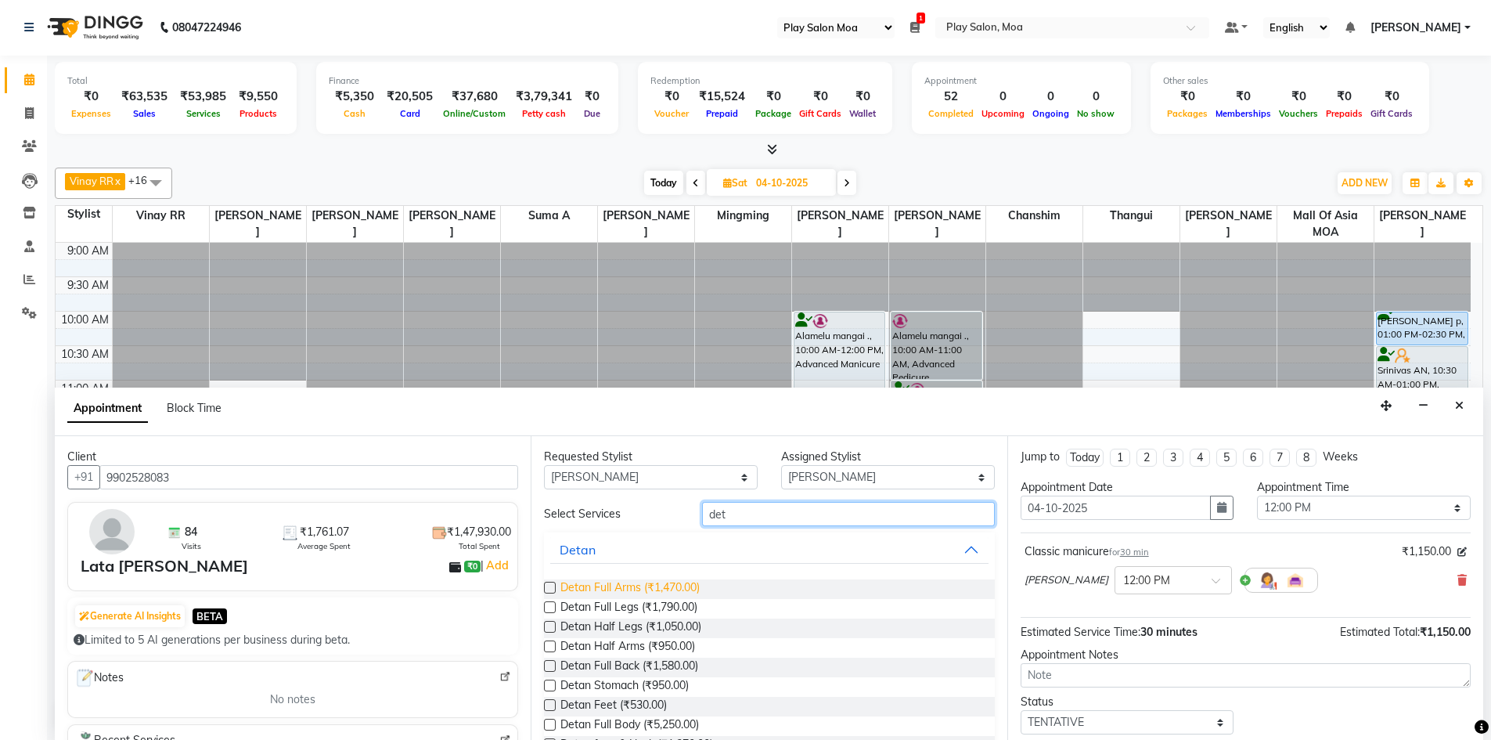
type input "det"
click at [658, 583] on span "Detan Full Arms (₹1,470.00)" at bounding box center [629, 589] width 139 height 20
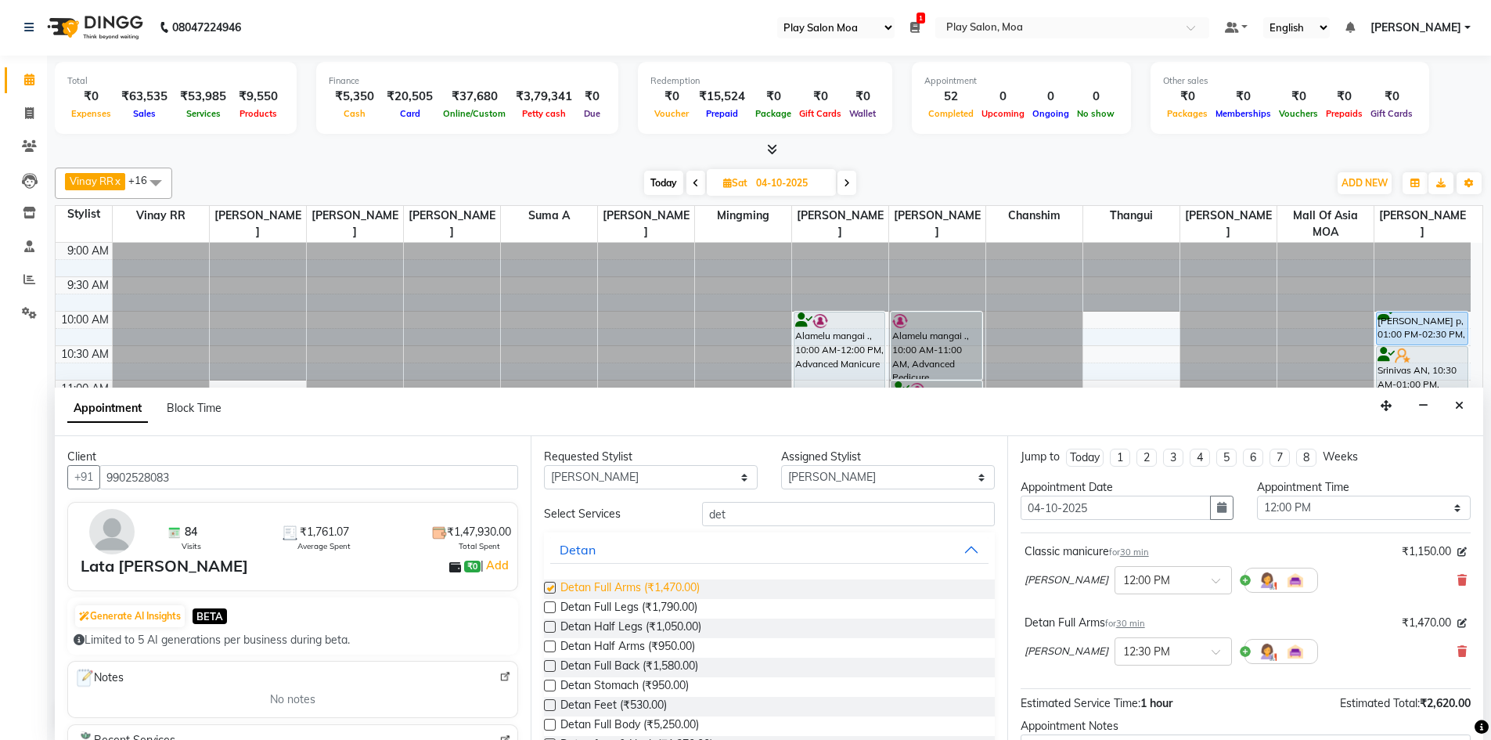
checkbox input "false"
click at [740, 477] on select "Any Anna D Aravind chanshim Faizan Alam Hamsa R Jennifer Swargiary Kavya M Mall…" at bounding box center [651, 477] width 214 height 24
select select "null"
click at [544, 465] on select "Any Anna D Aravind chanshim Faizan Alam Hamsa R Jennifer Swargiary Kavya M Mall…" at bounding box center [651, 477] width 214 height 24
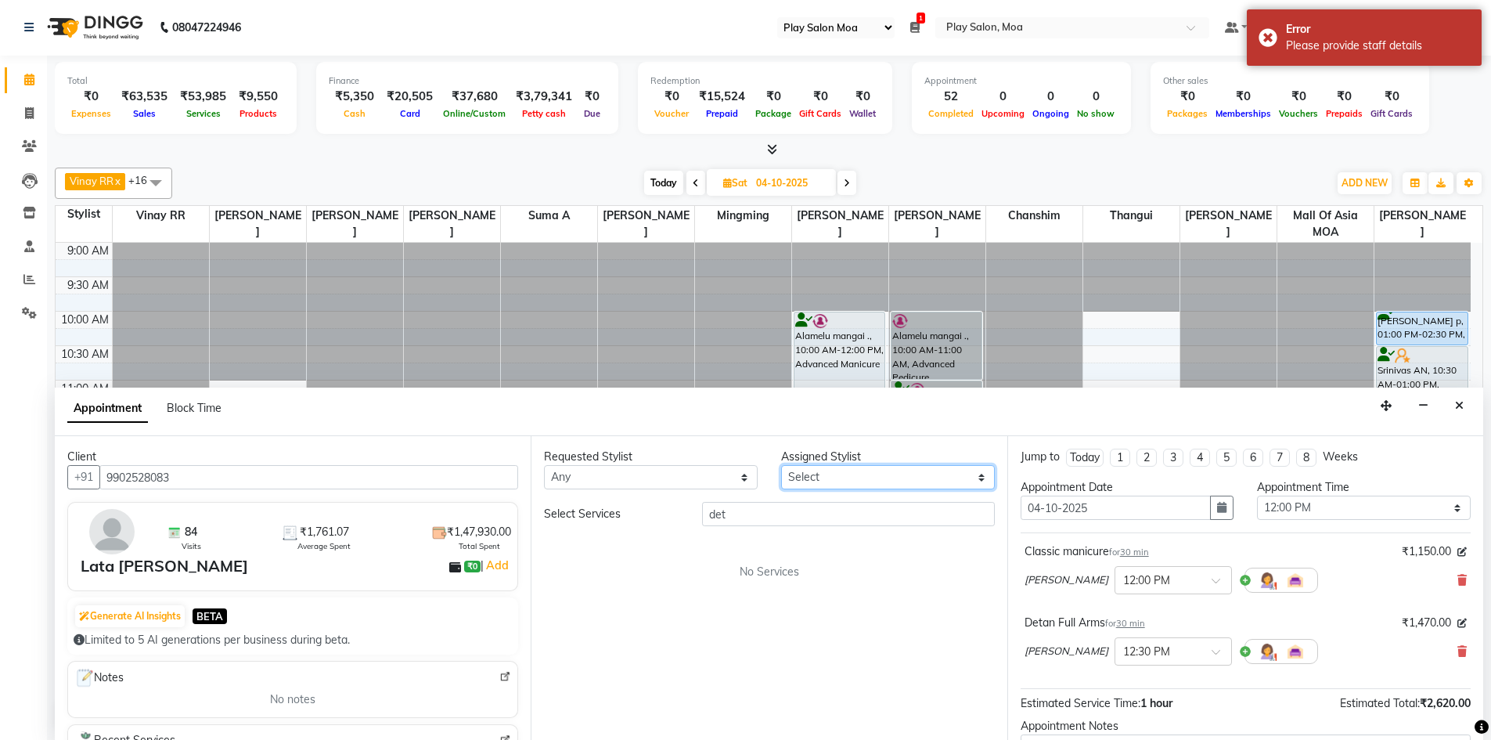
click at [954, 470] on select "Select Anna D Aravind chanshim Faizan Alam Hamsa R Jennifer Swargiary Kavya M M…" at bounding box center [888, 477] width 214 height 24
select select "81377"
click at [781, 465] on select "Select Anna D Aravind chanshim Faizan Alam Hamsa R Jennifer Swargiary Kavya M M…" at bounding box center [888, 477] width 214 height 24
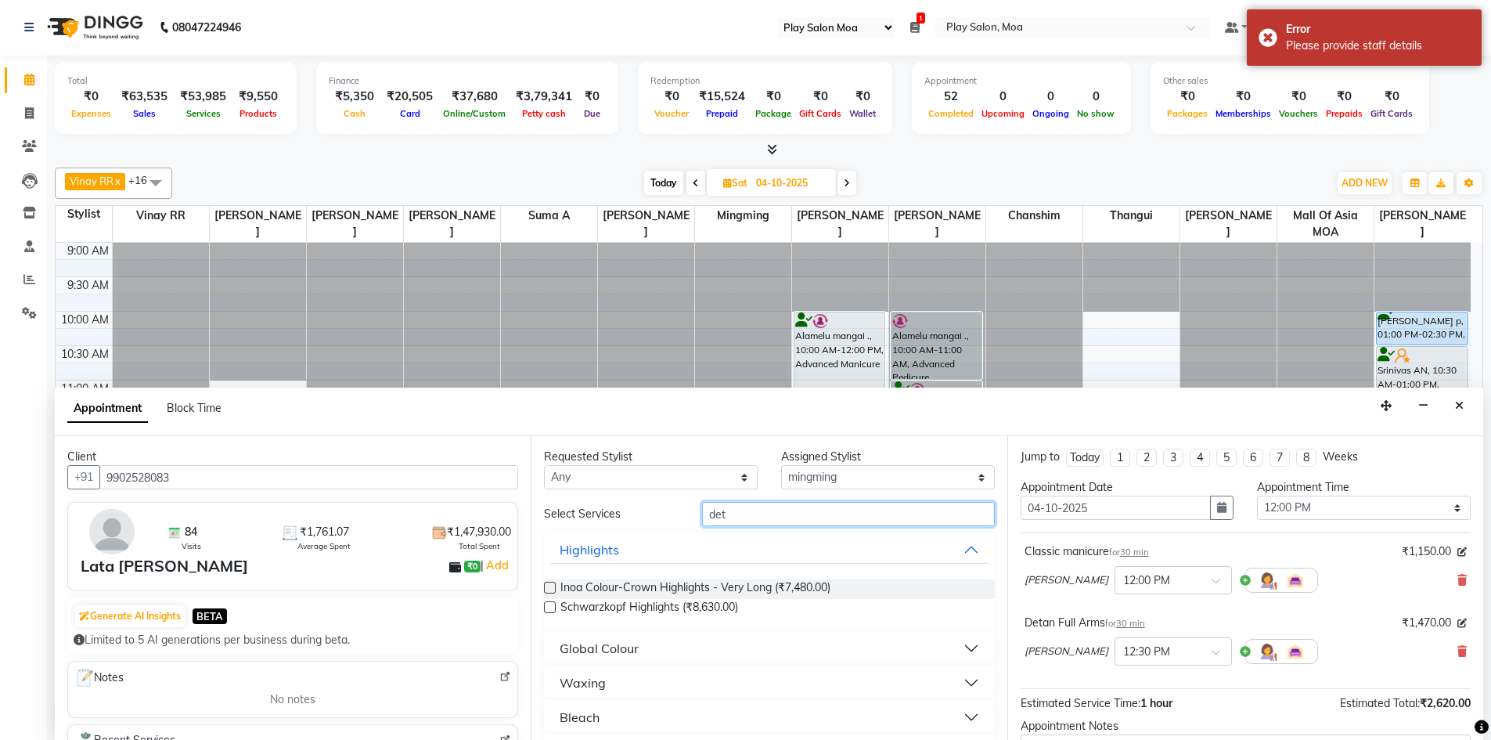
click at [758, 519] on input "det" at bounding box center [848, 514] width 293 height 24
type input "d"
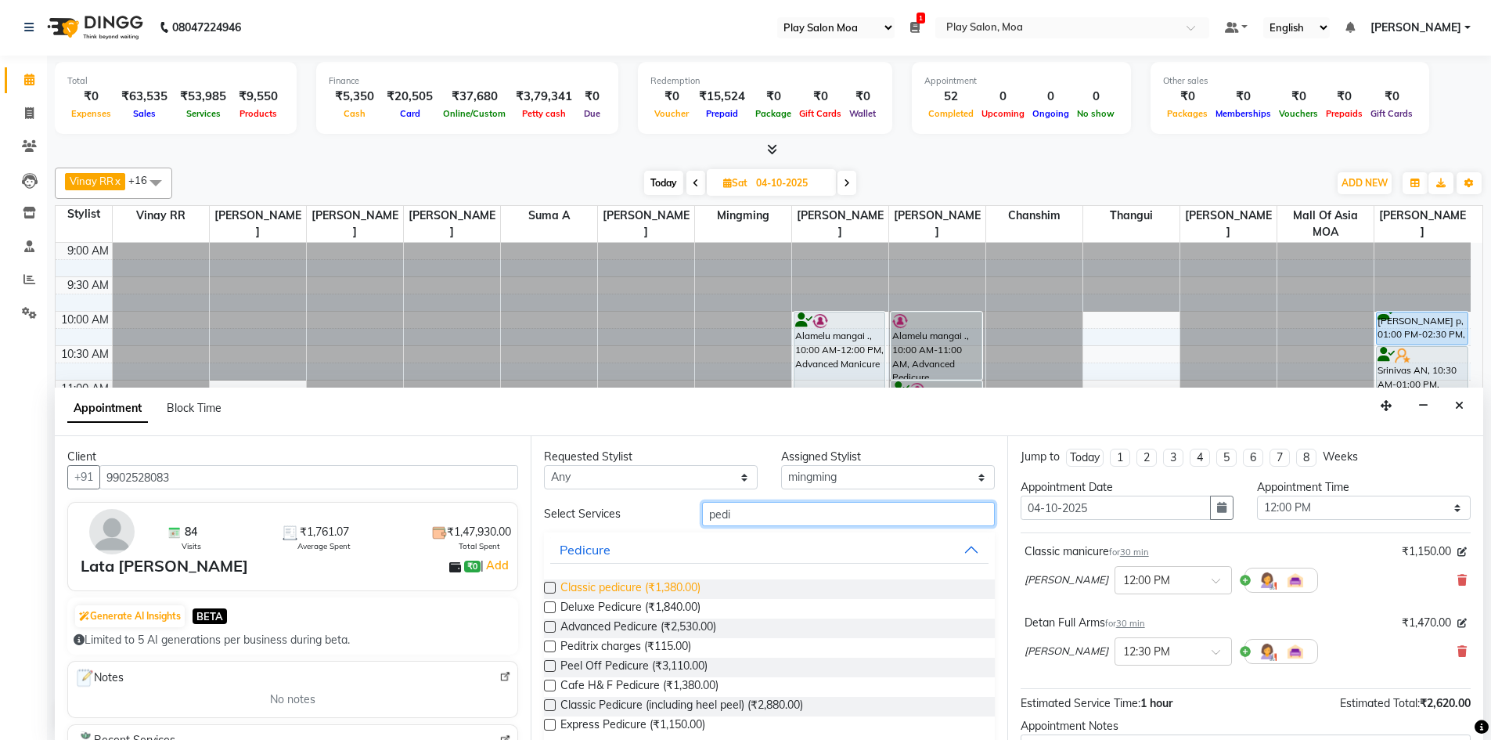
type input "pedi"
click at [588, 590] on span "Classic pedicure (₹1,380.00)" at bounding box center [630, 589] width 140 height 20
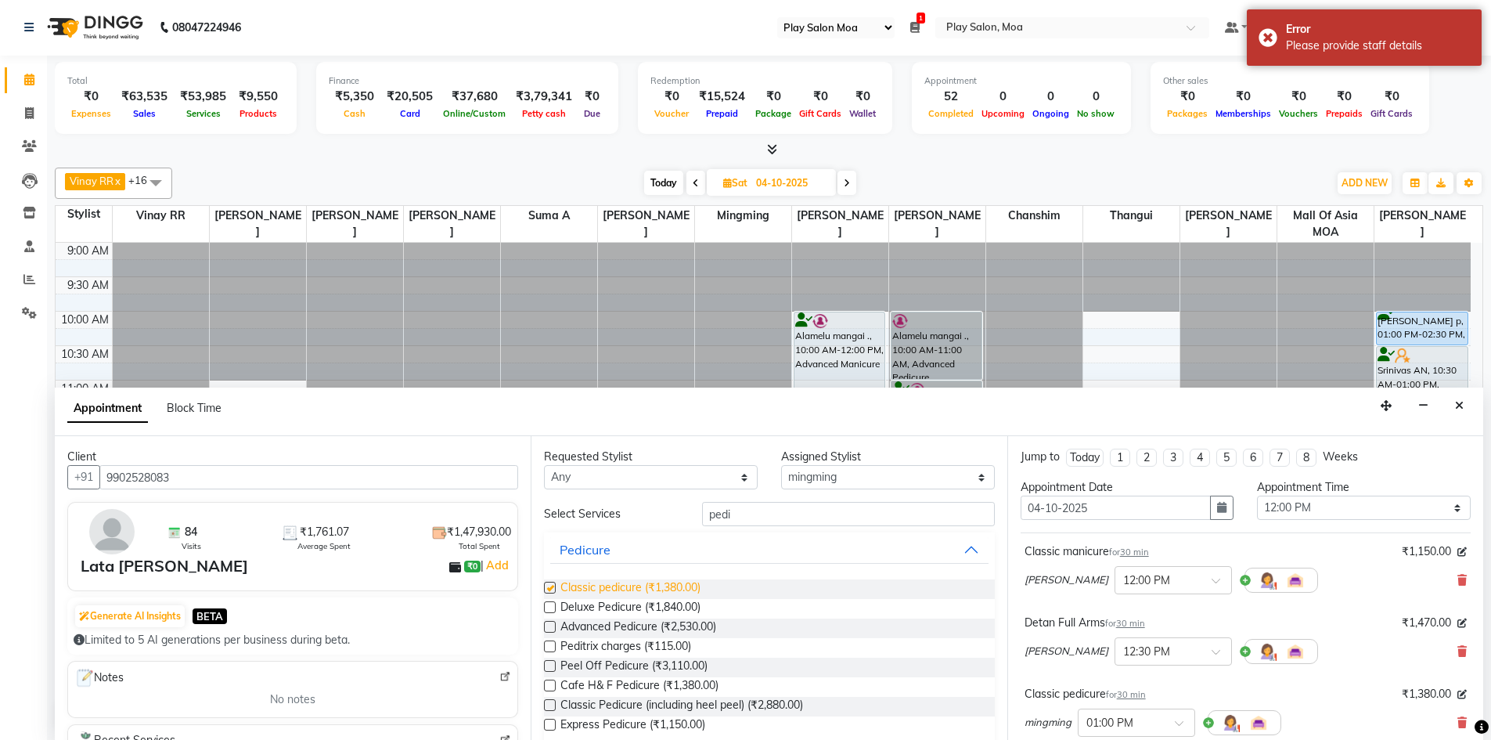
checkbox input "false"
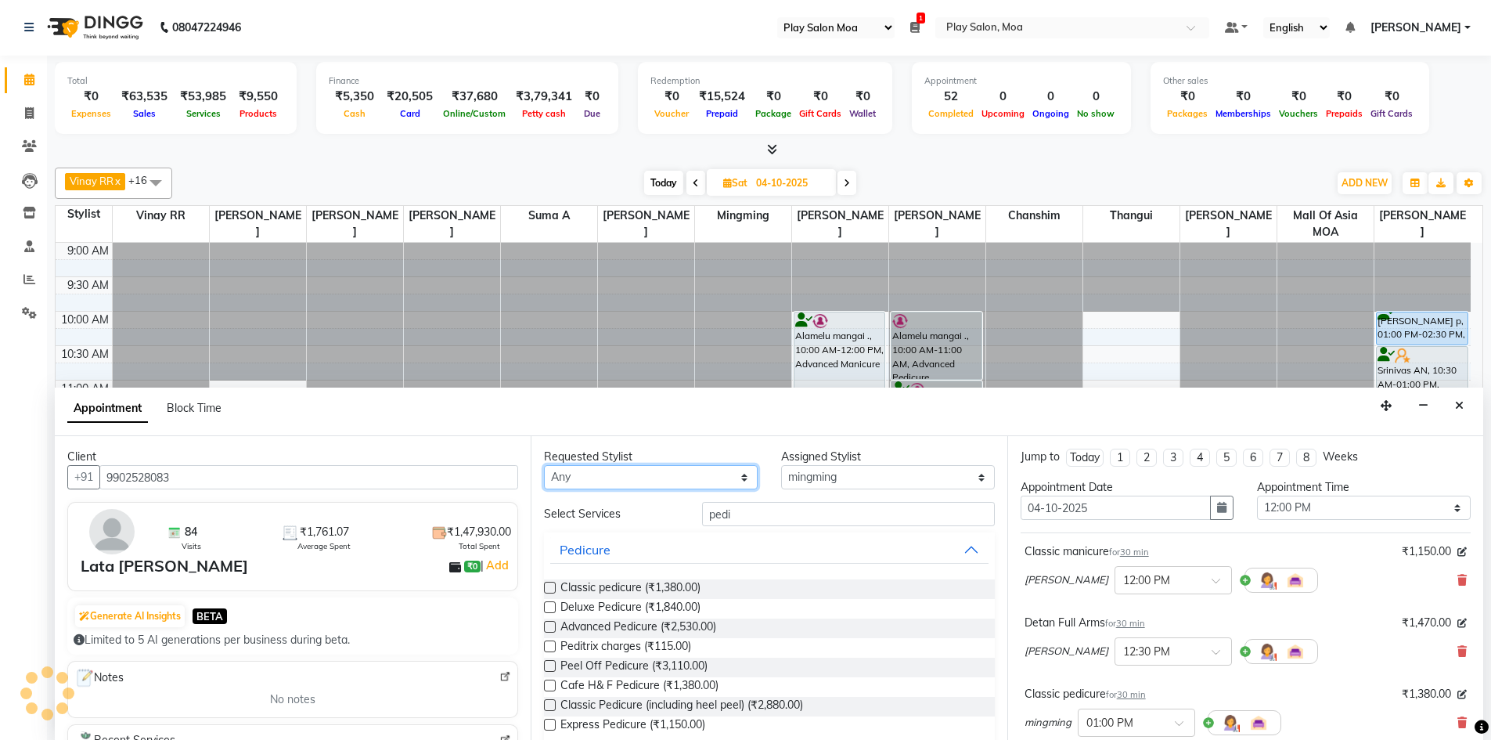
click at [740, 469] on select "Any Anna D Aravind chanshim Faizan Alam Hamsa R Jennifer Swargiary Kavya M Mall…" at bounding box center [651, 477] width 214 height 24
select select "82252"
click at [544, 465] on select "Any Anna D Aravind chanshim Faizan Alam Hamsa R Jennifer Swargiary Kavya M Mall…" at bounding box center [651, 477] width 214 height 24
select select "82252"
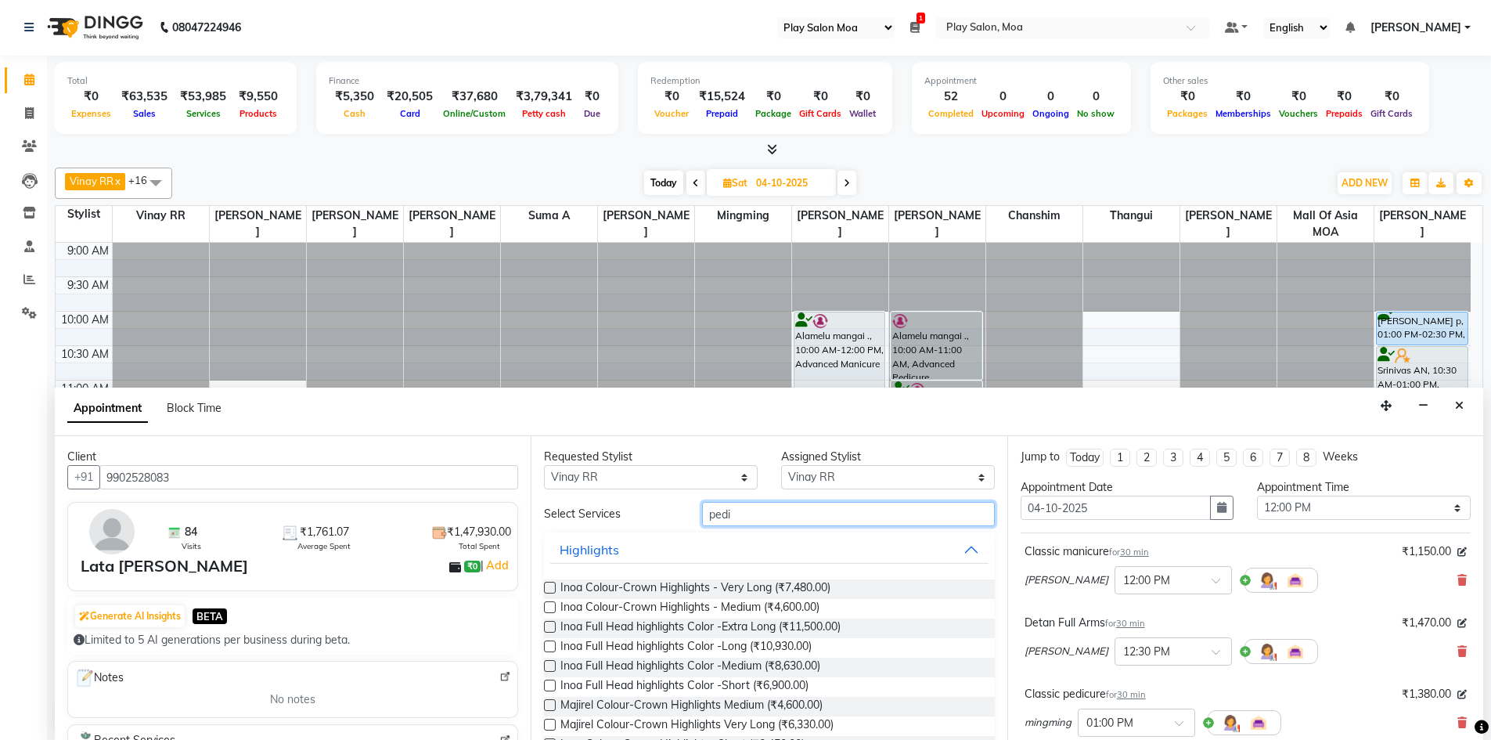
click at [788, 506] on input "pedi" at bounding box center [848, 514] width 293 height 24
type input "p"
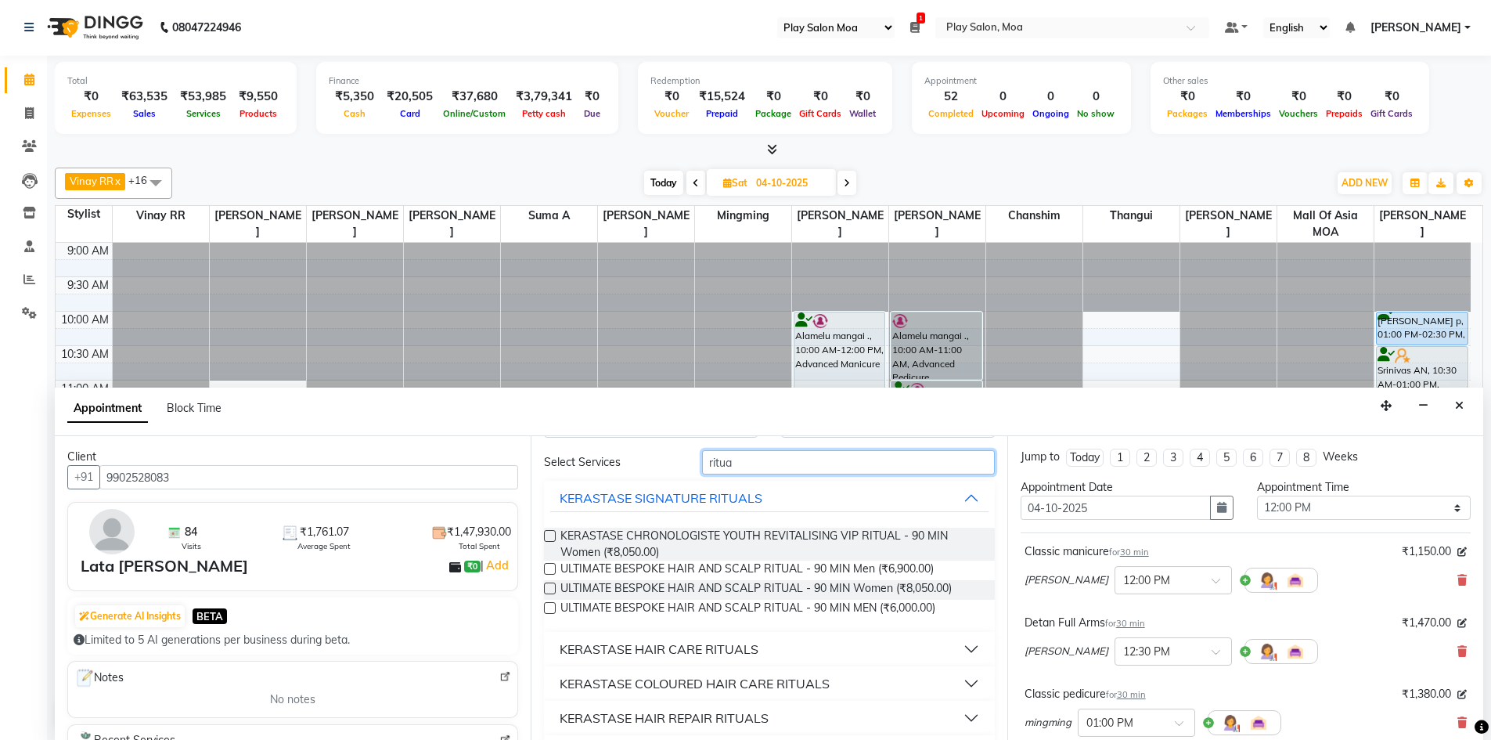
scroll to position [157, 0]
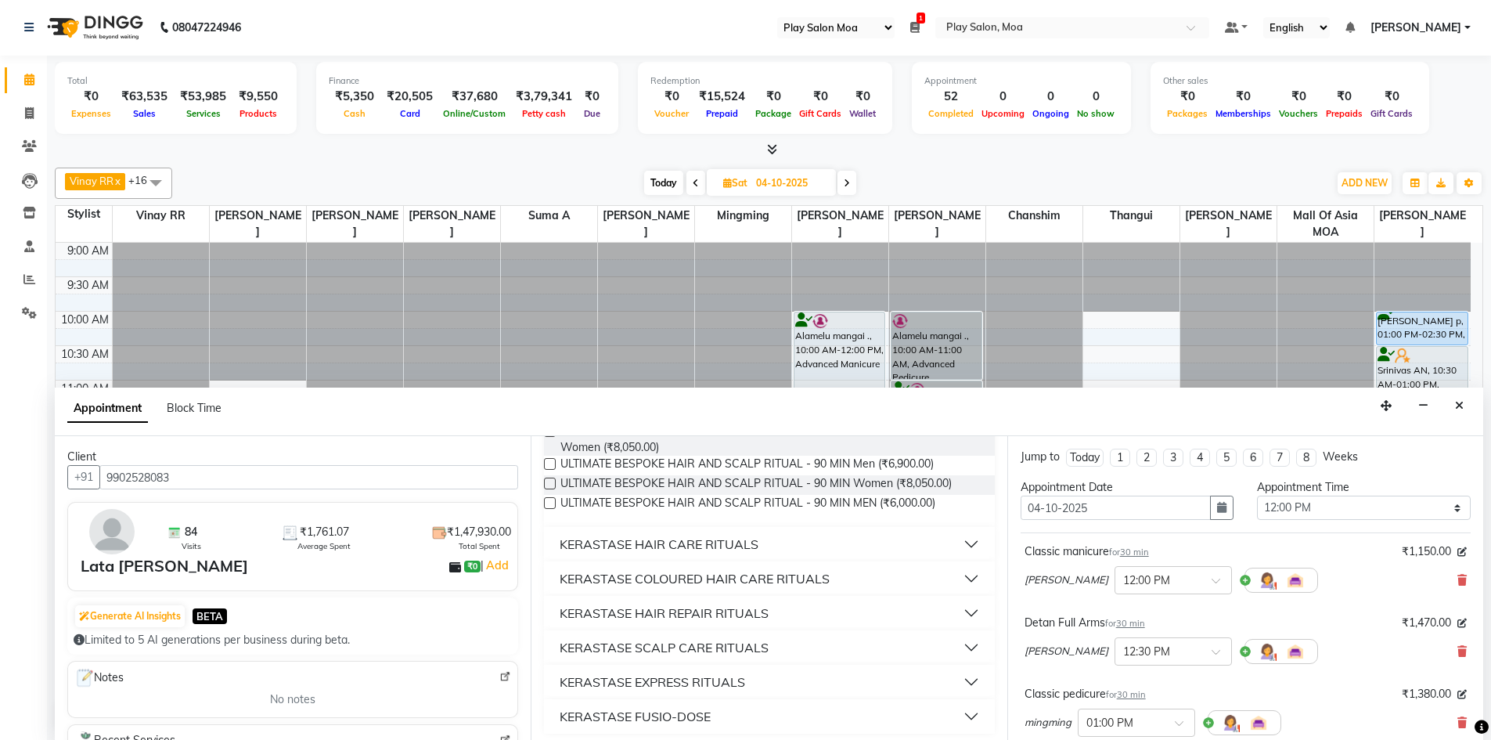
type input "ritua"
click at [693, 644] on div "KERASTASE SCALP CARE RITUALS" at bounding box center [664, 647] width 209 height 19
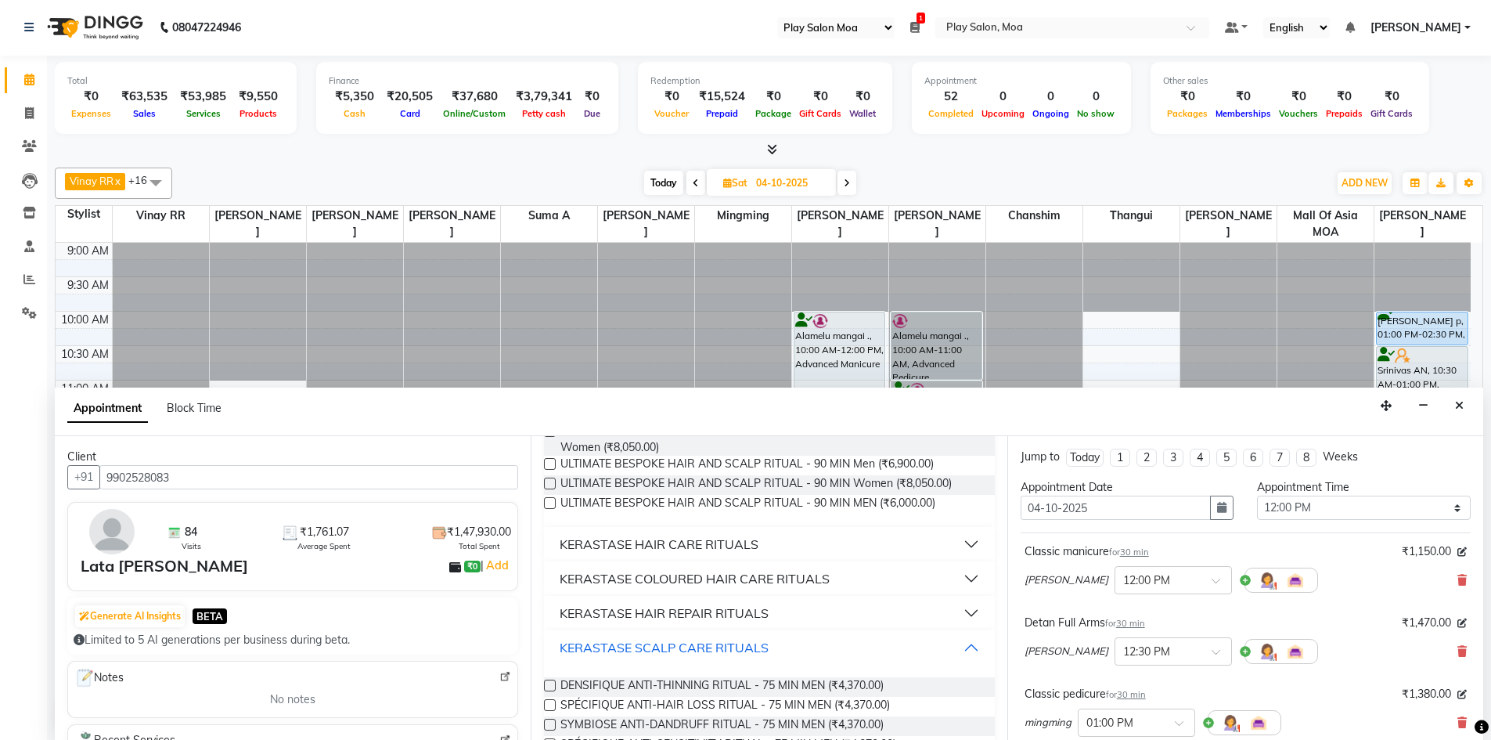
scroll to position [384, 0]
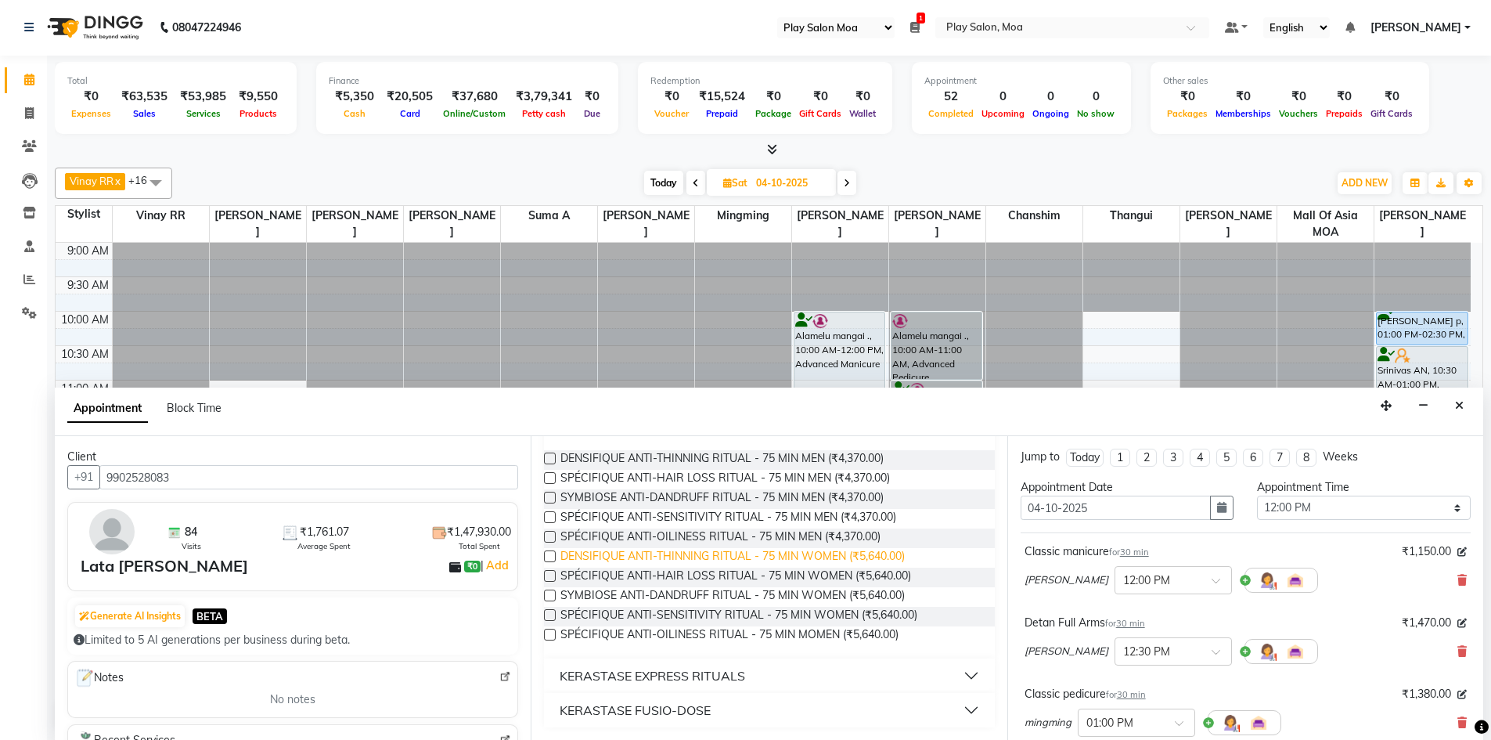
click at [691, 553] on span "DENSIFIQUE ANTI-THINNING RITUAL - 75 MIN WOMEN (₹5,640.00)" at bounding box center [732, 558] width 344 height 20
checkbox input "false"
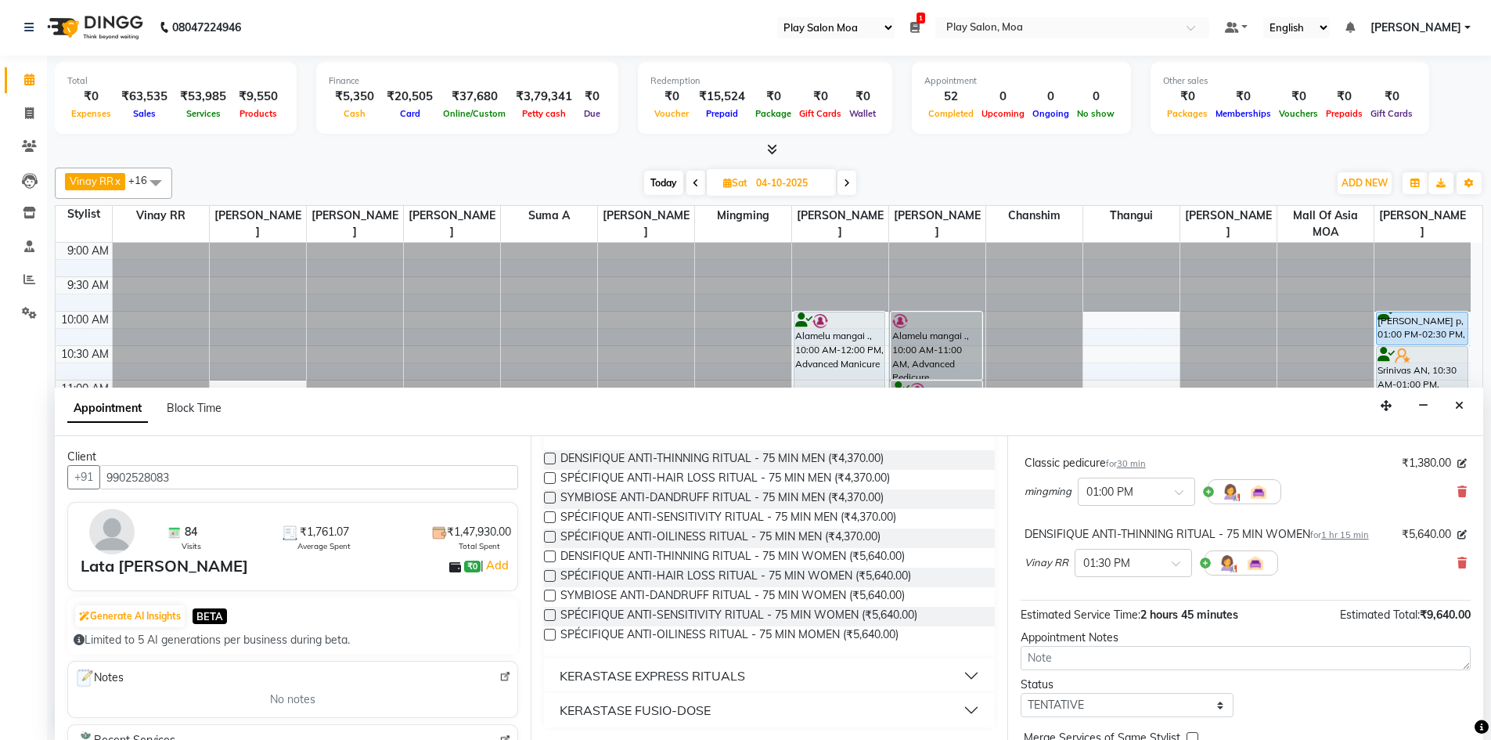
scroll to position [307, 0]
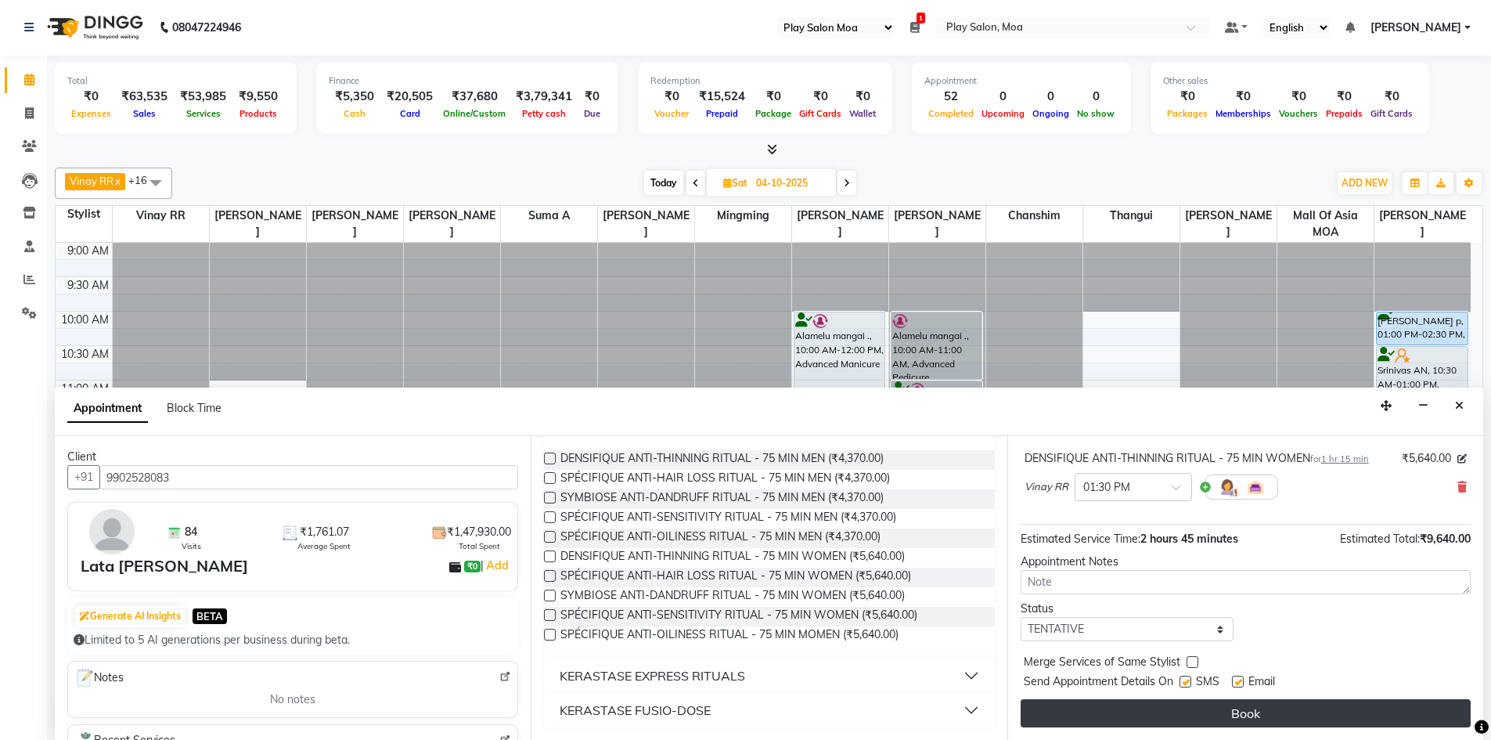
click at [1241, 710] on button "Book" at bounding box center [1246, 713] width 450 height 28
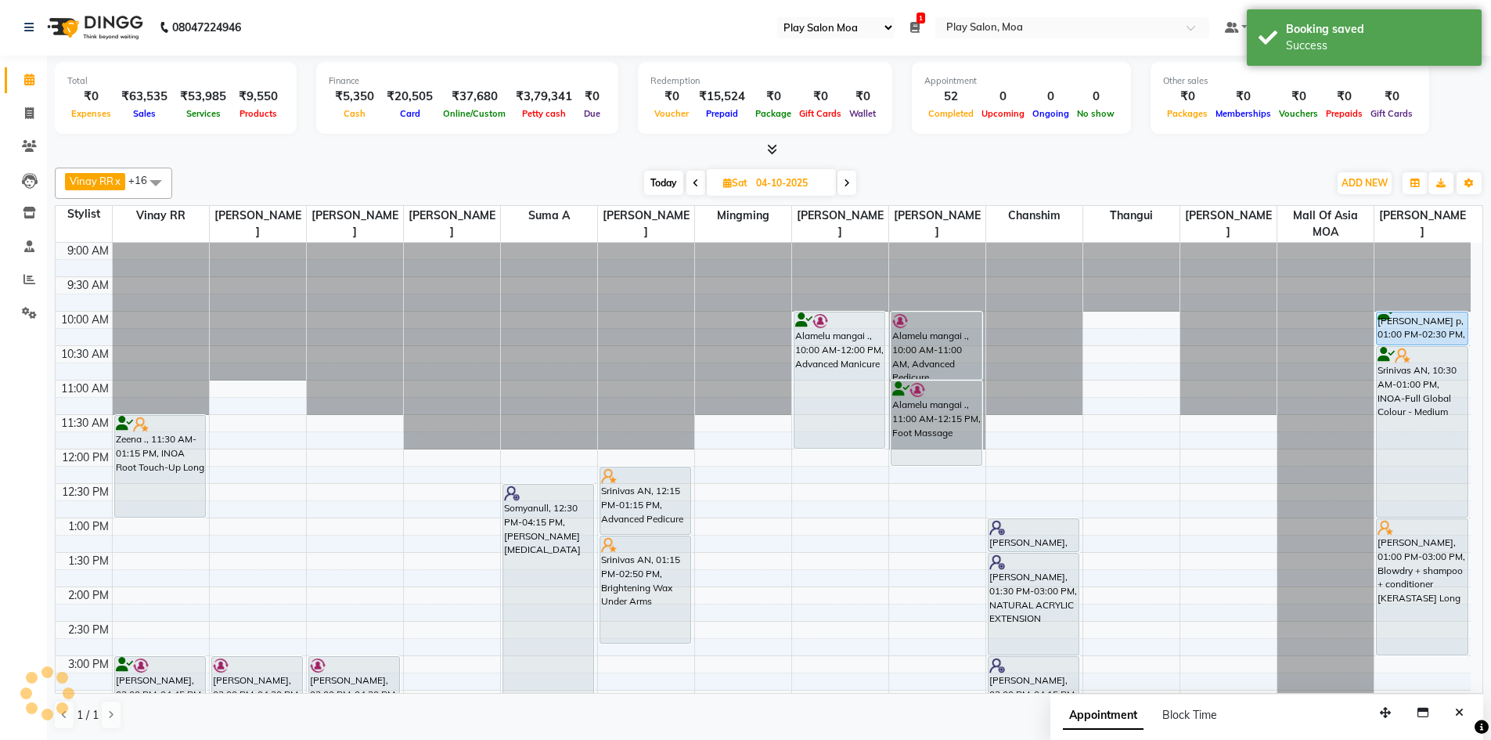
scroll to position [0, 0]
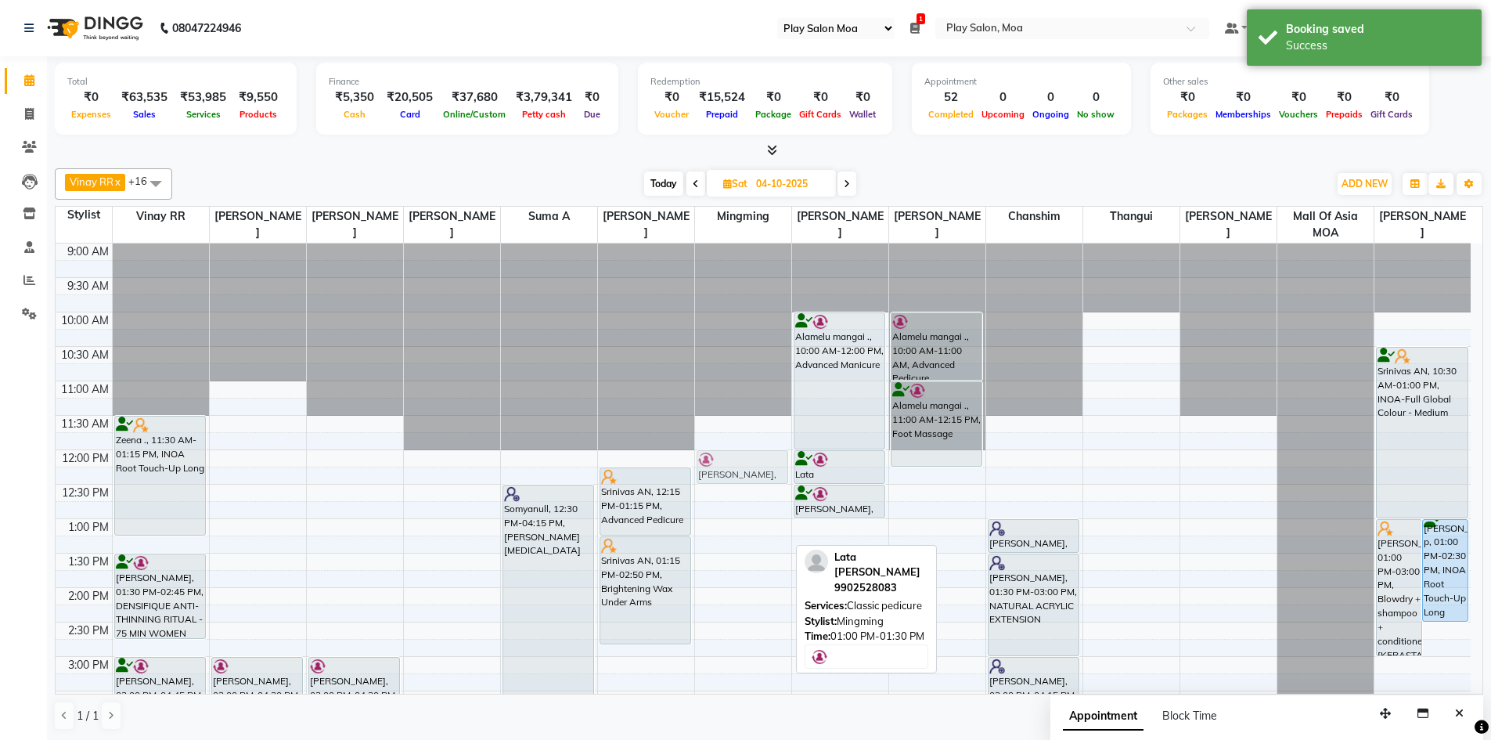
drag, startPoint x: 727, startPoint y: 528, endPoint x: 730, endPoint y: 460, distance: 68.2
click at [730, 460] on div "Lata Praveen Babu, 01:00 PM-01:30 PM, Classic pedicure Lata Praveen Babu, 01:00…" at bounding box center [743, 725] width 96 height 964
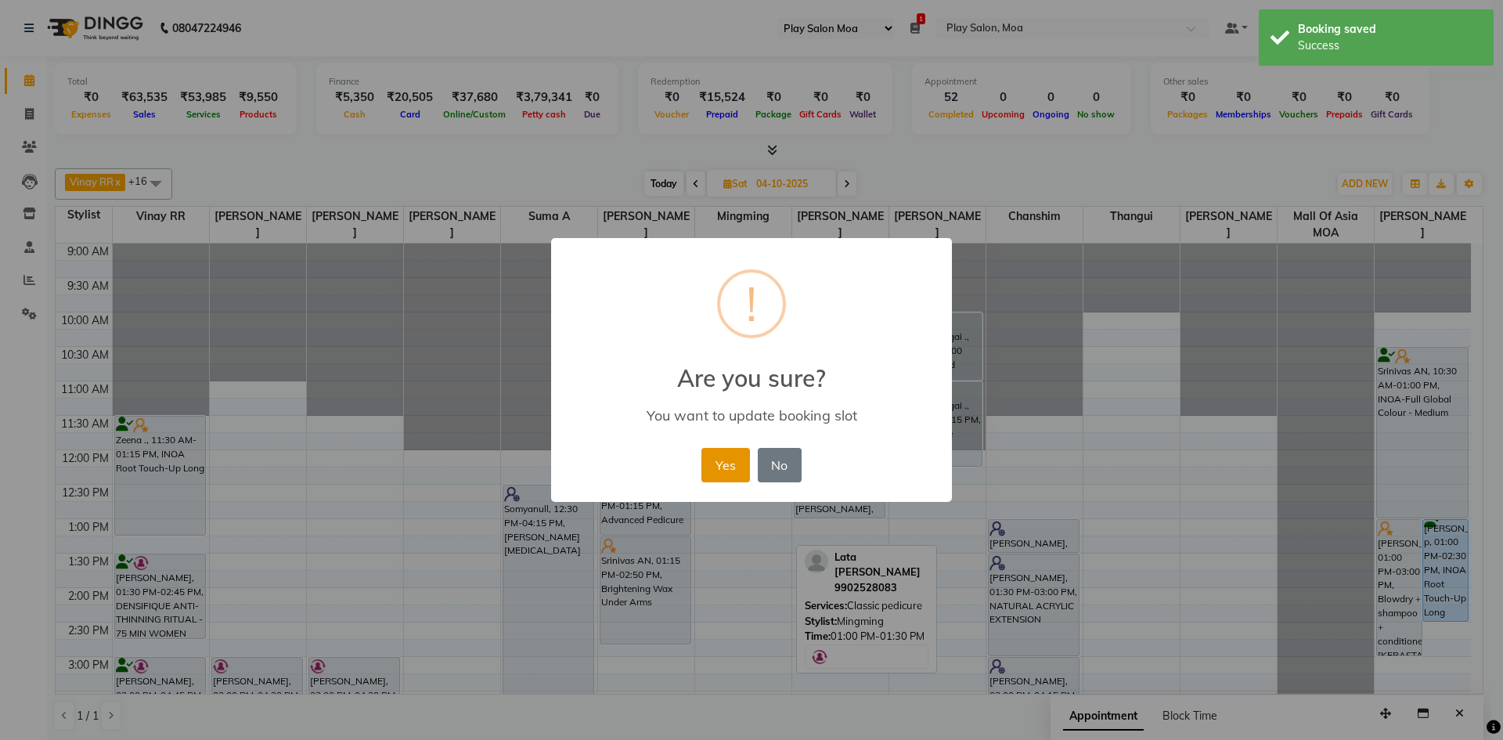
click at [722, 461] on button "Yes" at bounding box center [725, 465] width 48 height 34
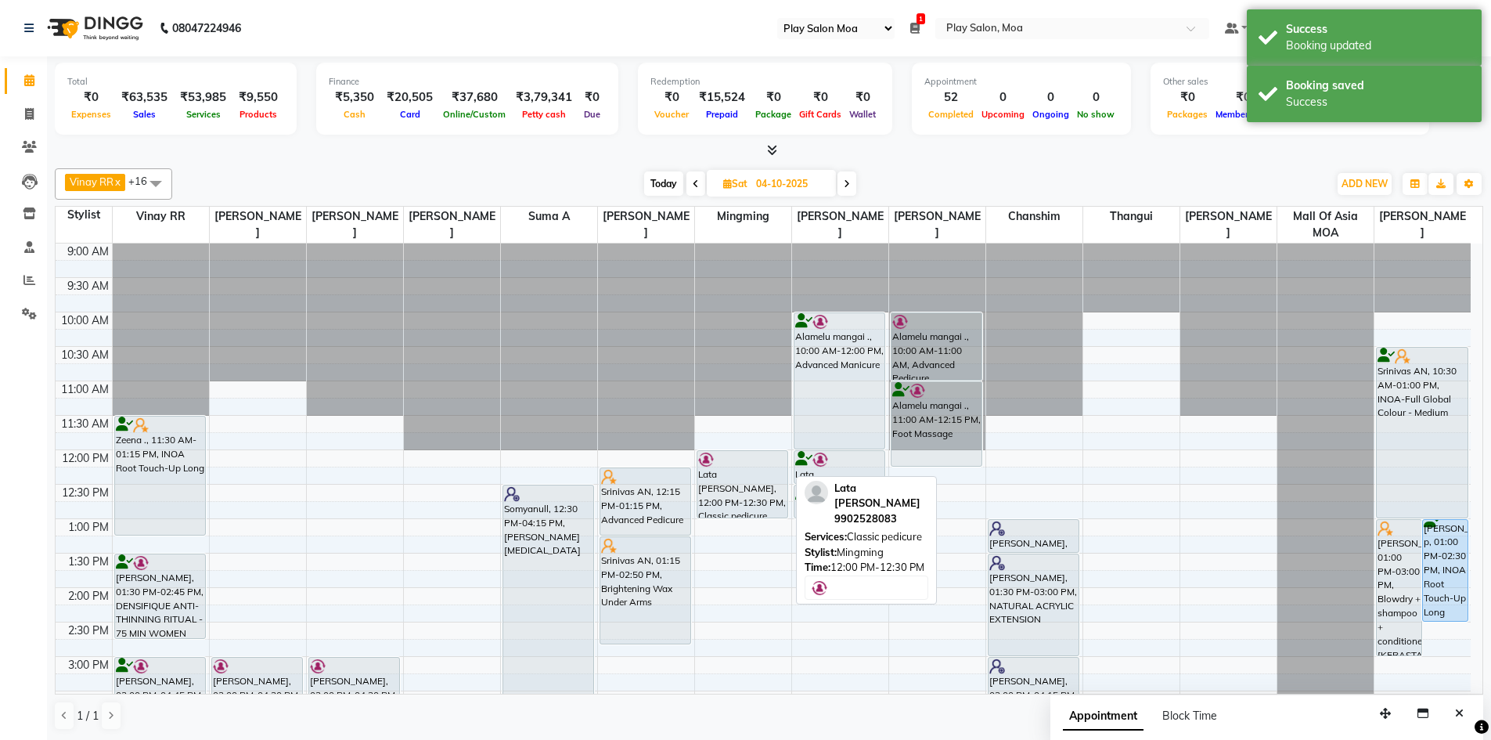
drag, startPoint x: 733, startPoint y: 479, endPoint x: 733, endPoint y: 505, distance: 25.8
click at [733, 505] on div "Lata Praveen Babu, 12:00 PM-12:30 PM, Classic pedicure Lata Praveen Babu, 12:00…" at bounding box center [743, 725] width 96 height 964
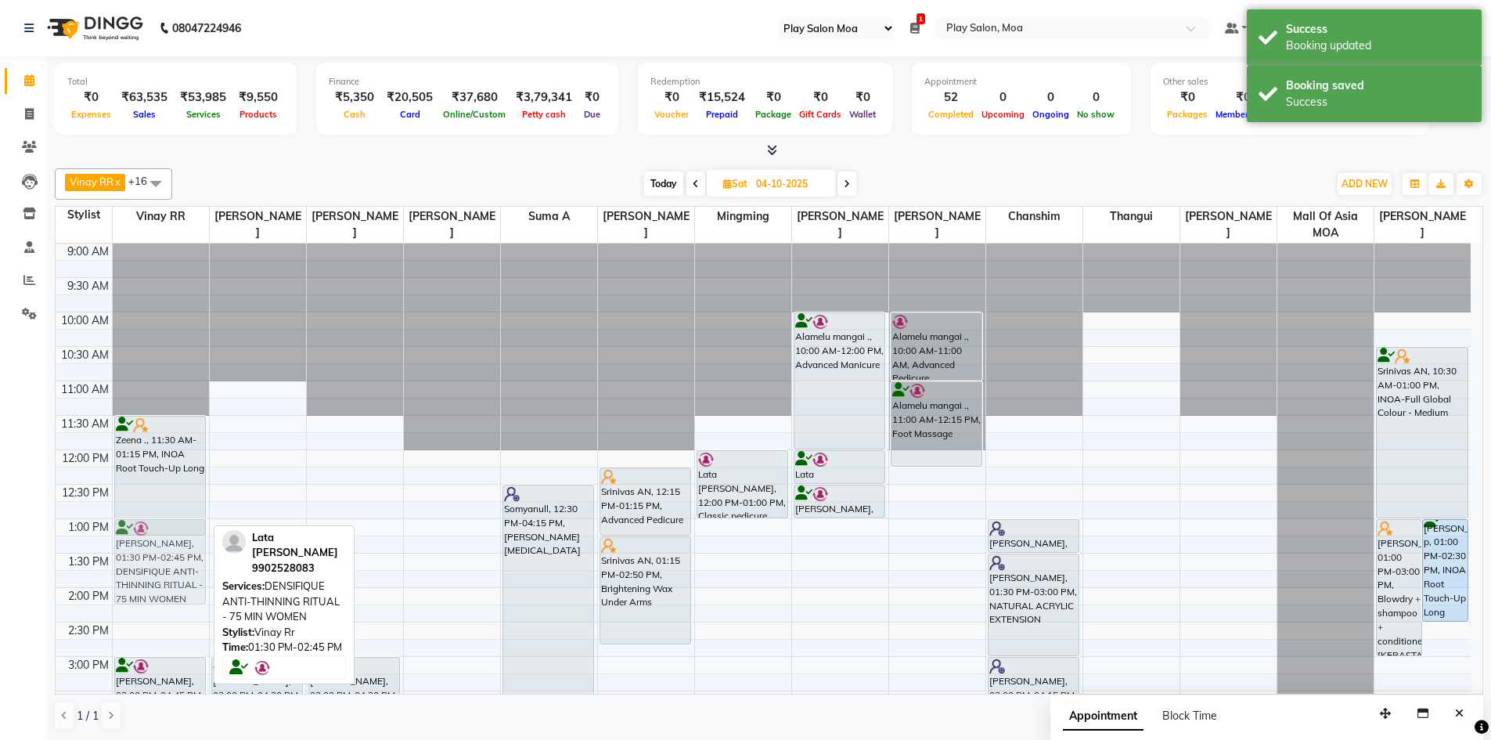
drag, startPoint x: 157, startPoint y: 582, endPoint x: 171, endPoint y: 549, distance: 36.1
click at [171, 549] on div "Zeena ., 11:30 AM-01:15 PM, INOA Root Touch-Up Long Lata Praveen Babu, 01:30 PM…" at bounding box center [161, 725] width 96 height 964
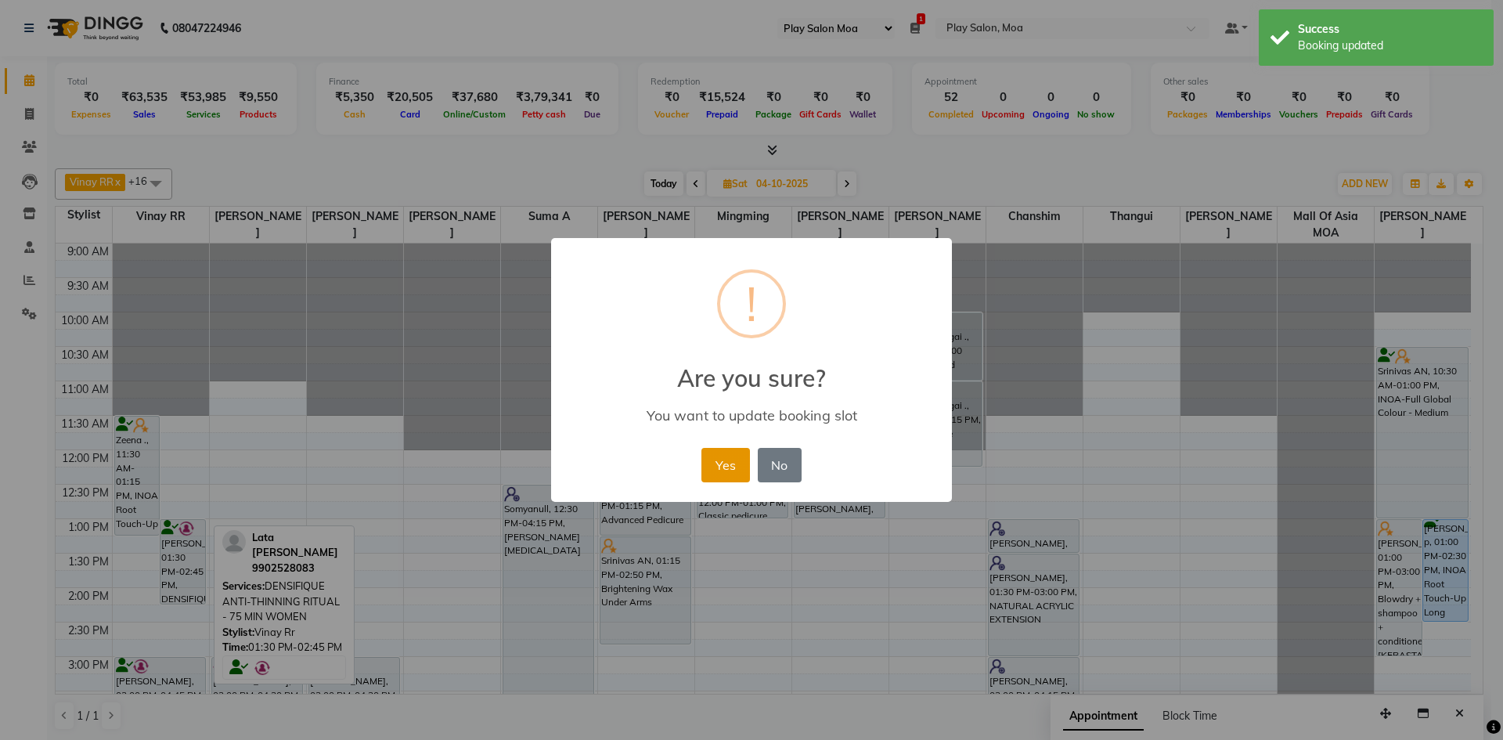
click at [727, 467] on button "Yes" at bounding box center [725, 465] width 48 height 34
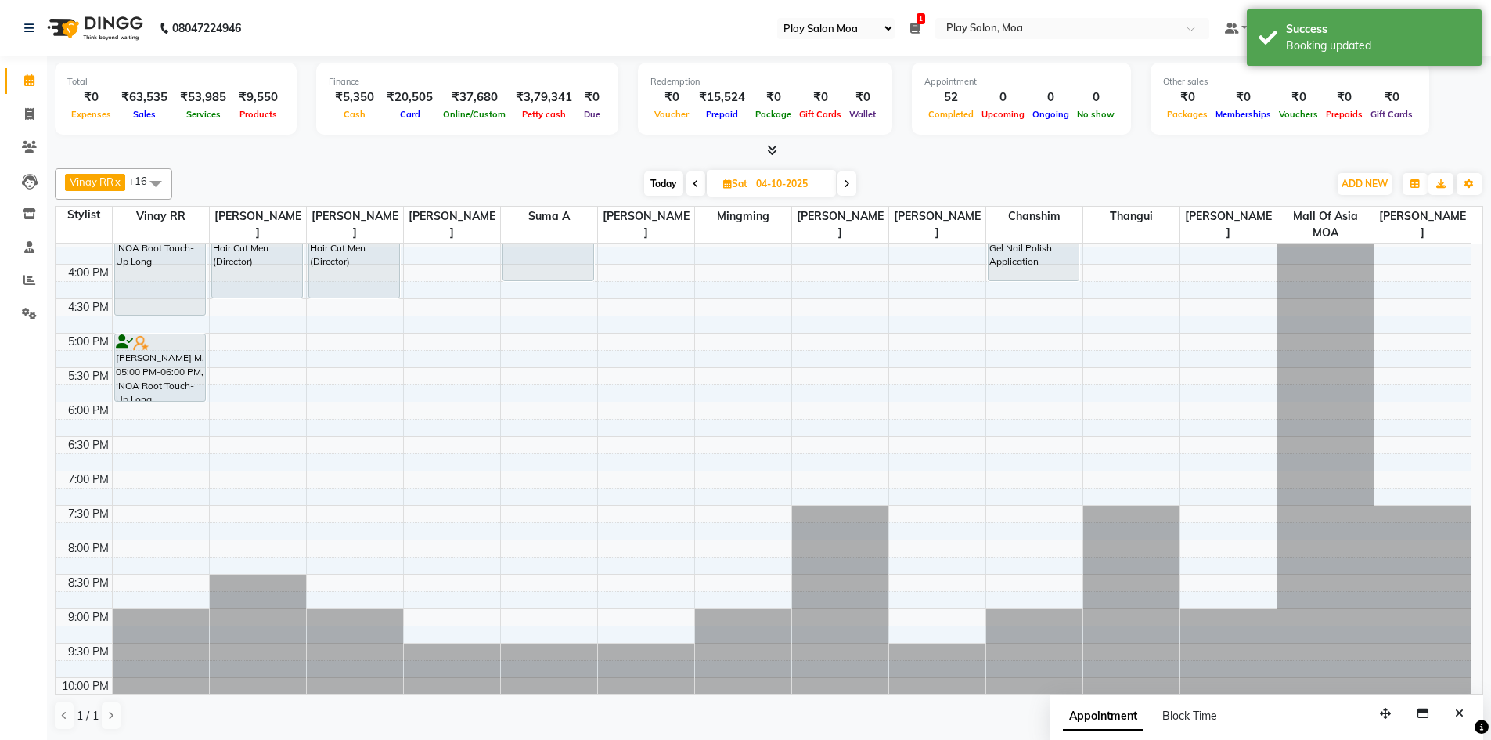
scroll to position [513, 0]
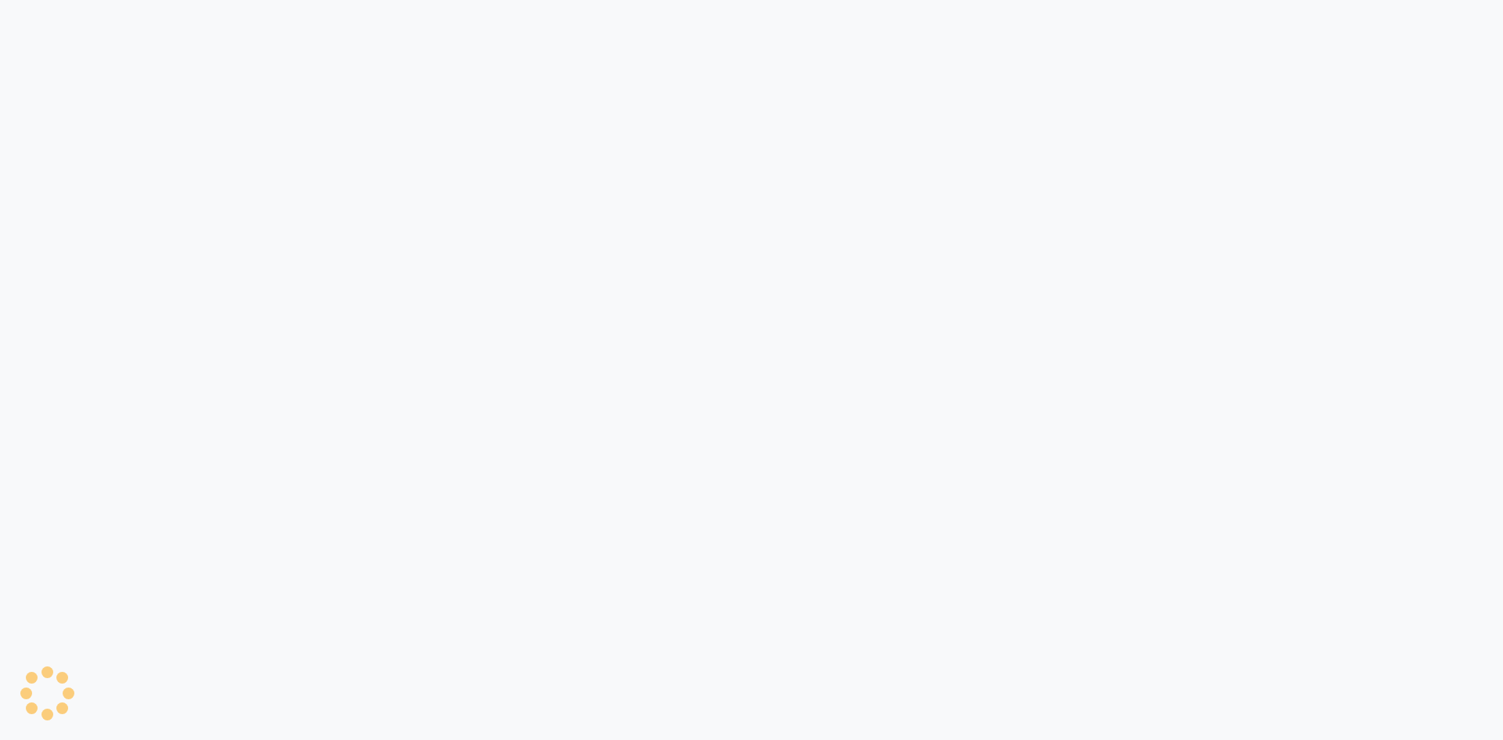
select select "93"
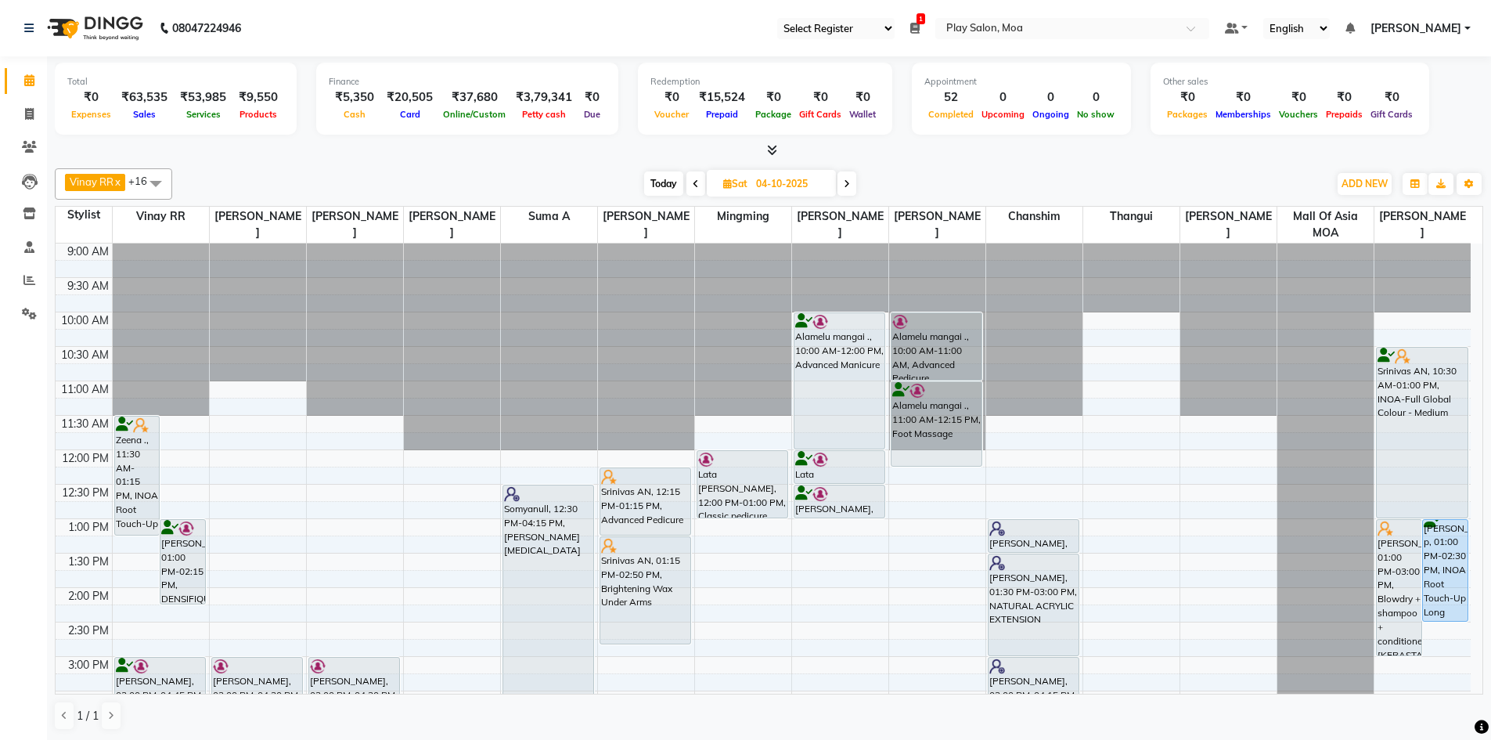
click at [659, 182] on span "Today" at bounding box center [663, 183] width 39 height 24
type input "03-10-2025"
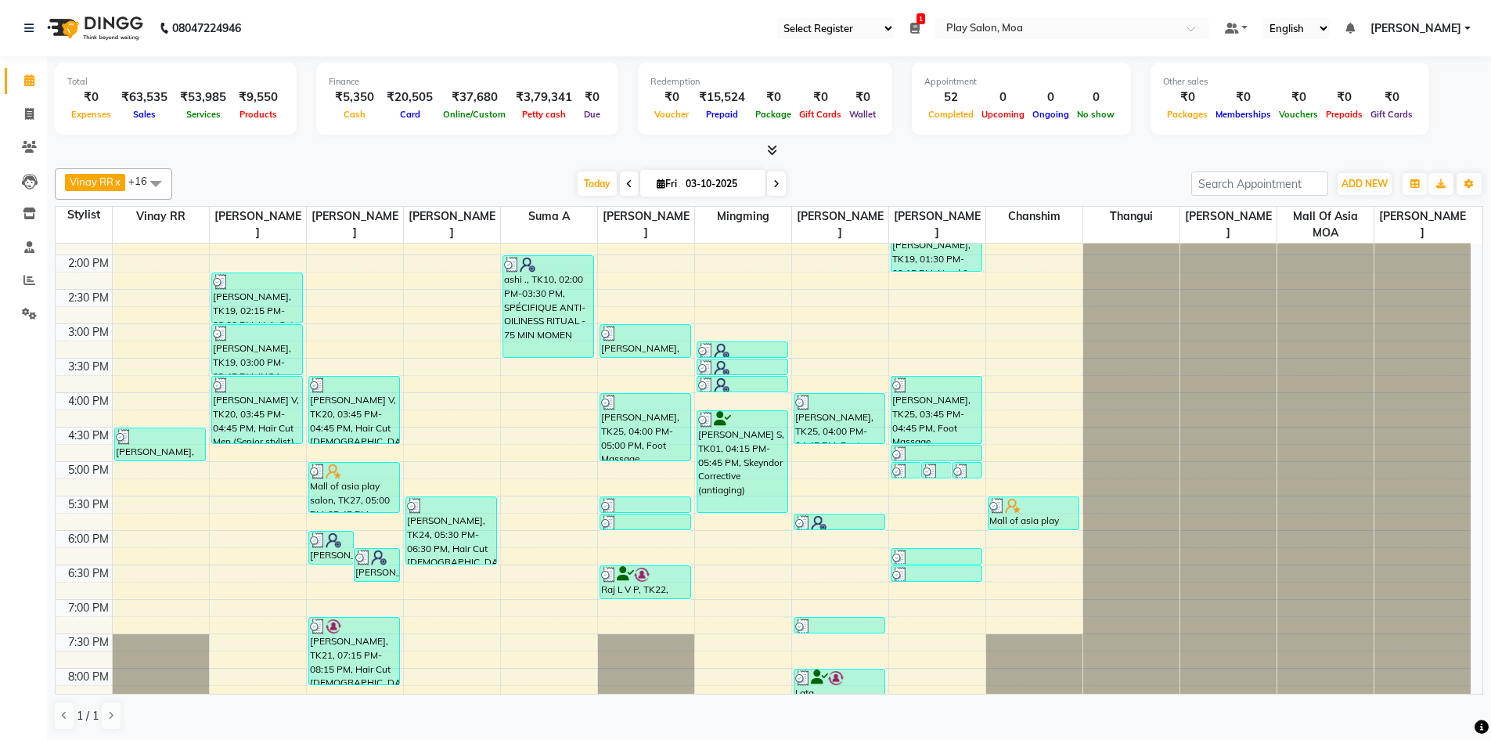
scroll to position [122, 0]
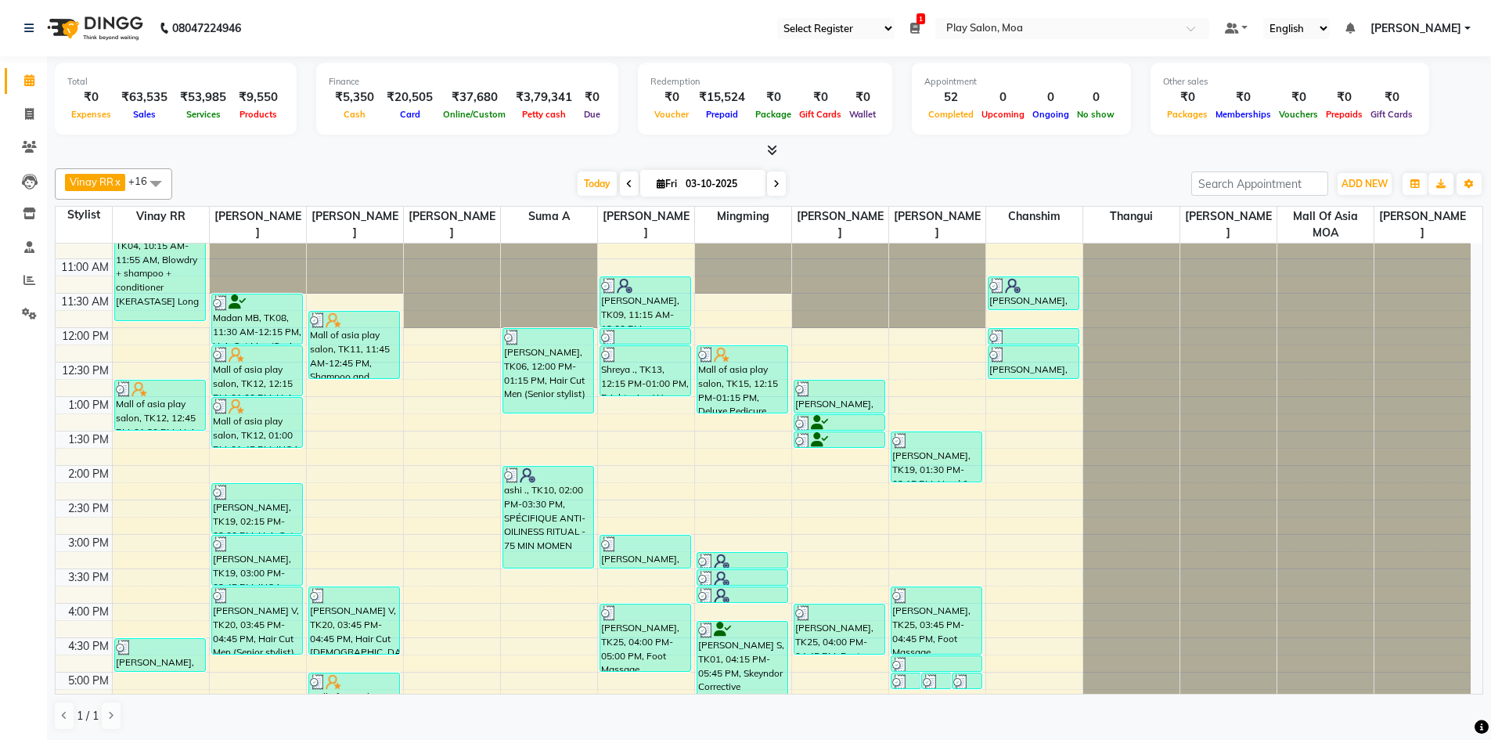
click at [920, 27] on icon at bounding box center [914, 28] width 9 height 11
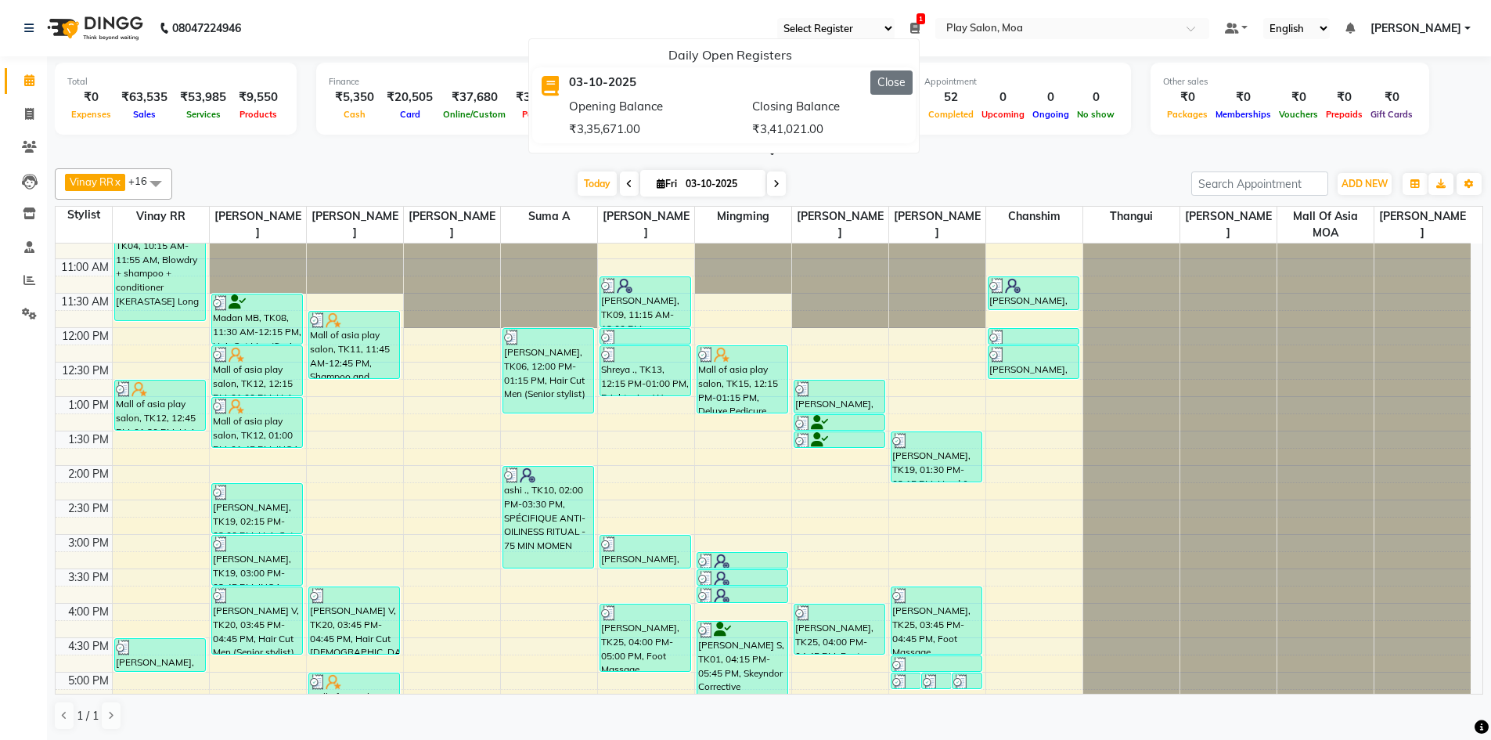
click at [913, 85] on button "Close" at bounding box center [891, 82] width 42 height 24
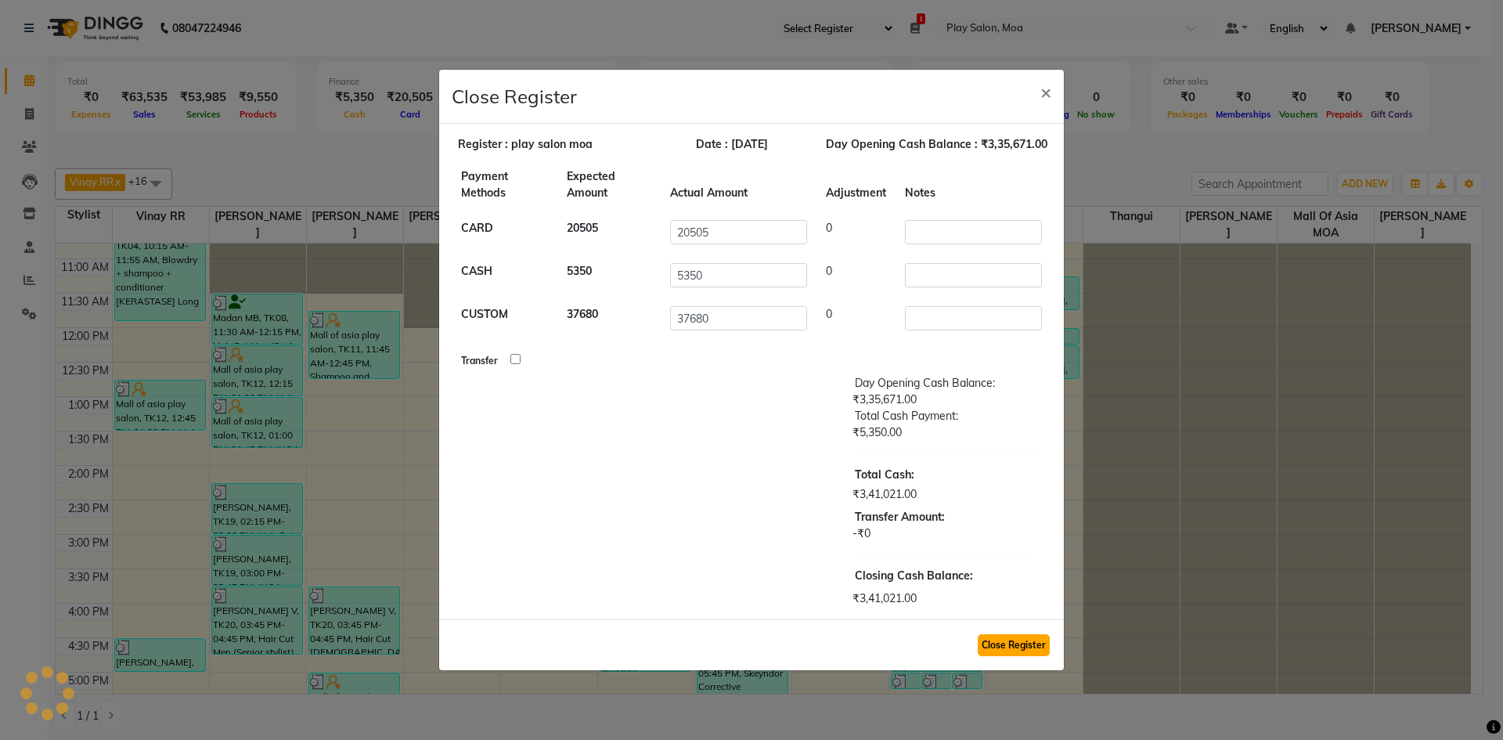
click at [1019, 643] on button "Close Register" at bounding box center [1014, 645] width 72 height 22
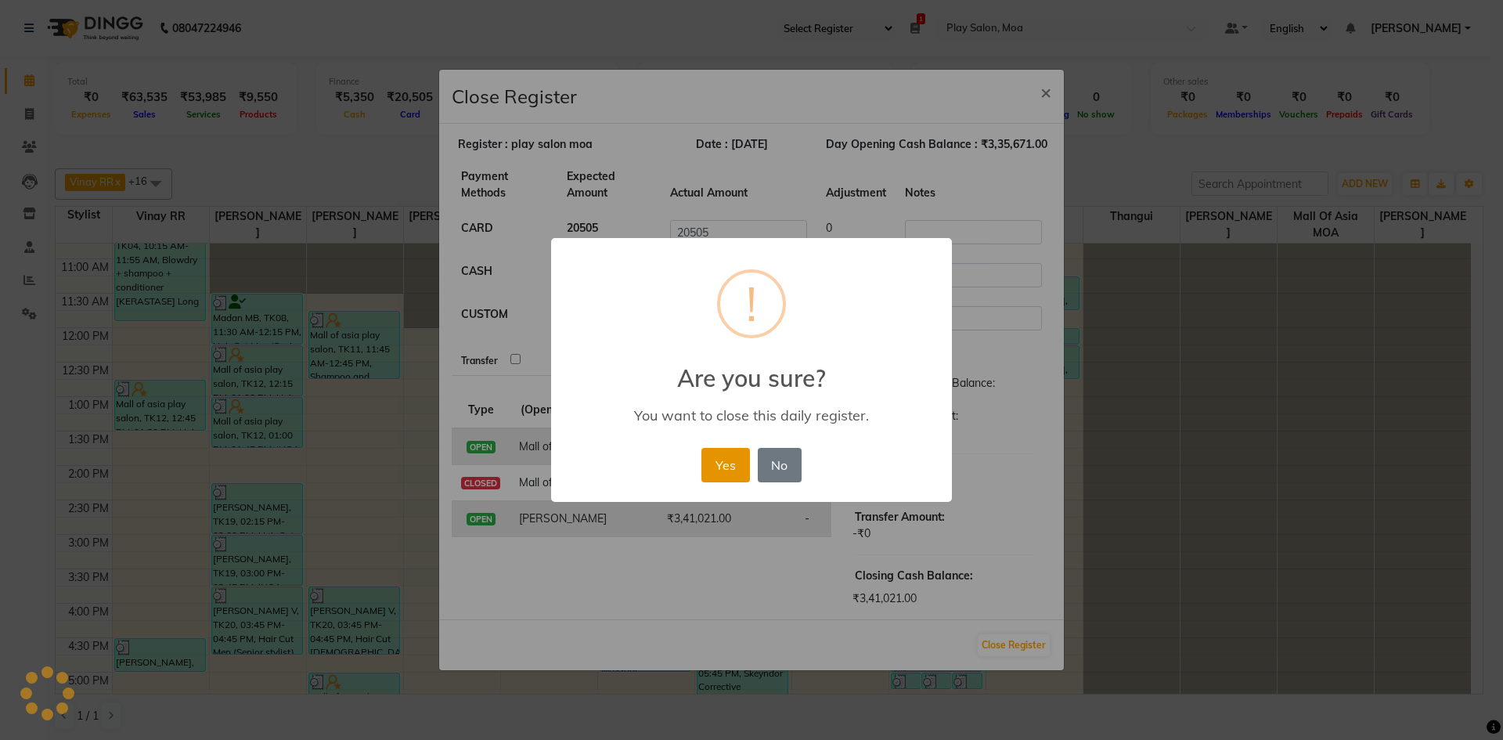
click at [726, 470] on button "Yes" at bounding box center [725, 465] width 48 height 34
